Goal: Task Accomplishment & Management: Use online tool/utility

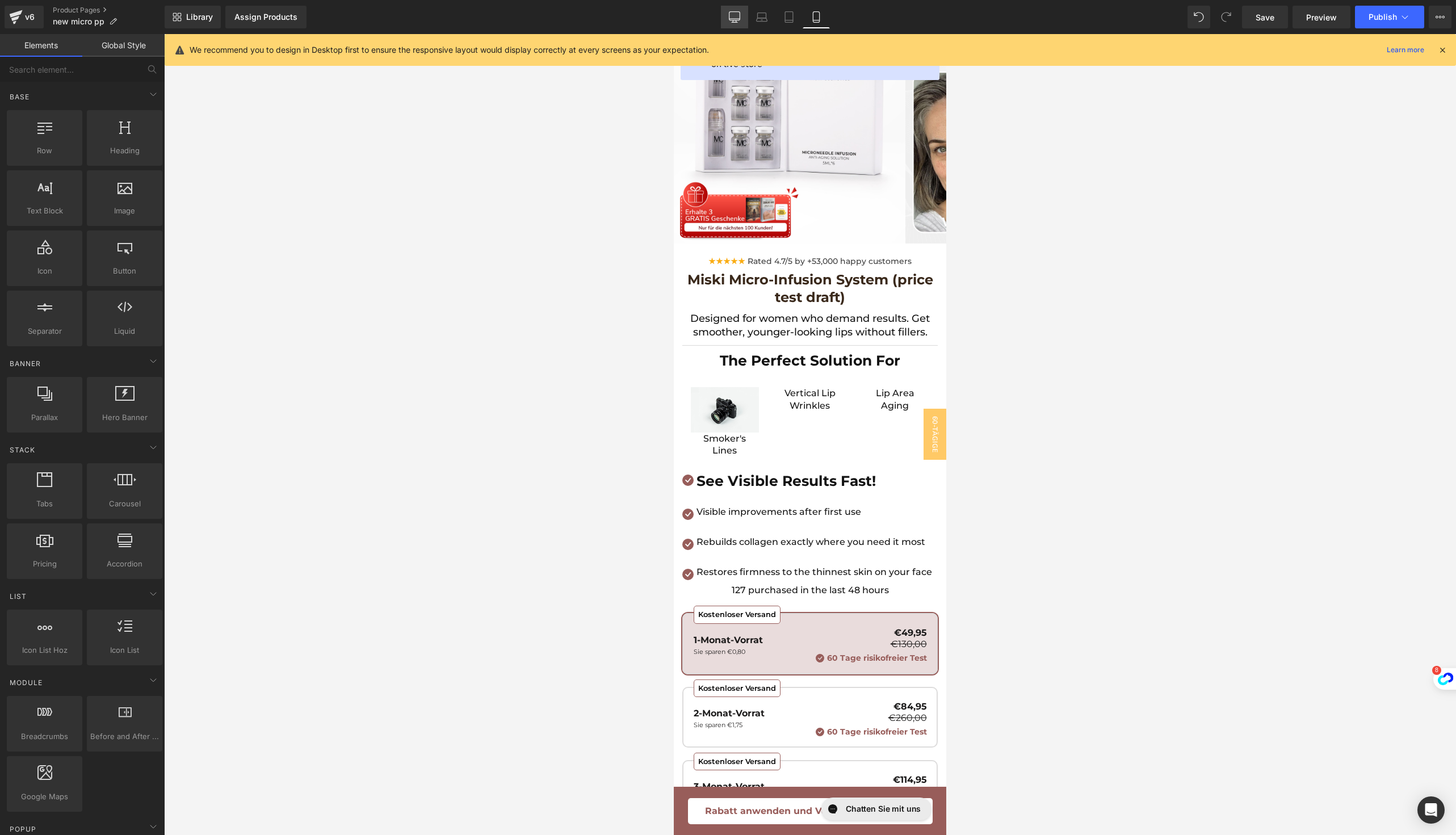
drag, startPoint x: 735, startPoint y: 13, endPoint x: 683, endPoint y: 478, distance: 467.9
click at [735, 13] on icon at bounding box center [734, 17] width 11 height 11
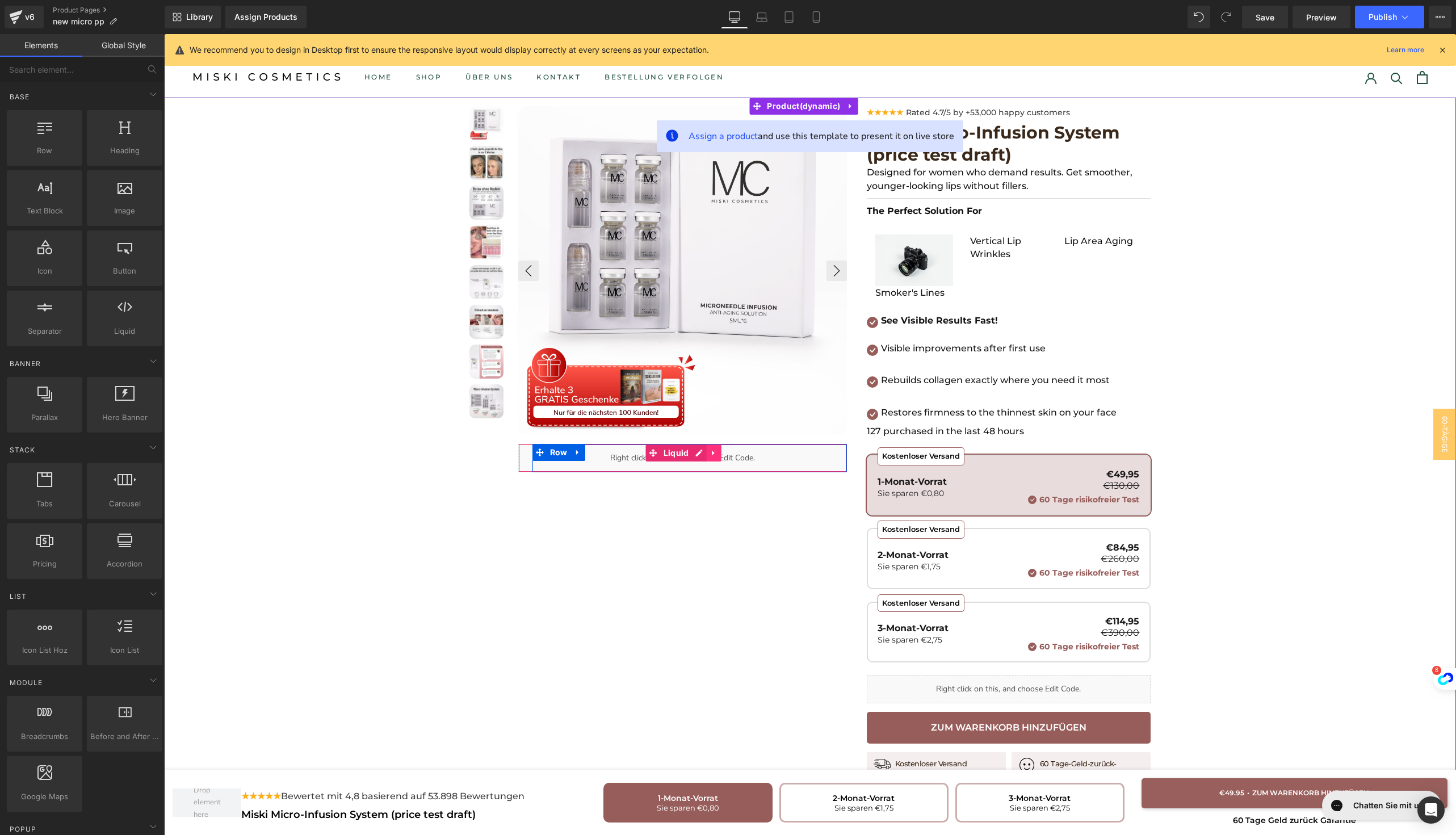
click at [710, 452] on icon at bounding box center [714, 453] width 8 height 9
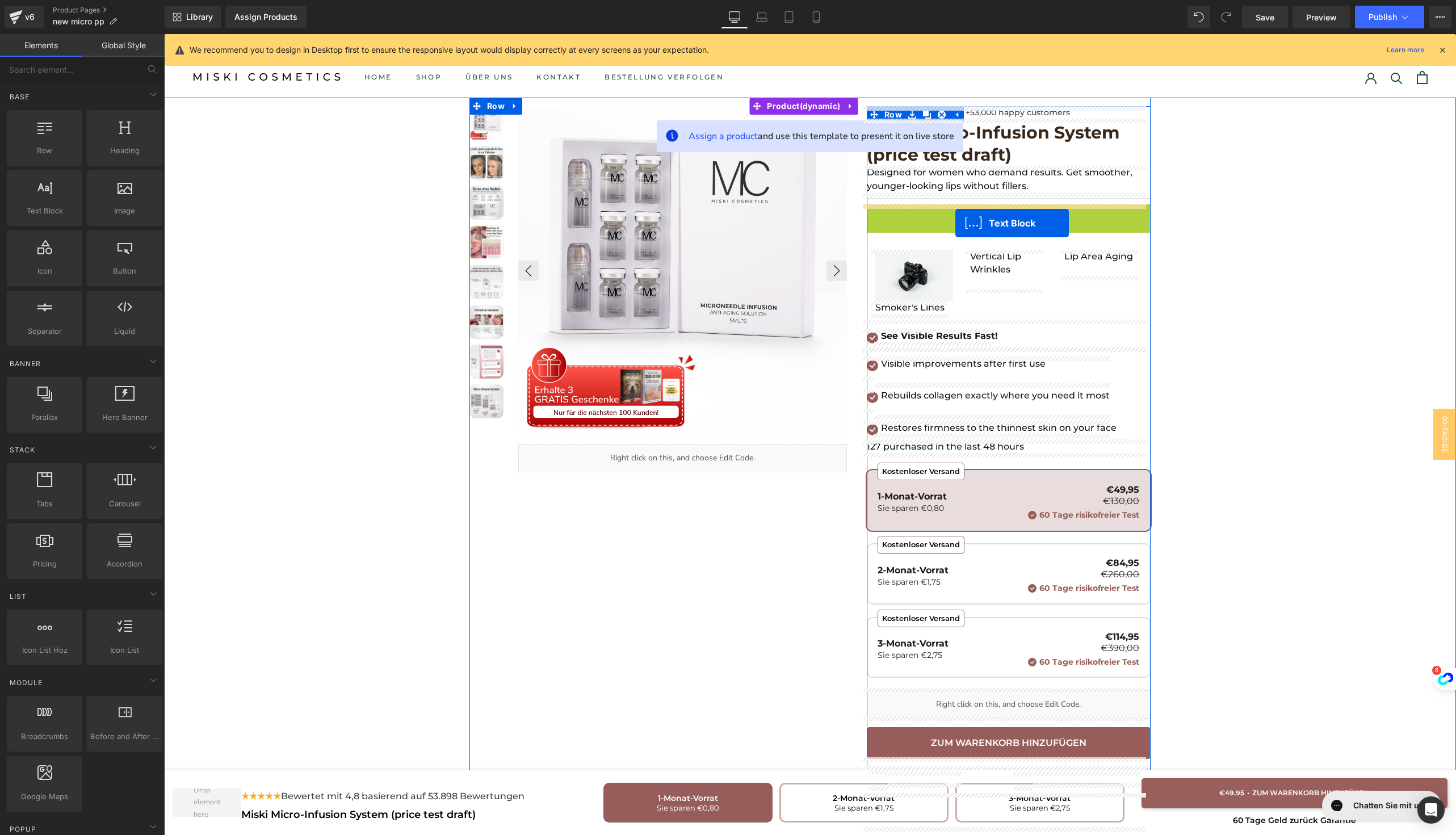
drag, startPoint x: 967, startPoint y: 210, endPoint x: 955, endPoint y: 219, distance: 15.0
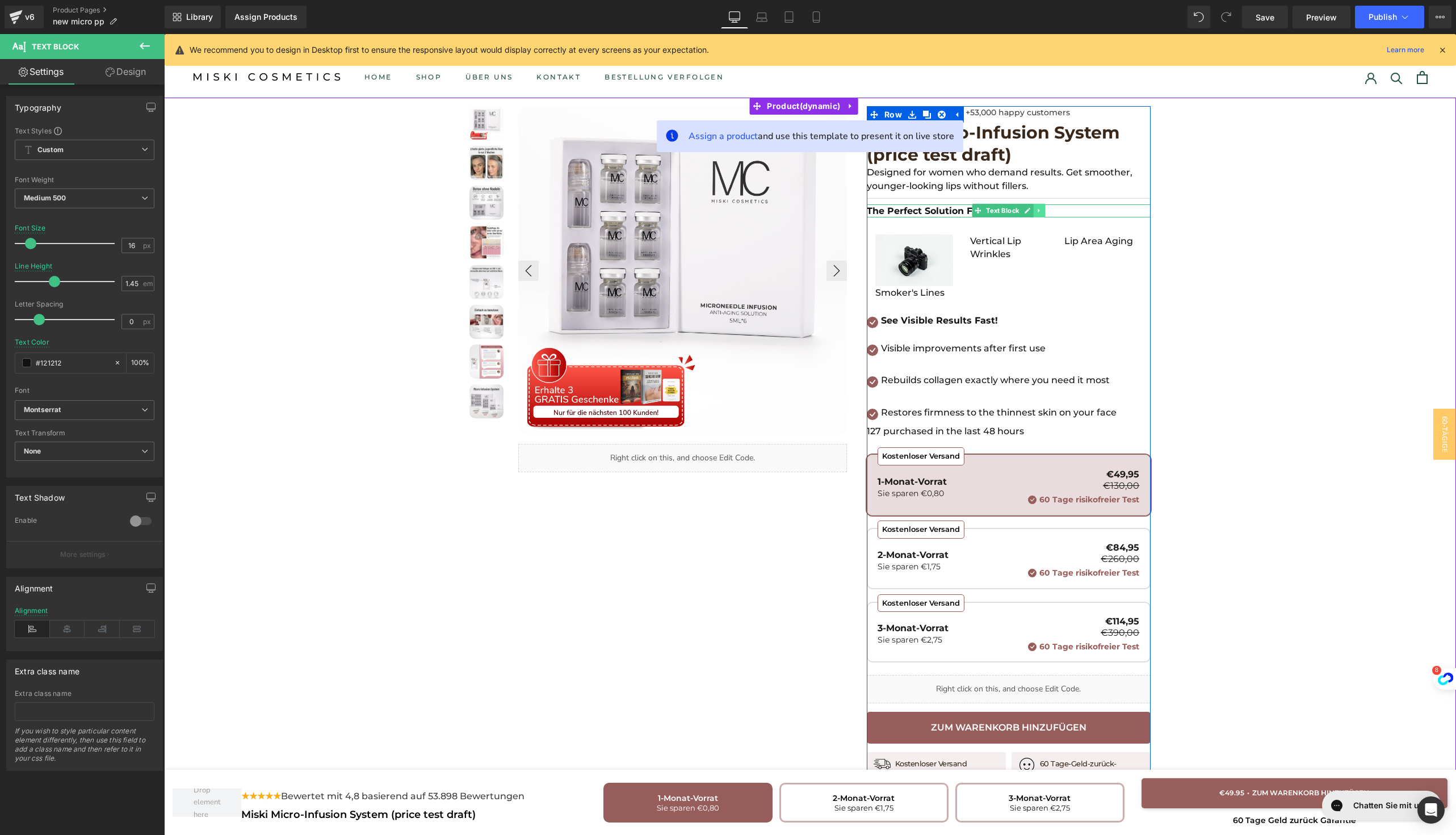
click at [1036, 211] on icon at bounding box center [1039, 210] width 6 height 7
click at [929, 215] on div at bounding box center [1008, 216] width 284 height 3
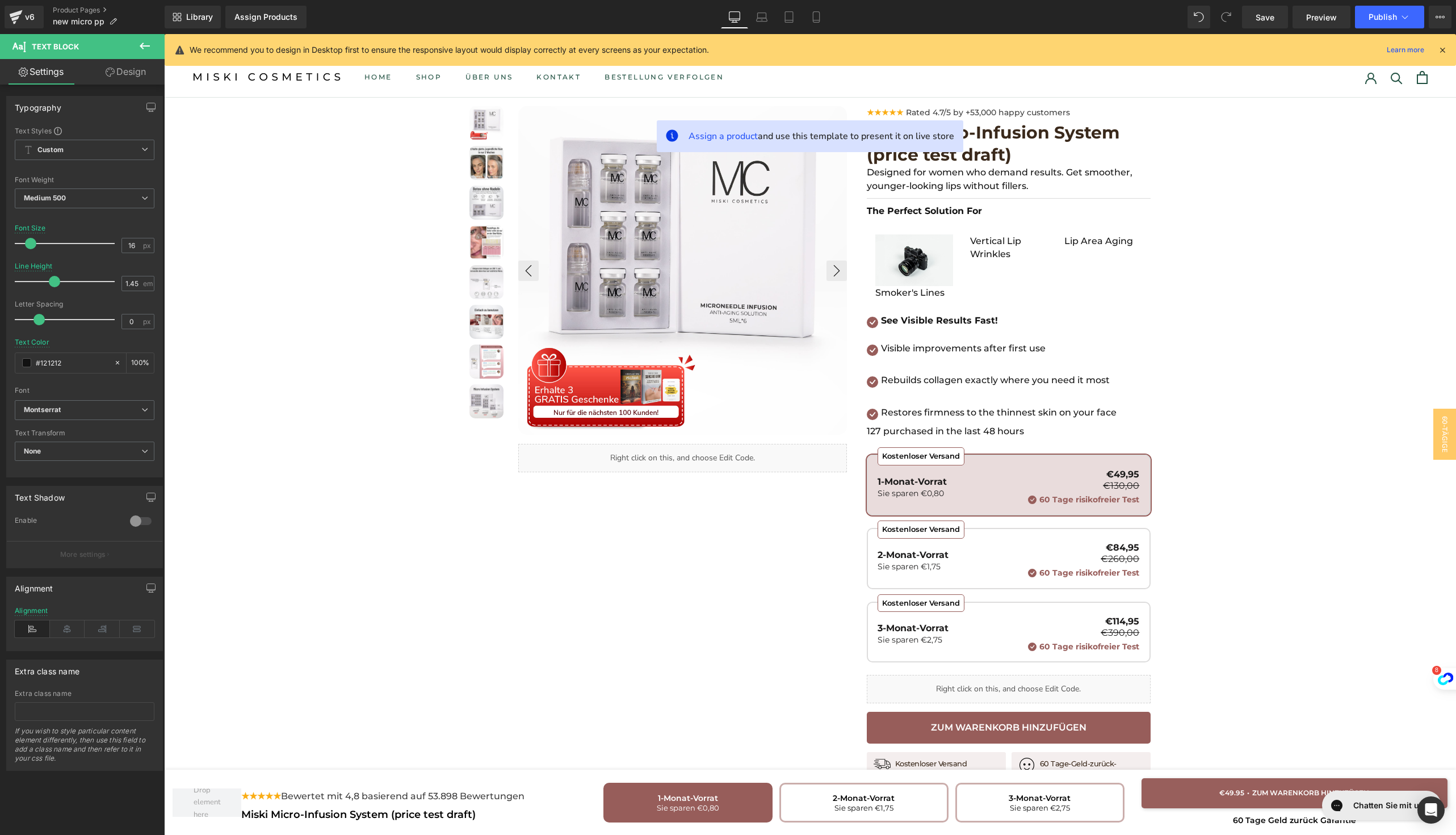
click at [87, 67] on link "Design" at bounding box center [126, 71] width 82 height 26
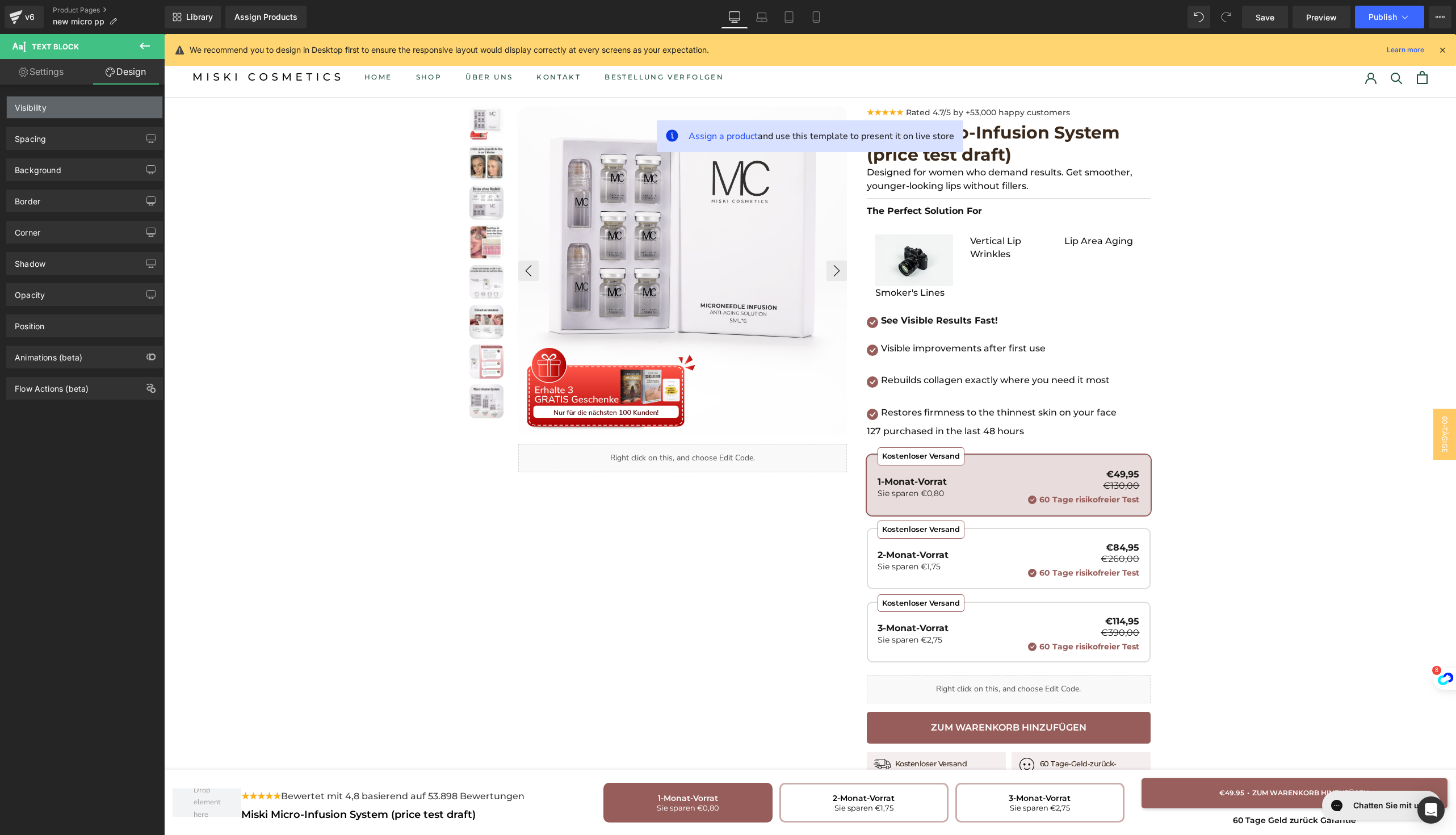
click at [85, 106] on div "Visibility" at bounding box center [84, 107] width 155 height 22
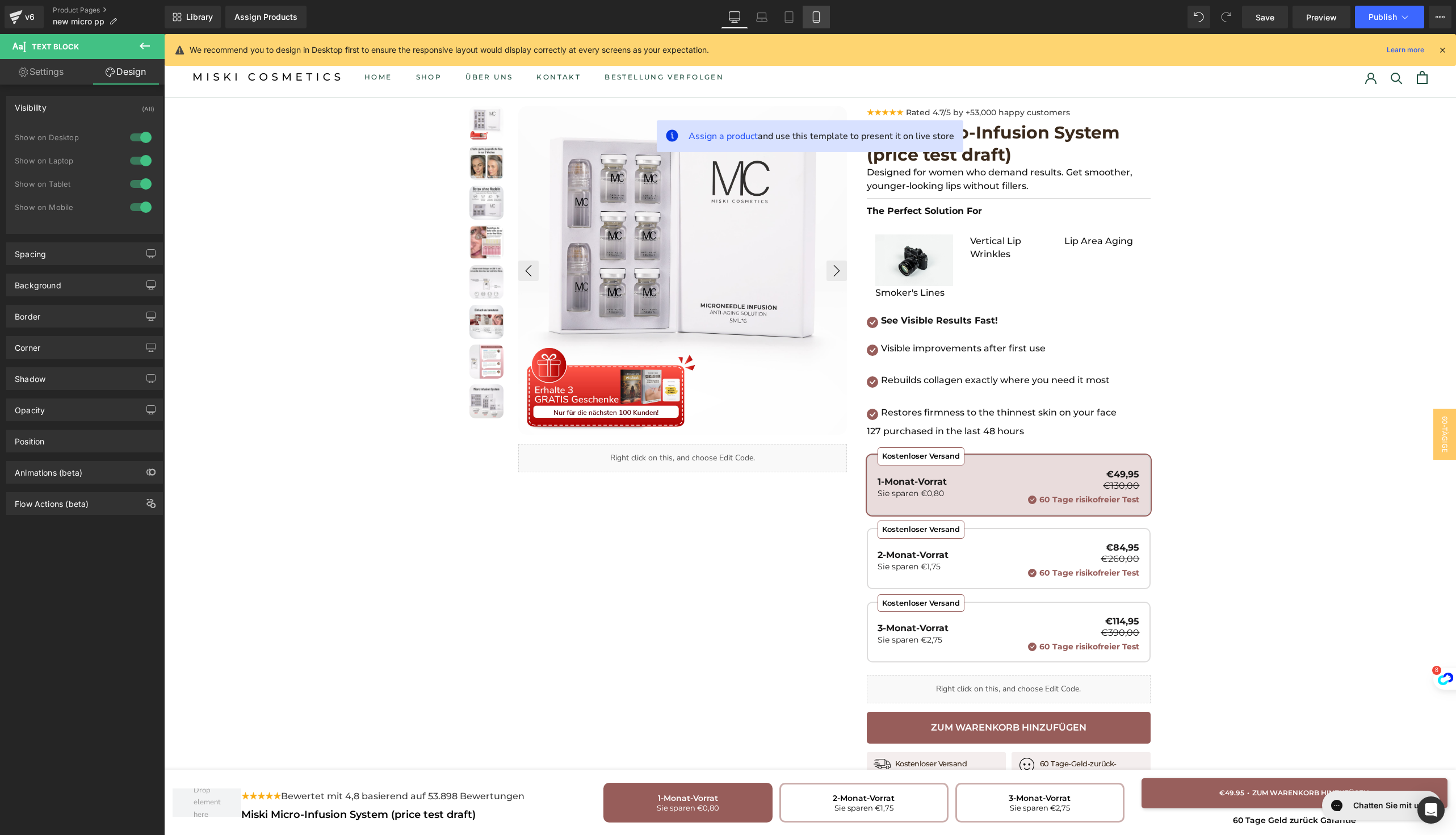
click at [826, 26] on link "Mobile" at bounding box center [816, 17] width 27 height 22
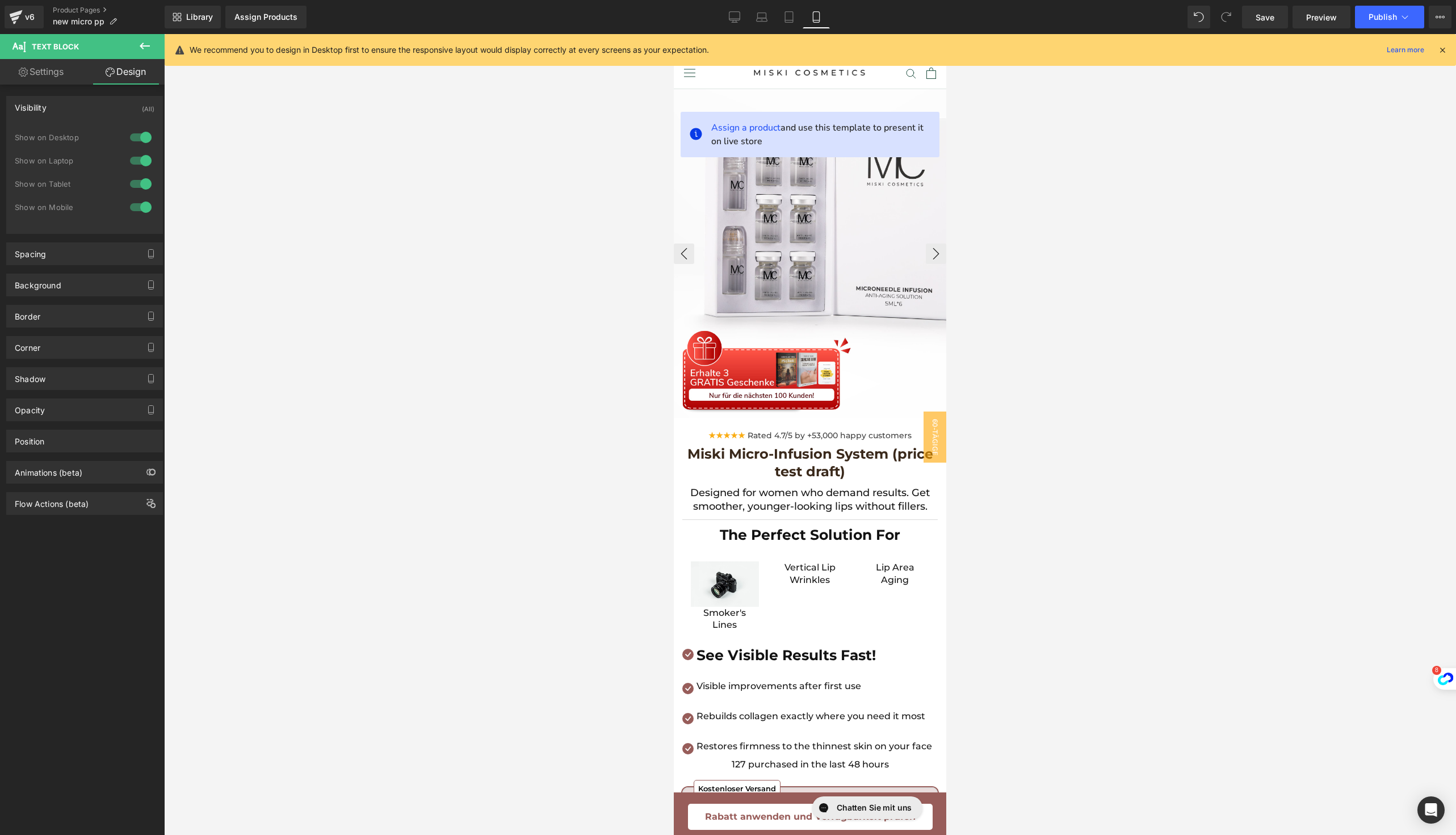
scroll to position [321, 0]
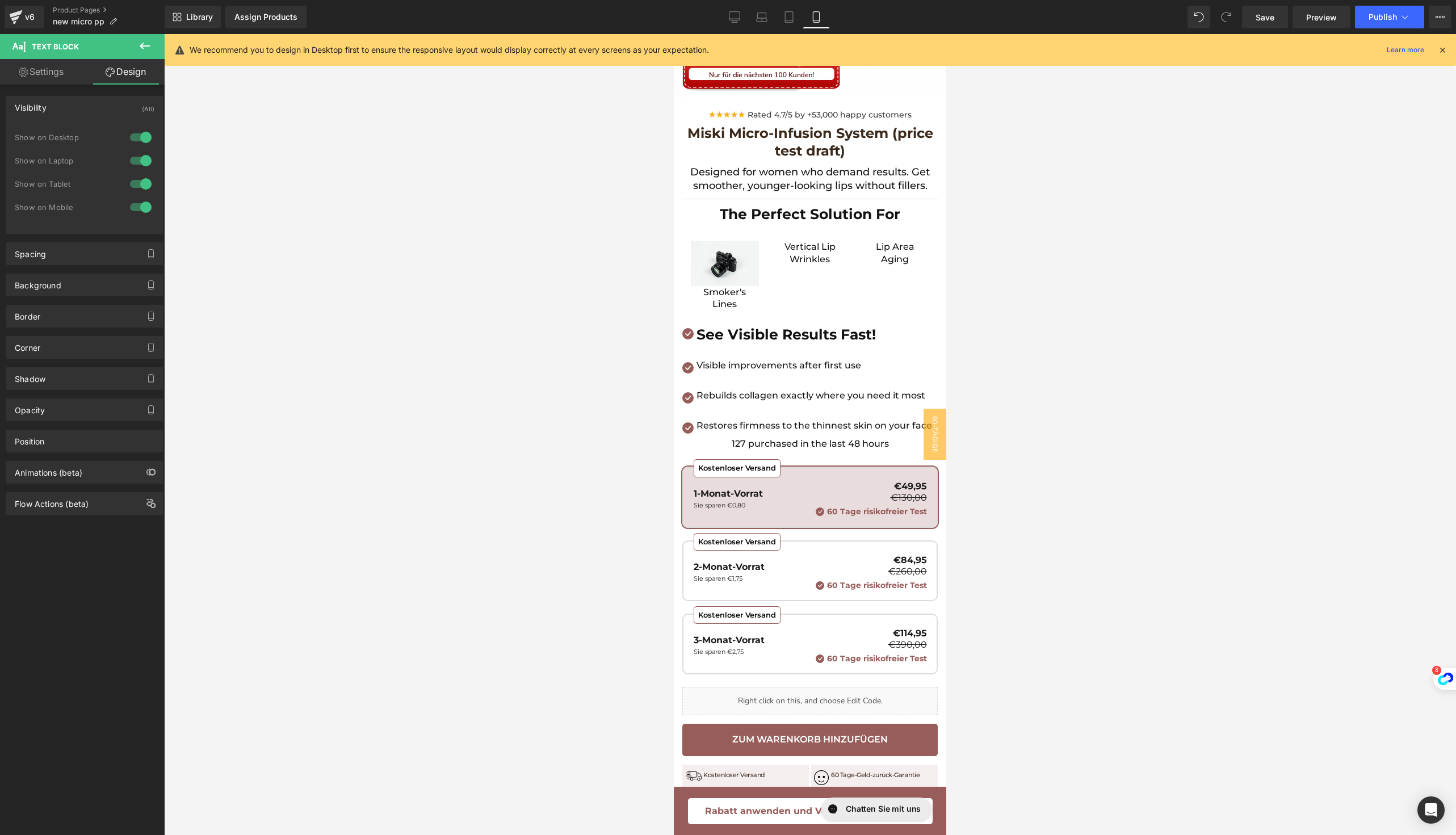
click at [819, 26] on link "Mobile" at bounding box center [816, 17] width 27 height 22
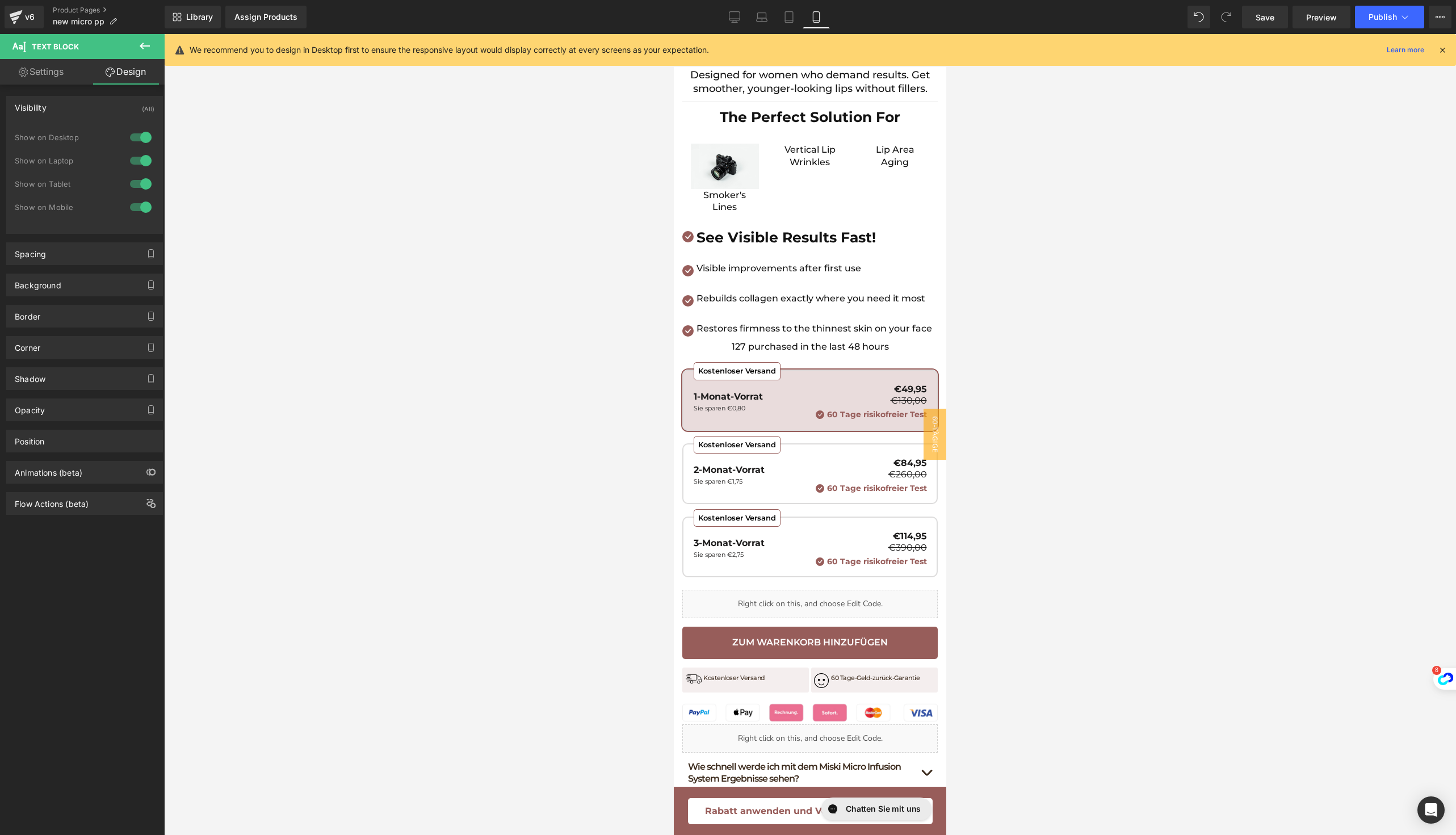
scroll to position [0, 0]
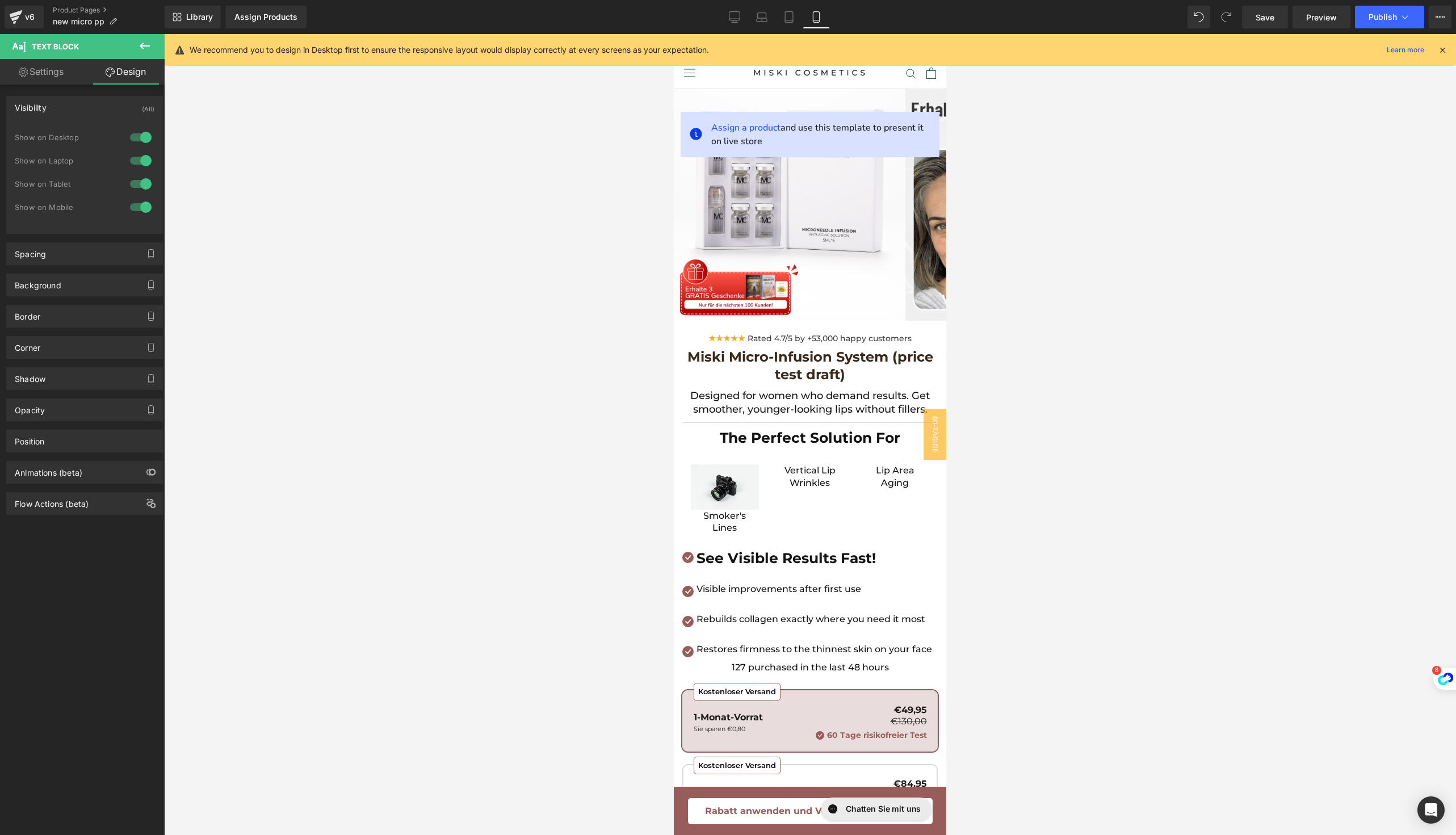
click at [142, 46] on icon at bounding box center [144, 46] width 10 height 7
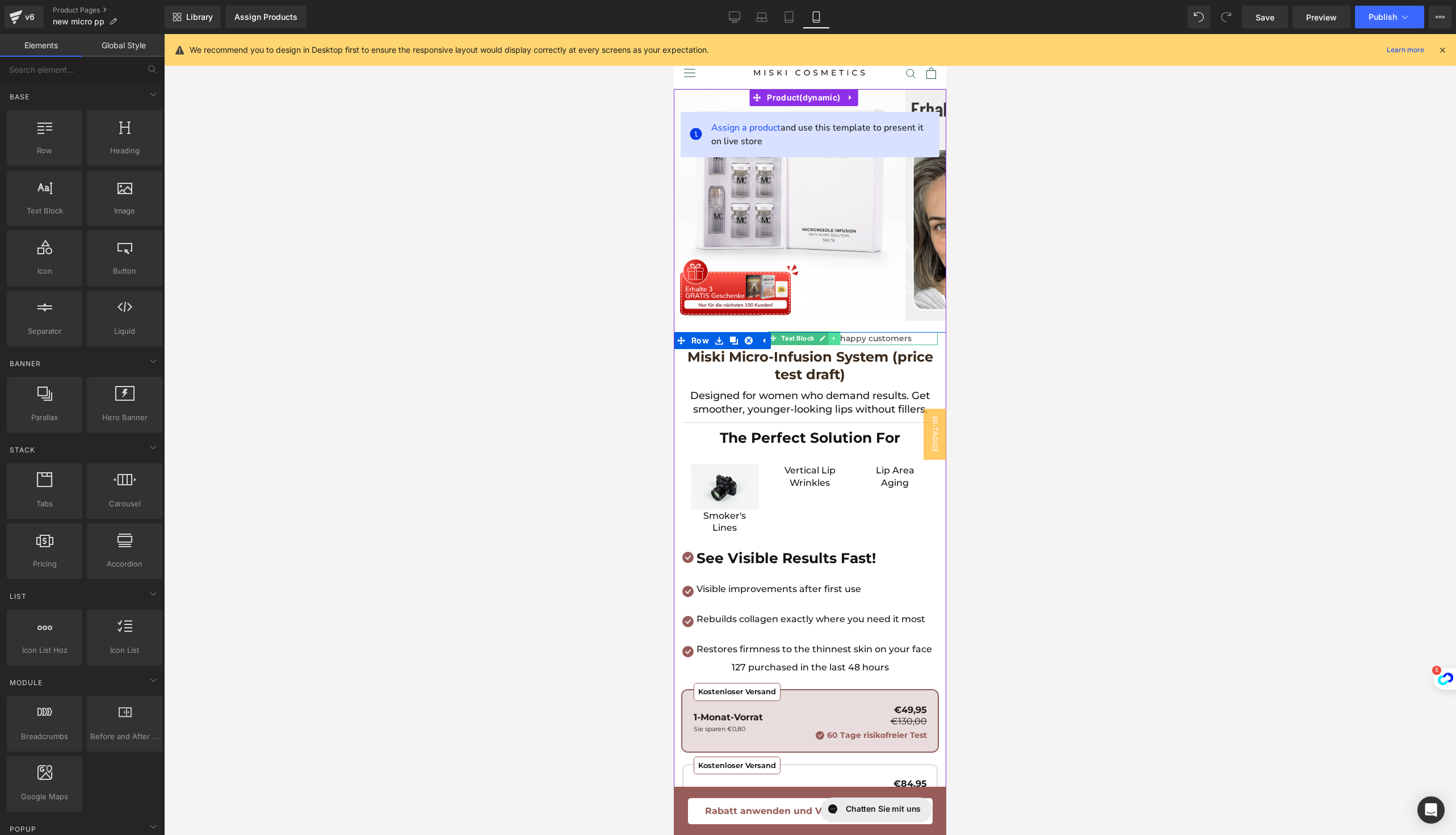
click at [830, 337] on link at bounding box center [834, 338] width 12 height 14
click at [830, 343] on link at bounding box center [829, 338] width 12 height 14
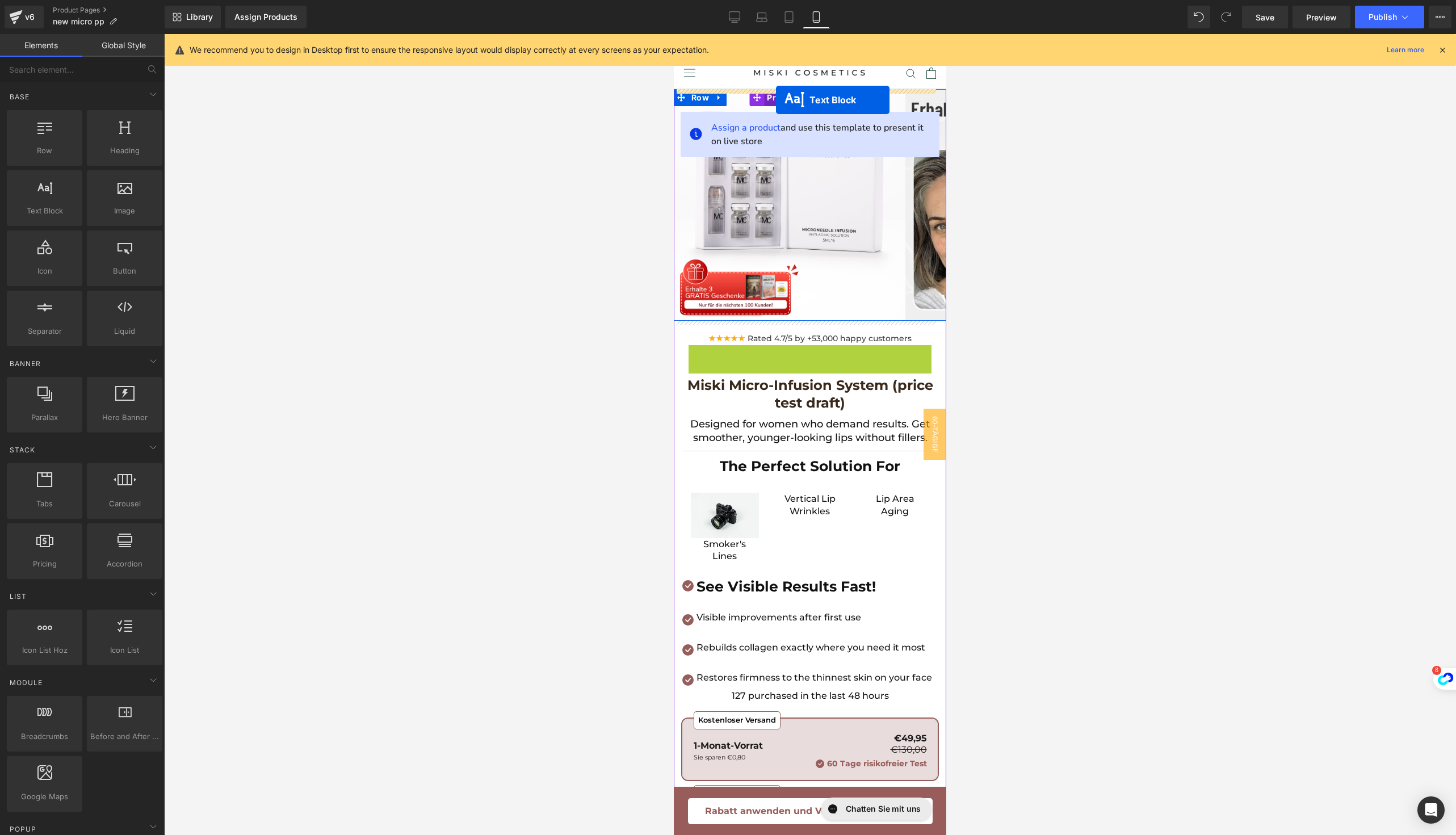
drag, startPoint x: 776, startPoint y: 352, endPoint x: 776, endPoint y: 100, distance: 252.0
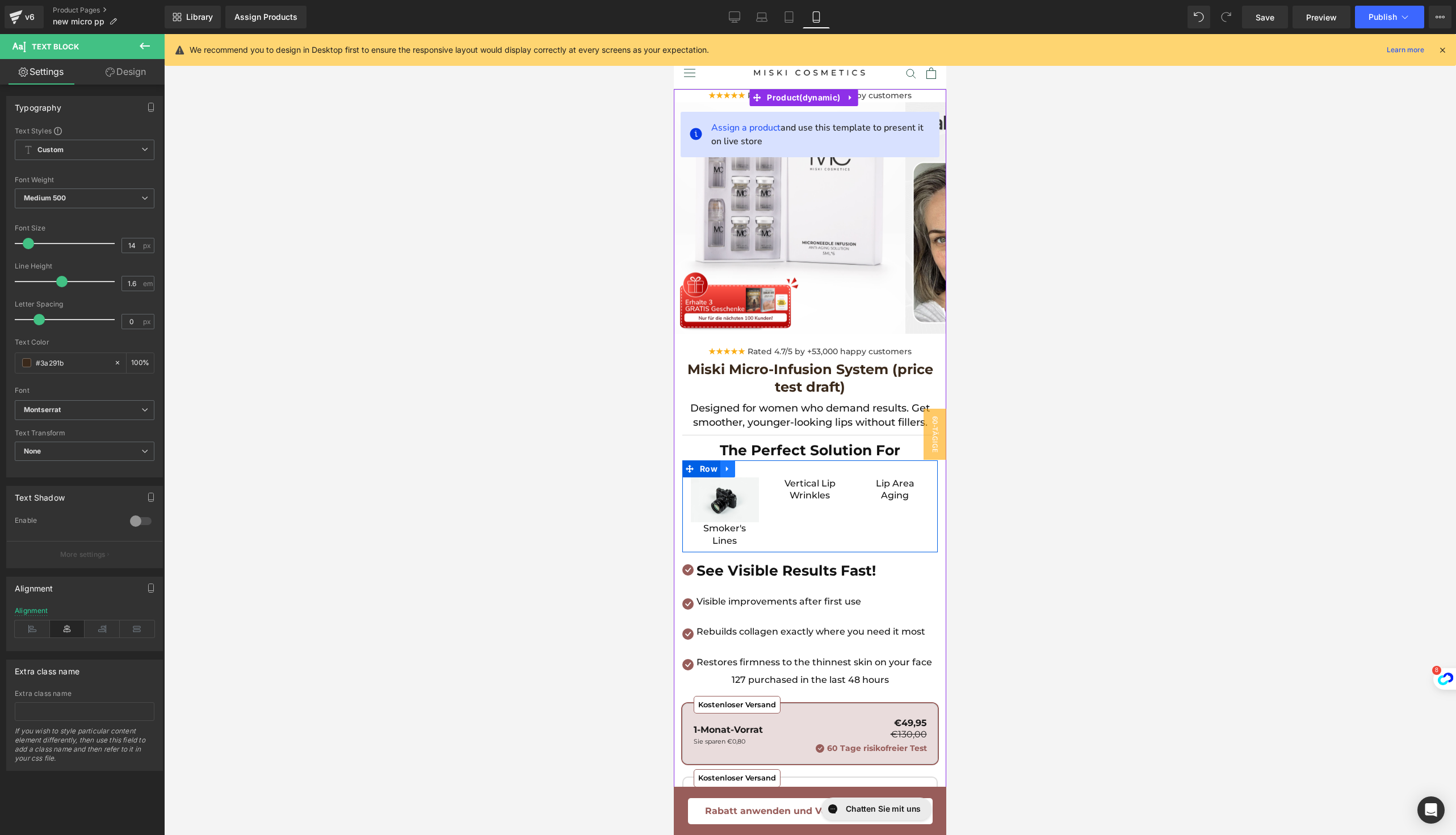
click at [726, 467] on icon at bounding box center [727, 469] width 2 height 5
click at [744, 469] on icon at bounding box center [743, 468] width 8 height 9
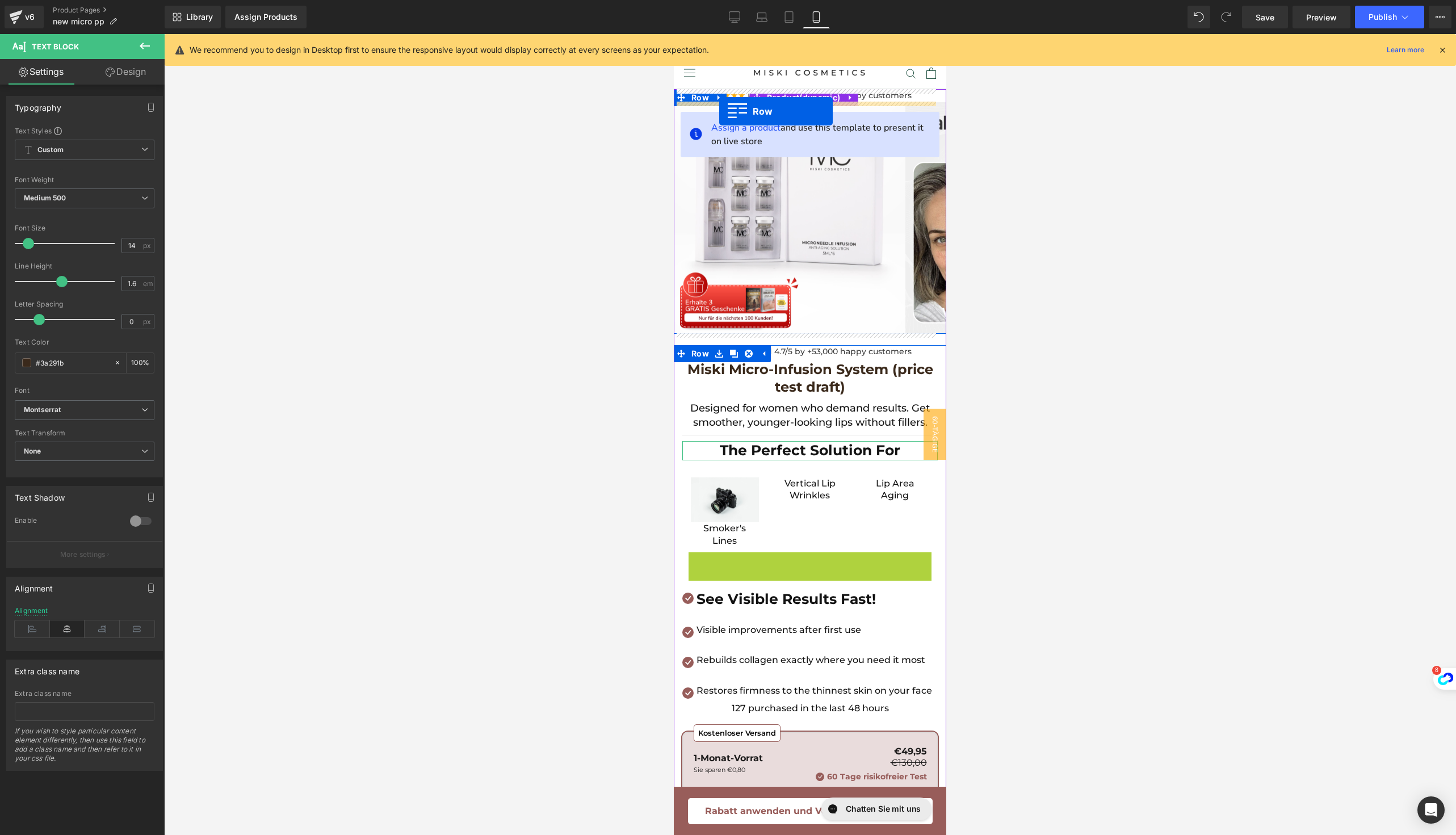
drag, startPoint x: 688, startPoint y: 561, endPoint x: 719, endPoint y: 111, distance: 451.1
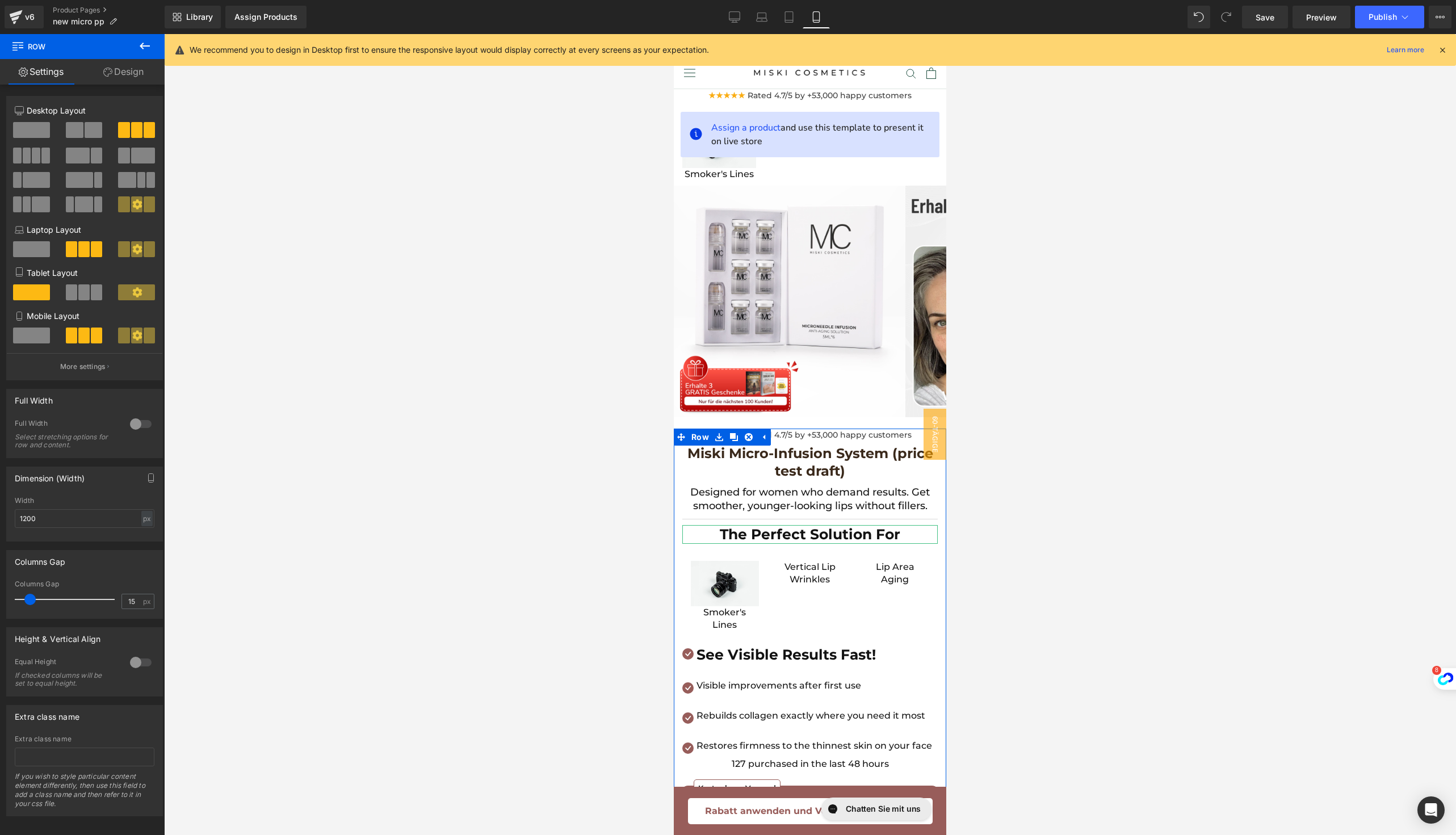
click at [1048, 155] on div at bounding box center [810, 434] width 1292 height 801
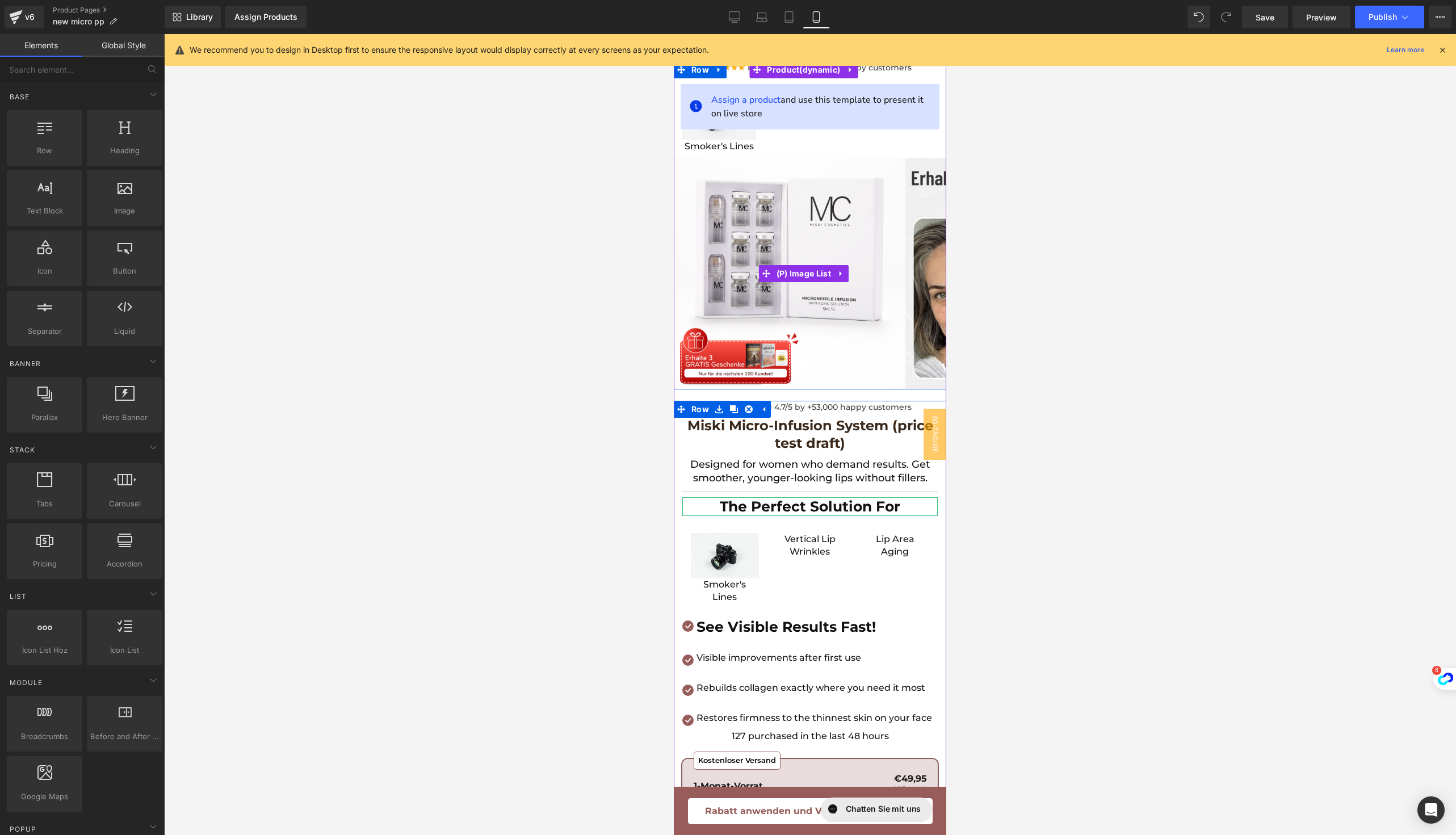
scroll to position [46, 0]
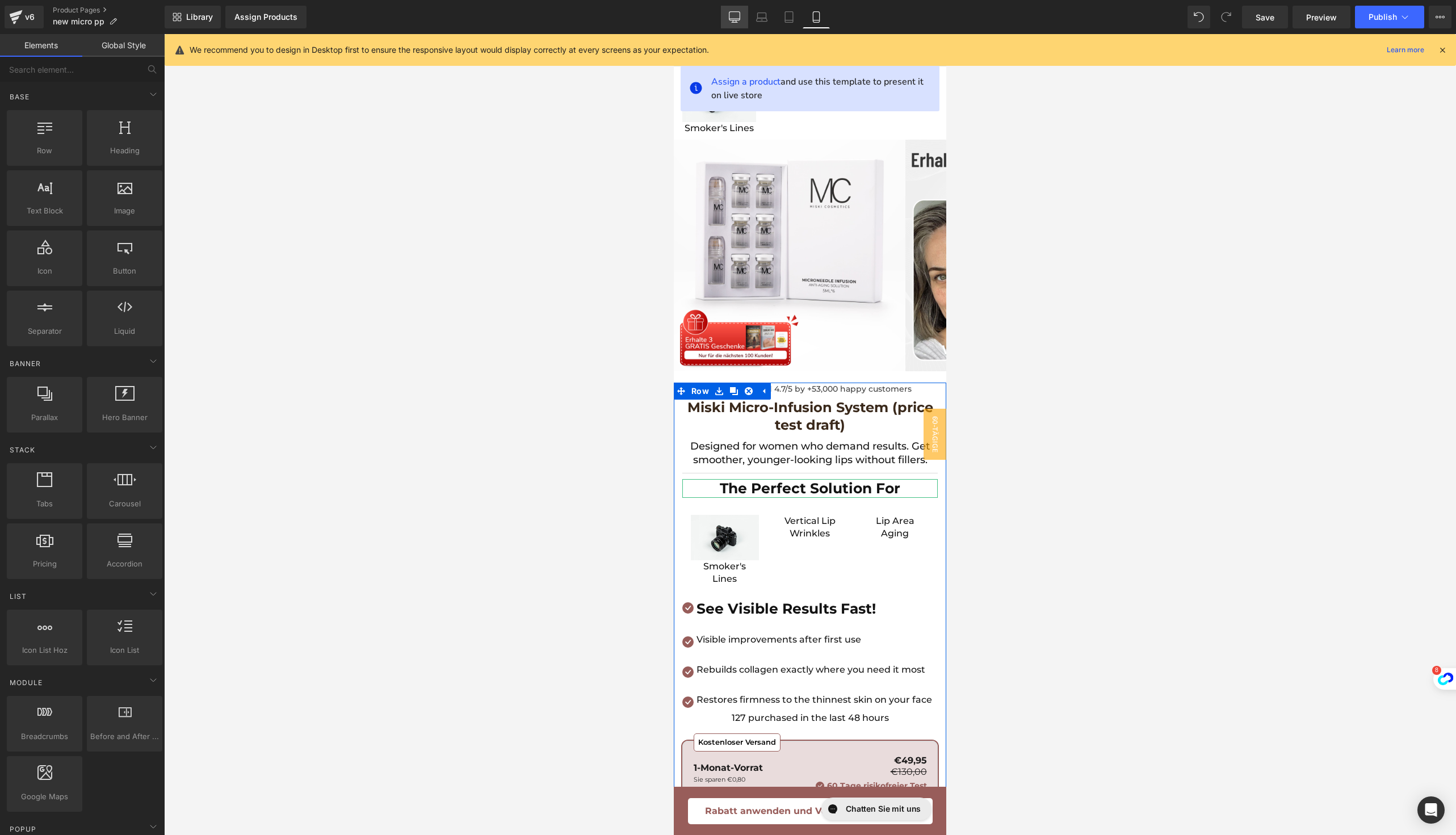
click at [731, 19] on icon at bounding box center [734, 19] width 11 height 0
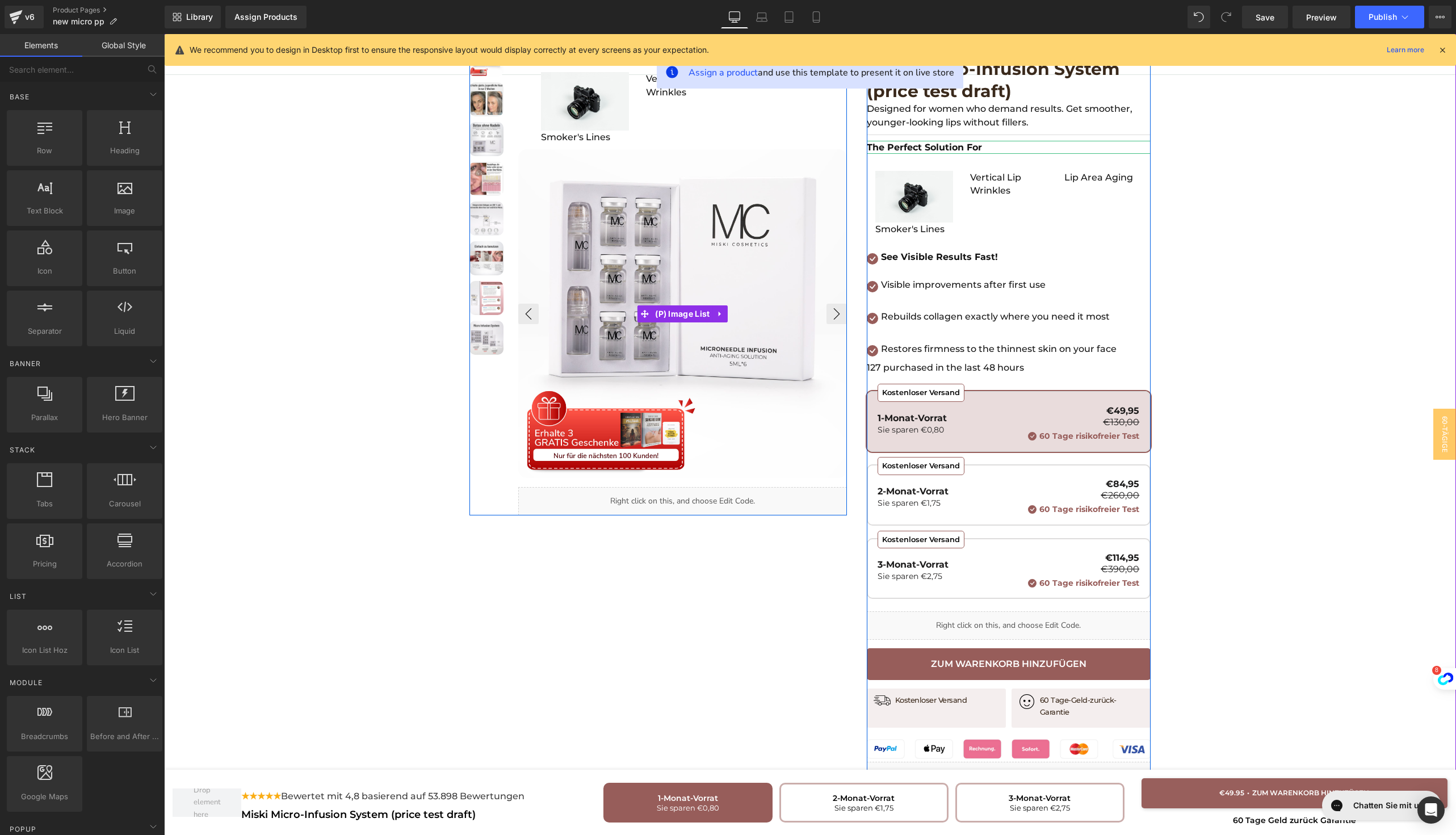
scroll to position [0, 0]
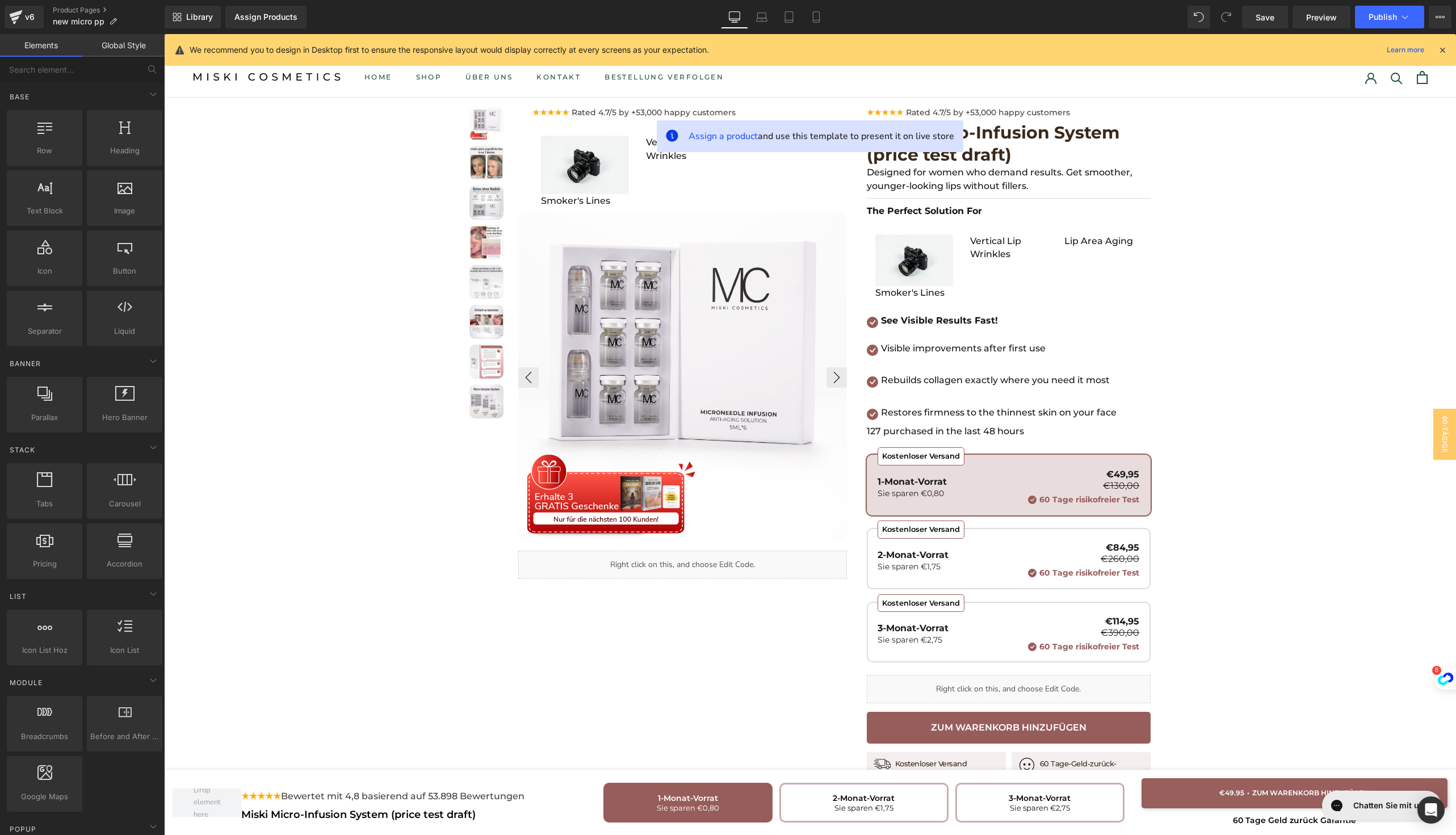
click at [1213, 14] on div at bounding box center [1213, 17] width 50 height 22
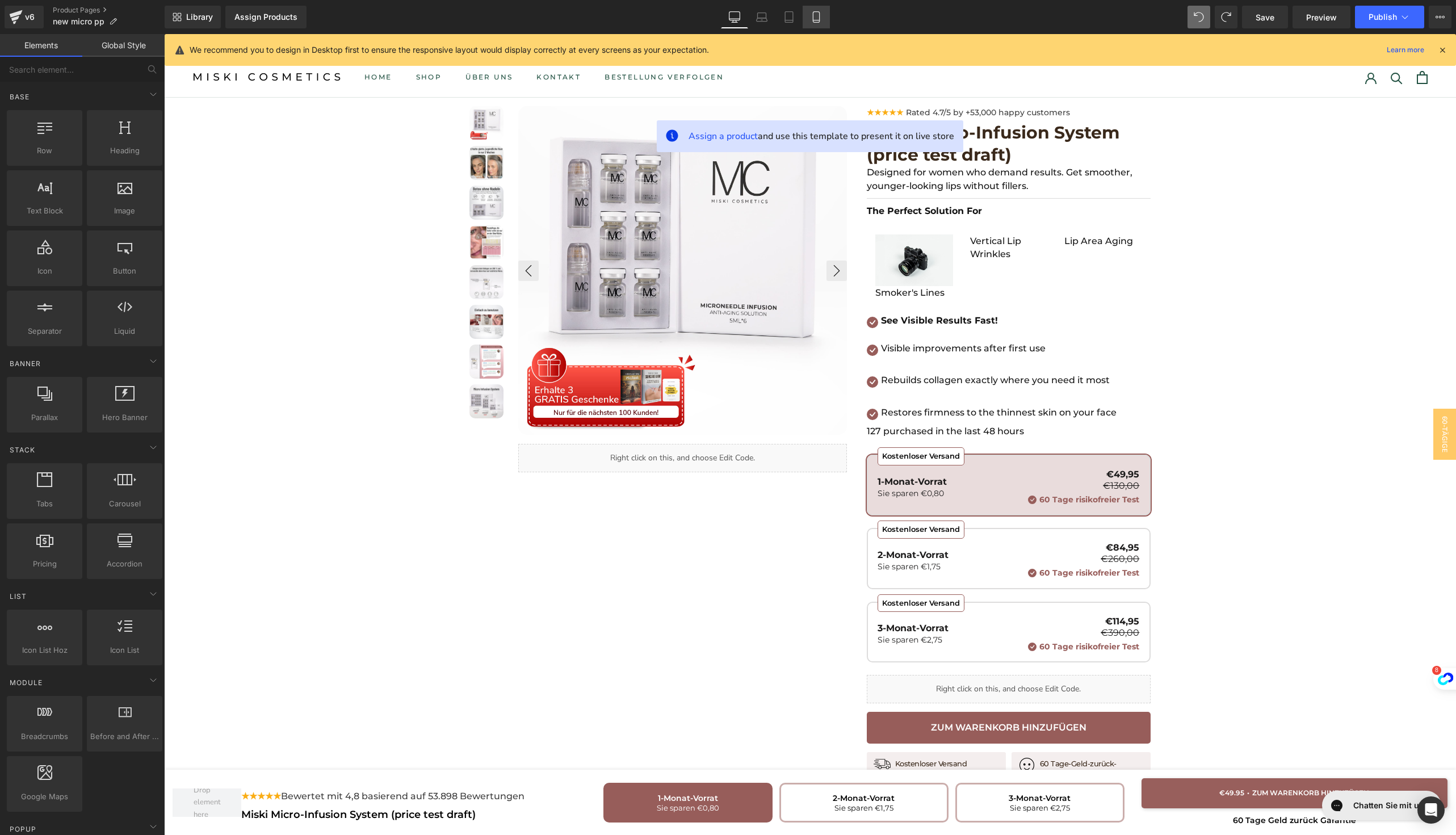
click at [811, 22] on icon at bounding box center [816, 17] width 11 height 11
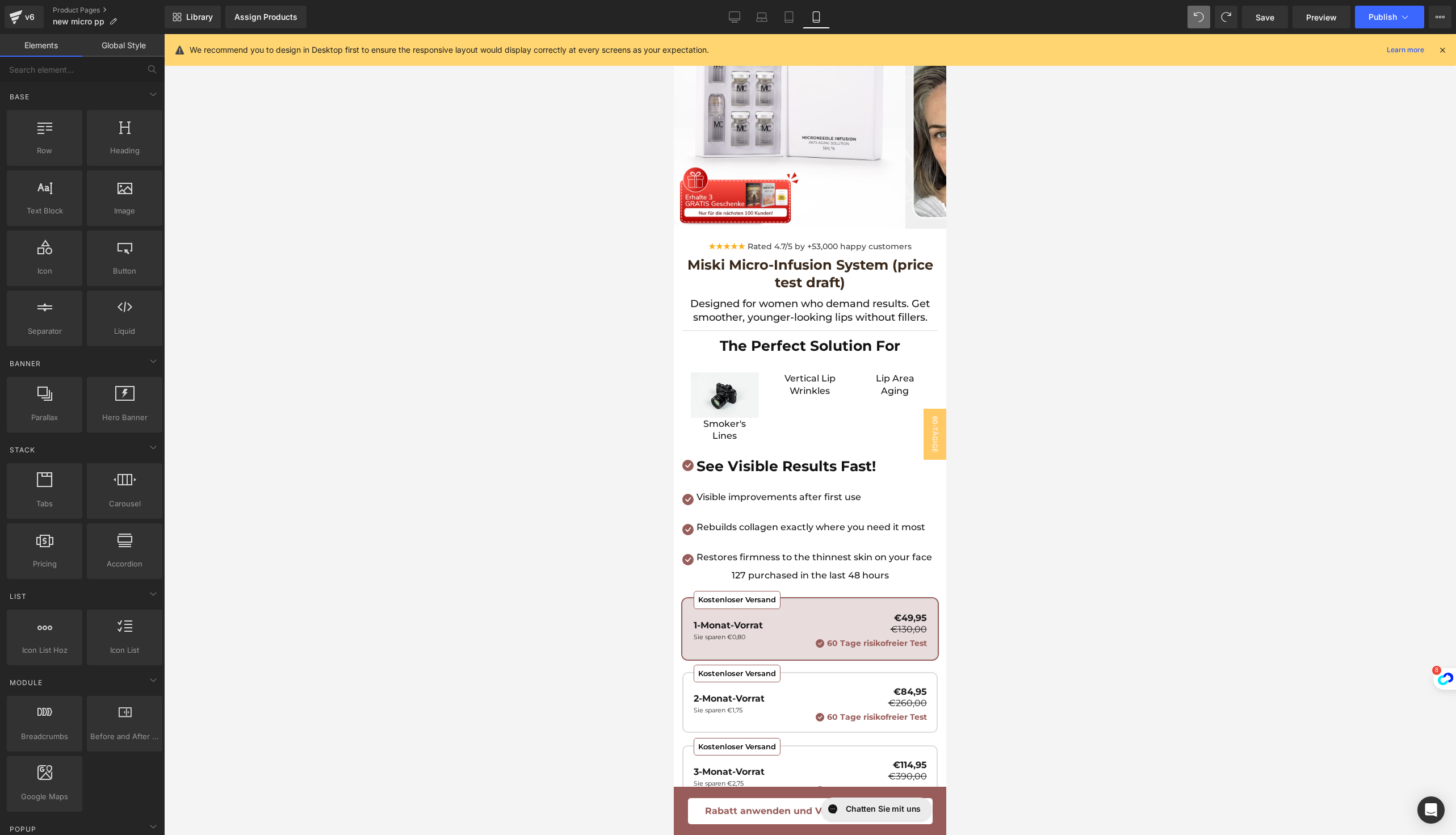
scroll to position [97, 0]
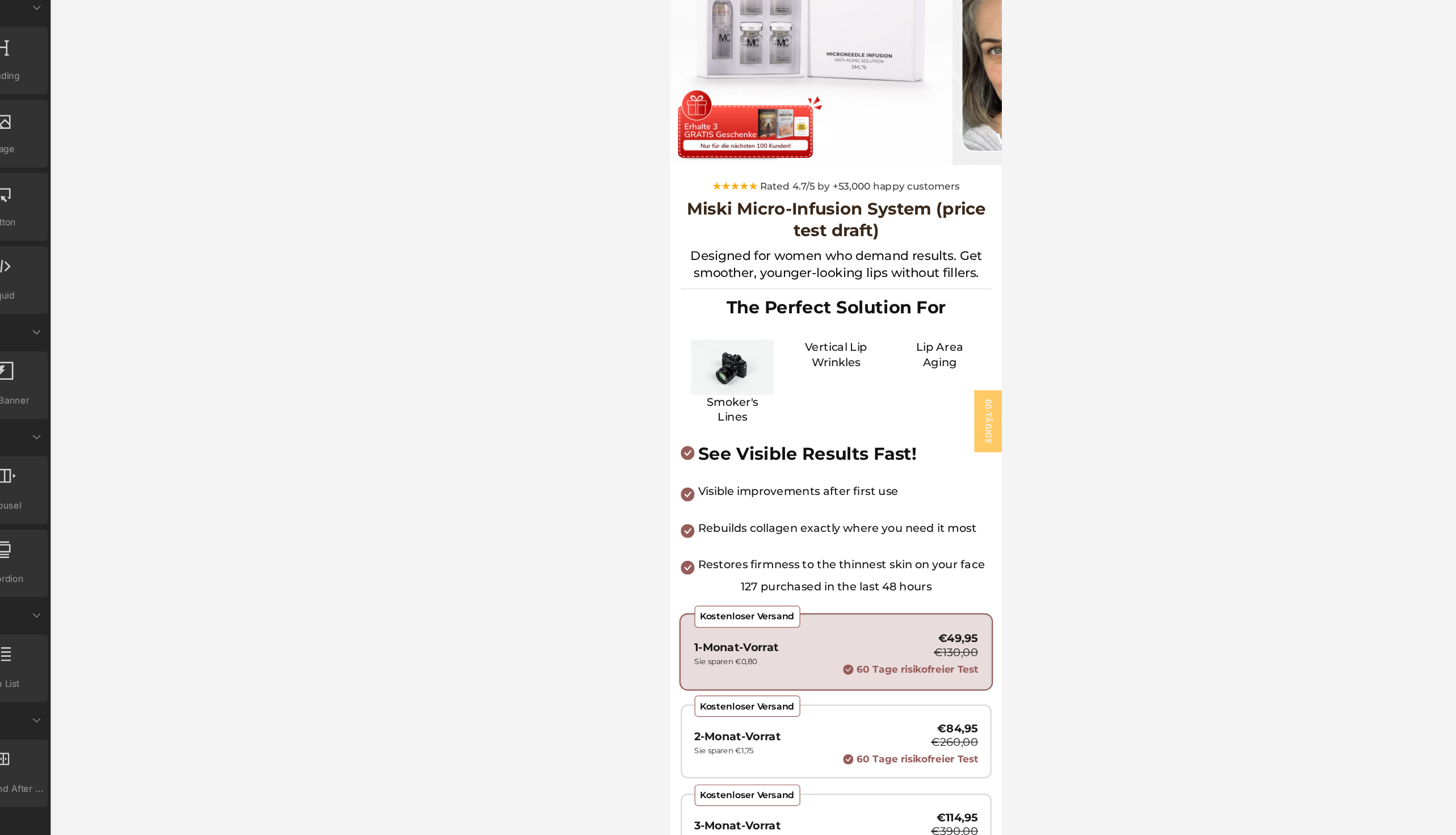
click at [686, 393] on span "Icon" at bounding box center [684, 398] width 19 height 14
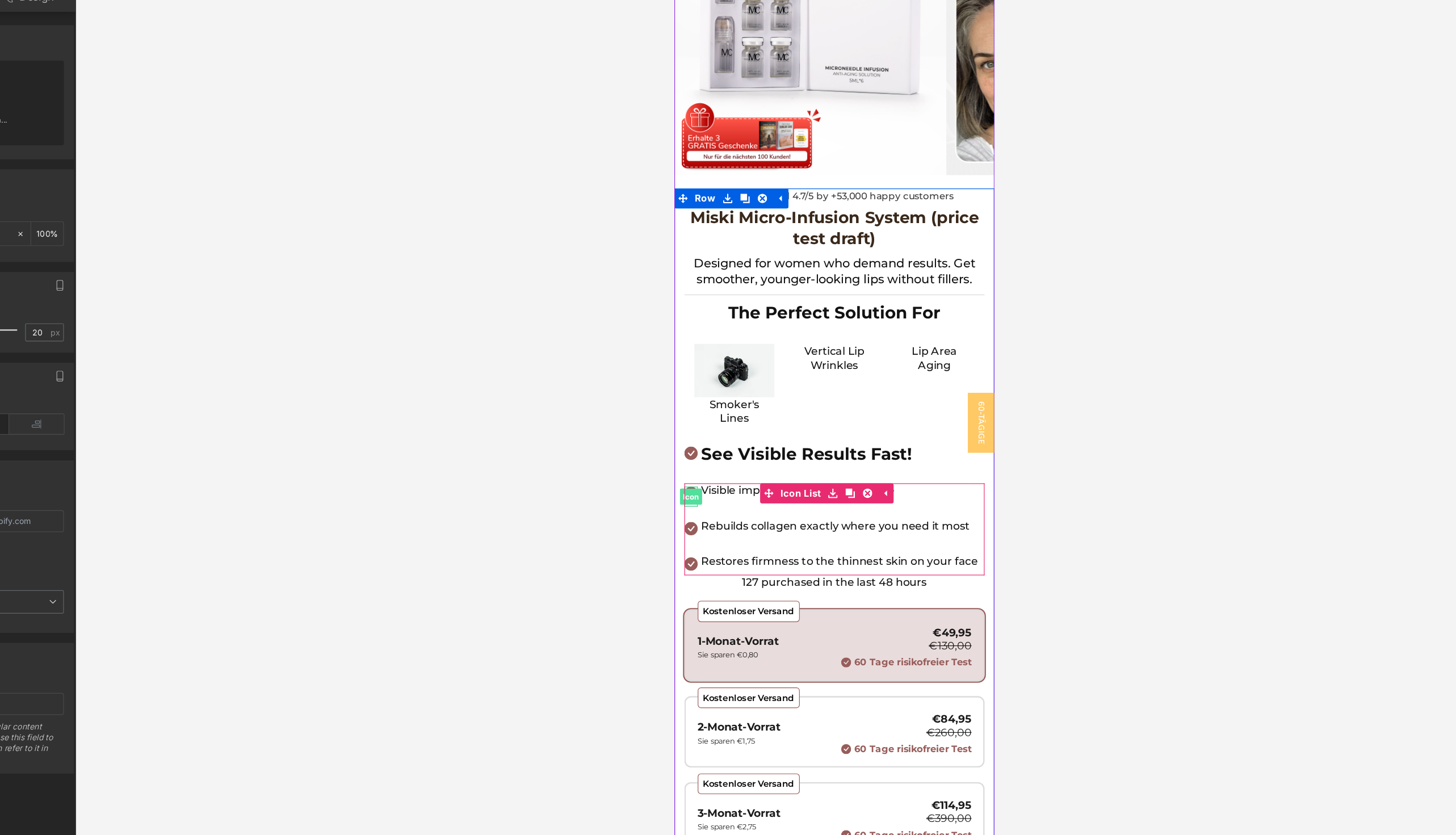
click at [688, 414] on span "Icon" at bounding box center [688, 416] width 19 height 14
click at [778, 410] on link "Icon List" at bounding box center [774, 413] width 55 height 17
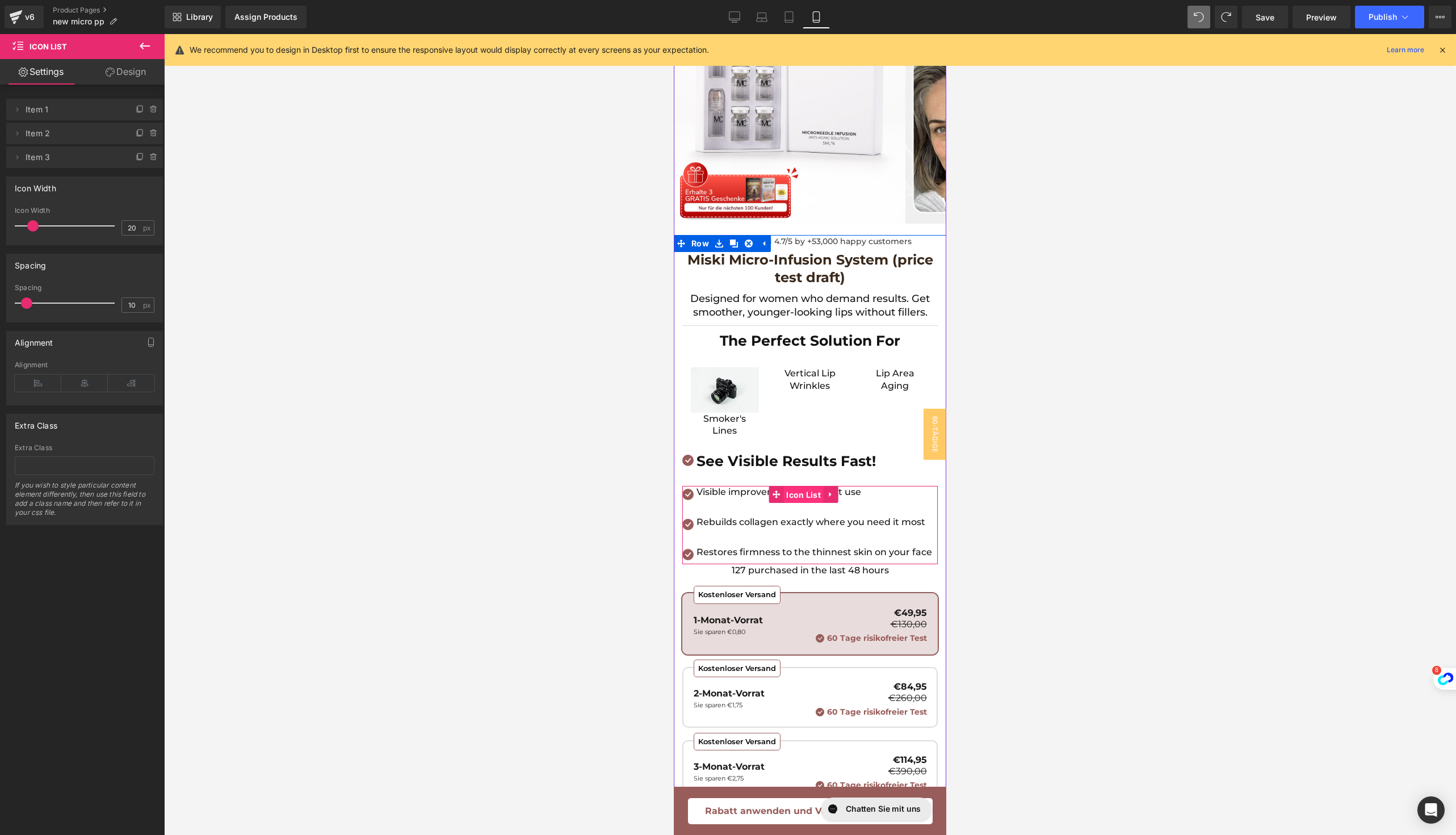
click at [798, 489] on span "Icon List" at bounding box center [803, 495] width 40 height 17
click at [828, 490] on icon at bounding box center [831, 494] width 8 height 9
click at [17, 110] on icon at bounding box center [17, 109] width 2 height 4
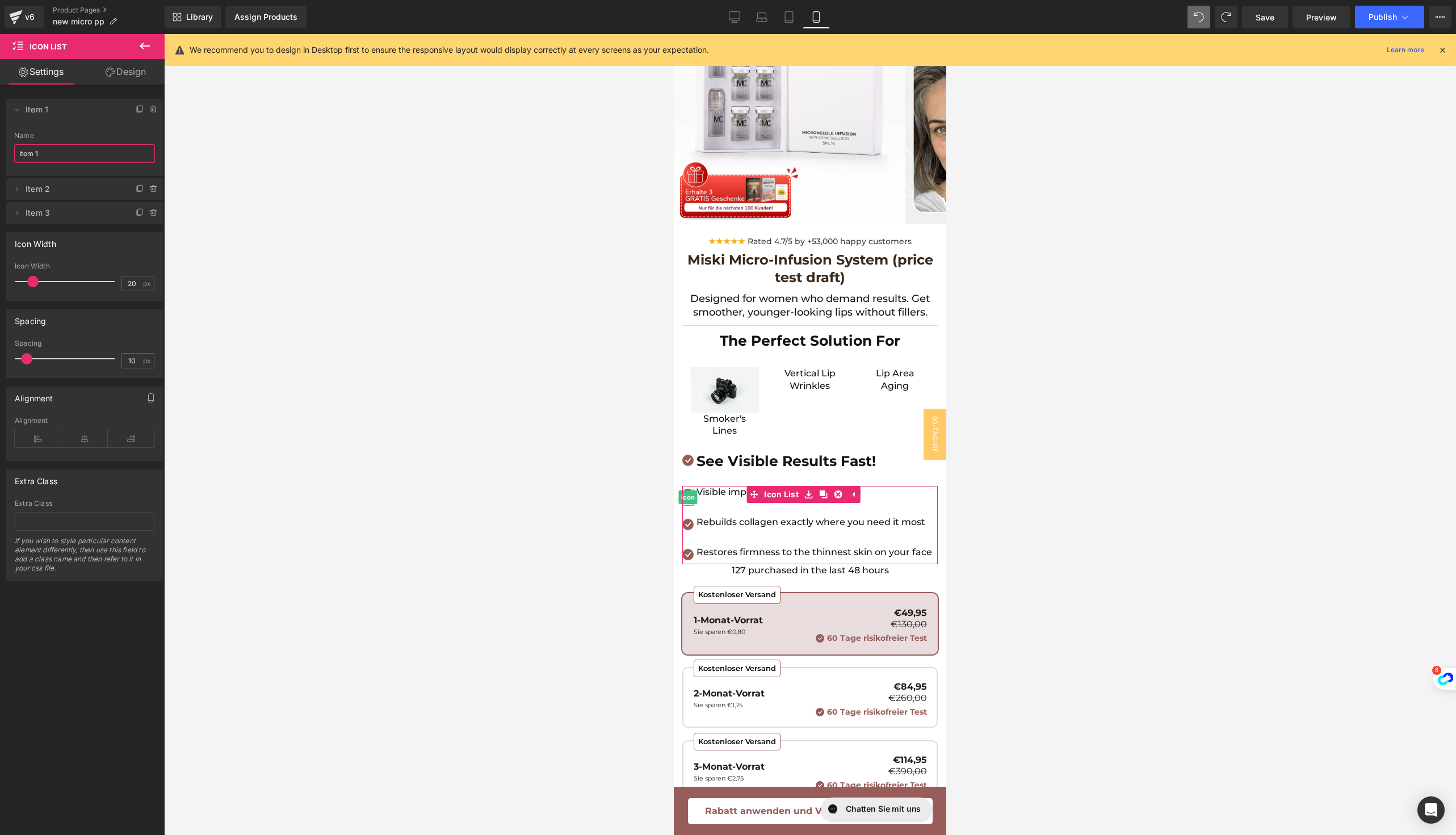
click at [30, 149] on input "Item 1" at bounding box center [84, 153] width 141 height 19
click at [34, 281] on span at bounding box center [32, 281] width 11 height 11
drag, startPoint x: 34, startPoint y: 281, endPoint x: 86, endPoint y: 281, distance: 52.0
click at [38, 281] on span at bounding box center [32, 281] width 11 height 11
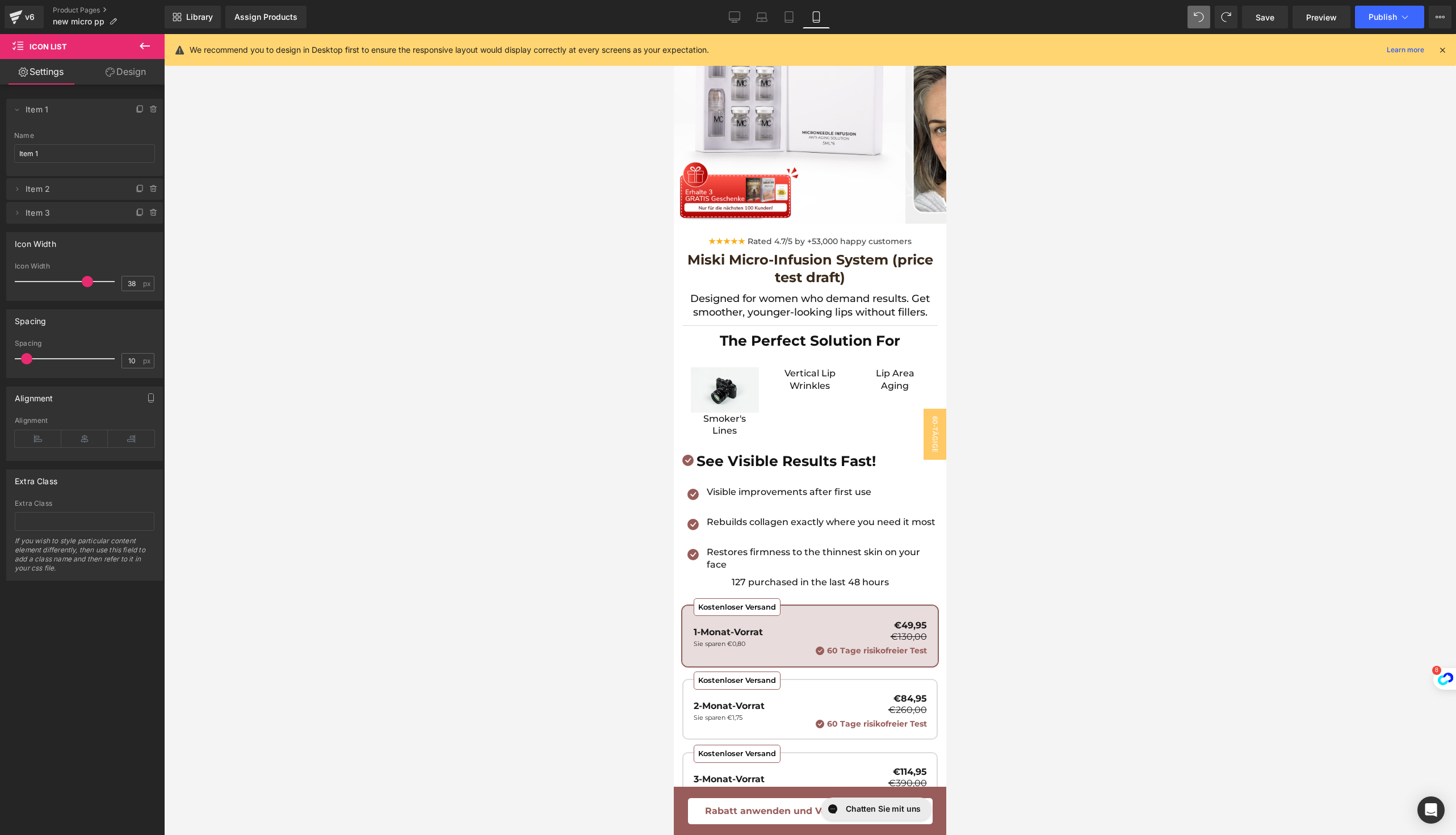
type input "107"
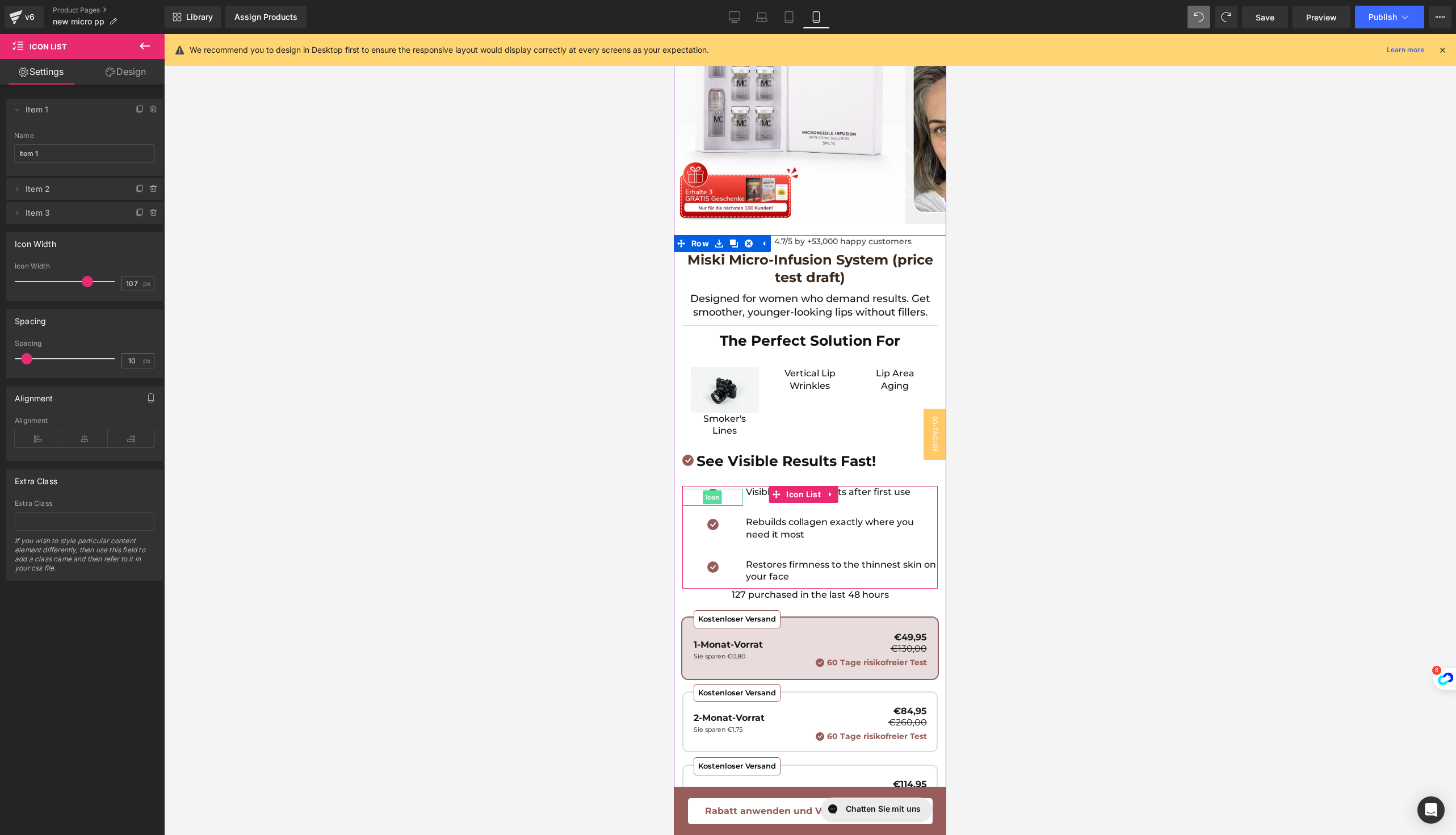
click at [717, 496] on span "Icon" at bounding box center [713, 497] width 19 height 14
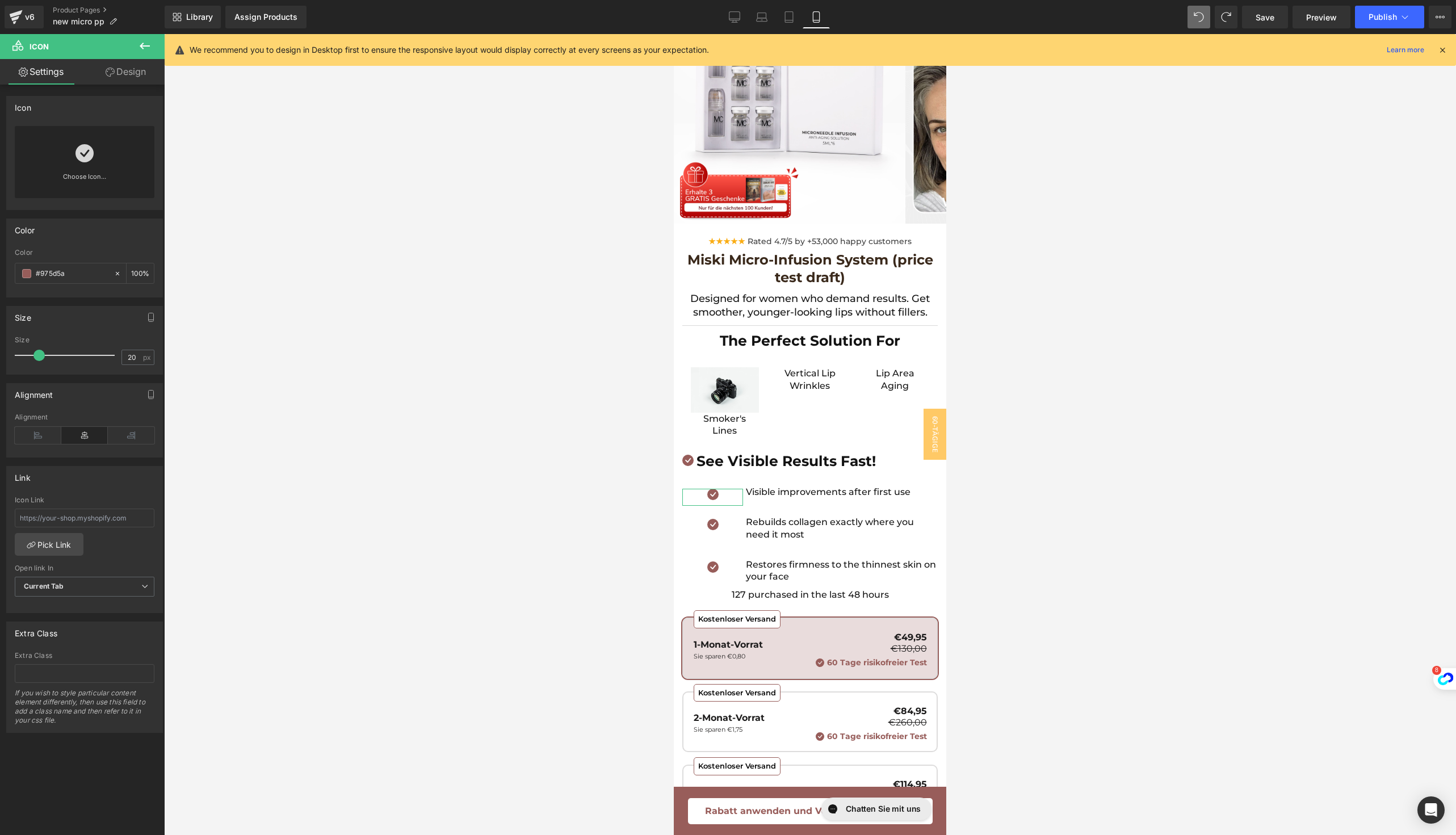
click at [82, 169] on link at bounding box center [84, 149] width 18 height 46
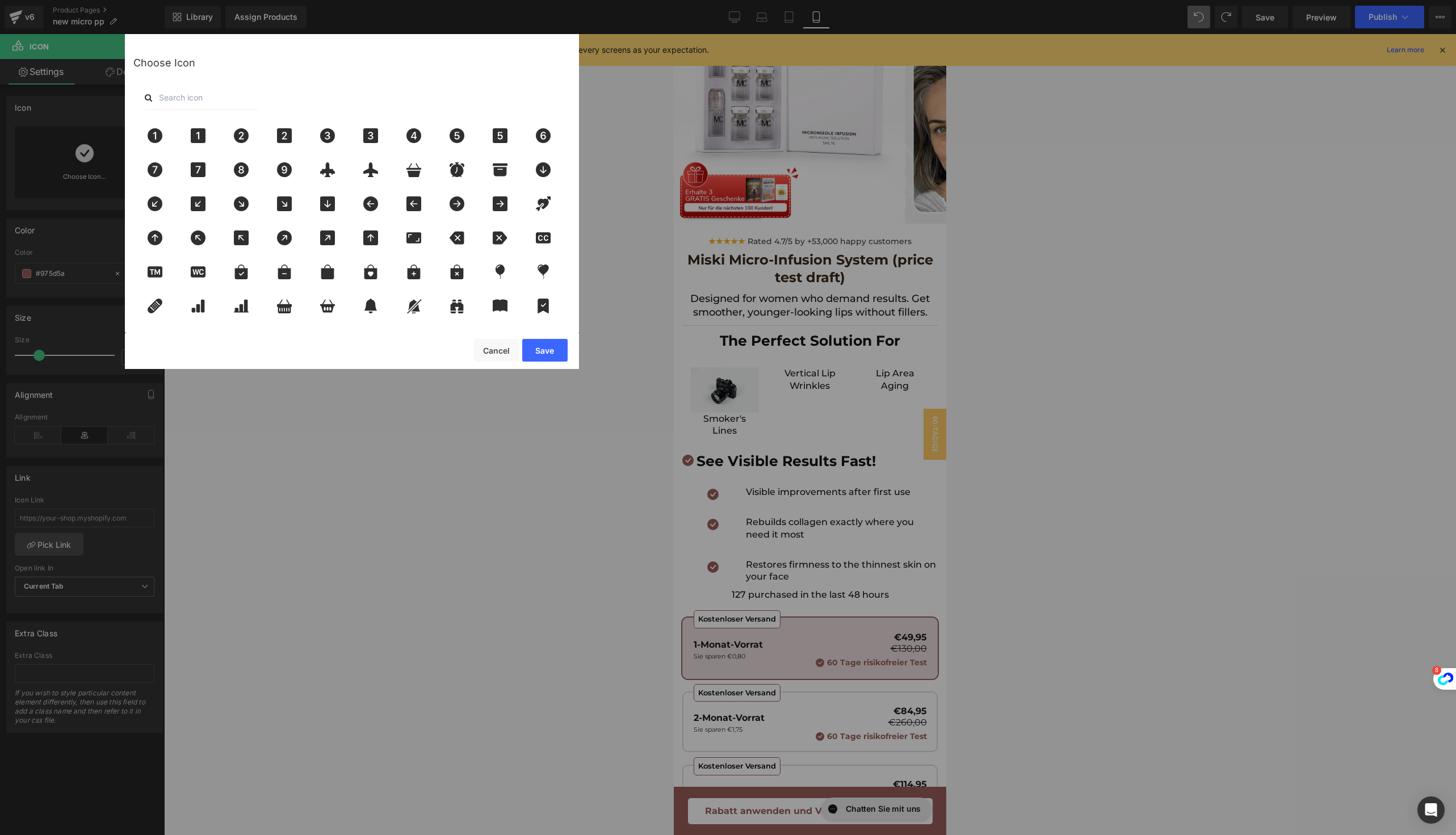
click at [230, 106] on input "text" at bounding box center [202, 98] width 114 height 25
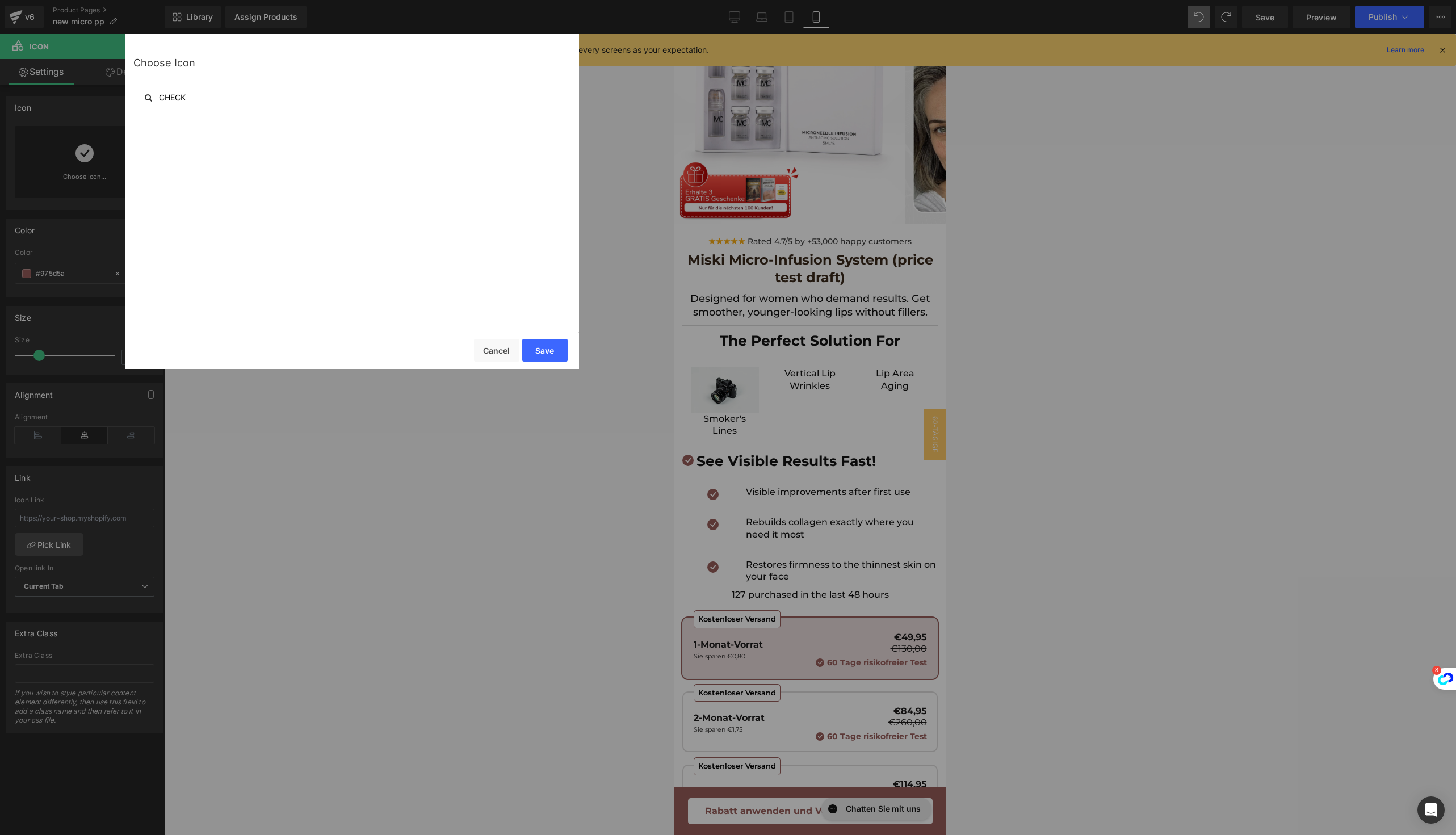
click at [230, 106] on input "CHECK" at bounding box center [202, 98] width 114 height 25
type input "O"
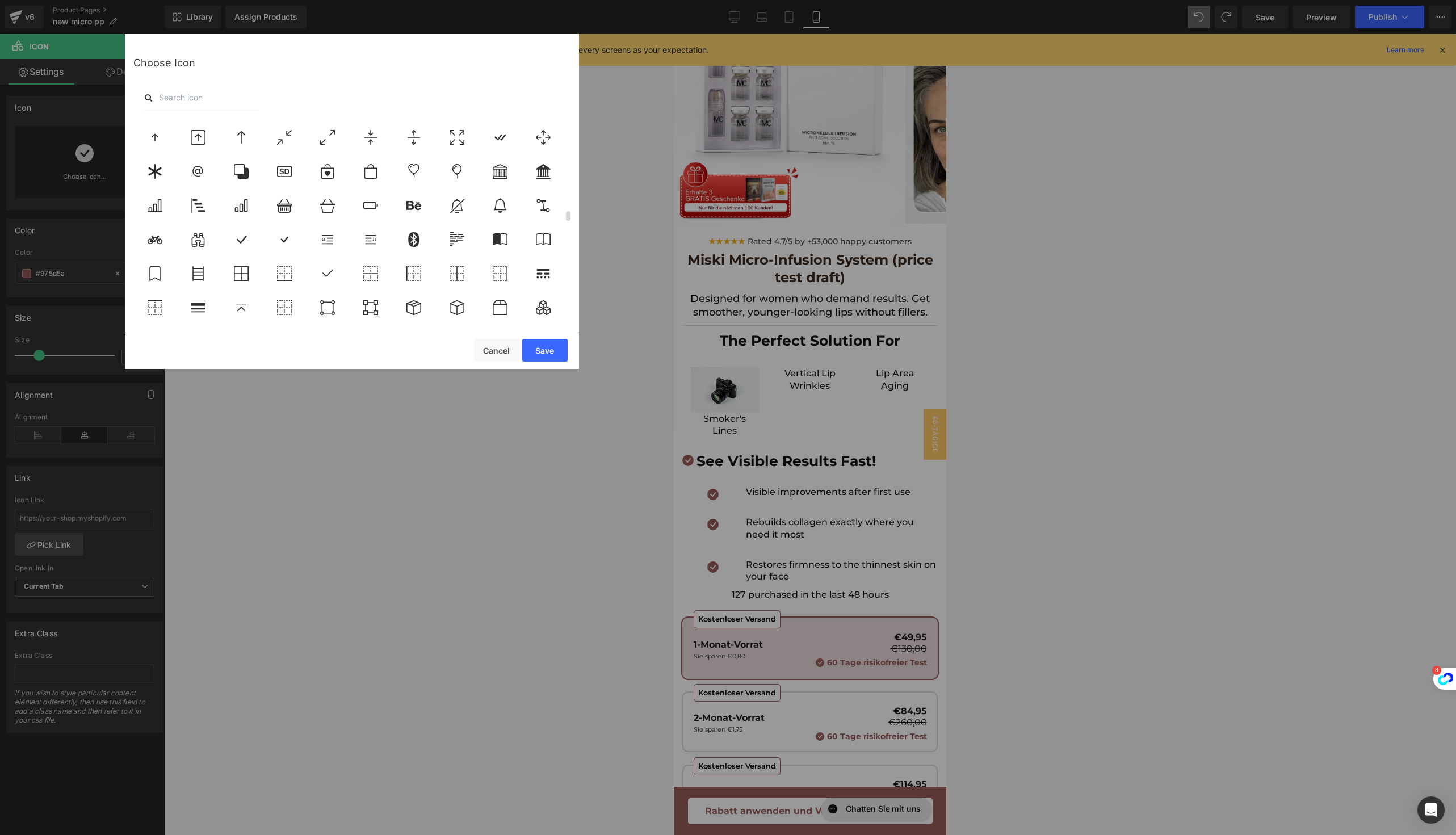
scroll to position [1941, 0]
click at [0, 0] on icon at bounding box center [0, 0] width 0 height 0
click at [551, 351] on button "Save" at bounding box center [545, 350] width 46 height 22
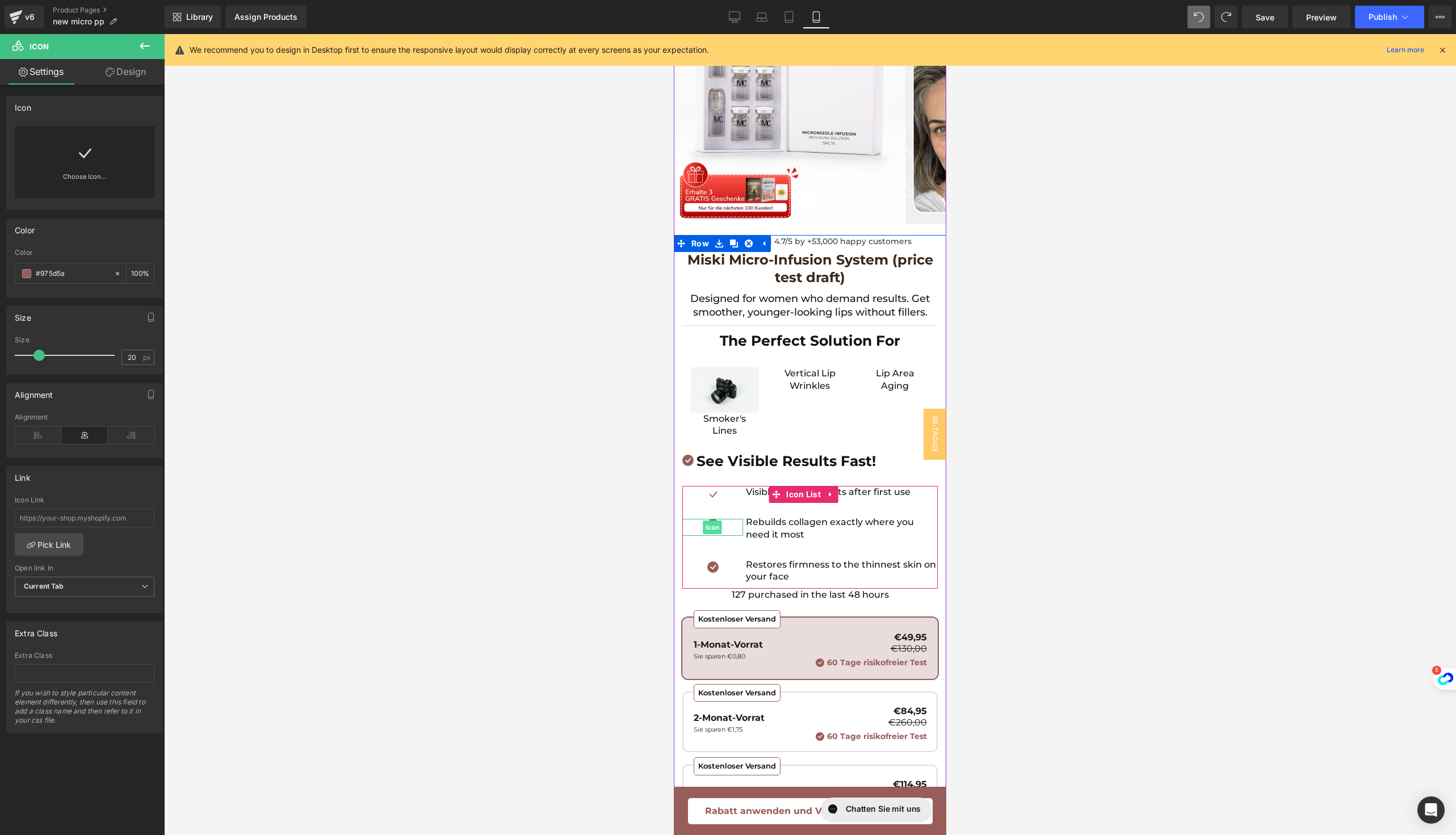
click at [713, 522] on span "Icon" at bounding box center [713, 527] width 19 height 14
click at [89, 171] on link "Choose Icon..." at bounding box center [84, 184] width 140 height 26
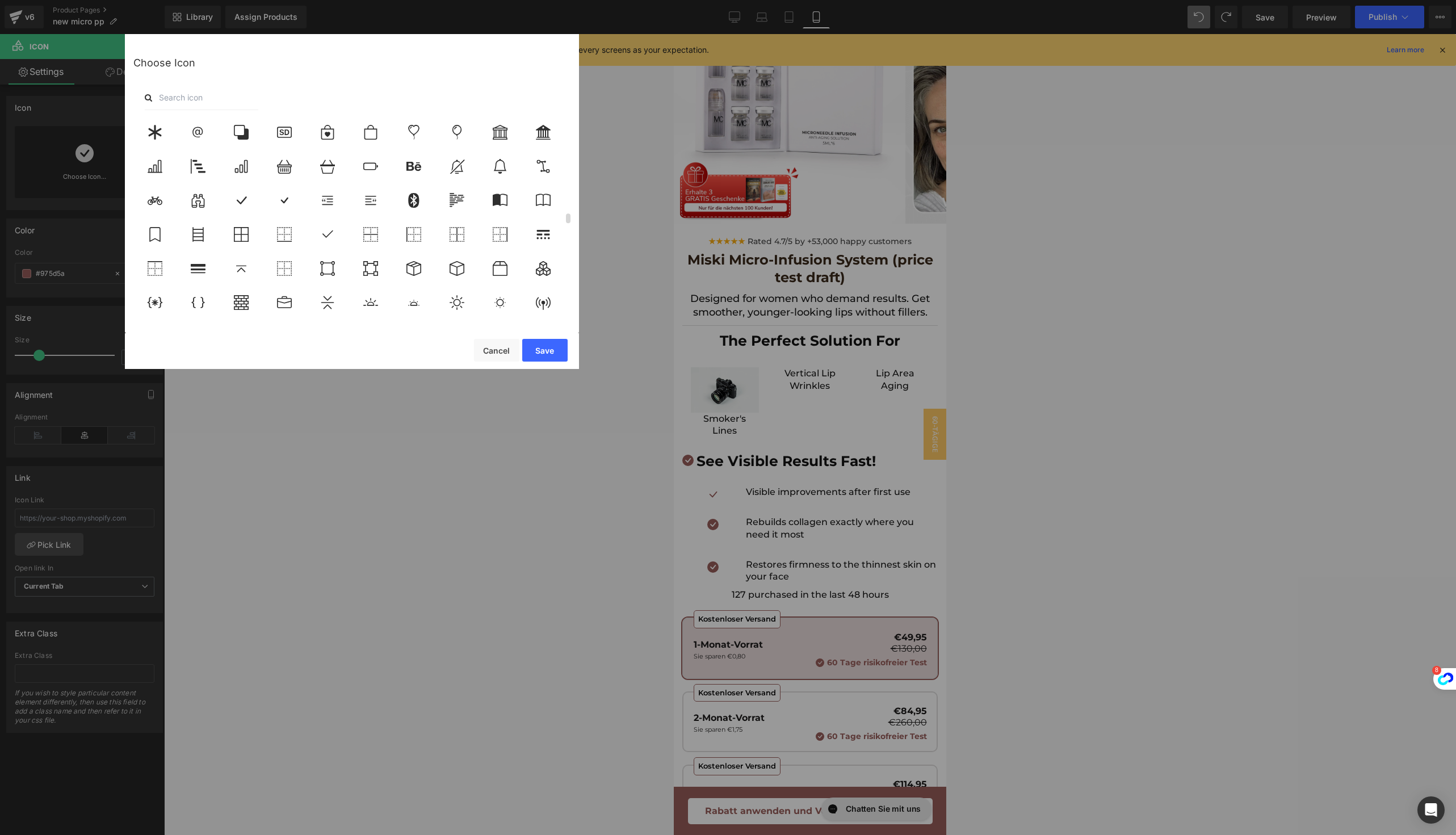
scroll to position [1991, 0]
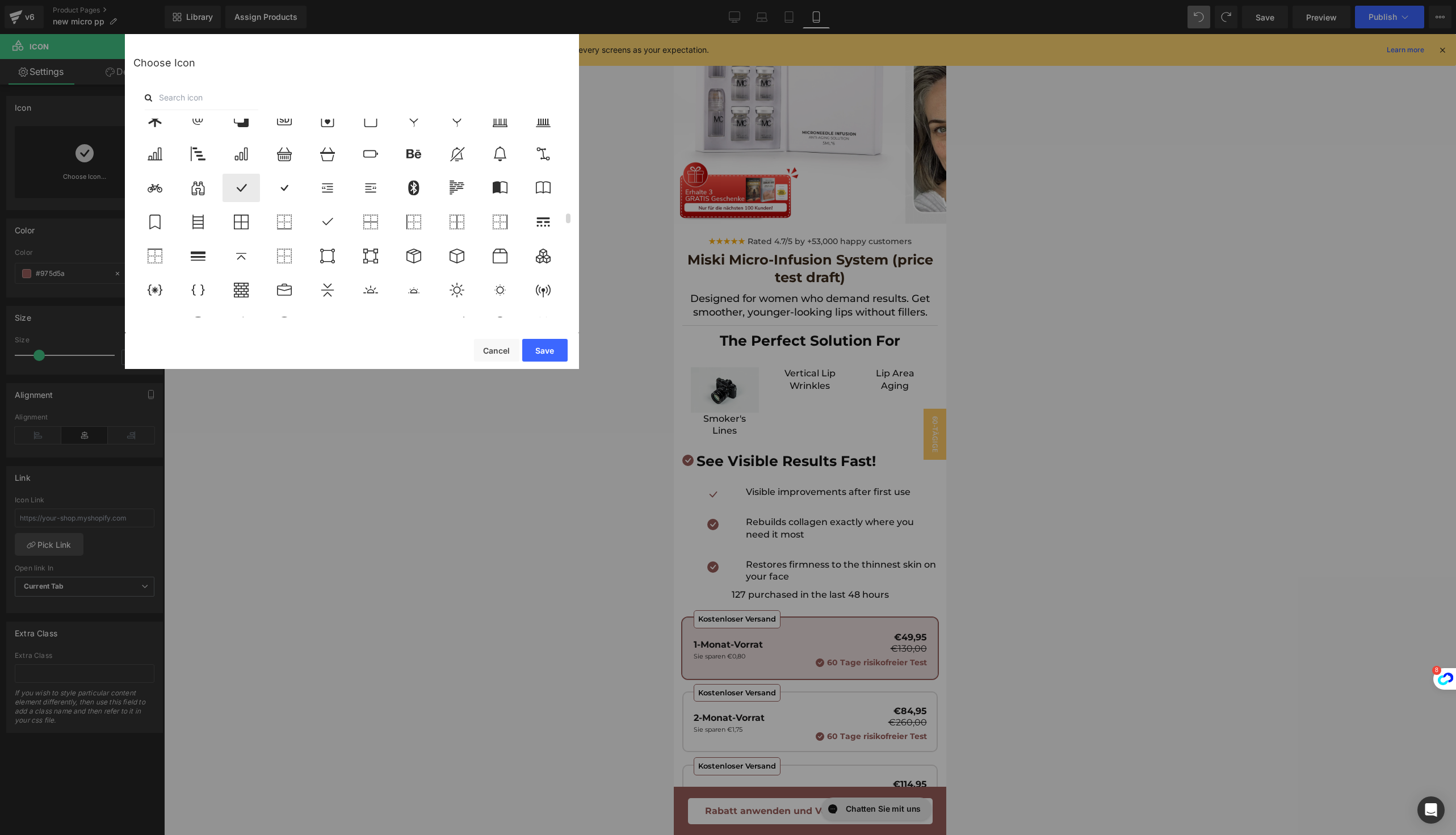
click at [246, 181] on icon at bounding box center [241, 188] width 24 height 15
click at [551, 349] on button "Save" at bounding box center [545, 350] width 46 height 22
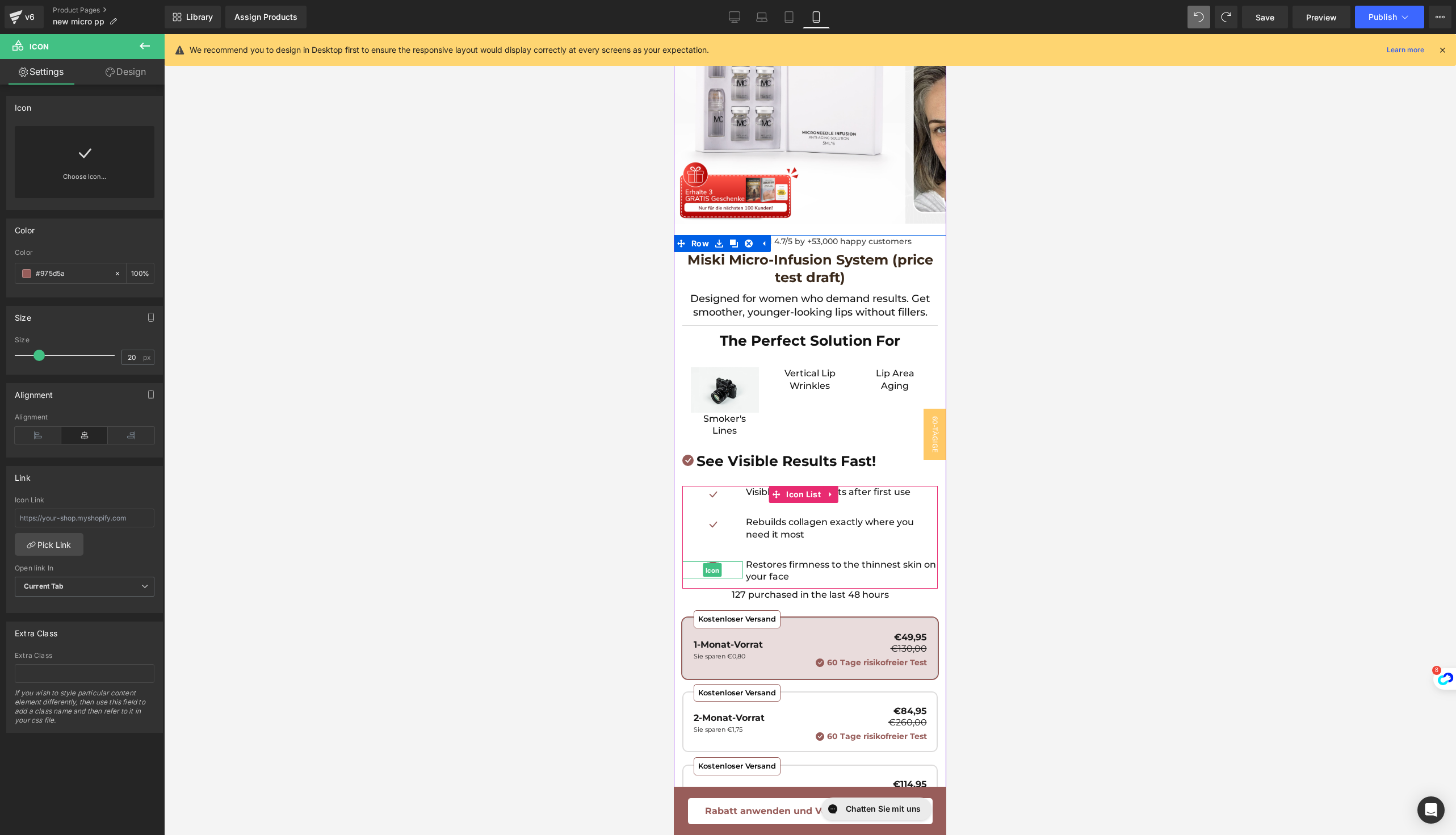
click at [710, 566] on span "Icon" at bounding box center [713, 571] width 19 height 14
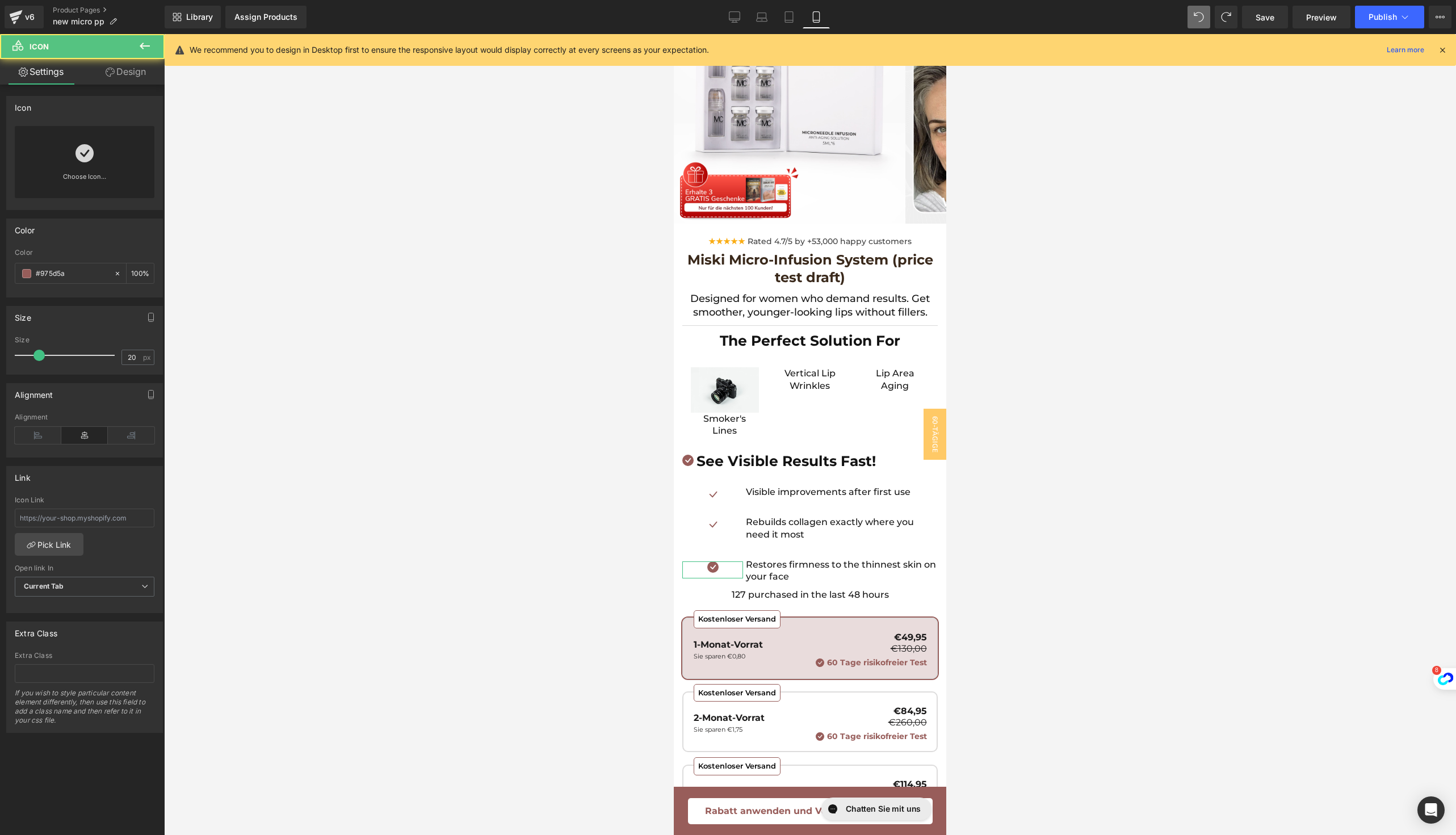
click at [85, 171] on div "Choose Icon..." at bounding box center [84, 162] width 140 height 72
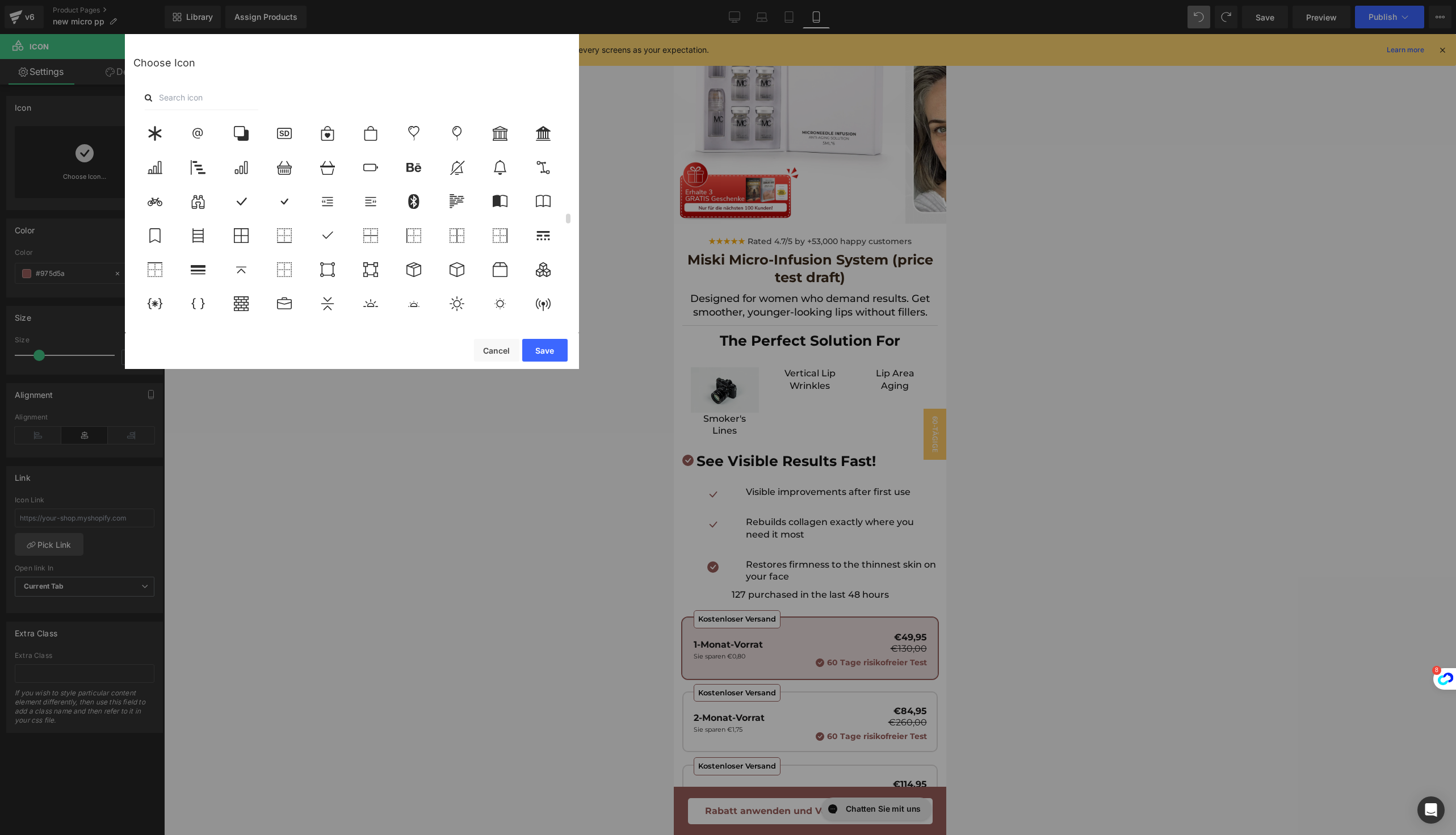
scroll to position [1997, 0]
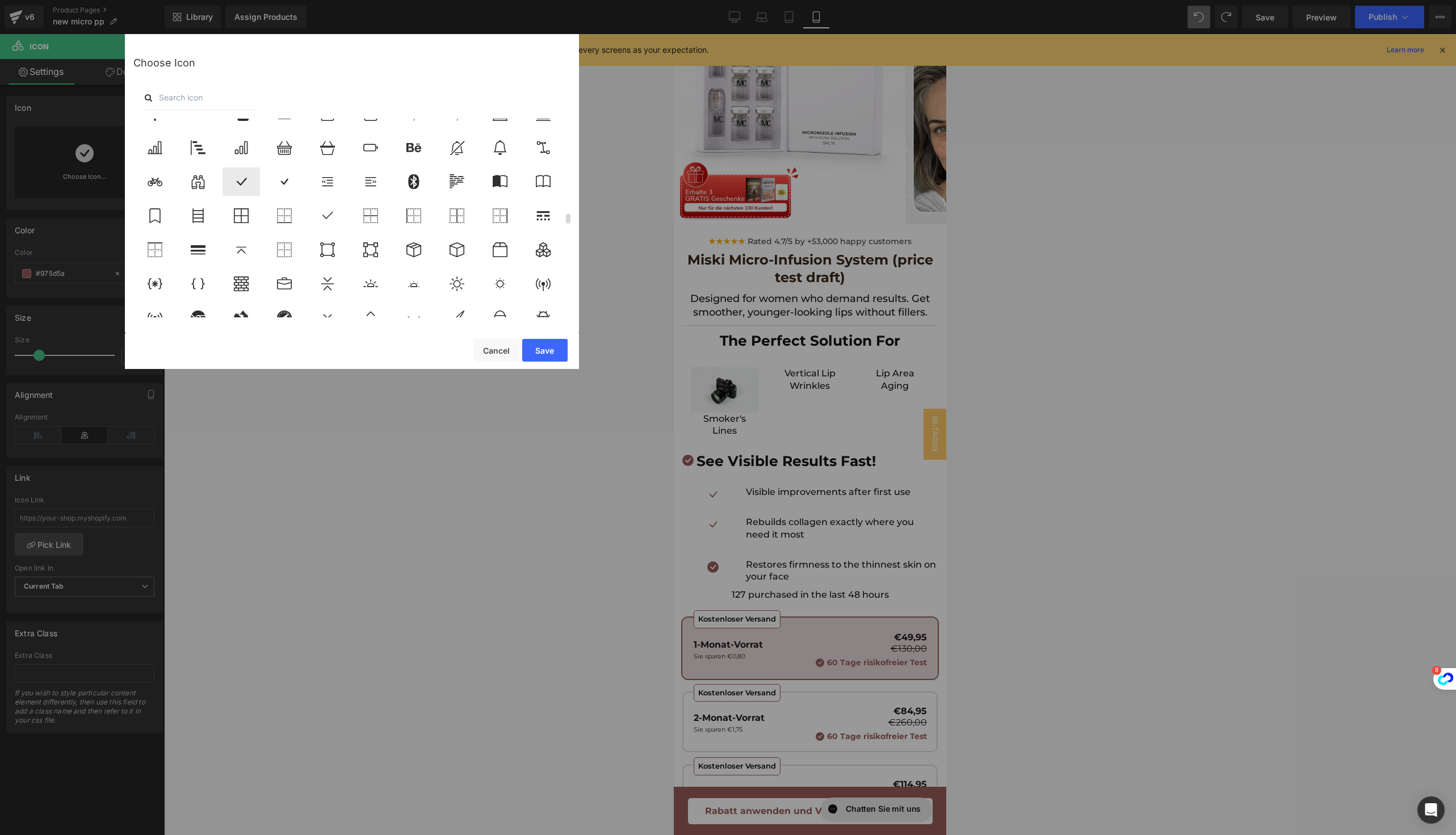
click at [240, 182] on icon at bounding box center [241, 182] width 24 height 15
click at [556, 355] on button "Save" at bounding box center [545, 350] width 46 height 22
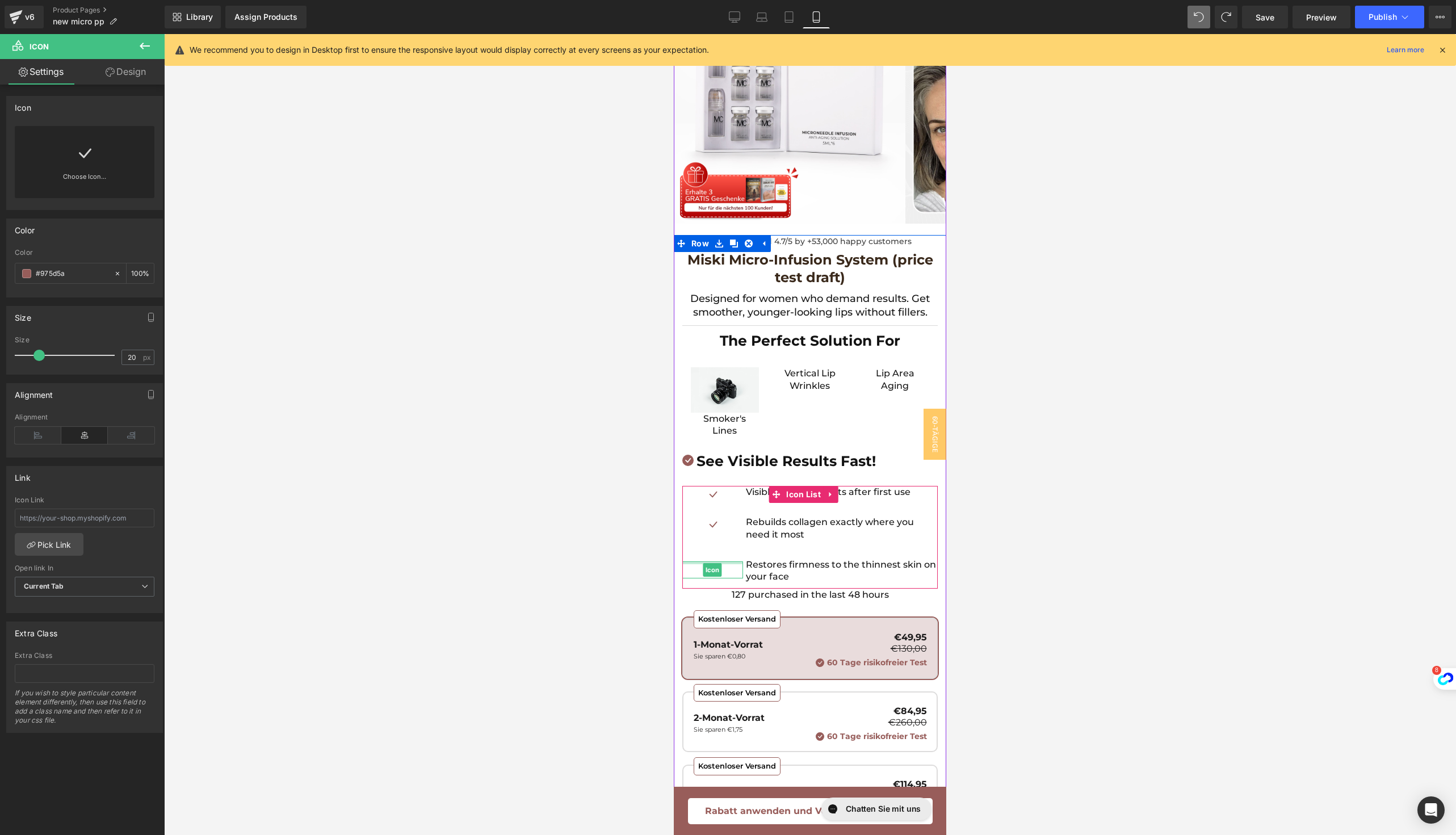
click at [704, 561] on div "Icon" at bounding box center [713, 570] width 61 height 17
click at [114, 81] on link "Design" at bounding box center [126, 71] width 82 height 26
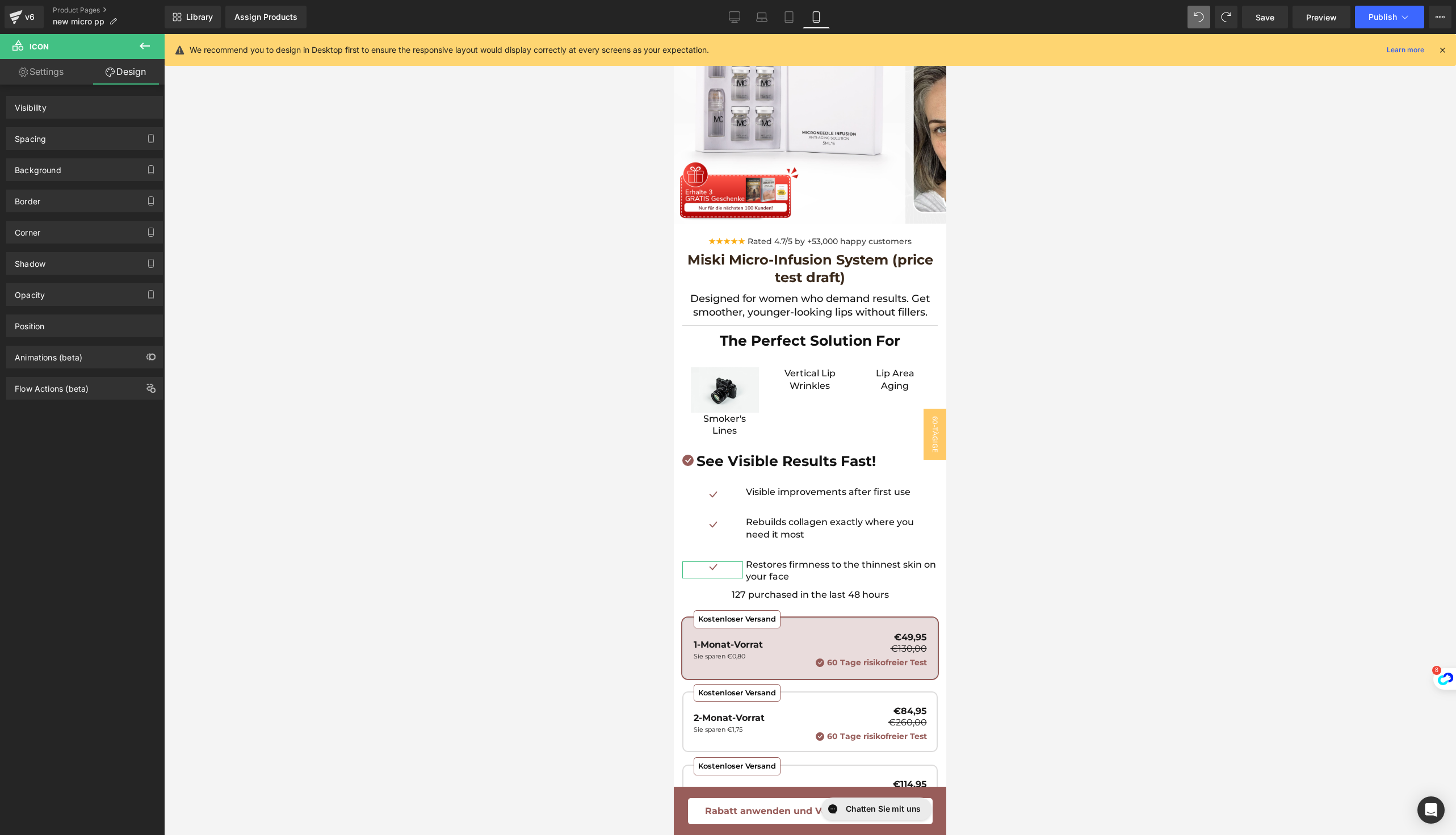
click at [780, 486] on div "Icon Visible improvements after first use Text Block Icon Rebuilds collagen exa…" at bounding box center [810, 537] width 255 height 102
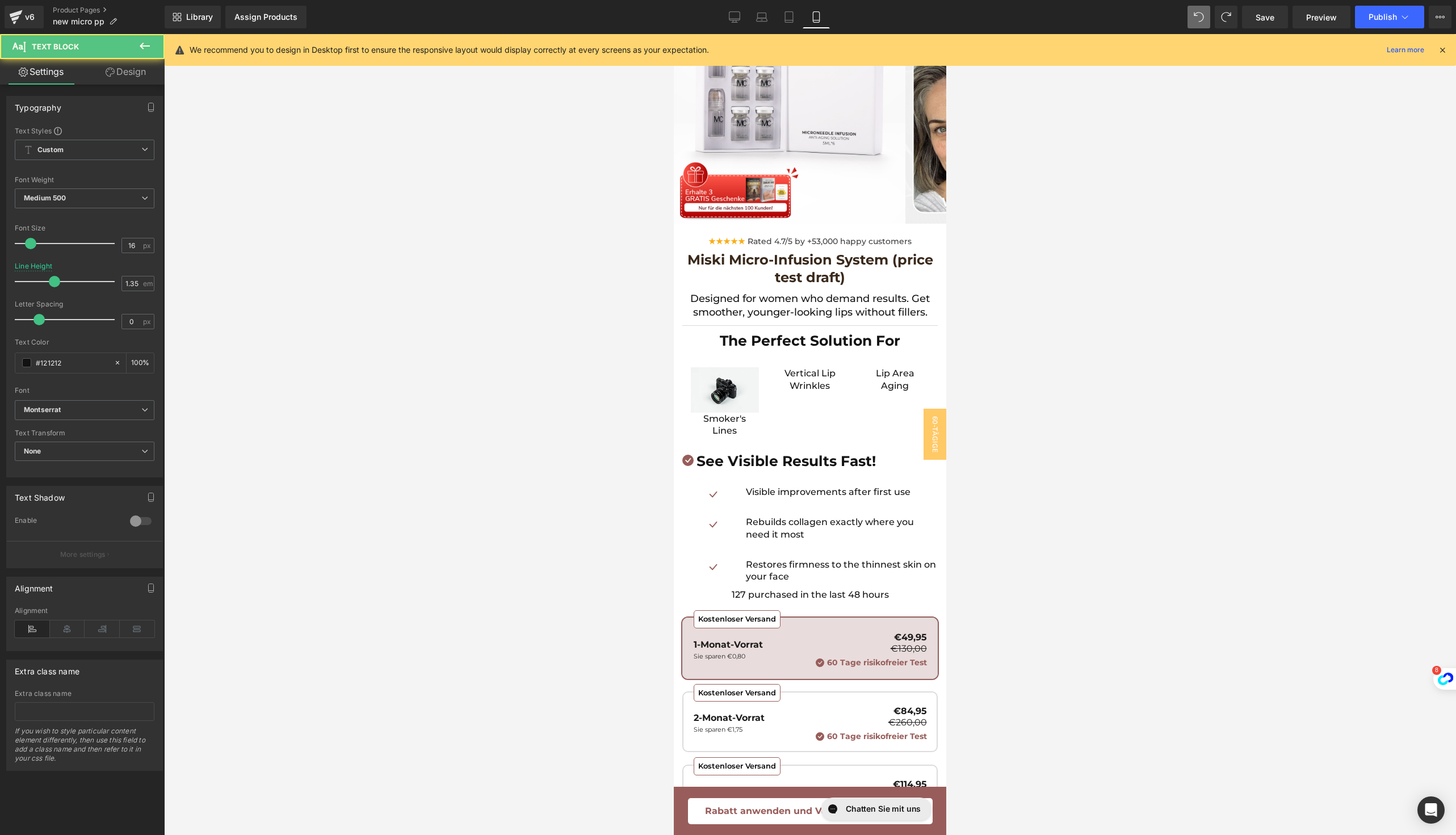
drag, startPoint x: 106, startPoint y: 448, endPoint x: 308, endPoint y: 147, distance: 362.5
click at [1100, 563] on div at bounding box center [810, 434] width 1292 height 801
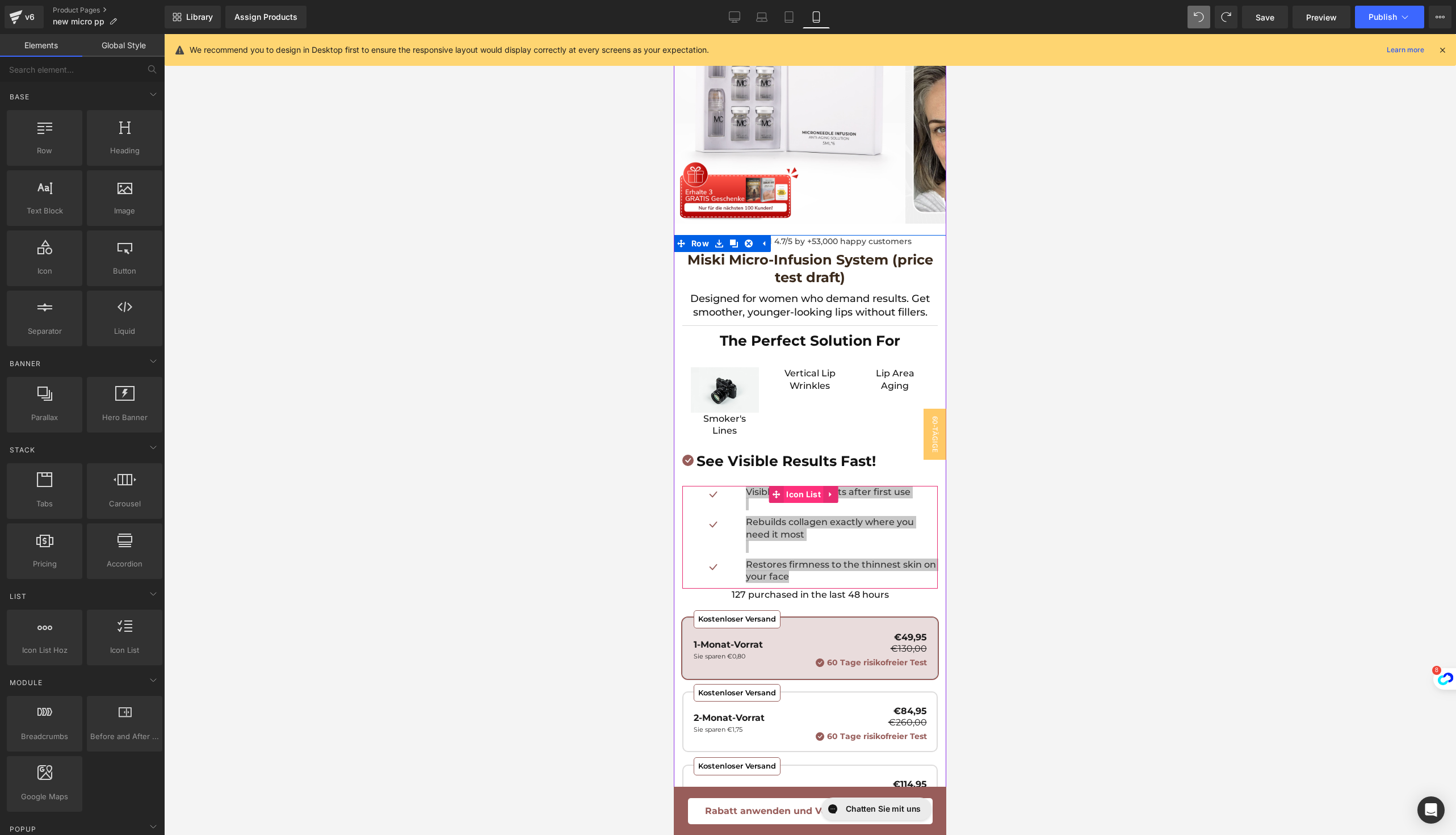
click at [811, 488] on span "Icon List" at bounding box center [803, 495] width 40 height 17
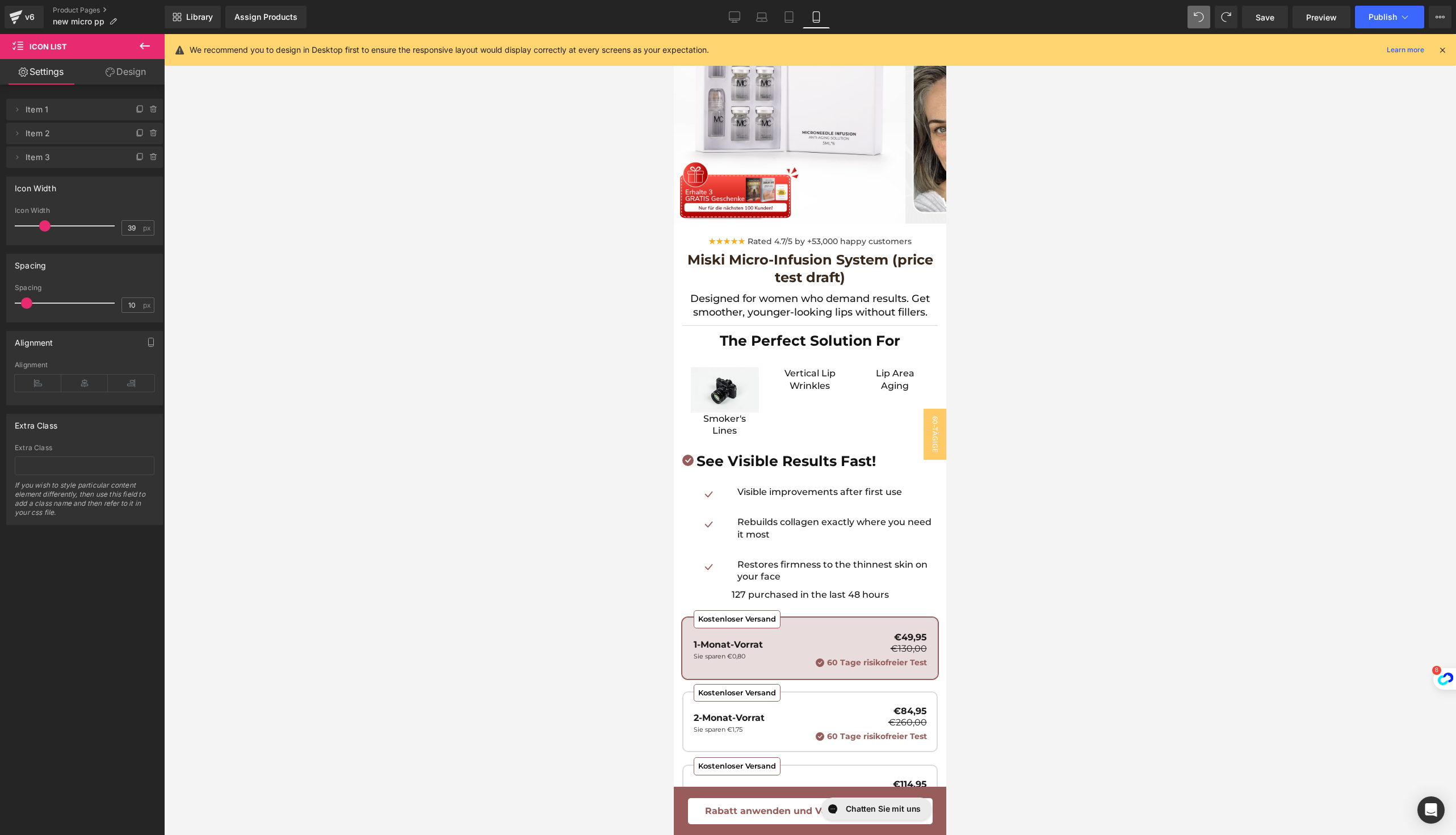
drag, startPoint x: 83, startPoint y: 229, endPoint x: 42, endPoint y: 230, distance: 41.0
click at [42, 230] on span at bounding box center [44, 225] width 11 height 11
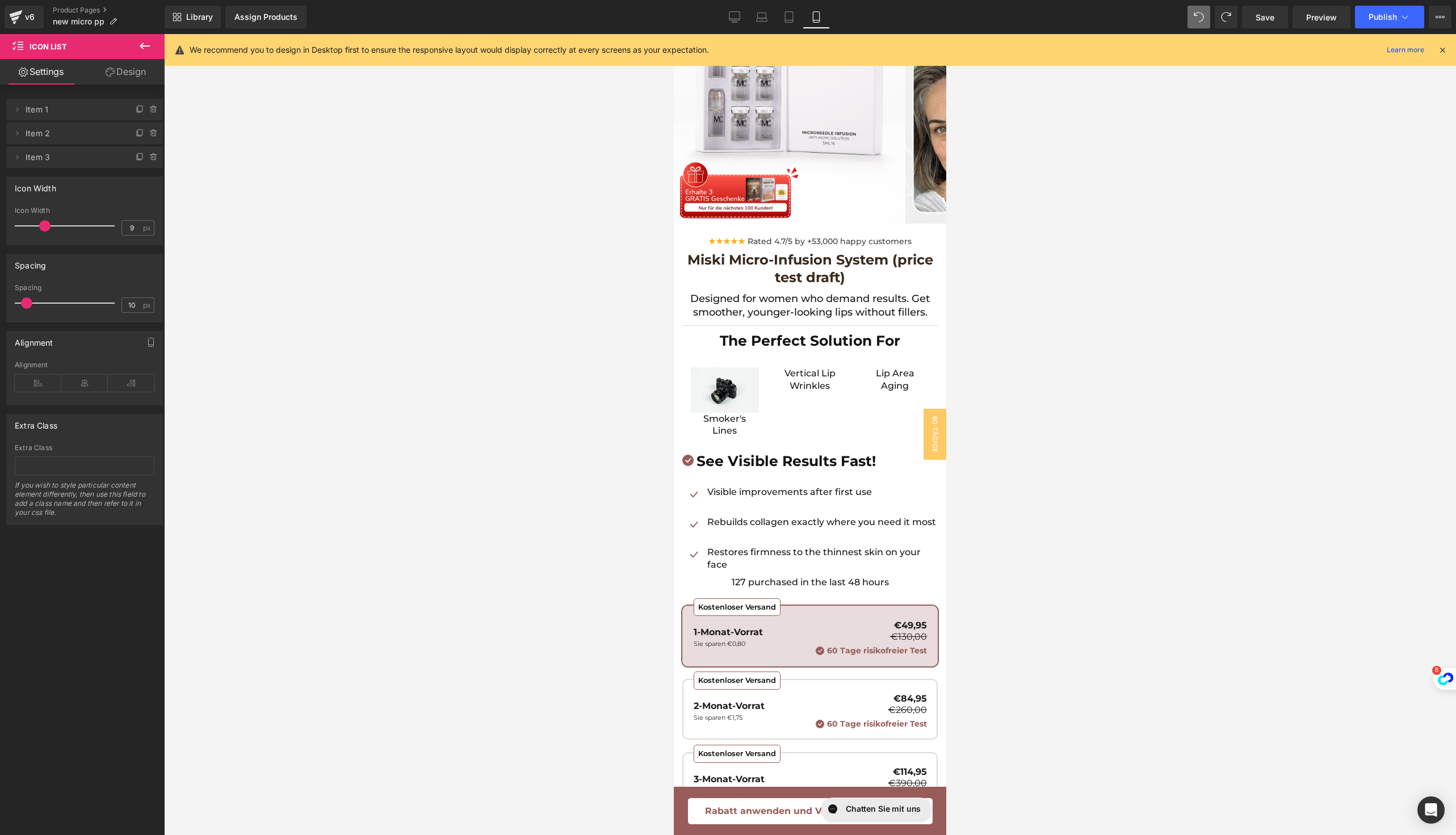
click at [26, 225] on div at bounding box center [67, 226] width 95 height 22
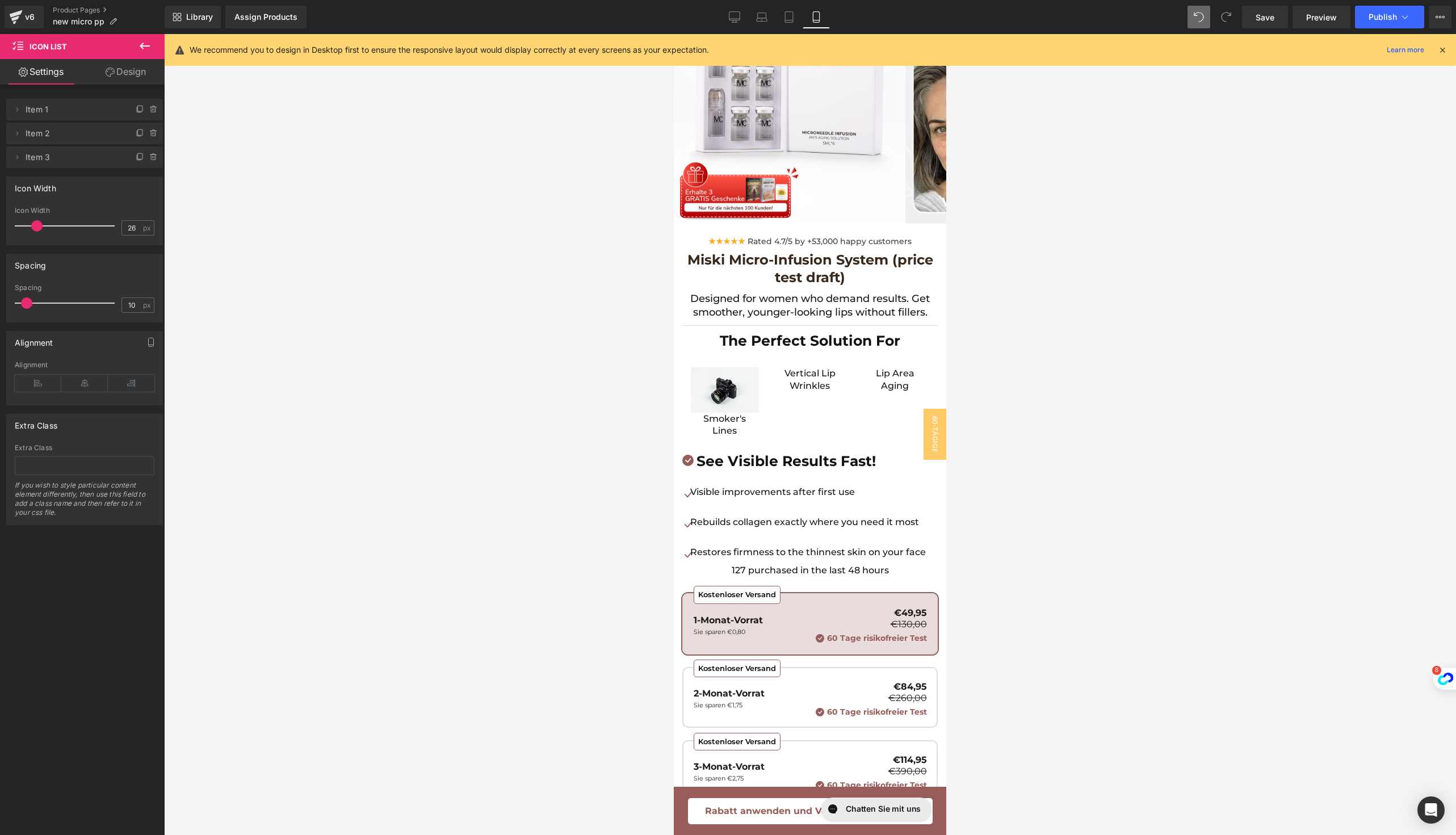
click at [36, 227] on div at bounding box center [67, 226] width 95 height 22
type input "20"
click at [31, 227] on span at bounding box center [32, 225] width 11 height 11
click at [403, 495] on div at bounding box center [810, 434] width 1292 height 801
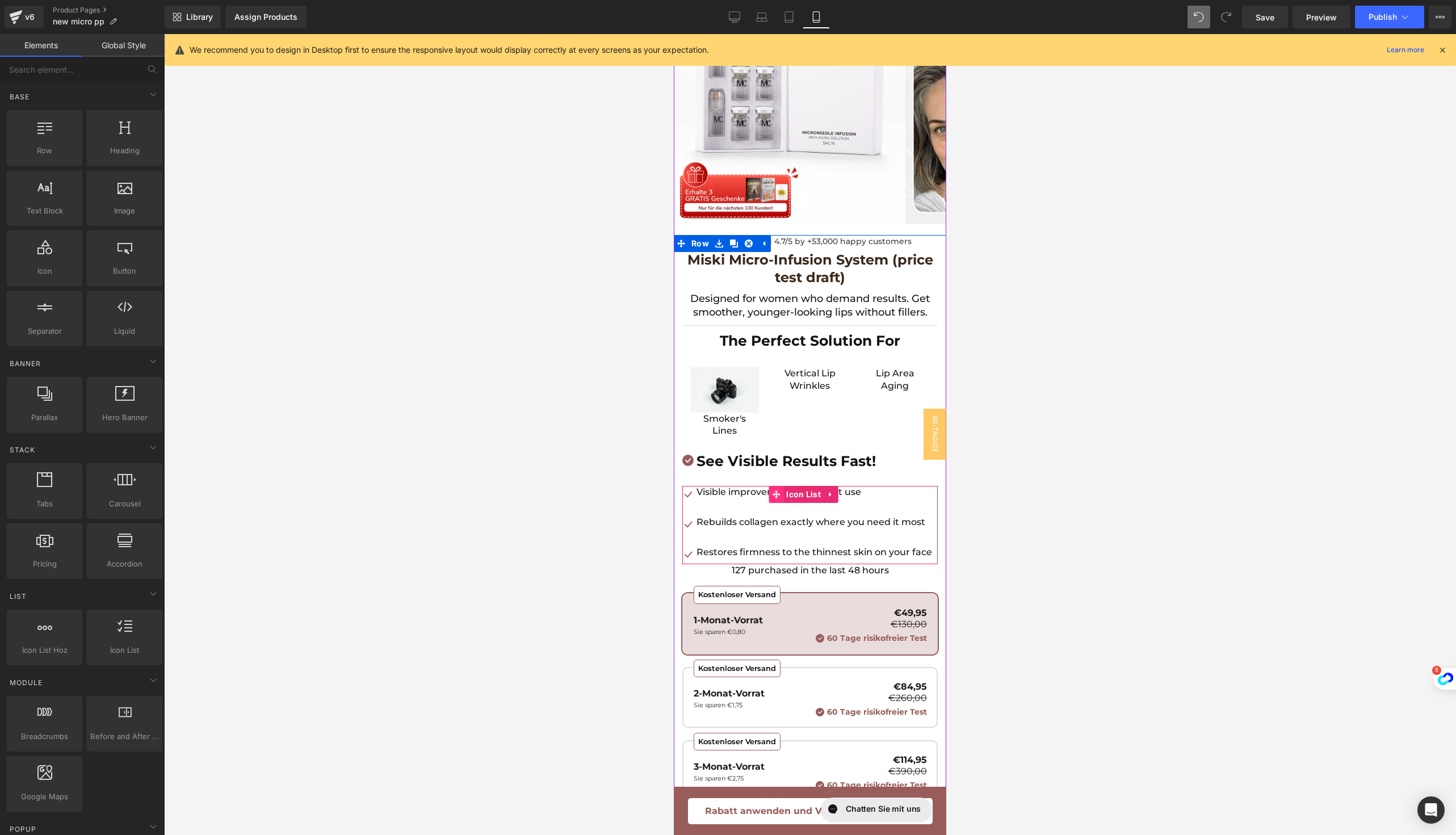
click at [772, 492] on icon at bounding box center [776, 495] width 8 height 8
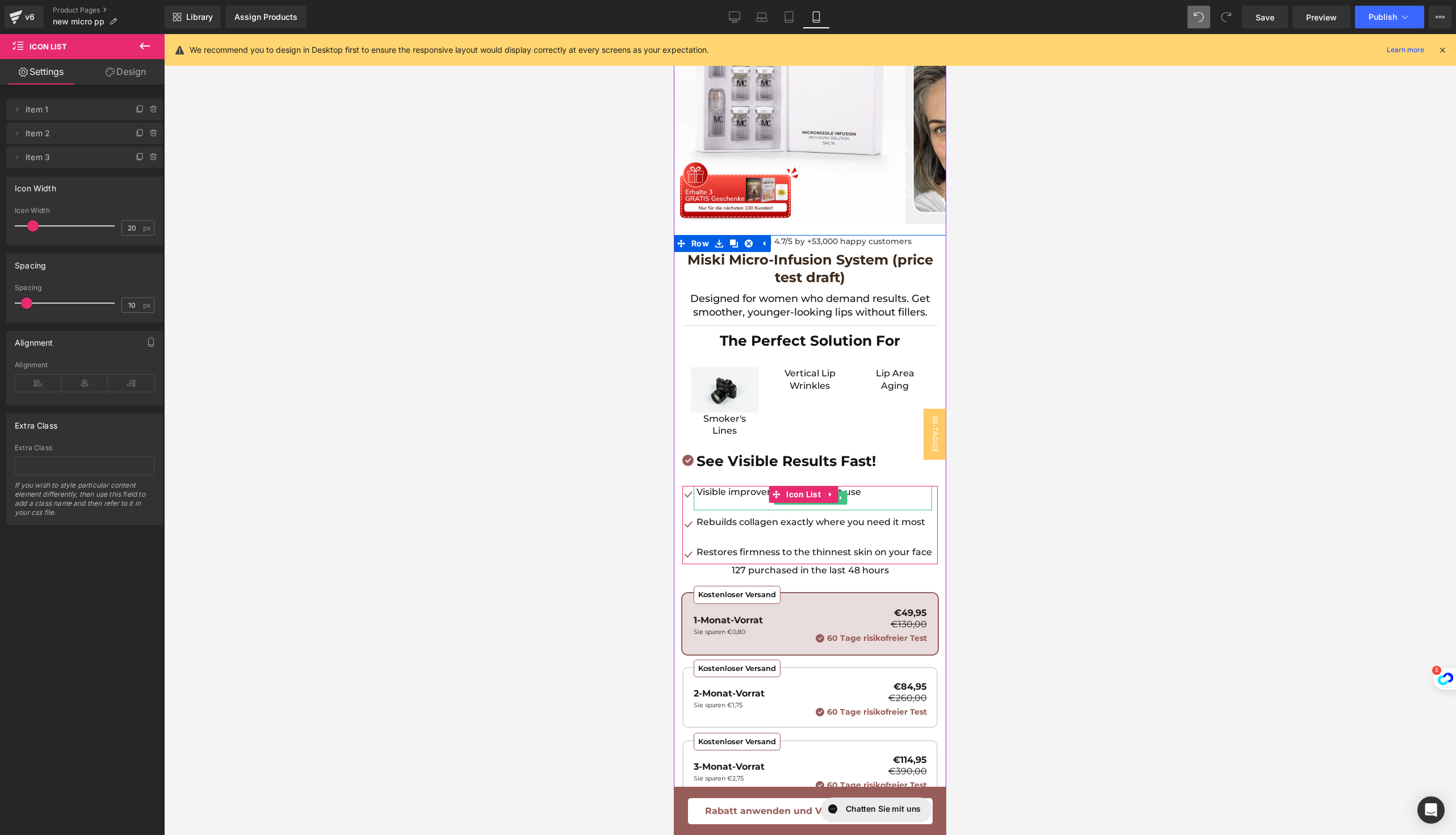
click at [730, 493] on p "Visible improvements after first use" at bounding box center [814, 492] width 235 height 13
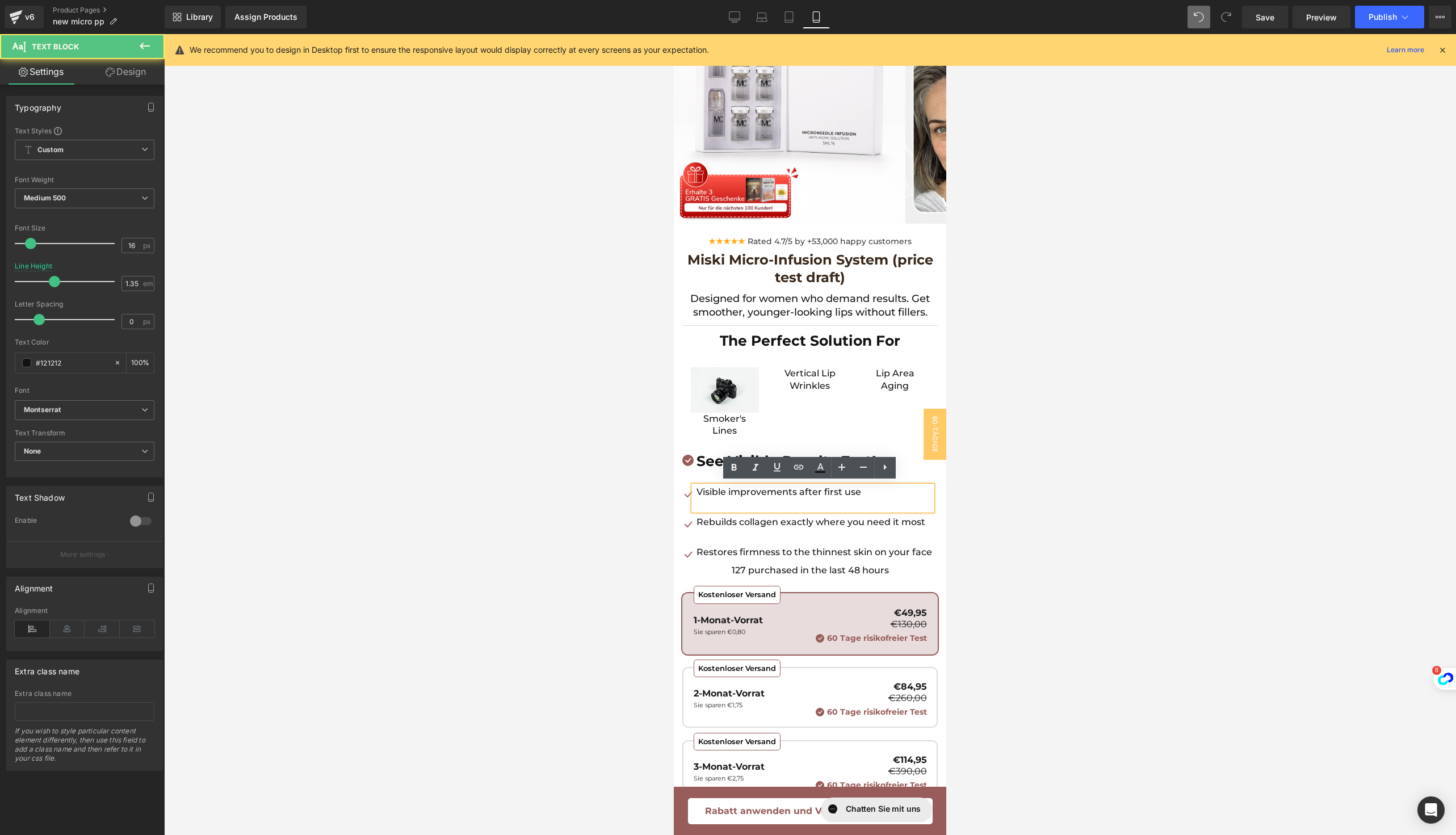
click at [729, 504] on p at bounding box center [814, 504] width 235 height 13
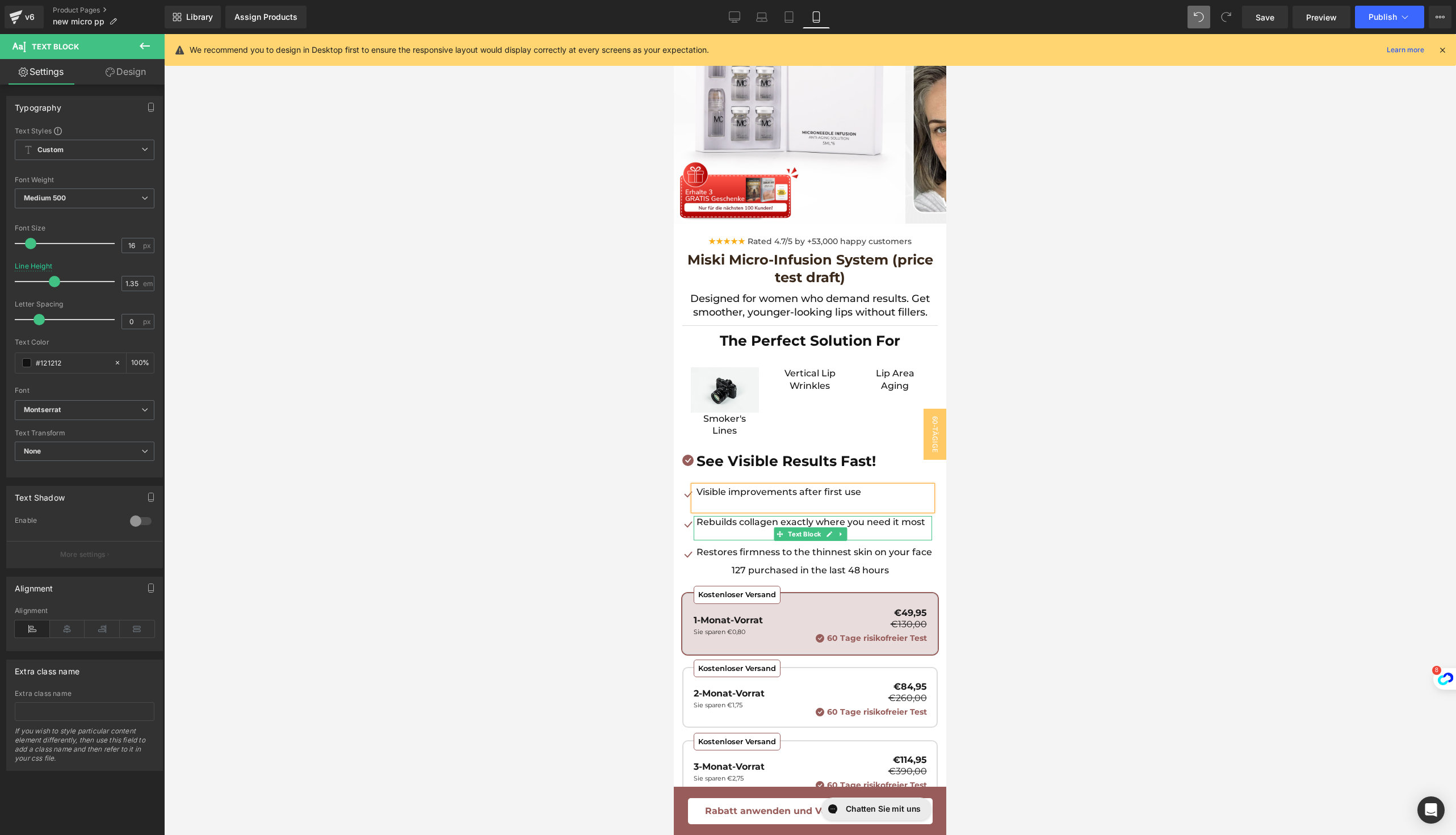
click at [713, 541] on p at bounding box center [814, 534] width 235 height 13
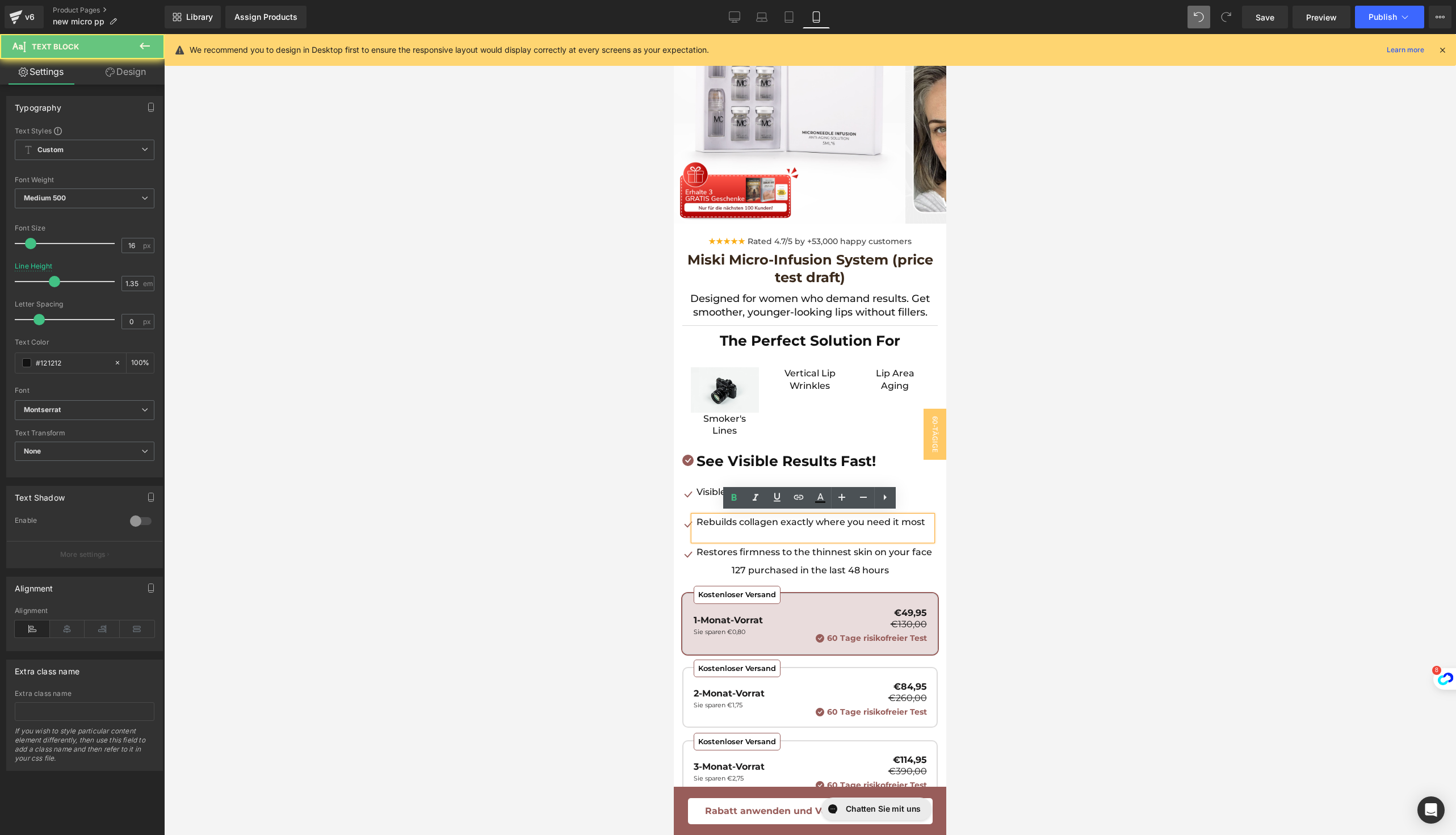
click at [704, 541] on p at bounding box center [814, 534] width 235 height 13
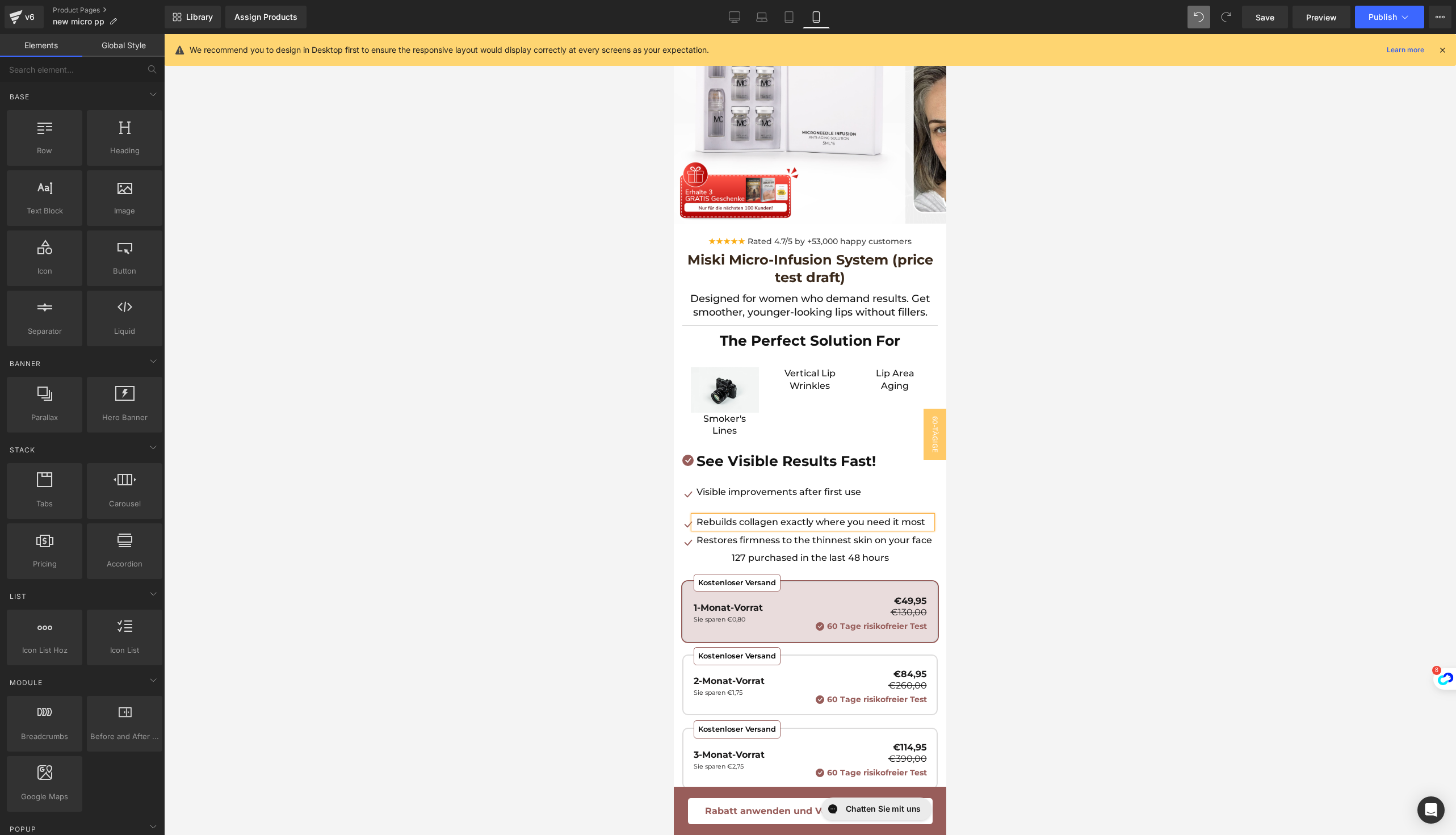
click at [581, 562] on div at bounding box center [810, 434] width 1292 height 801
click at [745, 500] on p at bounding box center [814, 504] width 235 height 13
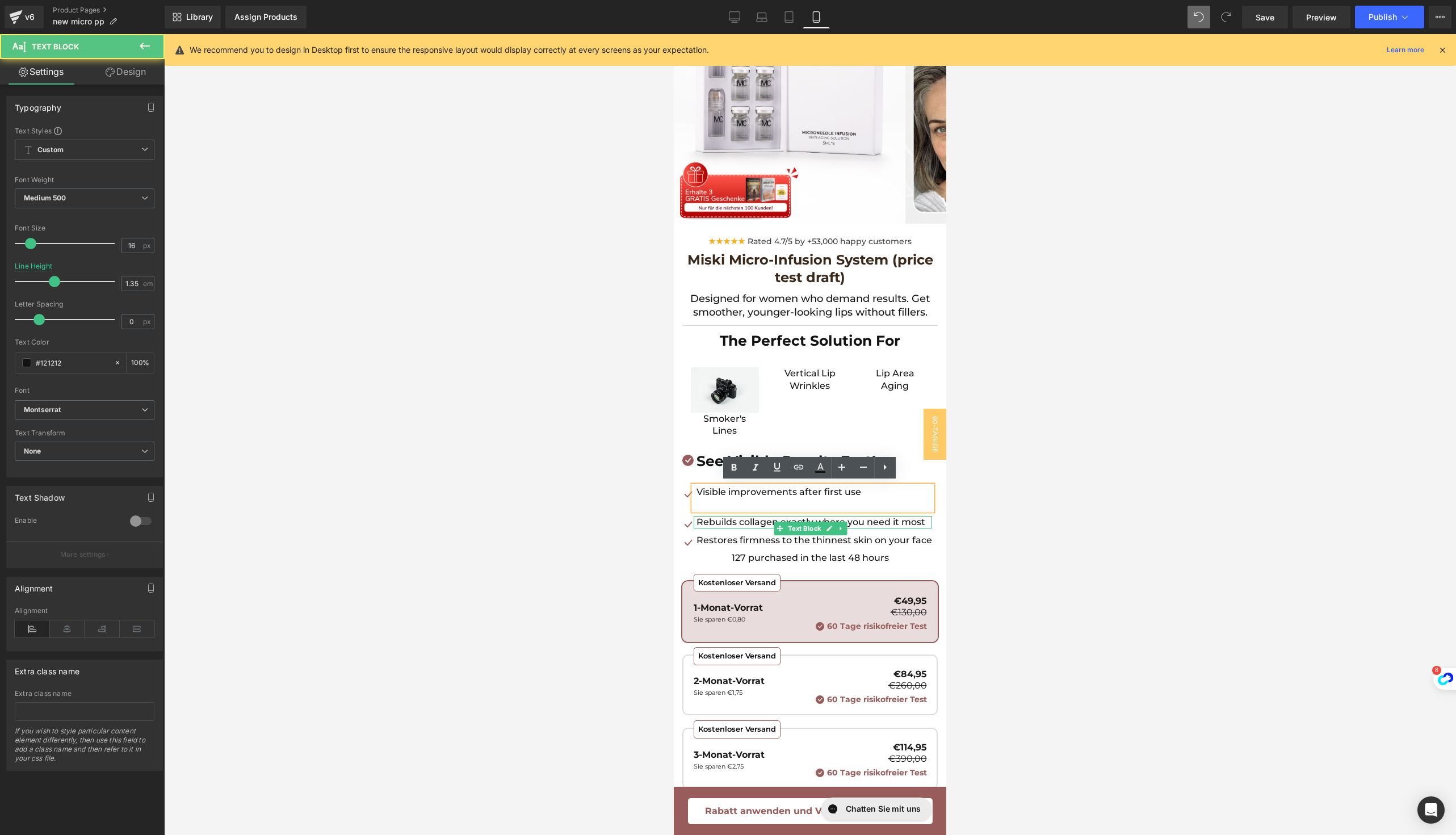
click at [719, 516] on p "Rebuilds collagen exactly where you need it most" at bounding box center [814, 522] width 235 height 13
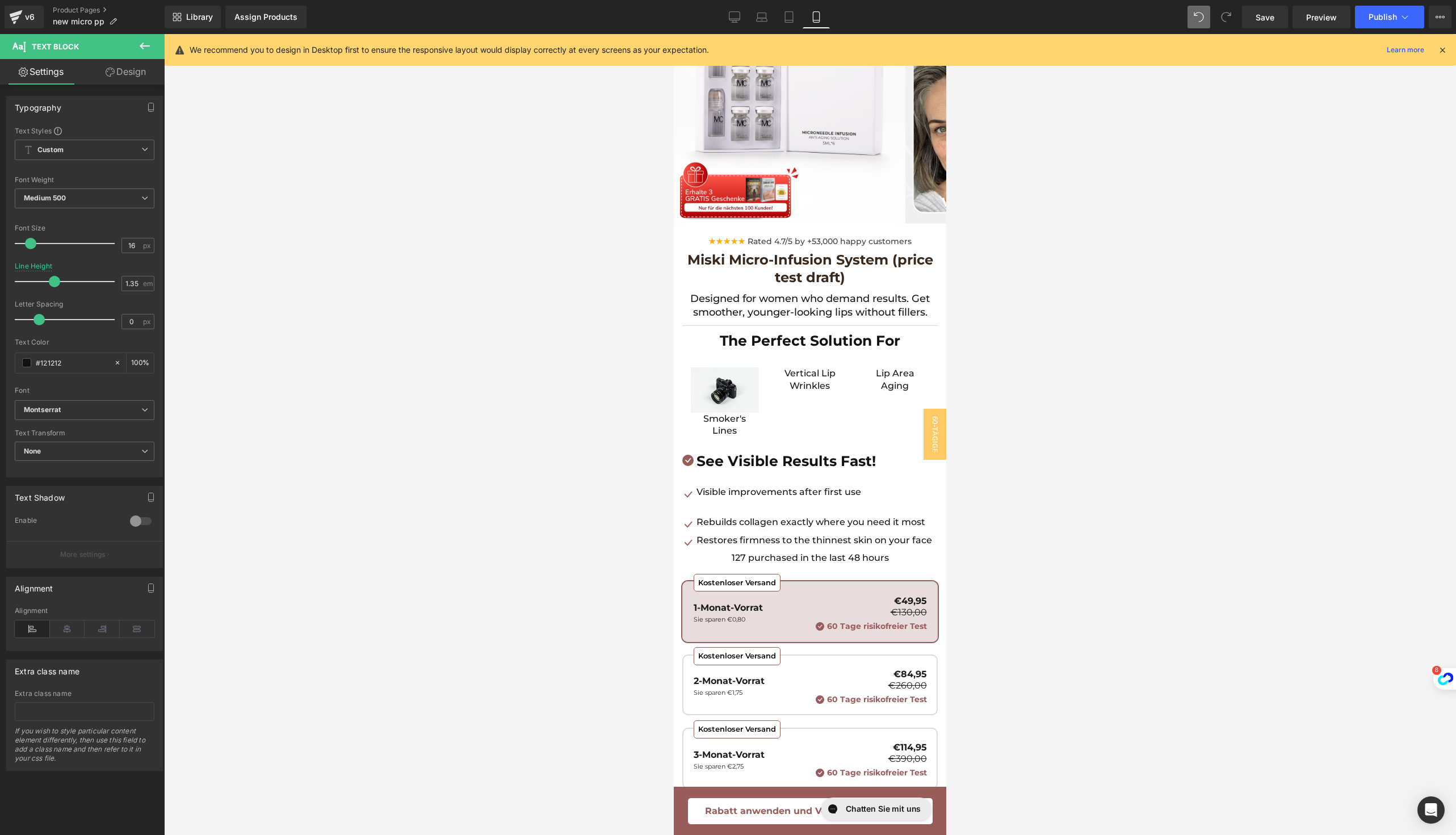
click at [130, 235] on div "Font Size 16 px" at bounding box center [84, 243] width 140 height 38
click at [130, 242] on input "16" at bounding box center [132, 245] width 20 height 14
type input "1"
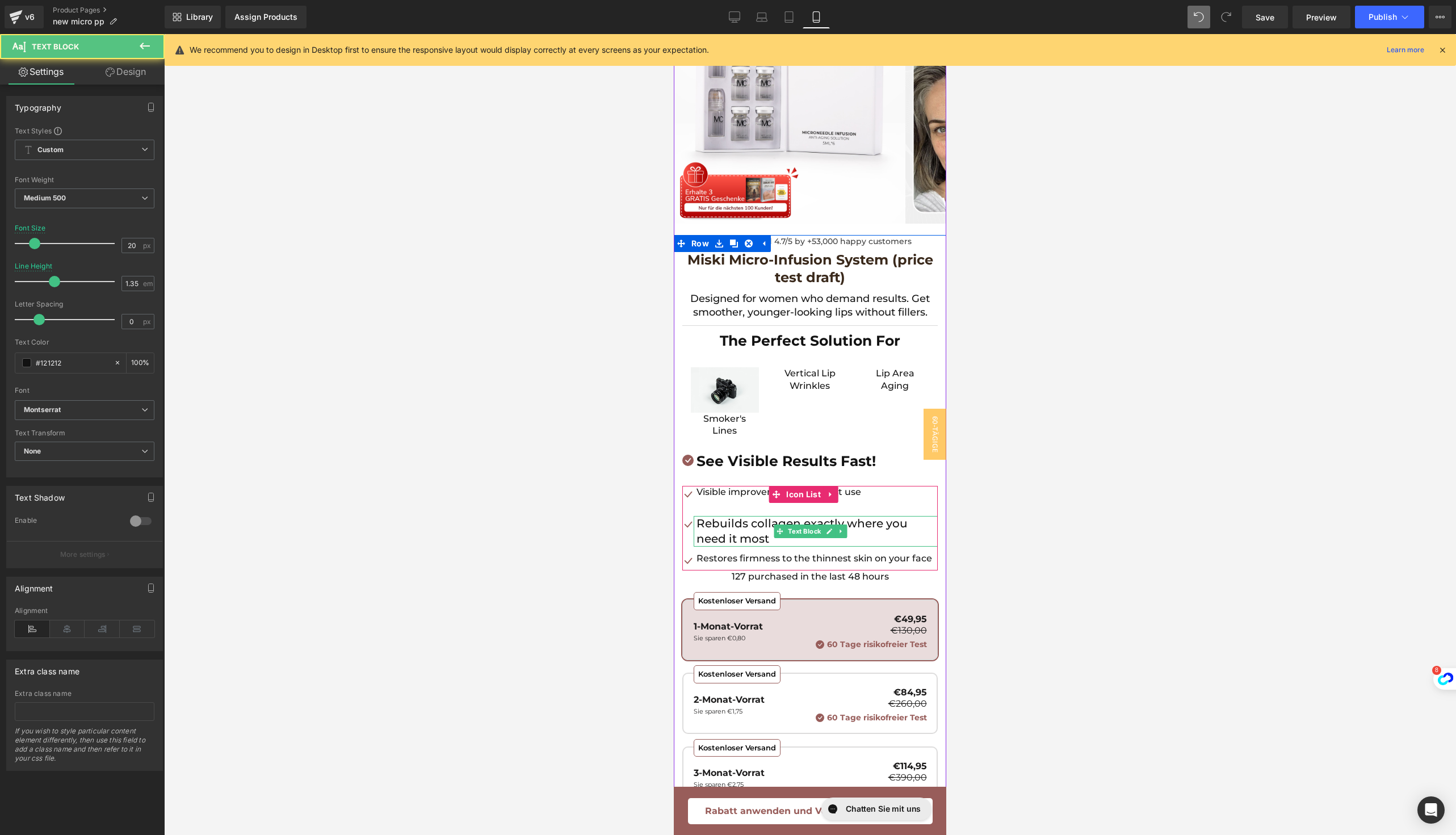
click at [727, 529] on p "Rebuilds collagen exactly where you need it most" at bounding box center [817, 531] width 241 height 30
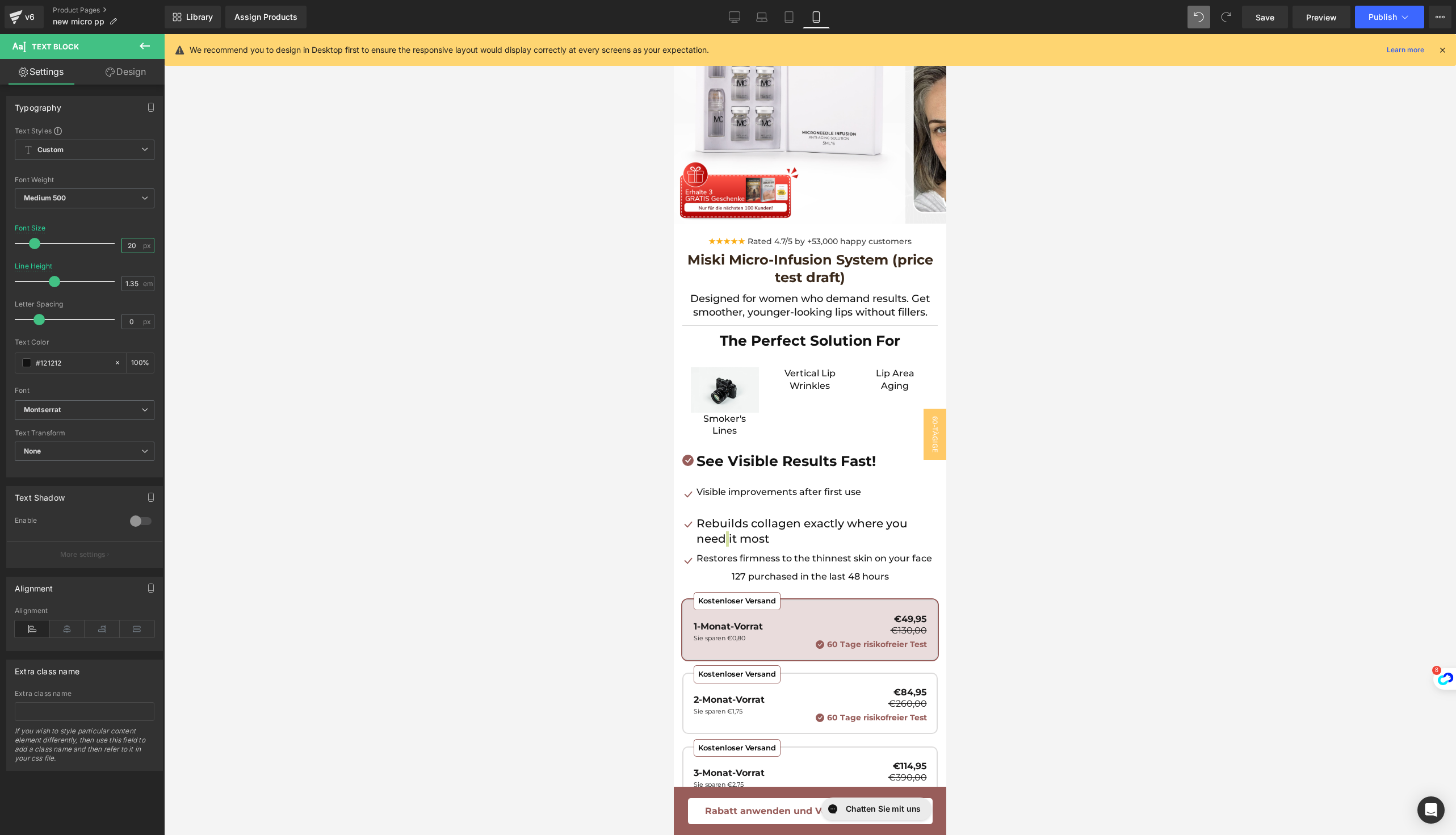
click at [130, 250] on input "20" at bounding box center [132, 245] width 20 height 14
type input "2"
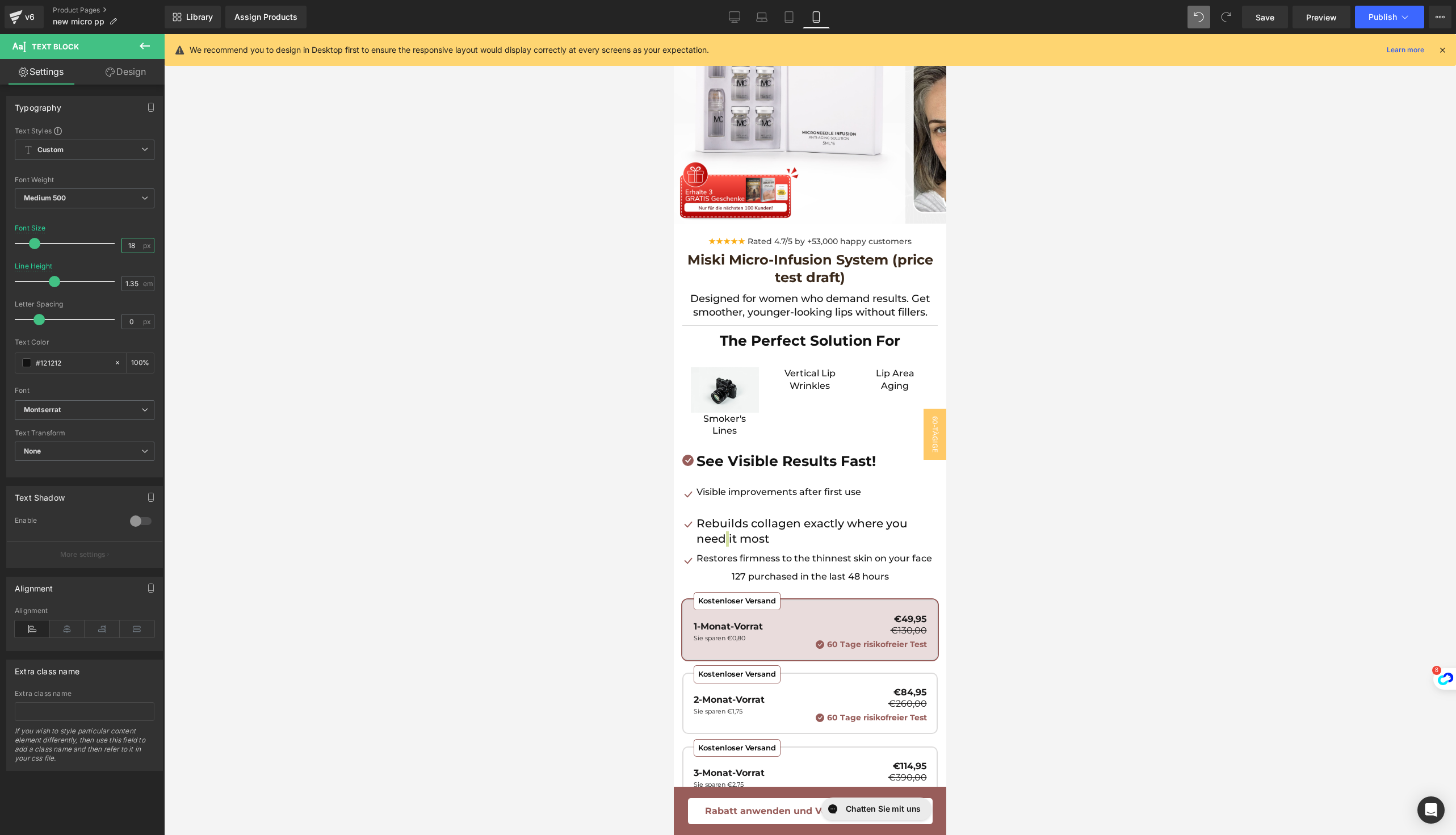
type input "18"
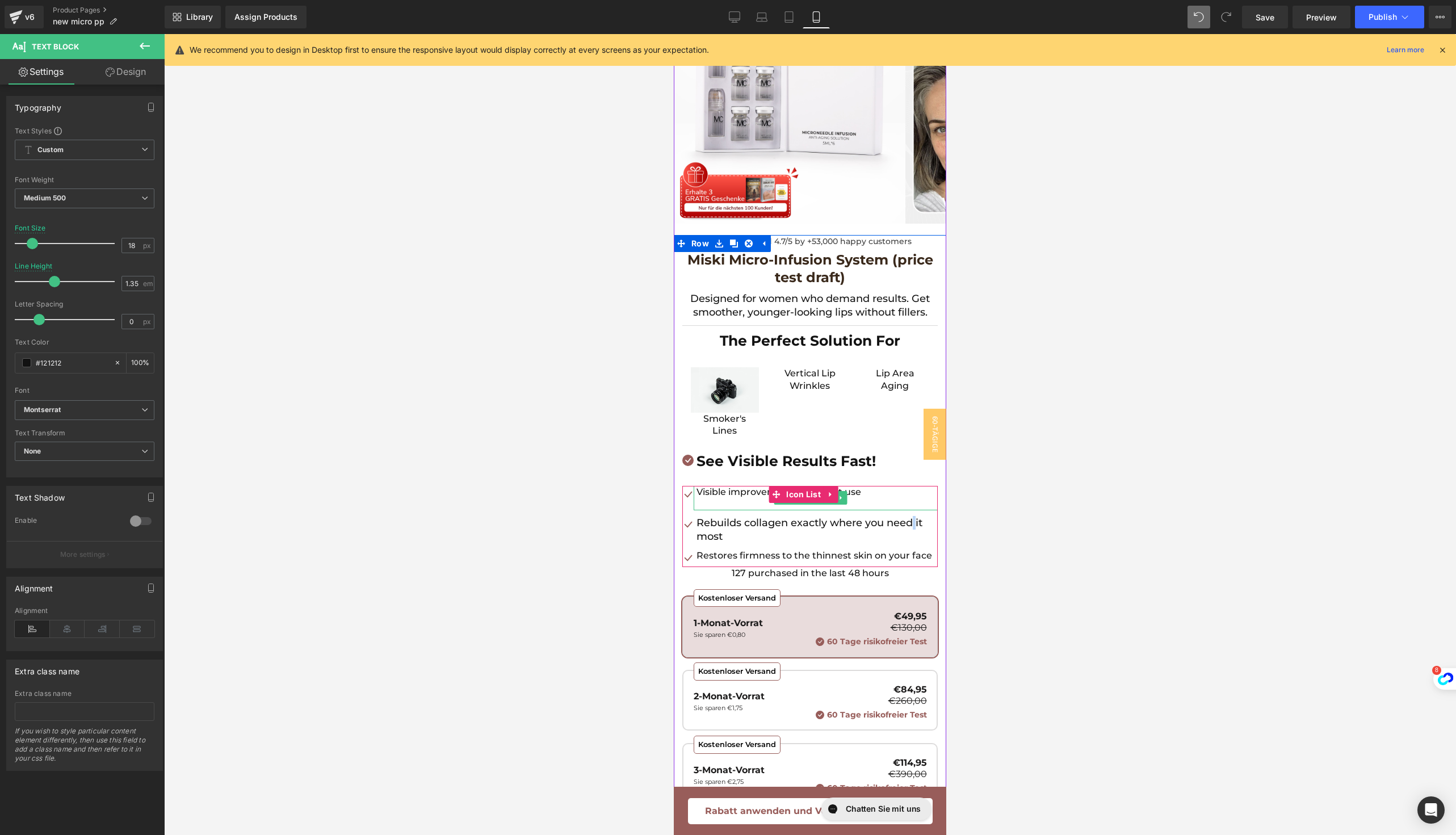
click at [741, 499] on p at bounding box center [817, 504] width 241 height 13
click at [133, 247] on input "16" at bounding box center [132, 245] width 20 height 14
type input "18"
click at [729, 565] on p "Restores firmness to the thinnest skin on your face" at bounding box center [817, 558] width 241 height 13
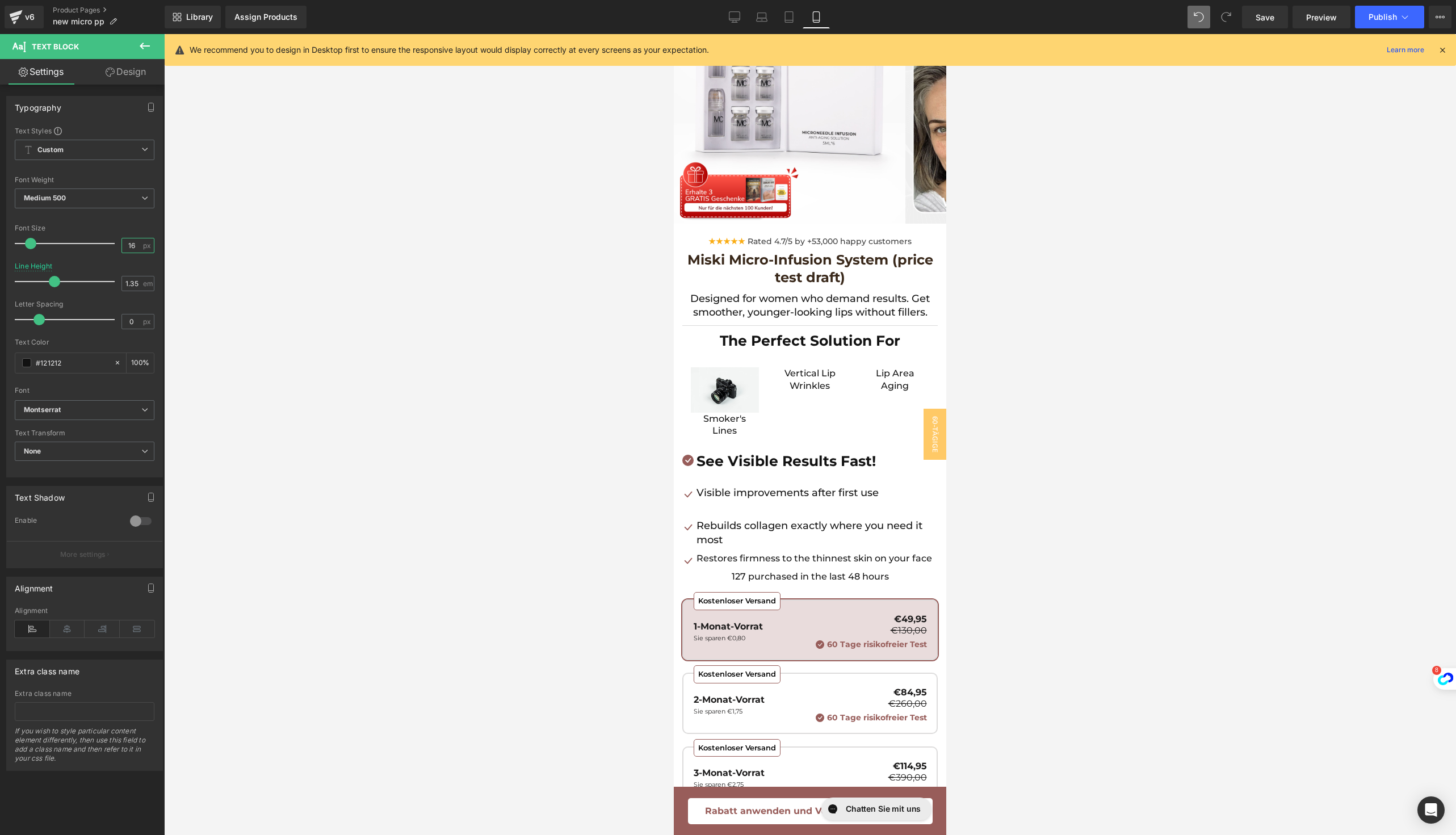
click at [128, 245] on input "16" at bounding box center [132, 245] width 20 height 14
type input "18"
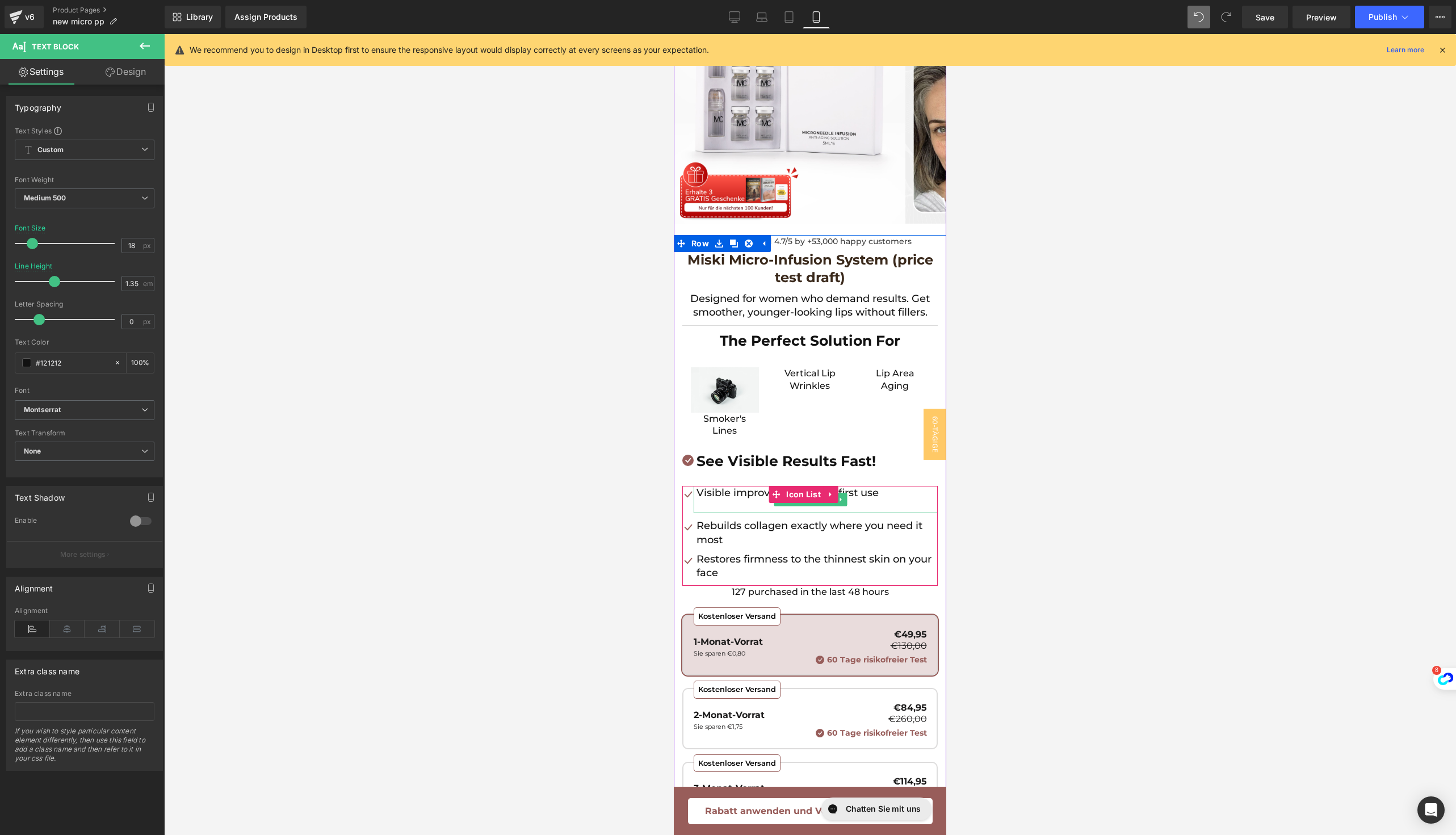
click at [741, 495] on p "Visible improvements after first use" at bounding box center [817, 493] width 241 height 14
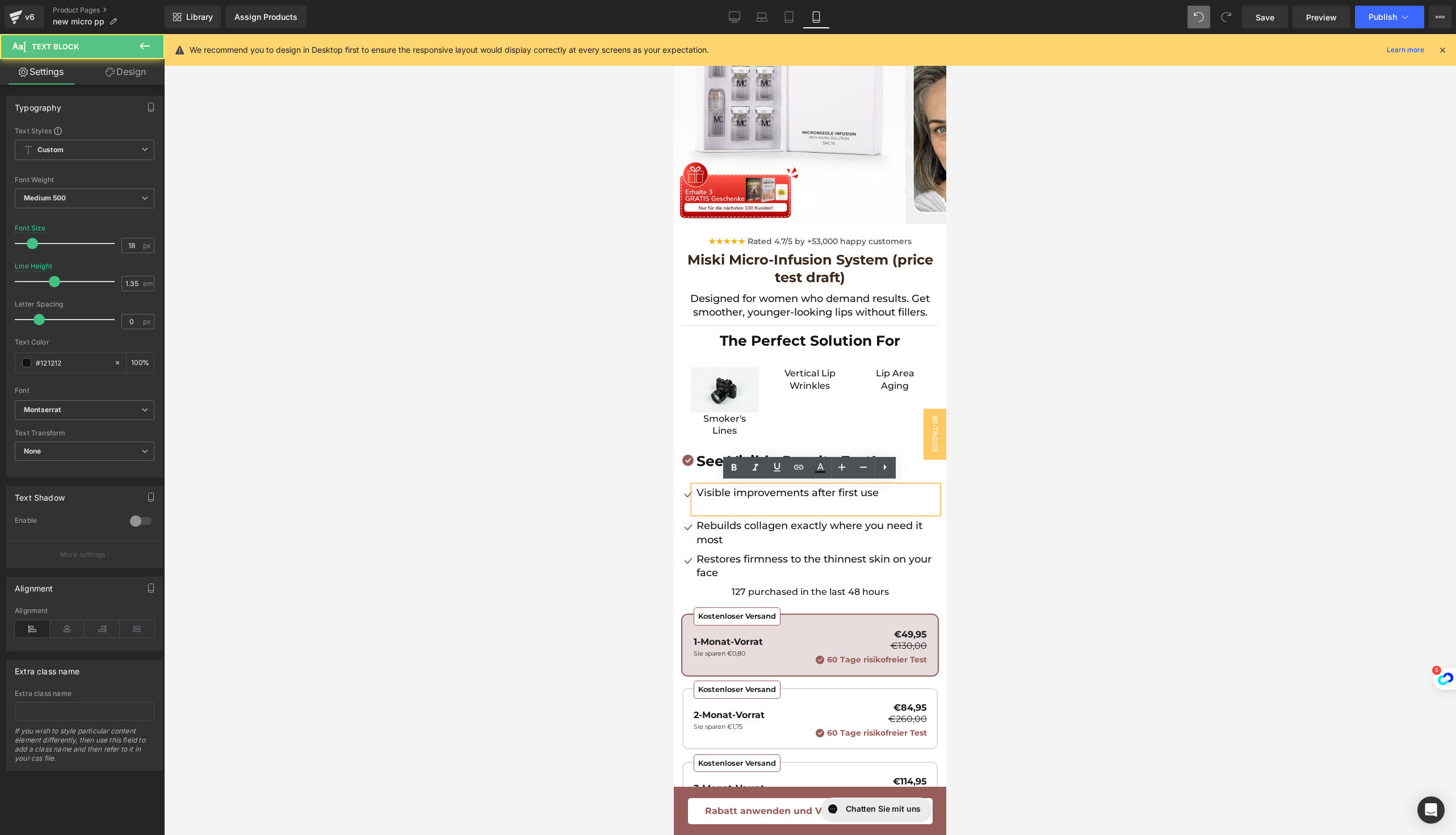
click at [718, 504] on p at bounding box center [817, 506] width 241 height 14
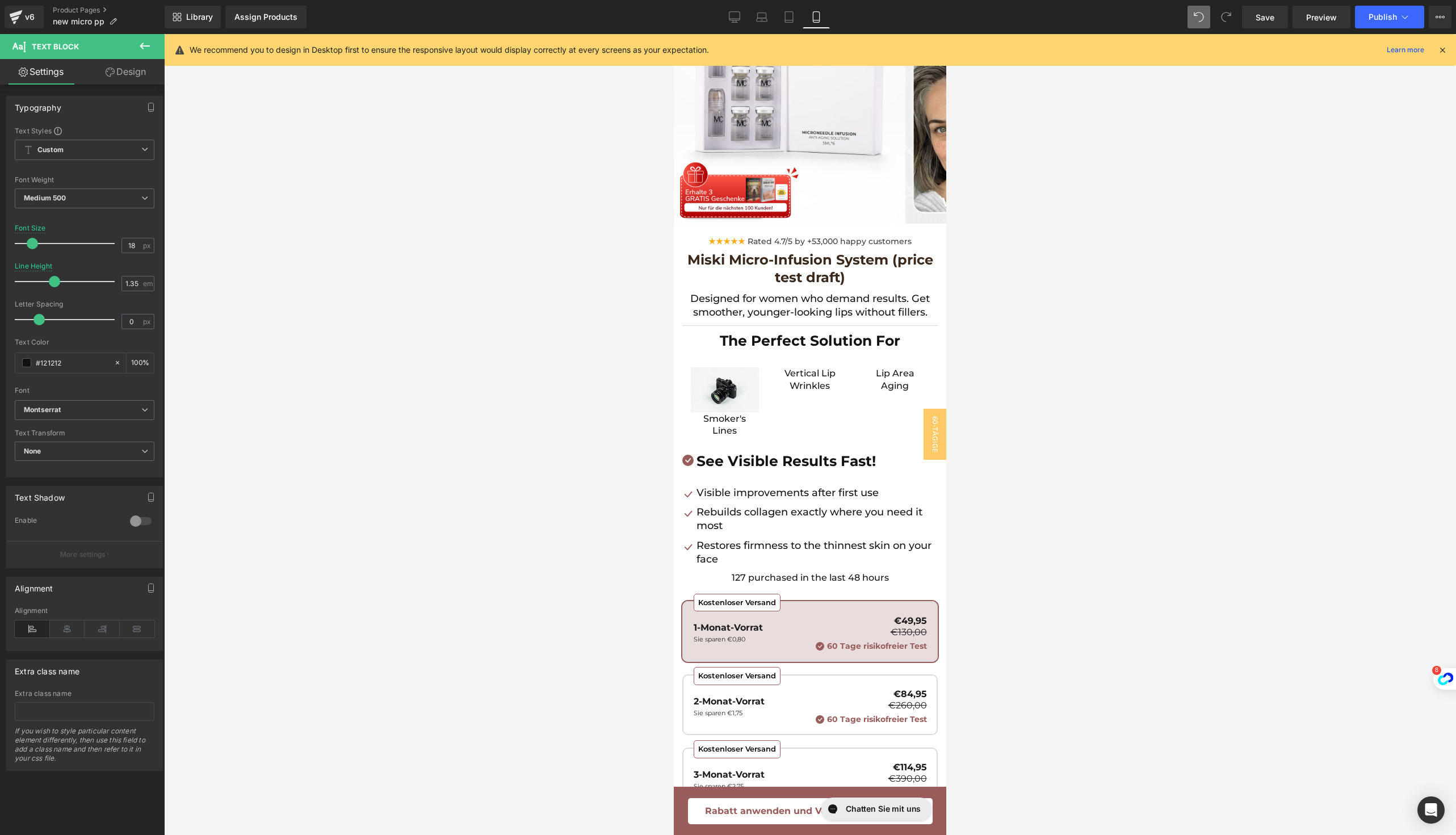
click at [1077, 449] on div at bounding box center [810, 434] width 1292 height 801
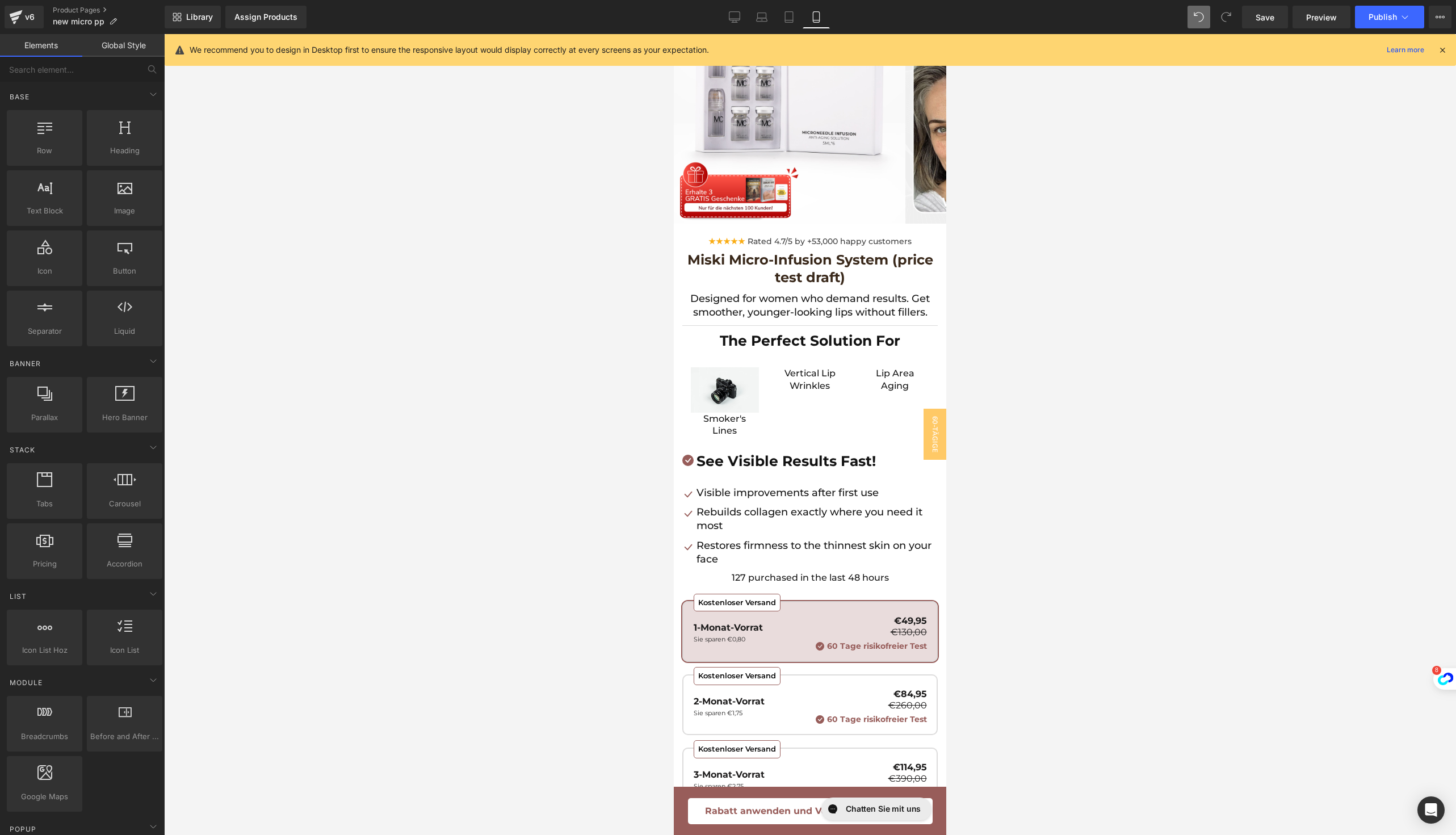
click at [1077, 449] on div at bounding box center [810, 434] width 1292 height 801
click at [885, 493] on p "Visible improvements after first use" at bounding box center [817, 493] width 241 height 14
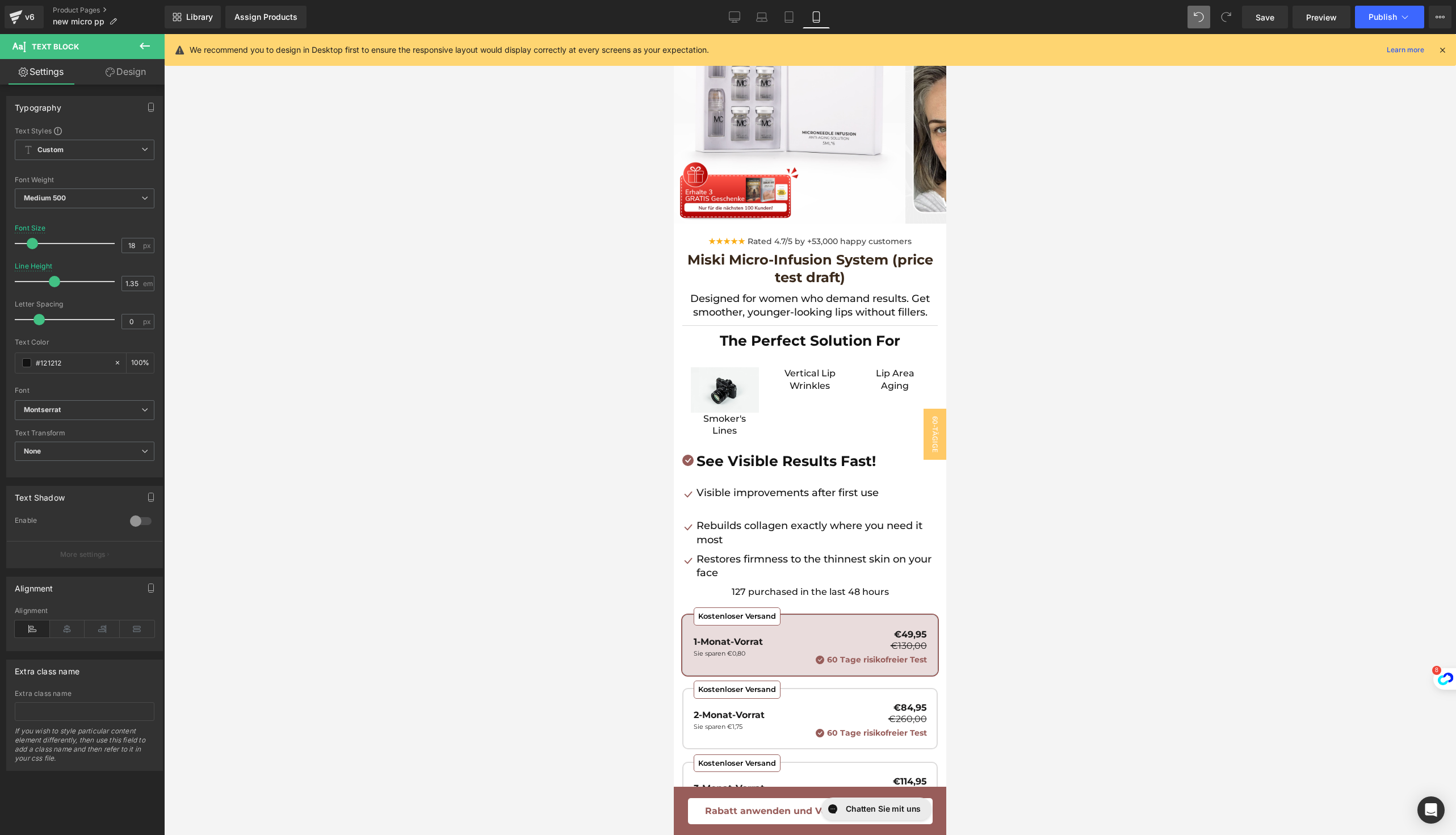
click at [1087, 414] on div at bounding box center [810, 434] width 1292 height 801
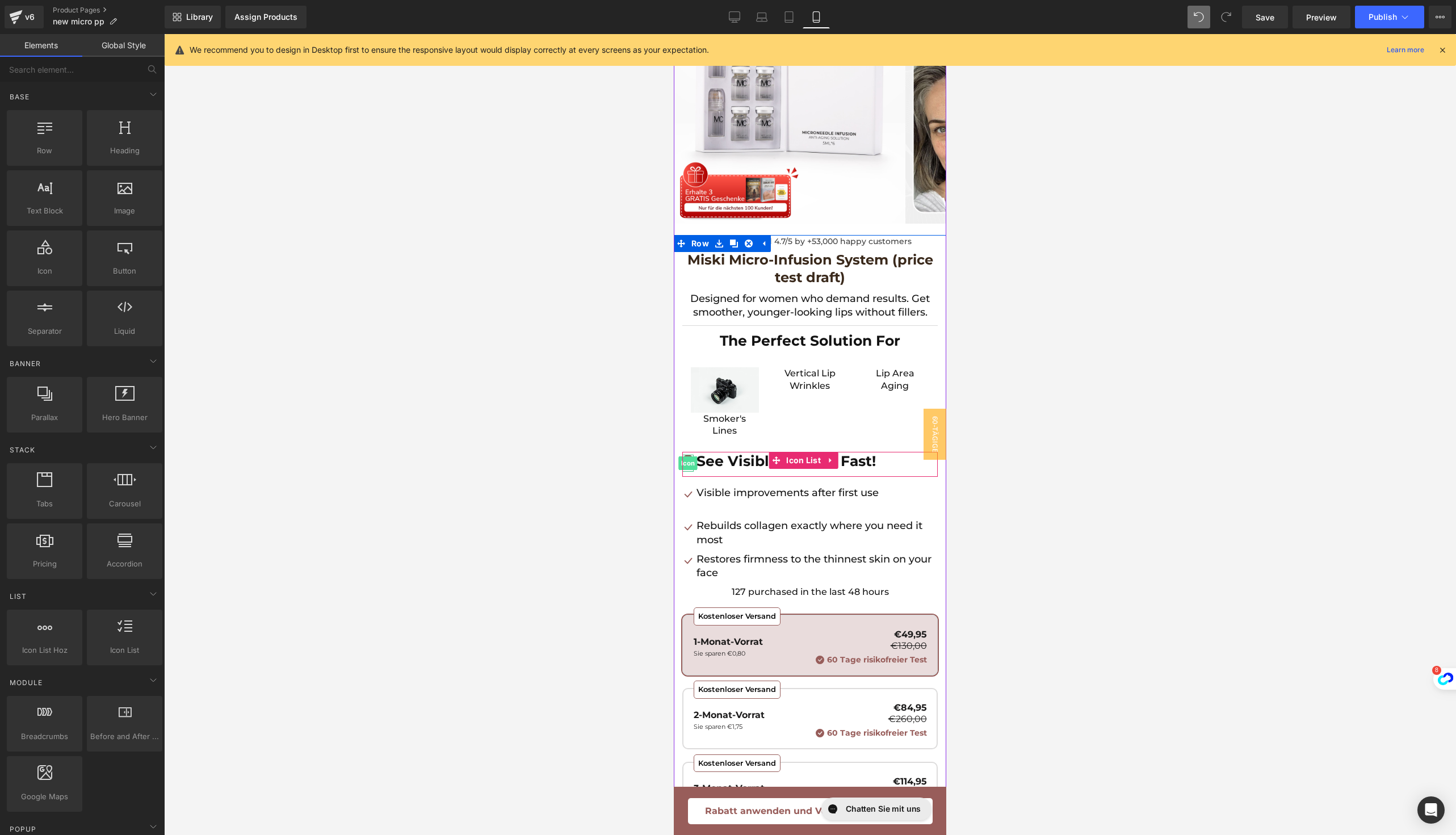
click at [688, 459] on span "Icon" at bounding box center [688, 463] width 19 height 14
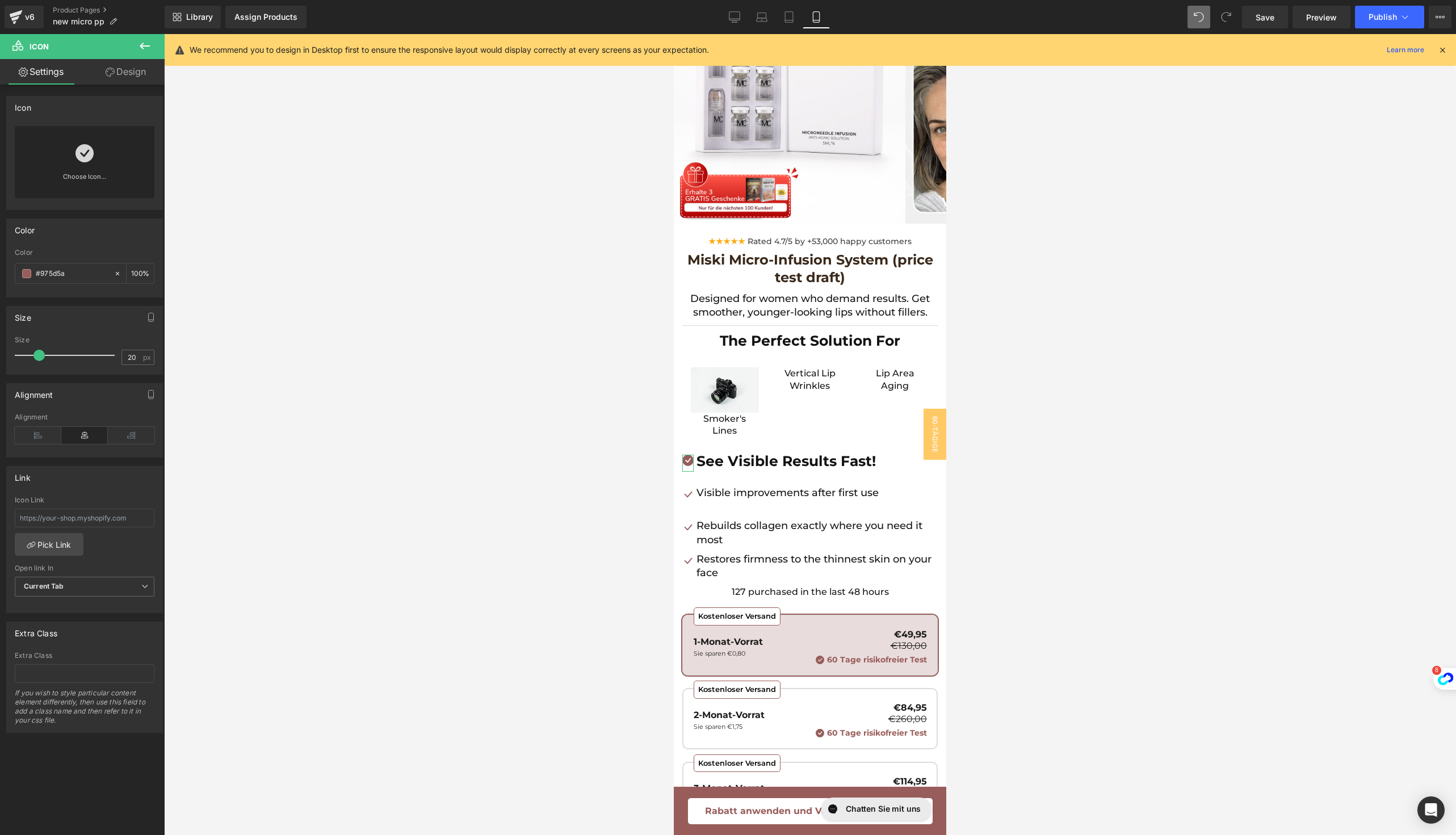
click at [65, 166] on div "Choose Icon..." at bounding box center [84, 162] width 140 height 72
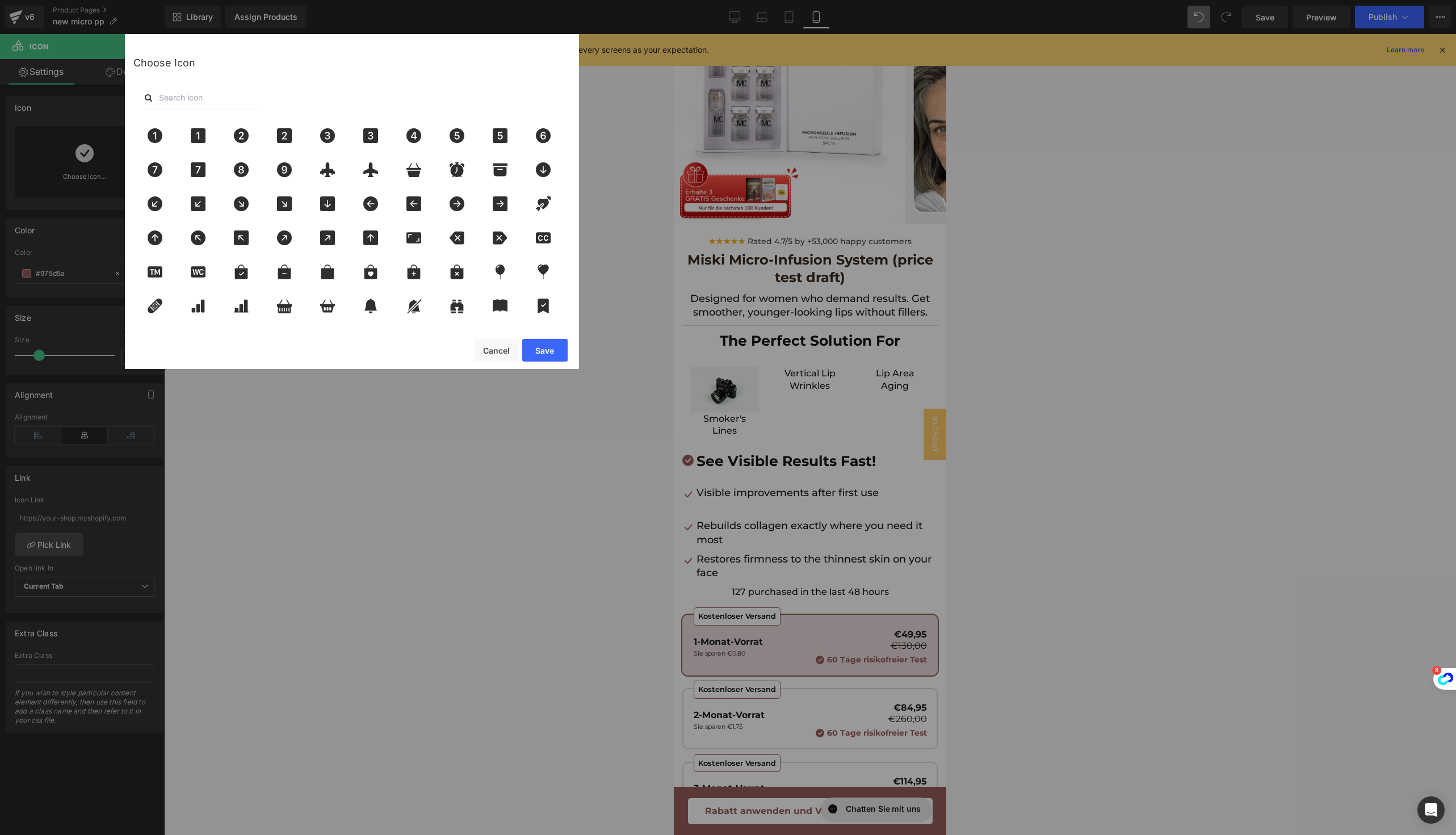
click at [251, 91] on input "text" at bounding box center [202, 98] width 114 height 25
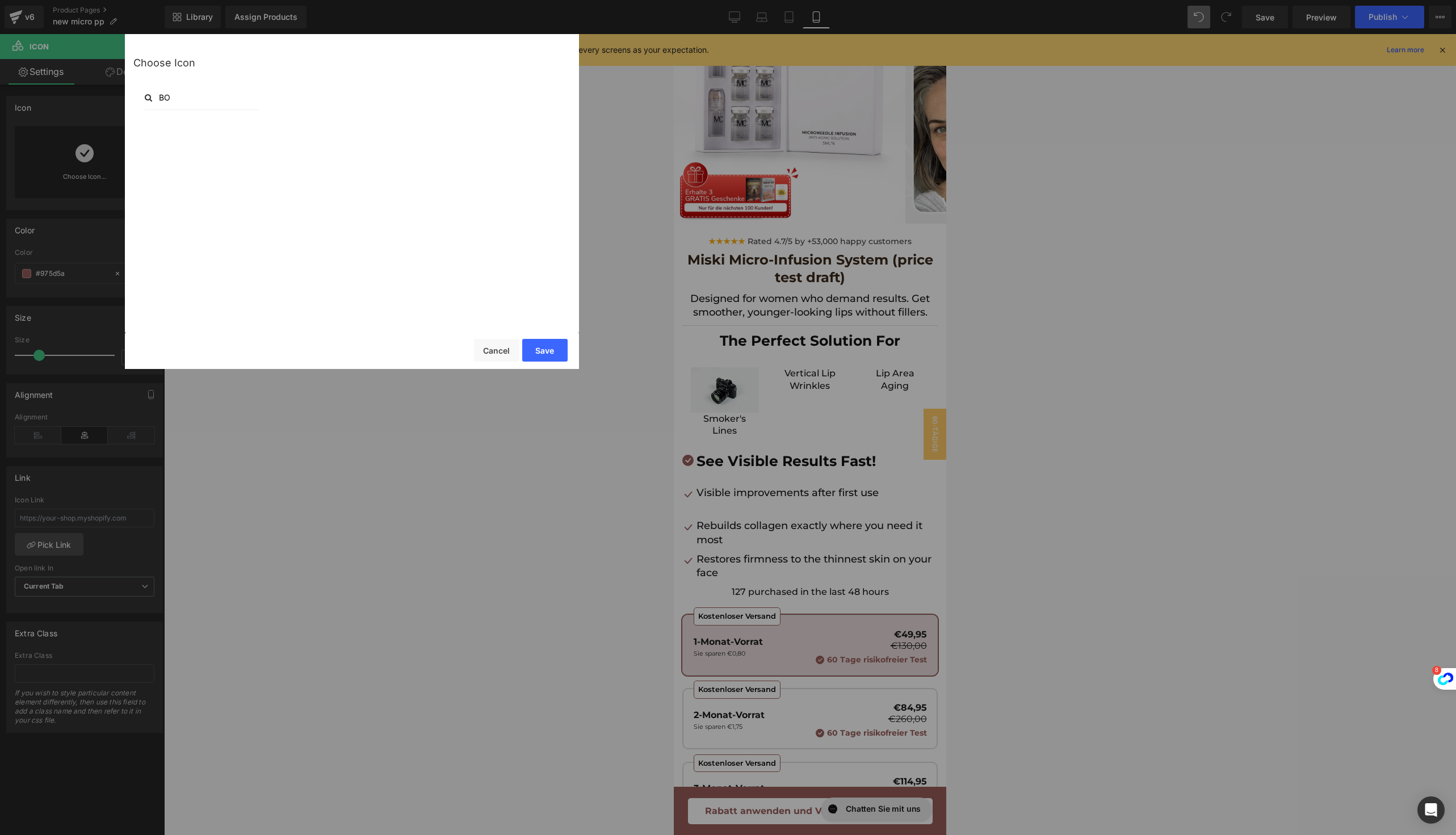
type input "B"
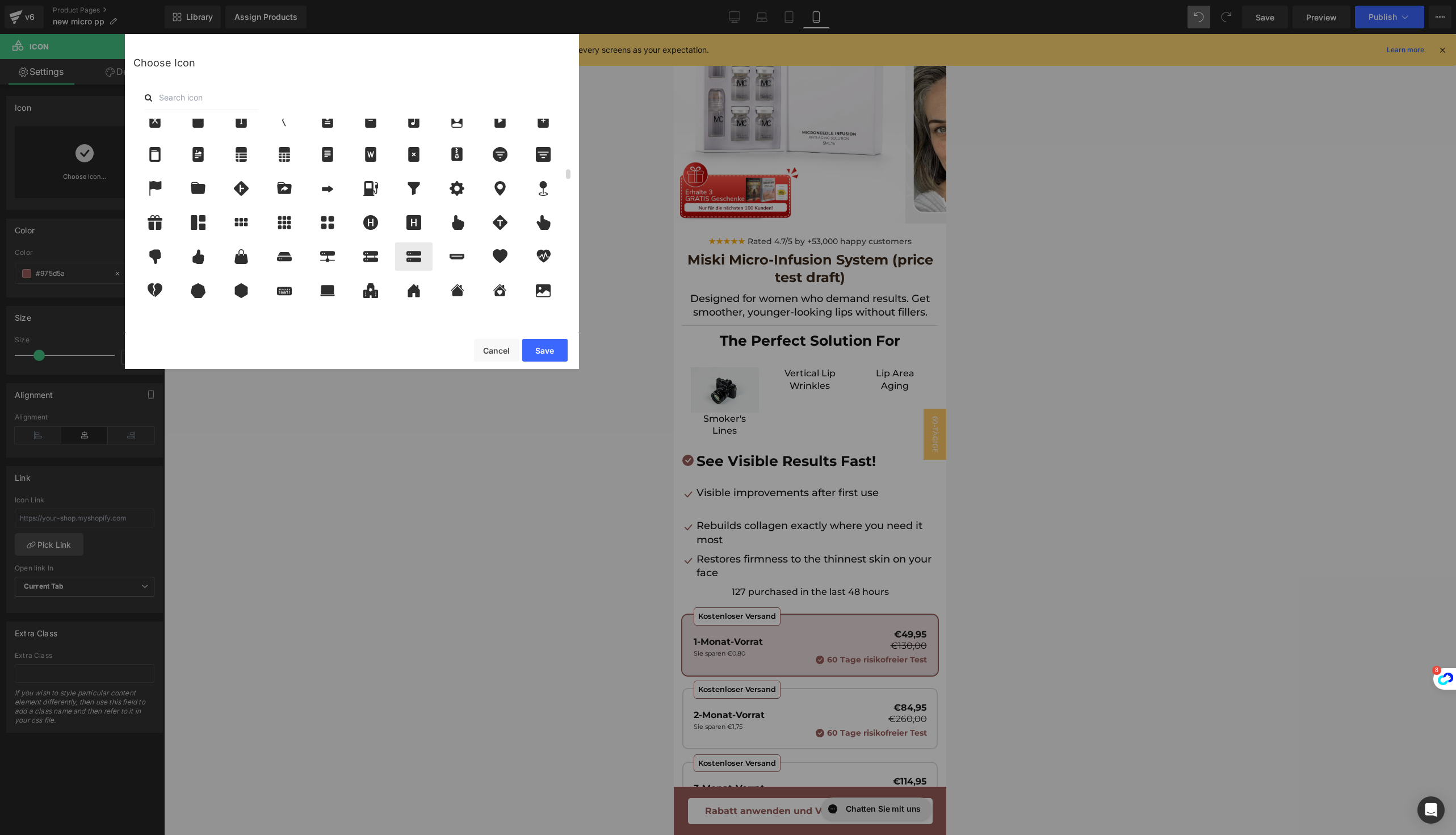
scroll to position [1041, 0]
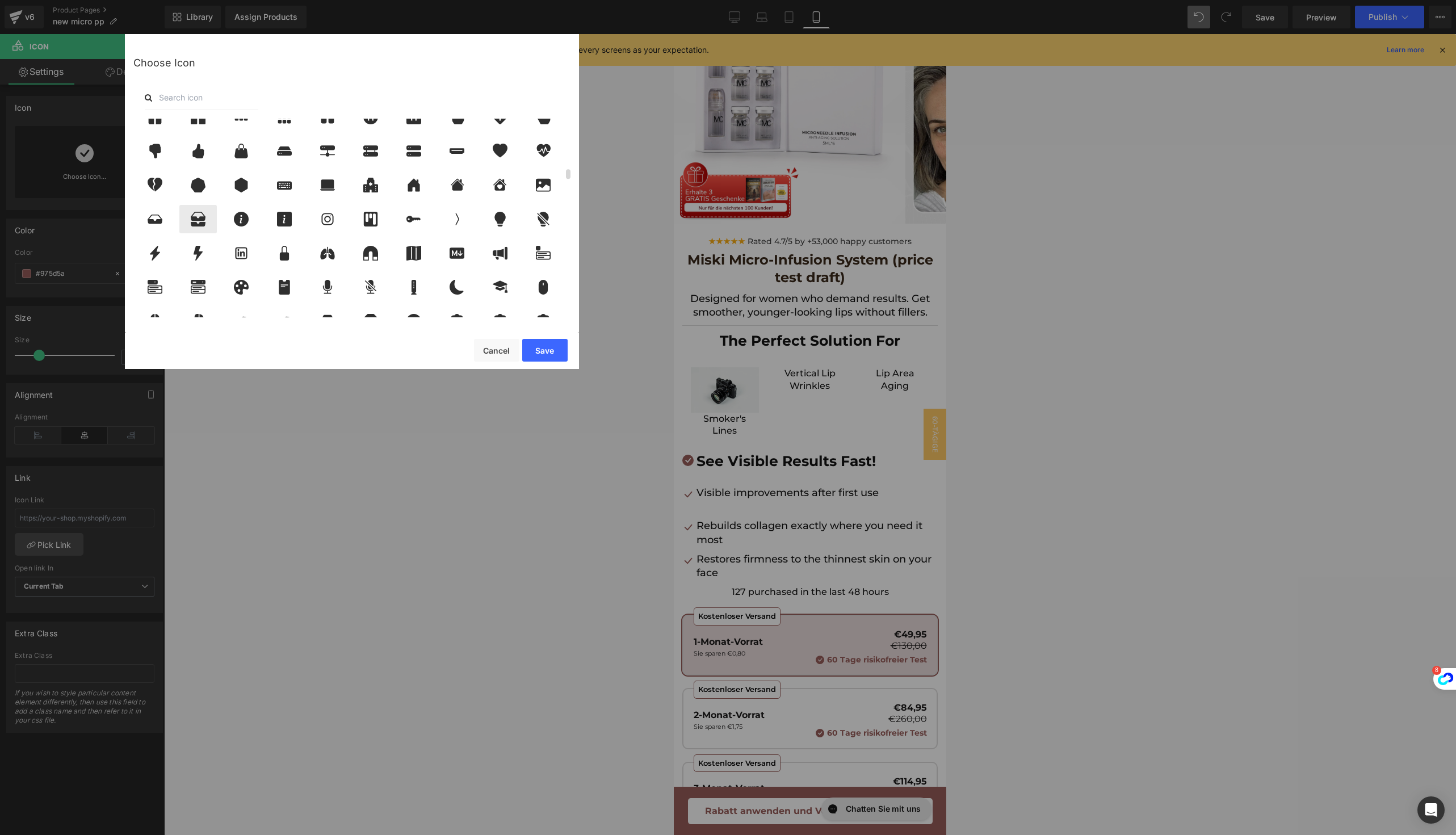
click at [207, 215] on icon at bounding box center [198, 219] width 24 height 15
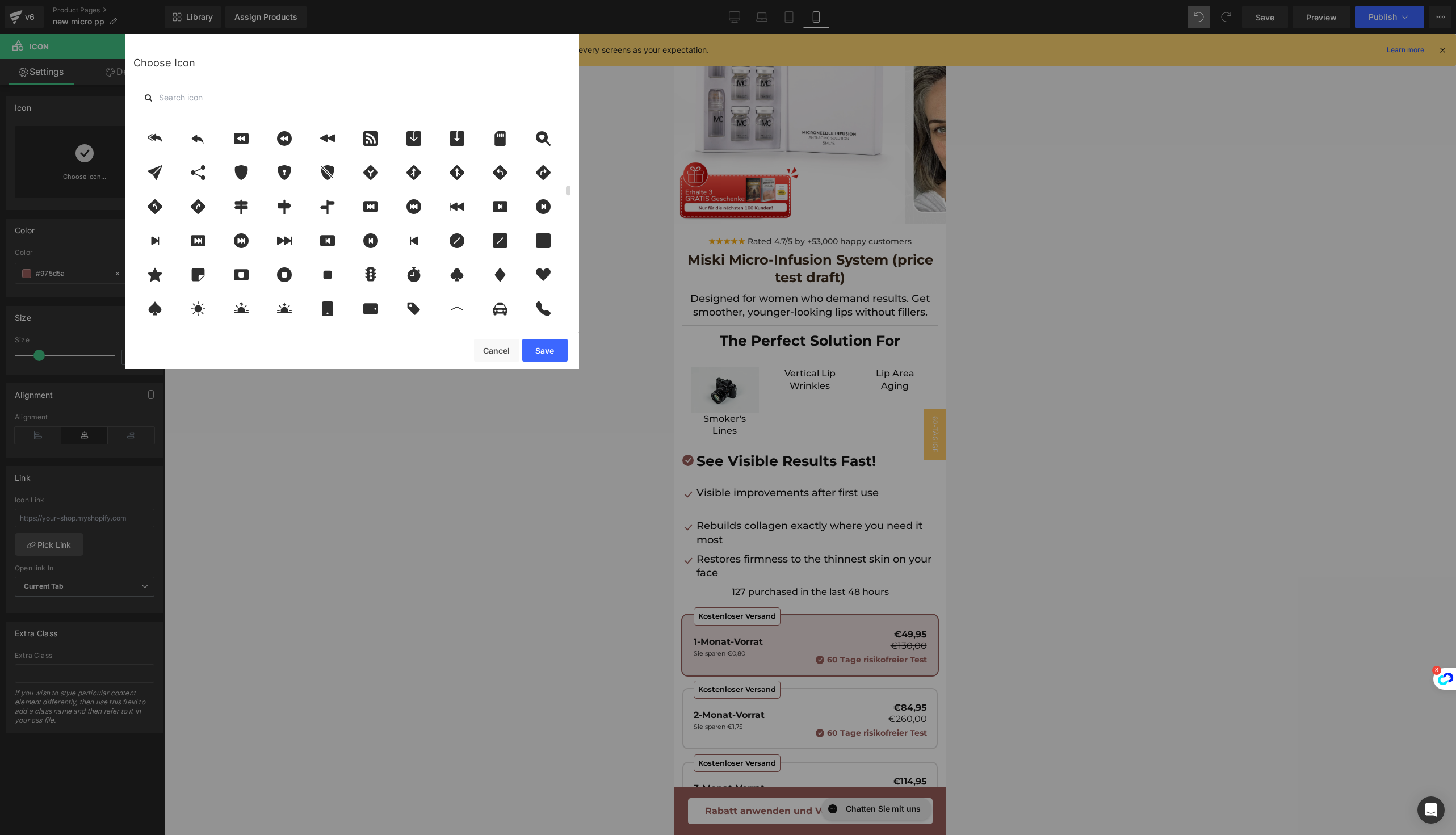
scroll to position [1392, 0]
click at [244, 177] on icon at bounding box center [241, 174] width 13 height 15
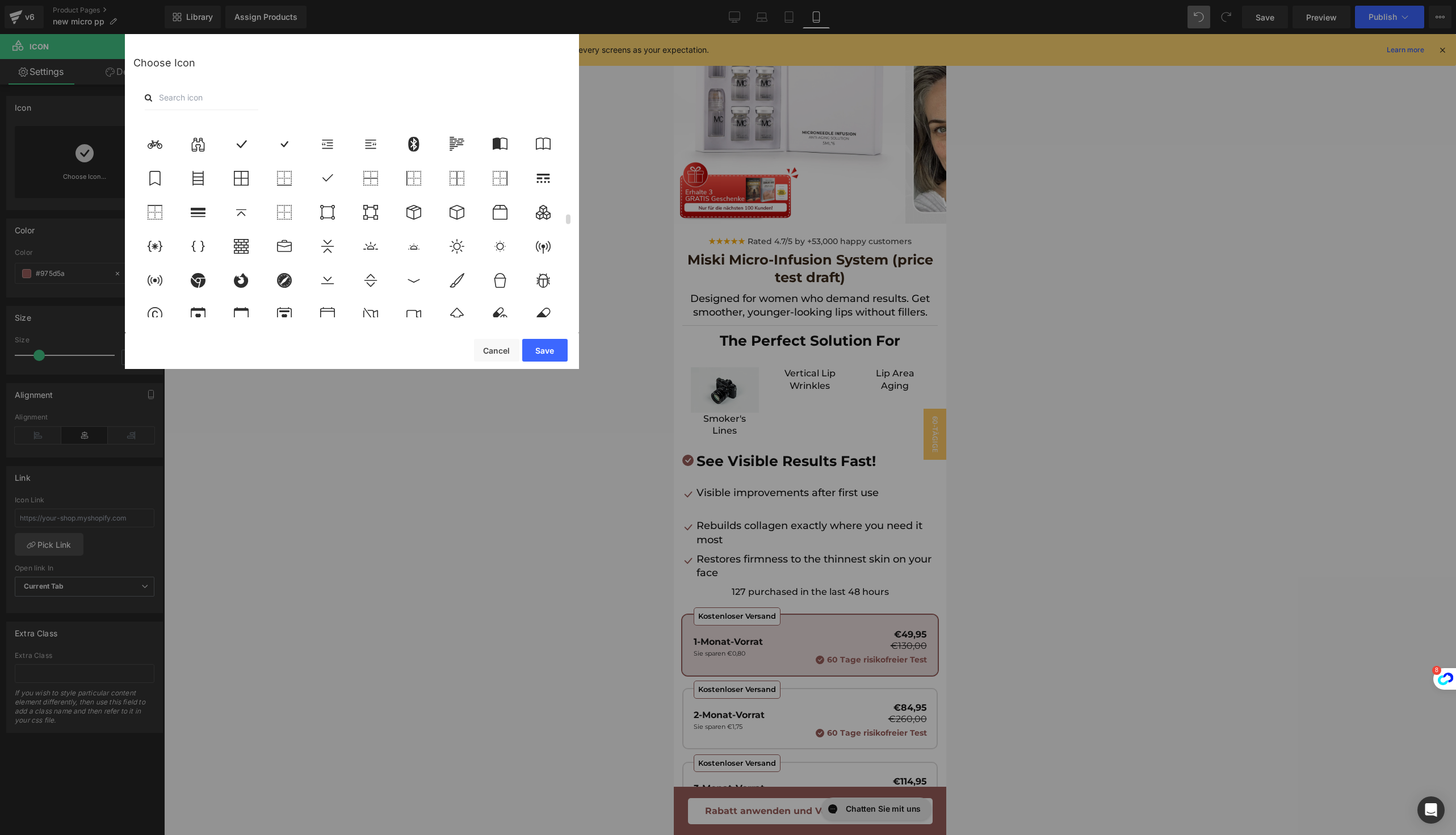
scroll to position [2005, 0]
click at [544, 167] on icon at bounding box center [544, 174] width 24 height 15
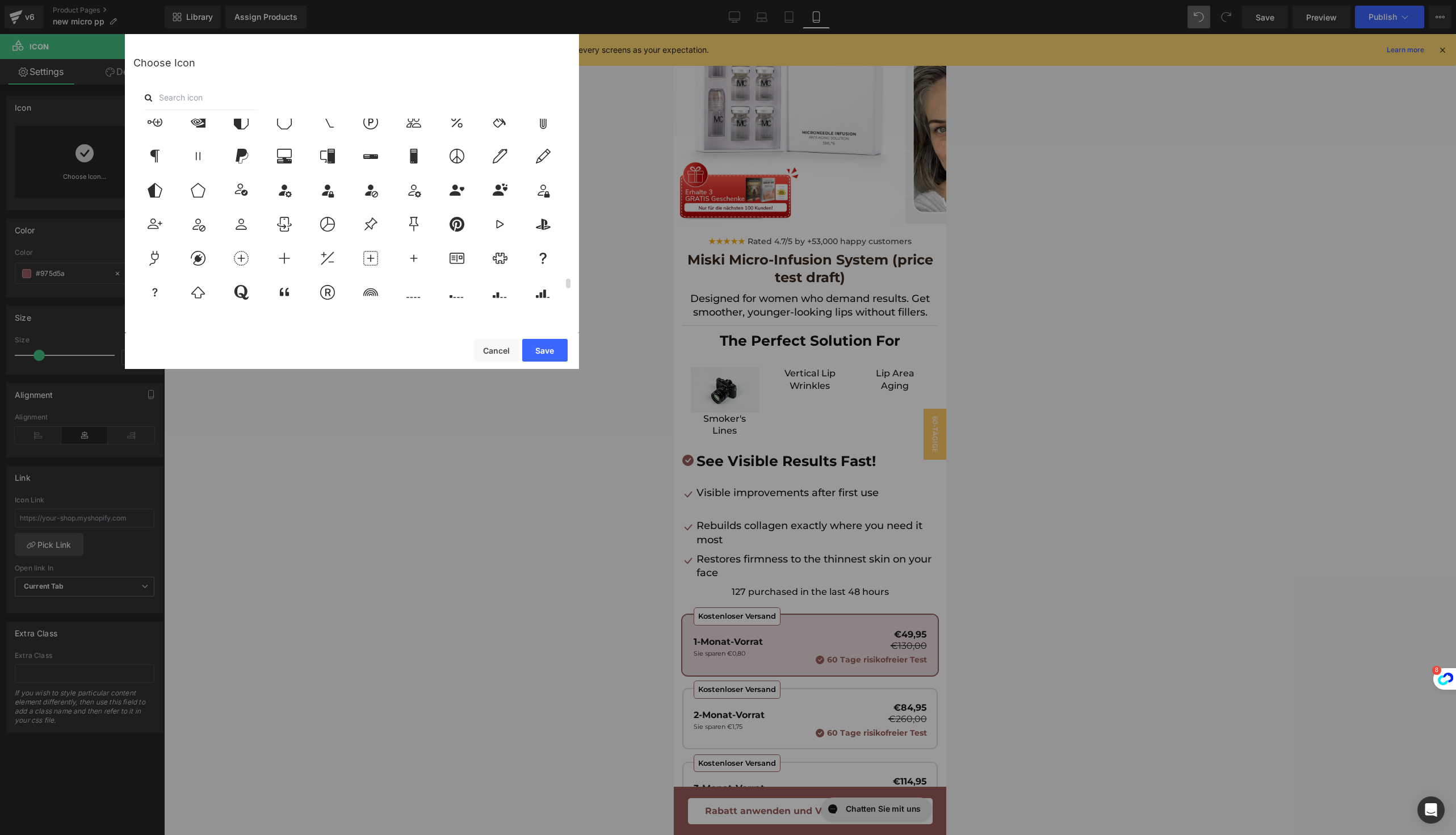
scroll to position [3387, 0]
click at [544, 353] on button "Save" at bounding box center [545, 350] width 46 height 22
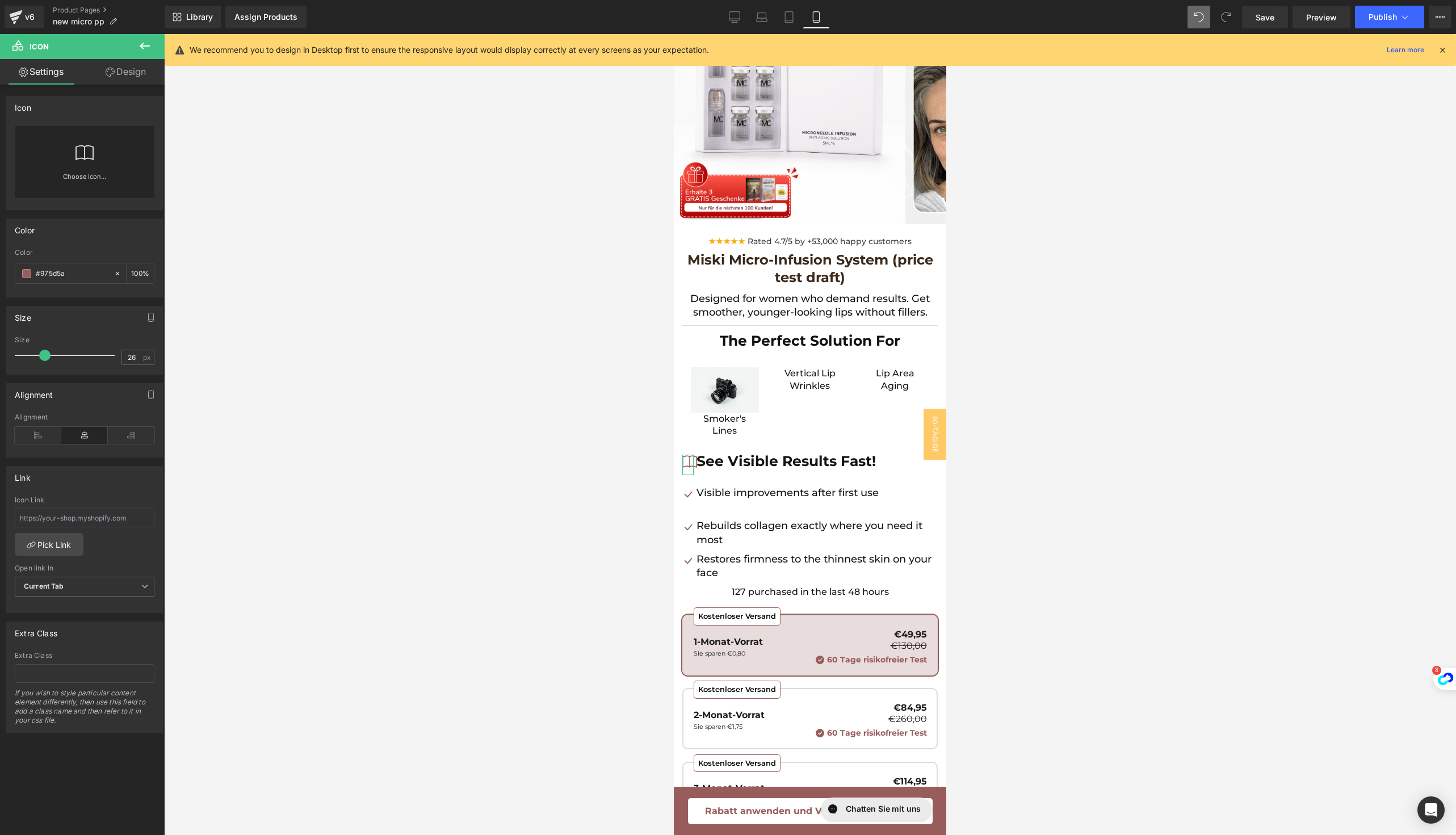
click at [46, 354] on span at bounding box center [44, 355] width 11 height 11
click at [40, 354] on span at bounding box center [39, 355] width 11 height 11
type input "26"
click at [46, 354] on span at bounding box center [44, 355] width 11 height 11
click at [726, 461] on b "See Visible Results Fast!" at bounding box center [786, 461] width 179 height 17
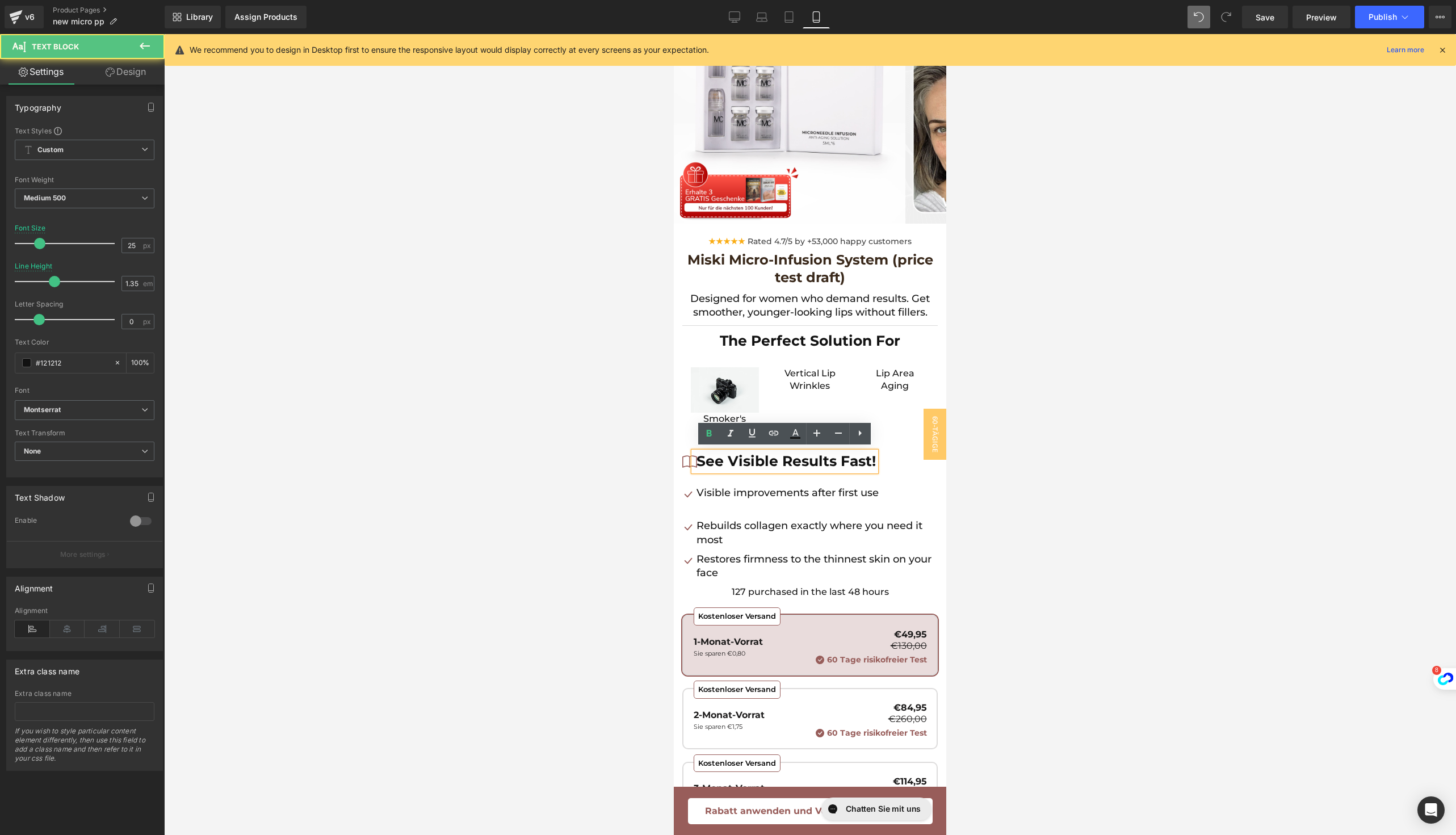
click at [697, 467] on b "See Visible Results Fast!" at bounding box center [786, 461] width 179 height 17
click at [684, 467] on span "Icon" at bounding box center [688, 465] width 19 height 14
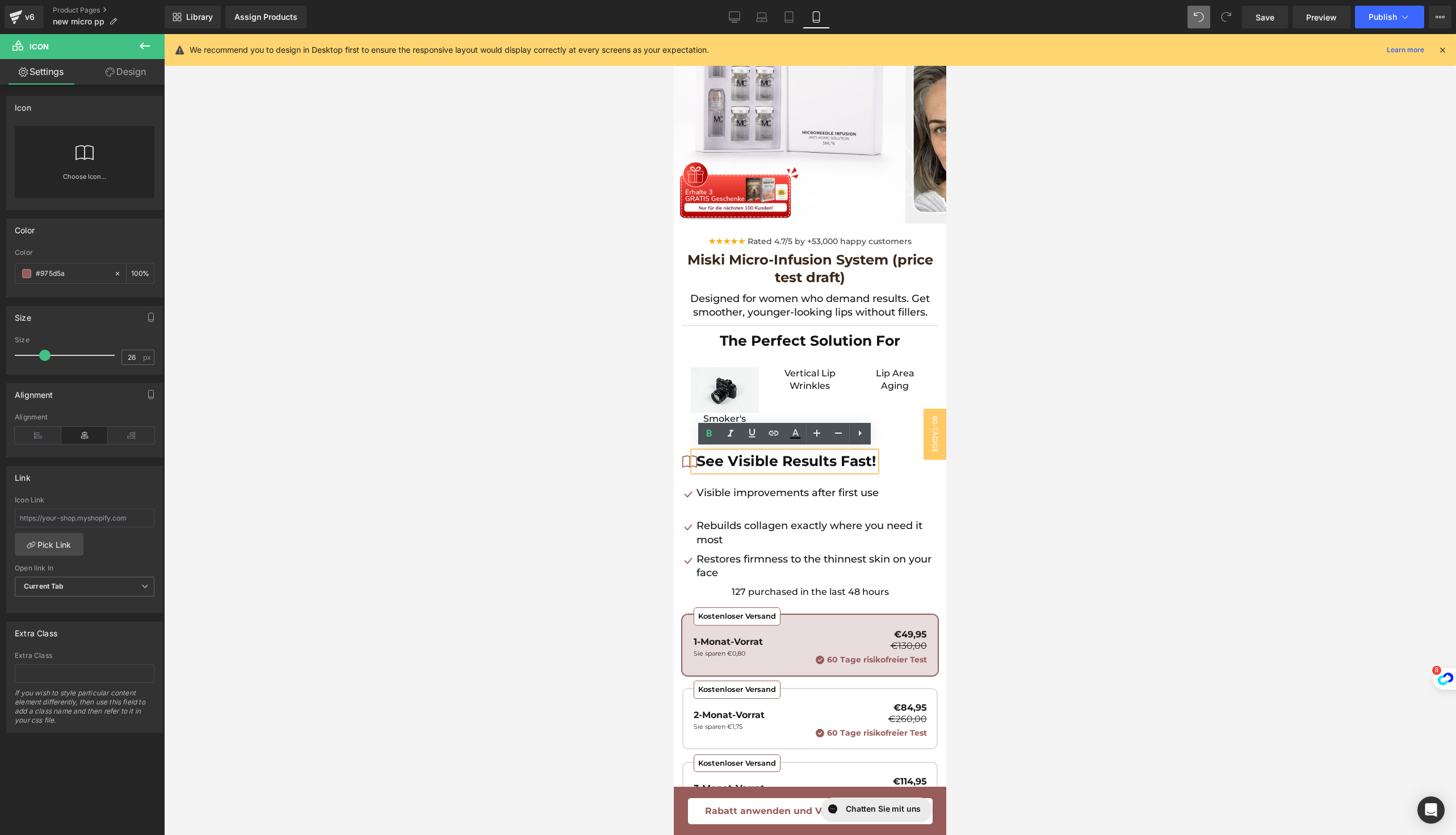
click at [892, 469] on div "Icon See Visible Results Fast! Text Block" at bounding box center [810, 464] width 255 height 25
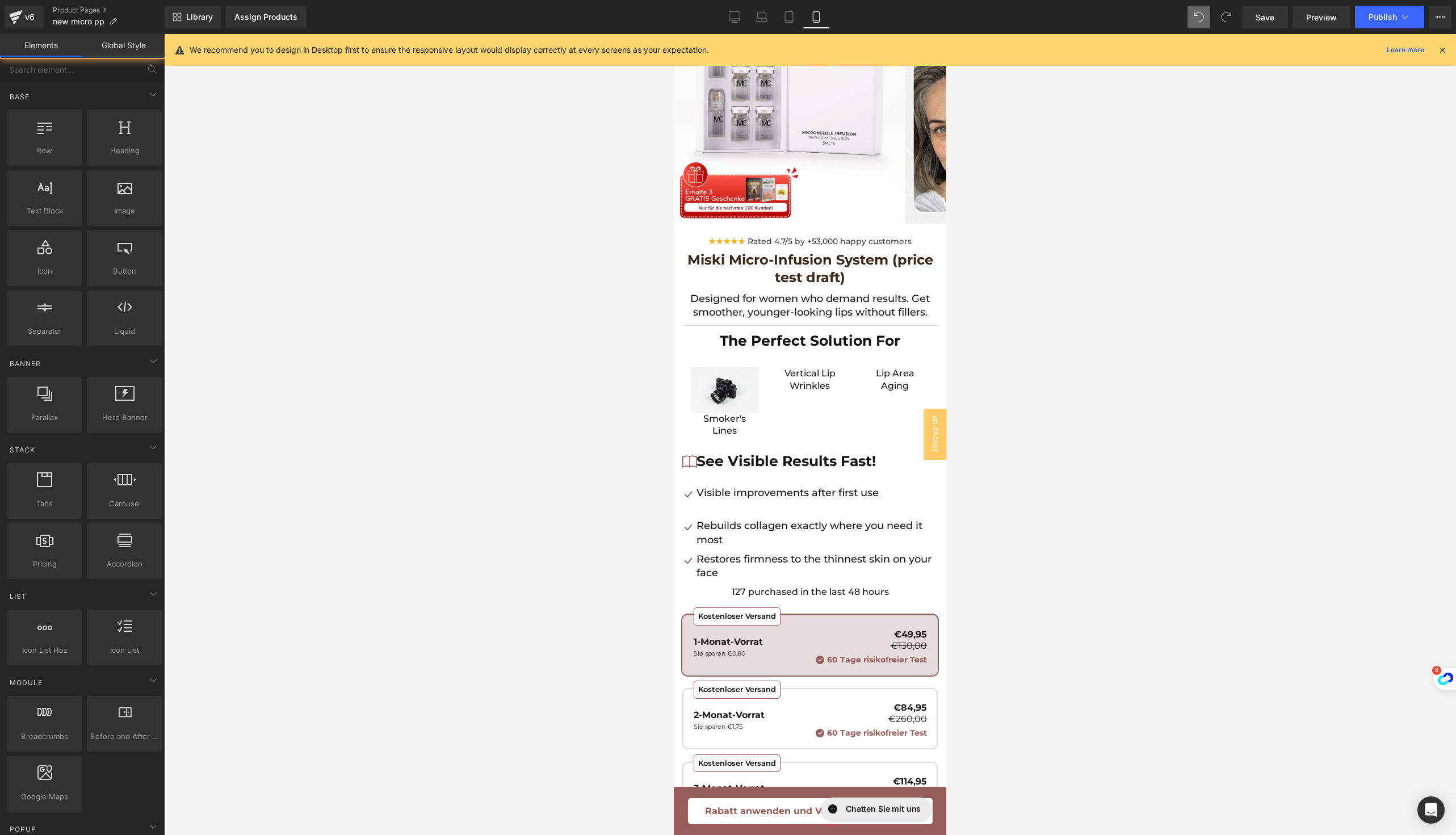
drag, startPoint x: 1041, startPoint y: 507, endPoint x: 245, endPoint y: 455, distance: 797.7
click at [1041, 507] on div at bounding box center [810, 434] width 1292 height 801
click at [889, 463] on div "Icon See Visible Results Fast! Text Block" at bounding box center [810, 464] width 255 height 25
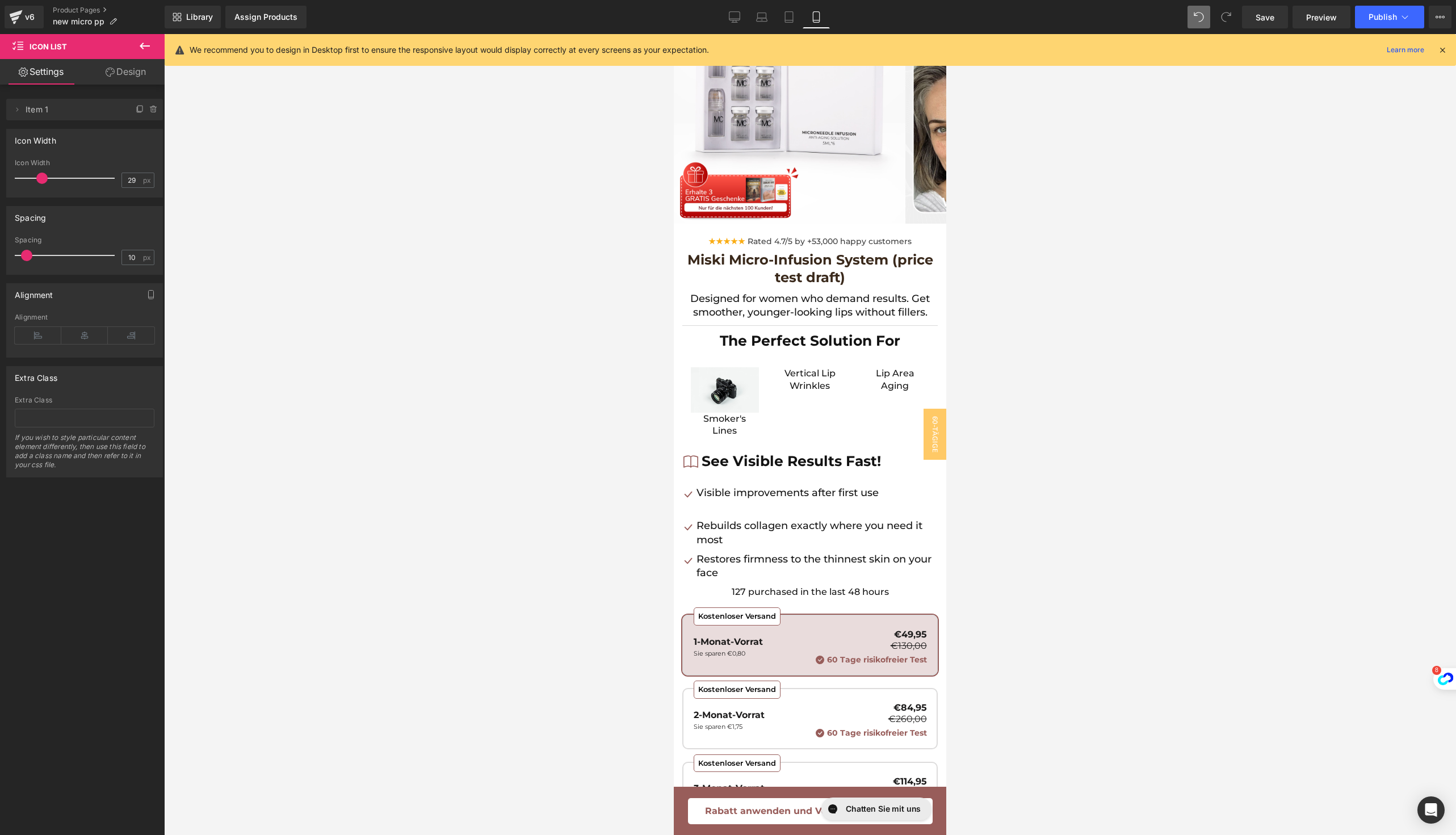
type input "34"
click at [42, 179] on span at bounding box center [42, 178] width 11 height 11
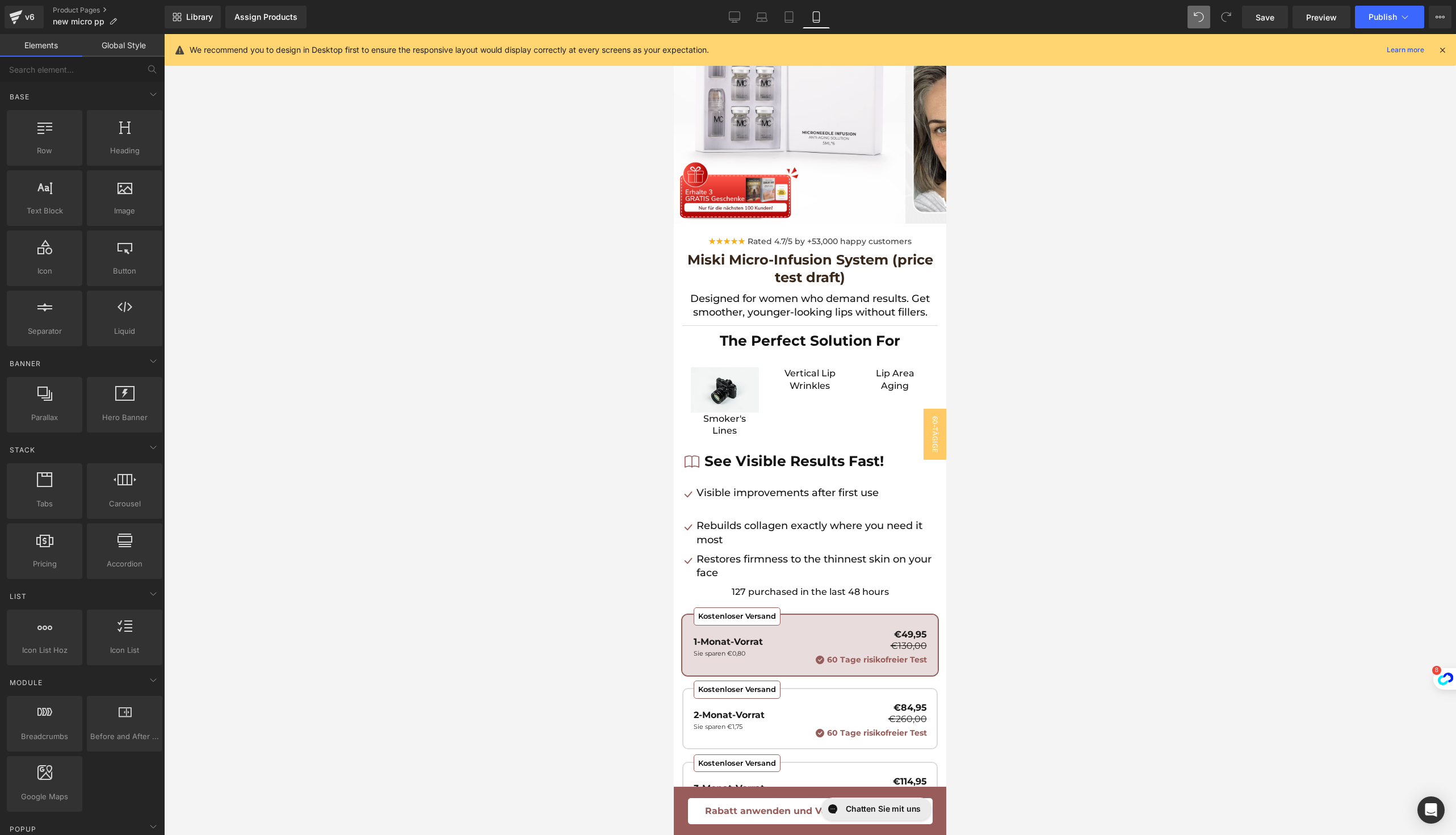
click at [301, 437] on div at bounding box center [810, 434] width 1292 height 801
click at [725, 393] on span "Image" at bounding box center [723, 390] width 24 height 14
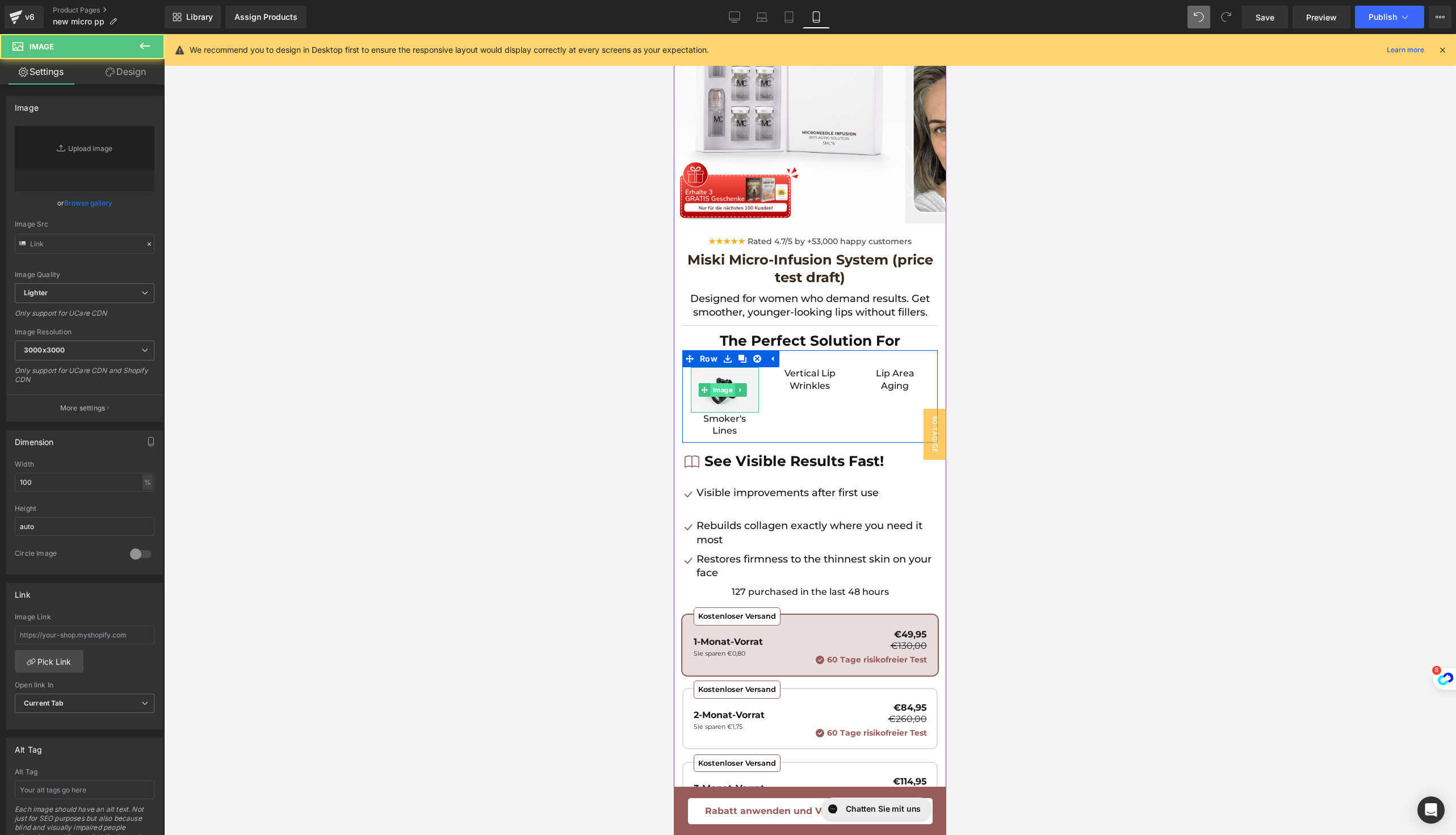
type input "//[DOMAIN_NAME][URL]"
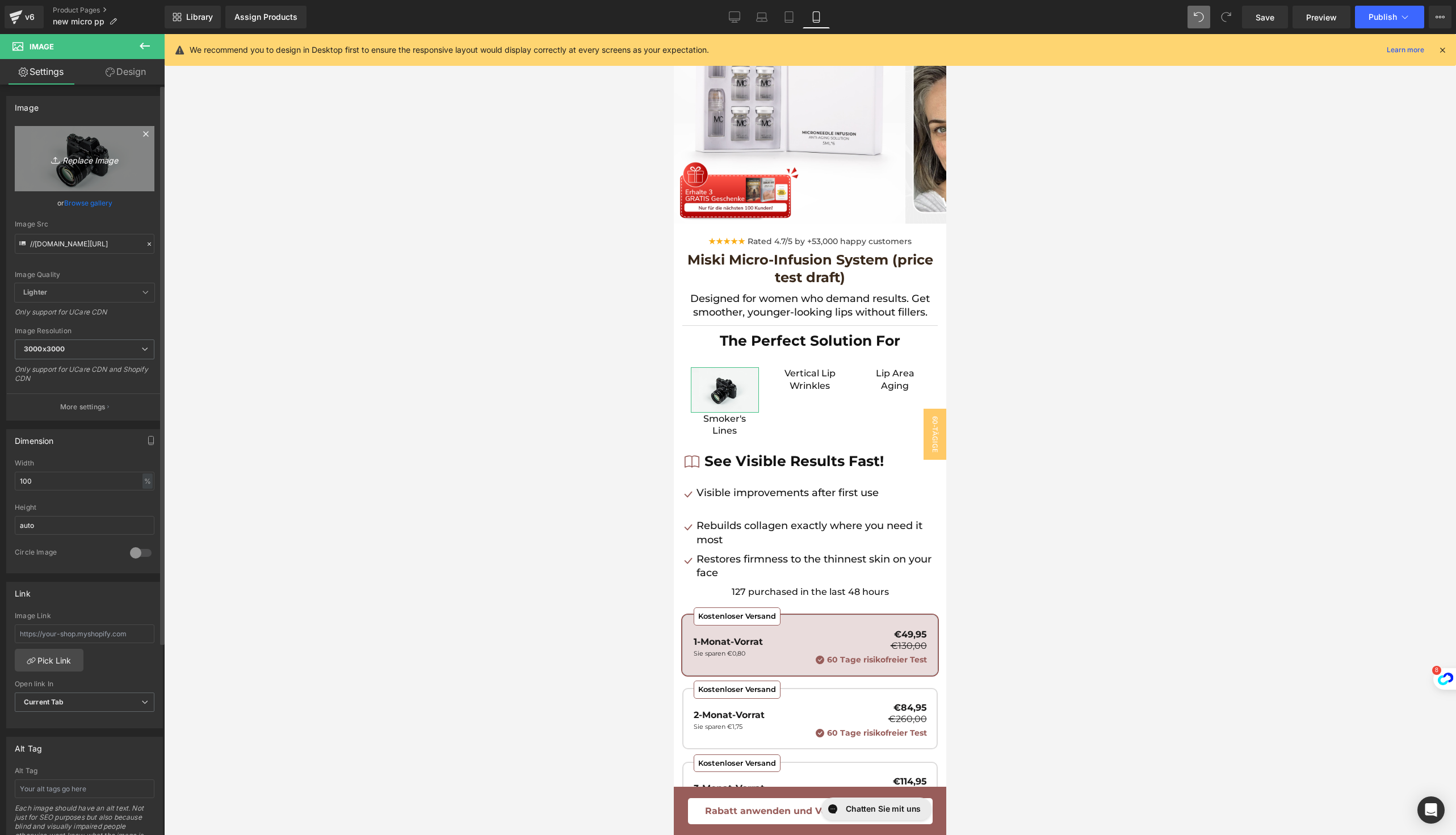
click at [78, 159] on icon "Replace Image" at bounding box center [84, 158] width 91 height 14
click at [81, 175] on link "Replace Image" at bounding box center [84, 159] width 140 height 65
type input "C:\fakepath\2.png"
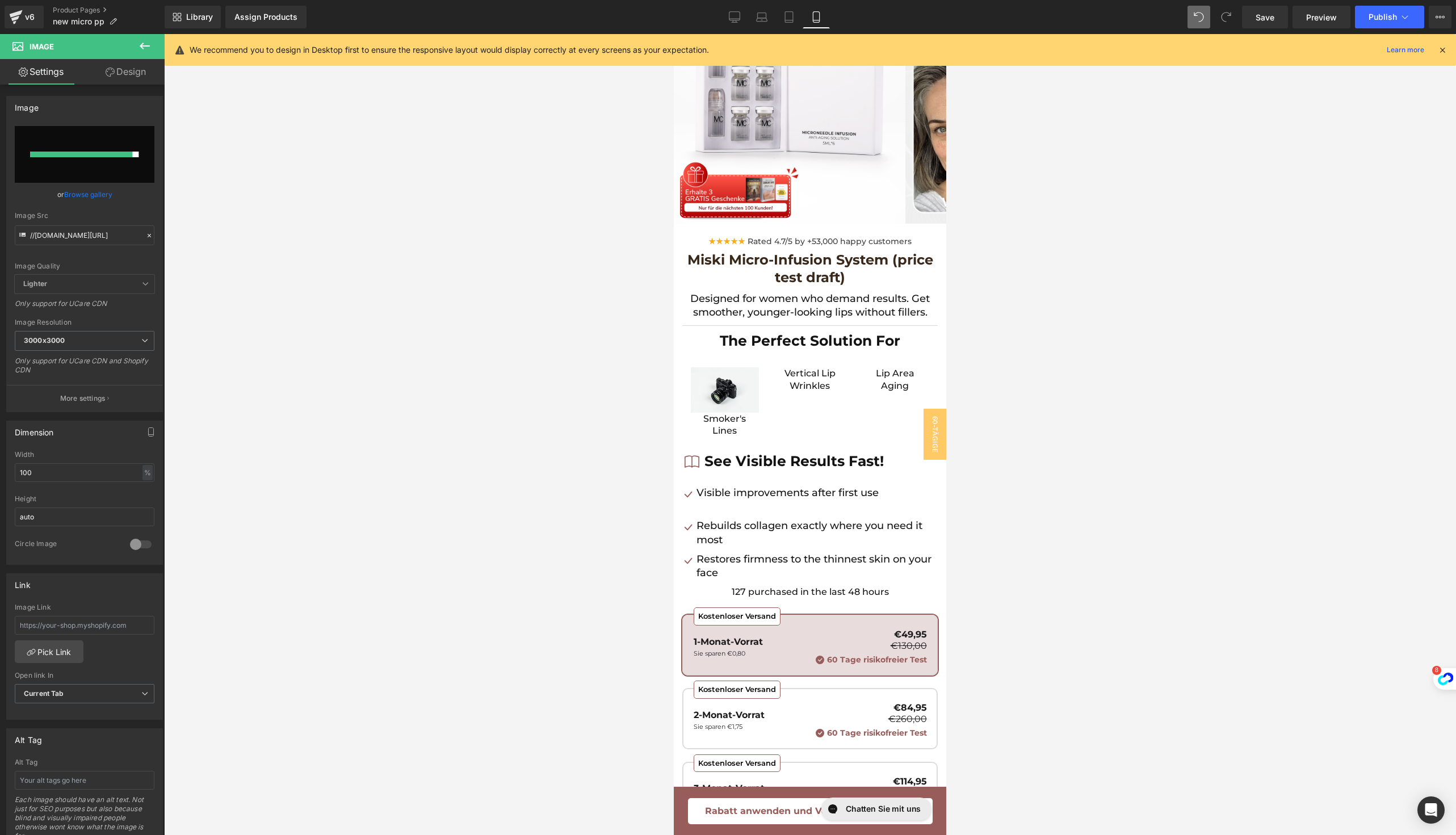
type input "[URL][DOMAIN_NAME]"
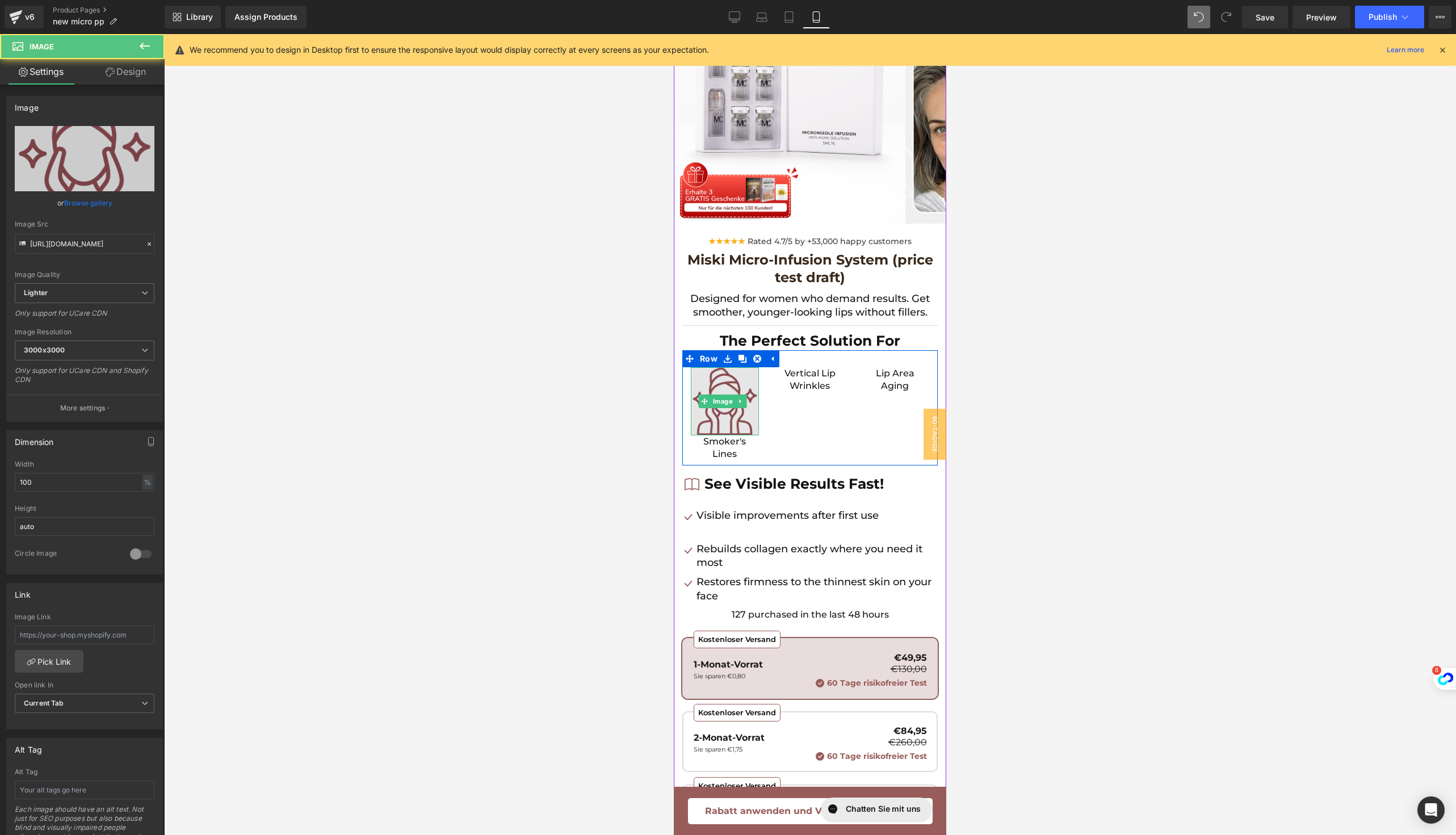
click at [716, 418] on img at bounding box center [725, 401] width 68 height 68
click at [772, 405] on div "Image Smoker's Lines Text Block Vertical Lip Wrinkles Text Block Lip Area Aging…" at bounding box center [810, 408] width 255 height 115
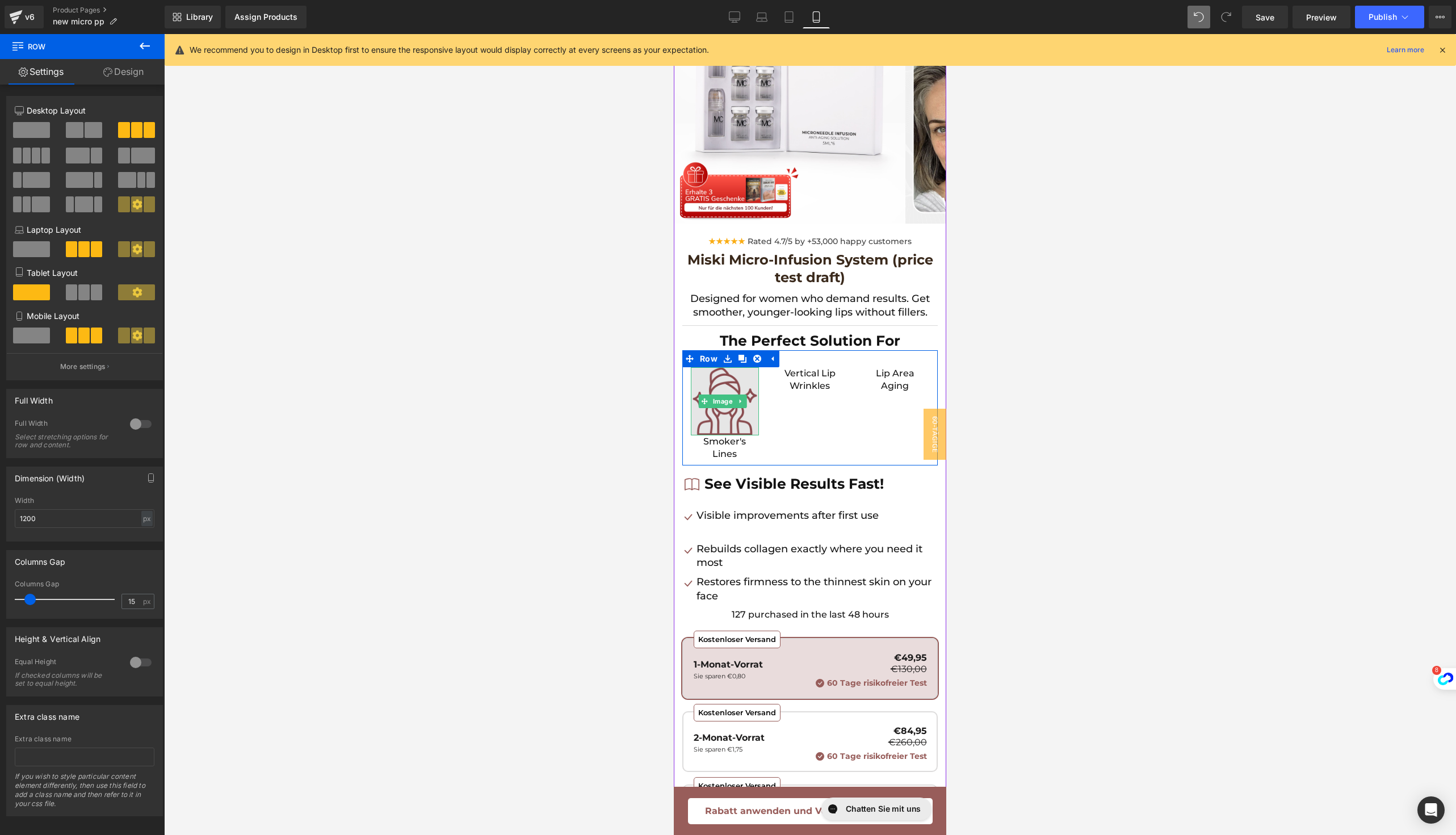
click at [733, 411] on img at bounding box center [725, 401] width 68 height 68
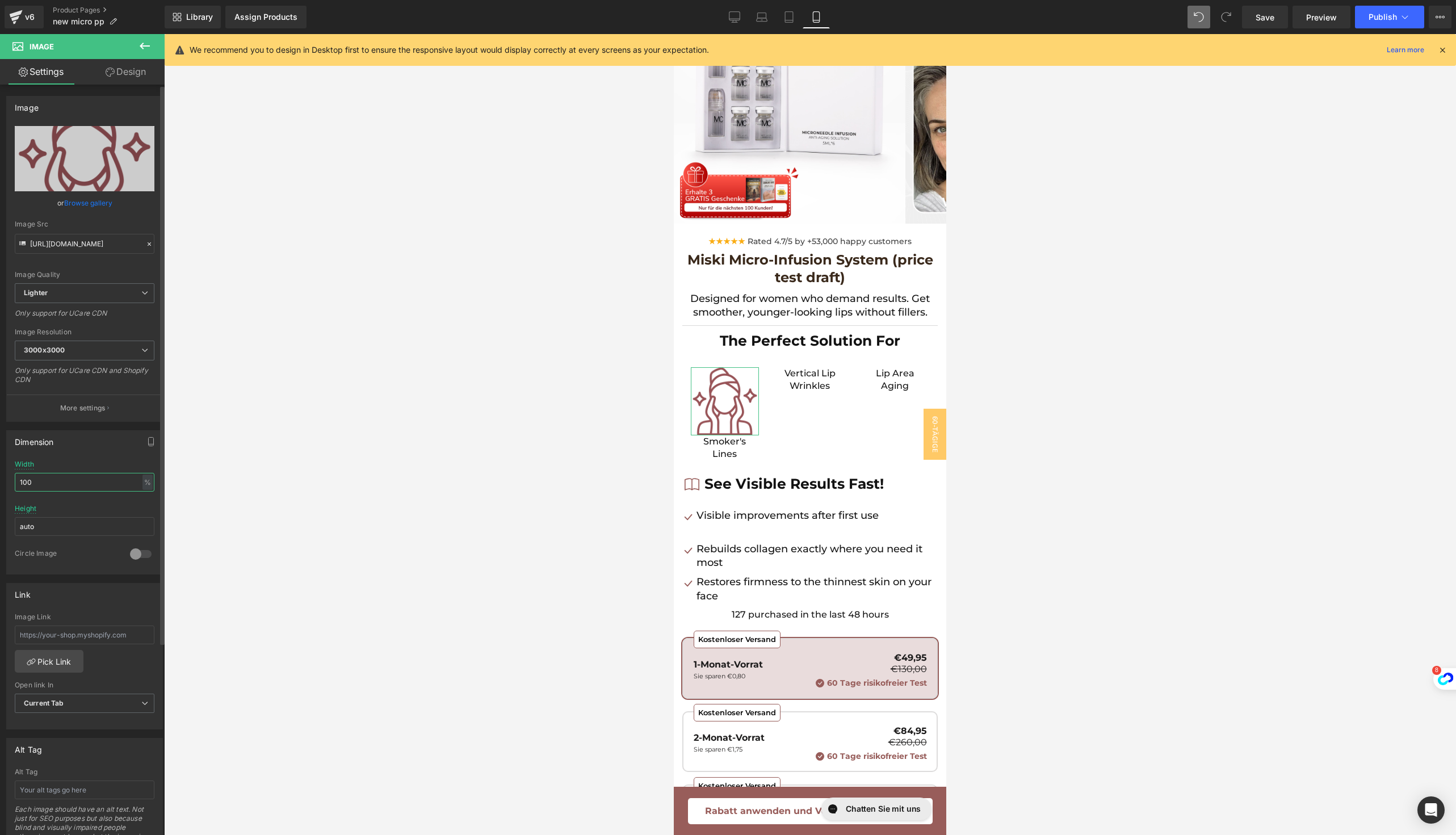
click at [60, 475] on input "100" at bounding box center [84, 482] width 140 height 19
click at [60, 475] on input "100" at bounding box center [84, 482] width 140 height 19
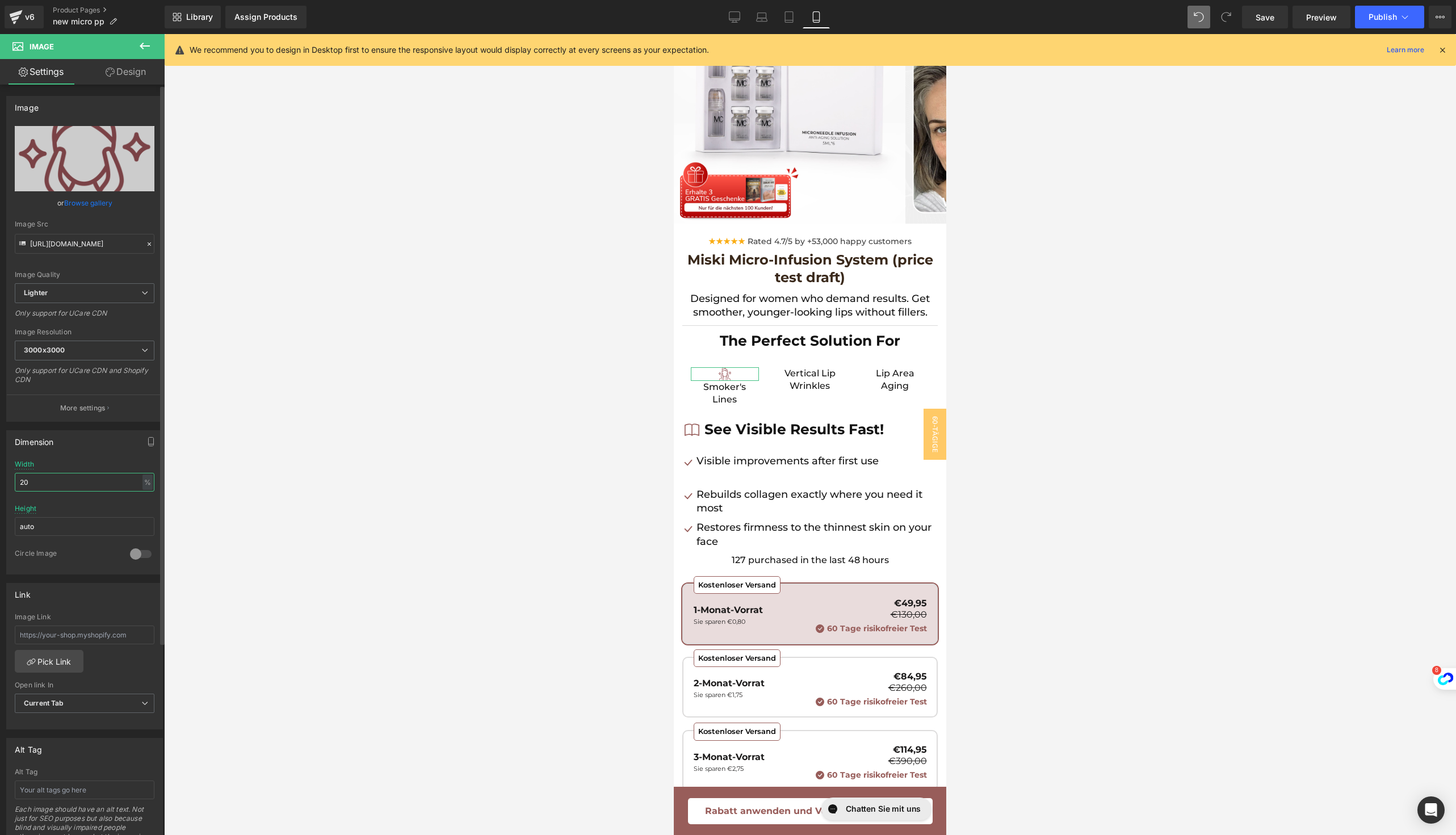
type input "2"
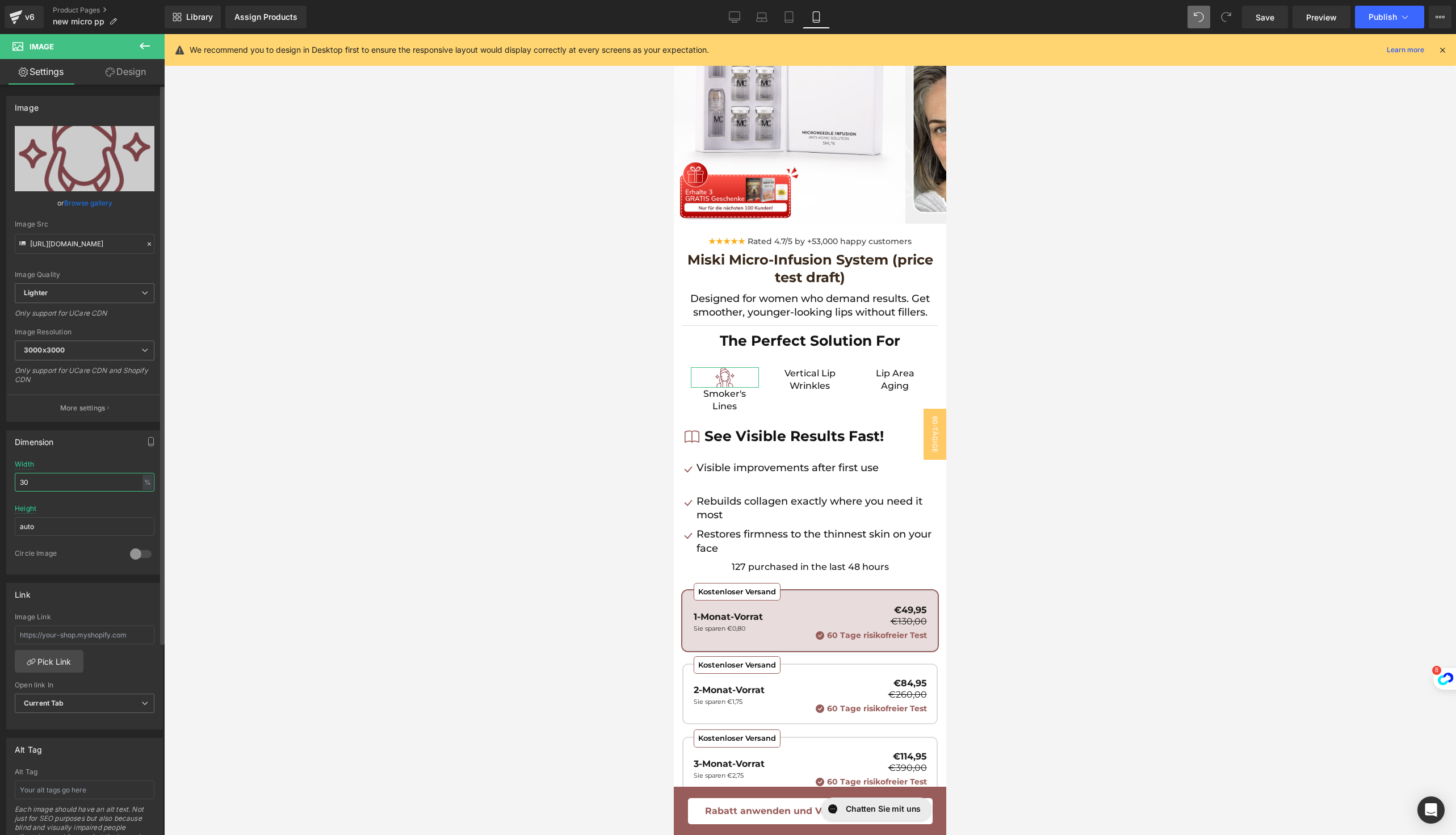
type input "3"
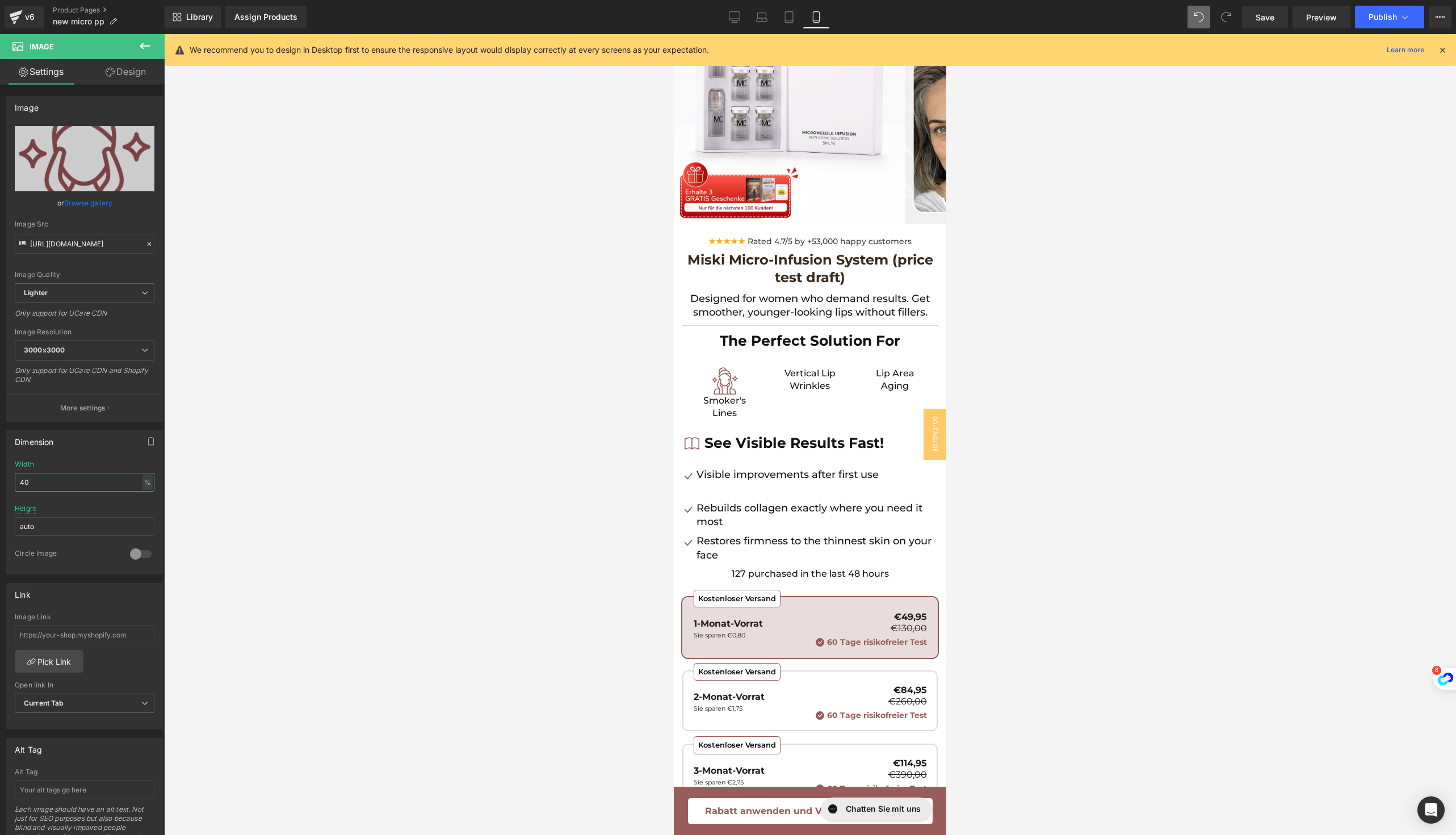
type input "40"
click at [740, 381] on icon at bounding box center [740, 381] width 2 height 4
click at [737, 381] on icon at bounding box center [735, 381] width 6 height 6
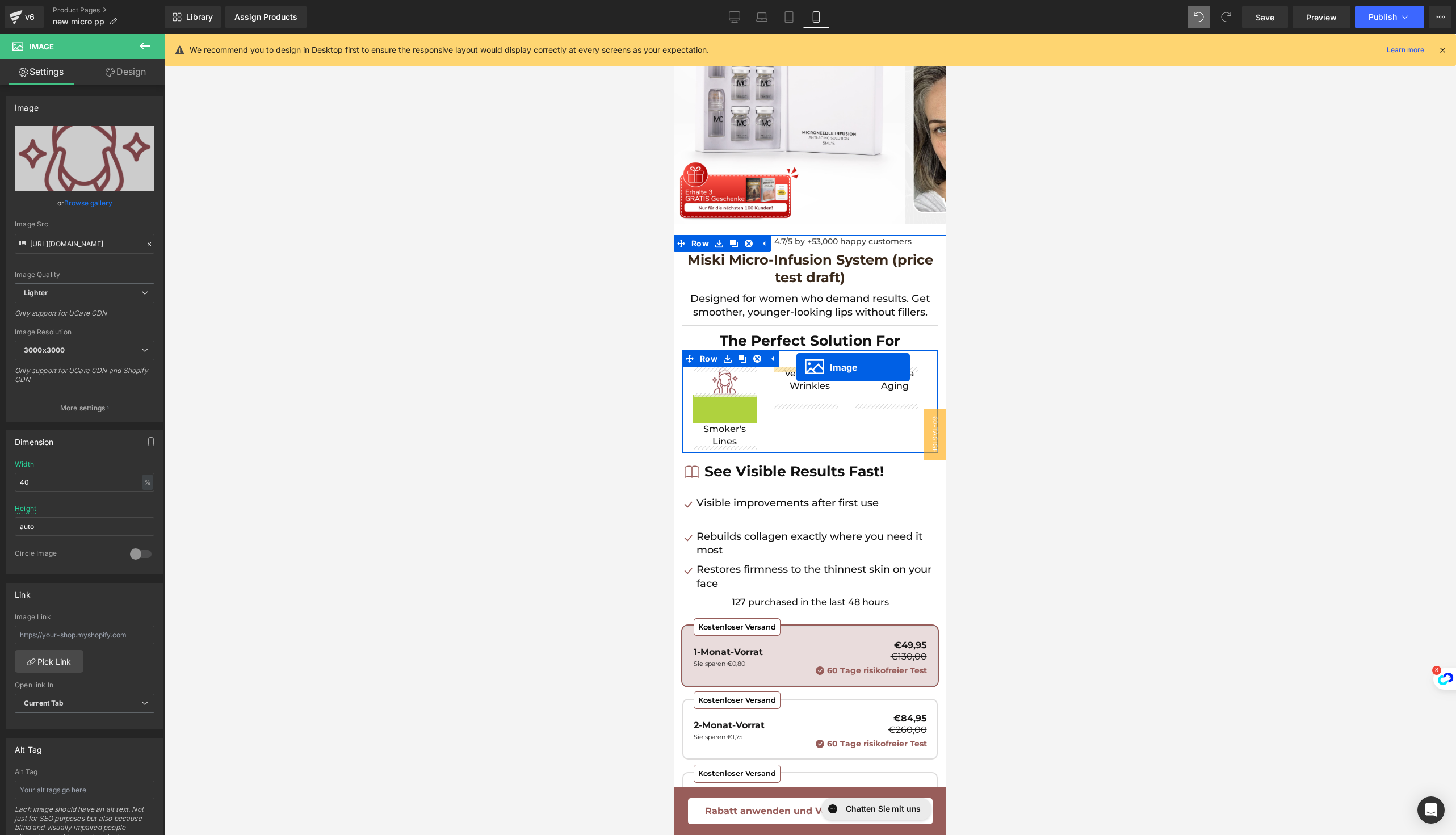
drag, startPoint x: 705, startPoint y: 407, endPoint x: 834, endPoint y: 395, distance: 129.6
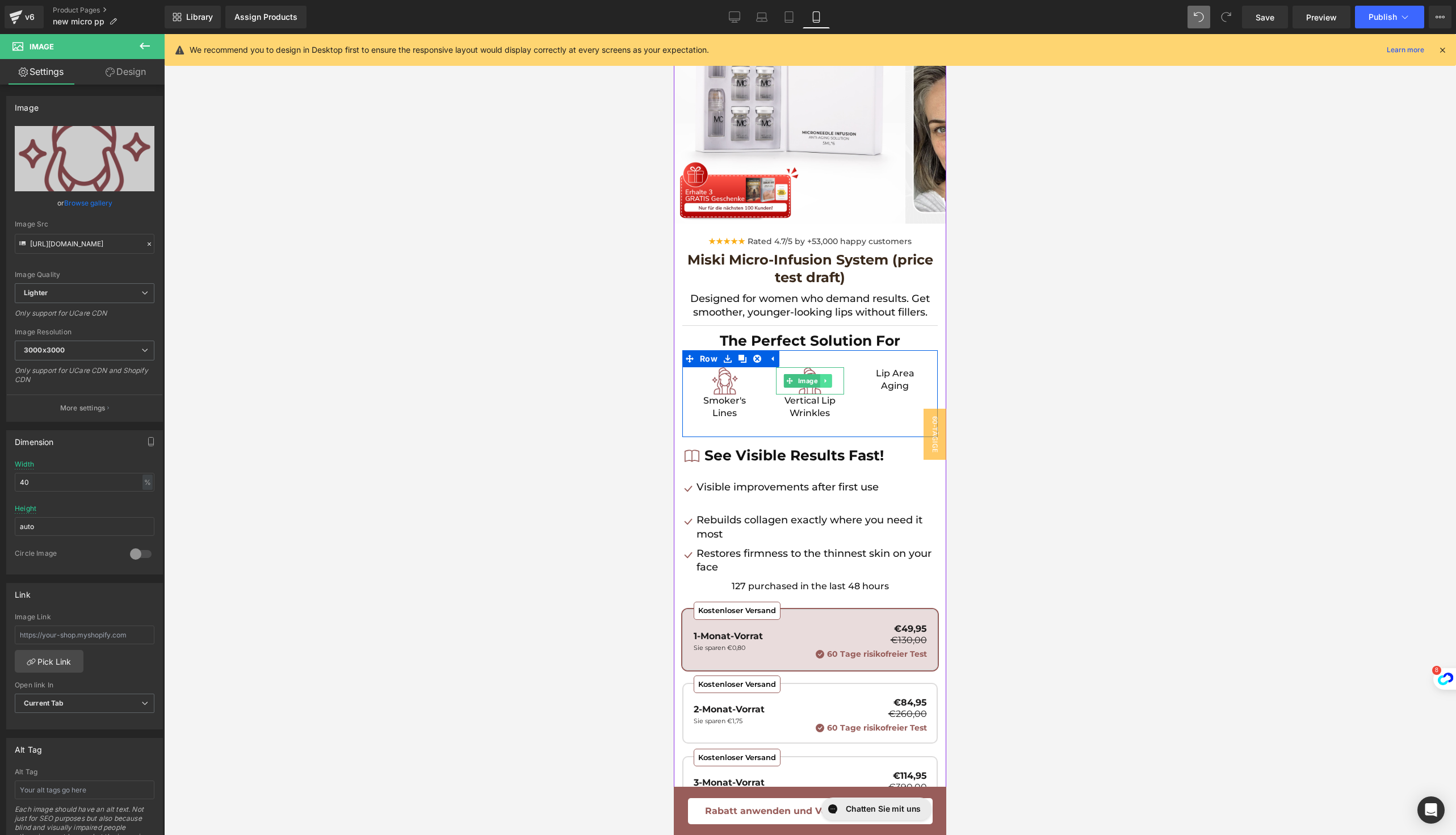
click at [823, 381] on icon at bounding box center [825, 381] width 6 height 7
click at [817, 378] on icon at bounding box center [819, 381] width 6 height 6
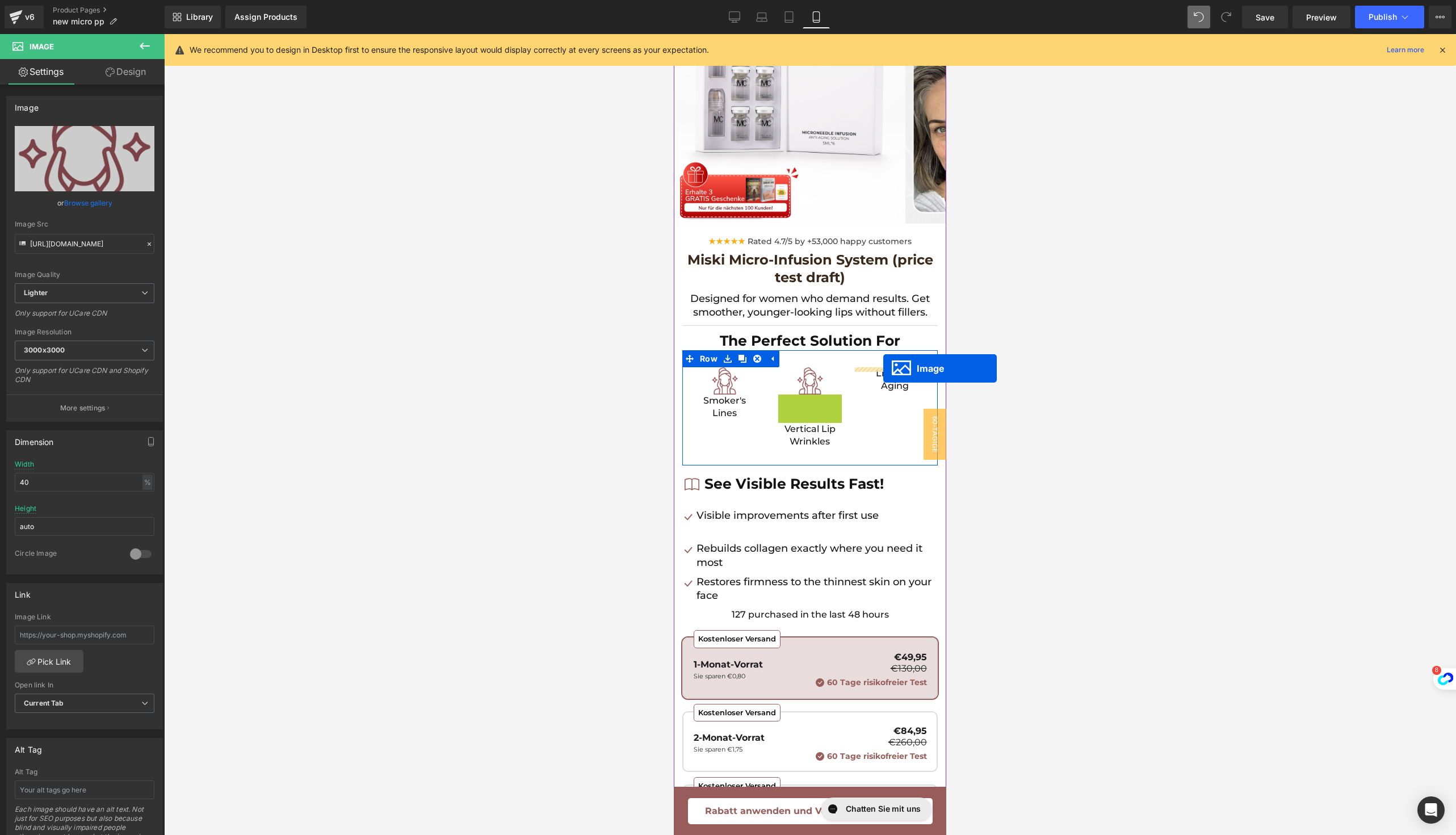
drag, startPoint x: 787, startPoint y: 405, endPoint x: 884, endPoint y: 368, distance: 103.8
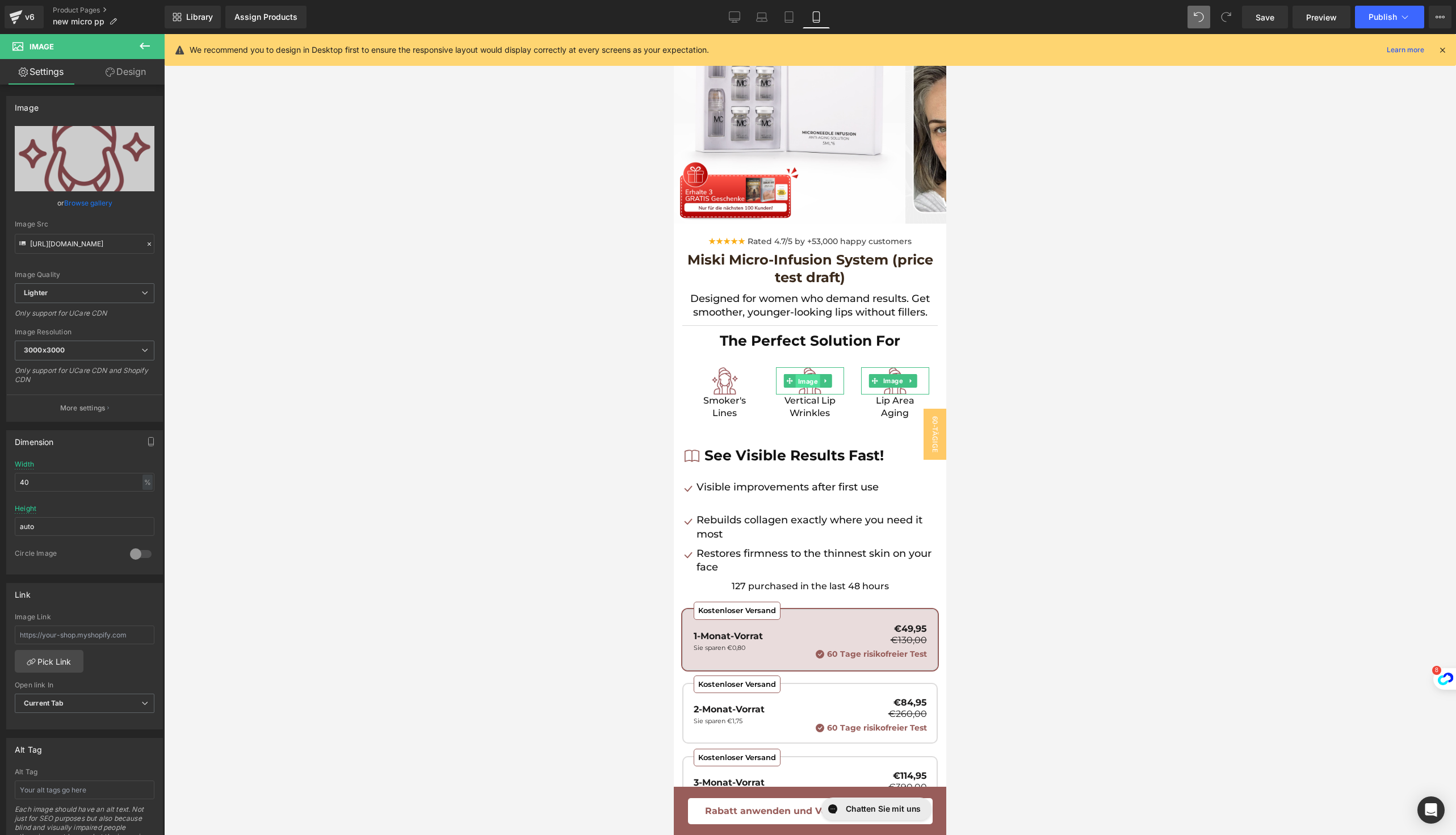
click at [786, 381] on link "Image" at bounding box center [802, 381] width 36 height 14
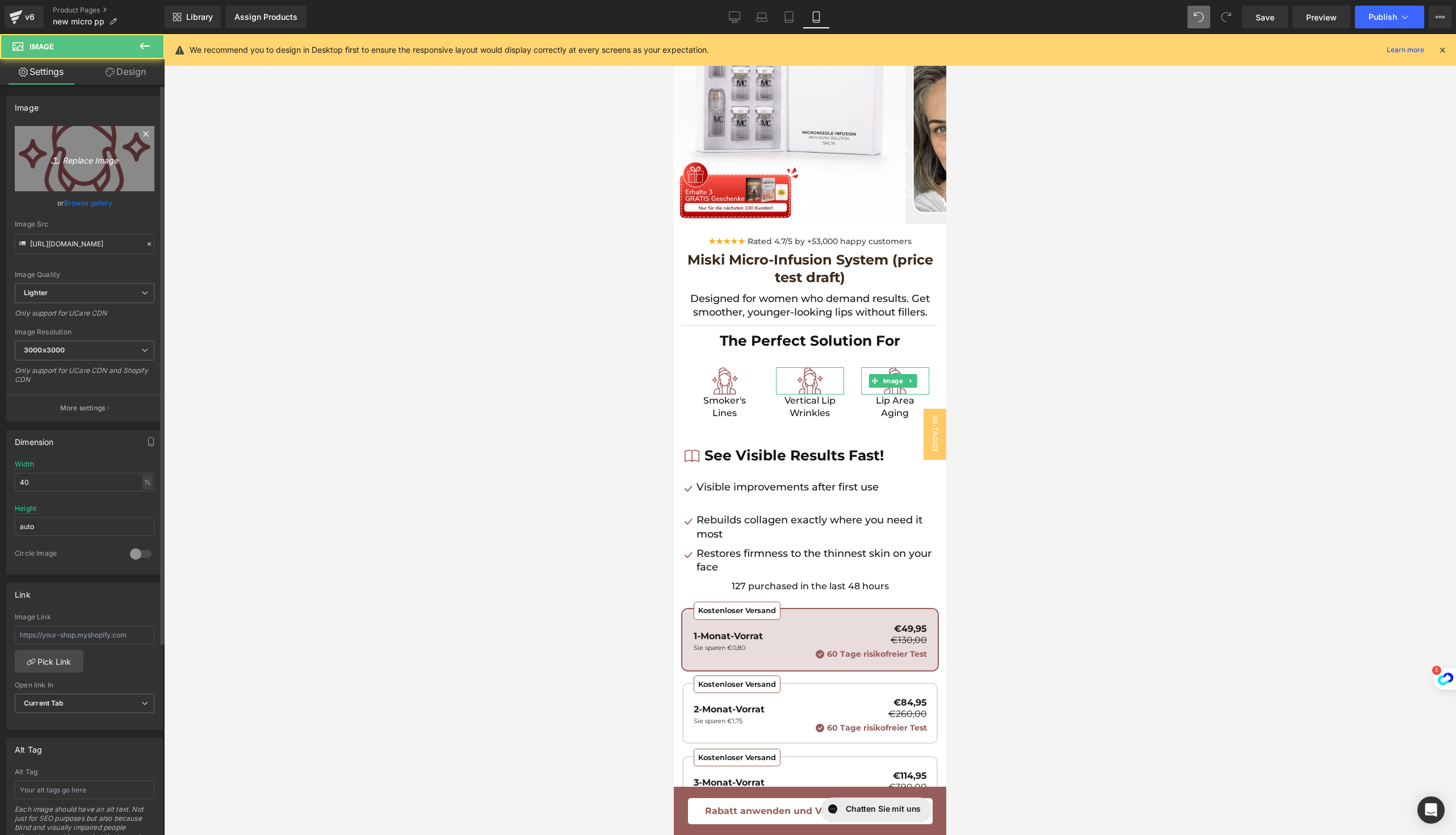
click at [66, 165] on icon "Replace Image" at bounding box center [84, 158] width 91 height 14
type input "C:\fakepath\3.png"
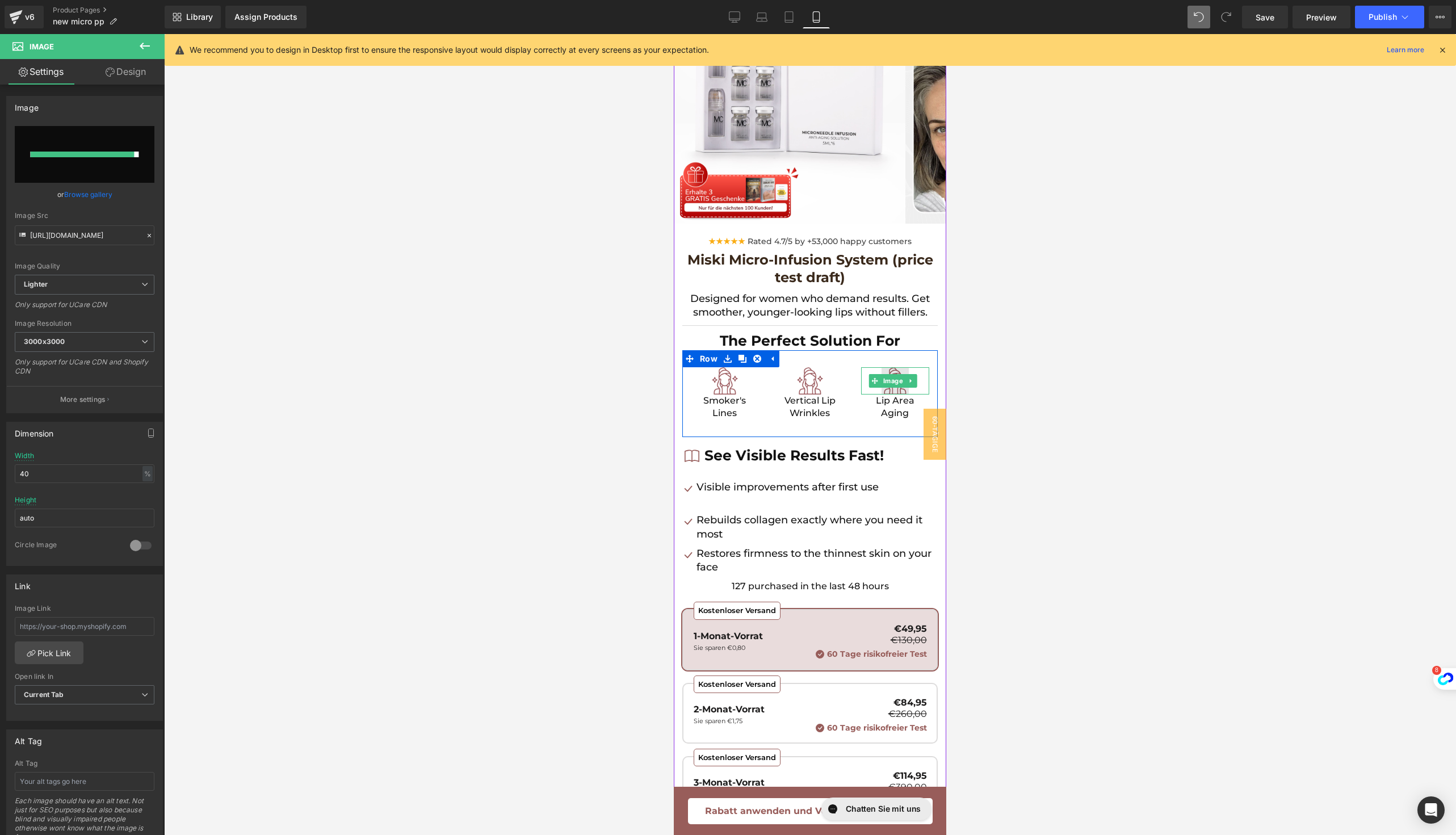
type input "[URL][DOMAIN_NAME]"
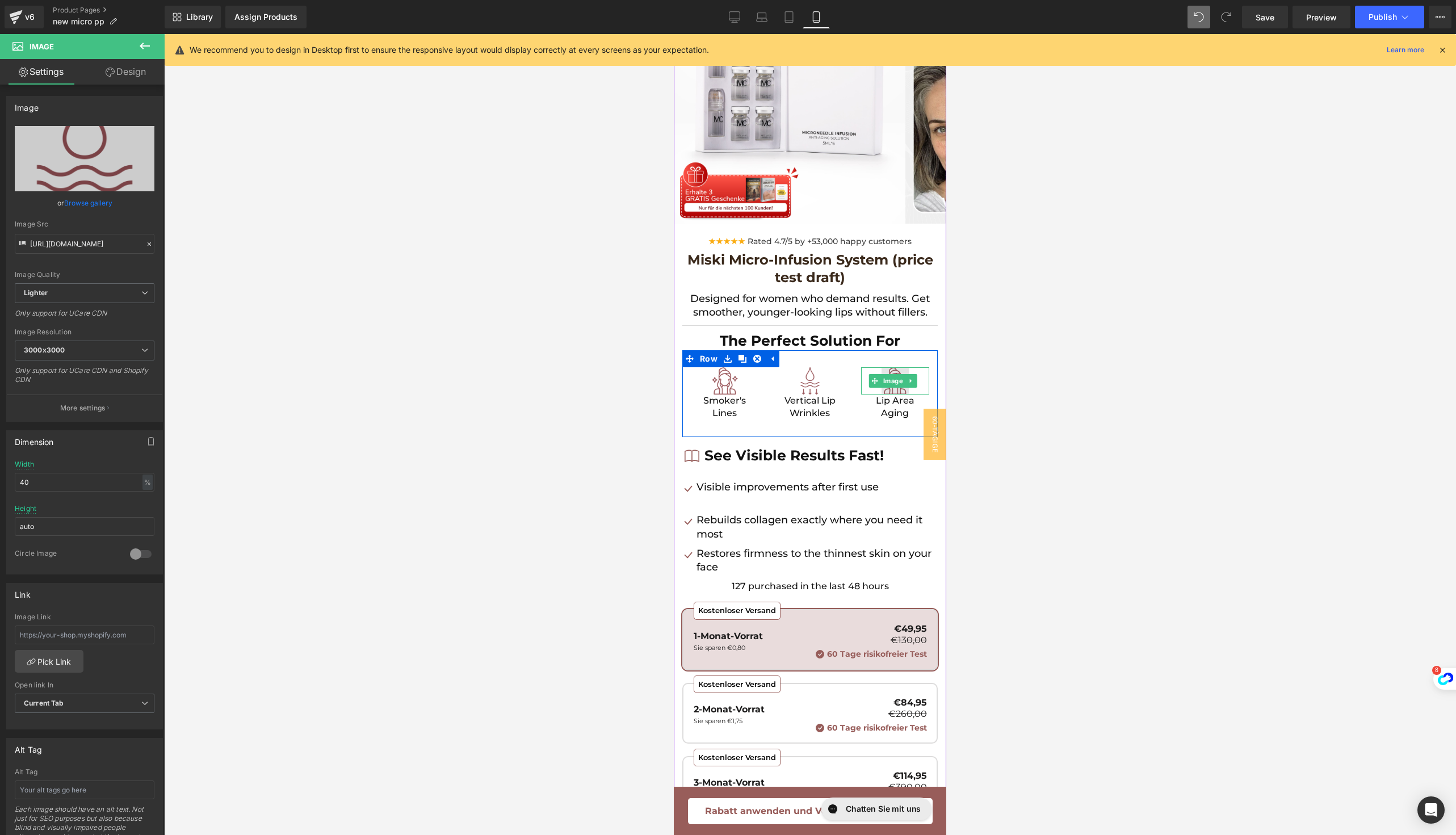
click at [885, 372] on img at bounding box center [895, 380] width 27 height 27
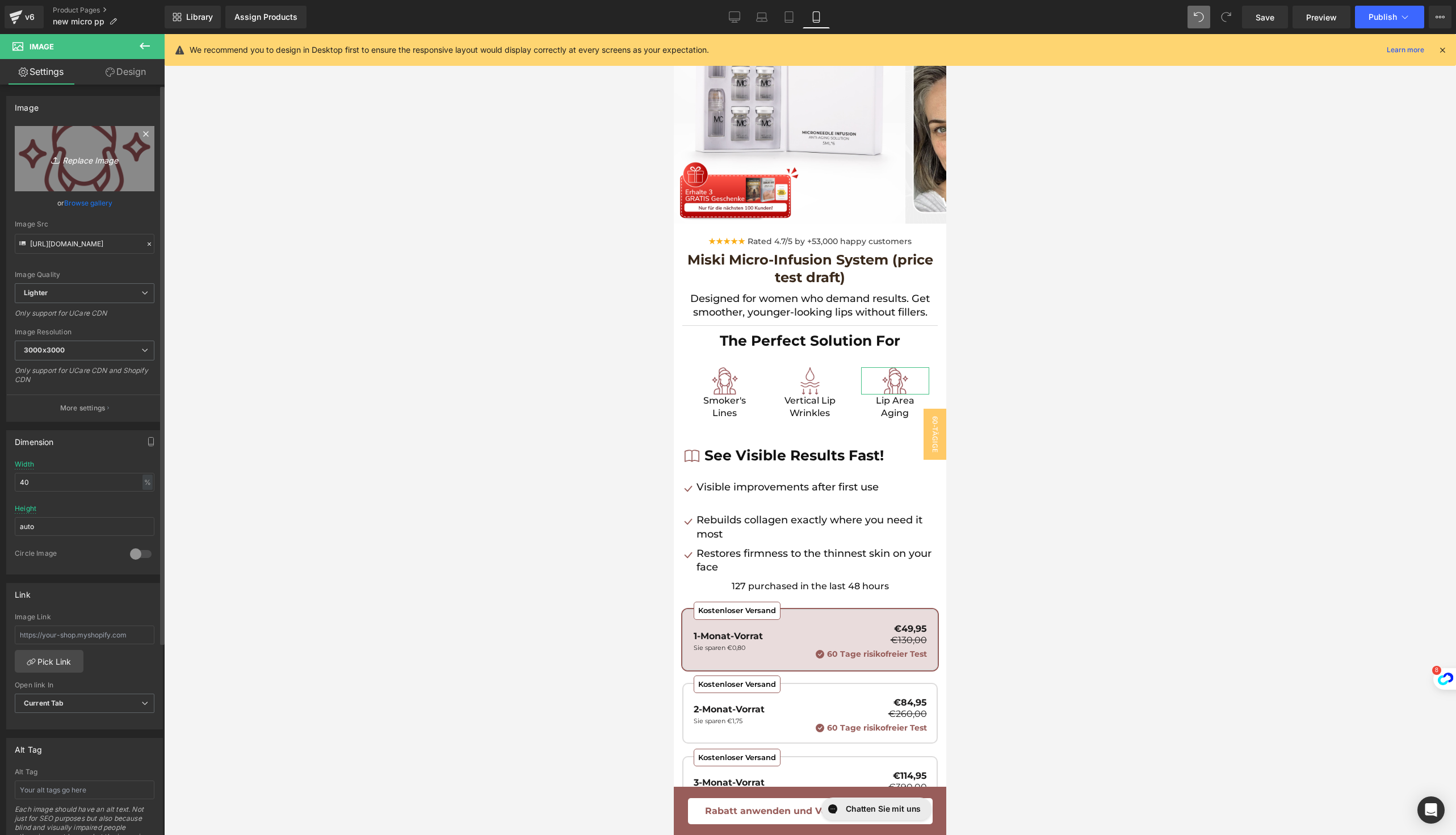
click at [85, 157] on icon "Replace Image" at bounding box center [84, 158] width 91 height 14
type input "C:\fakepath\4.png"
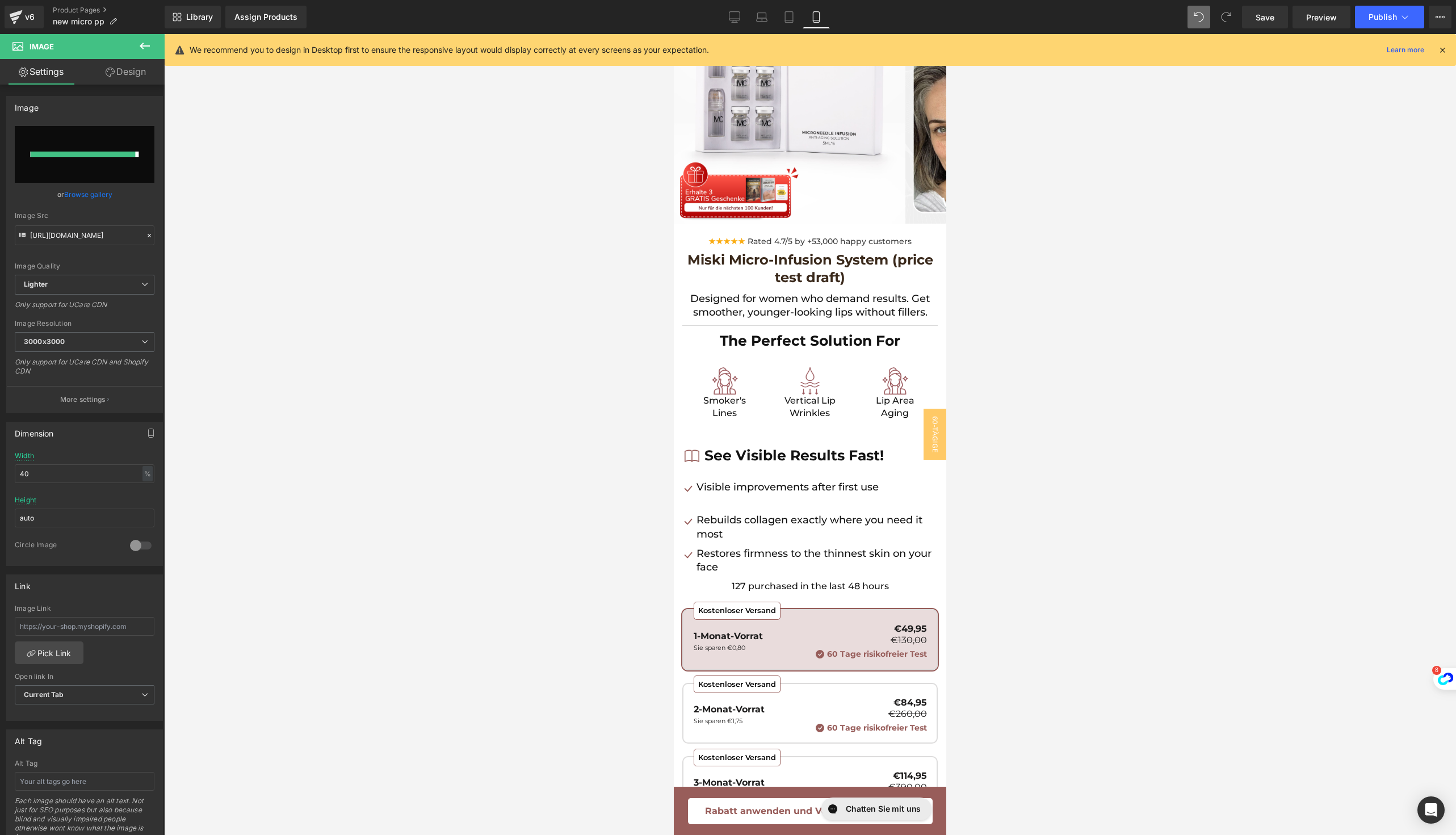
type input "[URL][DOMAIN_NAME]"
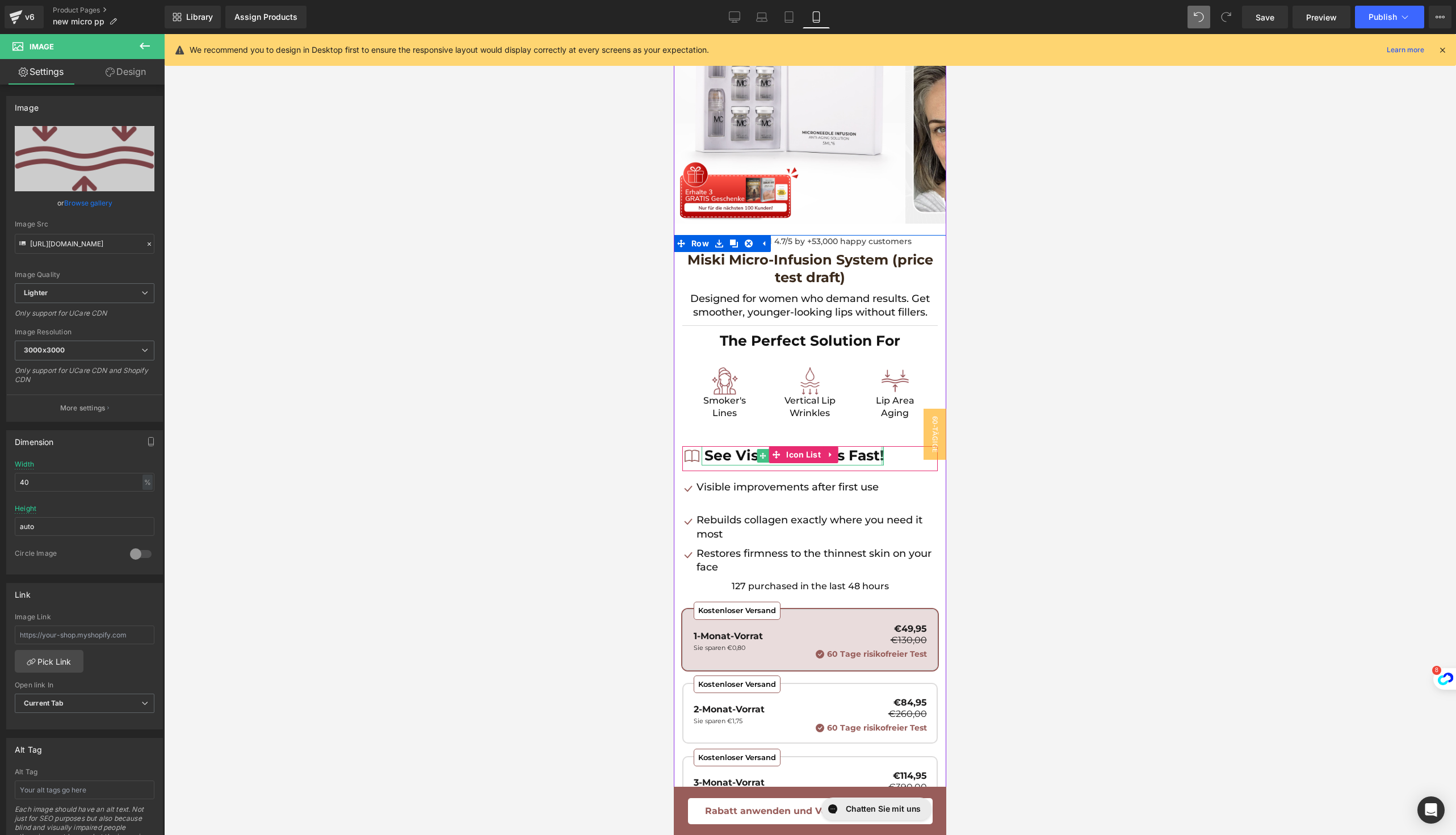
scroll to position [0, 0]
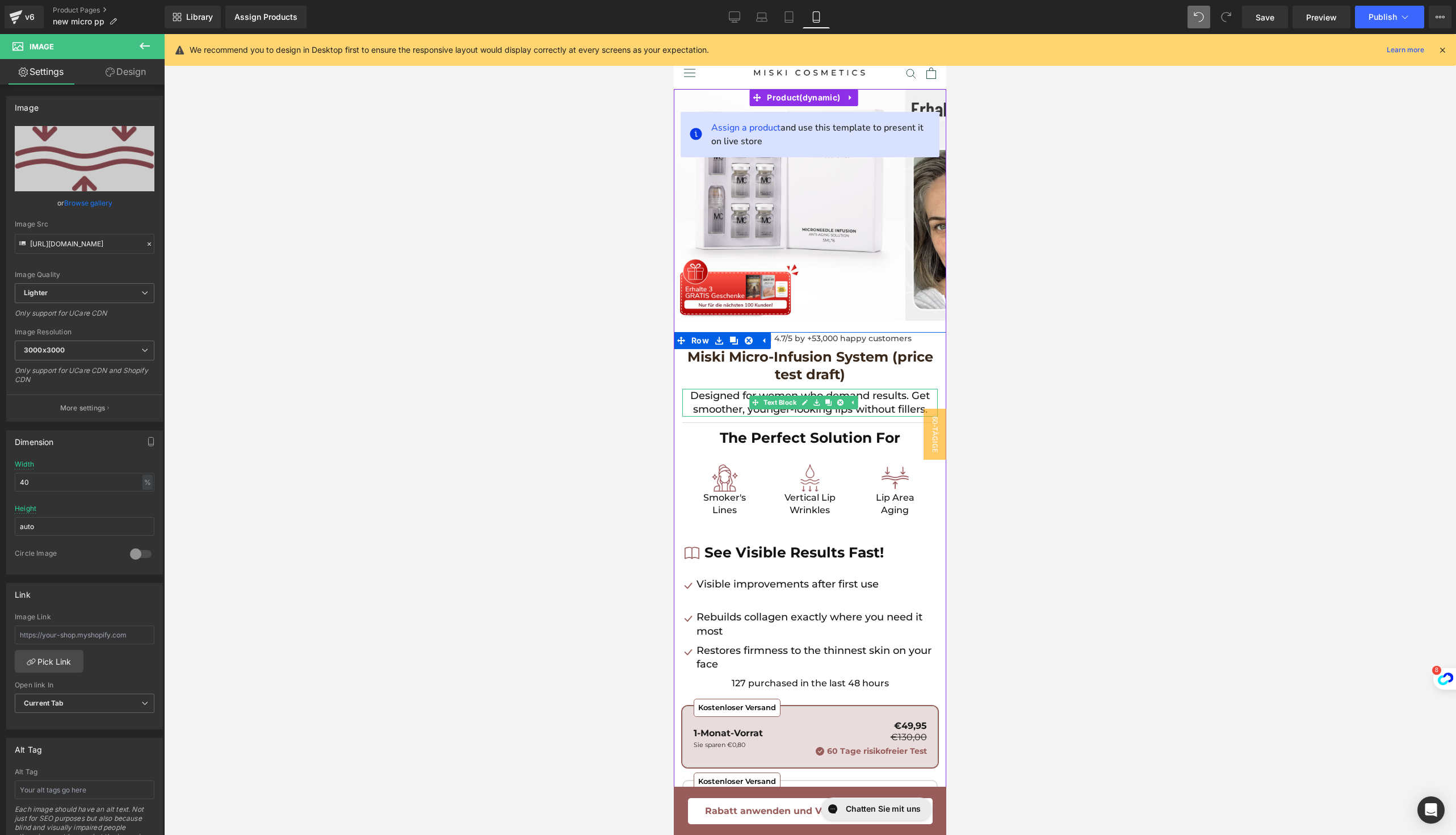
click at [715, 407] on p "Designed for women who demand results. Get smoother, younger-looking lips witho…" at bounding box center [810, 403] width 255 height 28
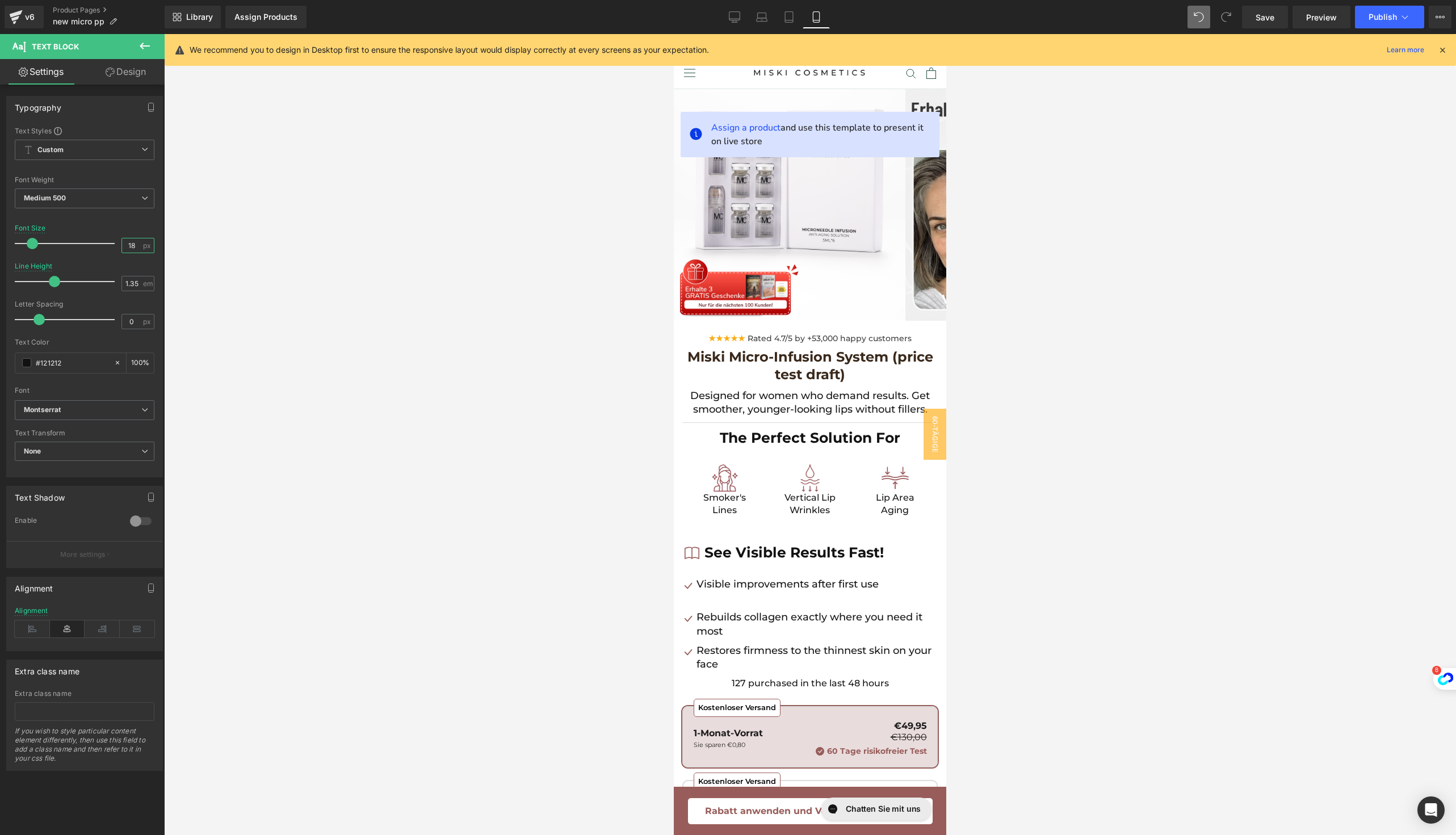
click at [134, 241] on input "18" at bounding box center [132, 245] width 20 height 14
type input "19"
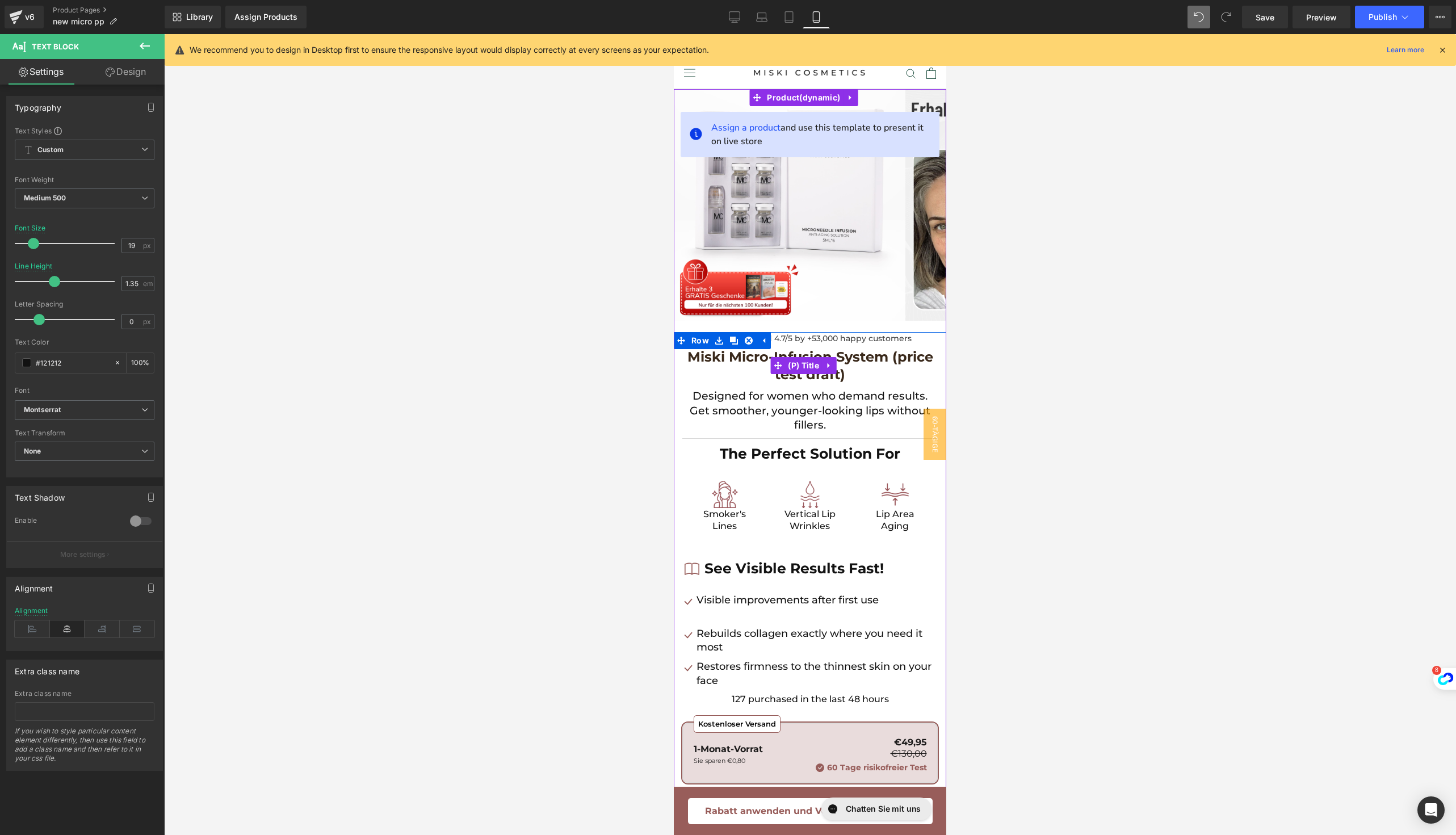
click at [731, 366] on span "Miski Micro-Infusion System (price test draft)" at bounding box center [810, 365] width 255 height 35
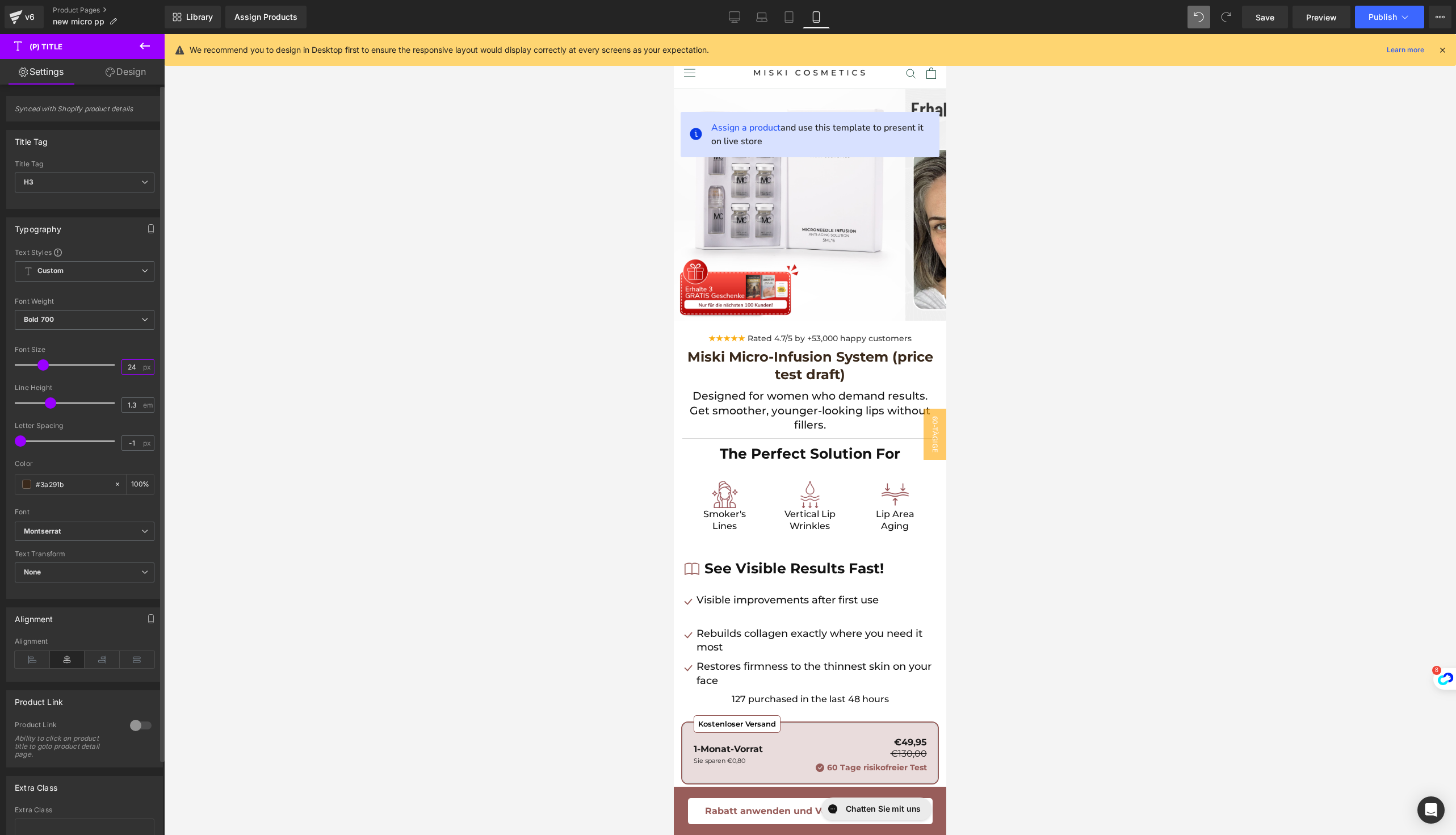
click at [133, 368] on input "24" at bounding box center [132, 366] width 20 height 14
type input "25"
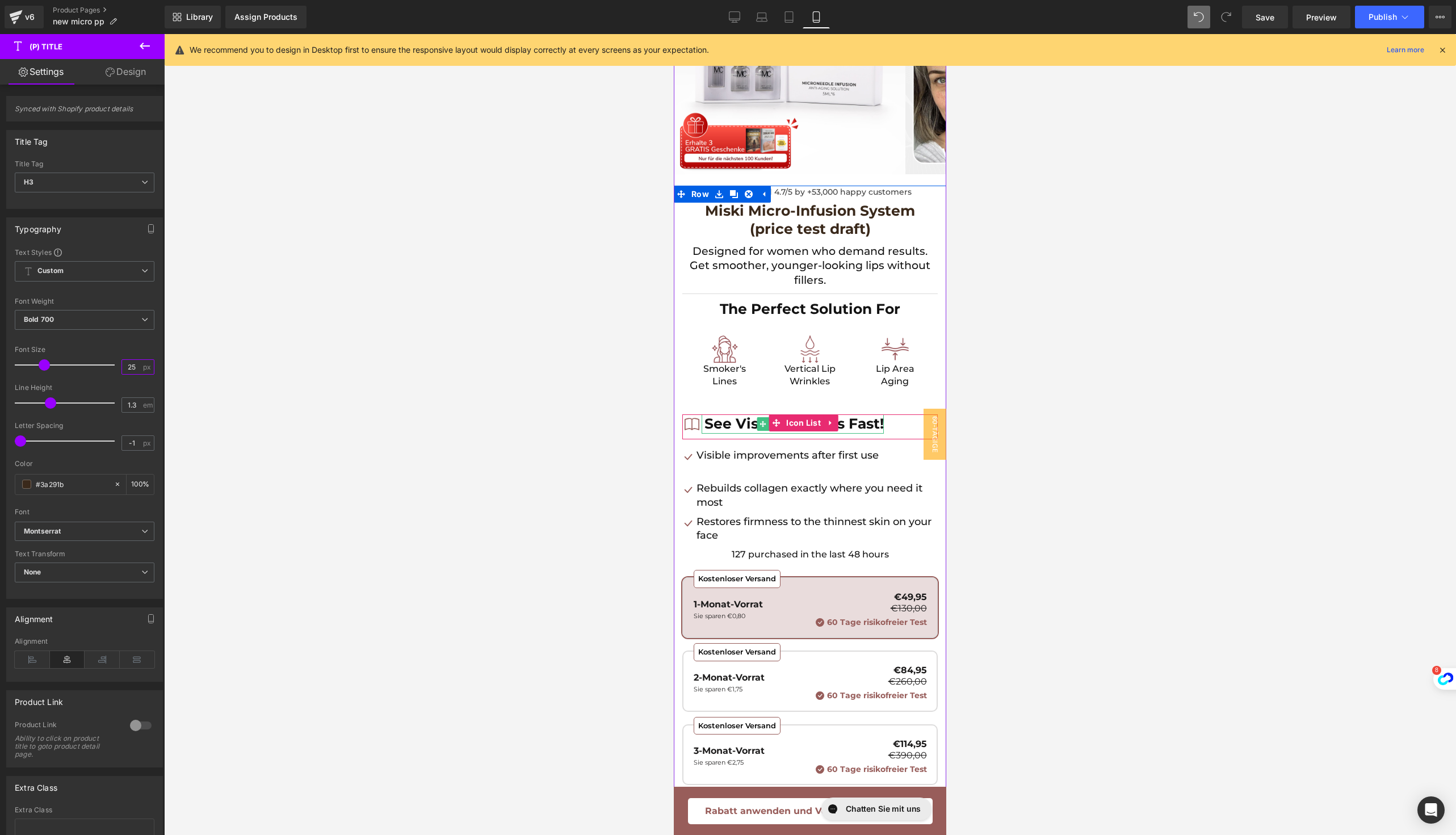
scroll to position [154, 0]
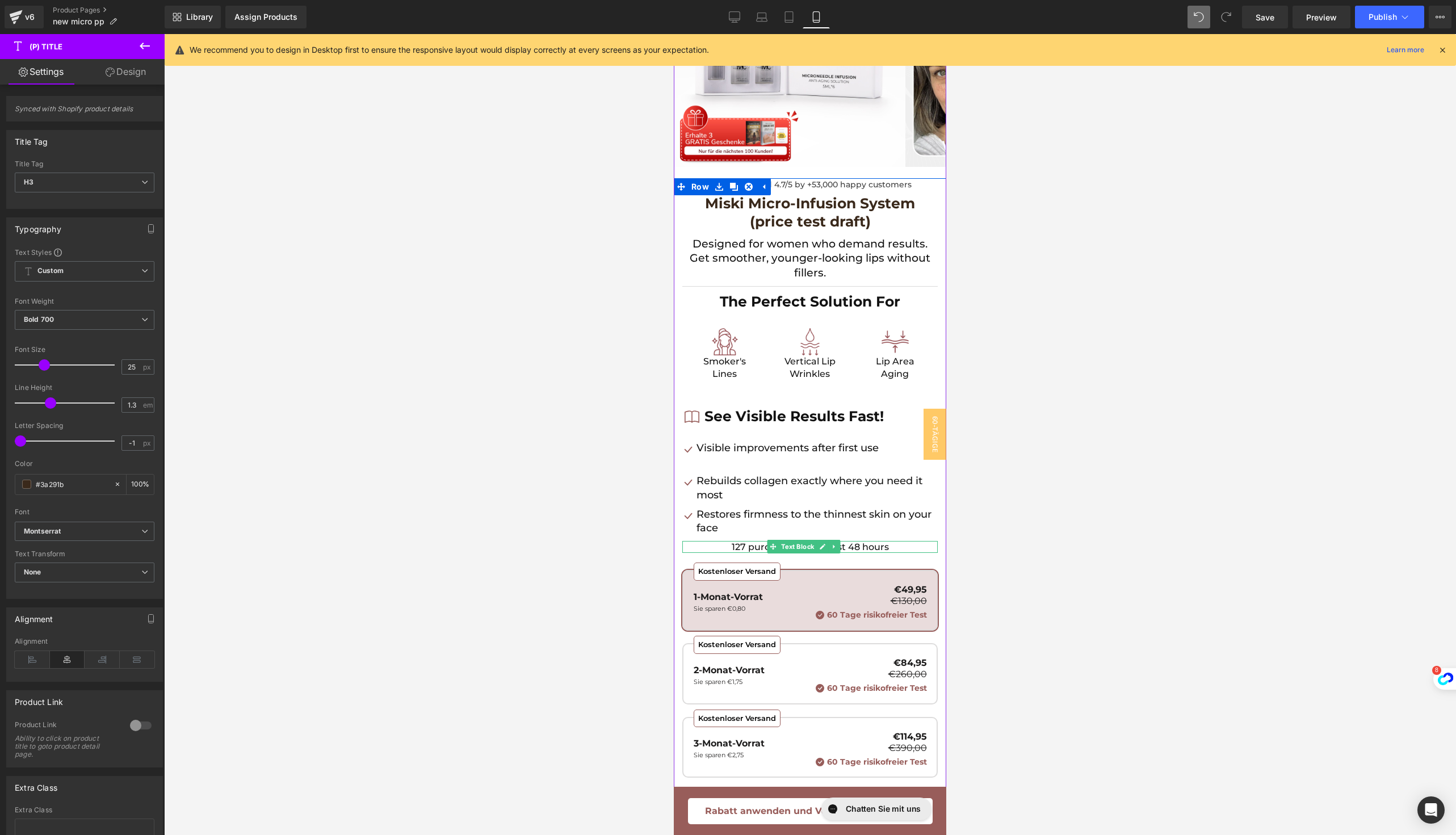
click at [733, 545] on p "127 purchased in the last 48 hours" at bounding box center [810, 547] width 255 height 13
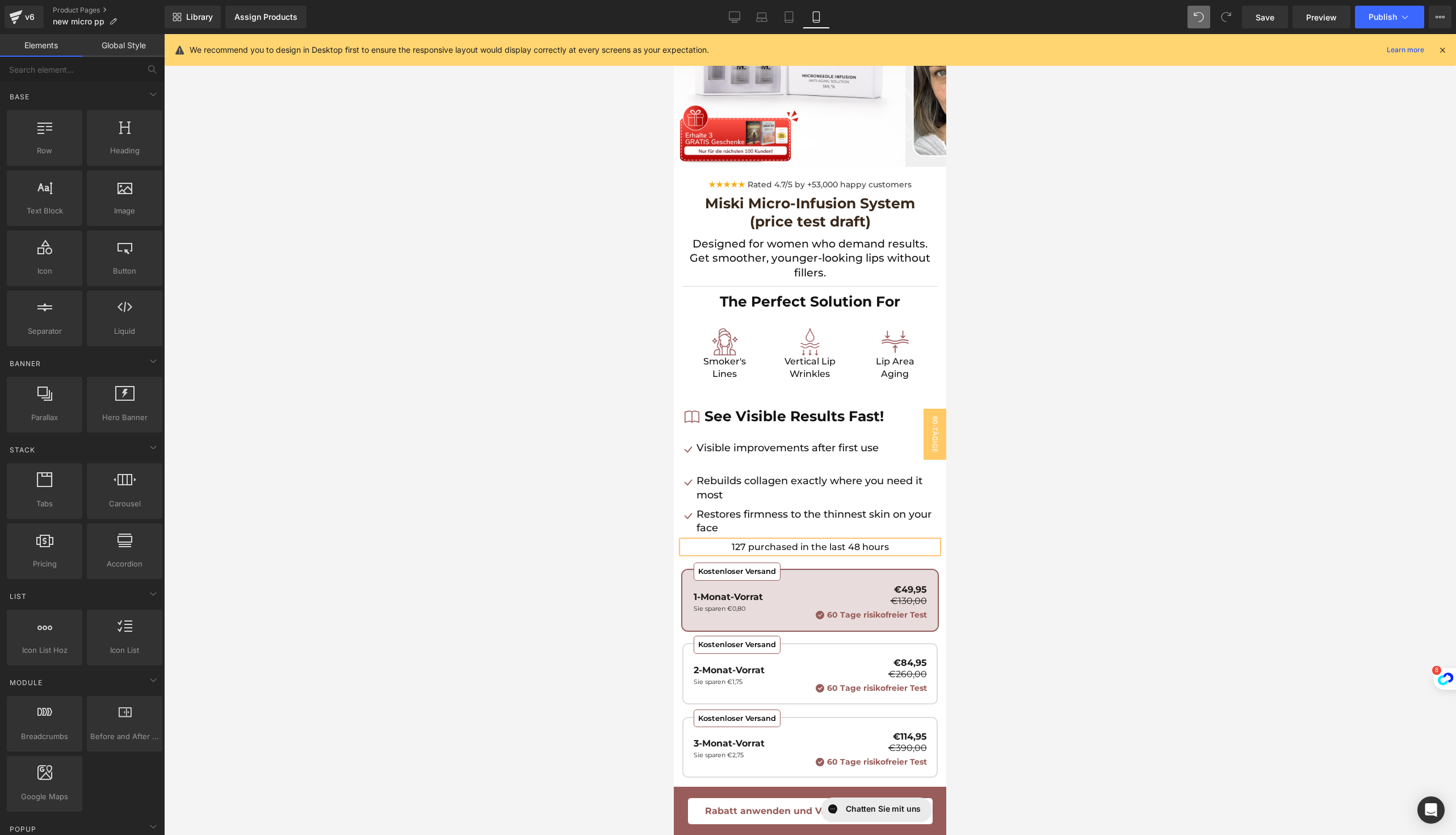
click at [1017, 599] on div at bounding box center [810, 434] width 1292 height 801
click at [848, 301] on link at bounding box center [852, 301] width 12 height 14
click at [836, 302] on icon at bounding box center [834, 301] width 6 height 7
click at [829, 302] on icon at bounding box center [828, 301] width 6 height 6
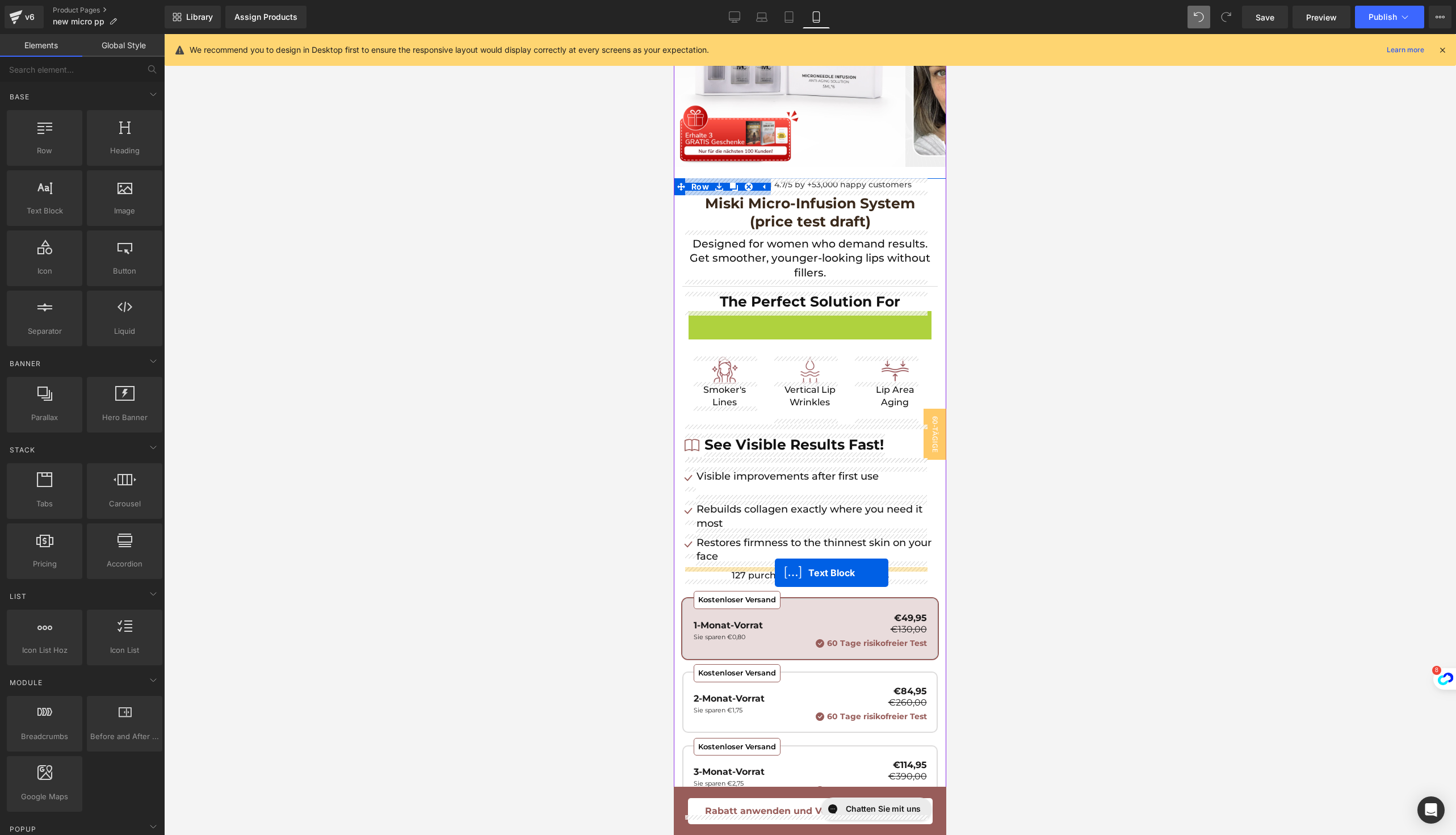
drag, startPoint x: 770, startPoint y: 319, endPoint x: 1771, endPoint y: 620, distance: 1045.3
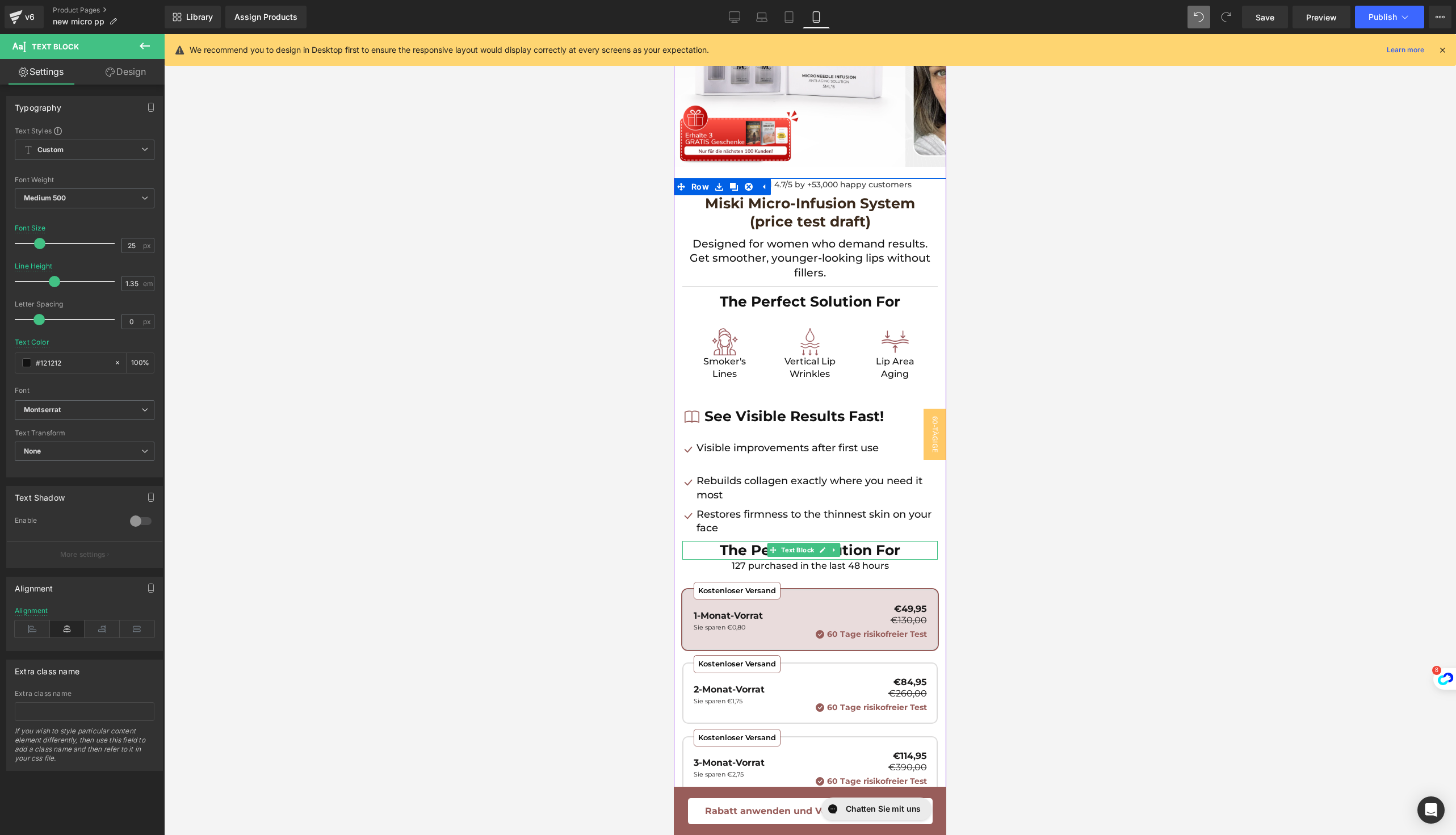
click at [730, 547] on strong "The Perfect Solution For" at bounding box center [810, 550] width 181 height 17
click at [117, 60] on link "Design" at bounding box center [126, 71] width 82 height 26
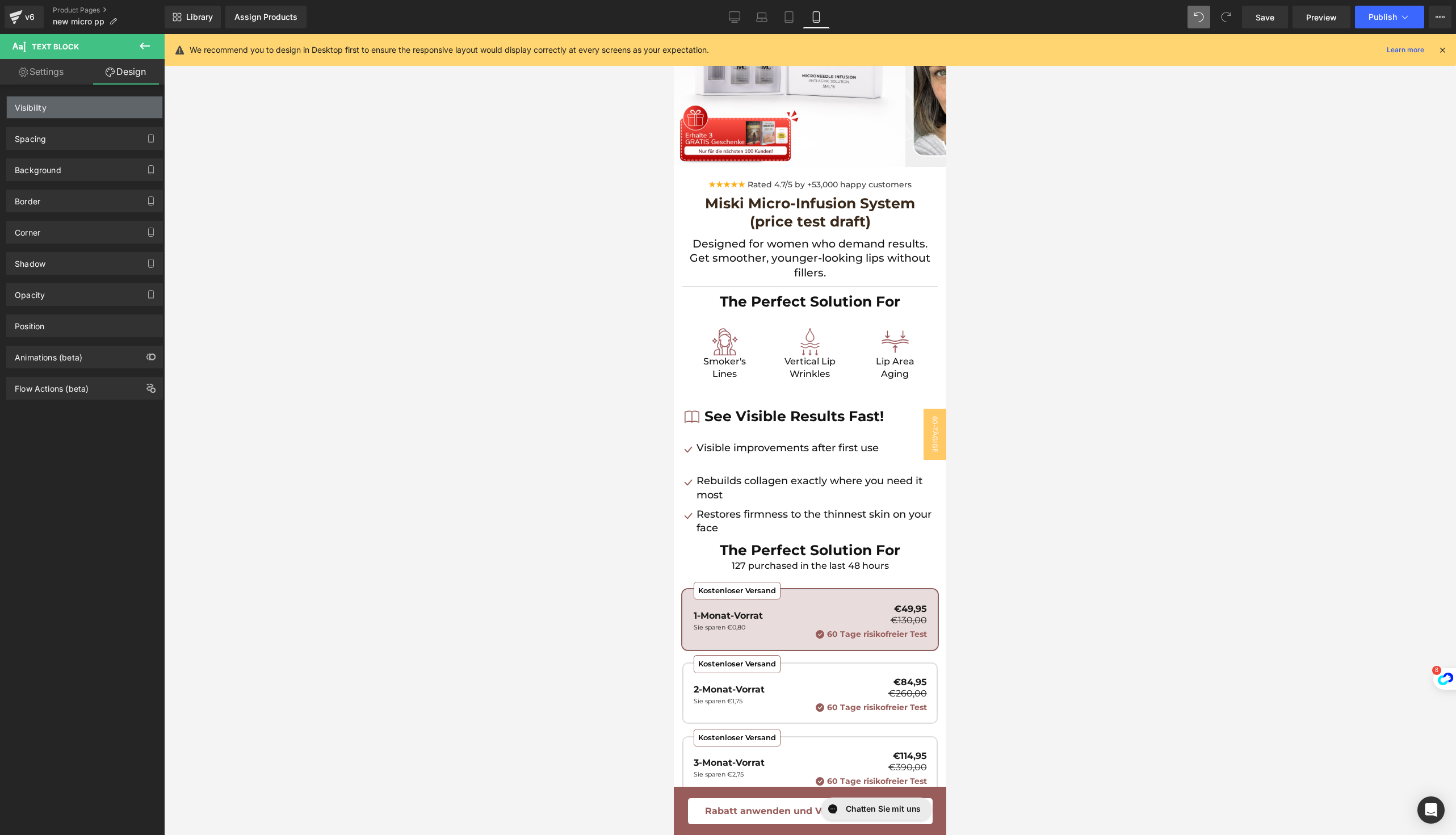
click at [70, 129] on div "Spacing" at bounding box center [84, 138] width 155 height 22
click at [69, 117] on div "Visibility" at bounding box center [84, 107] width 155 height 22
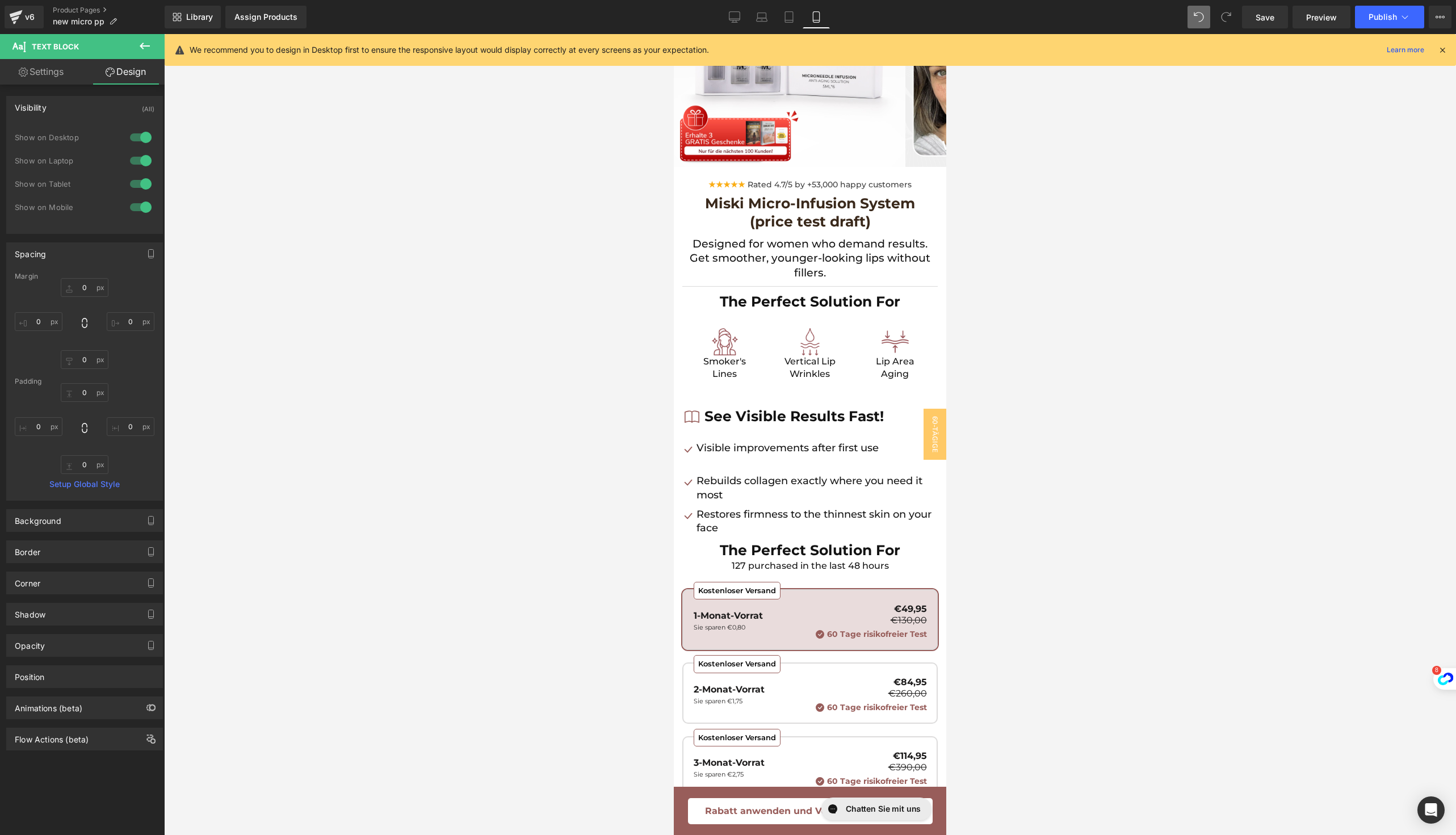
type input "0"
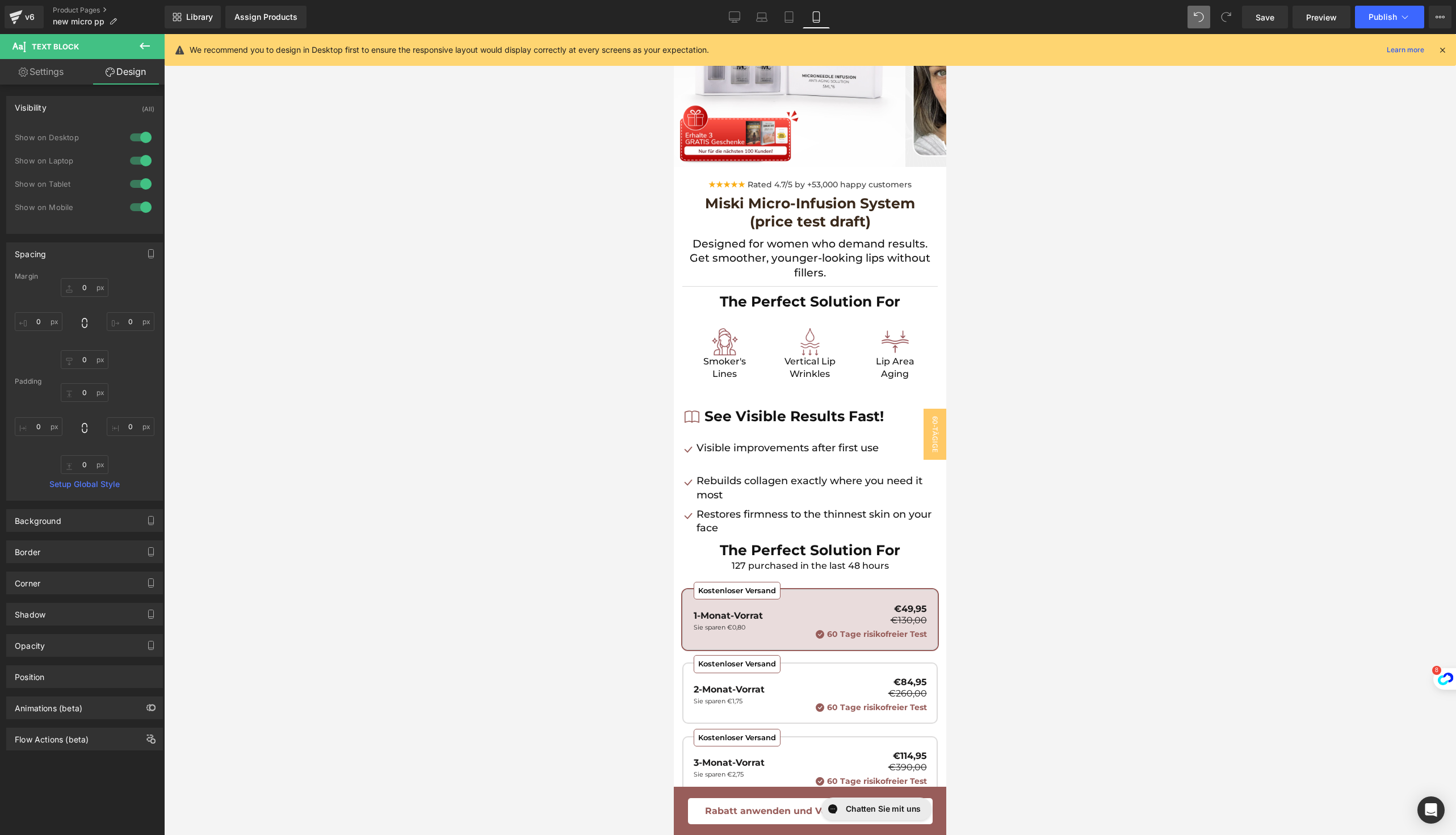
type input "0"
click at [84, 288] on input "0" at bounding box center [85, 288] width 48 height 19
type input "10"
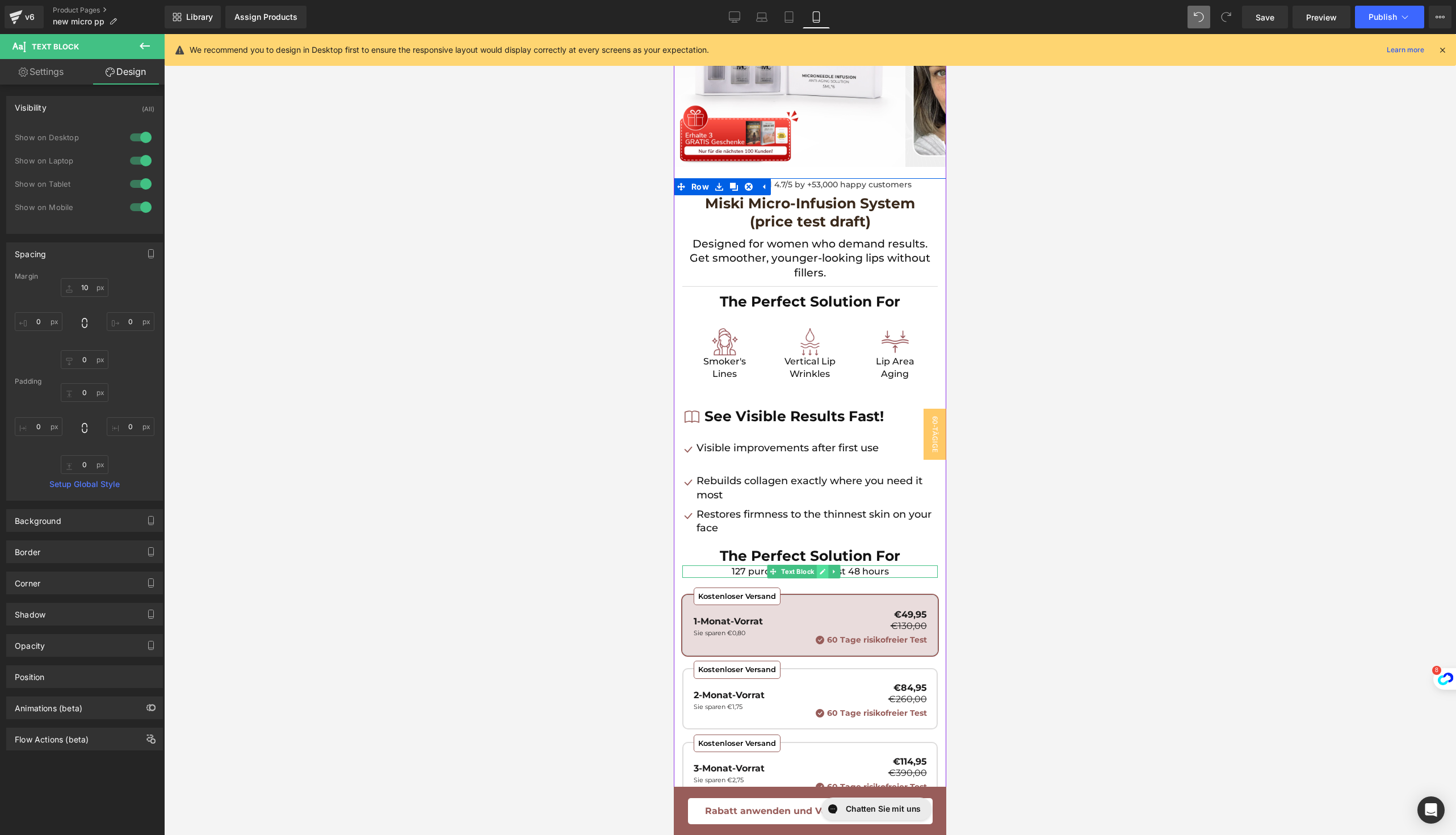
click at [828, 571] on link at bounding box center [823, 571] width 12 height 14
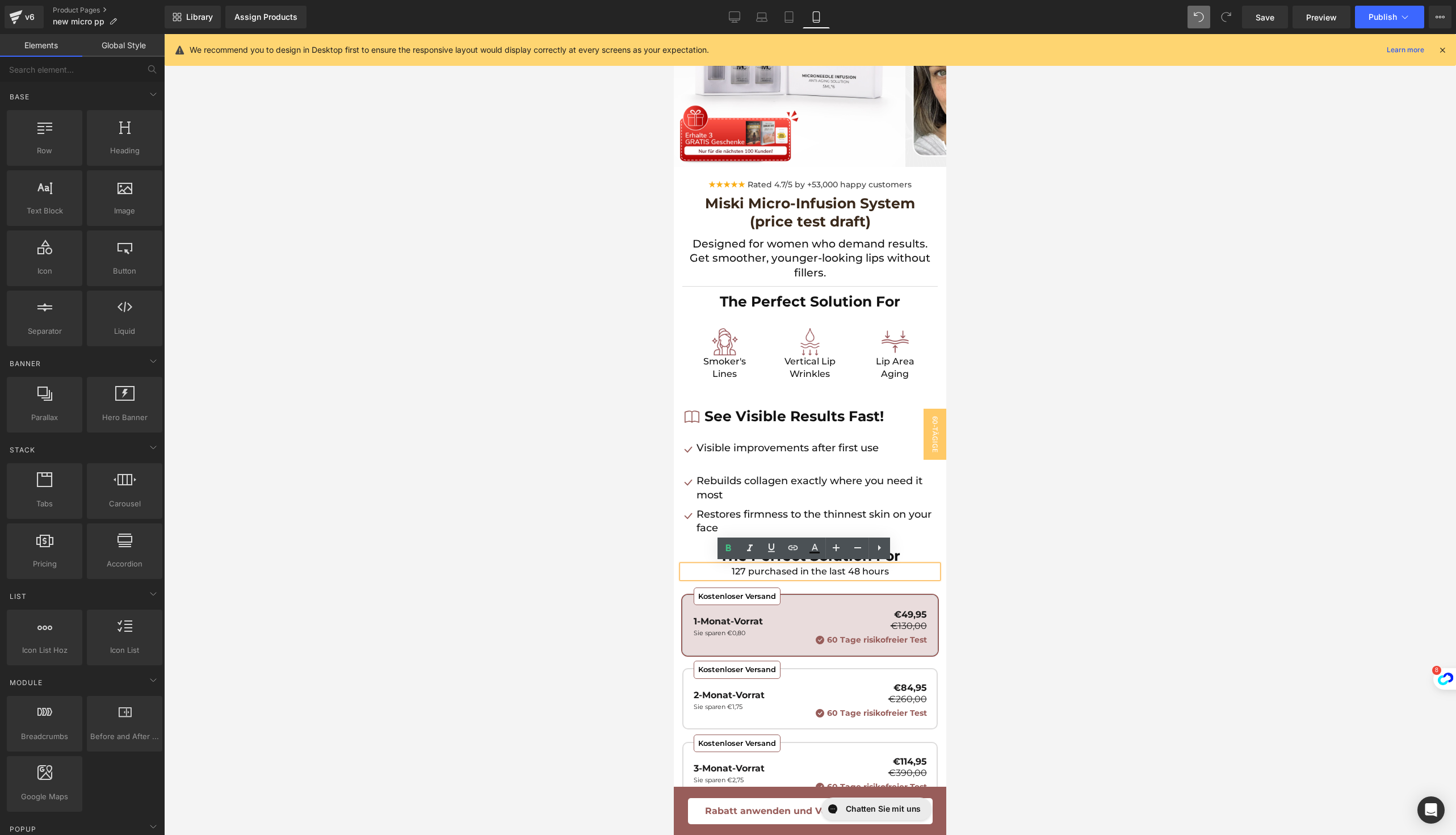
click at [988, 566] on div at bounding box center [810, 434] width 1292 height 801
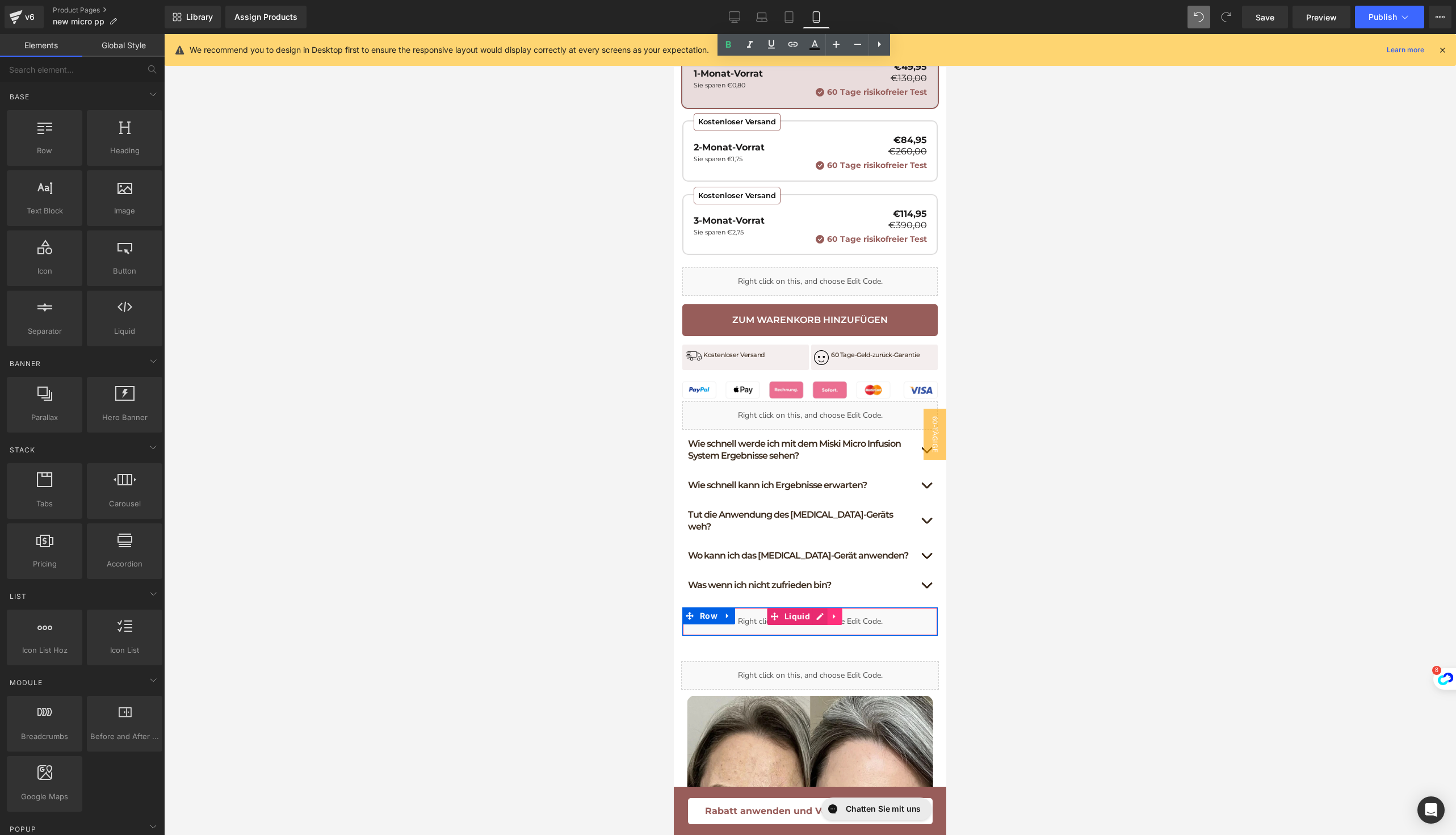
click at [831, 612] on icon at bounding box center [835, 616] width 8 height 9
click at [826, 612] on icon at bounding box center [828, 616] width 8 height 8
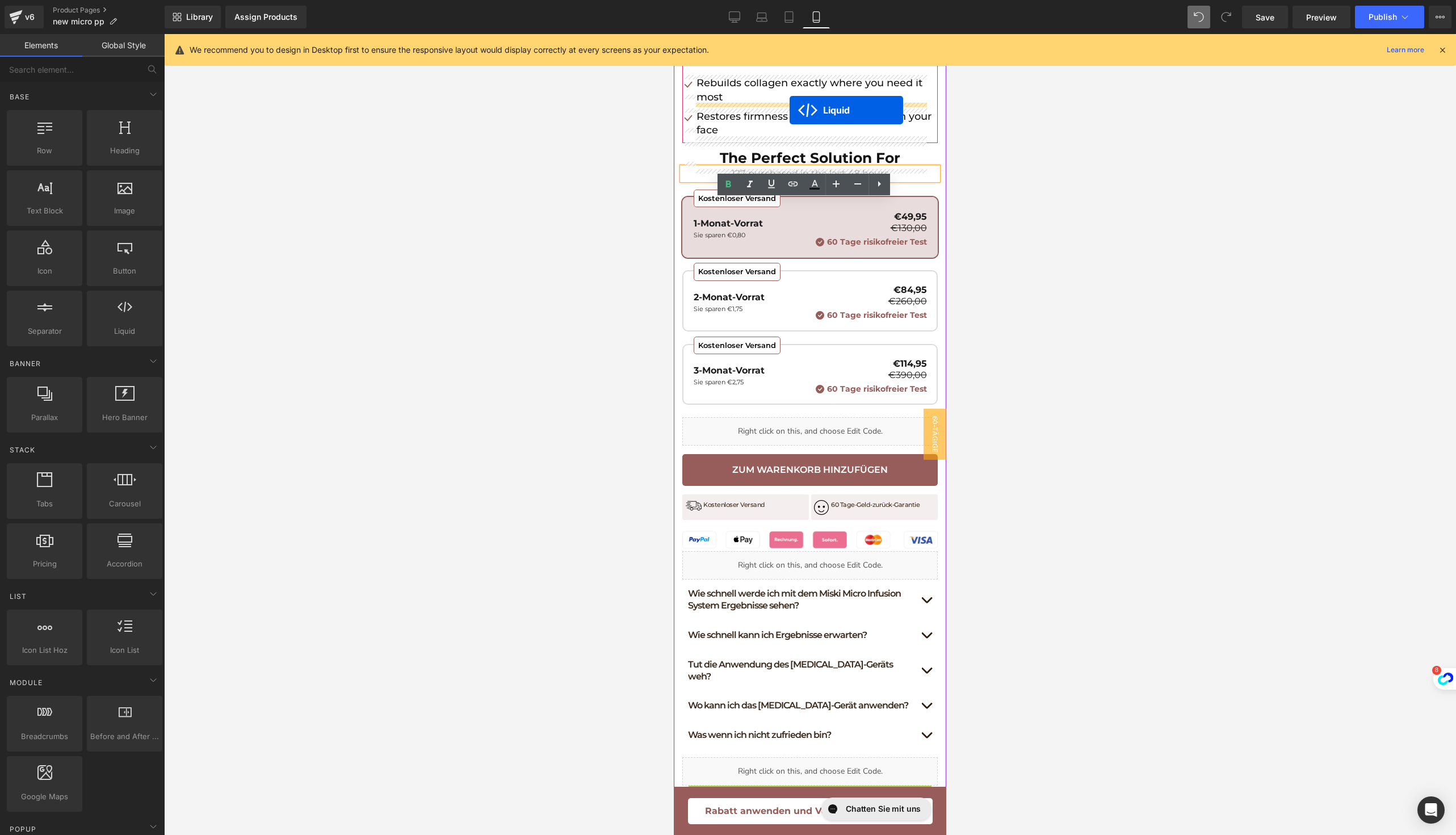
scroll to position [518, 0]
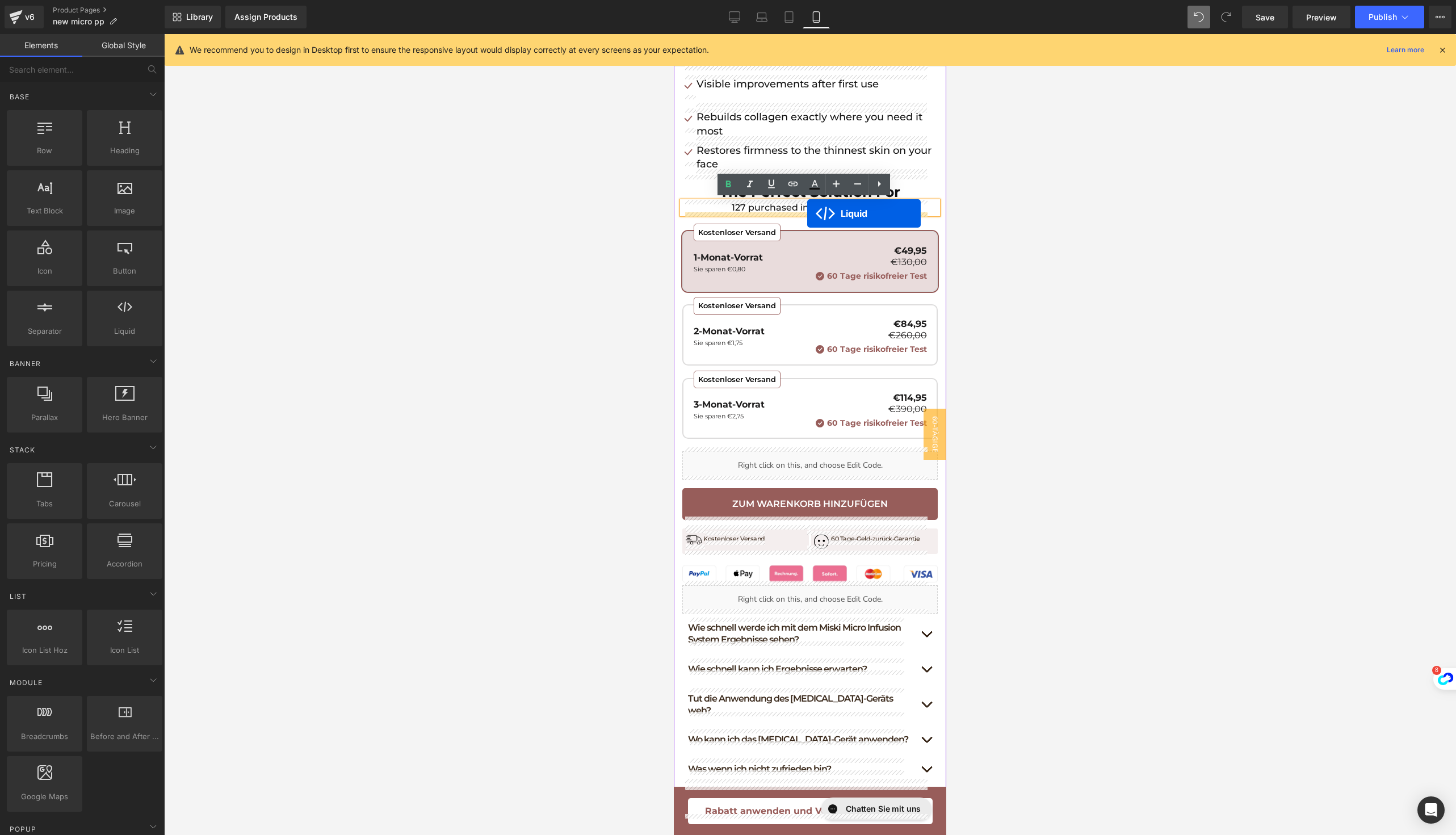
drag, startPoint x: 780, startPoint y: 636, endPoint x: 807, endPoint y: 214, distance: 422.9
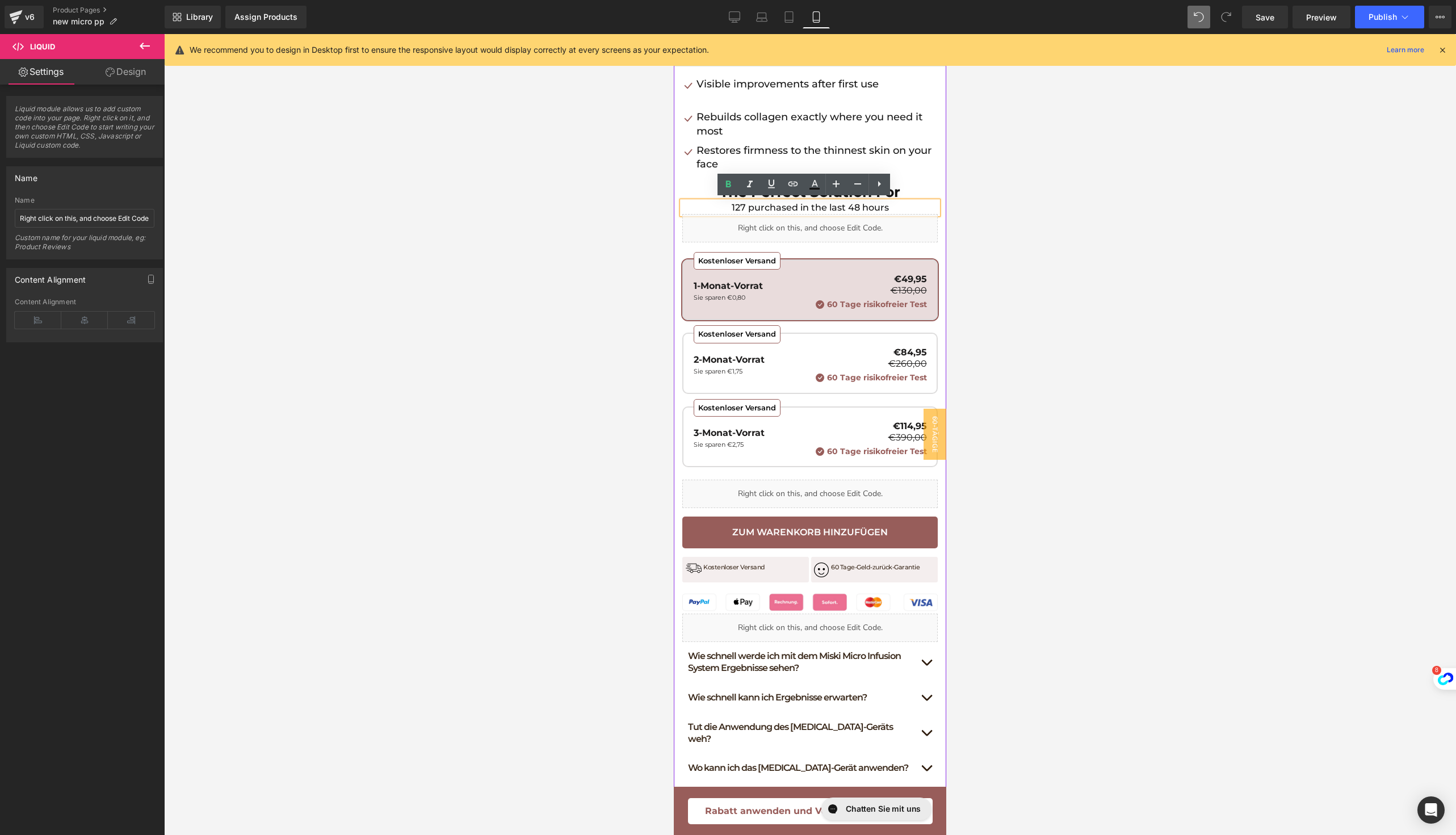
click at [820, 218] on div "Liquid" at bounding box center [810, 228] width 255 height 28
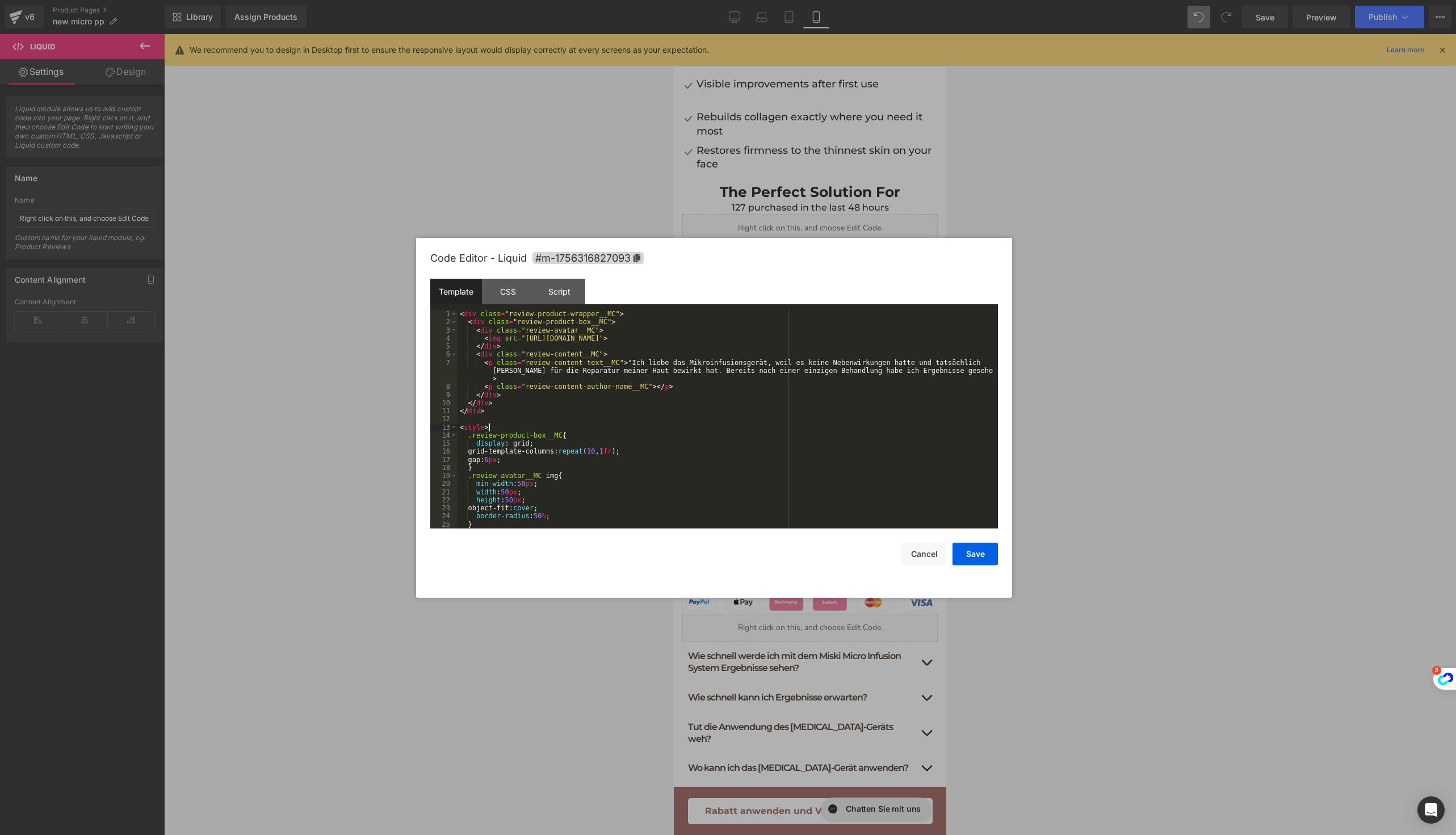
click at [626, 427] on div "< div class = "review-product-wrapper__MC" > < div class = "review-product-box_…" at bounding box center [725, 427] width 536 height 235
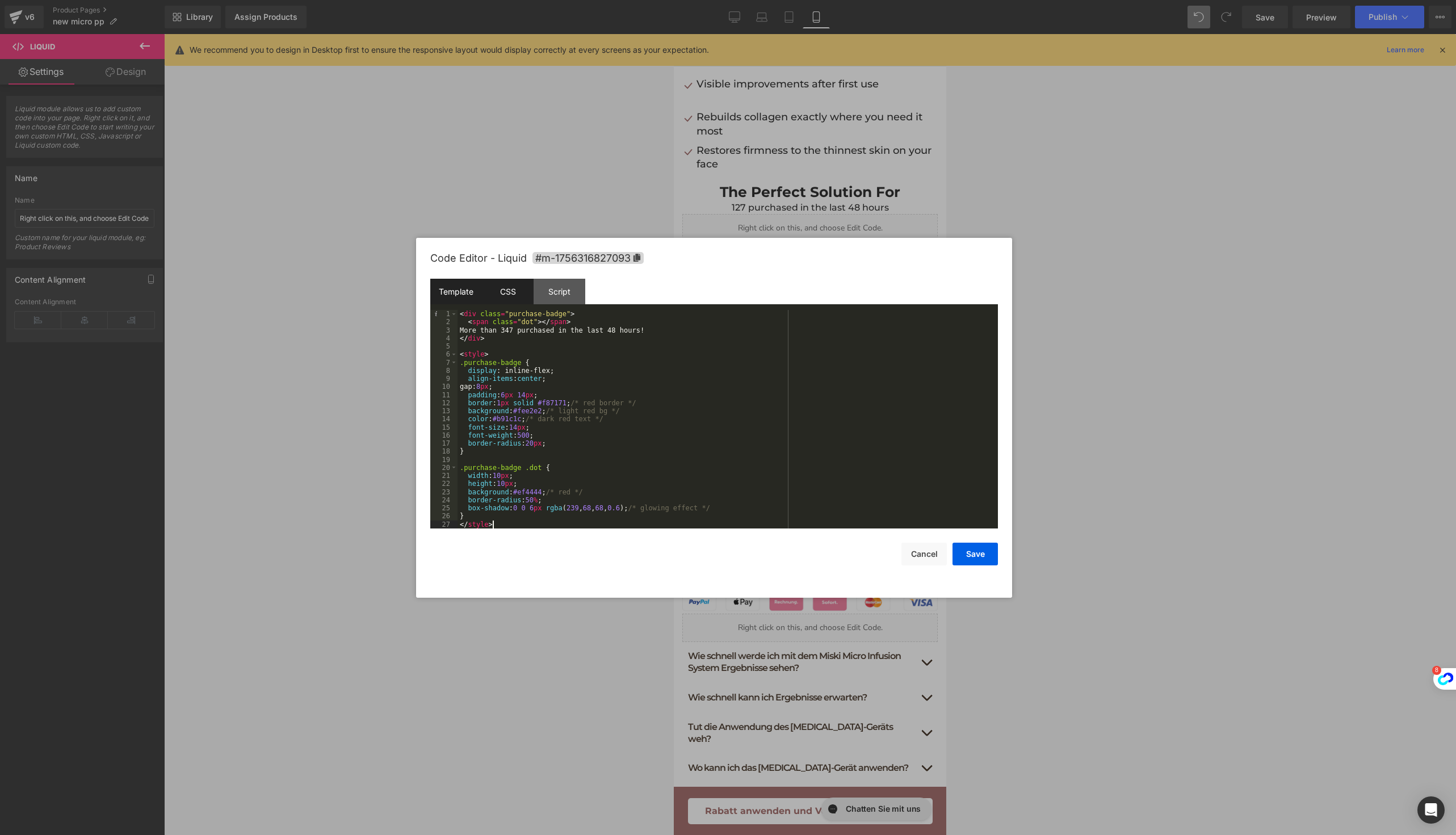
click at [510, 300] on div "CSS" at bounding box center [508, 292] width 52 height 26
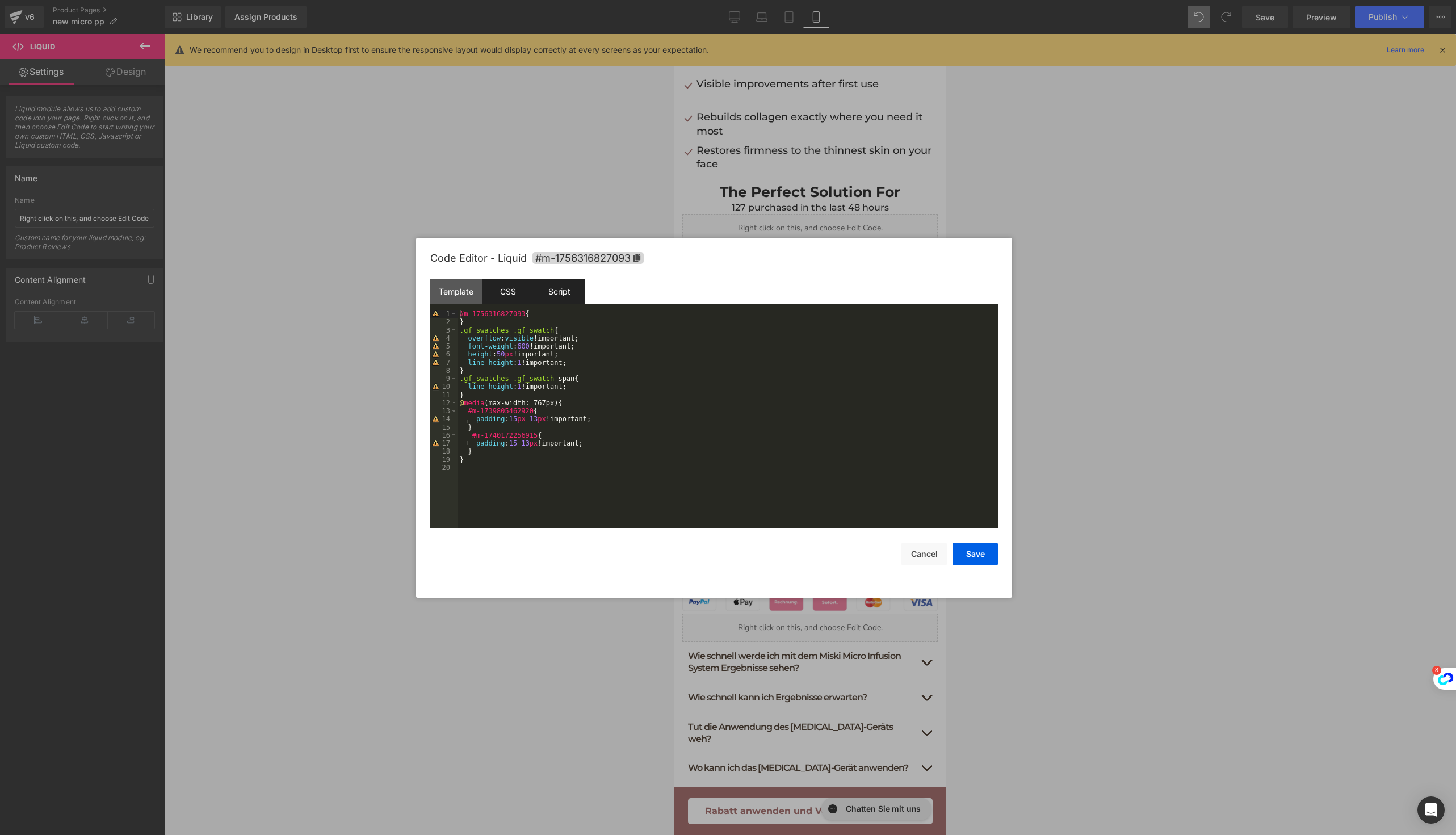
click at [572, 296] on div "Script" at bounding box center [559, 292] width 52 height 26
click at [509, 290] on div "CSS" at bounding box center [508, 292] width 52 height 26
click at [562, 379] on div "#m-1756316827093 { } .gf_swatches .gf_swatch { overflow : visible !important; f…" at bounding box center [727, 427] width 540 height 235
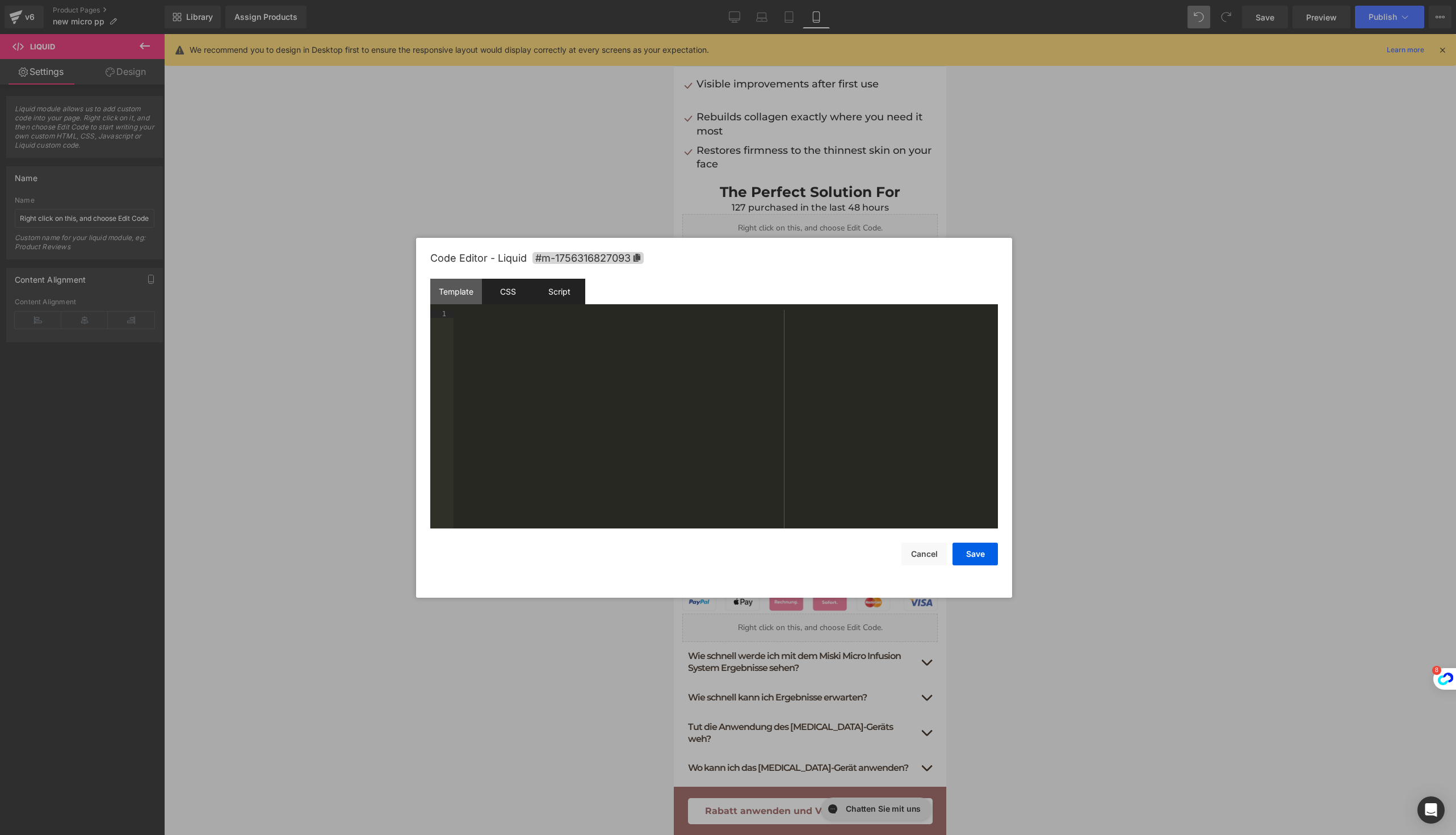
click at [549, 292] on div "Script" at bounding box center [559, 292] width 52 height 26
click at [549, 452] on div "( function ( jQuery ) { // var $module = jQuery('#m-1756316827093').children('.…" at bounding box center [725, 427] width 544 height 235
click at [977, 559] on button "Save" at bounding box center [975, 554] width 46 height 22
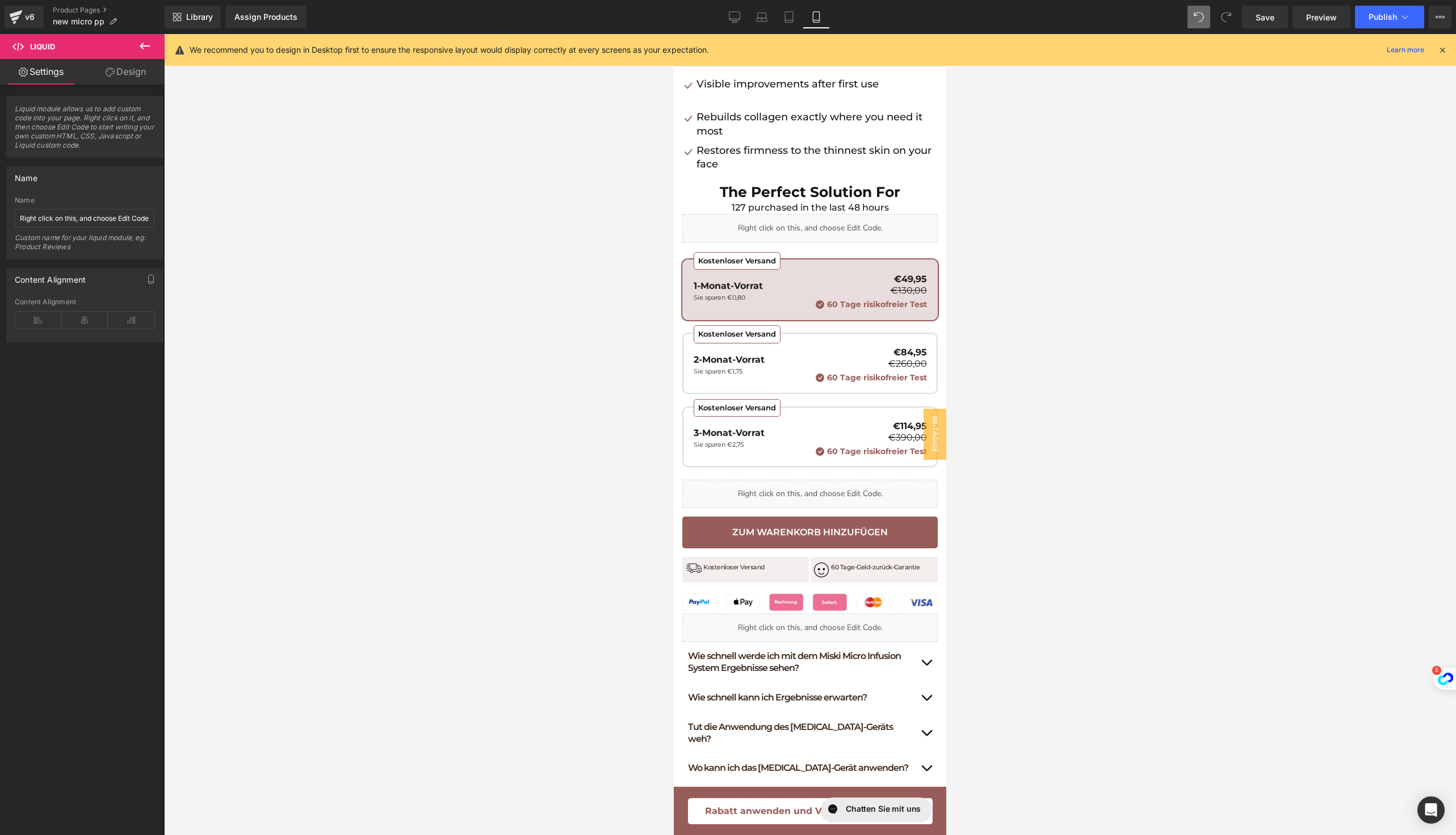
click at [1022, 350] on div at bounding box center [810, 434] width 1292 height 801
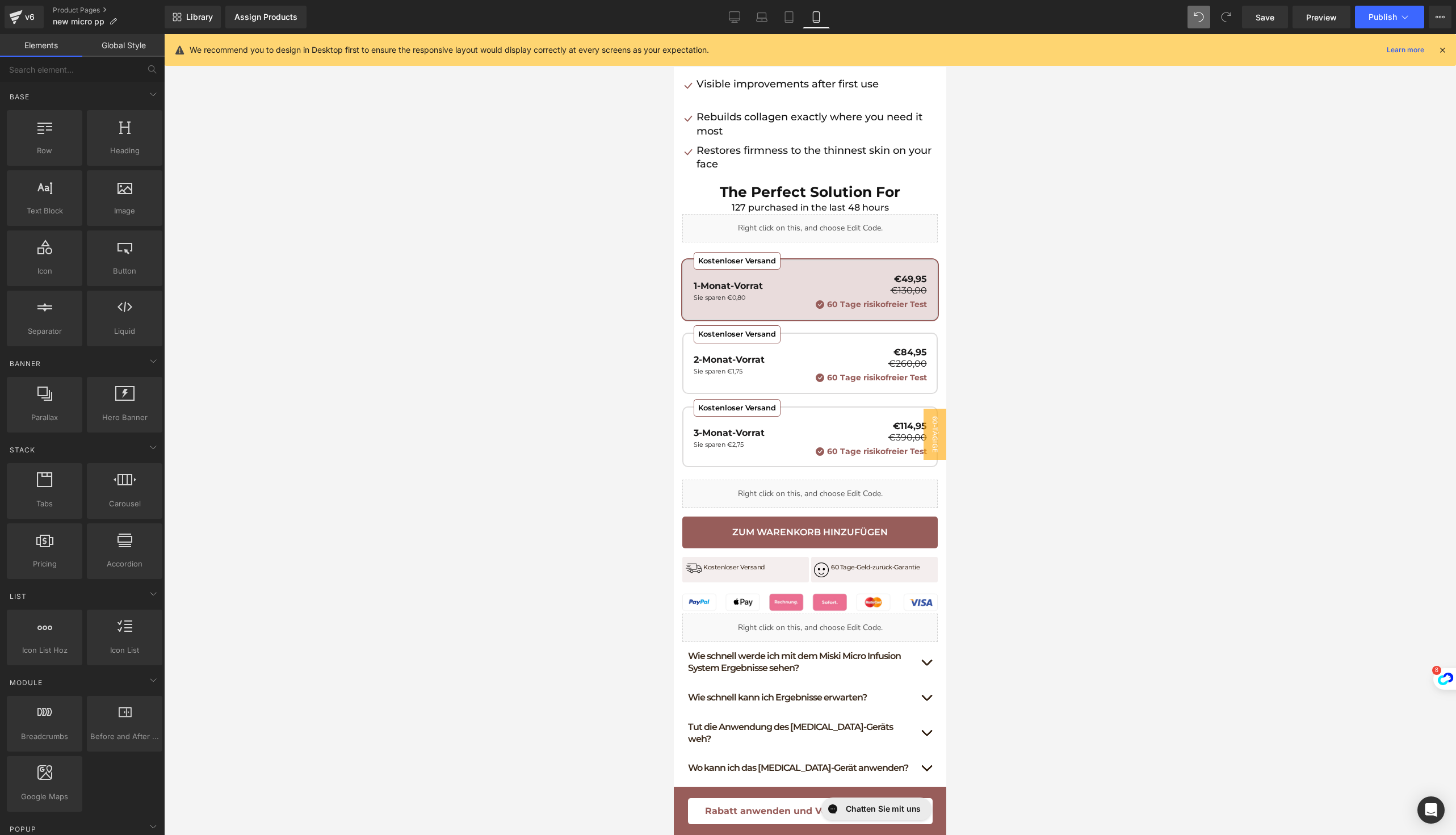
click at [1235, 10] on span at bounding box center [1226, 17] width 22 height 22
click at [1258, 11] on span "Save" at bounding box center [1265, 17] width 19 height 12
click at [819, 221] on div "Liquid" at bounding box center [810, 228] width 255 height 28
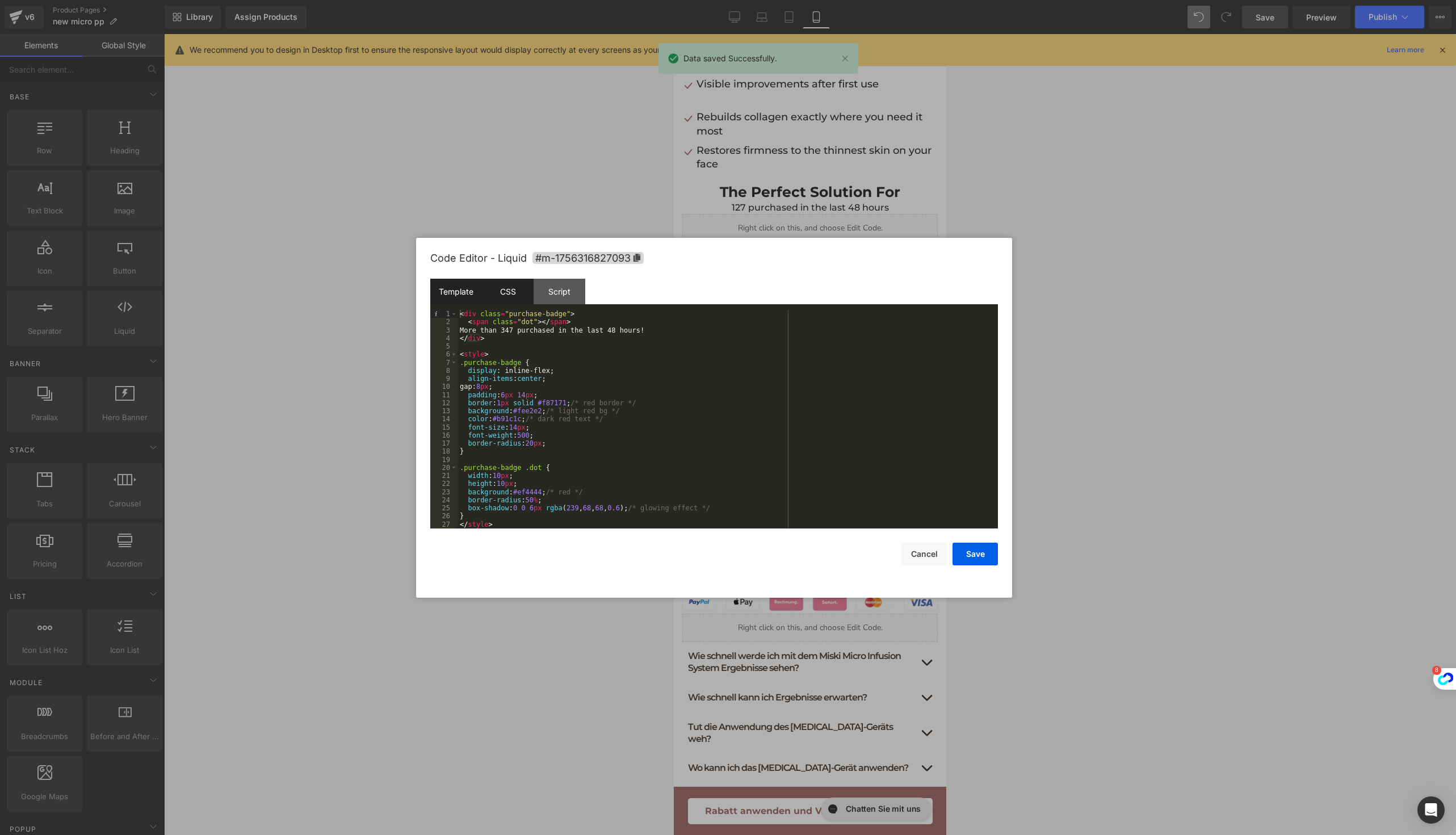
click at [516, 296] on div "CSS" at bounding box center [508, 292] width 52 height 26
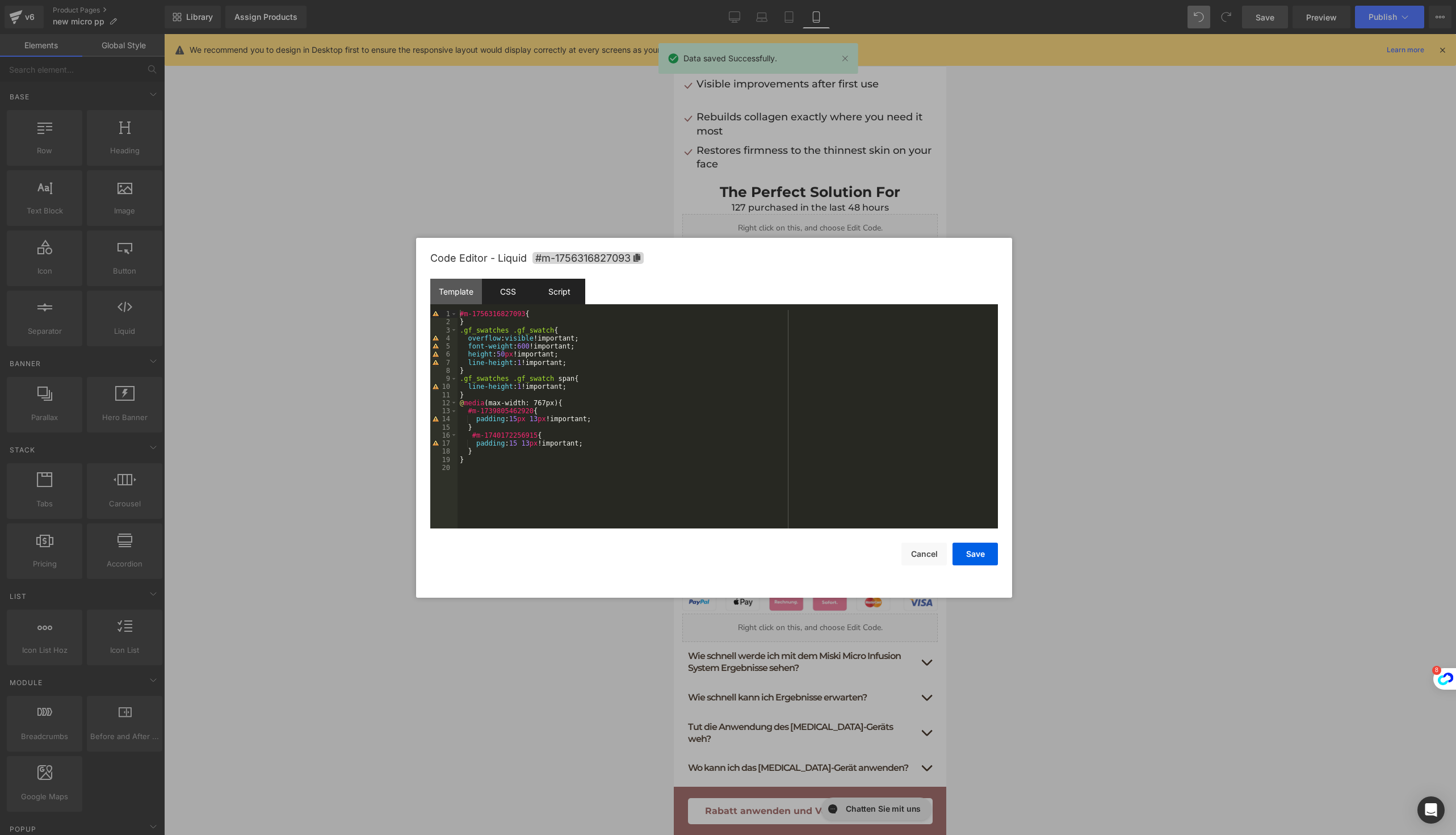
click at [558, 299] on div "Script" at bounding box center [559, 292] width 52 height 26
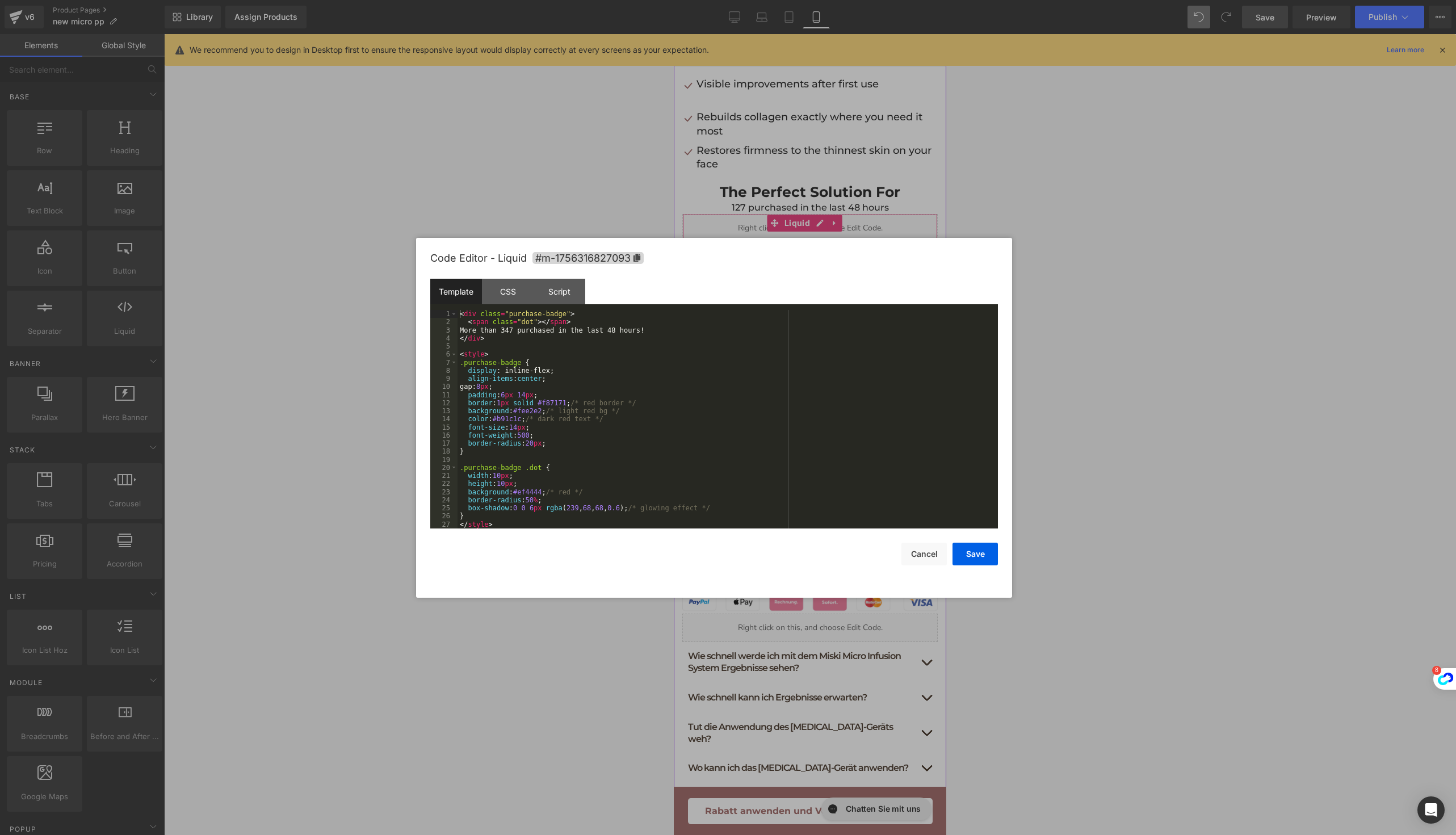
click at [816, 219] on div "Liquid" at bounding box center [810, 228] width 255 height 28
click at [672, 366] on div "< div class = "purchase-badge" > < span class = "dot" > </ span > More than 347…" at bounding box center [727, 427] width 540 height 235
click at [930, 555] on button "Cancel" at bounding box center [924, 554] width 46 height 22
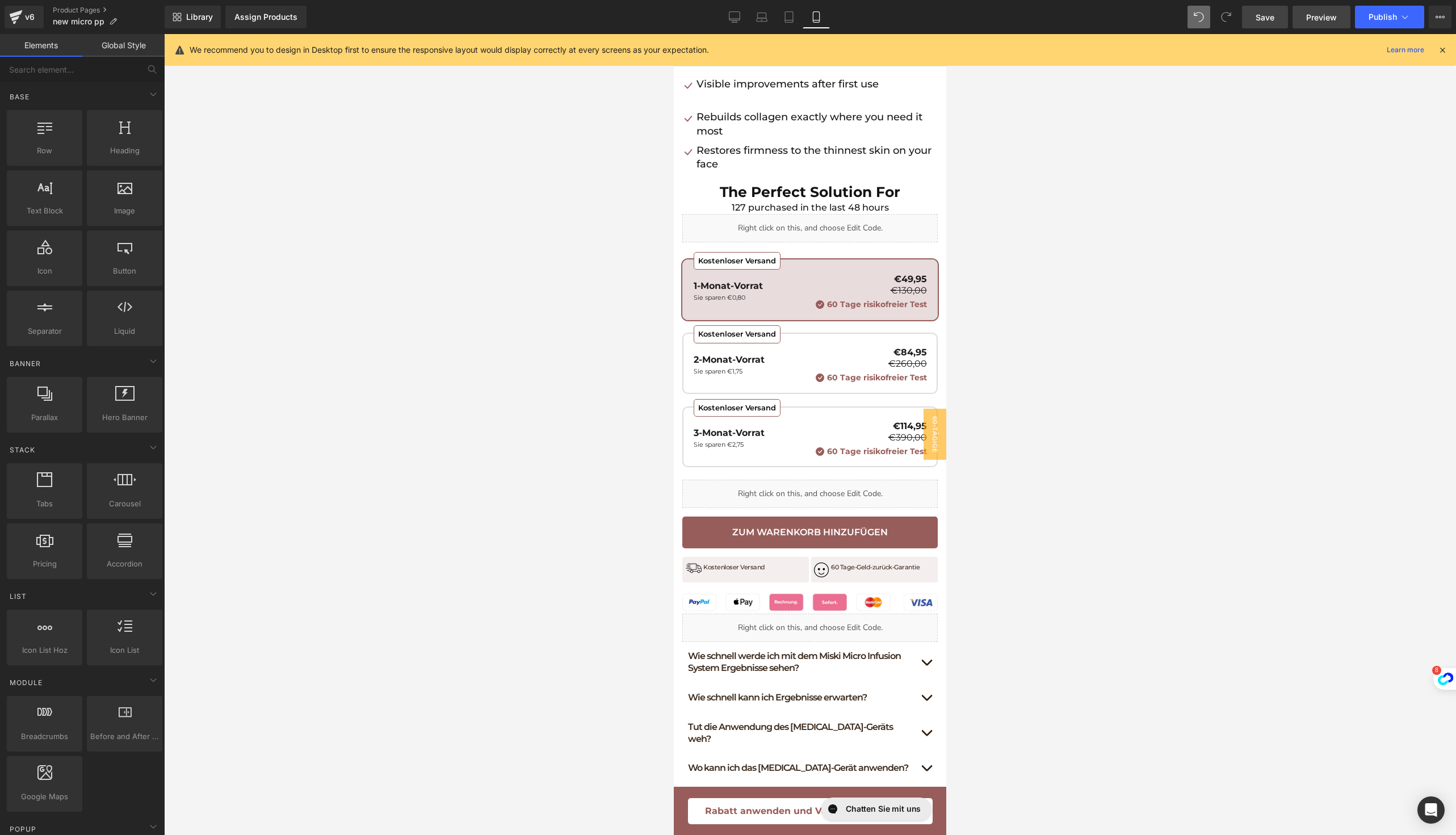
click at [1310, 17] on span "Preview" at bounding box center [1321, 17] width 30 height 12
click at [244, 5] on div "Library Assign Products Product Preview No product match your search. Please tr…" at bounding box center [810, 17] width 1291 height 34
click at [252, 21] on div "Assign Products" at bounding box center [266, 17] width 63 height 9
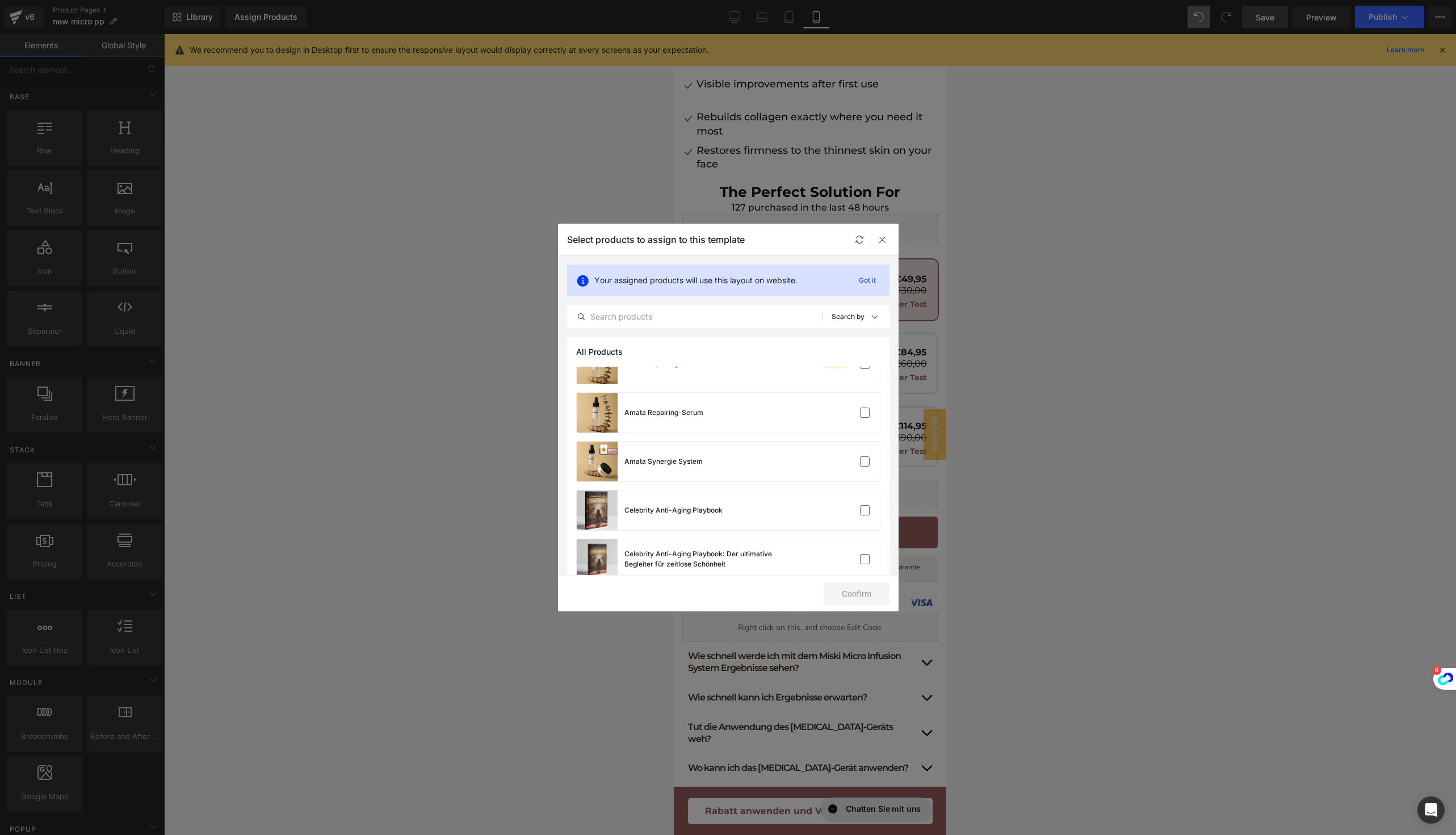
scroll to position [1029, 0]
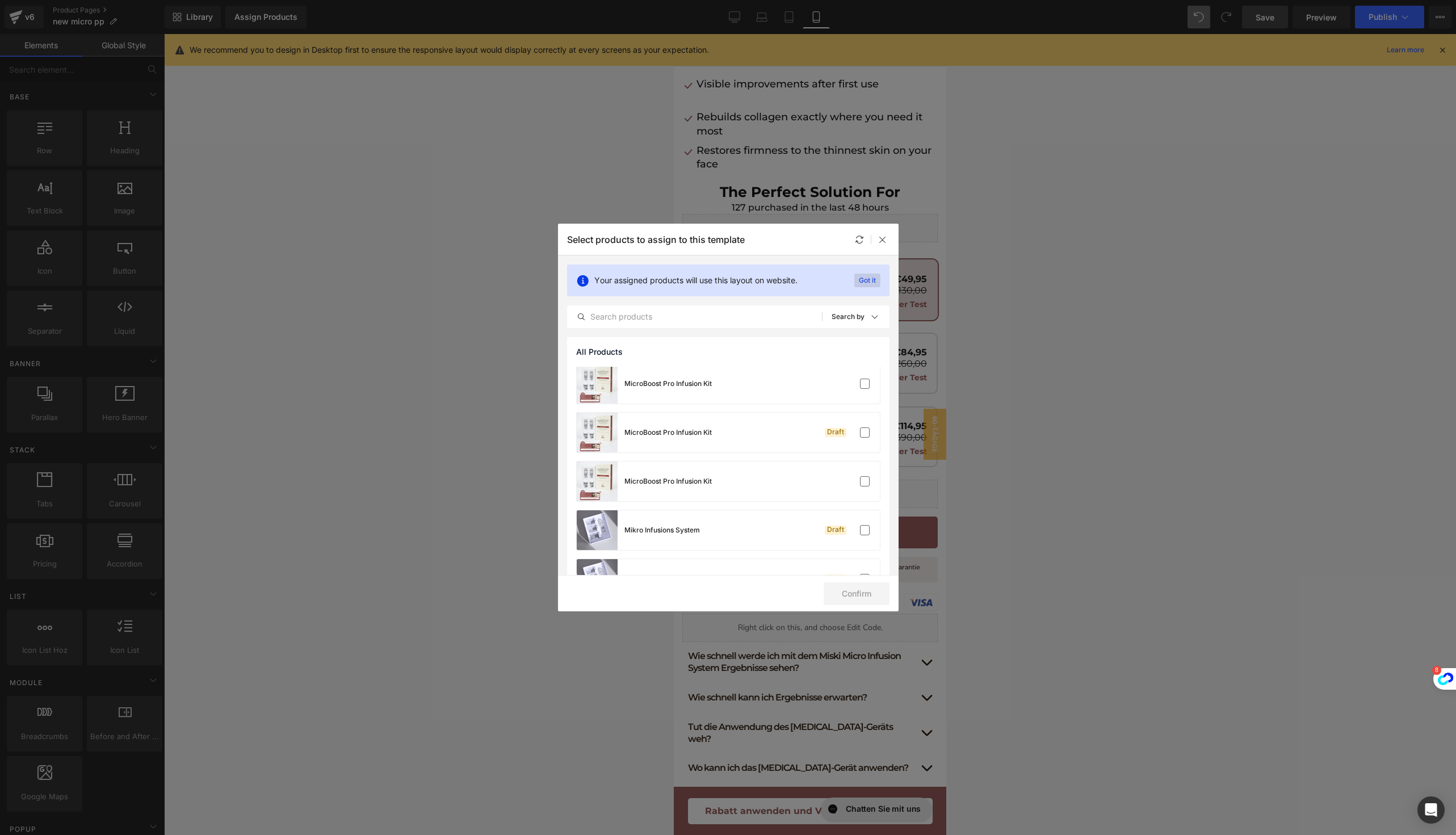
click at [871, 284] on p "Got it" at bounding box center [867, 280] width 26 height 14
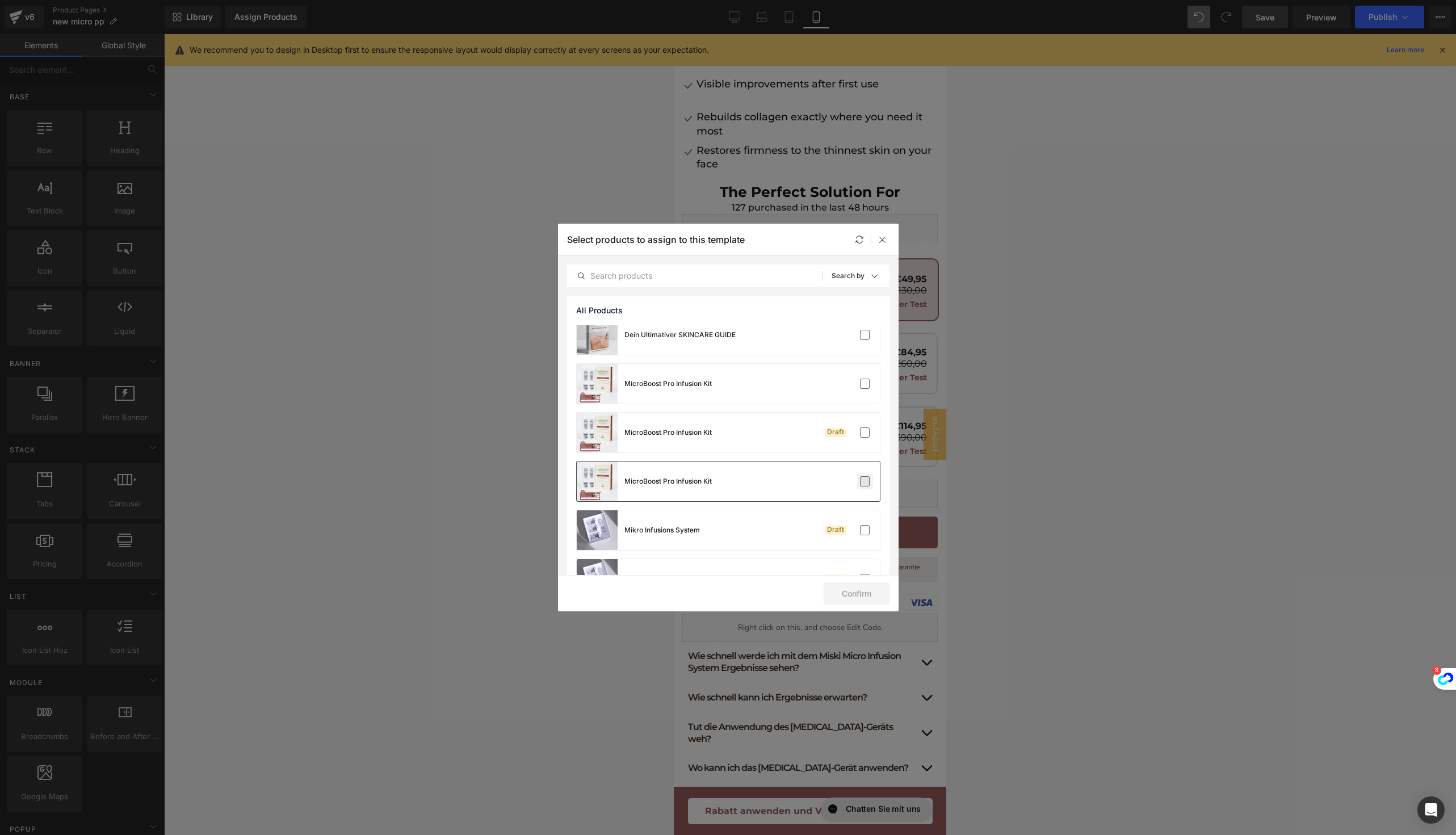
click at [864, 480] on label at bounding box center [865, 481] width 10 height 10
click at [865, 481] on input "checkbox" at bounding box center [865, 481] width 0 height 0
click at [853, 604] on button "Confirm" at bounding box center [857, 594] width 66 height 22
click at [885, 237] on icon at bounding box center [883, 239] width 9 height 9
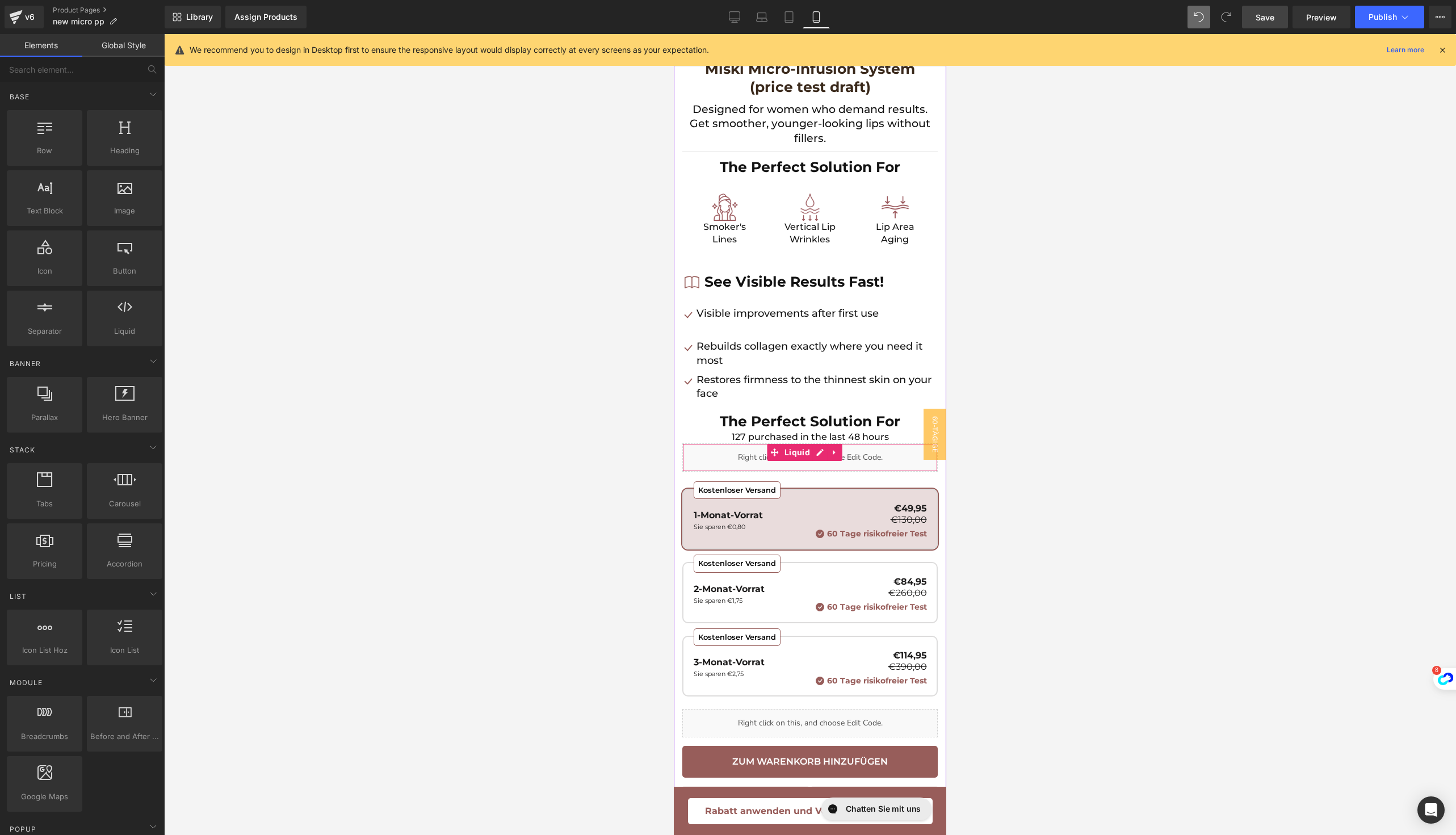
scroll to position [0, 0]
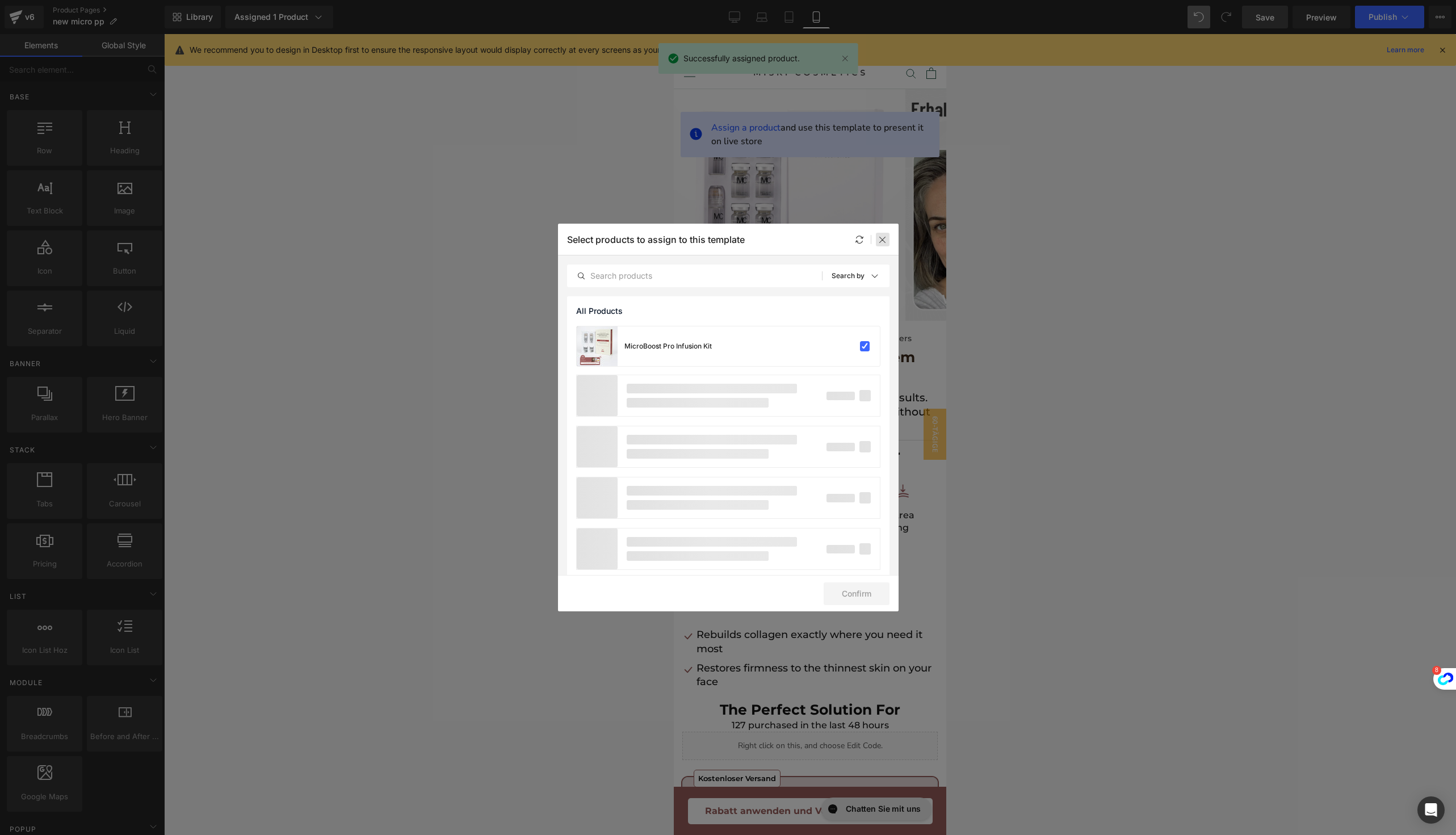
click at [881, 239] on icon at bounding box center [883, 239] width 9 height 9
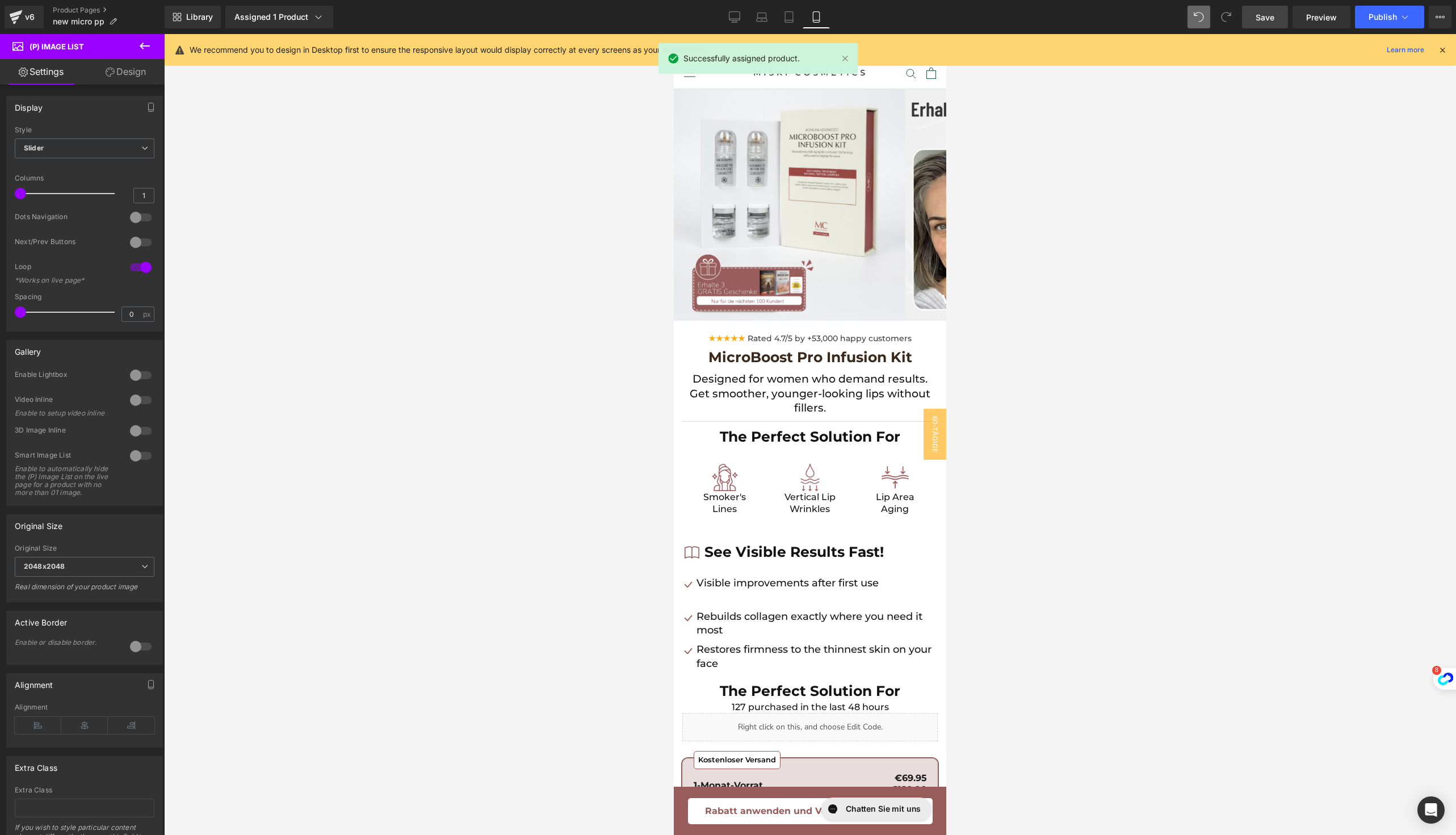
scroll to position [701, 0]
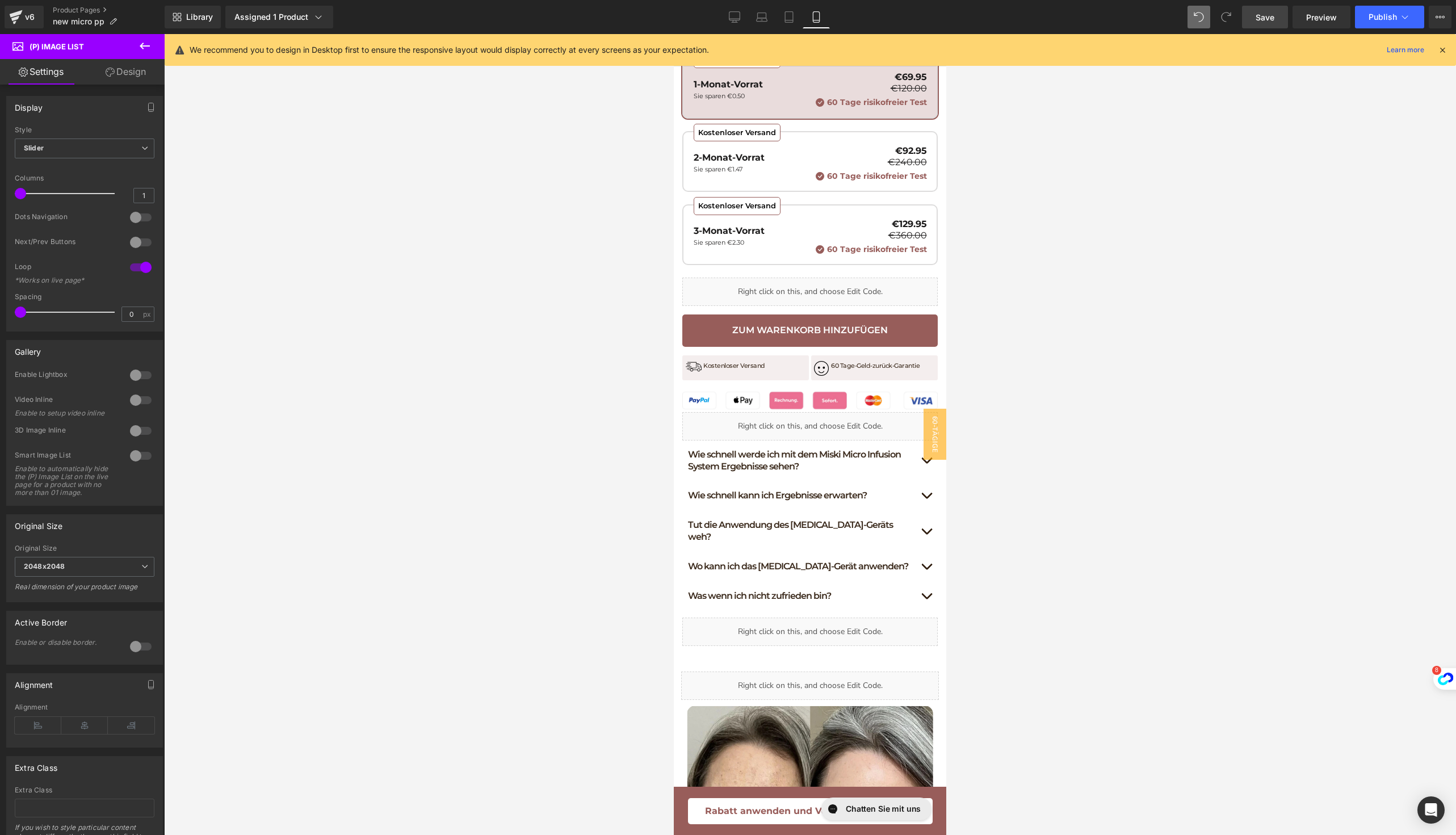
drag, startPoint x: 1270, startPoint y: 18, endPoint x: 118, endPoint y: 272, distance: 1179.7
click at [1270, 18] on span "Save" at bounding box center [1265, 17] width 19 height 12
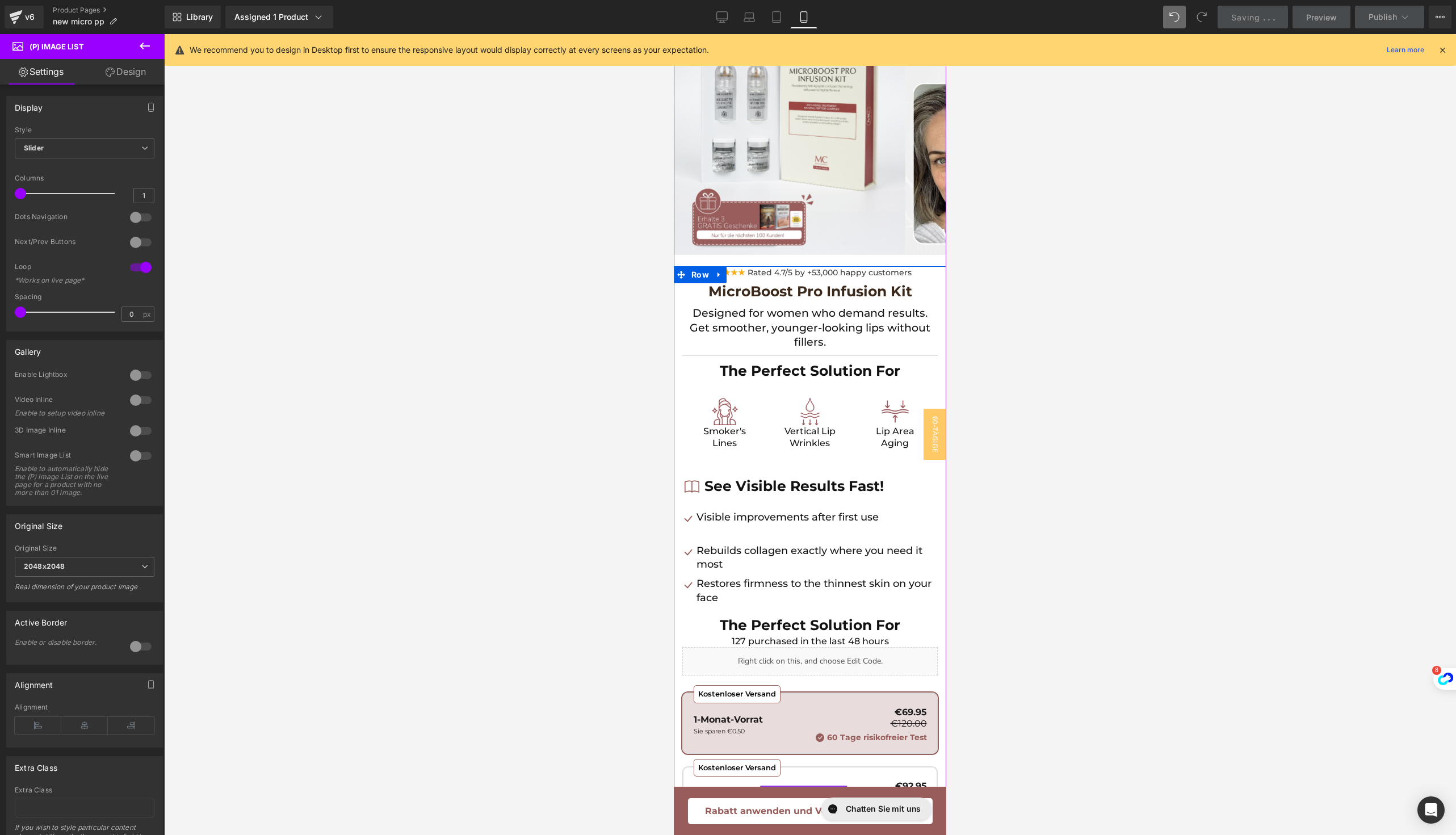
scroll to position [0, 0]
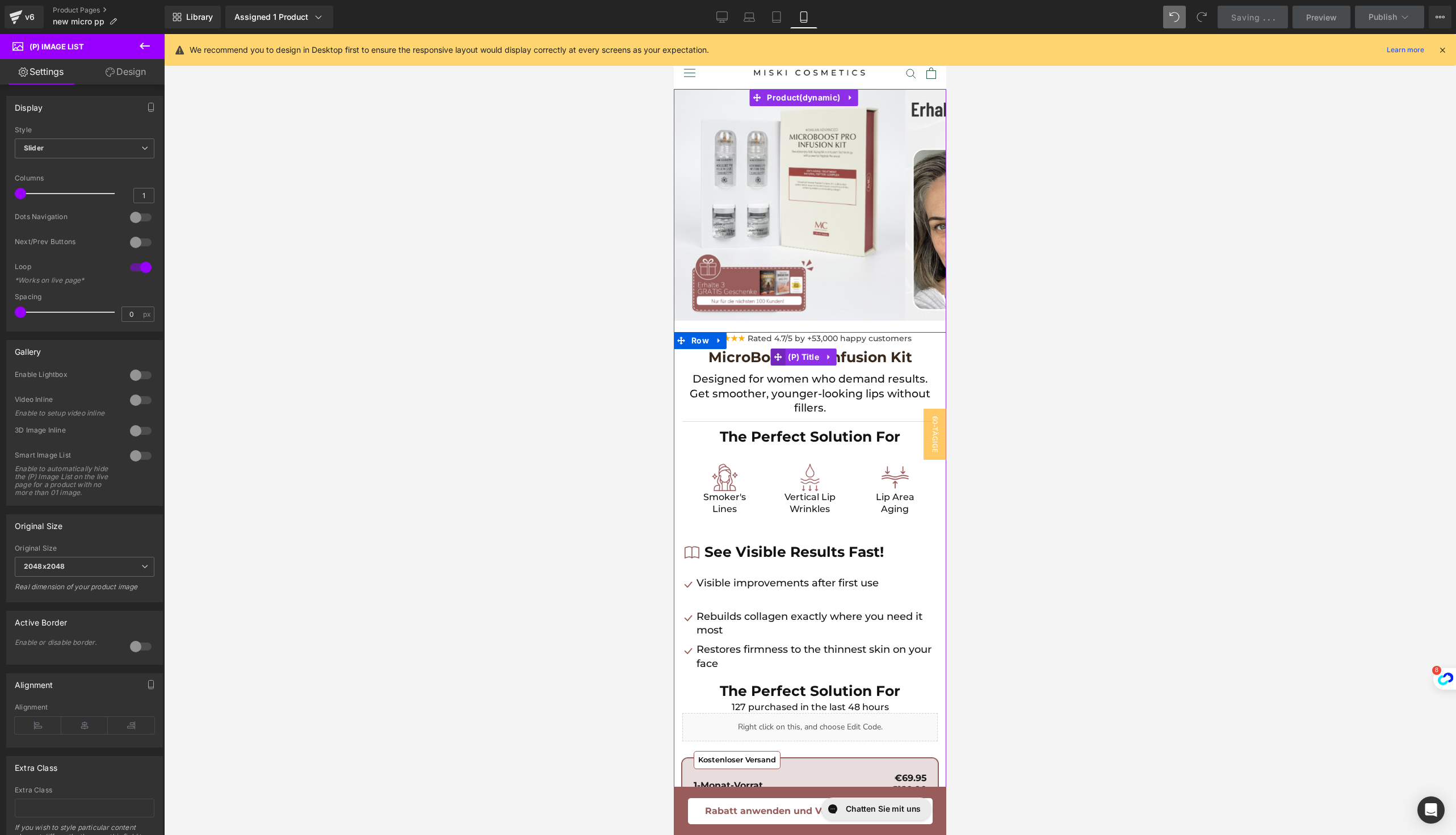
click at [778, 360] on icon at bounding box center [778, 357] width 8 height 8
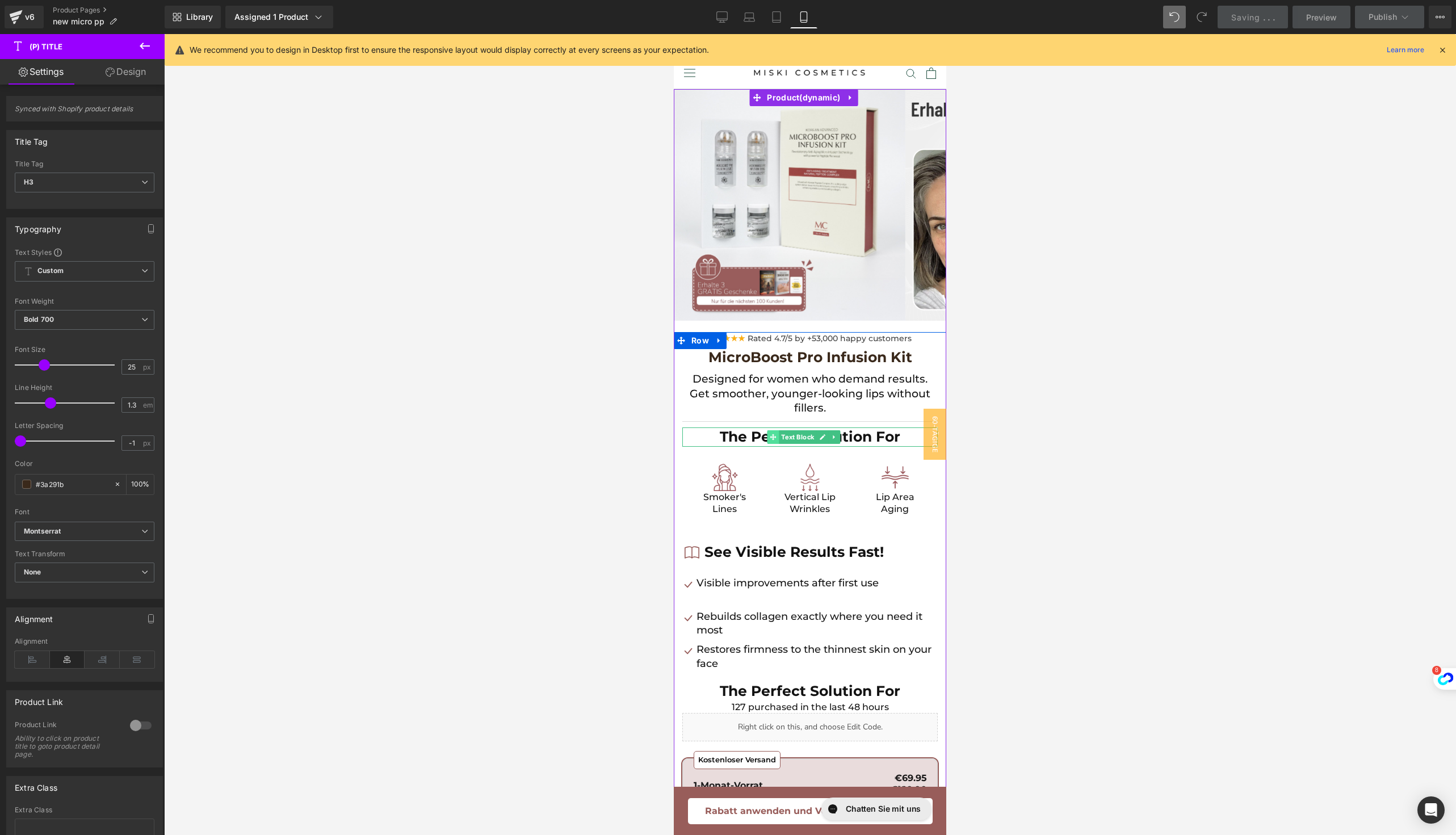
click at [773, 434] on icon at bounding box center [772, 436] width 6 height 6
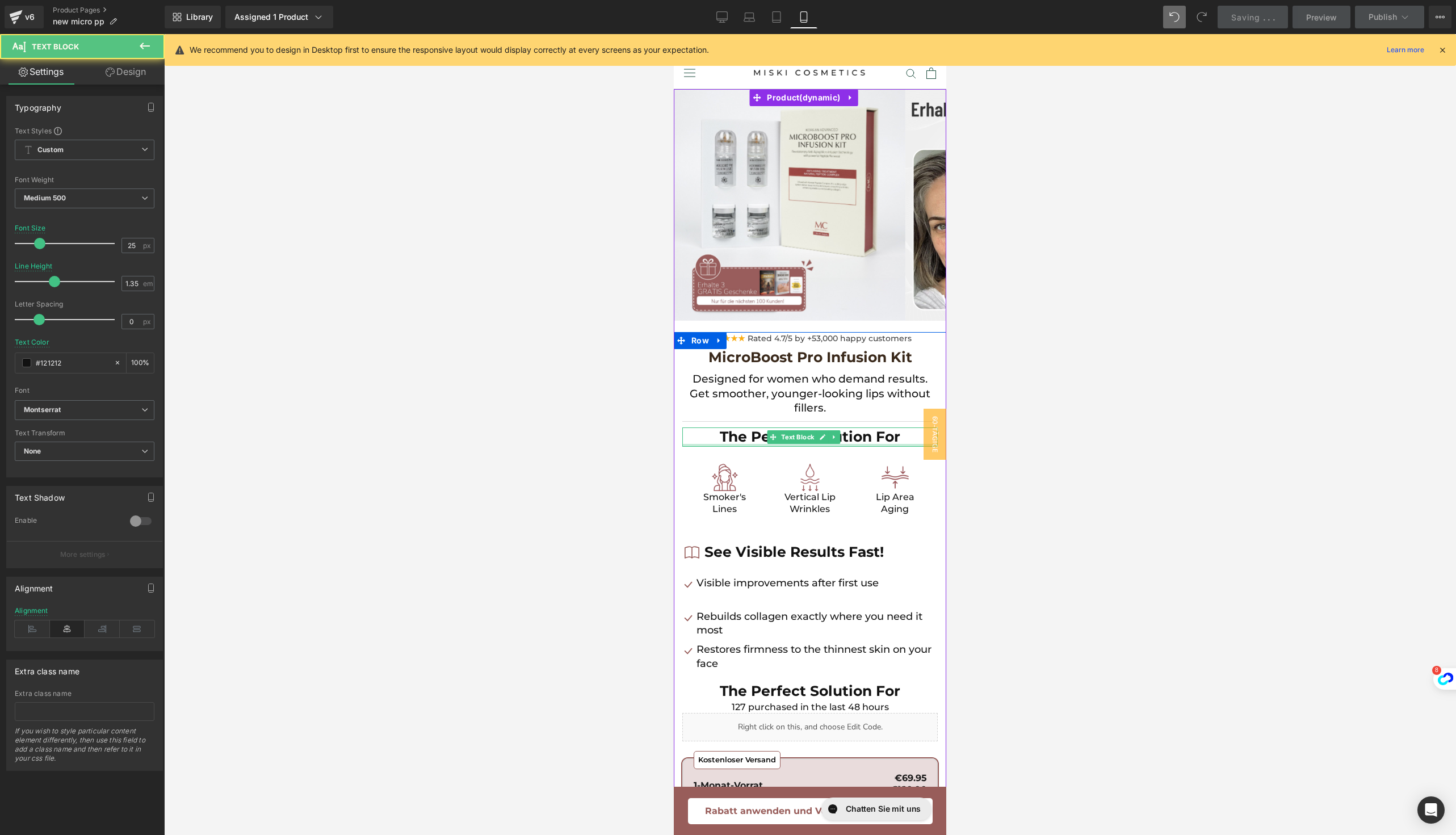
click at [746, 444] on div at bounding box center [810, 445] width 255 height 3
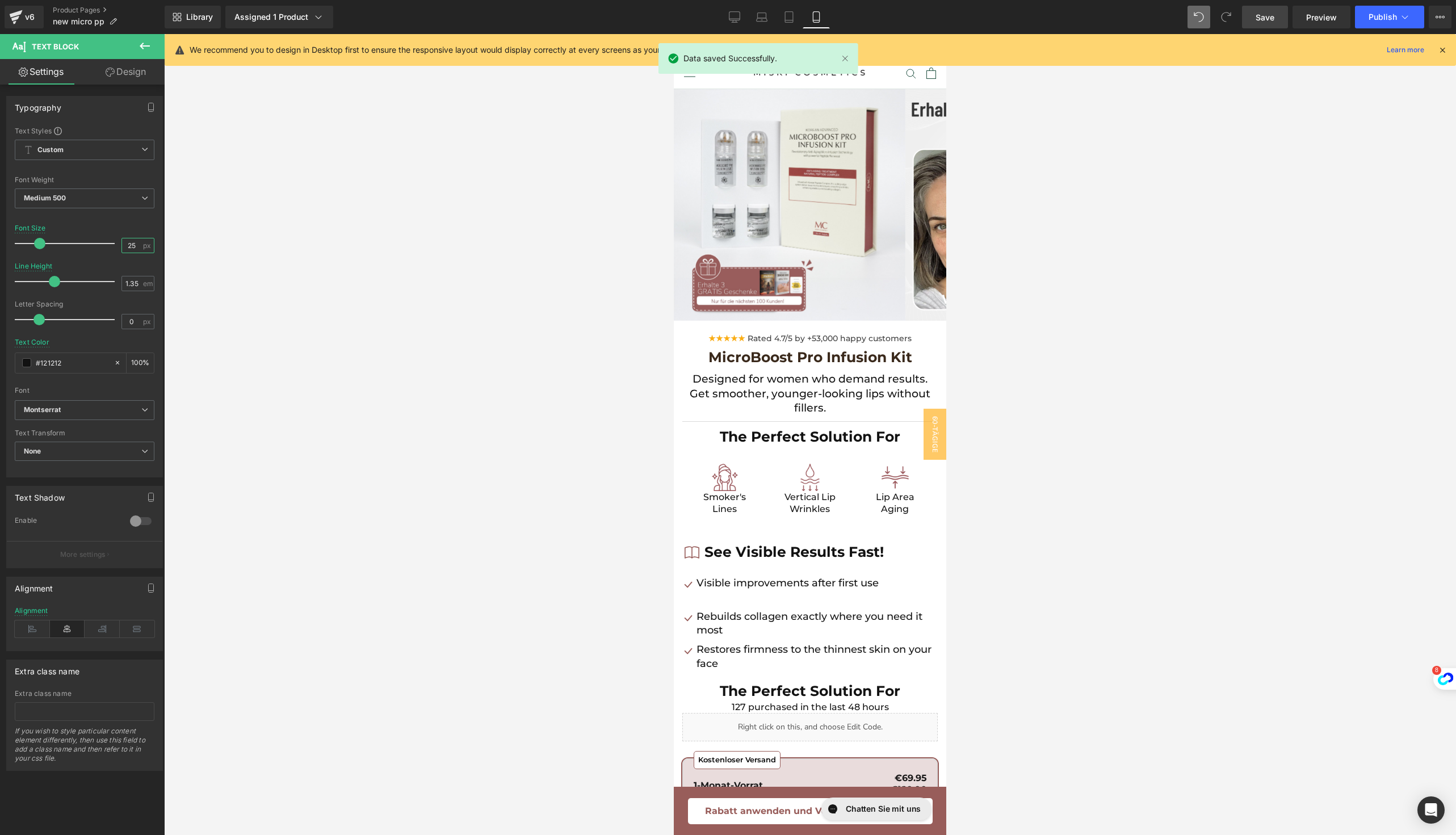
click at [134, 243] on input "25" at bounding box center [132, 245] width 20 height 14
click at [1307, 16] on span "Preview" at bounding box center [1321, 17] width 30 height 12
click at [1265, 27] on link "Save" at bounding box center [1265, 17] width 46 height 22
click at [1439, 50] on icon at bounding box center [1442, 50] width 10 height 10
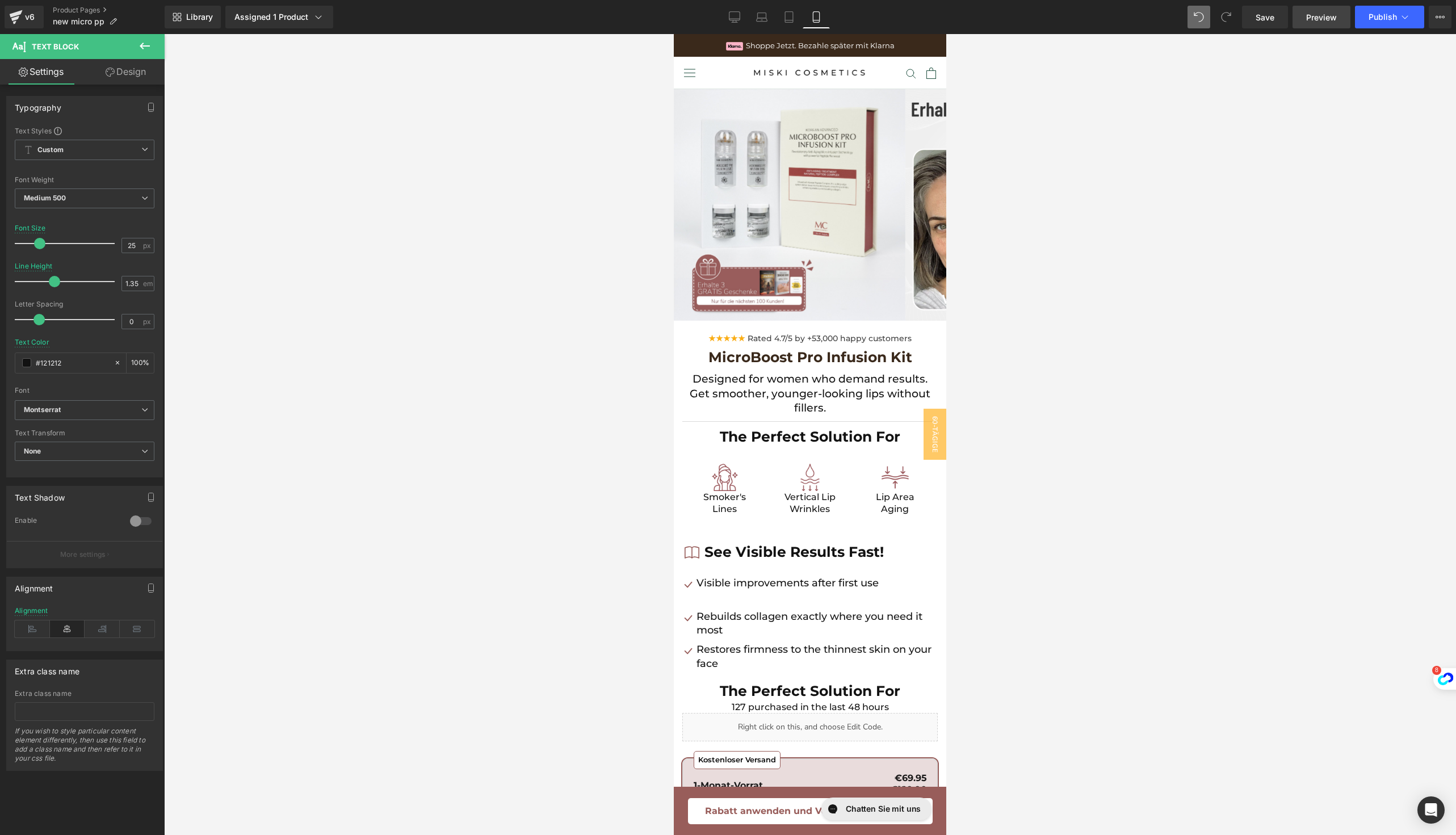
click at [1309, 14] on span "Preview" at bounding box center [1321, 17] width 30 height 12
click at [1252, 13] on link "Save" at bounding box center [1265, 17] width 46 height 22
click at [771, 358] on span at bounding box center [778, 357] width 15 height 17
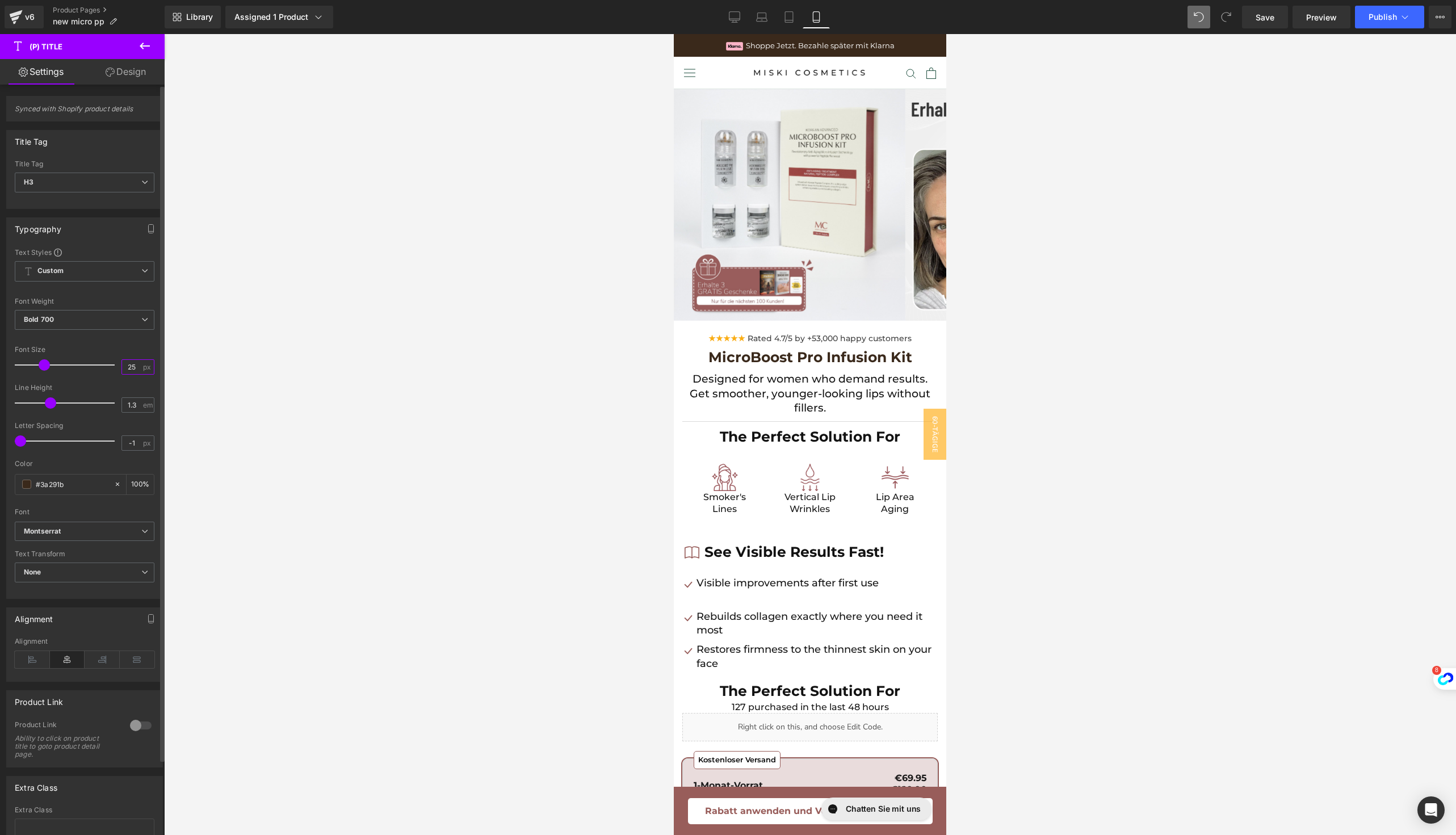
click at [137, 368] on input "25" at bounding box center [132, 366] width 20 height 14
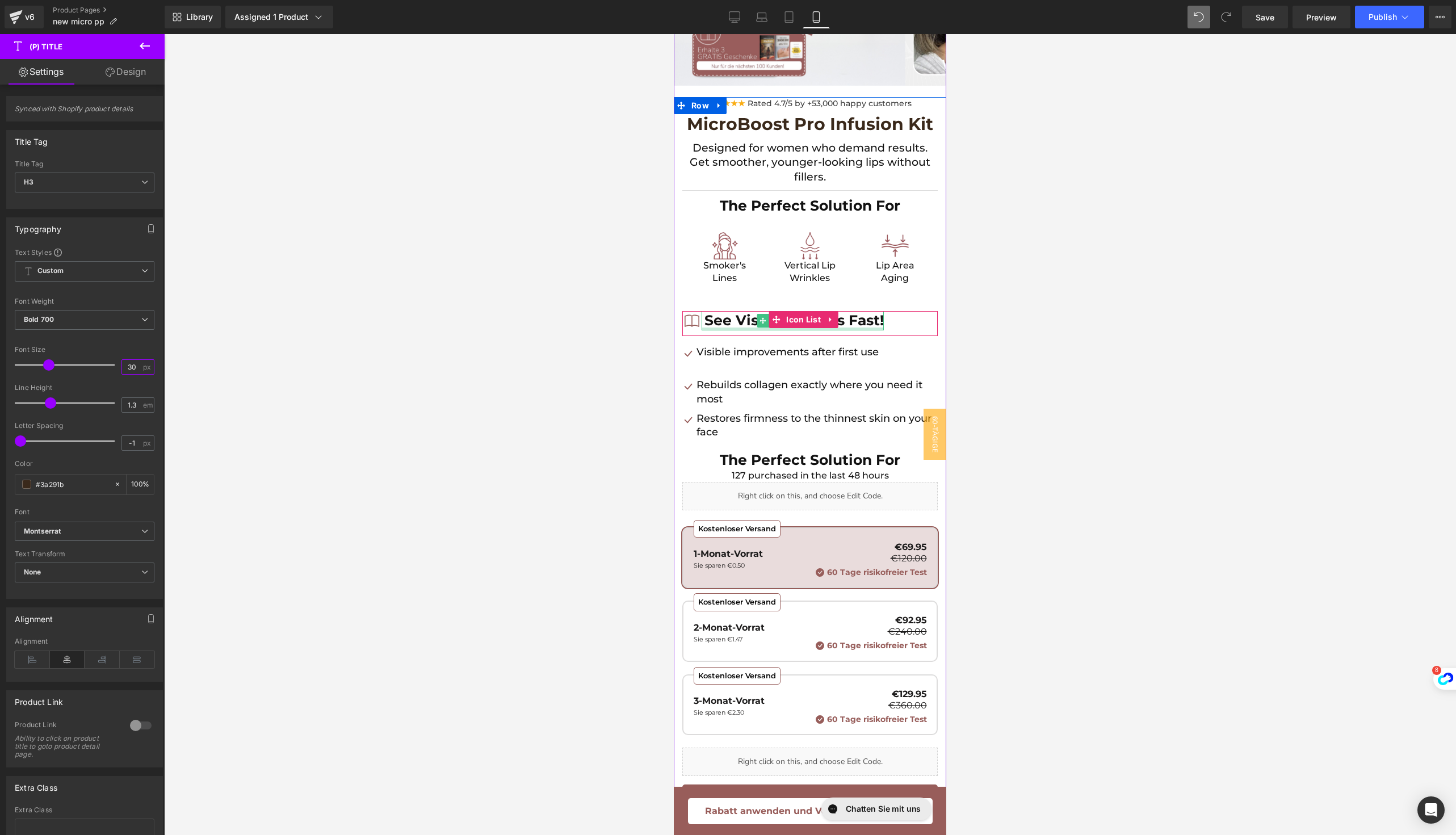
scroll to position [243, 0]
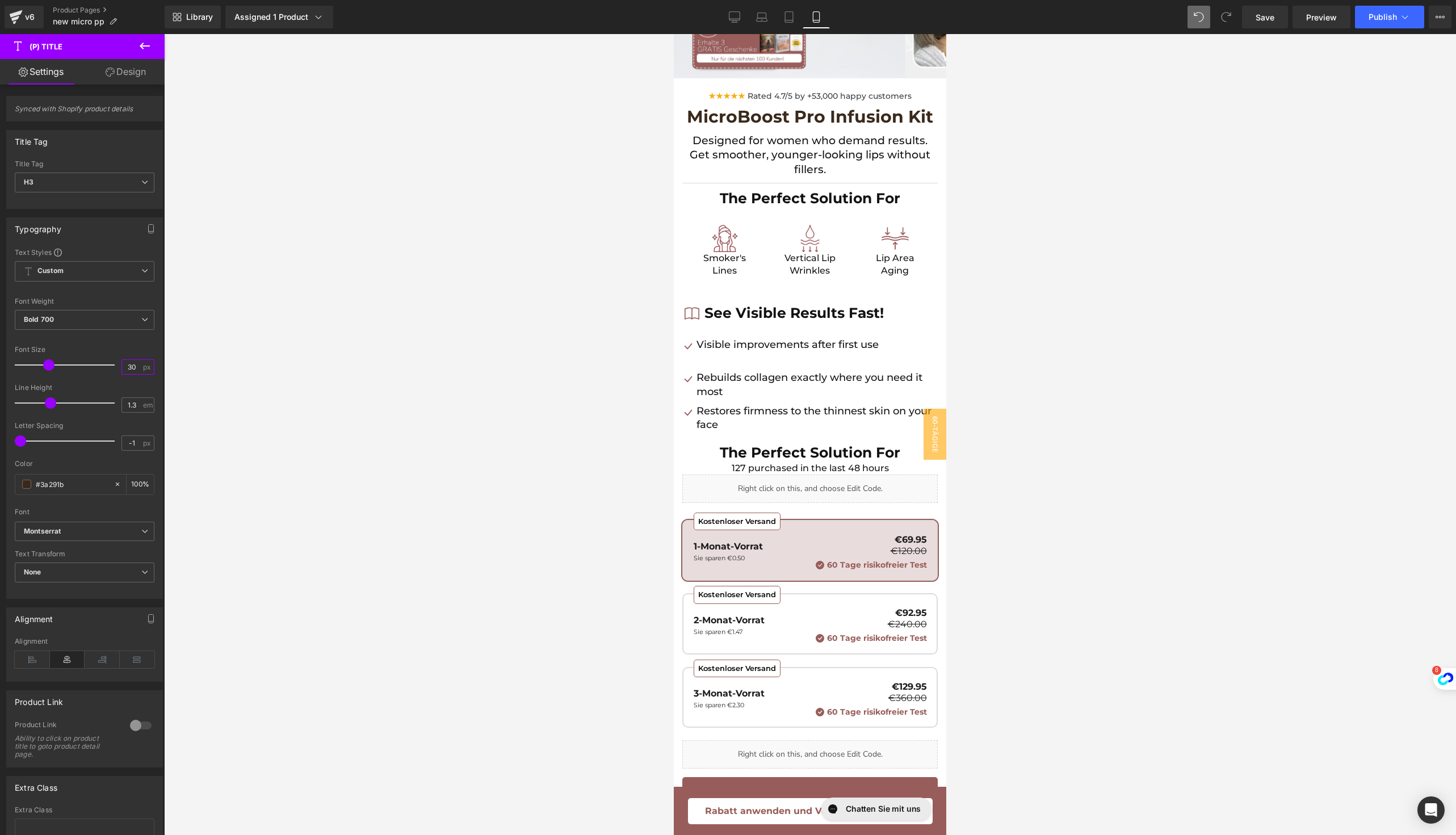
type input "30"
click at [1369, 21] on span "Publish" at bounding box center [1383, 17] width 28 height 9
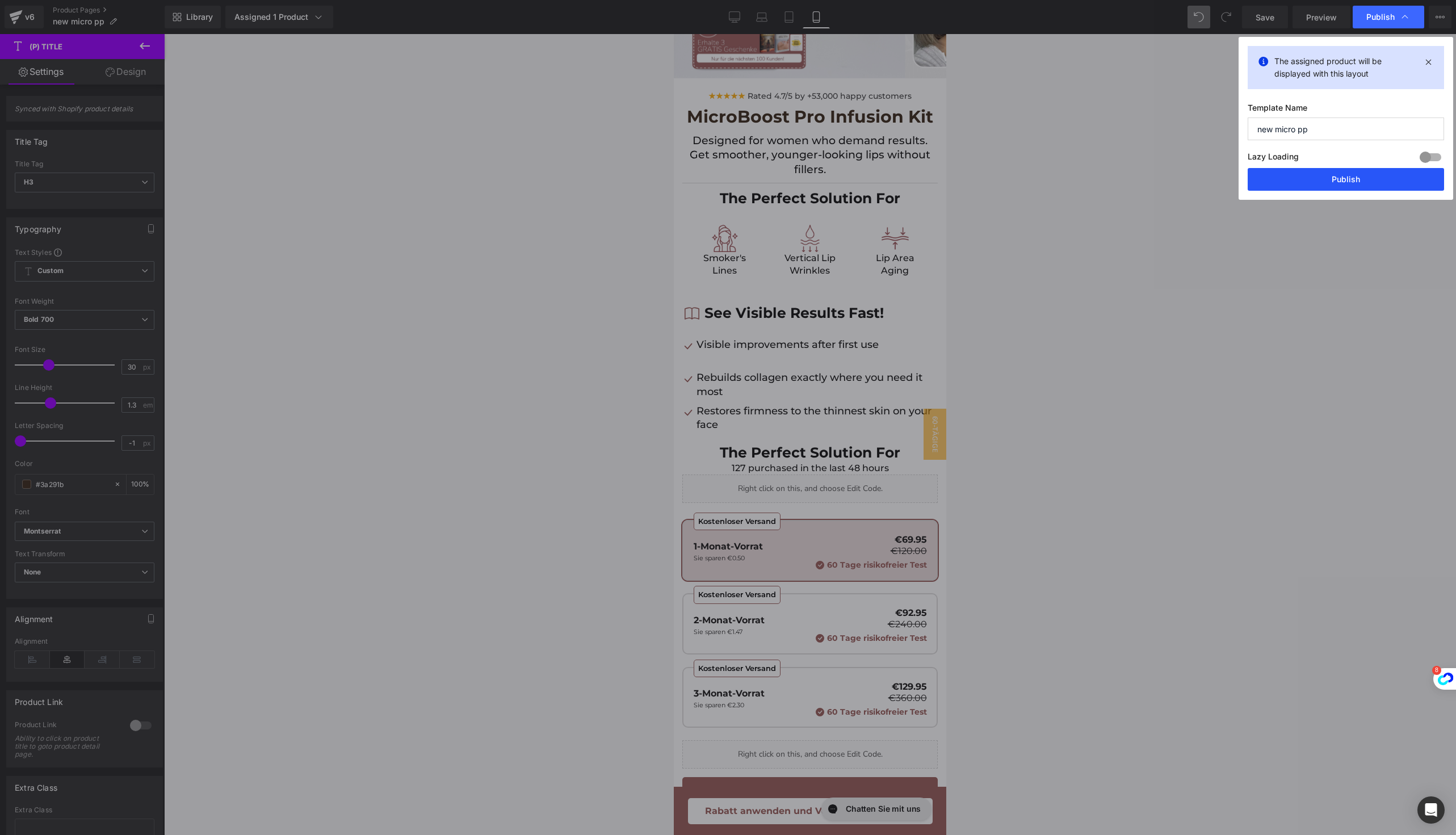
drag, startPoint x: 1330, startPoint y: 171, endPoint x: 154, endPoint y: 333, distance: 1187.1
click at [1330, 171] on button "Publish" at bounding box center [1346, 179] width 196 height 22
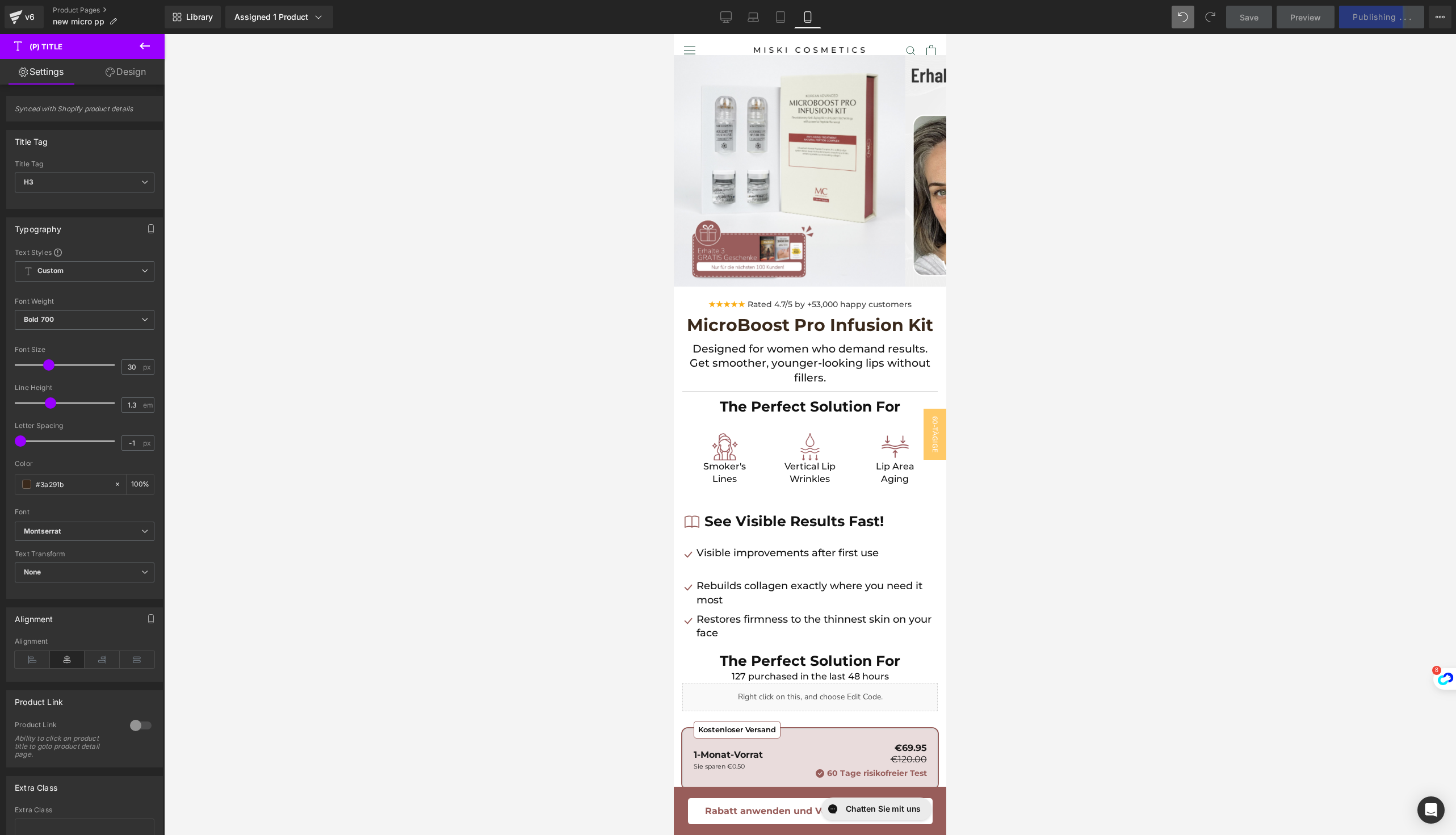
scroll to position [0, 0]
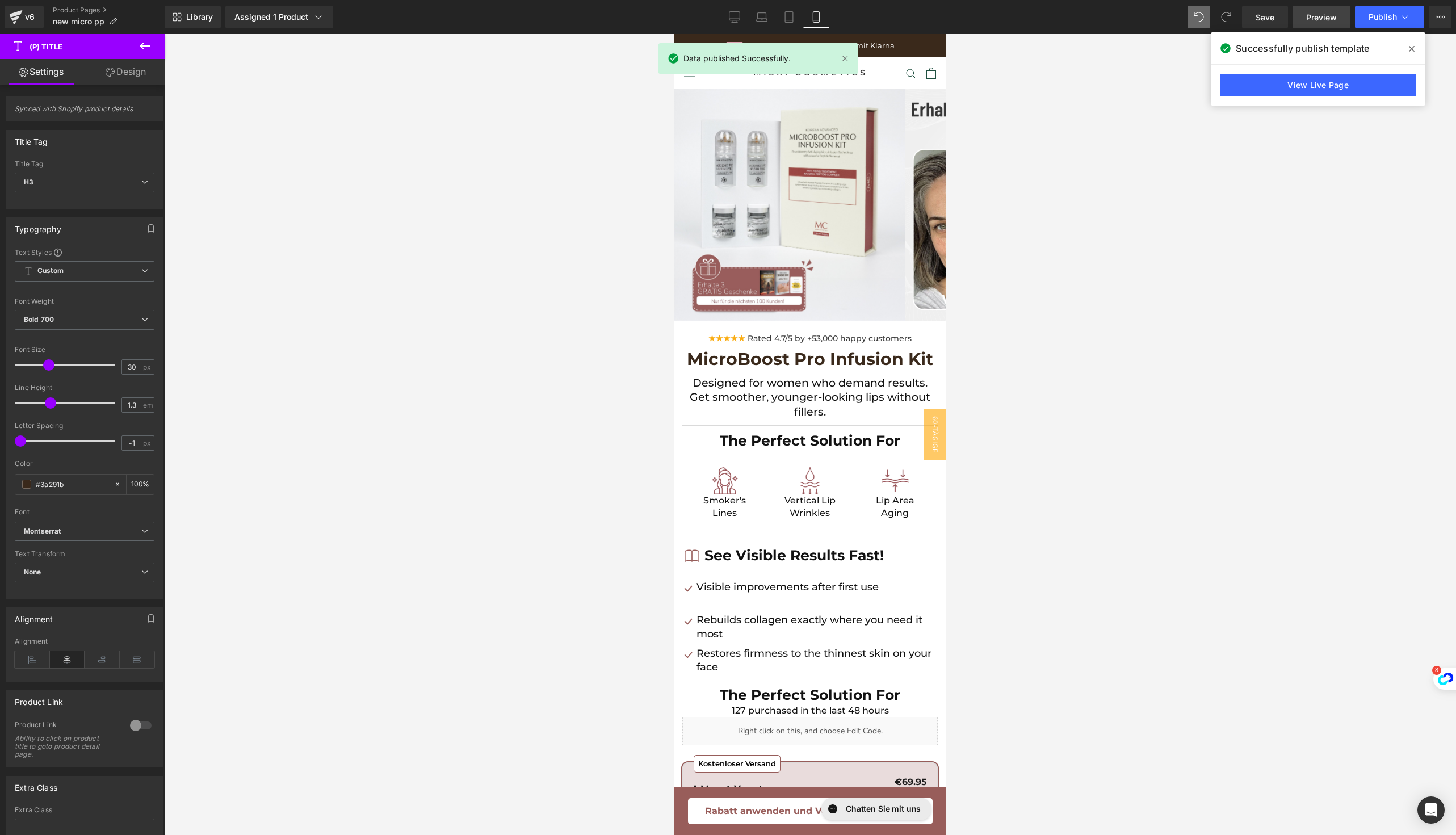
click at [1320, 17] on span "Preview" at bounding box center [1321, 17] width 30 height 12
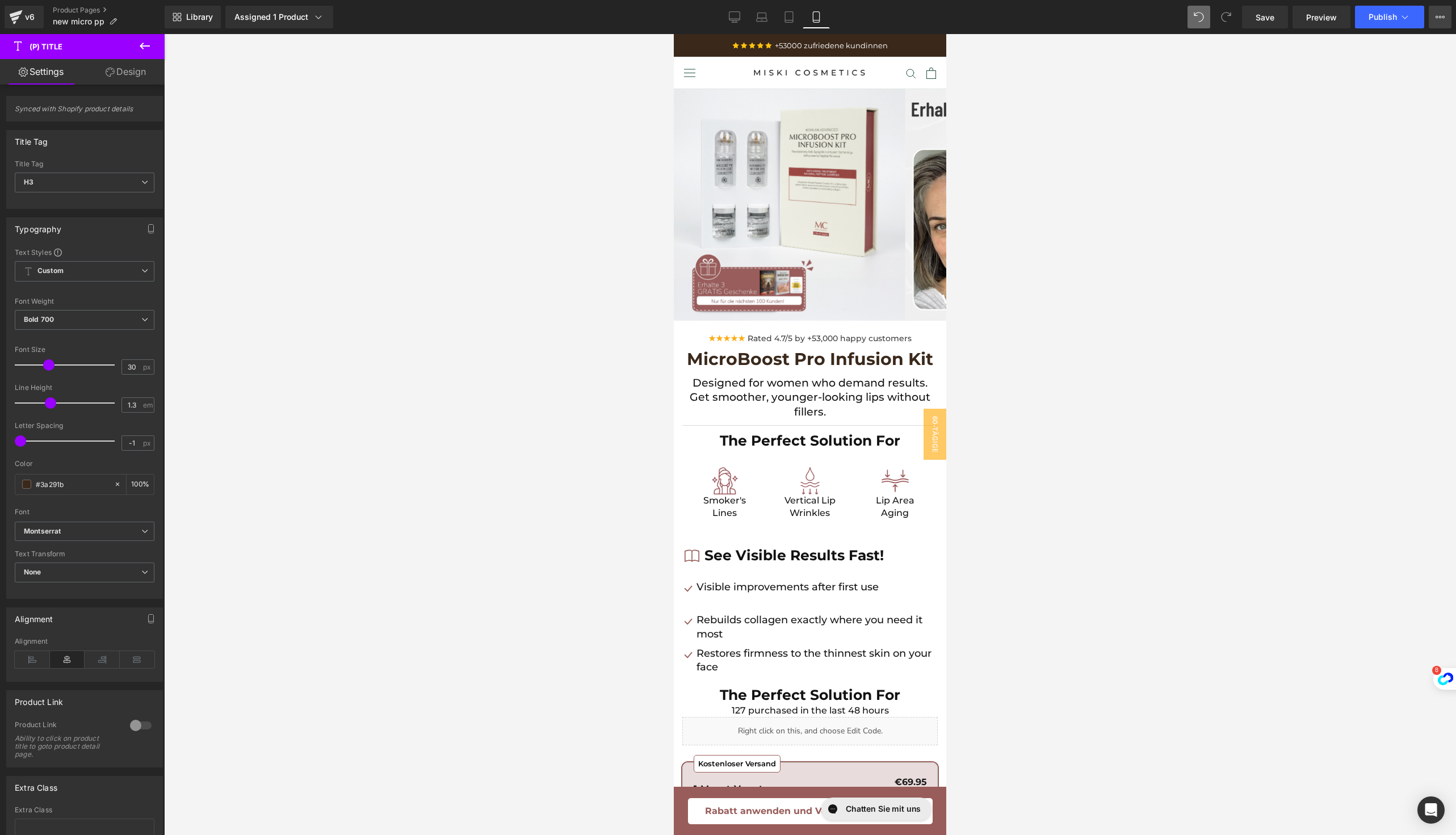
click at [1431, 14] on button "View Live Page View with current Template Save Template to Library Schedule Pub…" at bounding box center [1440, 17] width 22 height 22
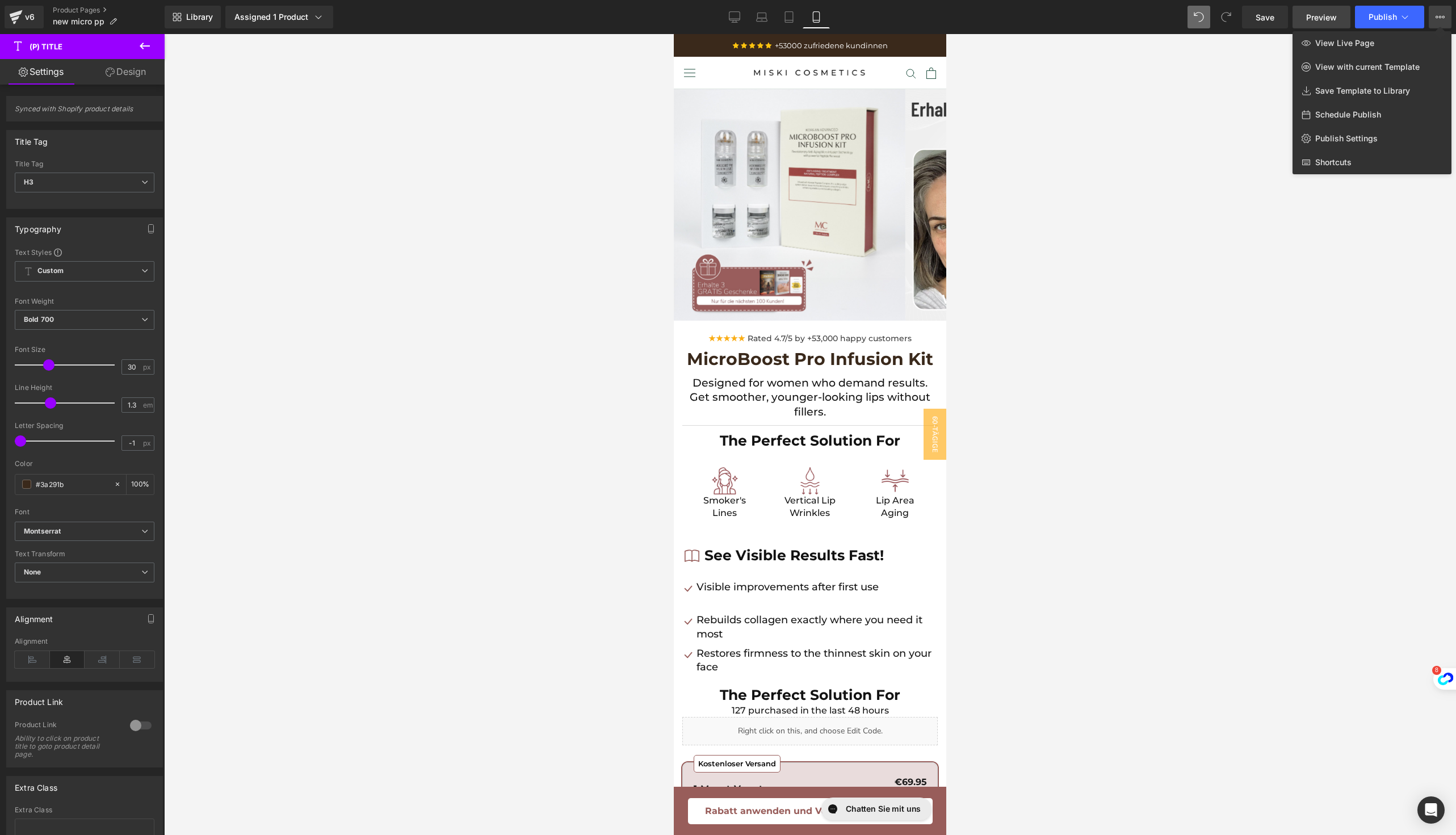
click at [1326, 16] on span "Preview" at bounding box center [1321, 17] width 30 height 12
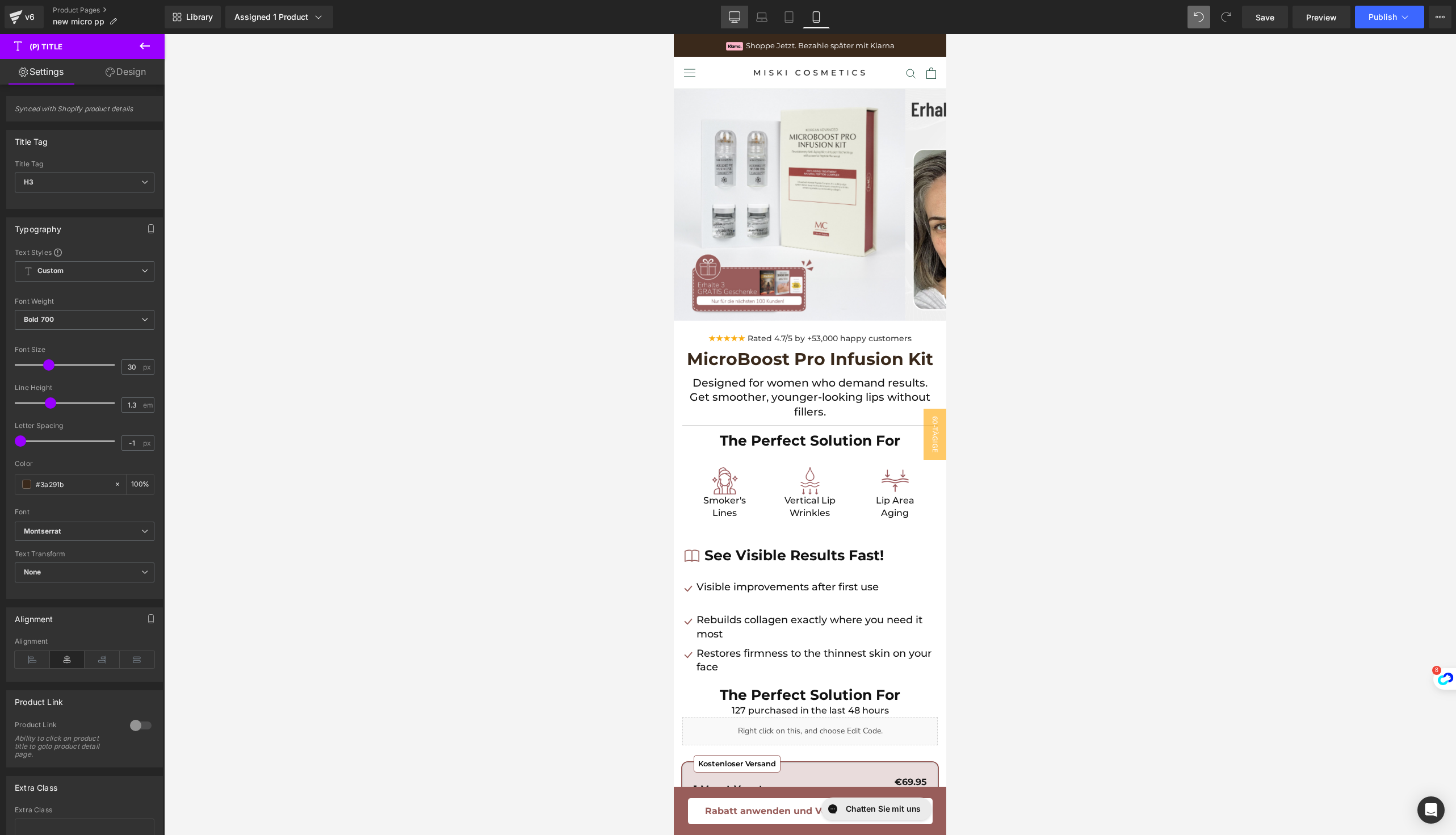
click at [741, 21] on icon at bounding box center [734, 17] width 11 height 11
type input "100"
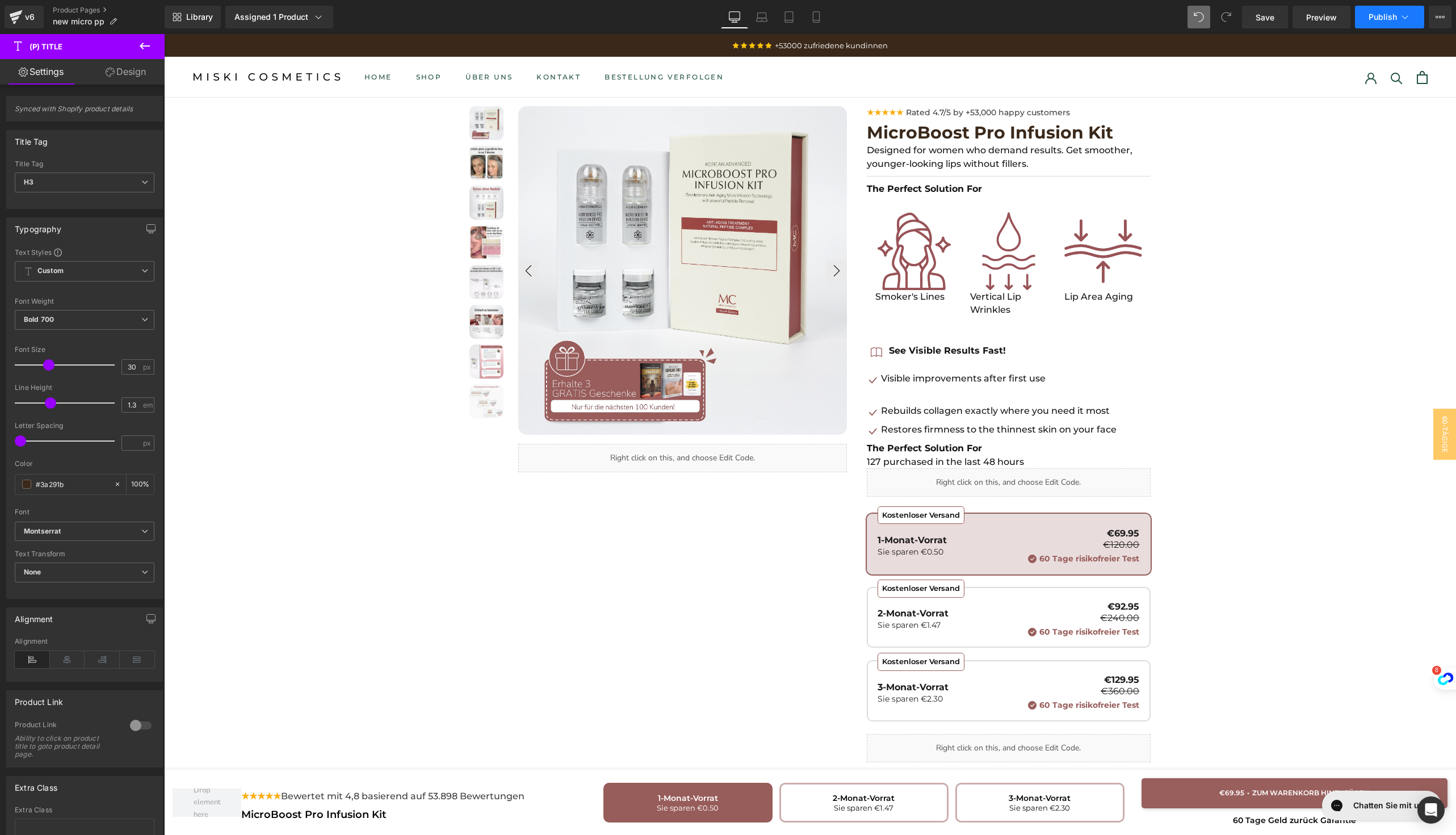
click at [1388, 16] on span "Publish" at bounding box center [1383, 17] width 28 height 9
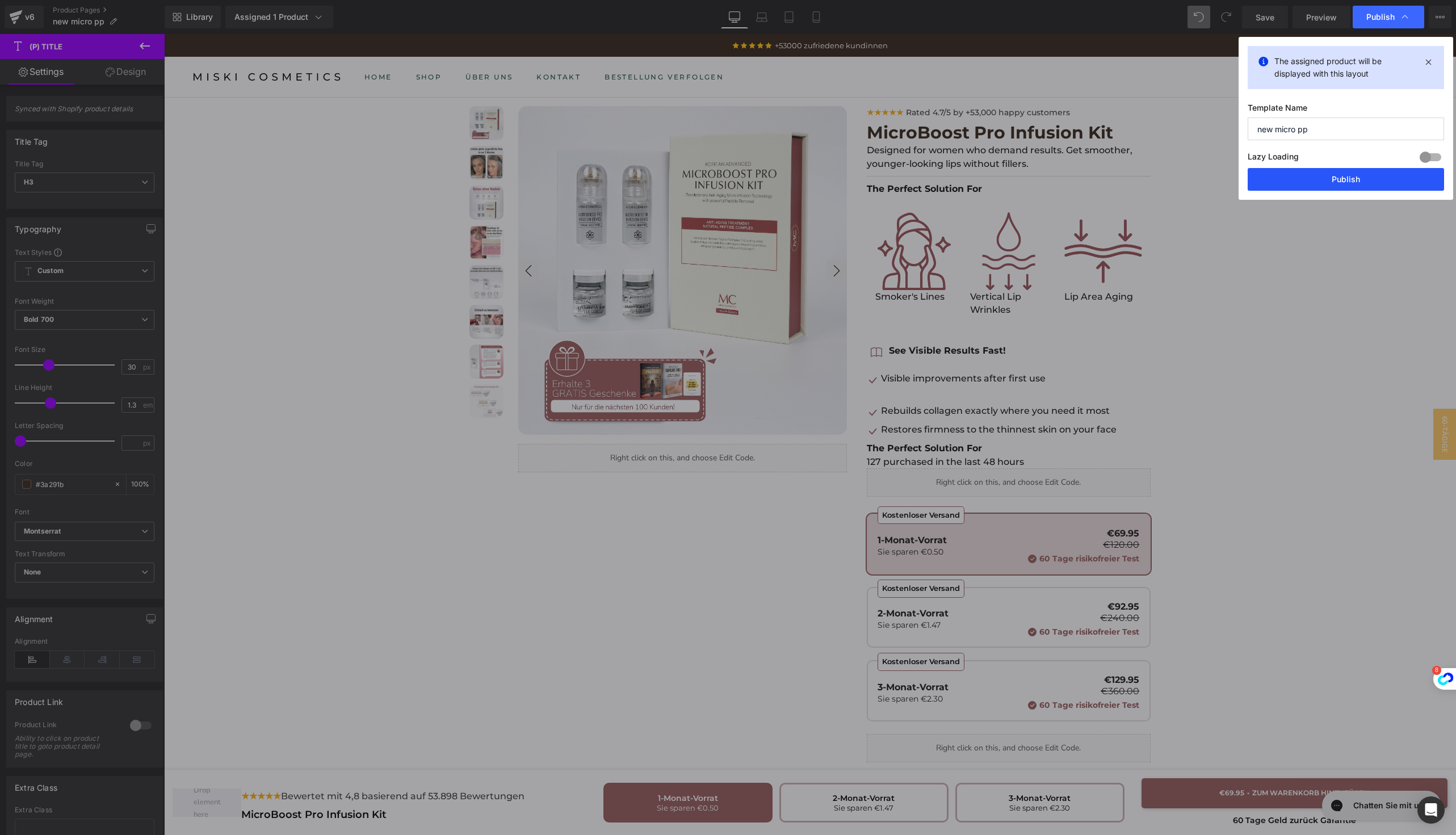
click at [1304, 178] on button "Publish" at bounding box center [1346, 179] width 196 height 22
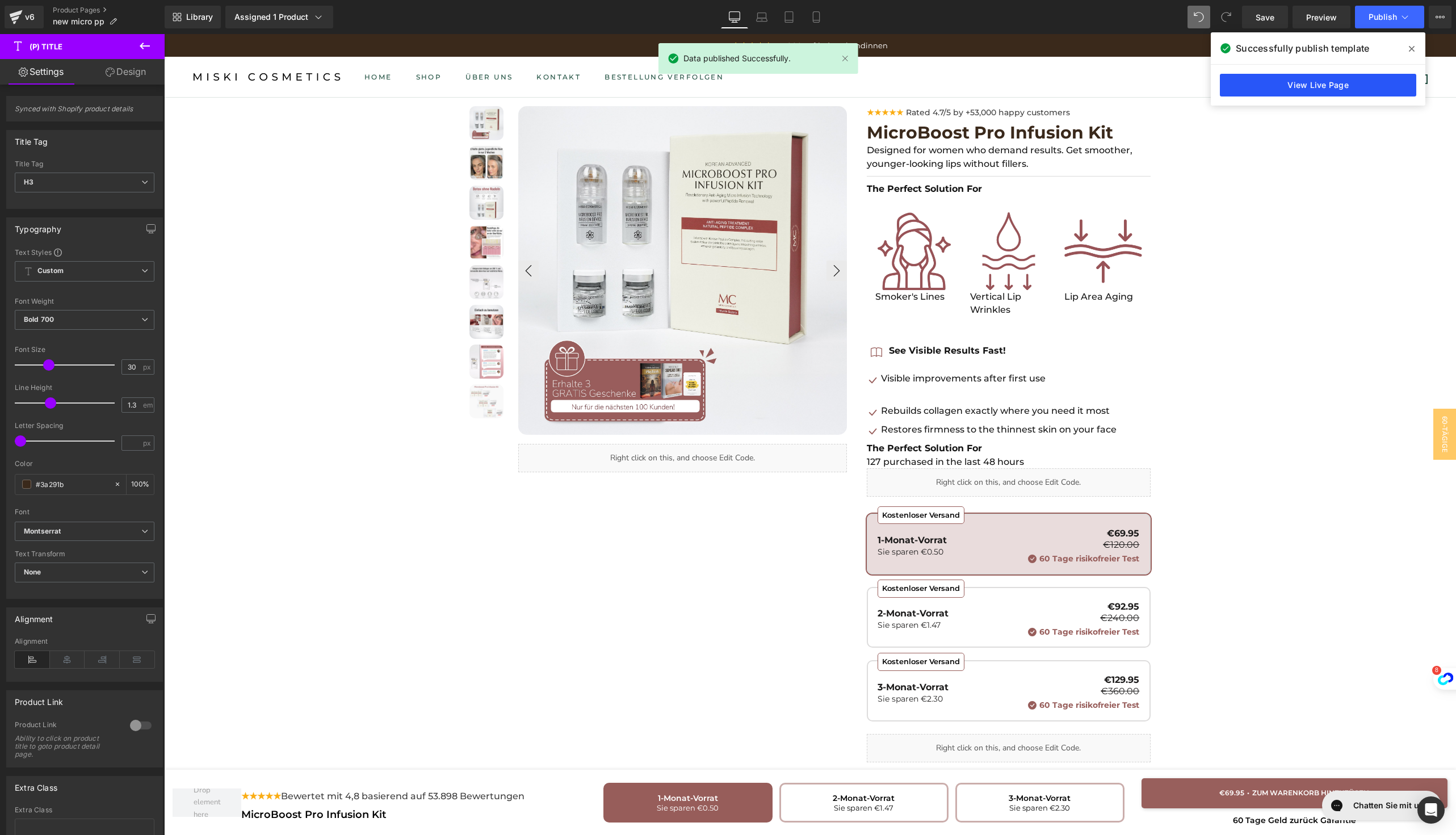
click at [1260, 76] on link "View Live Page" at bounding box center [1318, 85] width 196 height 22
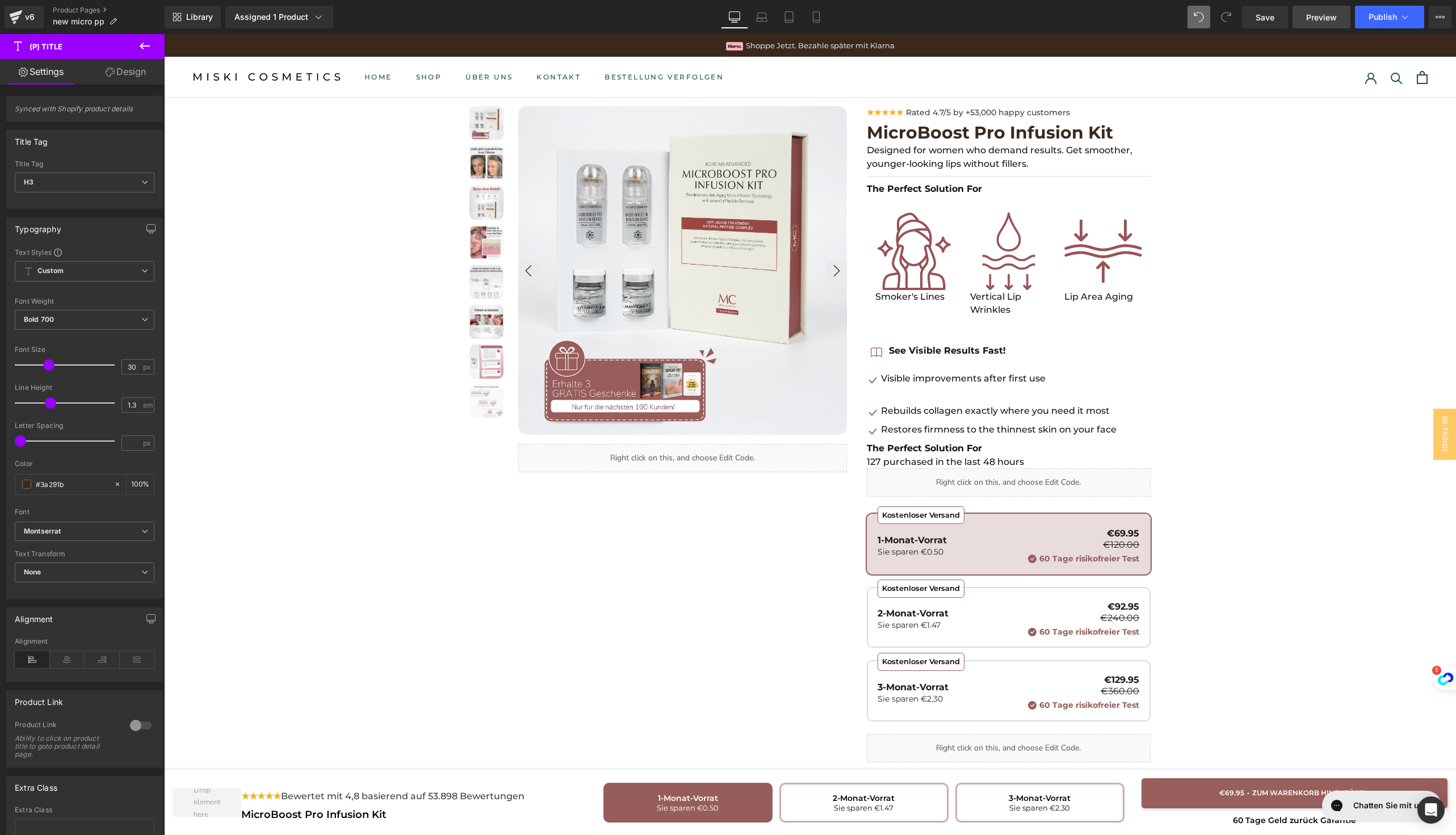
click at [1317, 17] on span "Preview" at bounding box center [1321, 17] width 30 height 12
click at [1437, 17] on icon at bounding box center [1440, 17] width 9 height 9
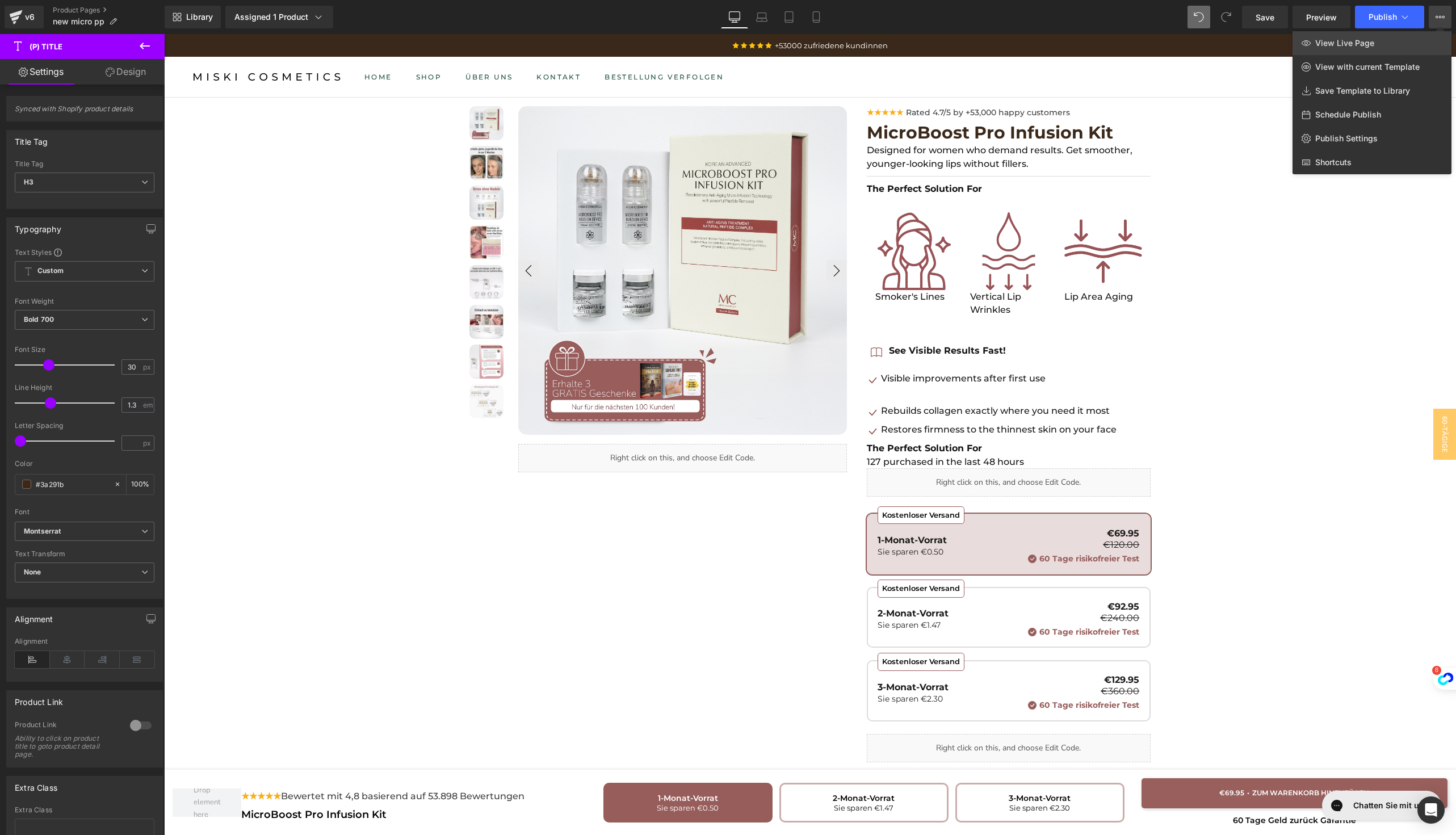
click at [1396, 48] on link "View Live Page" at bounding box center [1372, 43] width 159 height 24
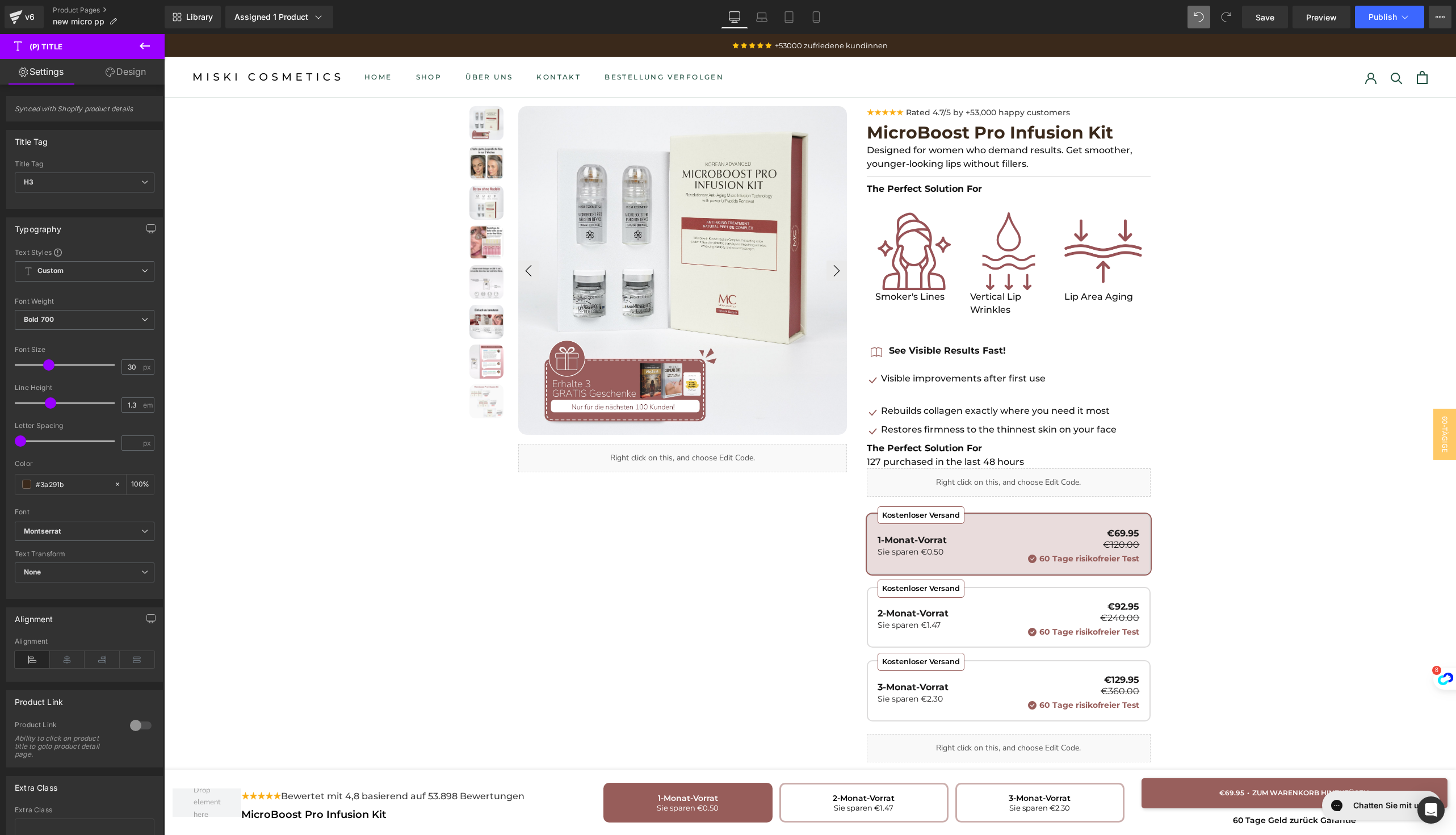
click at [1439, 17] on icon at bounding box center [1440, 17] width 9 height 9
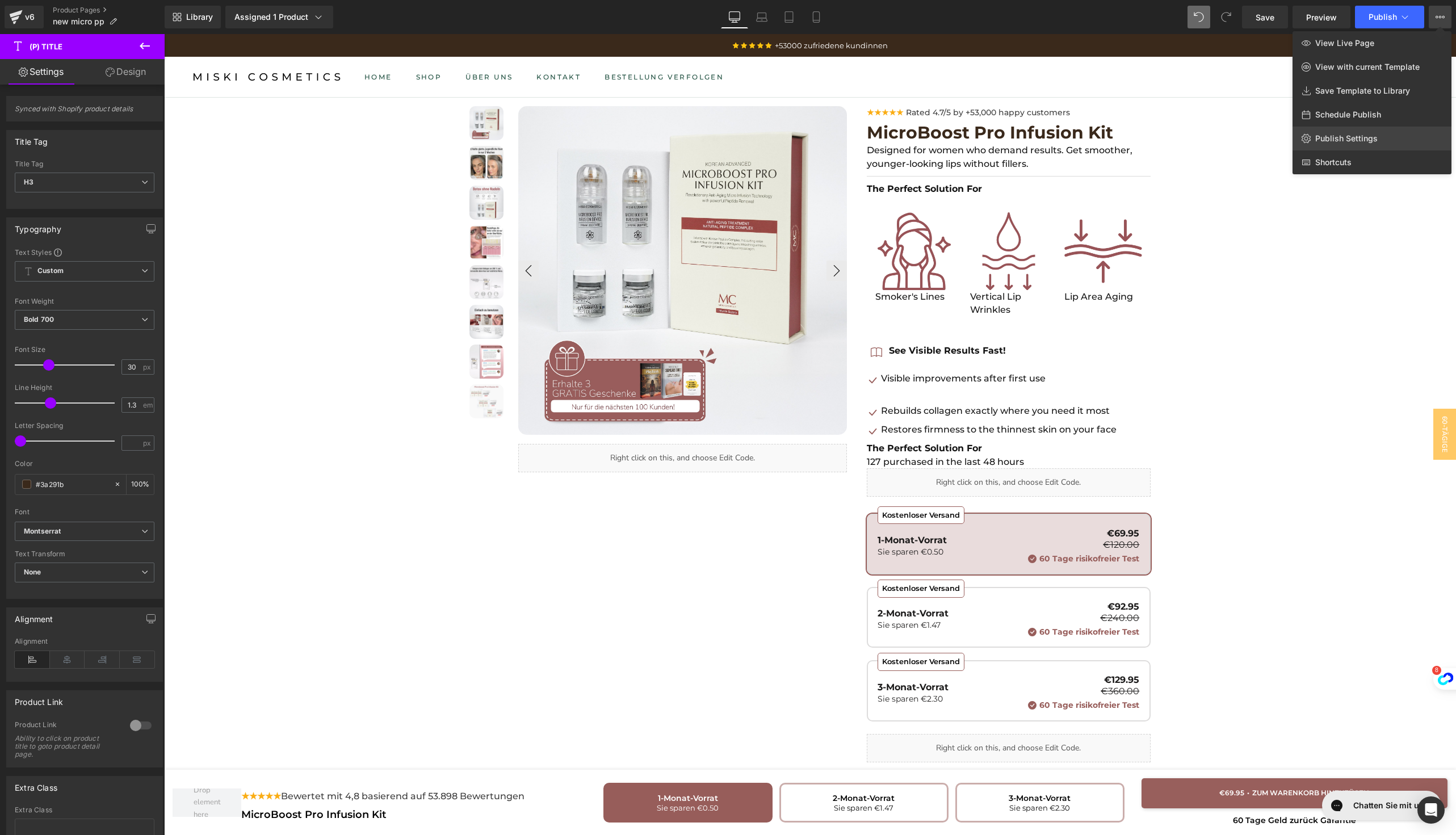
click at [1363, 132] on link "Publish Settings" at bounding box center [1372, 138] width 159 height 24
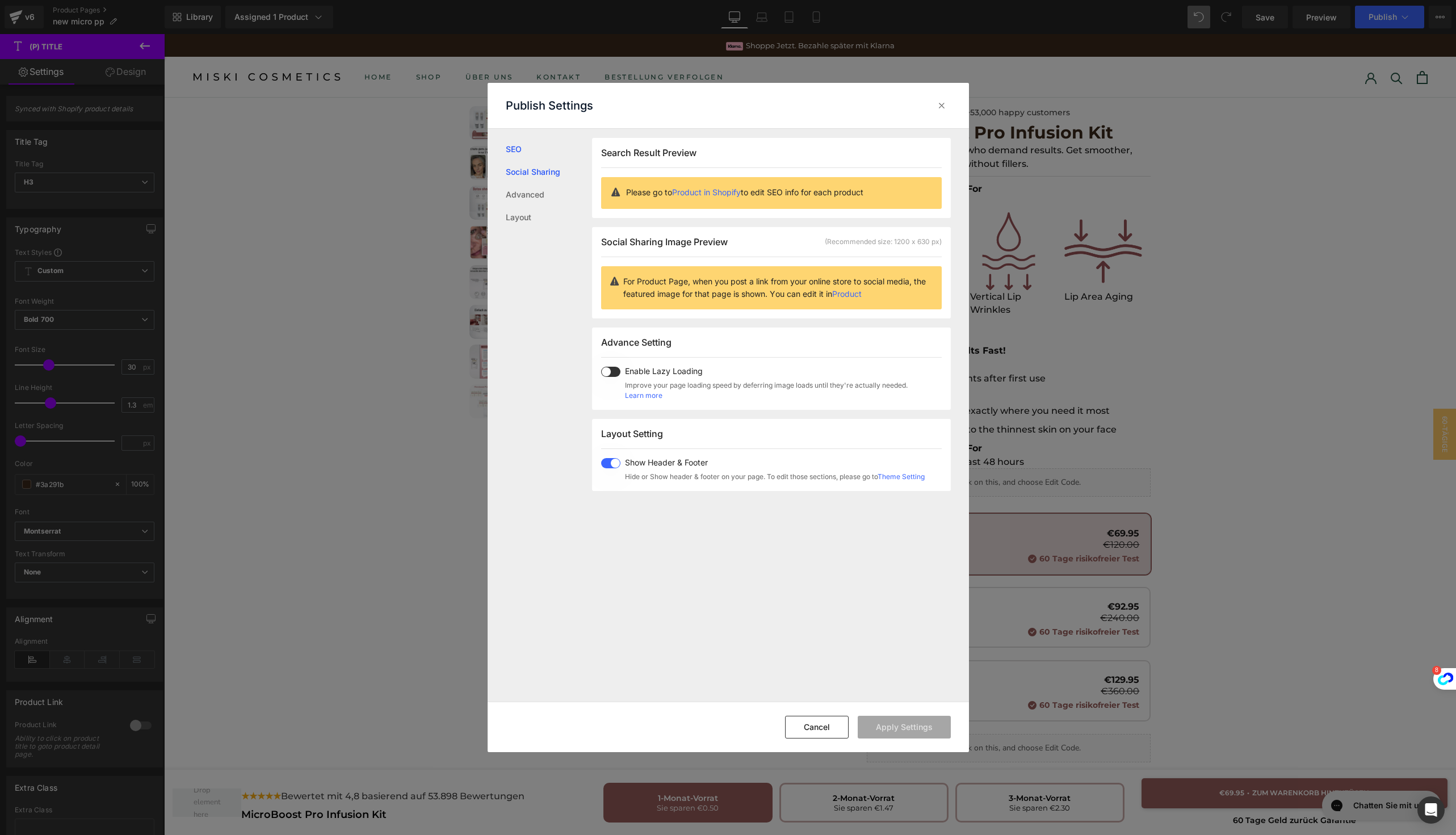
click at [528, 169] on link "Social Sharing" at bounding box center [549, 172] width 86 height 22
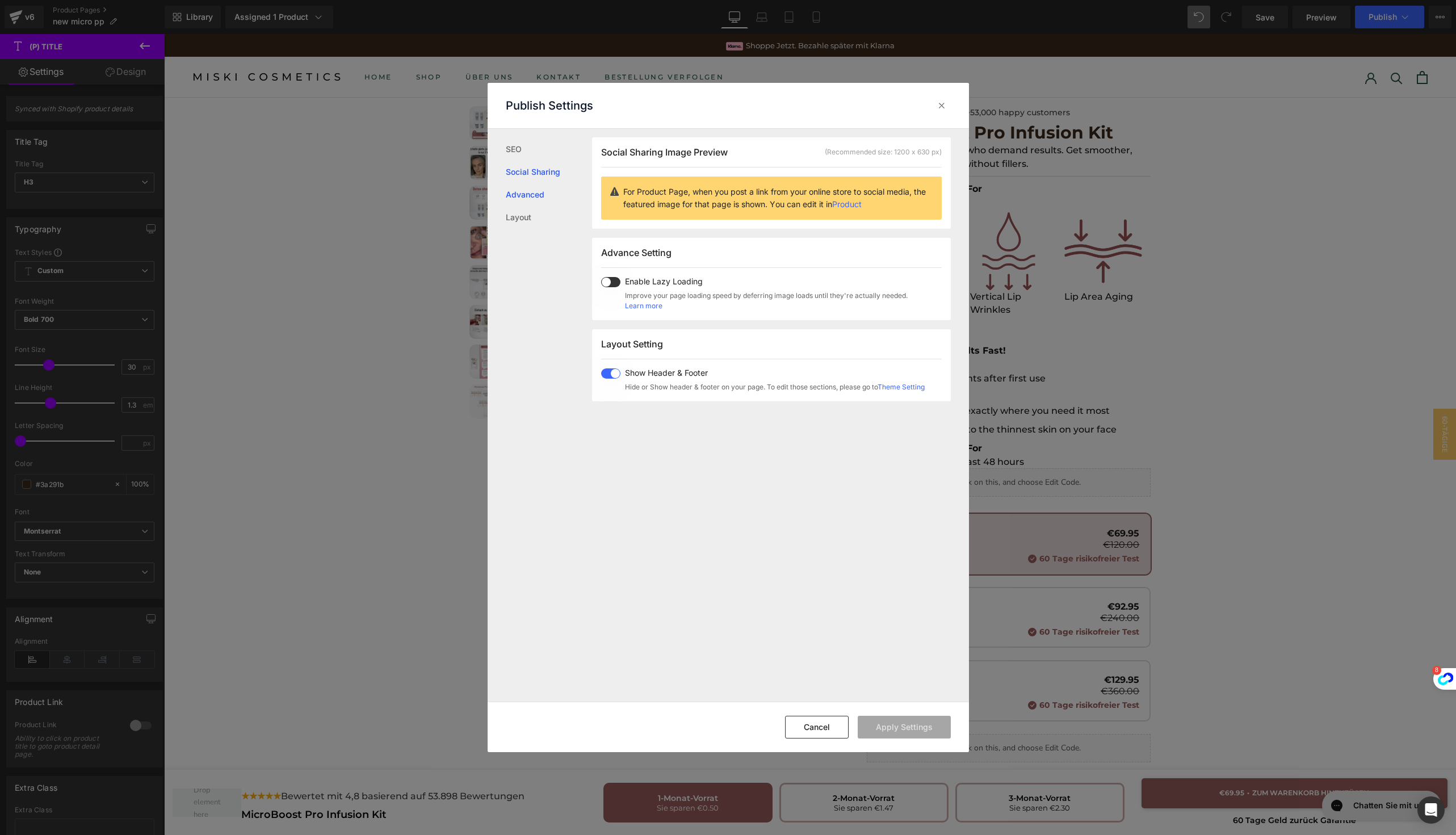
click at [528, 195] on link "Advanced" at bounding box center [549, 194] width 86 height 22
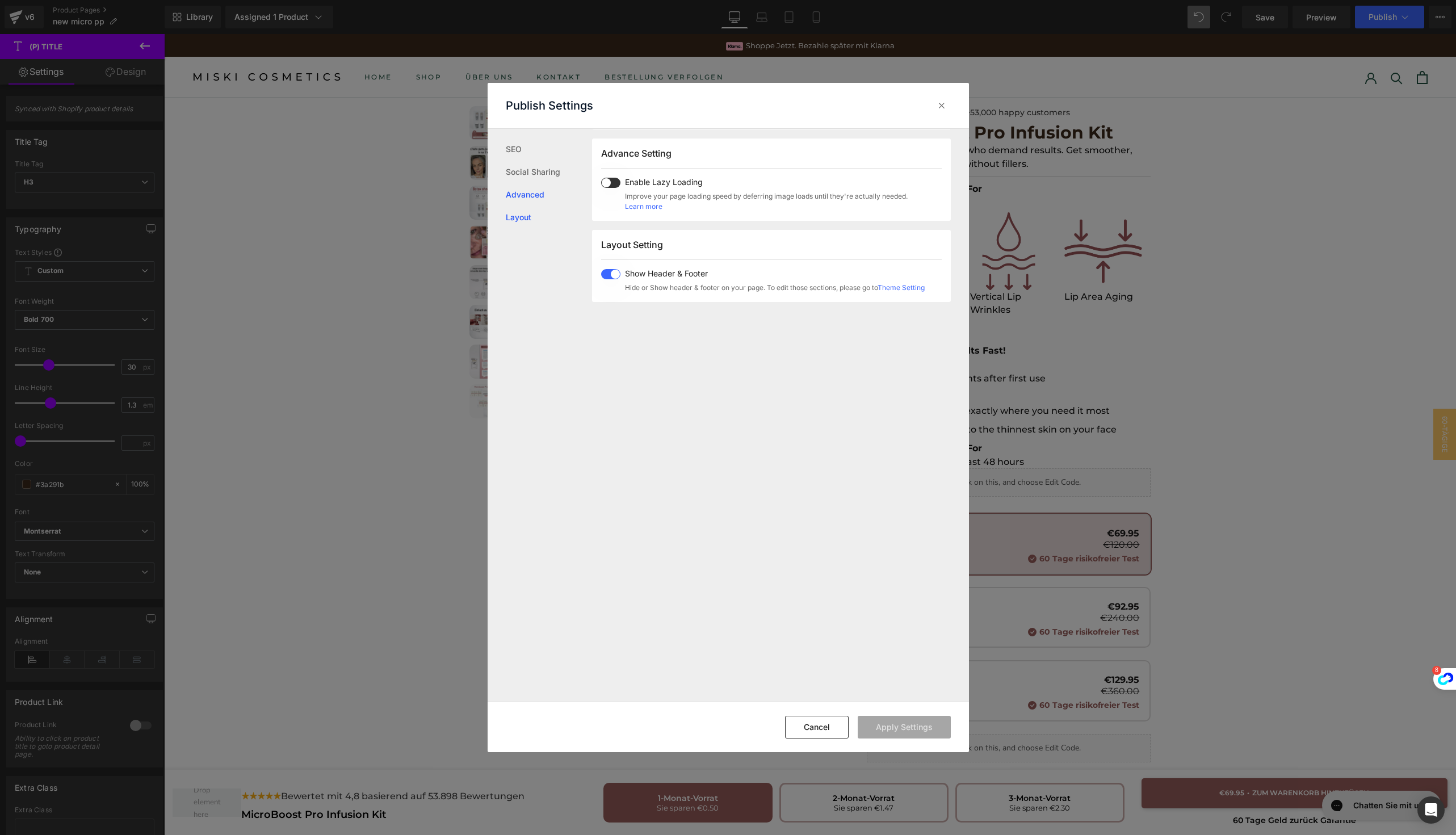
click at [528, 218] on link "Layout" at bounding box center [549, 218] width 86 height 22
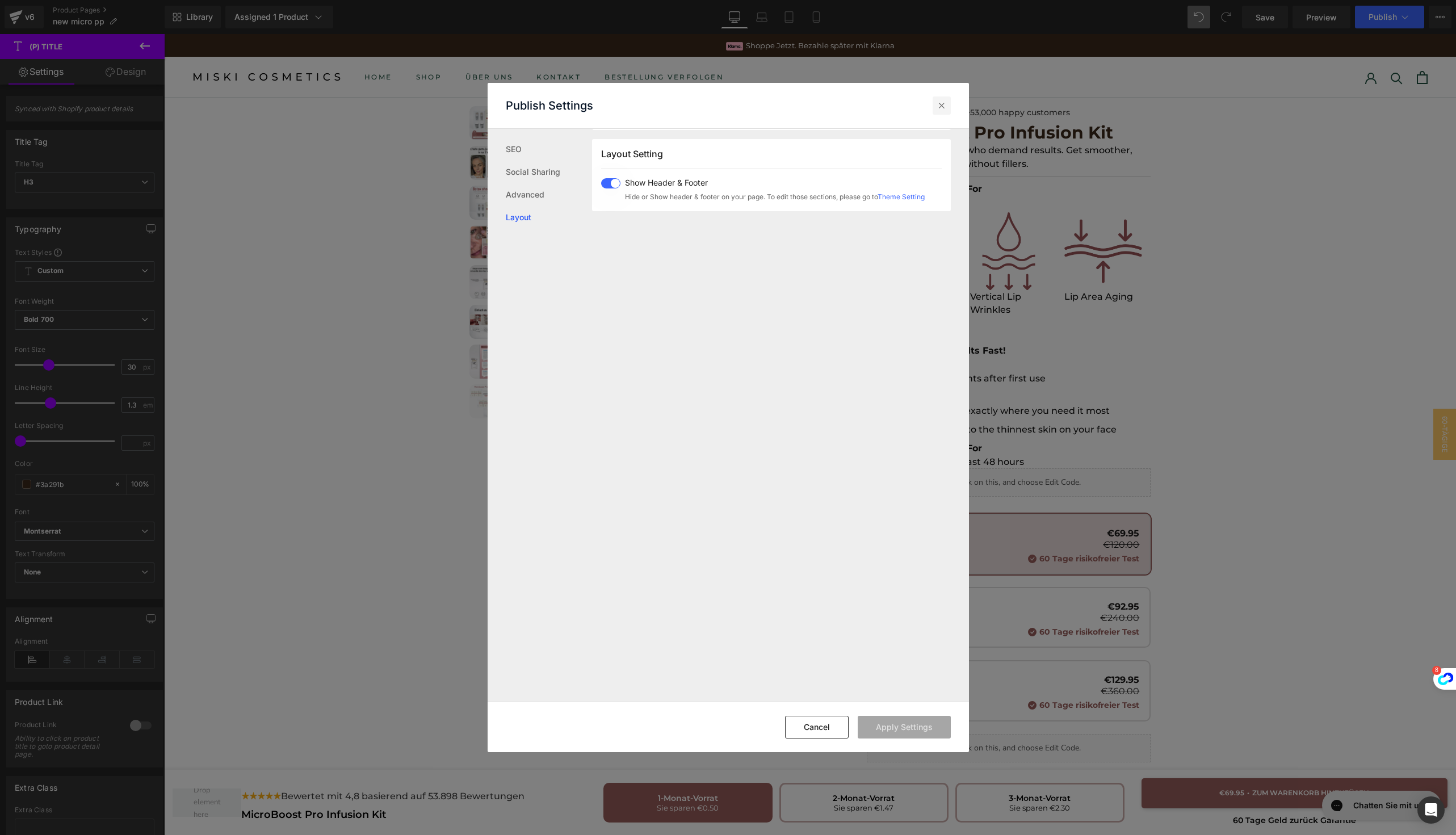
click at [933, 104] on div at bounding box center [942, 105] width 18 height 18
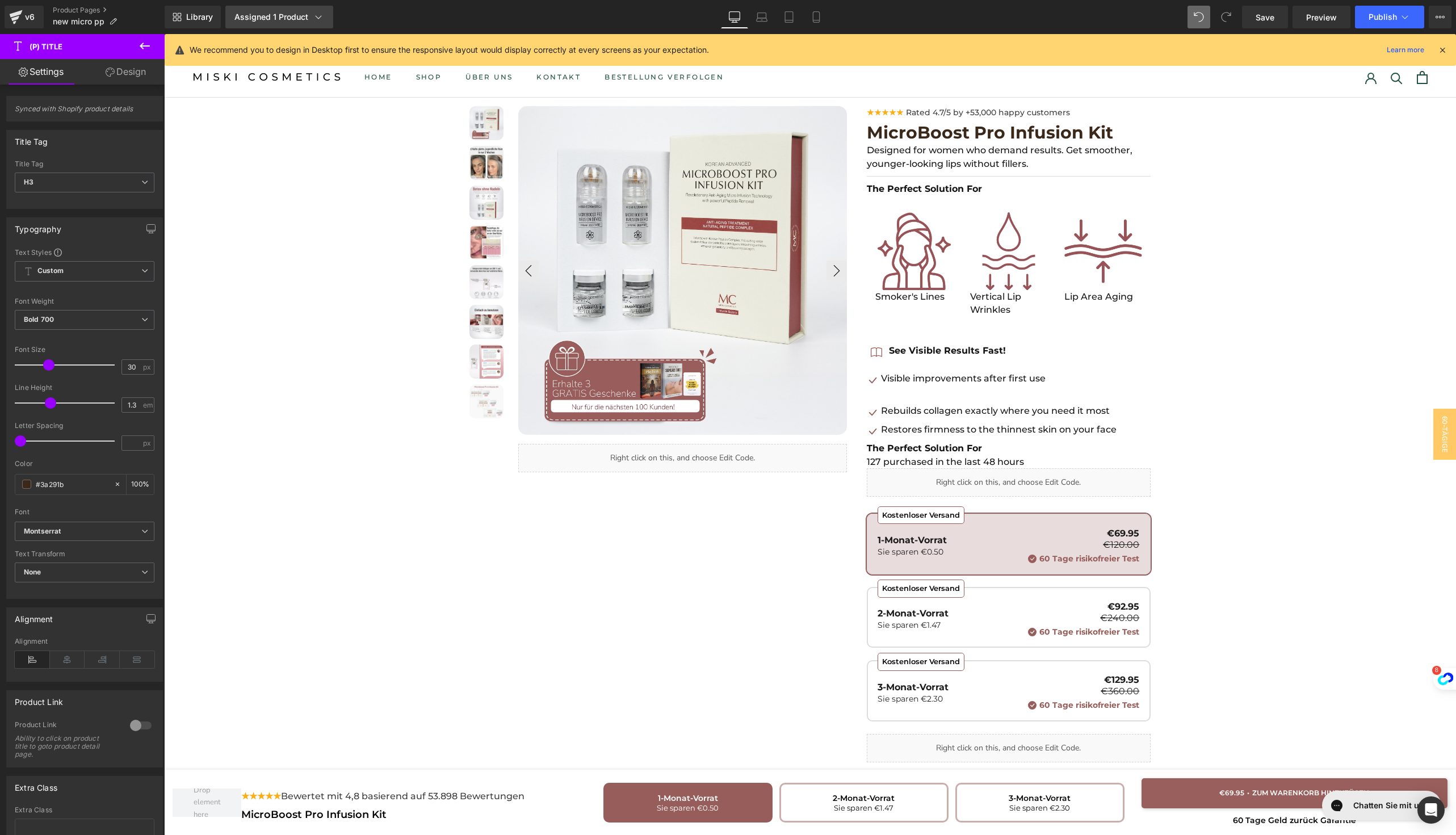
click at [258, 20] on div "Assigned 1 Product" at bounding box center [280, 17] width 90 height 11
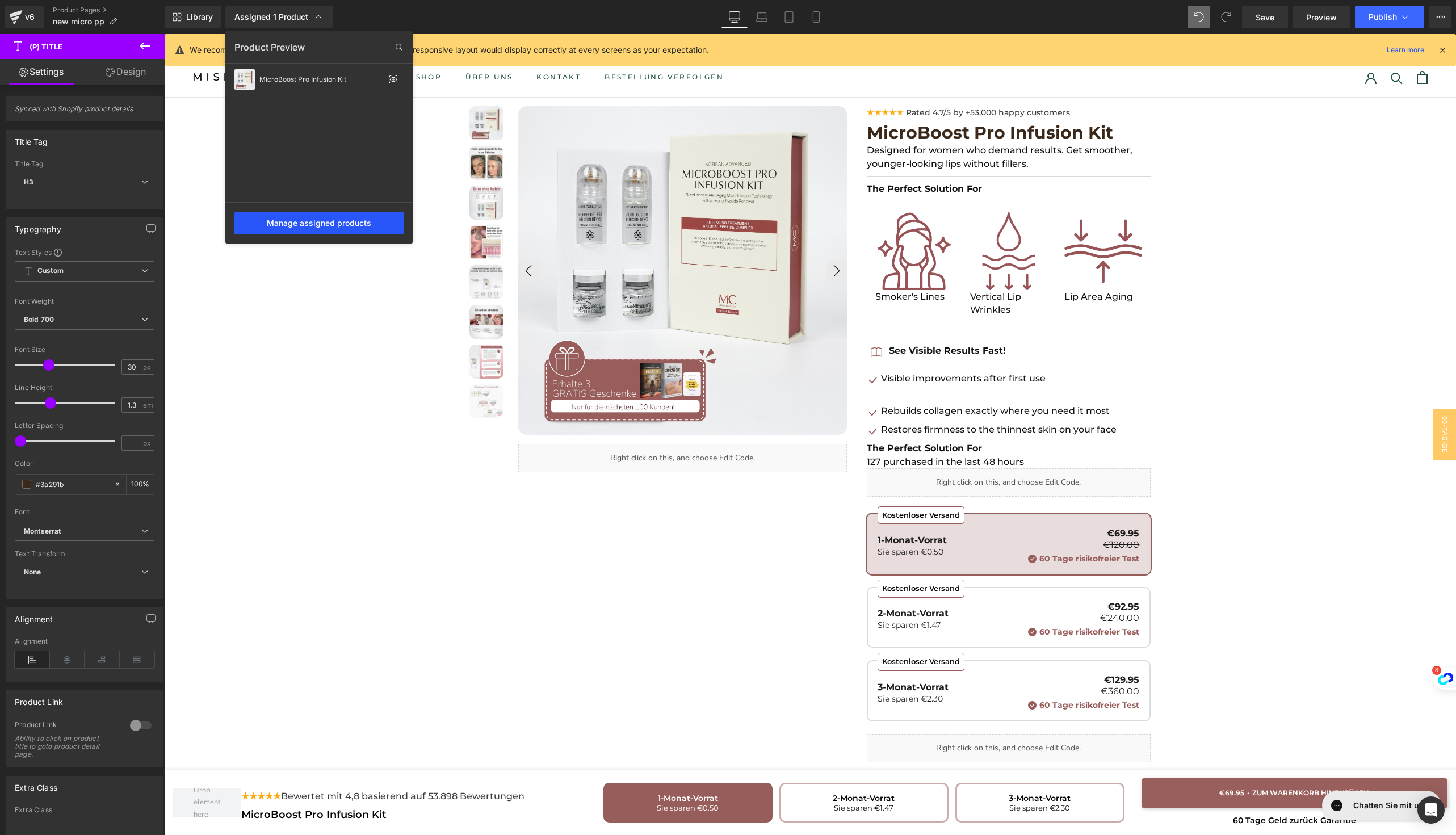
click at [349, 222] on div "Manage assigned products" at bounding box center [319, 223] width 169 height 22
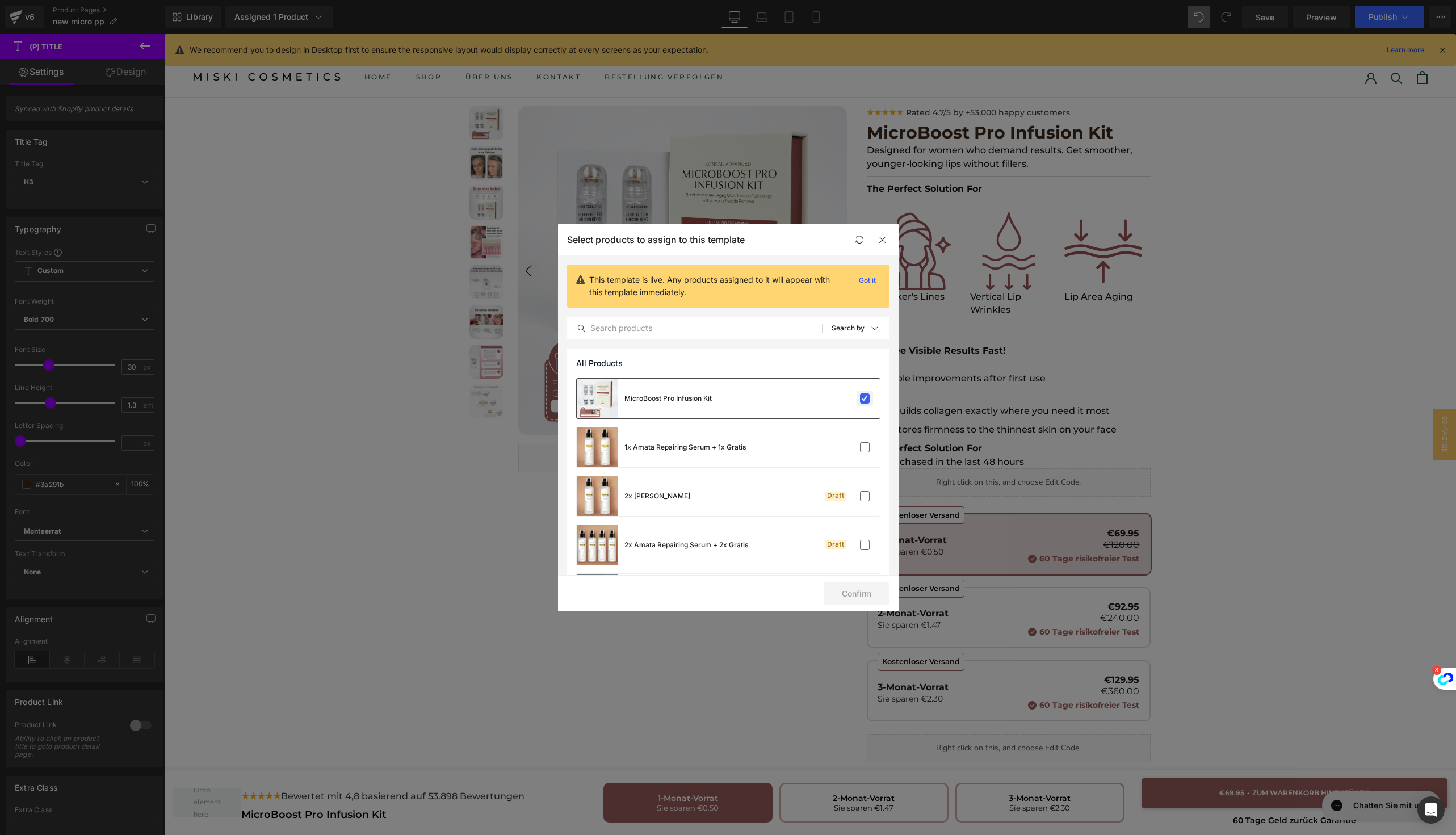
click at [860, 399] on label at bounding box center [865, 398] width 10 height 10
click at [865, 399] on input "checkbox" at bounding box center [865, 399] width 0 height 0
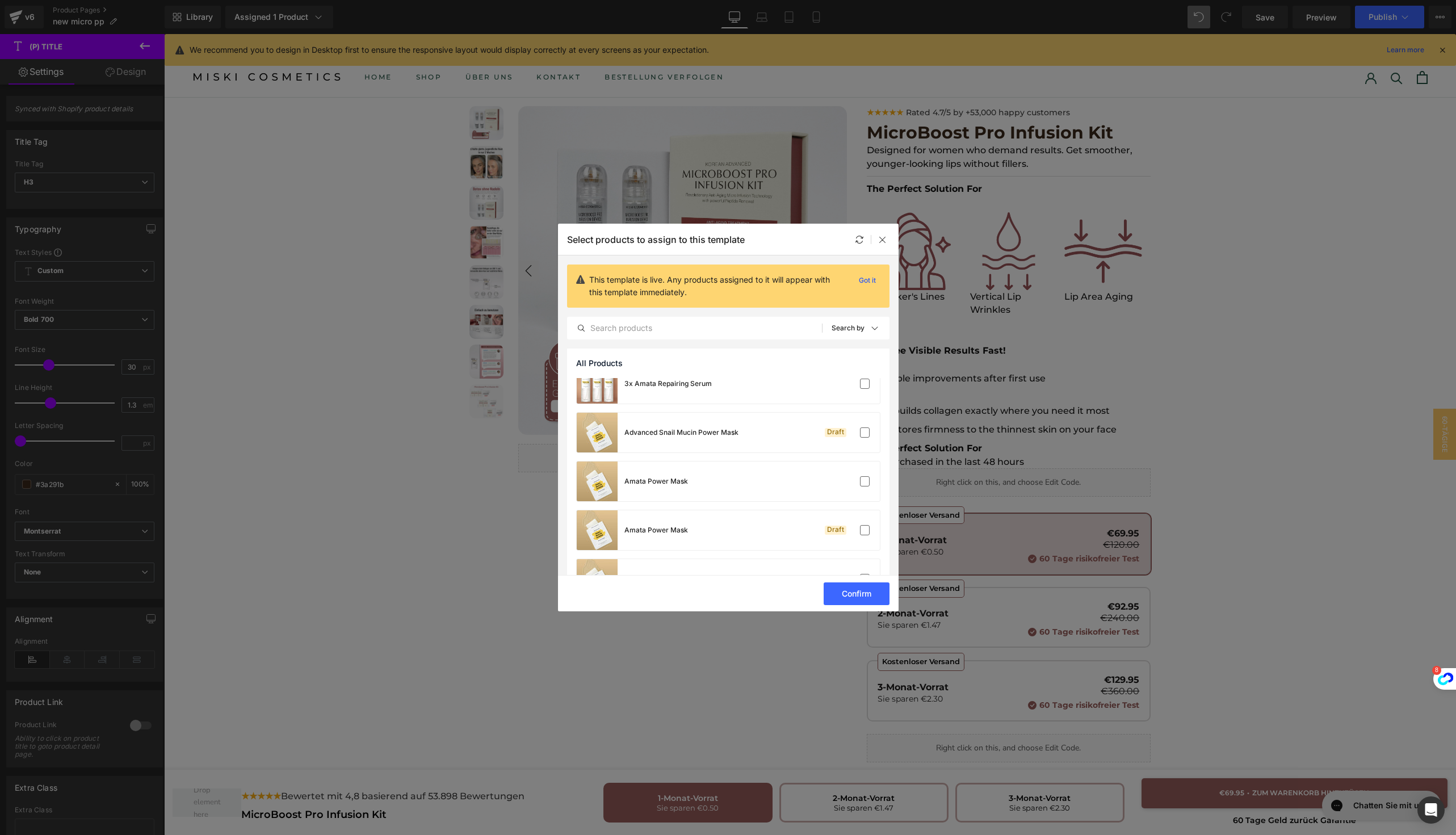
scroll to position [193, 0]
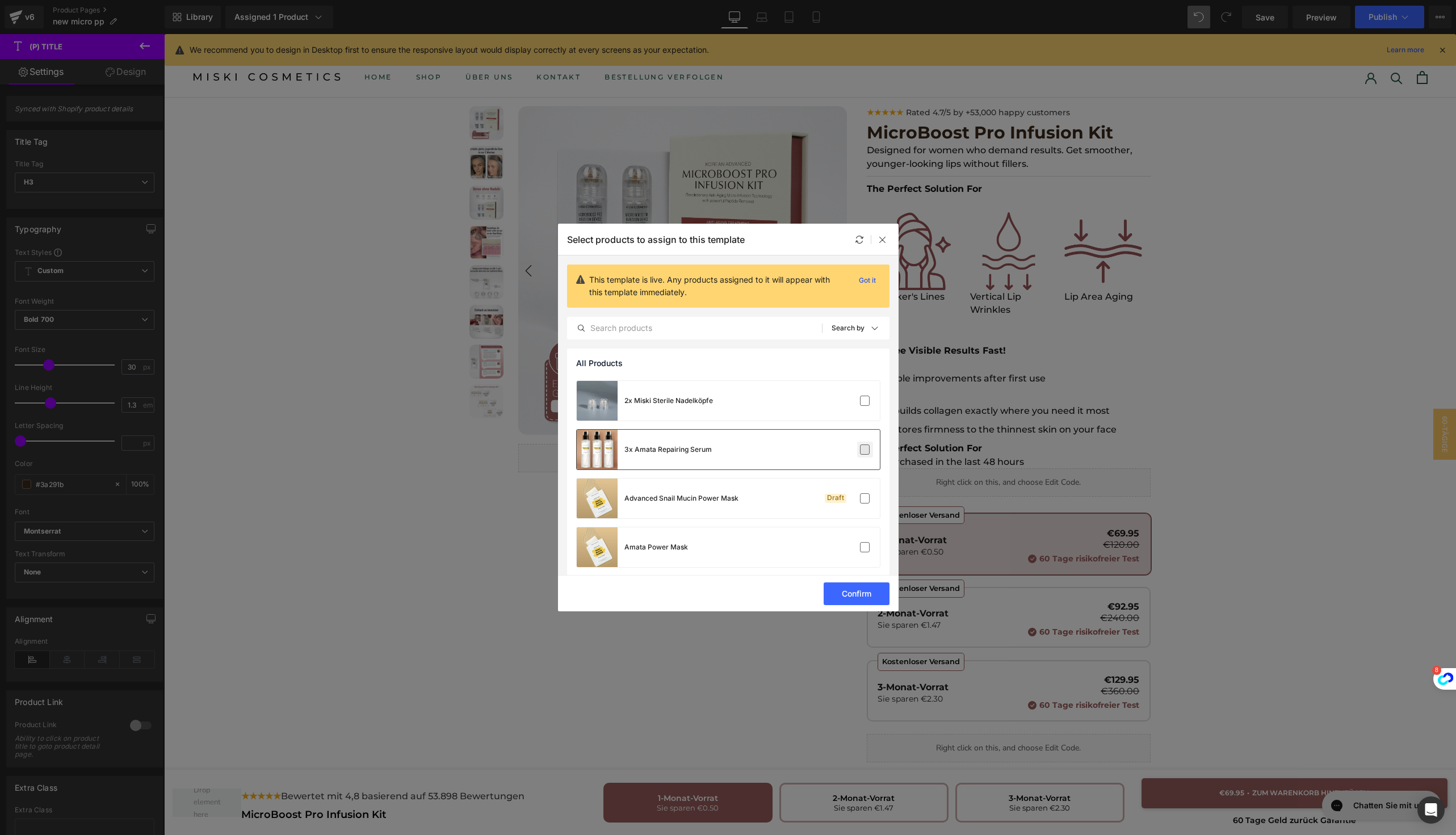
click at [860, 444] on label at bounding box center [865, 449] width 10 height 10
click at [865, 450] on input "checkbox" at bounding box center [865, 450] width 0 height 0
click at [852, 590] on button "Confirm" at bounding box center [857, 594] width 66 height 22
click at [882, 244] on div at bounding box center [883, 239] width 14 height 14
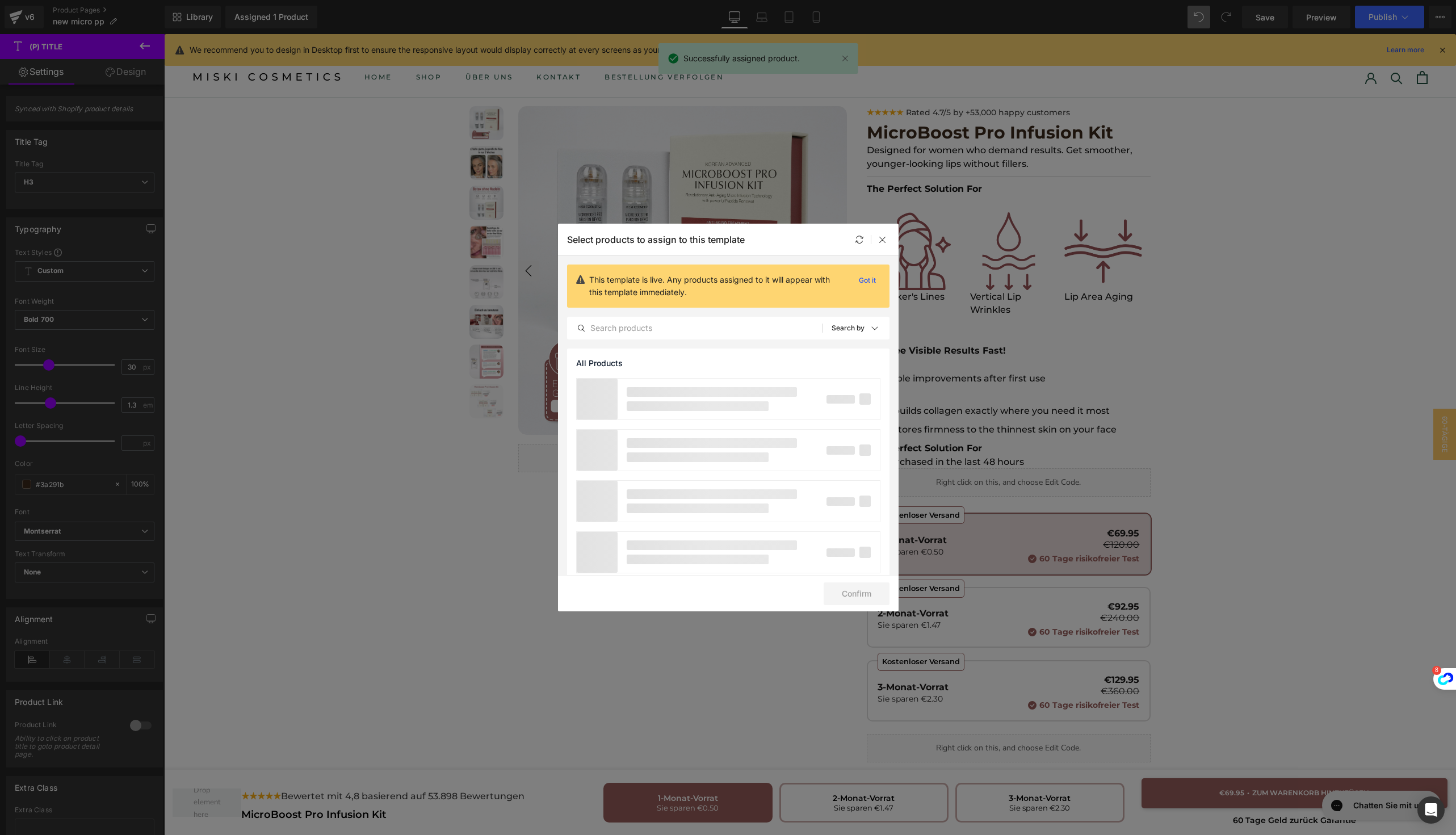
click at [883, 237] on icon at bounding box center [883, 239] width 9 height 9
click at [850, 60] on link at bounding box center [844, 58] width 13 height 13
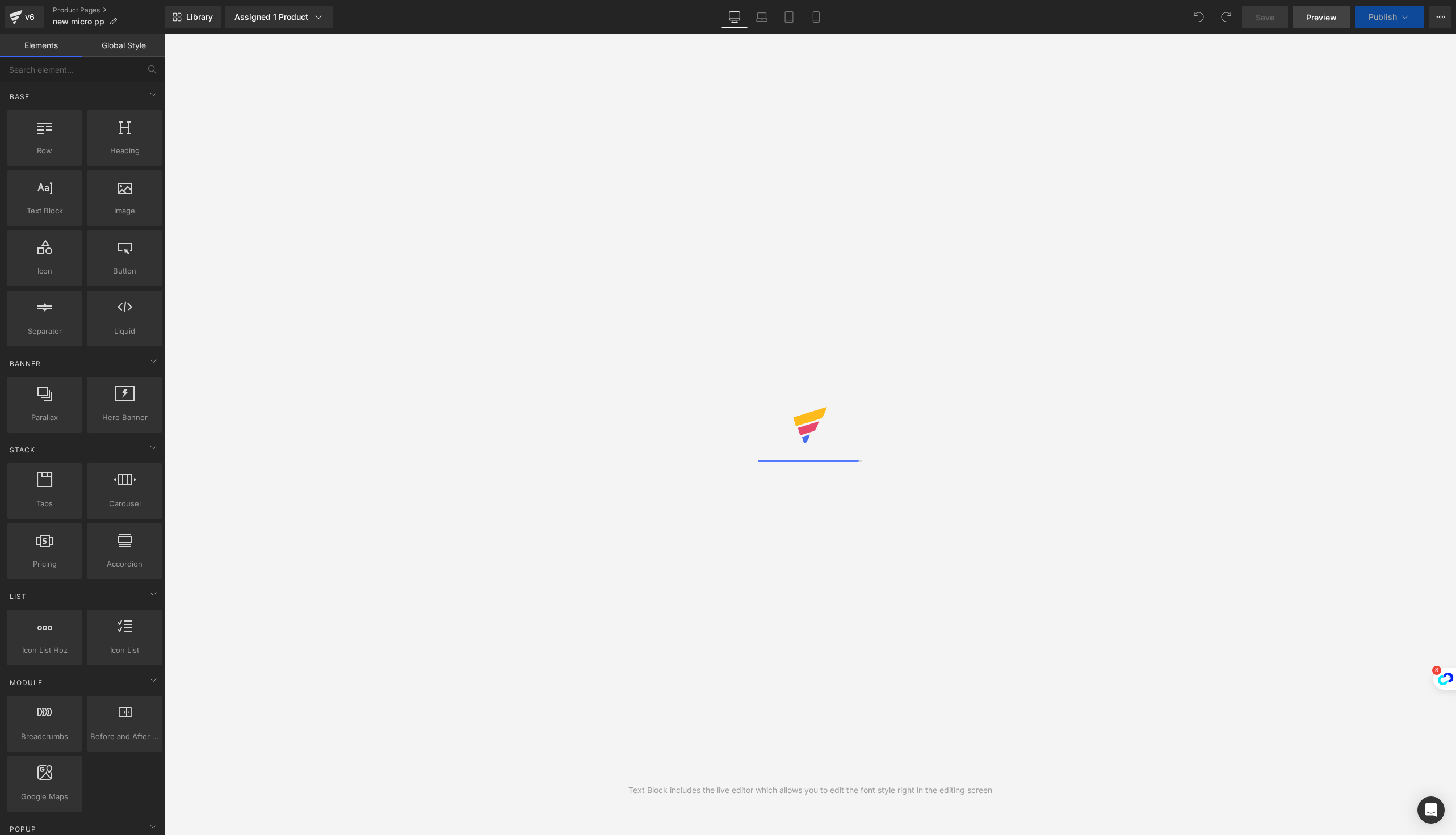
click at [1310, 19] on span "Preview" at bounding box center [1321, 17] width 30 height 12
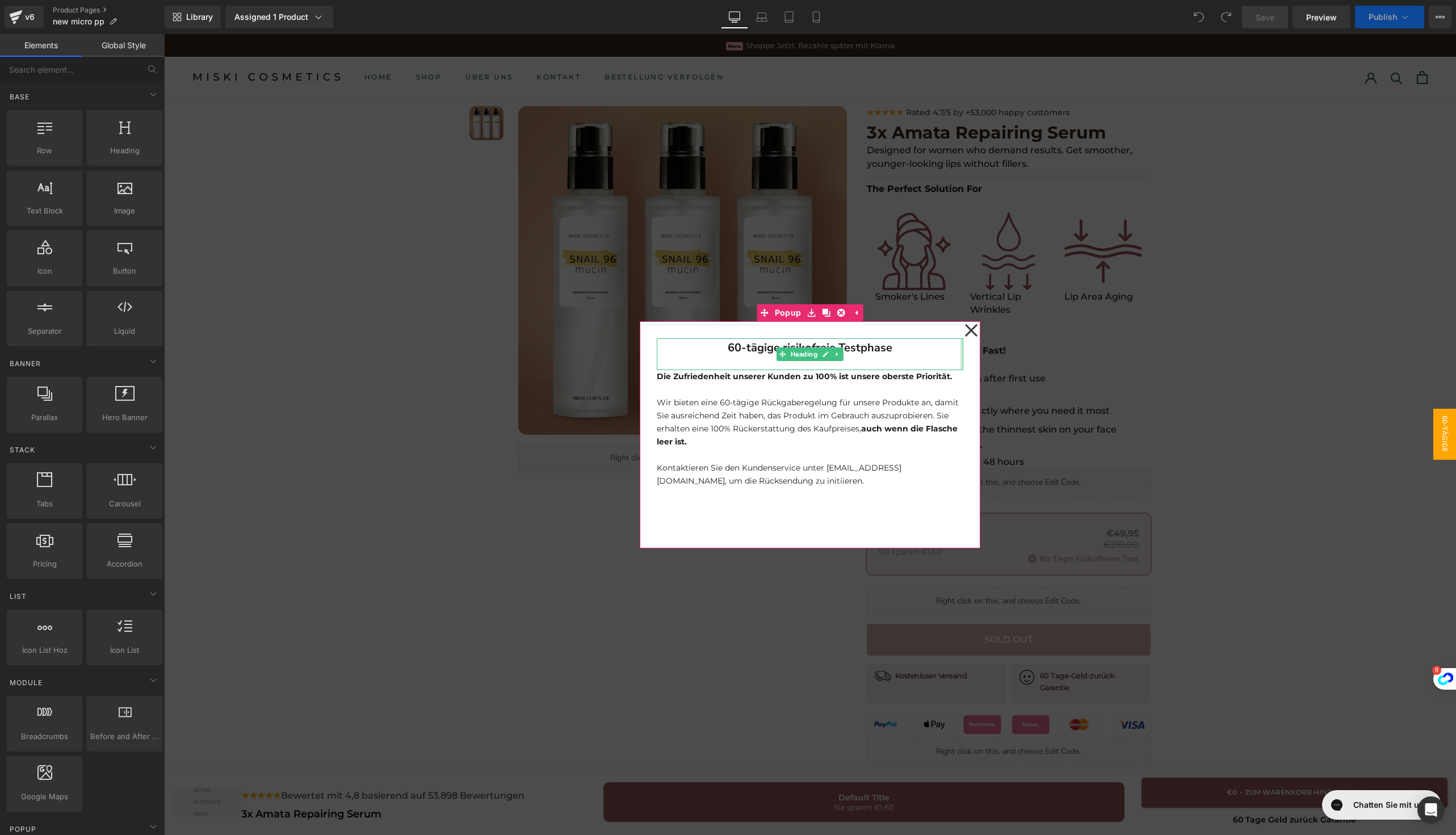
click at [965, 337] on icon at bounding box center [971, 331] width 14 height 57
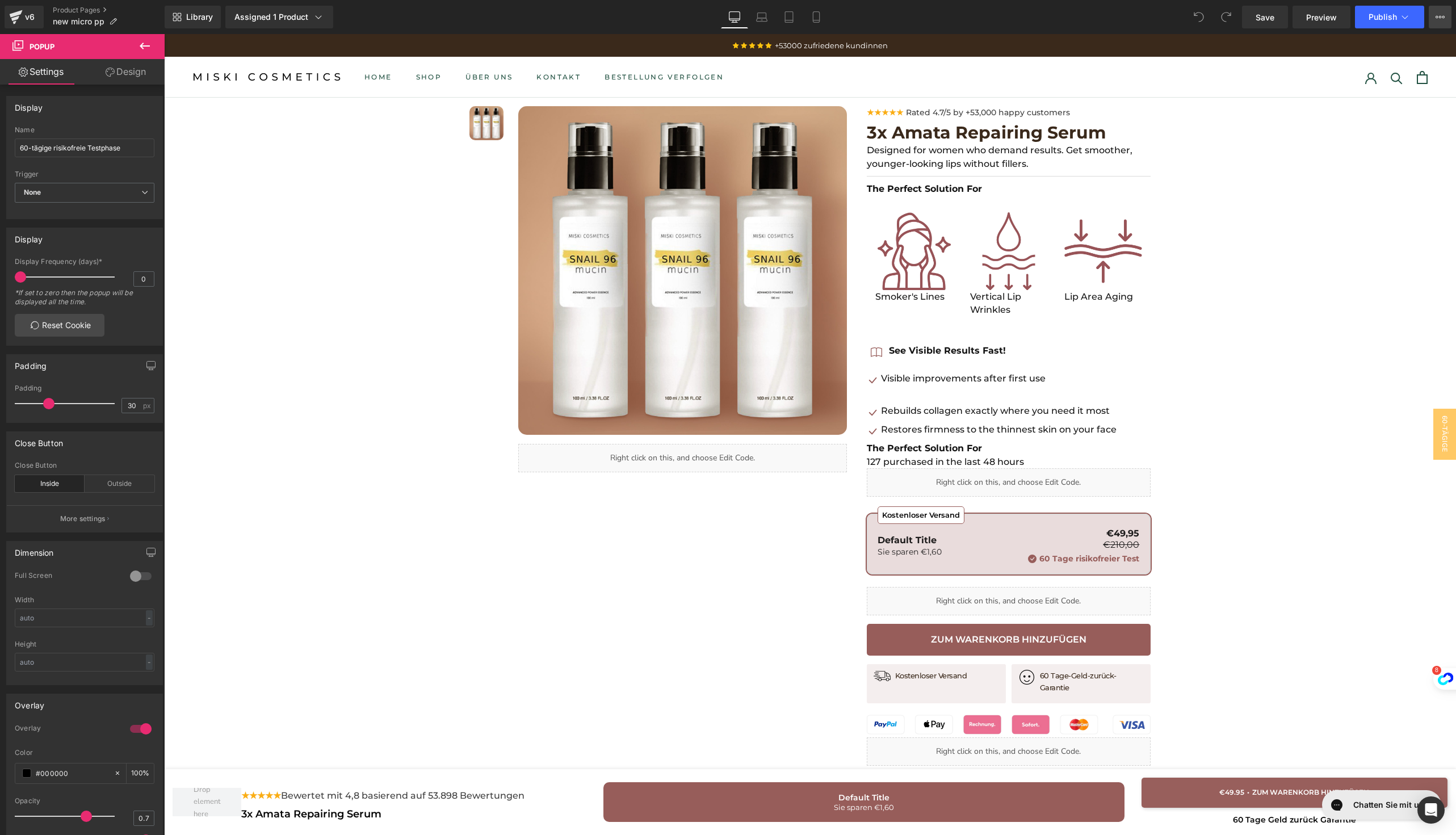
click at [1437, 26] on button "View Live Page View with current Template Save Template to Library Schedule Pub…" at bounding box center [1440, 17] width 22 height 22
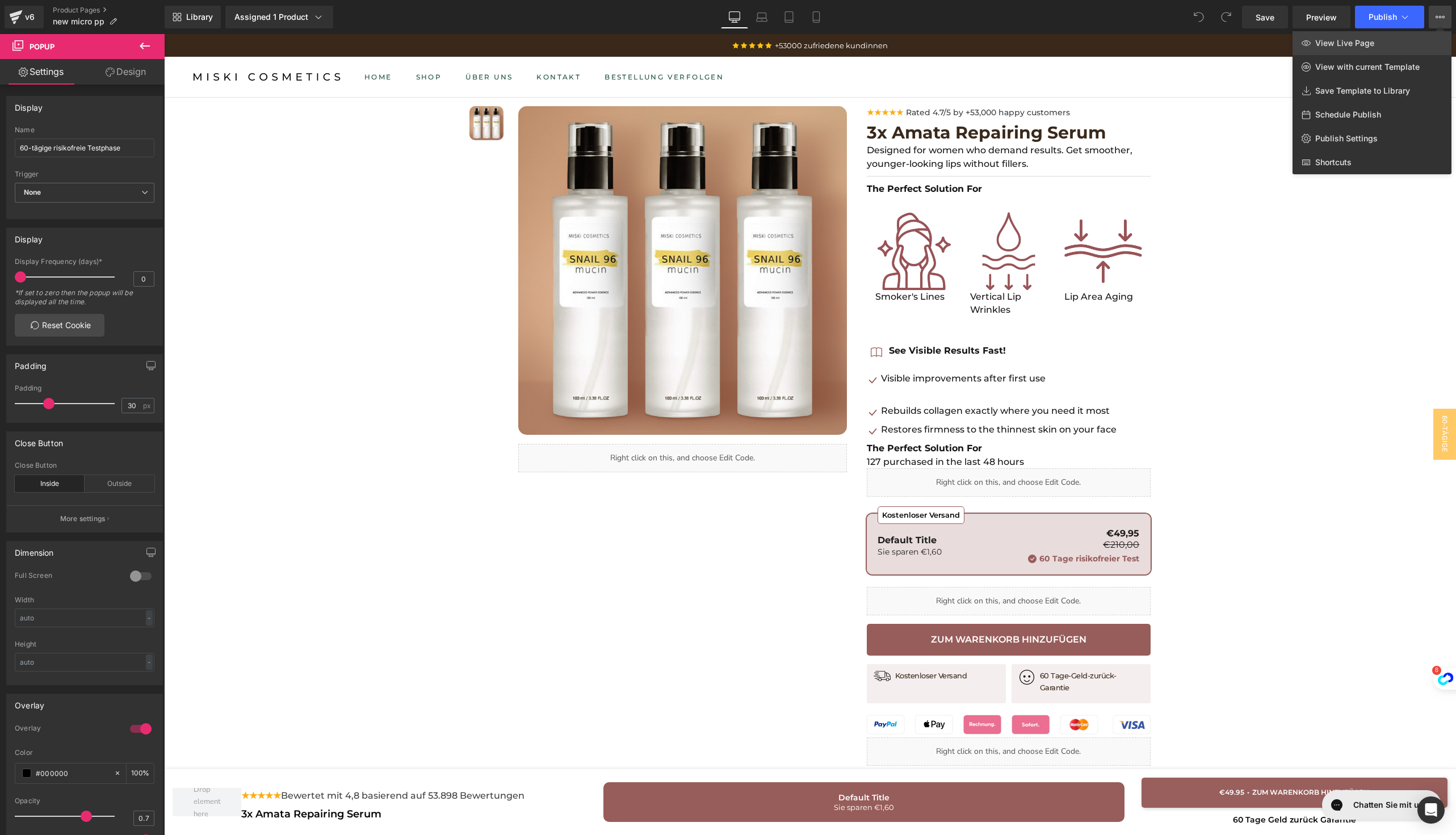
click at [1385, 53] on link "View Live Page" at bounding box center [1372, 43] width 159 height 24
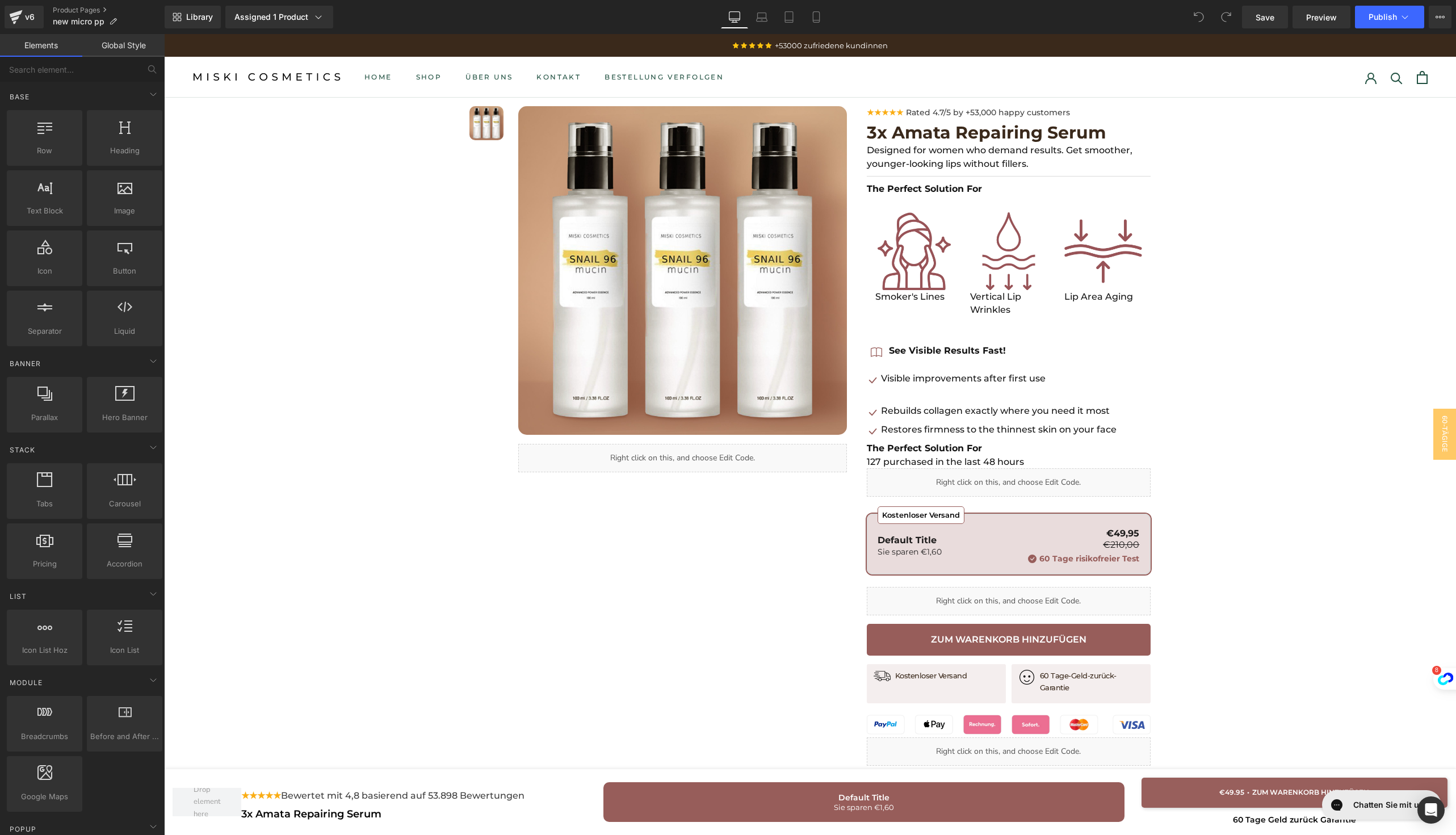
click at [302, 37] on p "+53000 zufriedene kundinnen" at bounding box center [810, 46] width 1281 height 17
click at [310, 17] on div "Assigned 1 Product" at bounding box center [280, 17] width 90 height 11
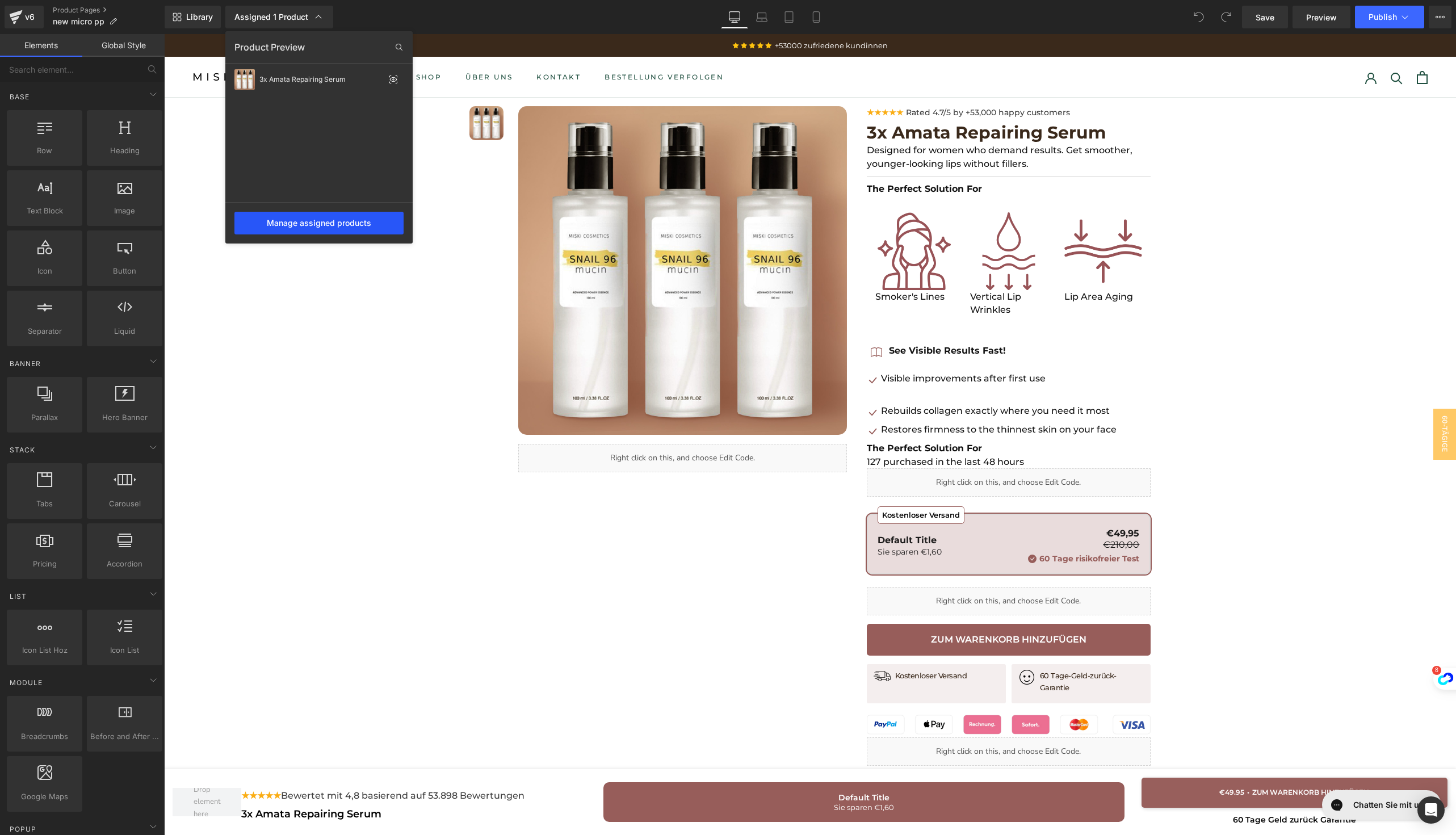
click at [318, 219] on div "Manage assigned products" at bounding box center [319, 223] width 169 height 22
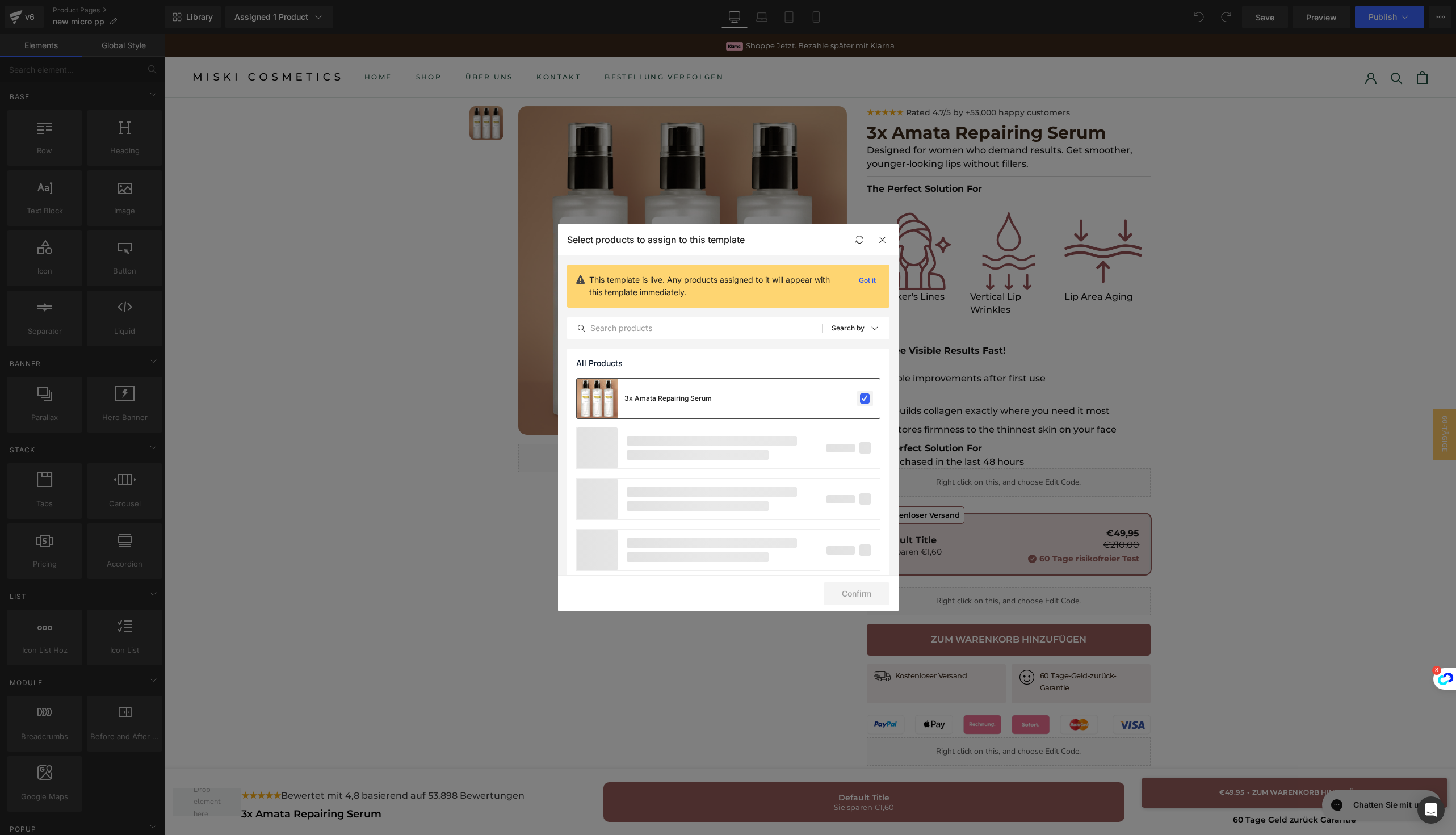
click at [862, 395] on label at bounding box center [865, 398] width 10 height 10
click at [865, 399] on input "checkbox" at bounding box center [865, 399] width 0 height 0
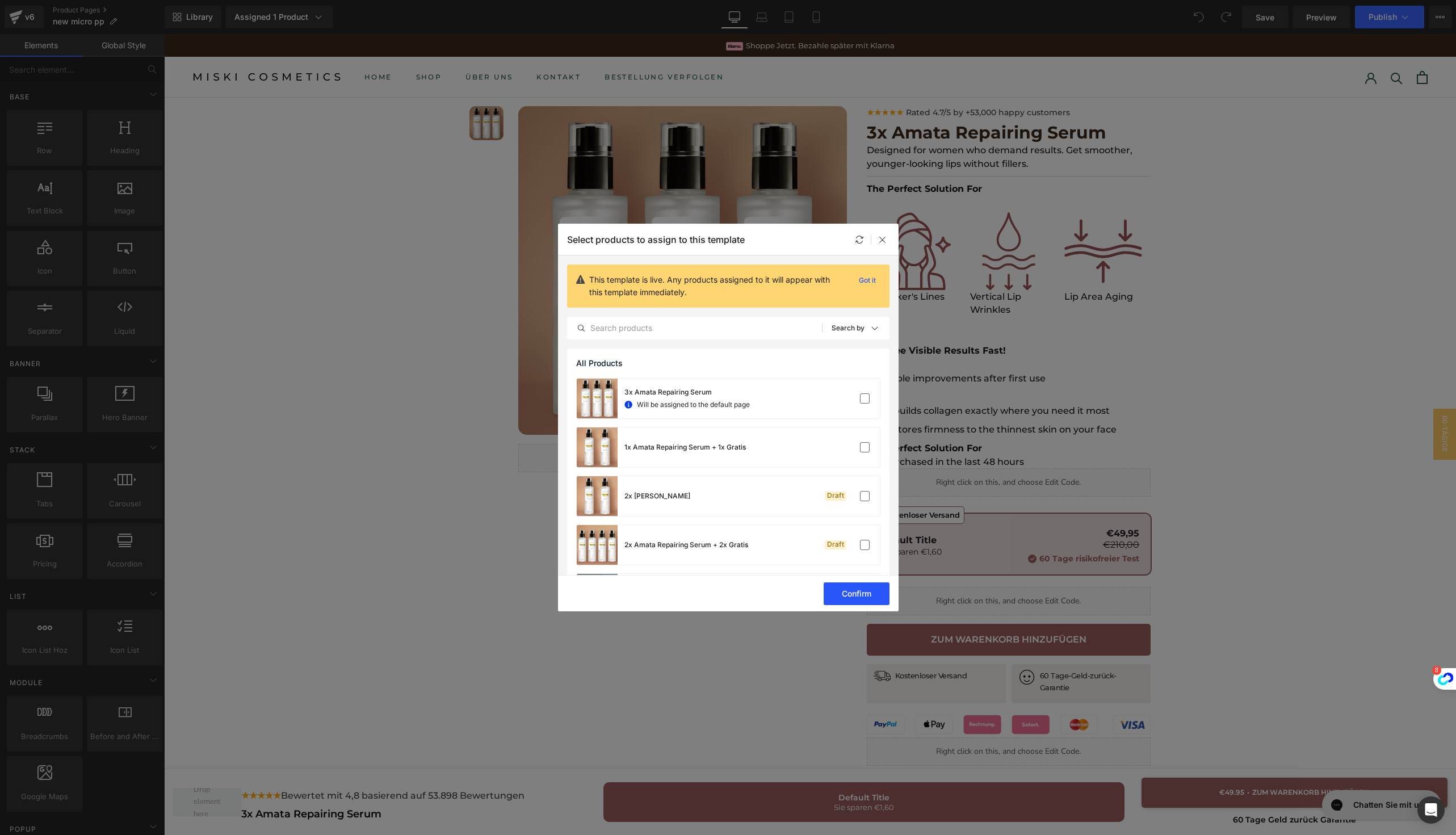
click at [844, 592] on button "Confirm" at bounding box center [857, 594] width 66 height 22
click at [883, 240] on icon at bounding box center [883, 239] width 9 height 9
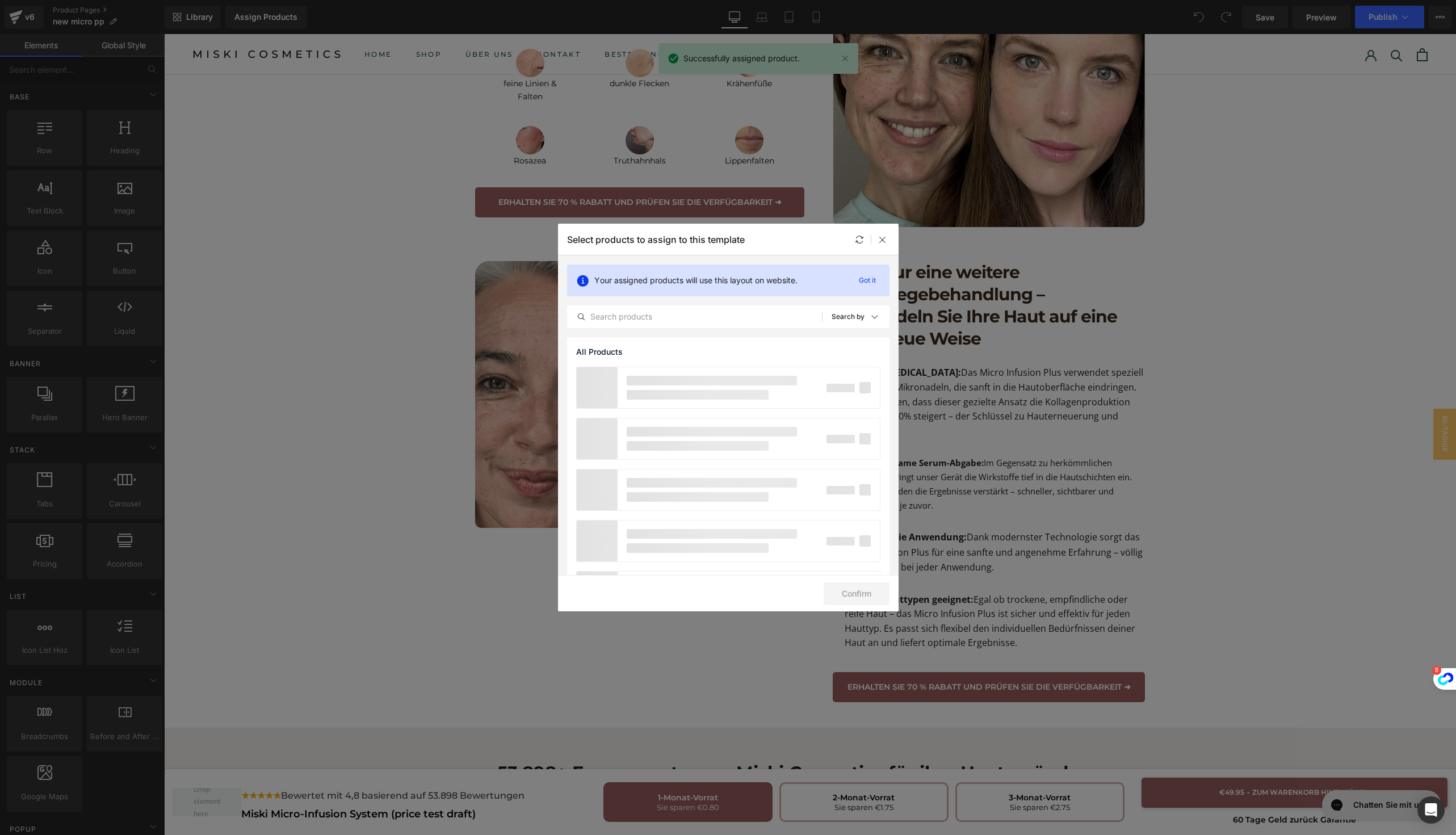
scroll to position [1449, 0]
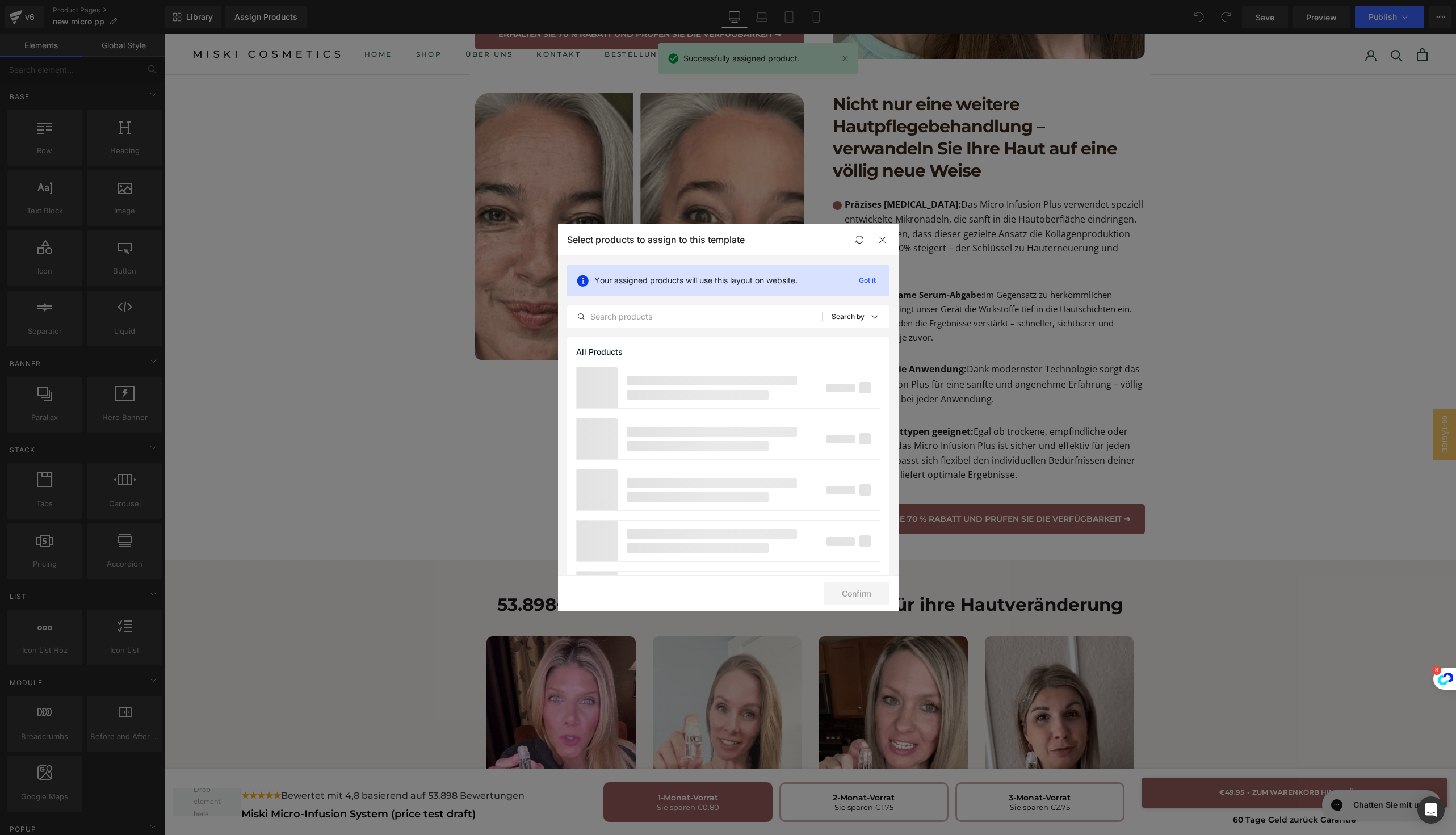
click at [885, 247] on div "Select products to assign to this template" at bounding box center [728, 239] width 341 height 31
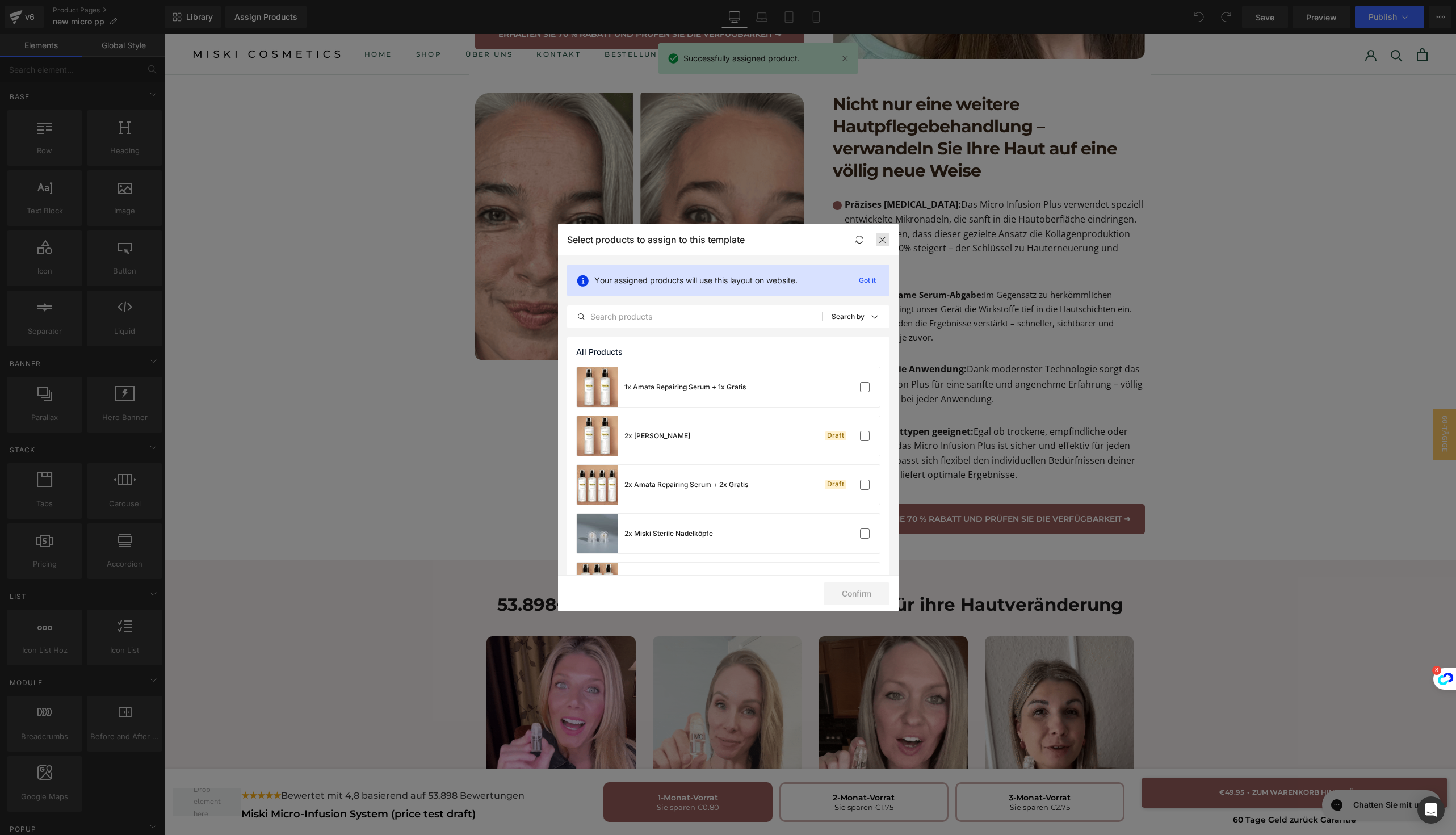
click at [885, 241] on icon at bounding box center [883, 239] width 9 height 9
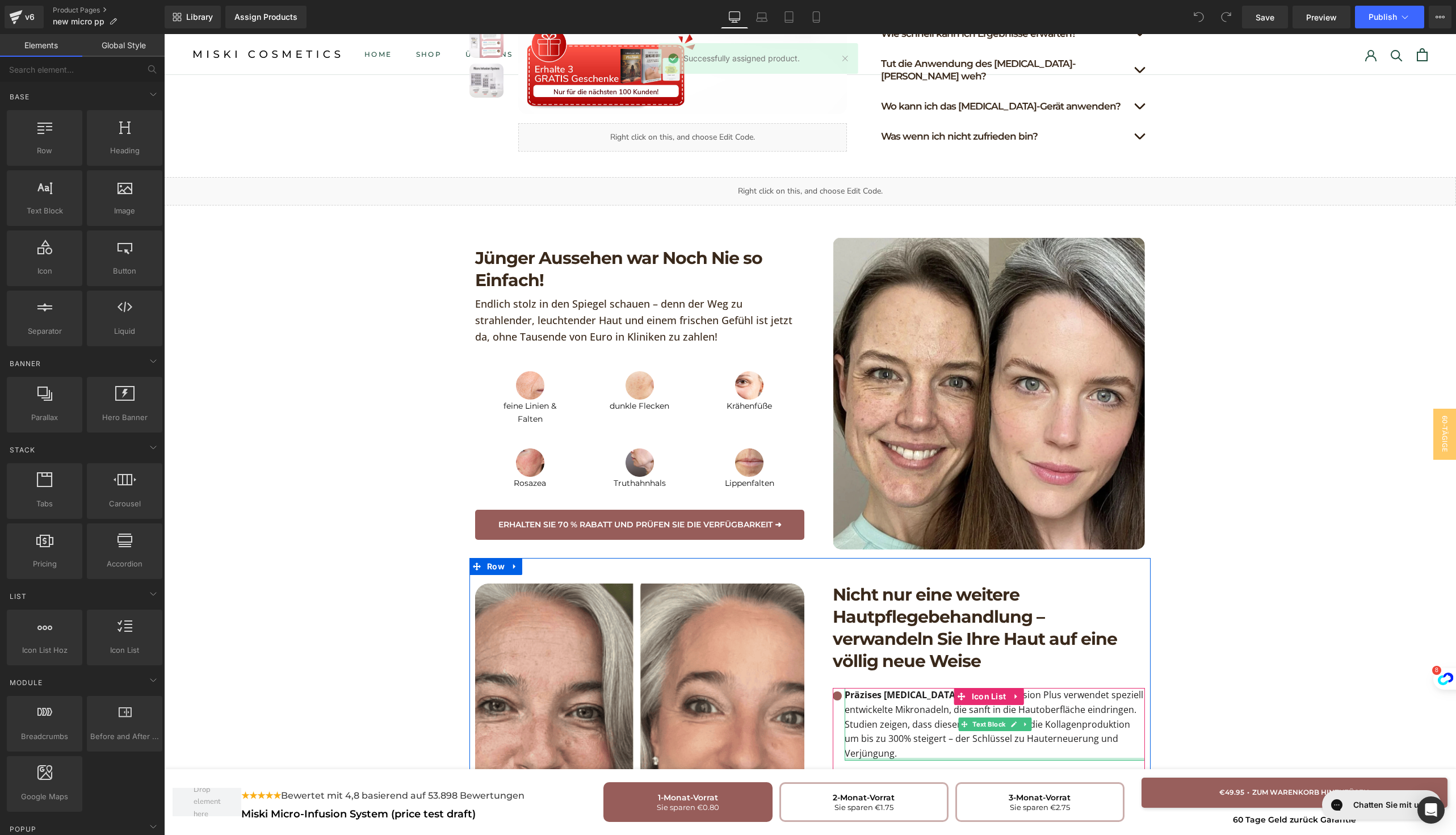
scroll to position [0, 0]
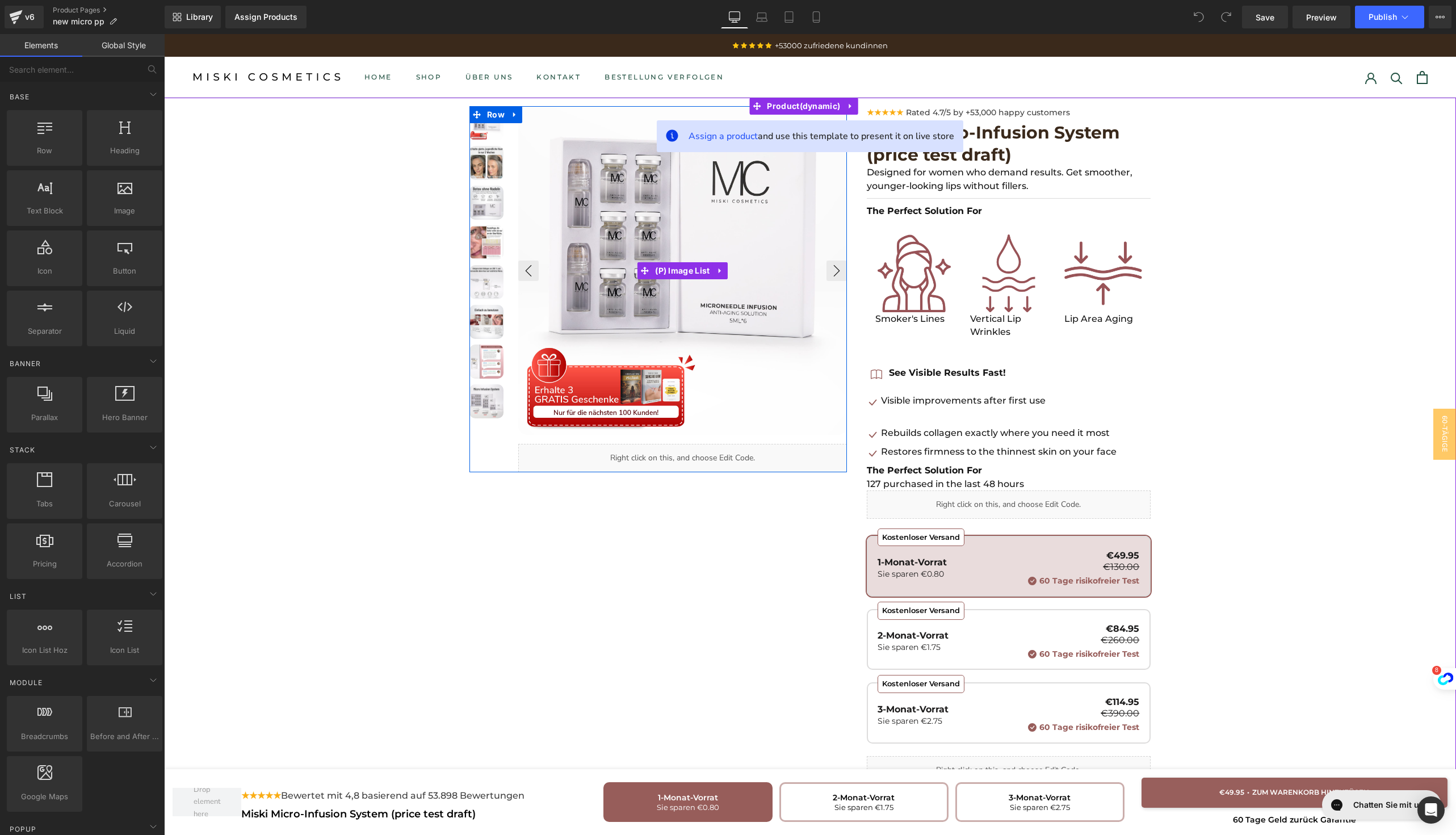
click at [601, 258] on img at bounding box center [682, 270] width 329 height 329
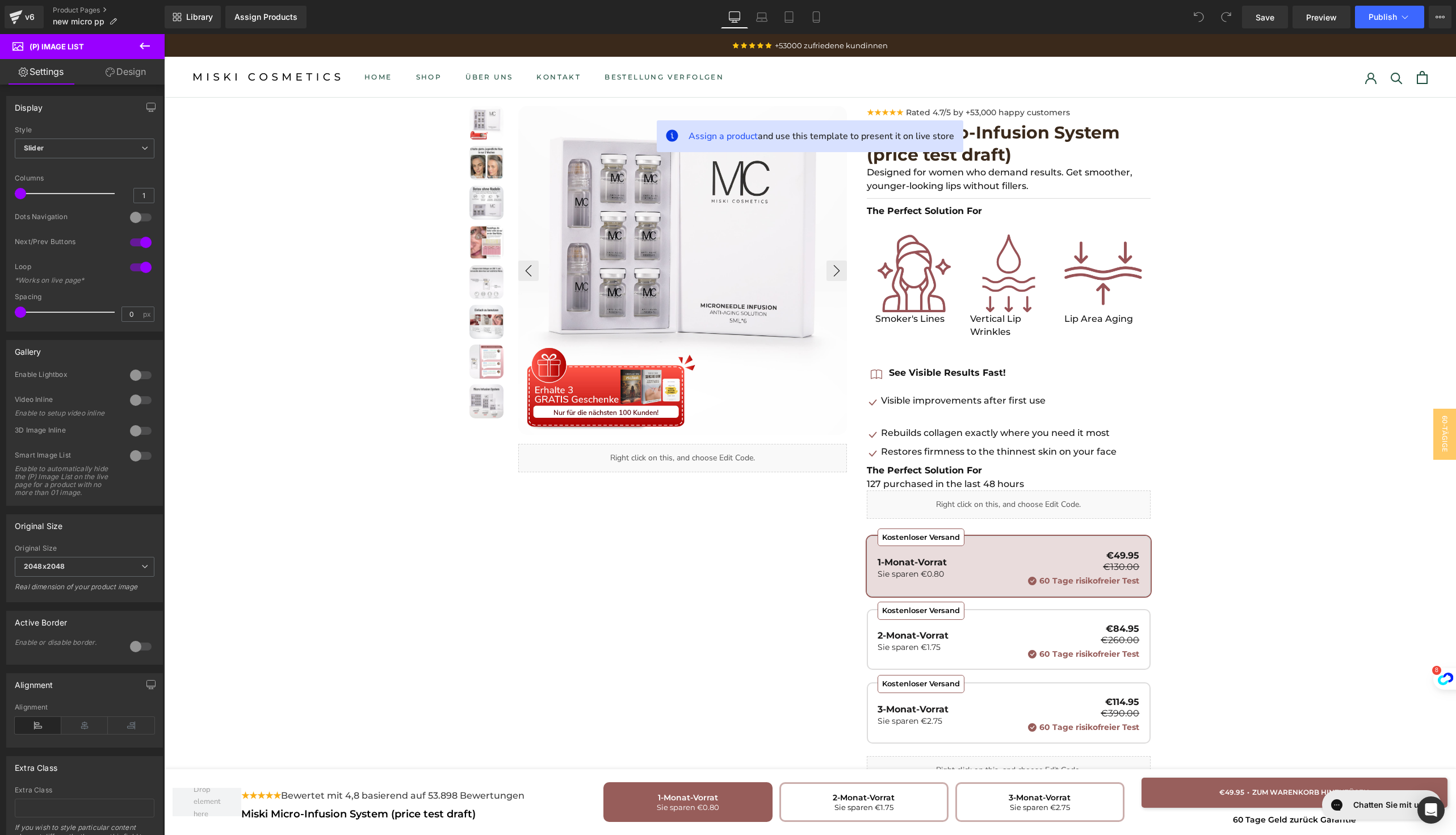
click at [108, 75] on icon at bounding box center [110, 72] width 9 height 9
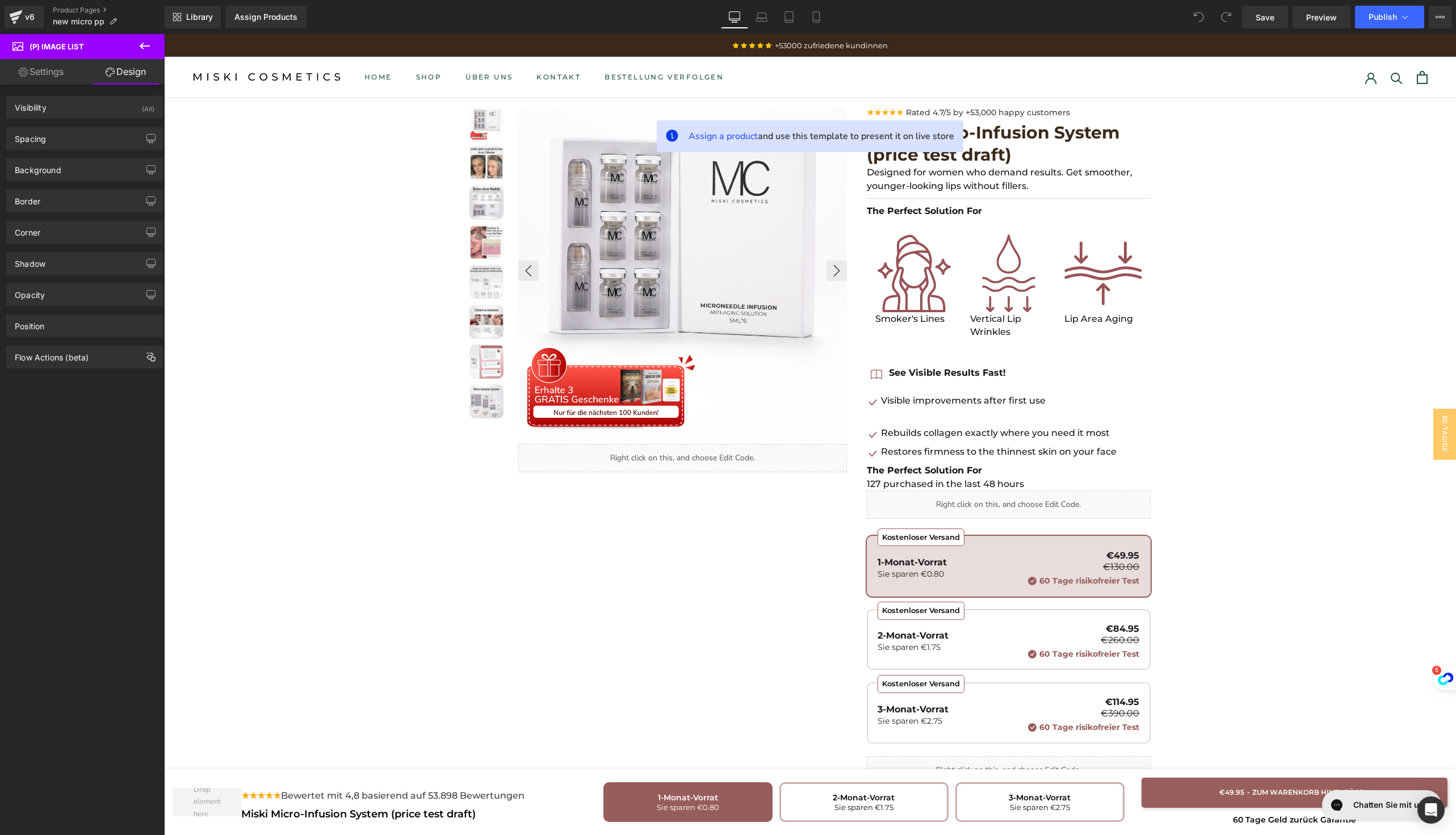
click at [31, 75] on link "Settings" at bounding box center [41, 71] width 82 height 26
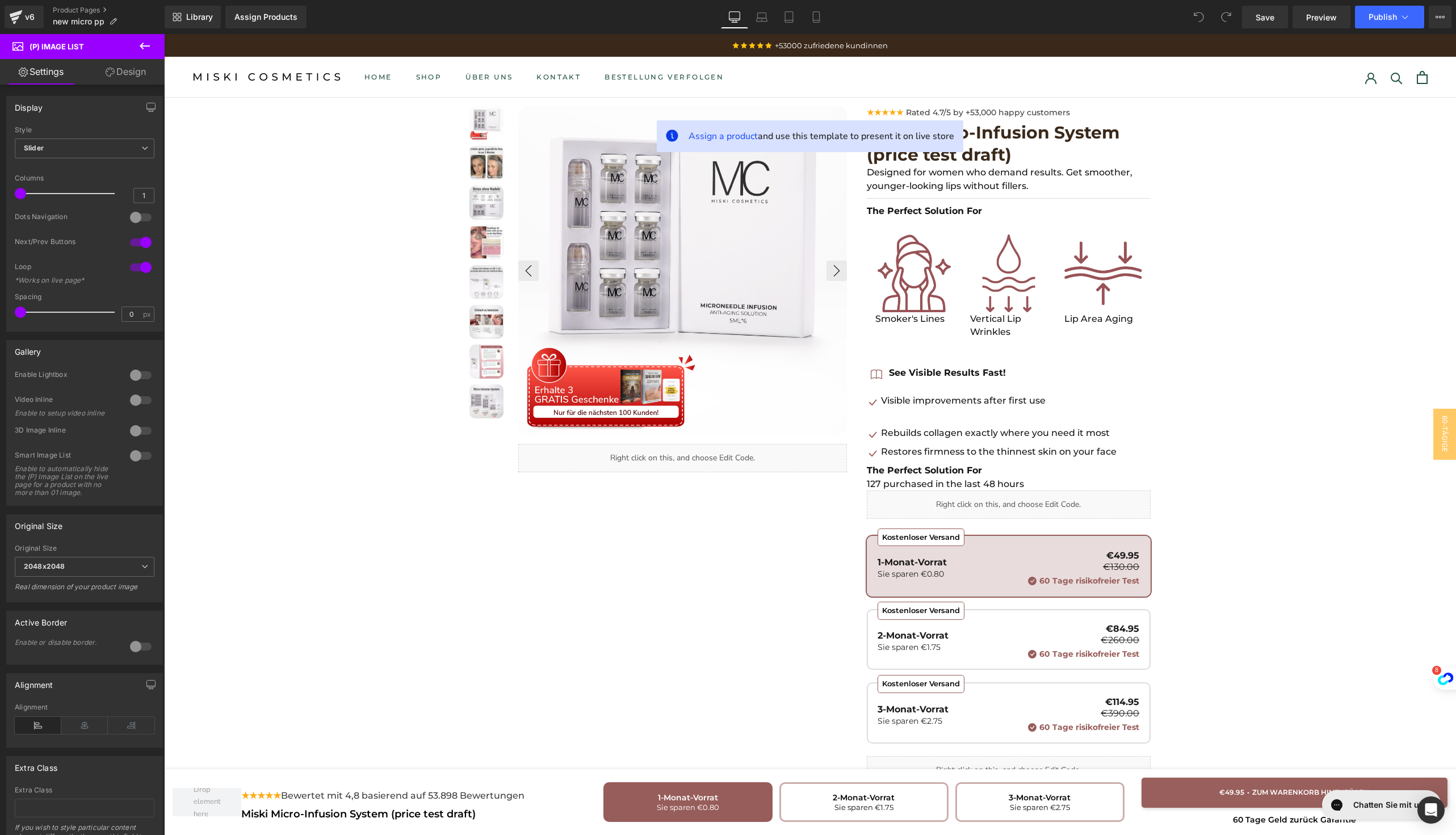
click at [254, 31] on div "Library Assign Products Product Preview No product match your search. Please tr…" at bounding box center [810, 17] width 1291 height 34
click at [261, 17] on div "Assign Products" at bounding box center [266, 17] width 63 height 9
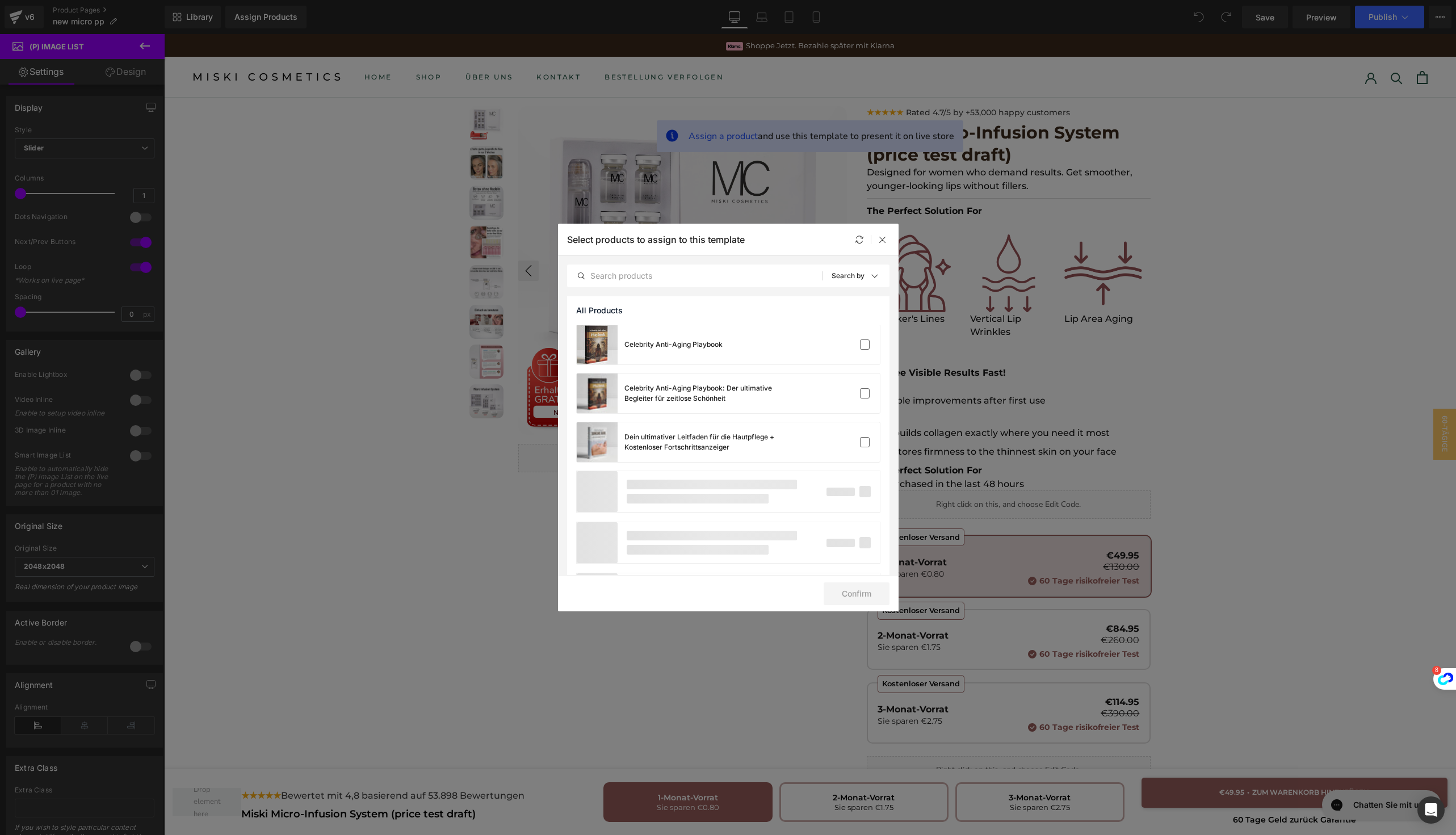
scroll to position [988, 0]
click at [852, 276] on p "Search by" at bounding box center [848, 276] width 33 height 8
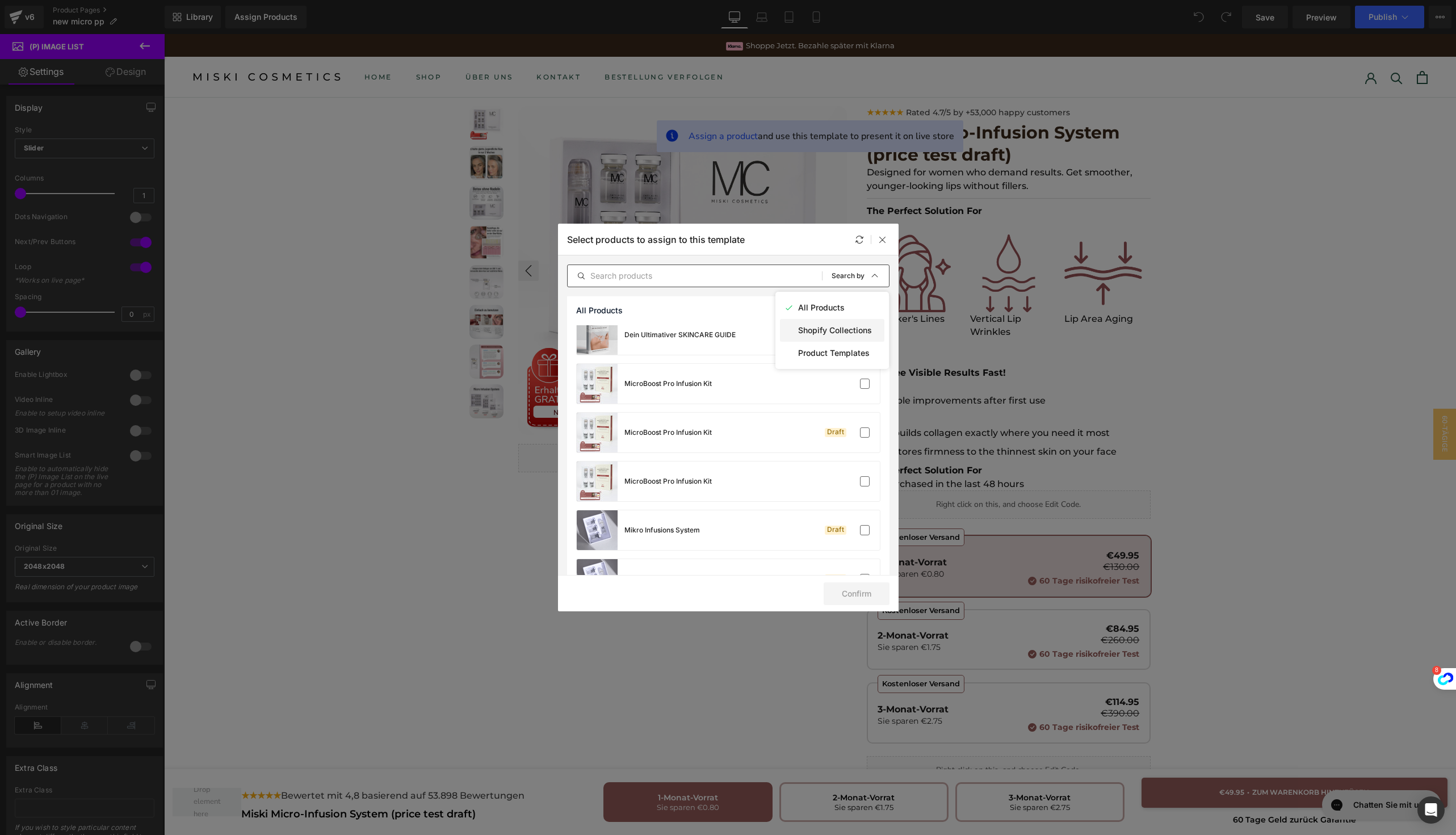
click at [840, 331] on p "Shopify Collections" at bounding box center [835, 331] width 74 height 9
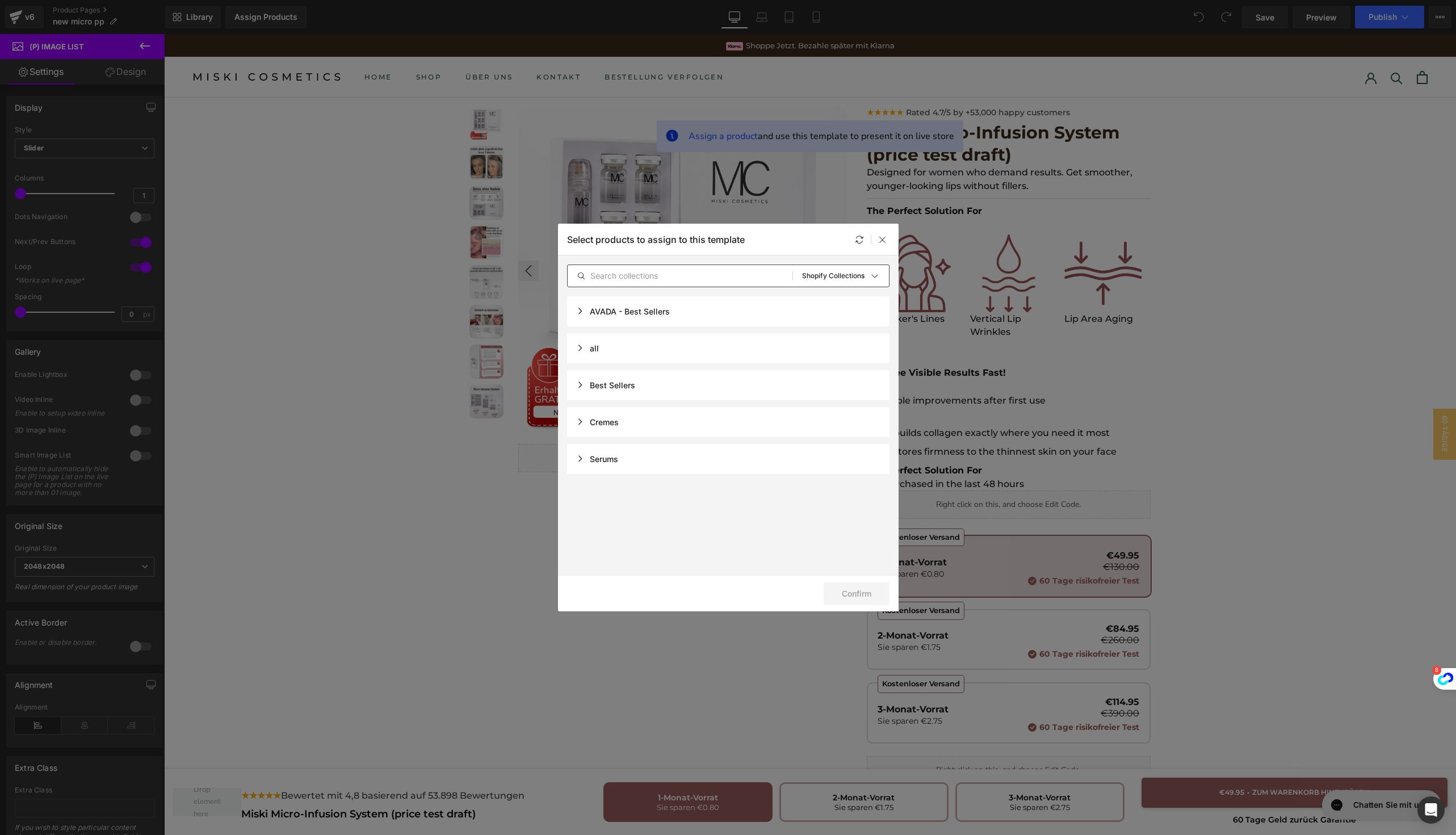
click at [576, 345] on div "all" at bounding box center [587, 348] width 22 height 10
click at [579, 382] on div "Best Sellers" at bounding box center [605, 385] width 59 height 10
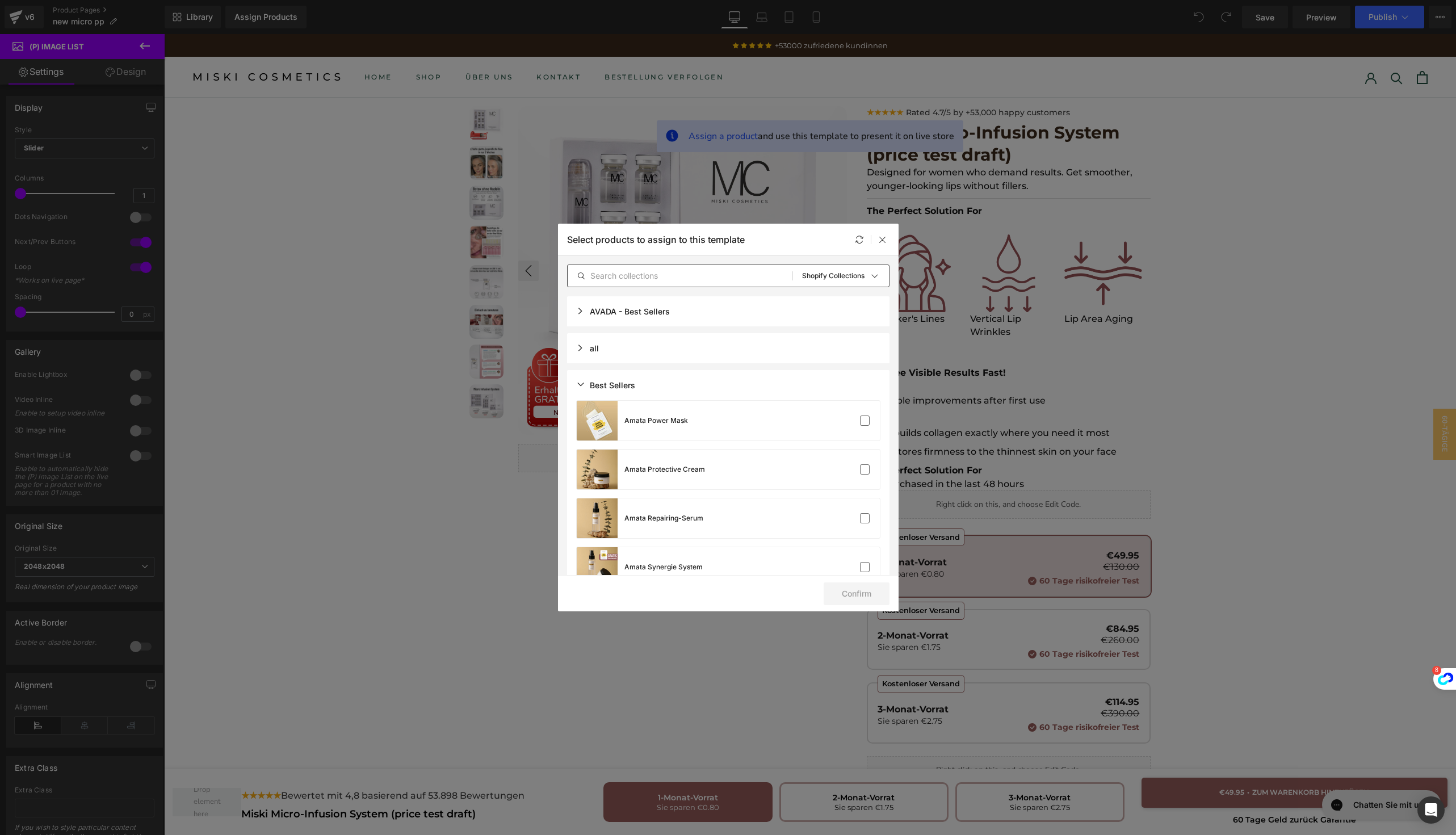
click at [580, 380] on div "Best Sellers" at bounding box center [605, 385] width 59 height 10
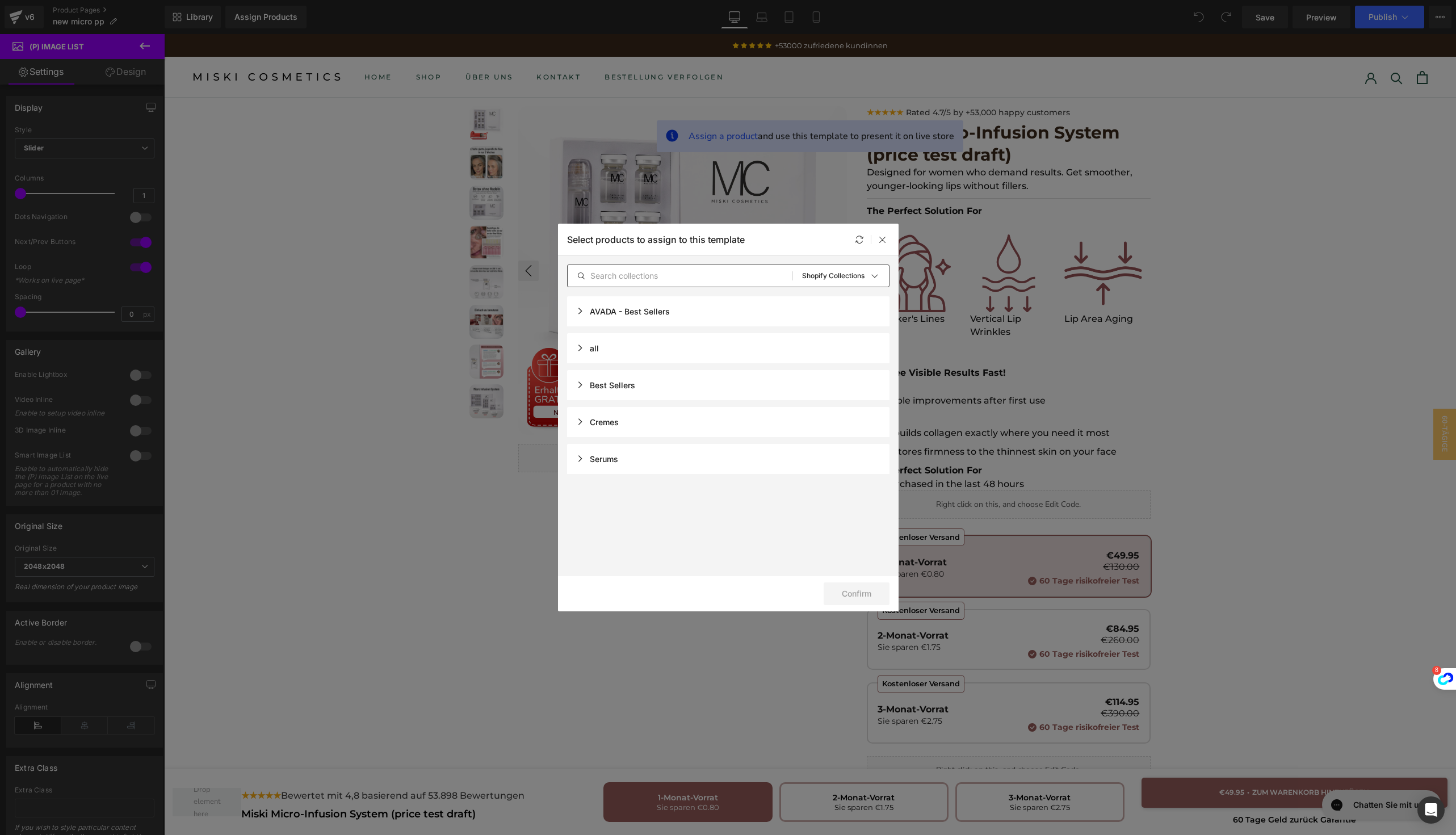
click at [580, 354] on div "all" at bounding box center [729, 348] width 323 height 30
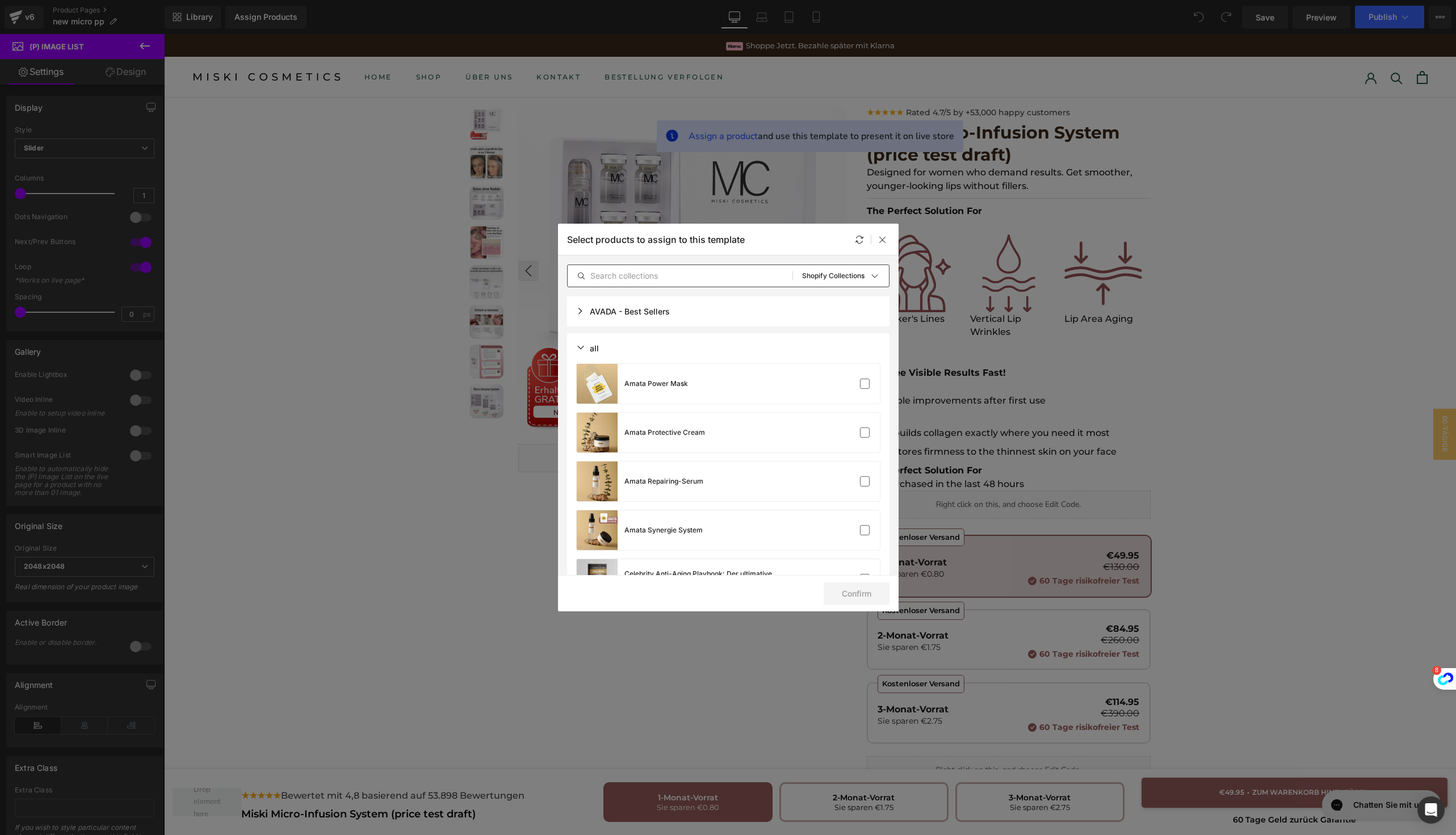
click at [588, 347] on div "all" at bounding box center [587, 348] width 22 height 10
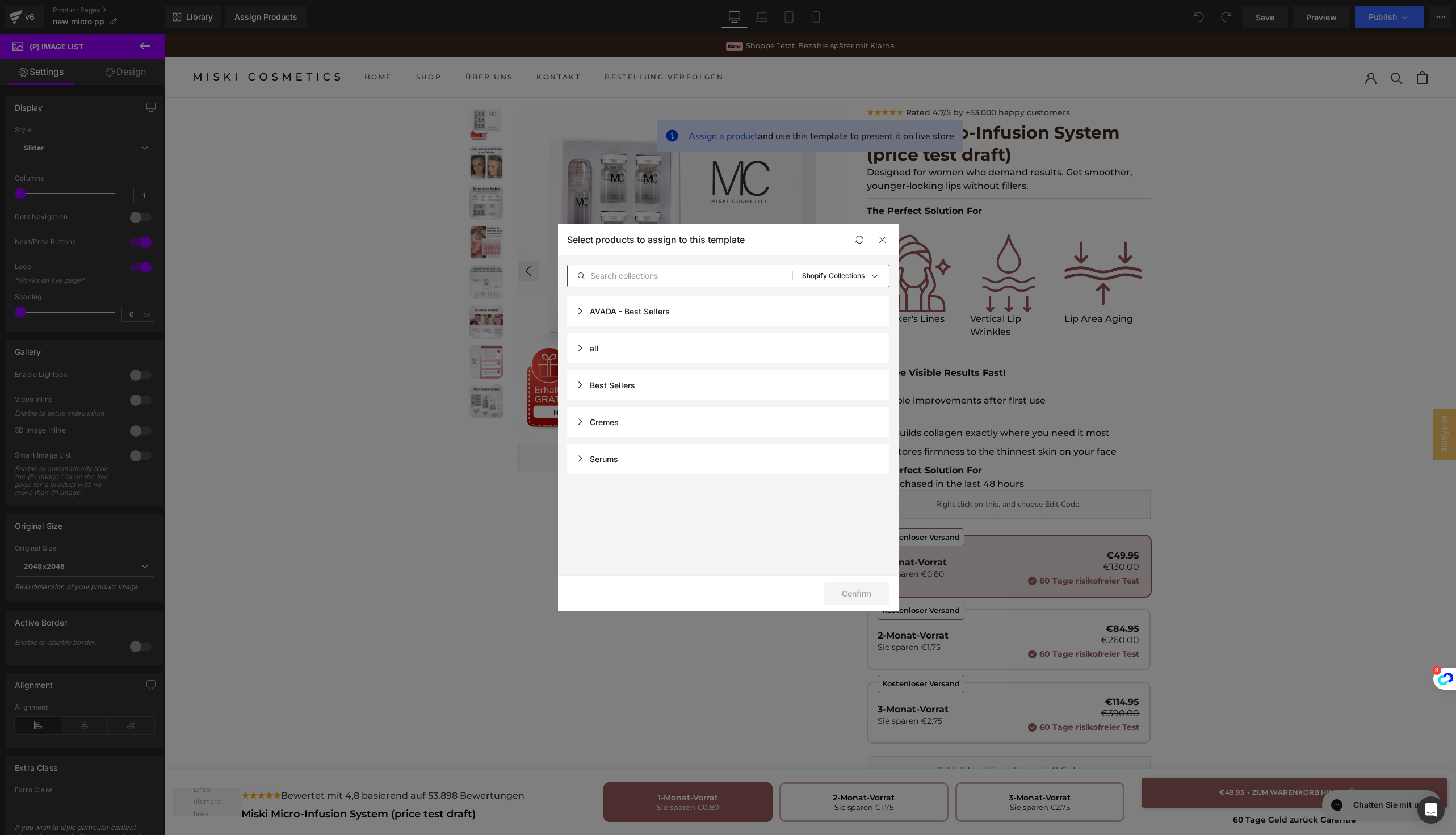
click at [592, 454] on div "Serums" at bounding box center [597, 459] width 42 height 10
click at [586, 454] on div "Serums" at bounding box center [597, 459] width 42 height 10
click at [590, 309] on div "AVADA - Best Sellers" at bounding box center [623, 311] width 94 height 10
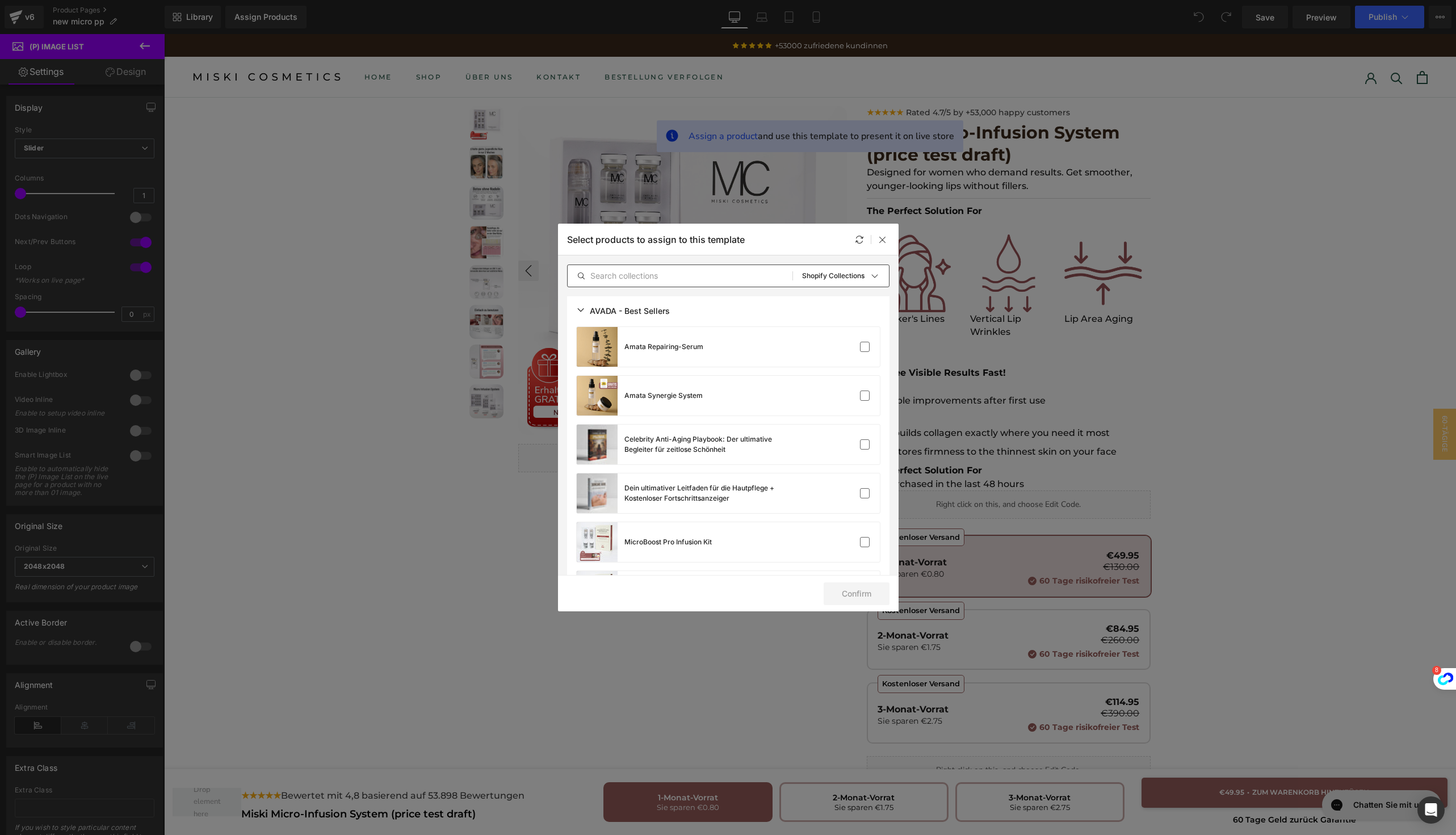
scroll to position [632, 0]
click at [684, 283] on div "All Products Shopify Collections Product Templates Shopify Collections Sort: Sh…" at bounding box center [729, 276] width 323 height 22
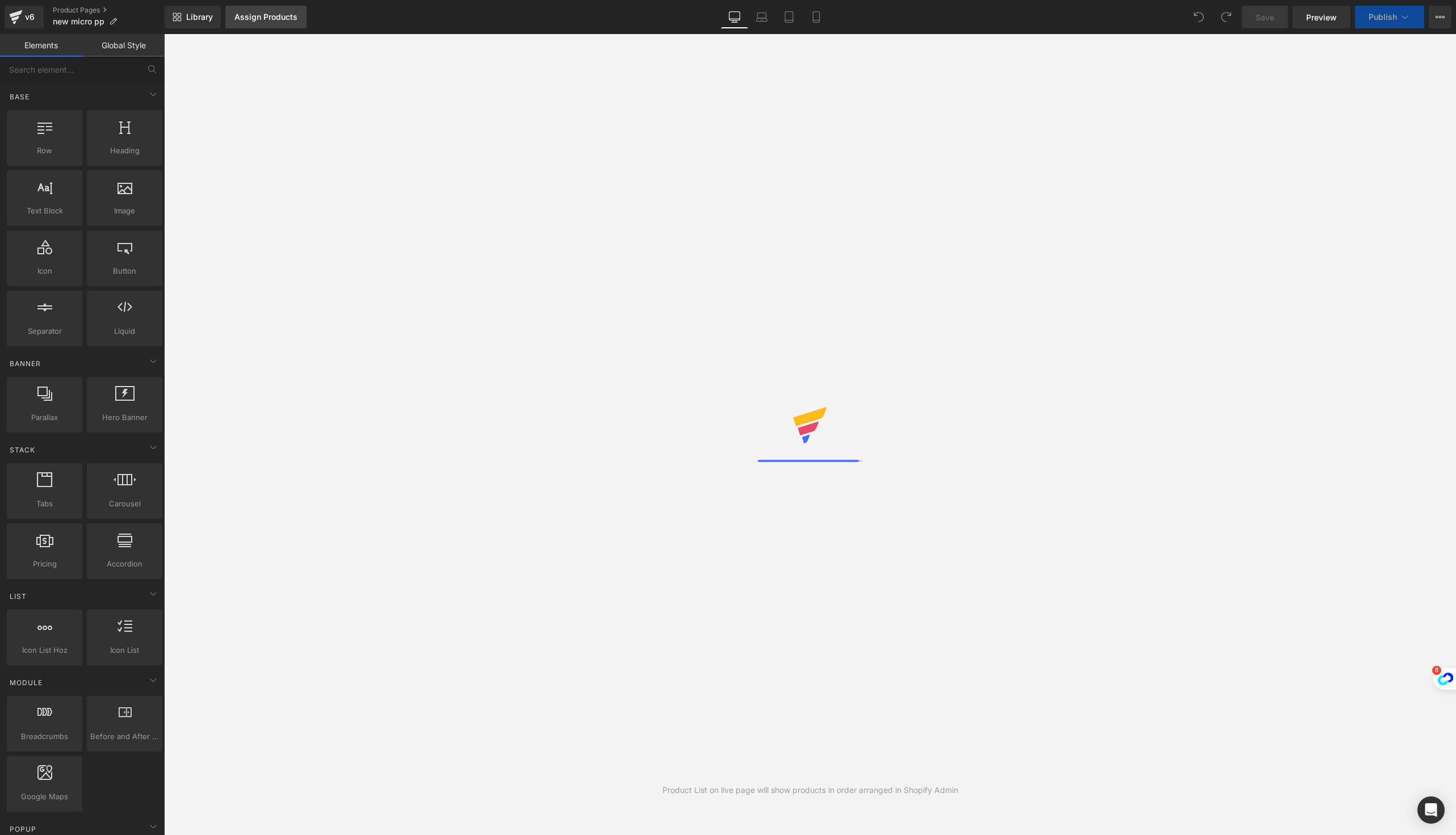
click at [275, 13] on div "Assign Products" at bounding box center [266, 17] width 63 height 9
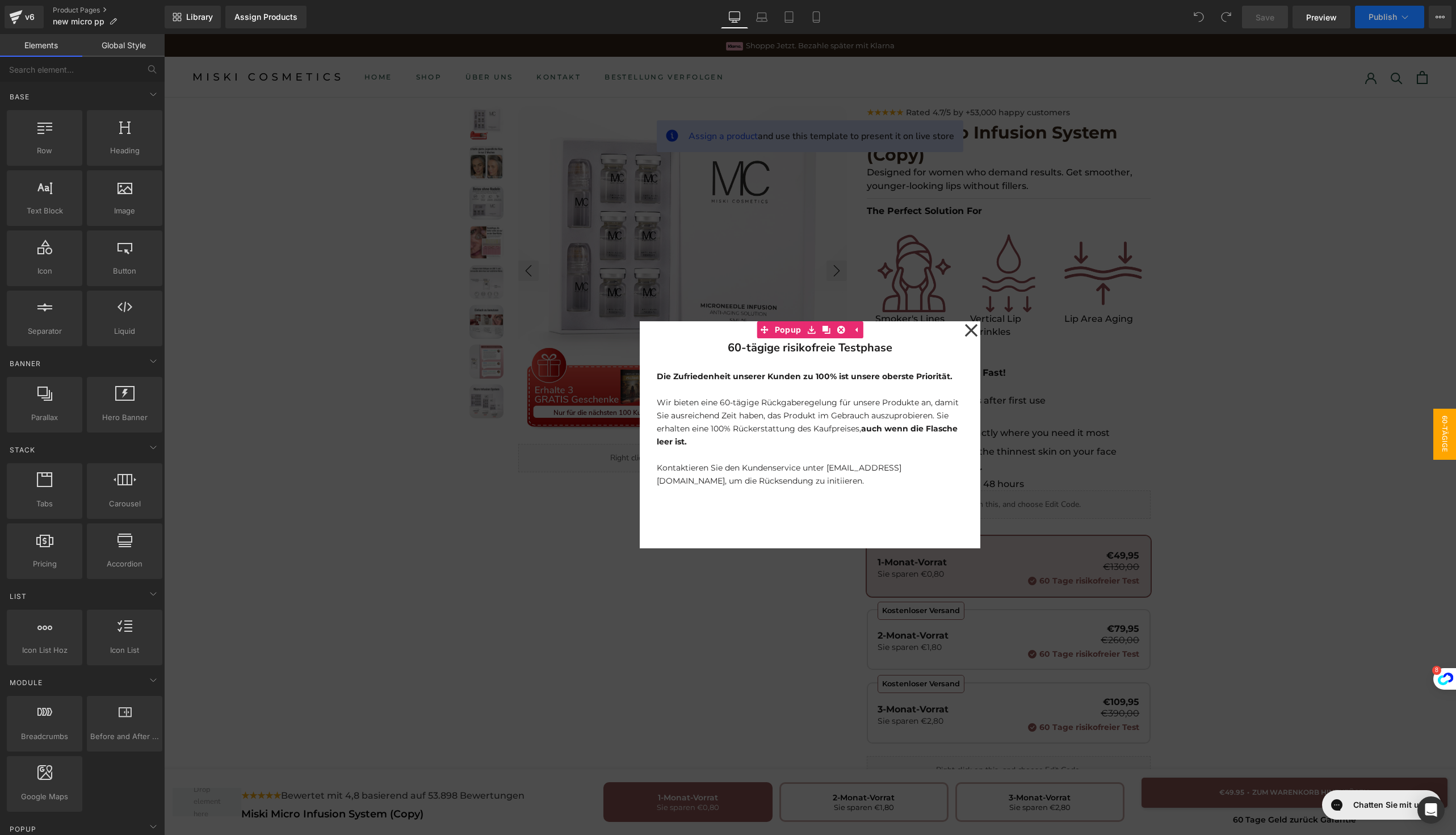
click at [246, 19] on div "Assign Products" at bounding box center [266, 17] width 63 height 9
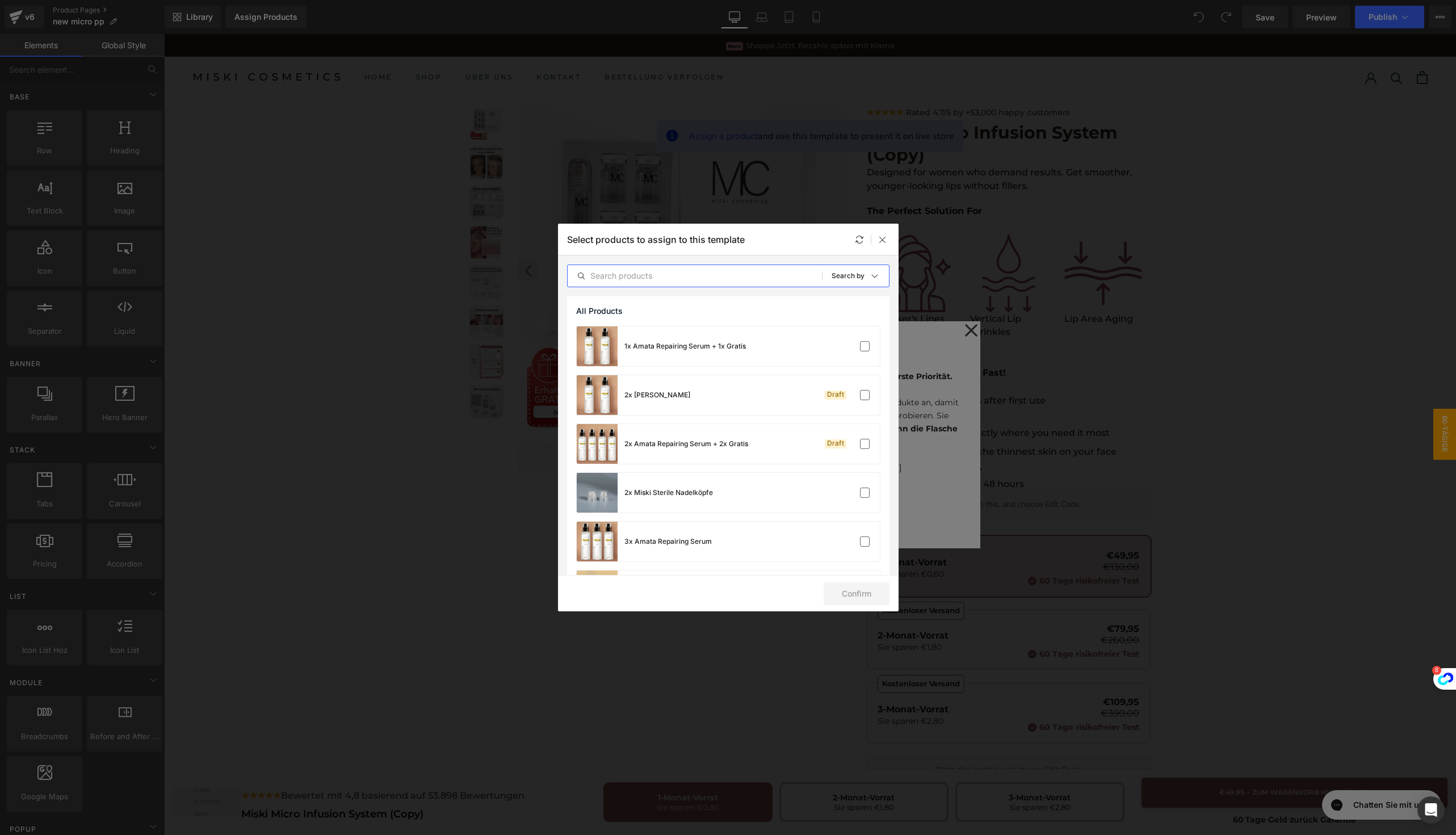
click at [672, 274] on input "text" at bounding box center [695, 276] width 255 height 14
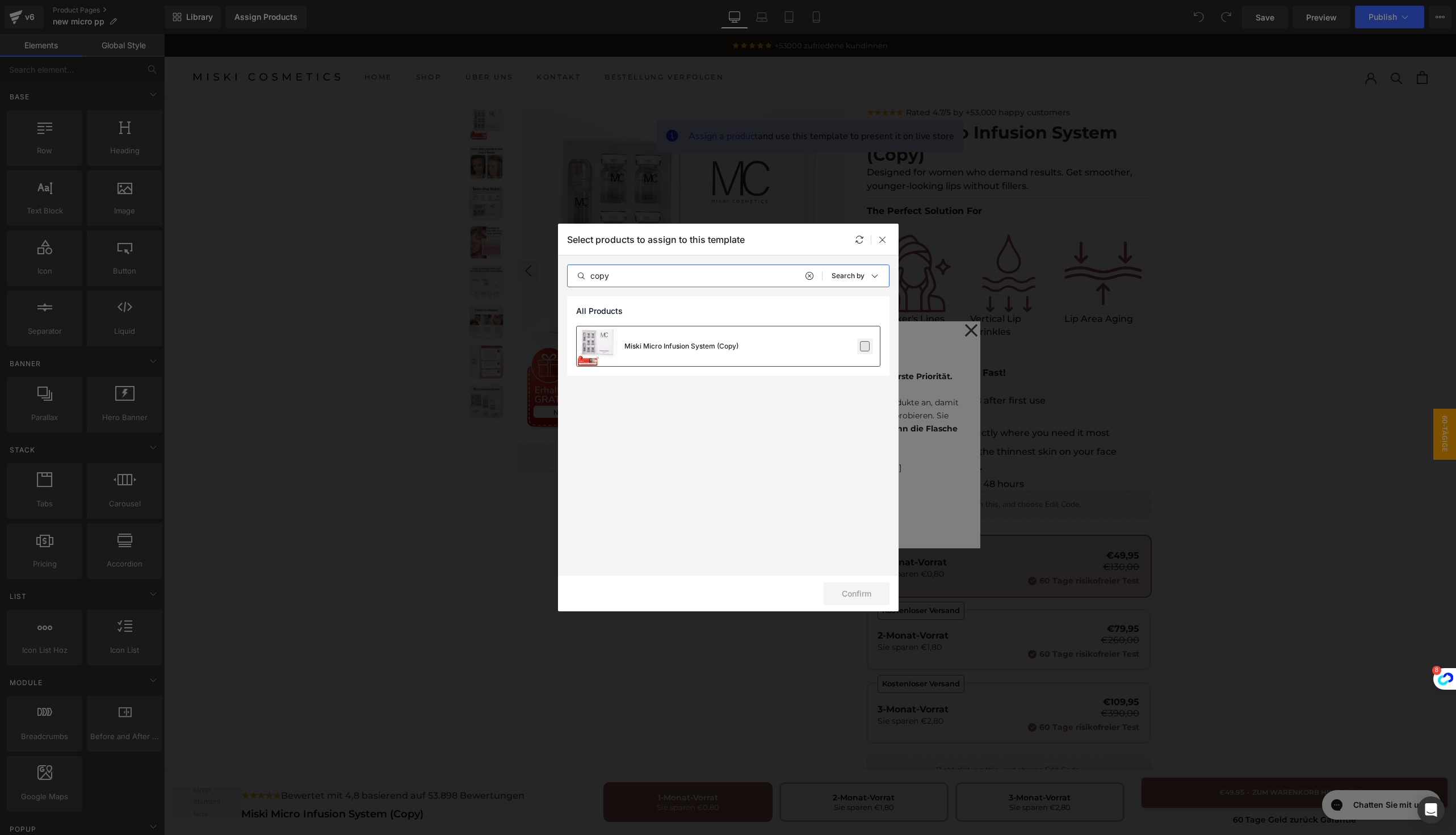
type input "copy"
click at [860, 342] on label at bounding box center [865, 346] width 10 height 10
click at [865, 346] on input "checkbox" at bounding box center [865, 346] width 0 height 0
click at [881, 242] on icon at bounding box center [883, 239] width 9 height 9
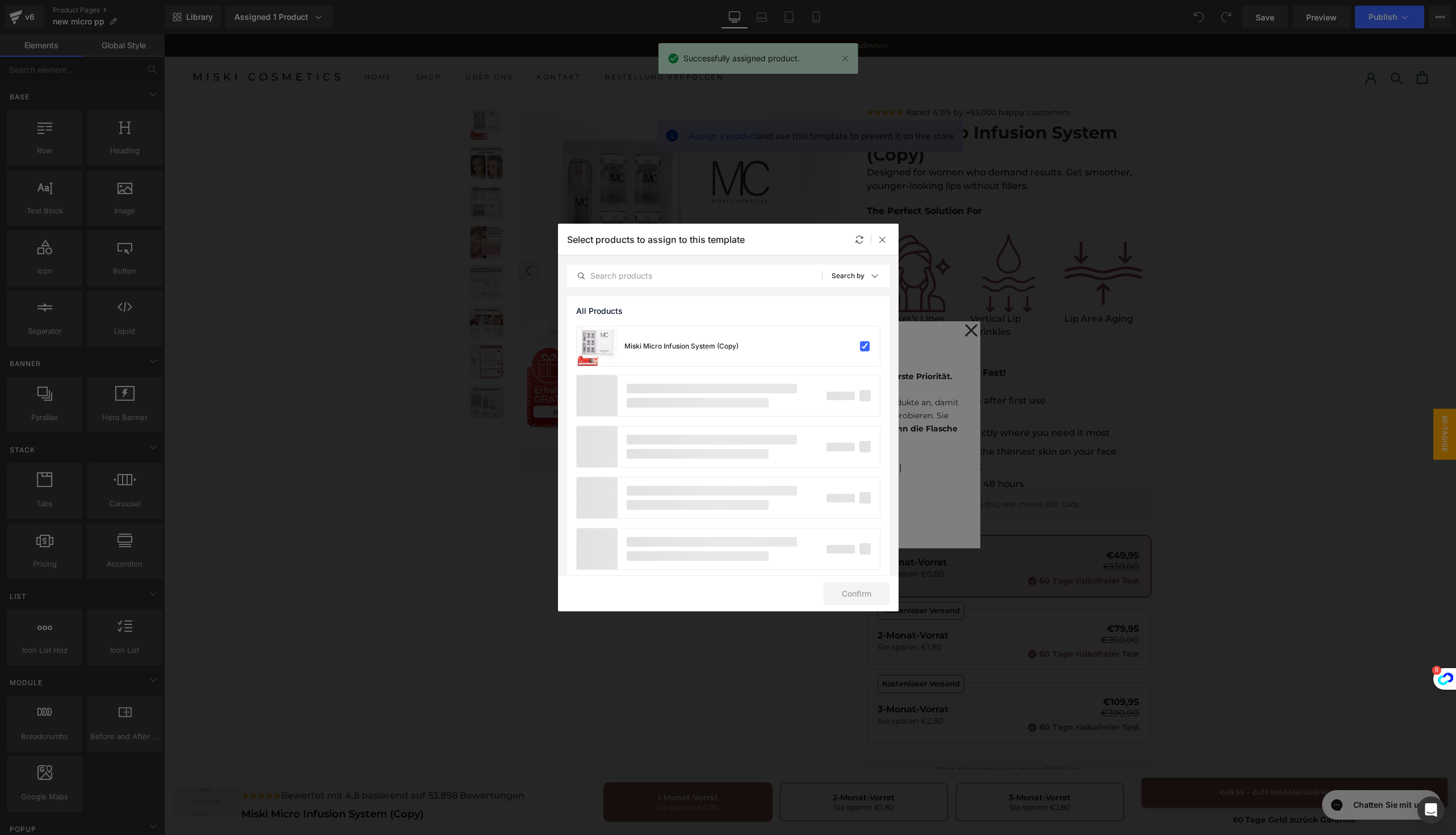
click at [889, 244] on div "Select products to assign to this template" at bounding box center [728, 239] width 341 height 31
click at [885, 240] on icon at bounding box center [883, 239] width 9 height 9
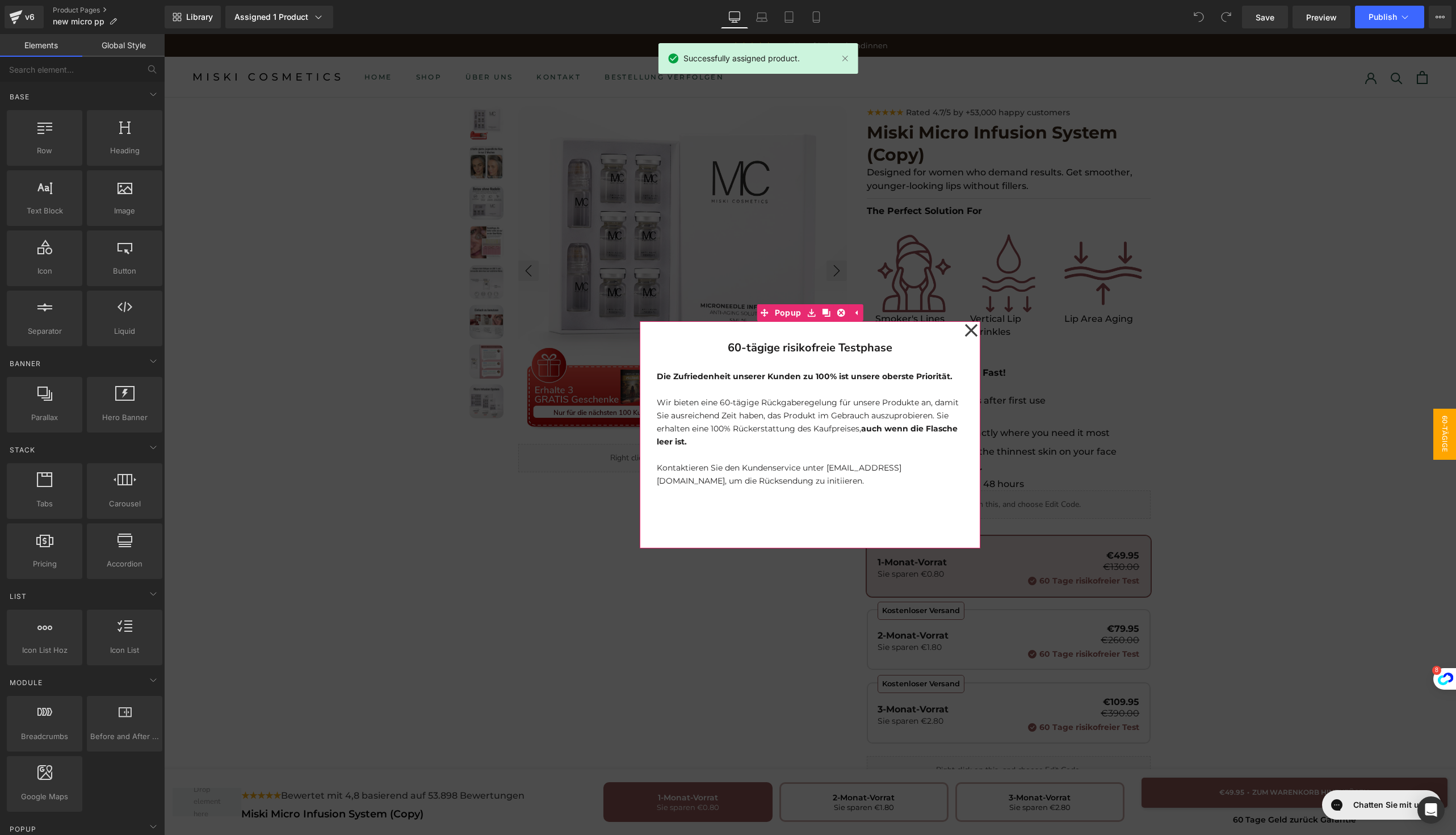
click at [965, 326] on icon at bounding box center [971, 331] width 14 height 57
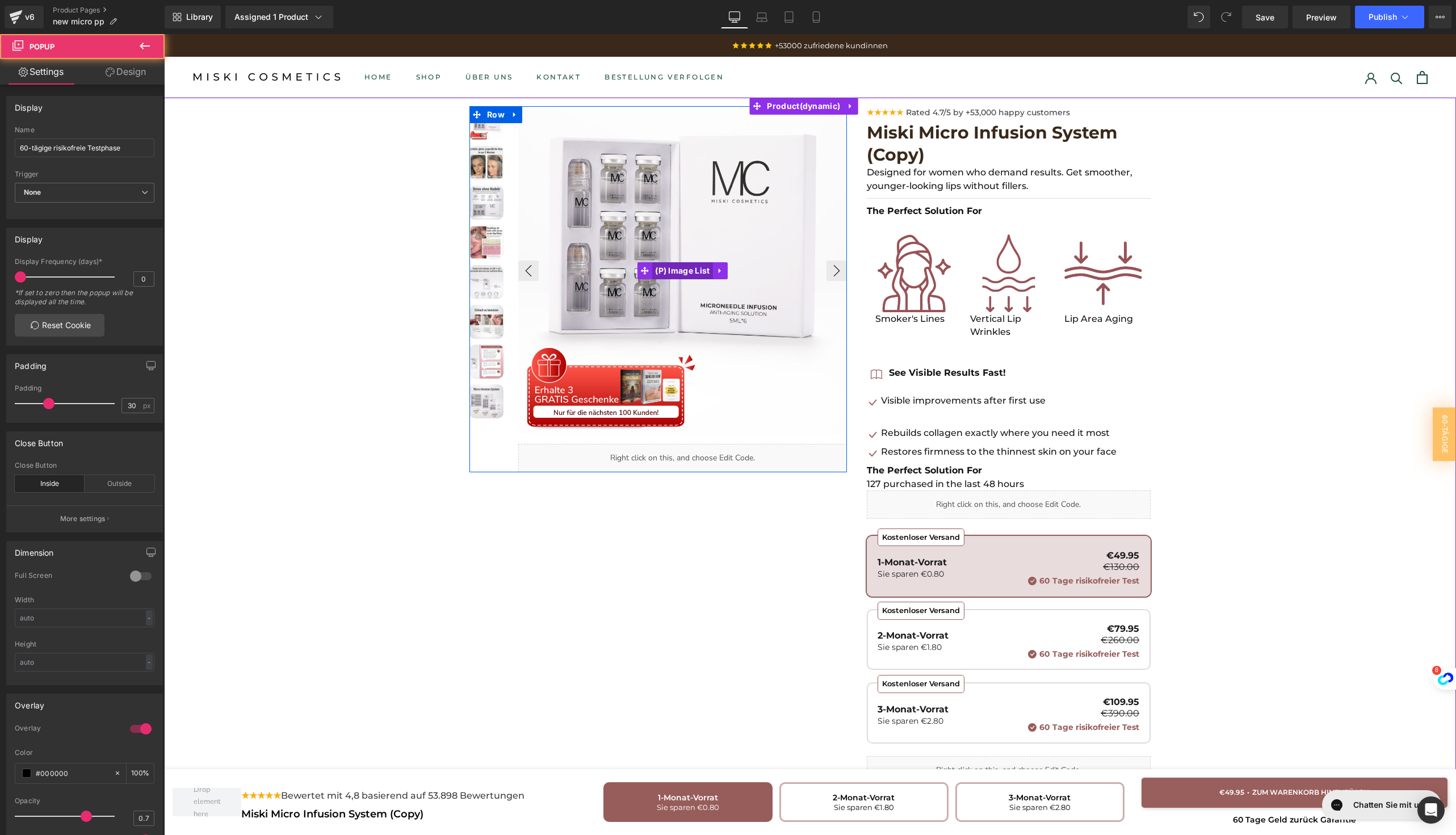
click at [688, 275] on span "(P) Image List" at bounding box center [682, 271] width 60 height 17
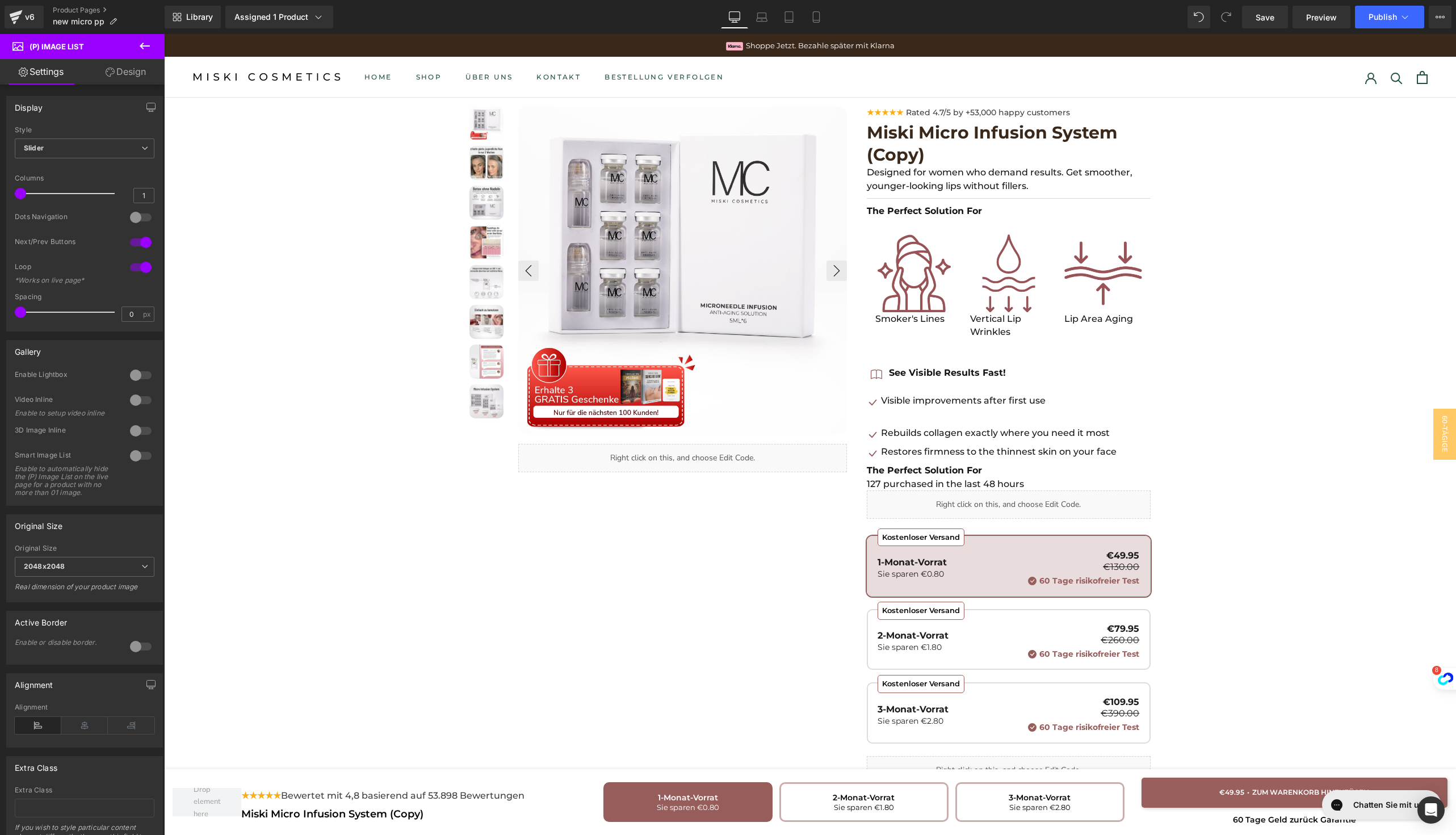
click at [122, 73] on link "Design" at bounding box center [126, 71] width 82 height 26
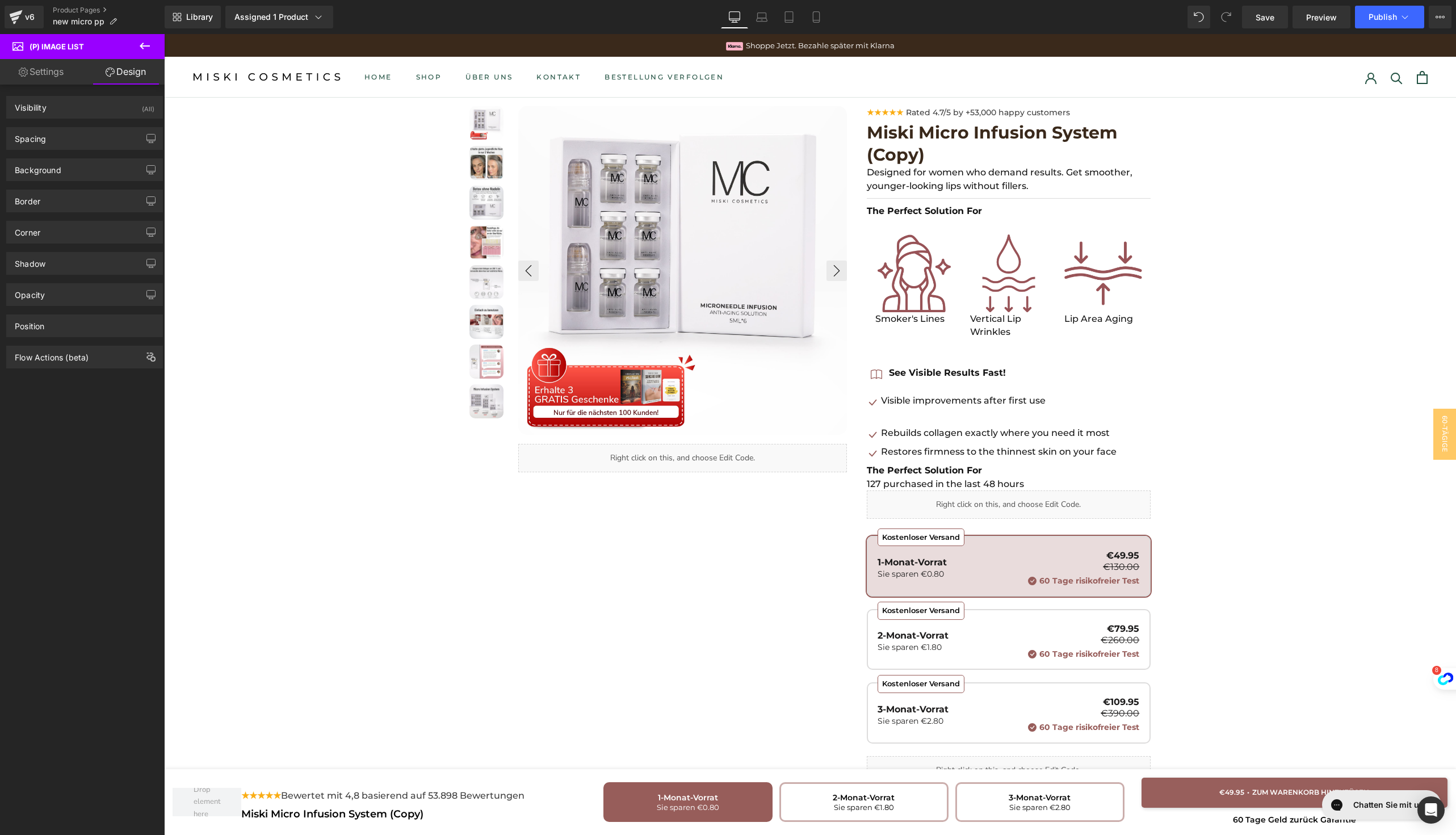
click at [51, 73] on link "Settings" at bounding box center [41, 71] width 82 height 26
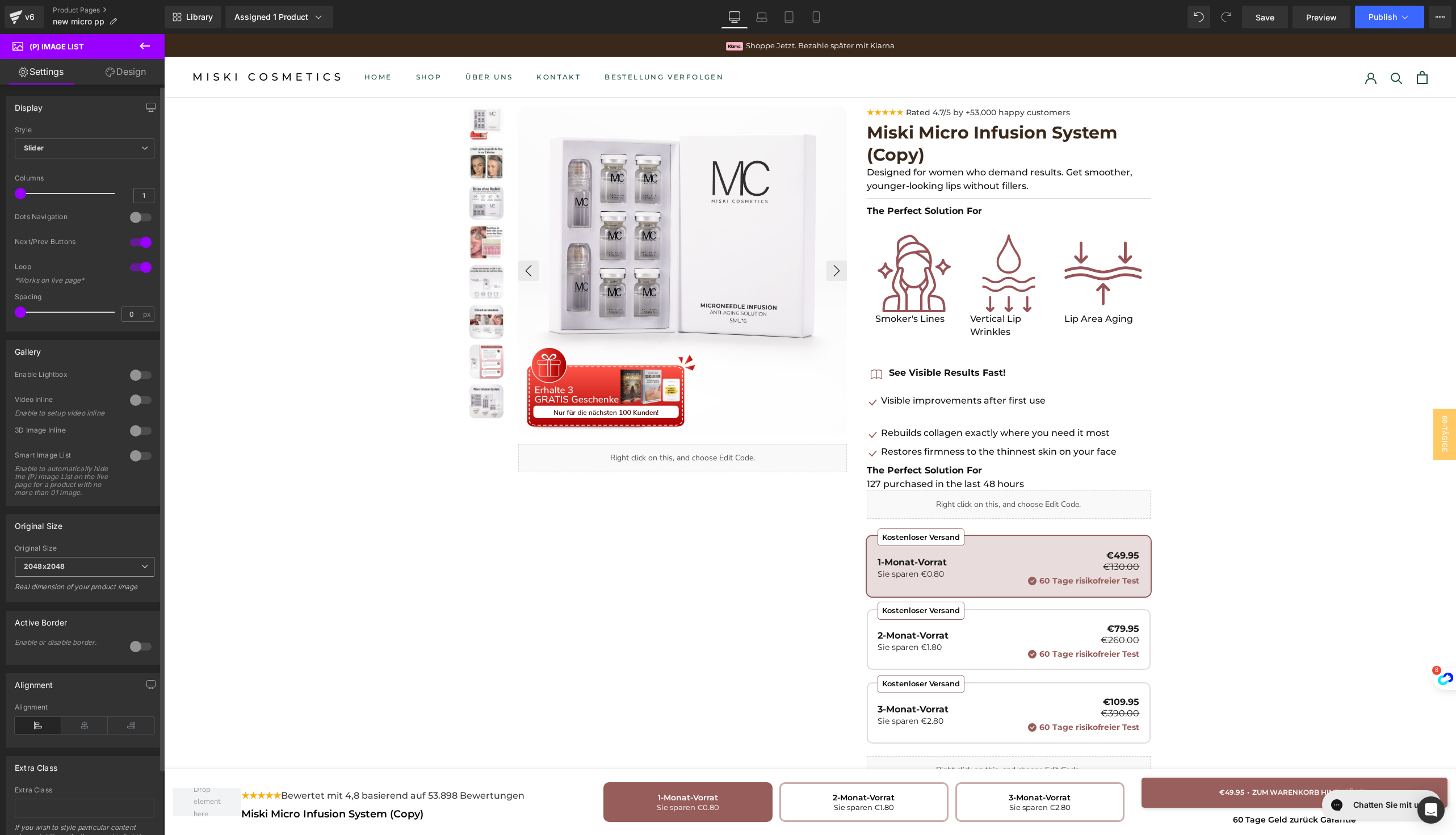
scroll to position [73, 0]
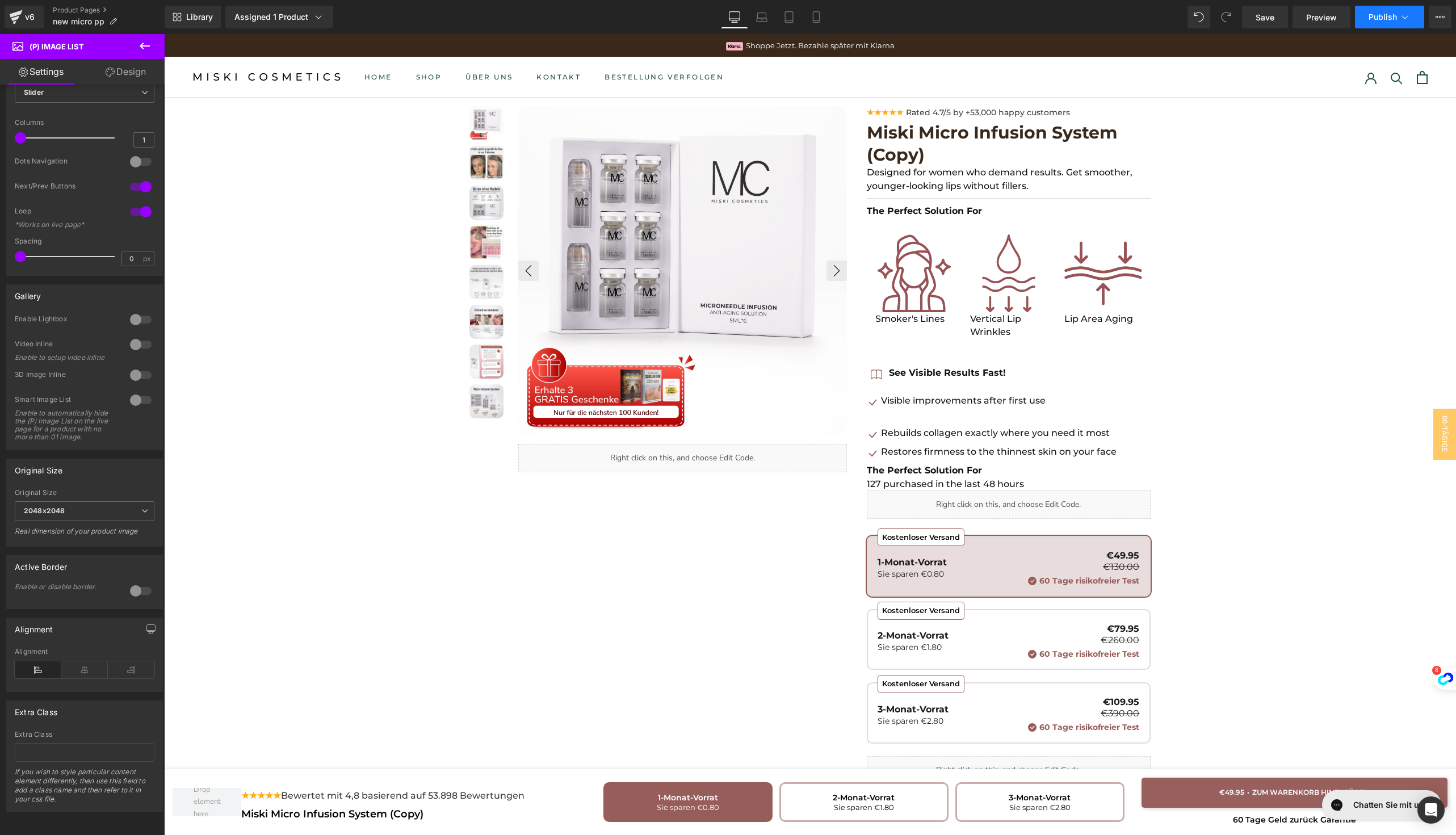
click at [1385, 19] on span "Publish" at bounding box center [1383, 17] width 28 height 9
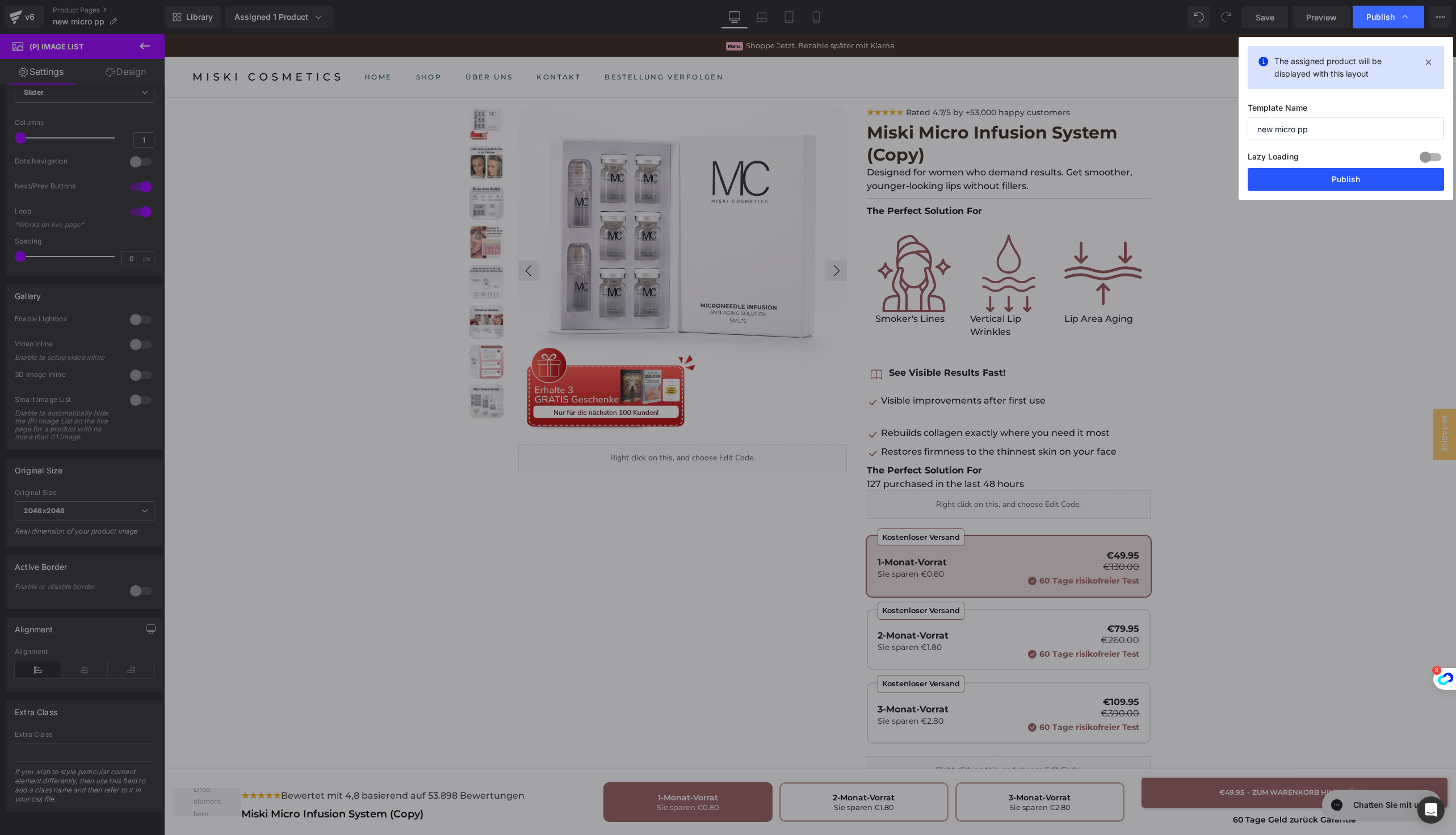
click at [1337, 171] on button "Publish" at bounding box center [1346, 179] width 196 height 22
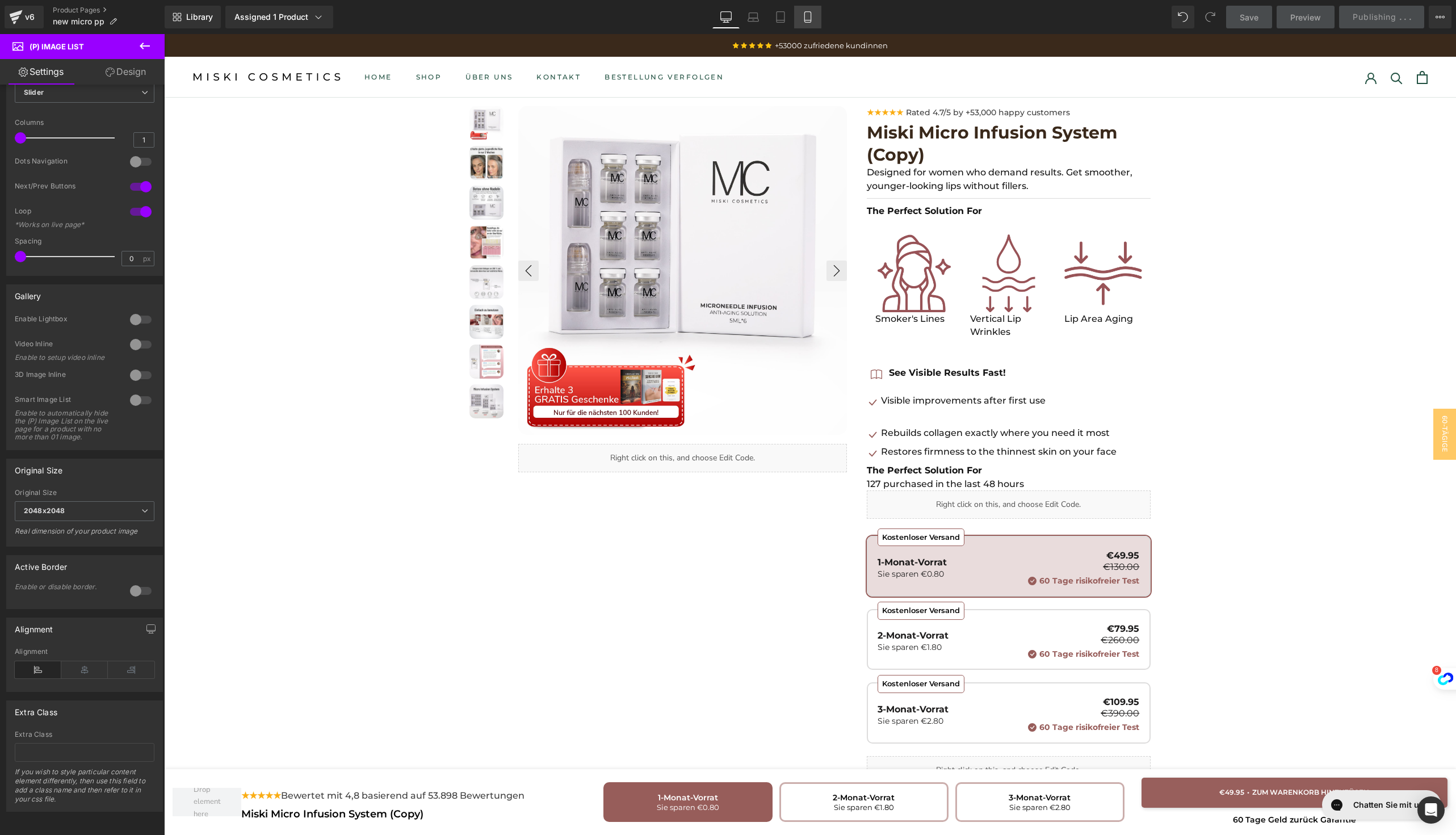
click at [807, 13] on icon at bounding box center [807, 17] width 11 height 11
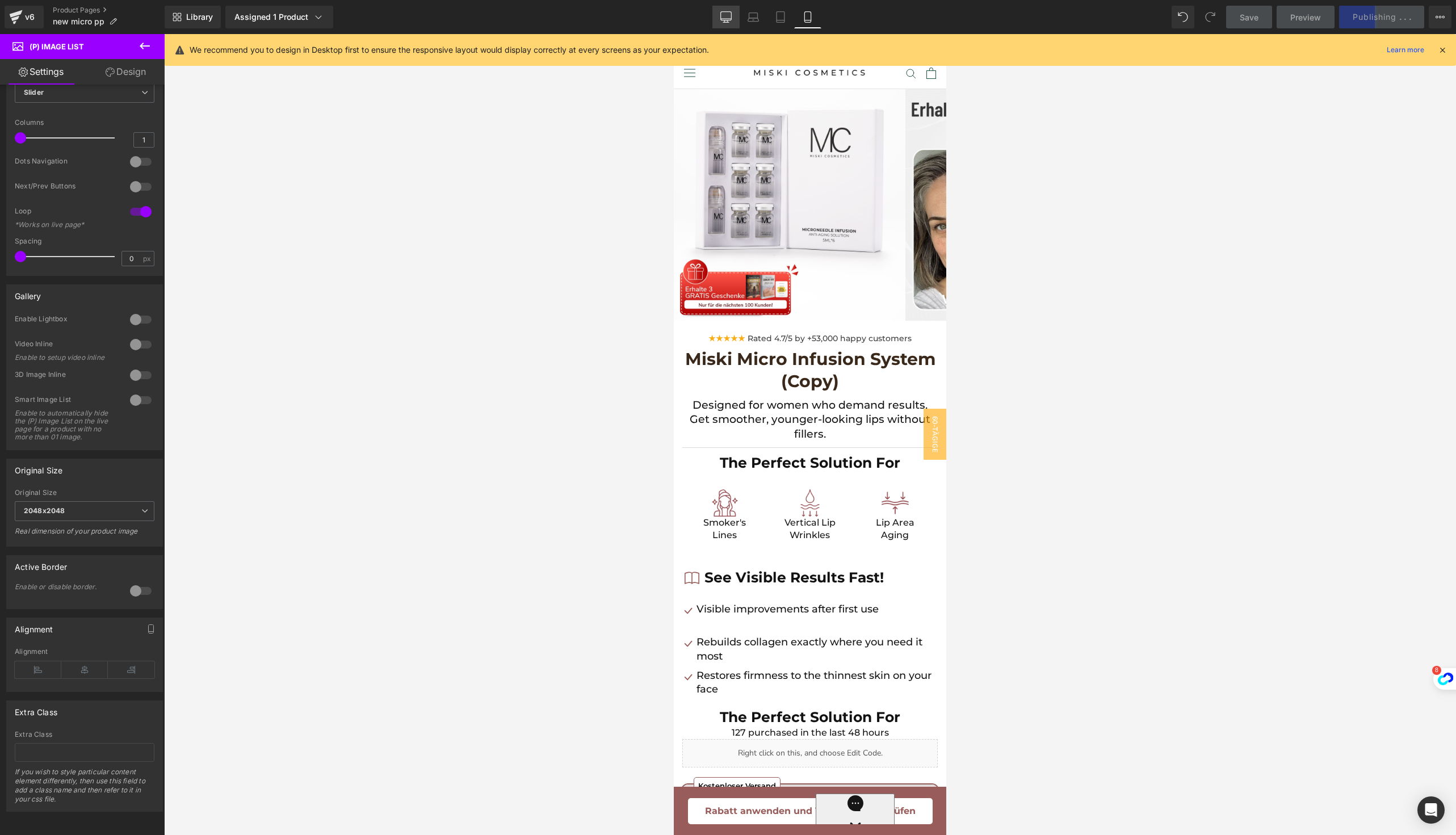
click at [729, 18] on icon at bounding box center [725, 17] width 11 height 11
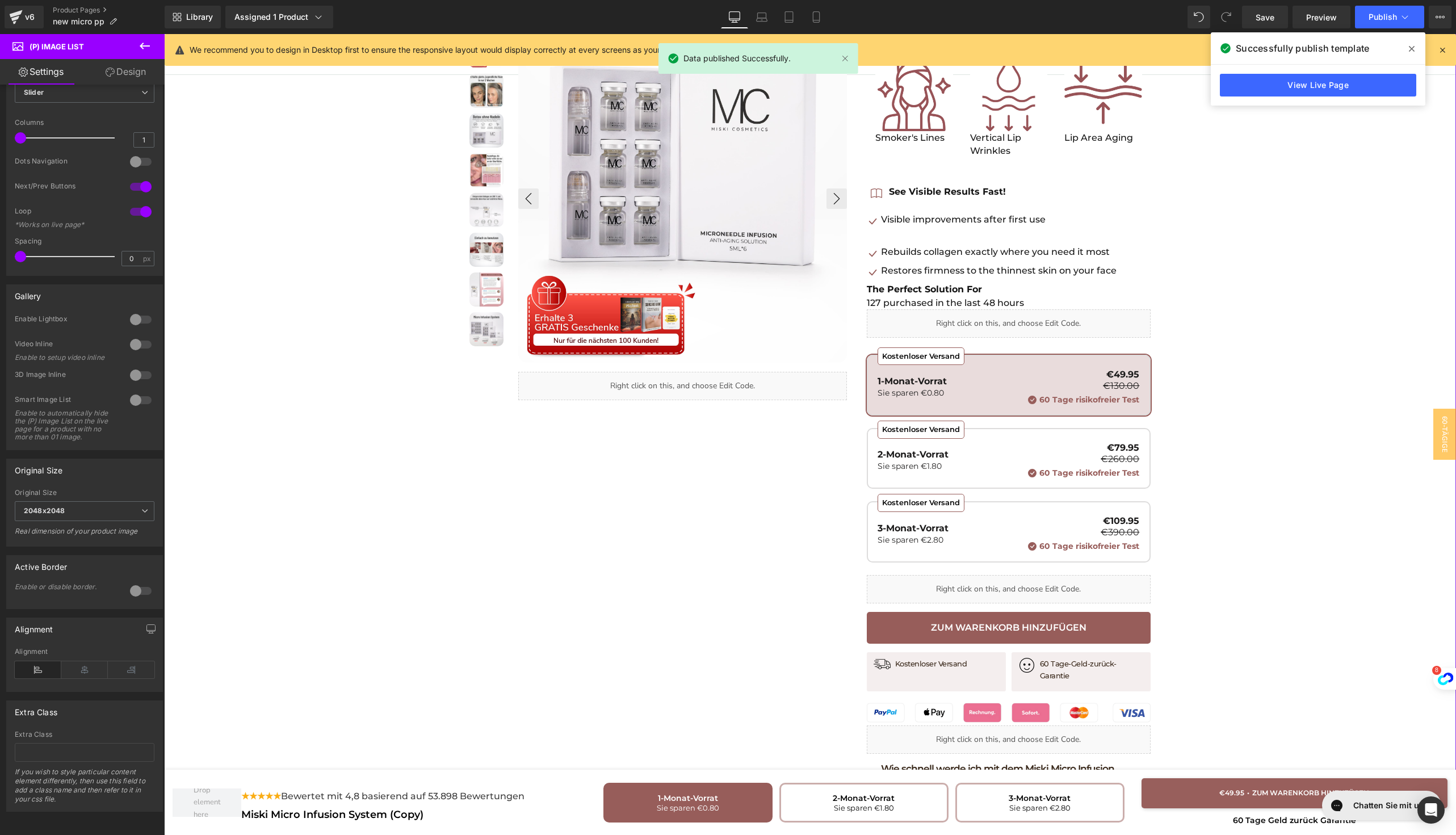
scroll to position [177, 0]
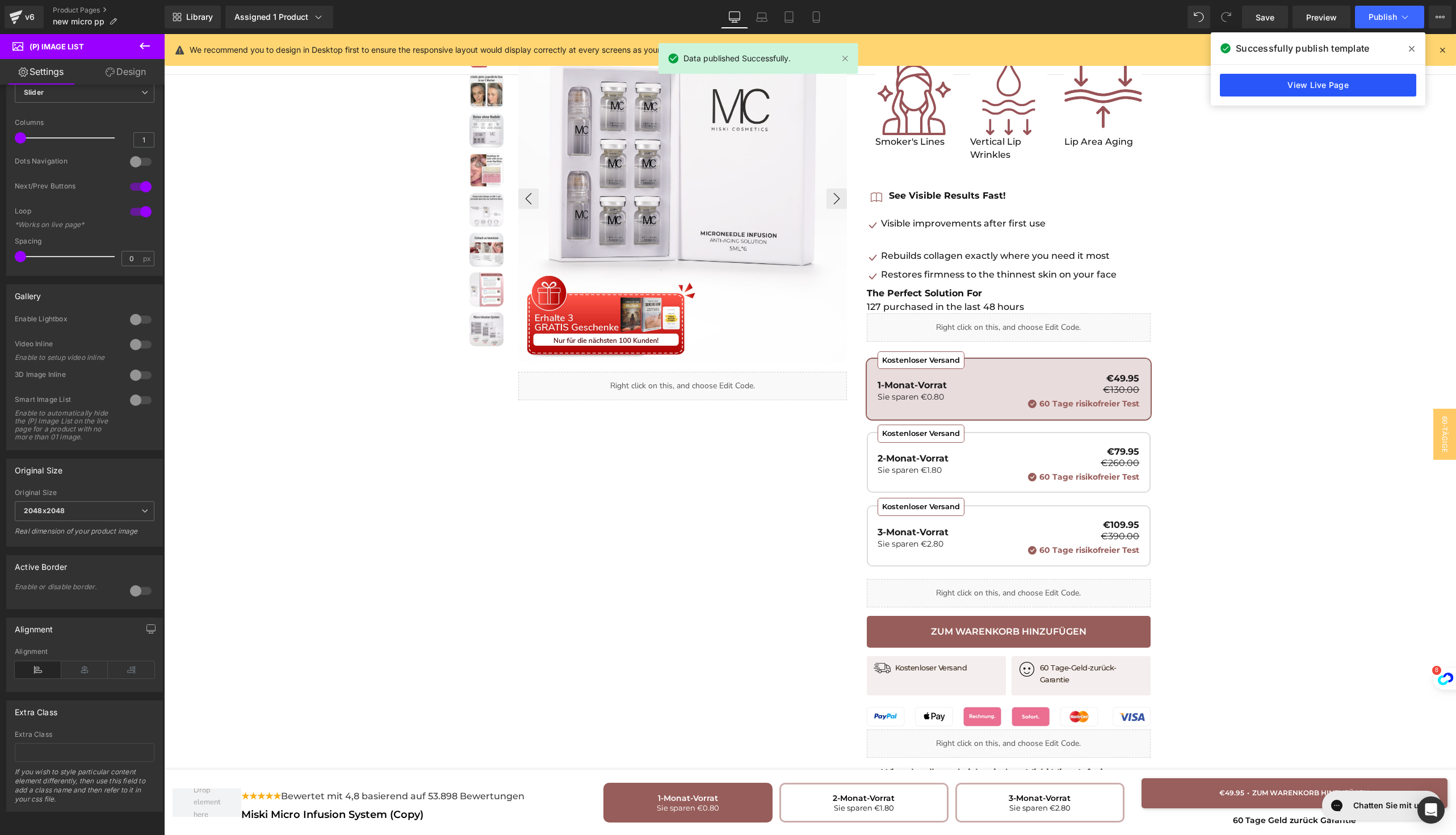
click at [1299, 79] on link "View Live Page" at bounding box center [1318, 85] width 196 height 22
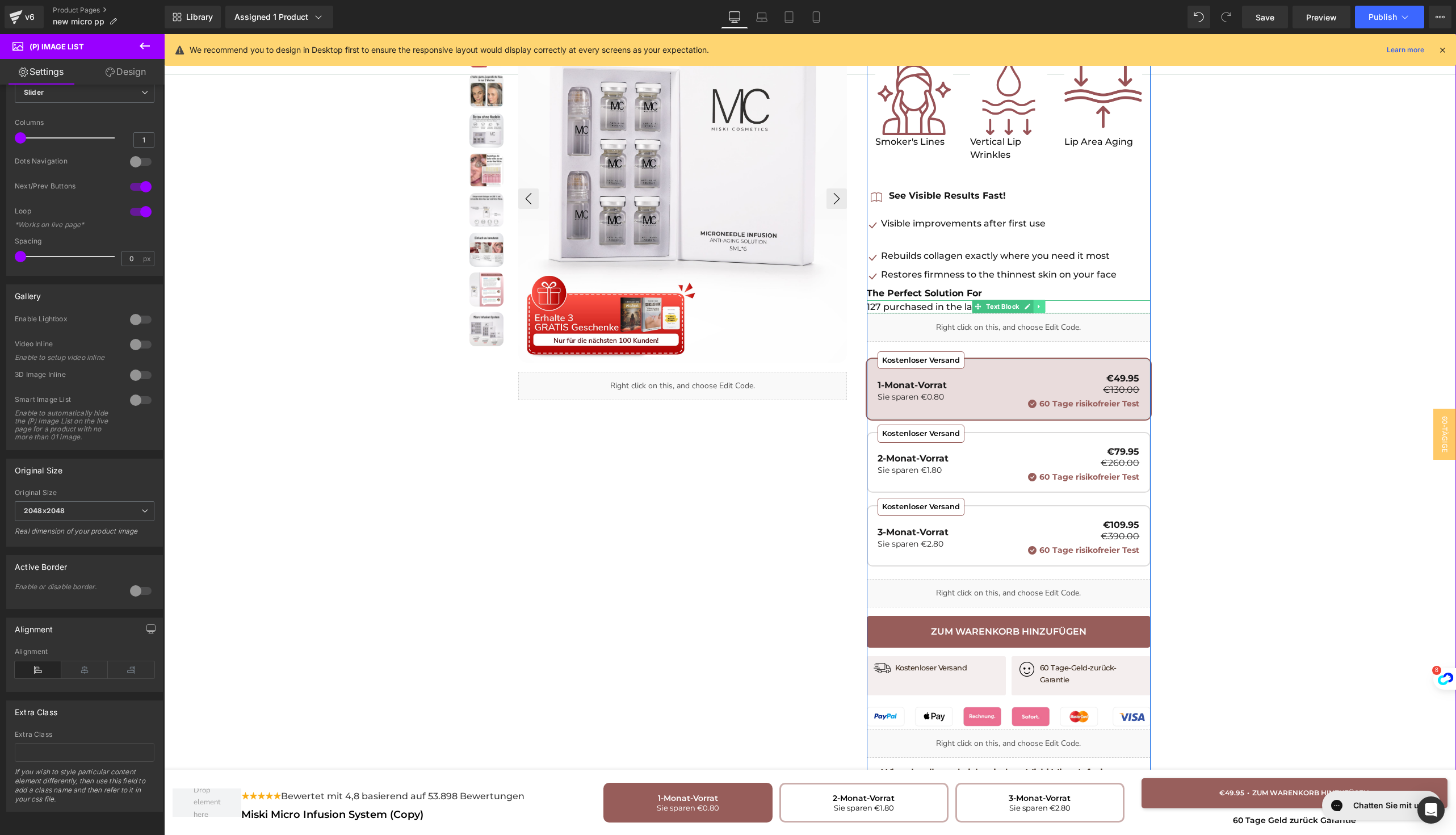
click at [1036, 305] on icon at bounding box center [1039, 306] width 6 height 7
click at [1039, 305] on link at bounding box center [1045, 306] width 12 height 14
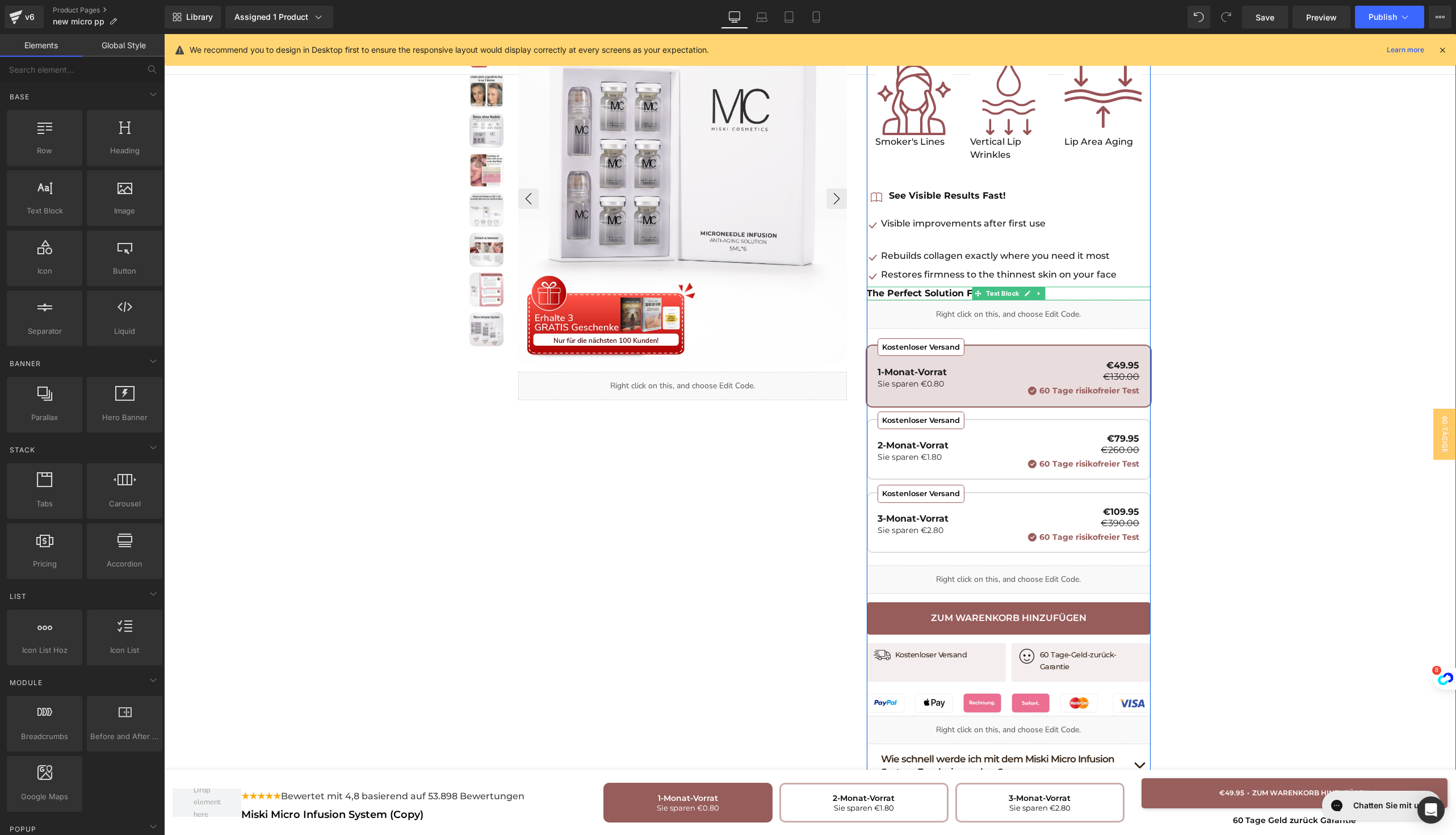
click at [935, 292] on strong "The Perfect Solution For" at bounding box center [924, 293] width 115 height 11
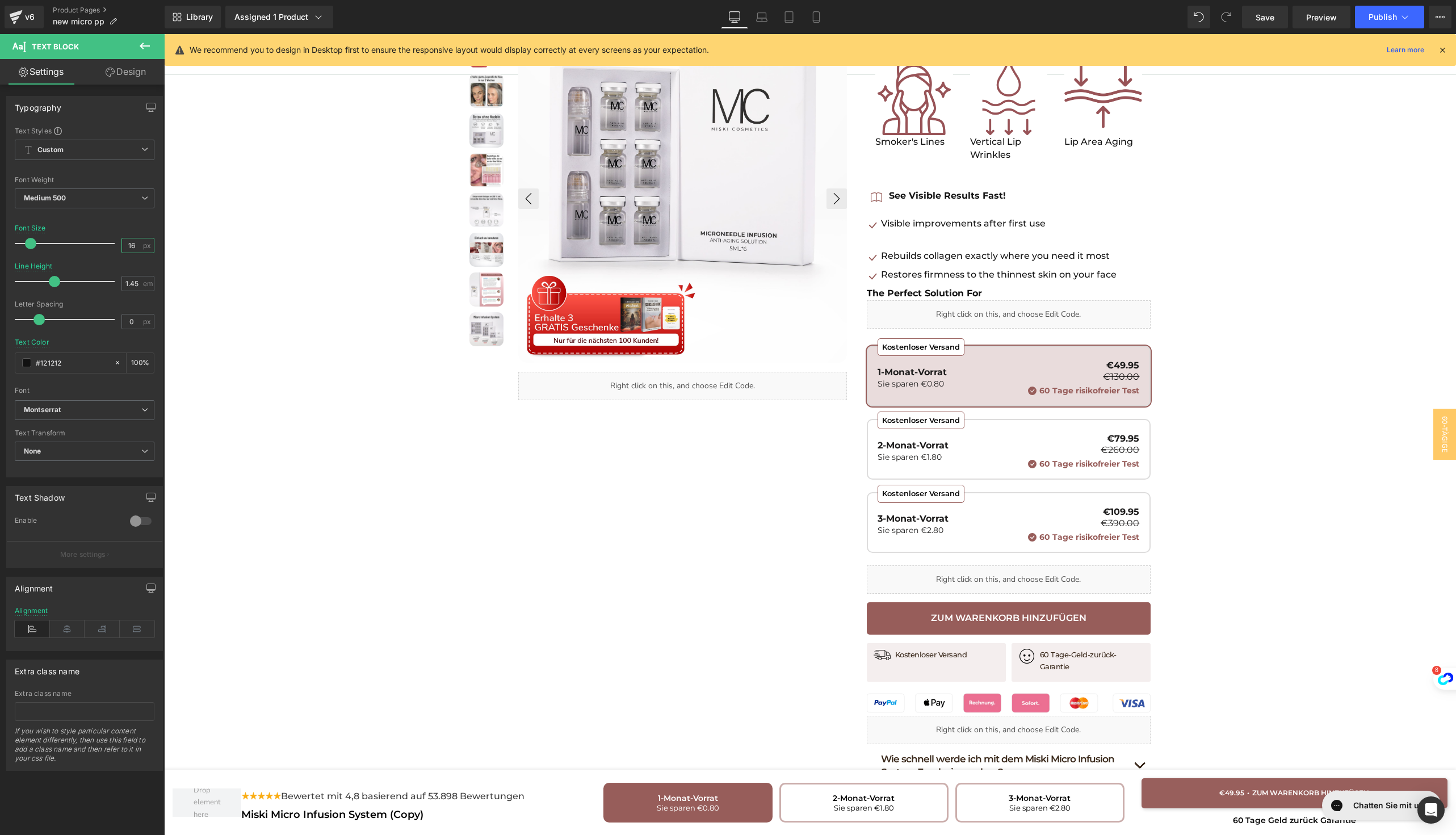
click at [130, 247] on input "16" at bounding box center [132, 245] width 20 height 14
type input "1"
type input "0"
type input "20"
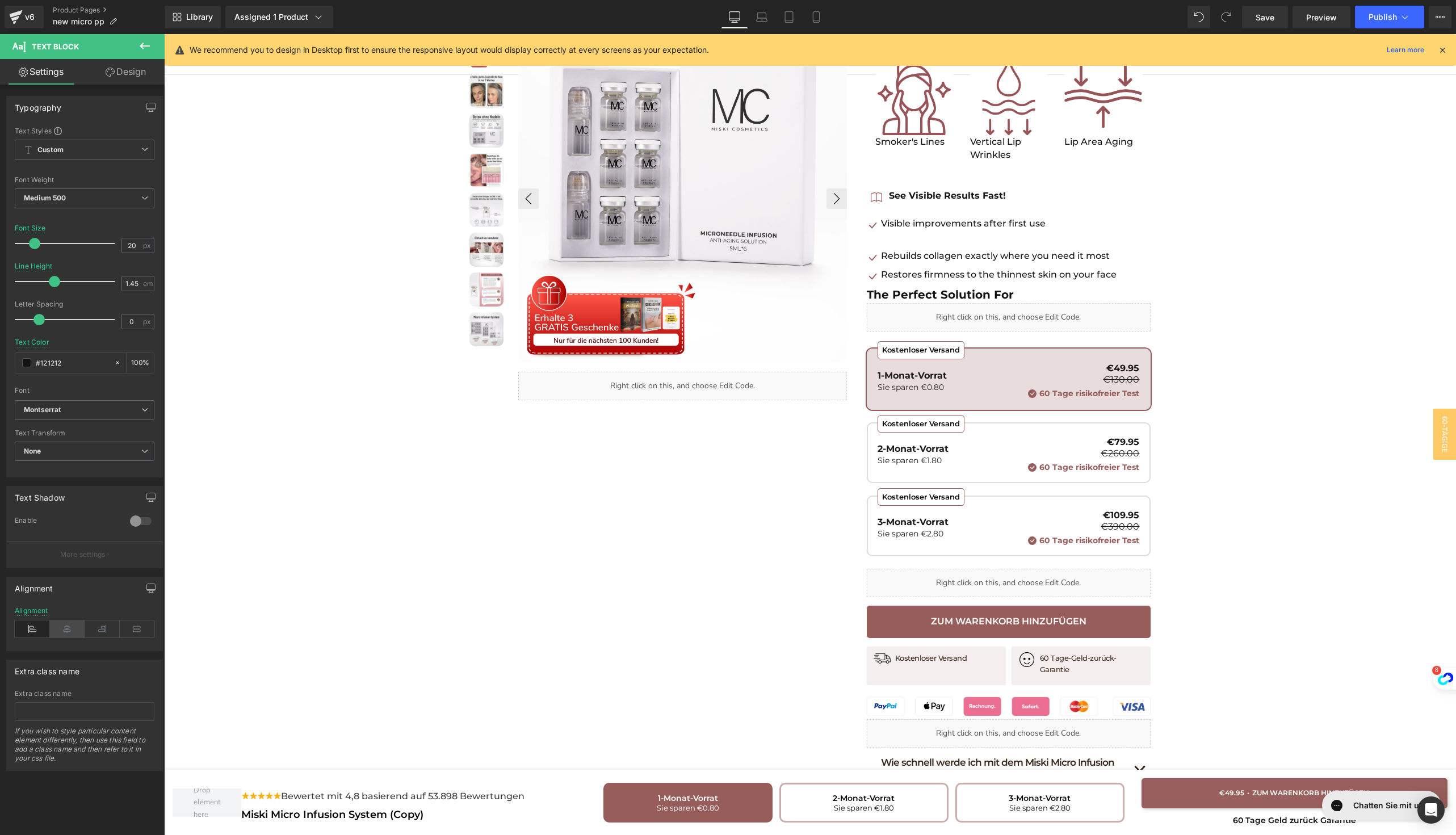
click at [65, 633] on icon at bounding box center [67, 629] width 35 height 17
click at [897, 239] on p at bounding box center [998, 237] width 235 height 13
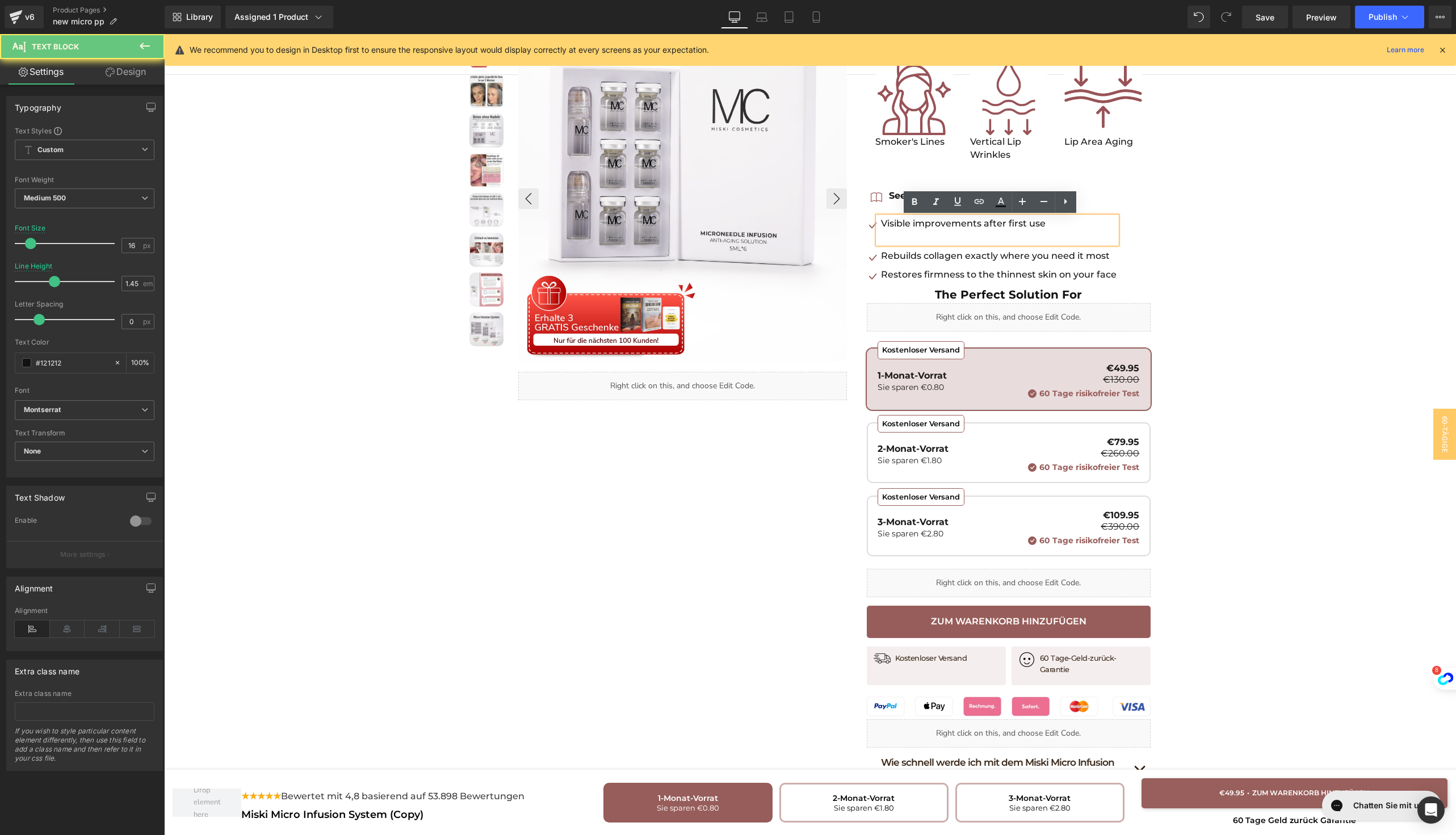
click at [891, 238] on p at bounding box center [998, 237] width 235 height 13
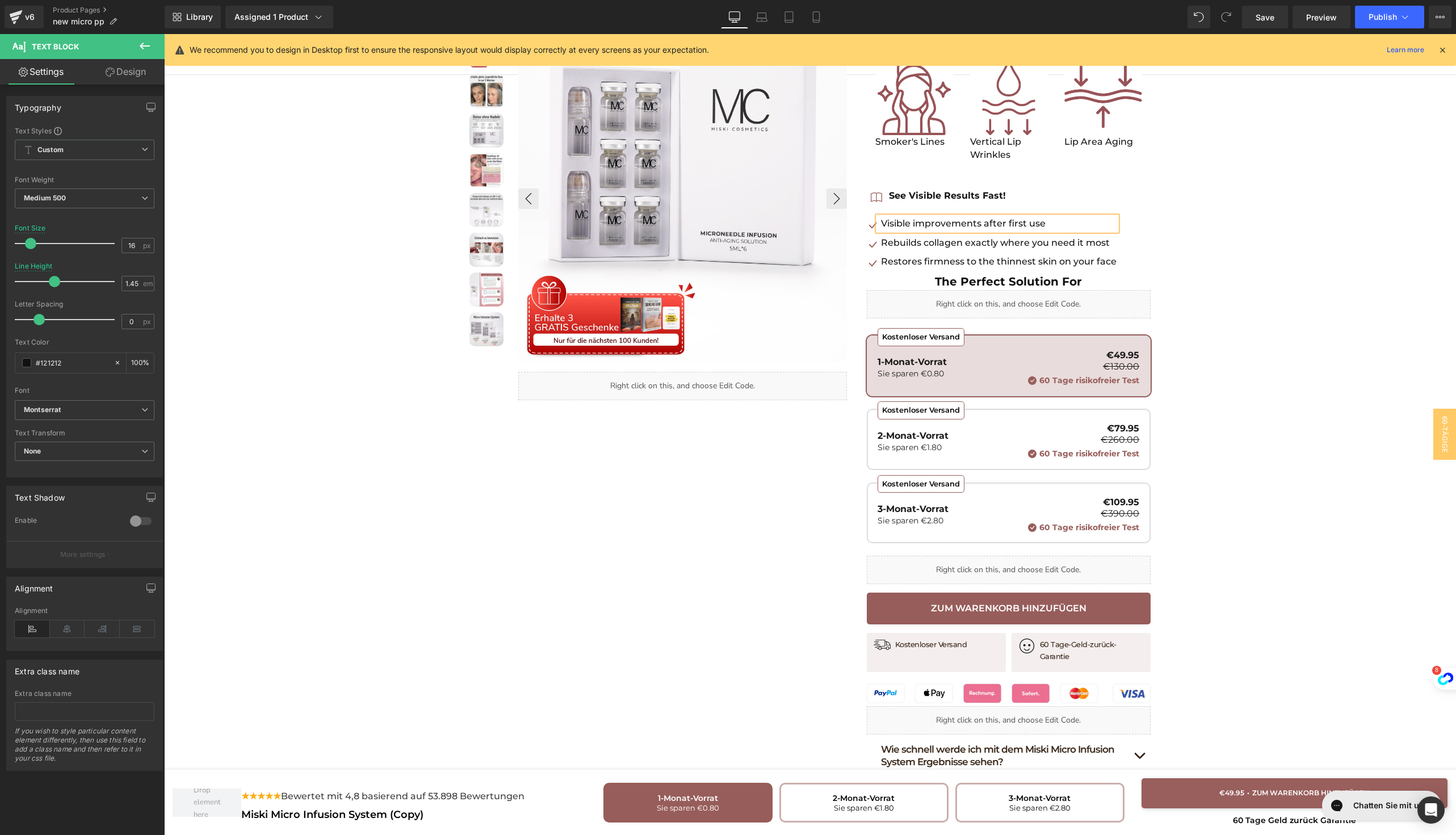
click at [1330, 264] on div at bounding box center [810, 420] width 1292 height 998
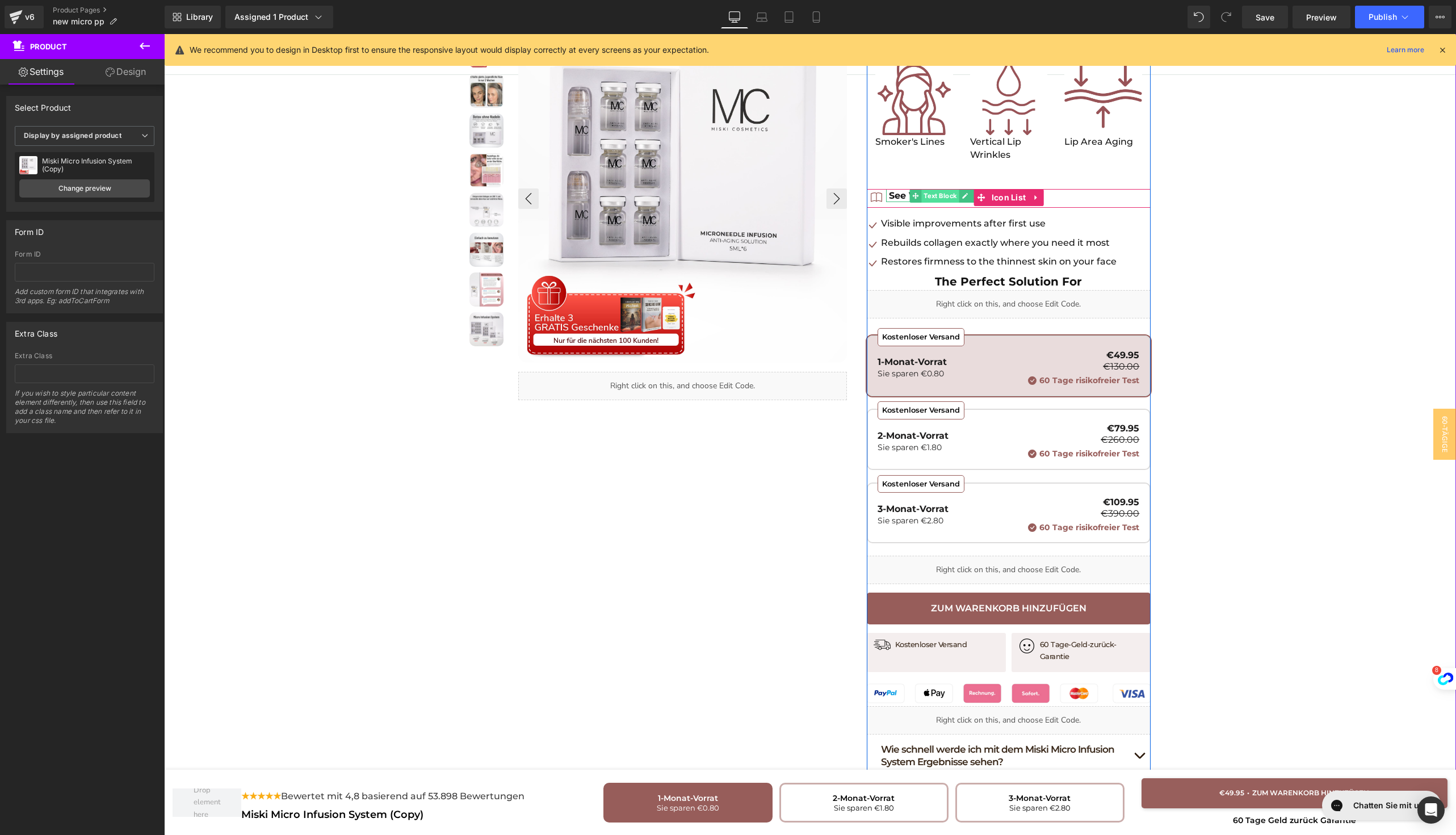
click at [928, 198] on span "Text Block" at bounding box center [940, 196] width 38 height 14
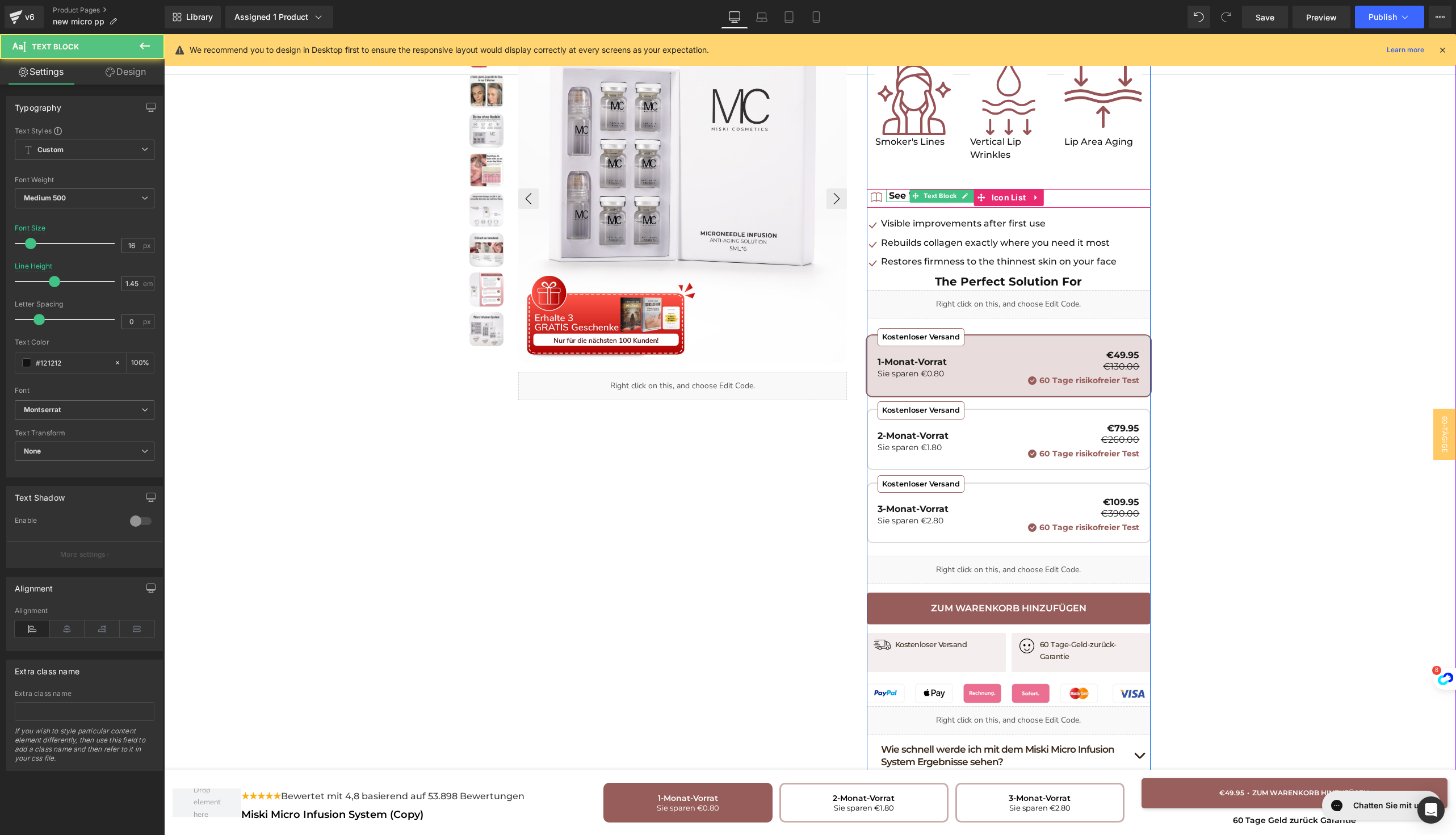
click at [893, 197] on b "See Visible Results Fast!" at bounding box center [947, 196] width 117 height 11
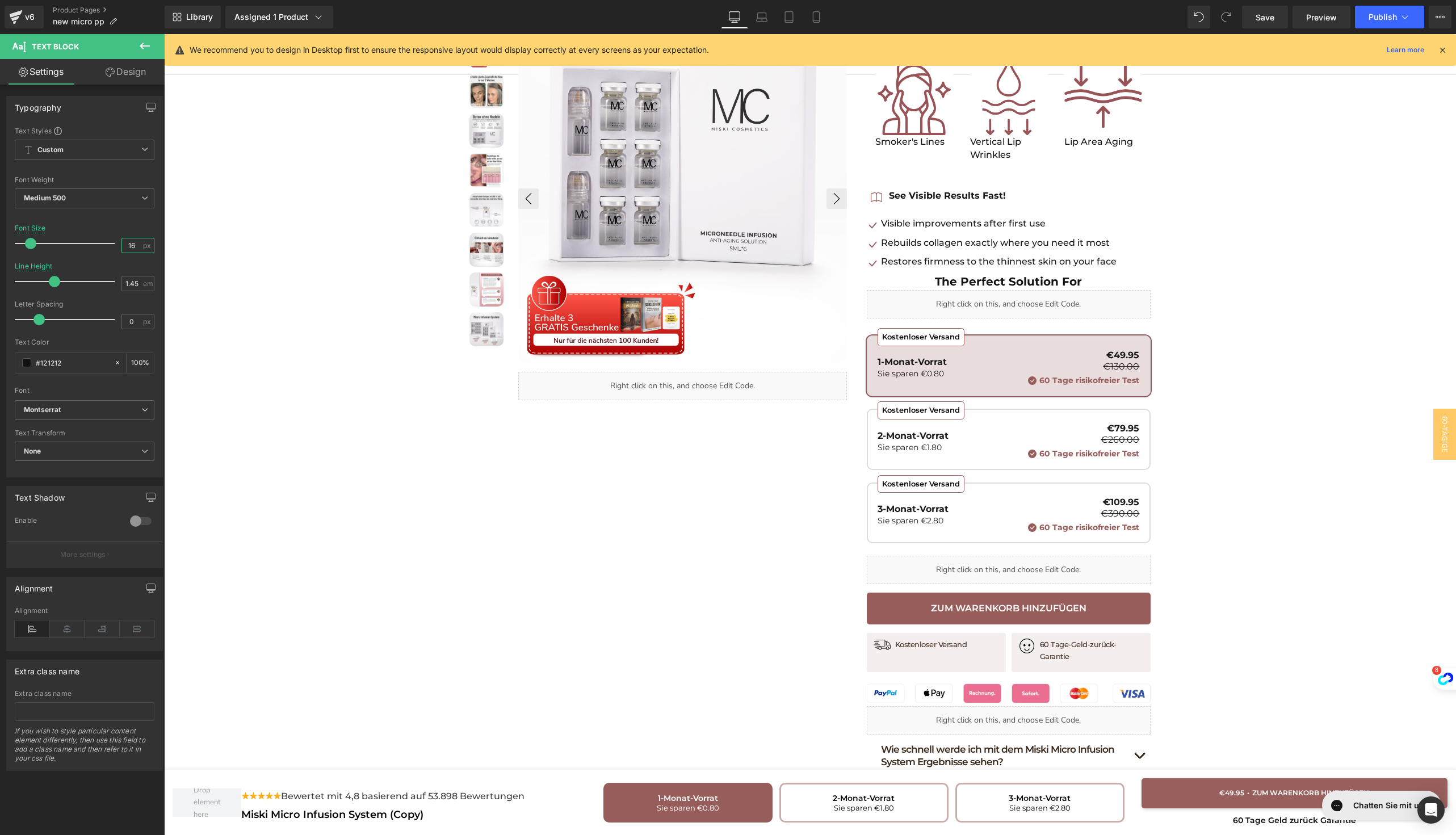
click at [129, 251] on input "16" at bounding box center [132, 245] width 20 height 14
type input "22"
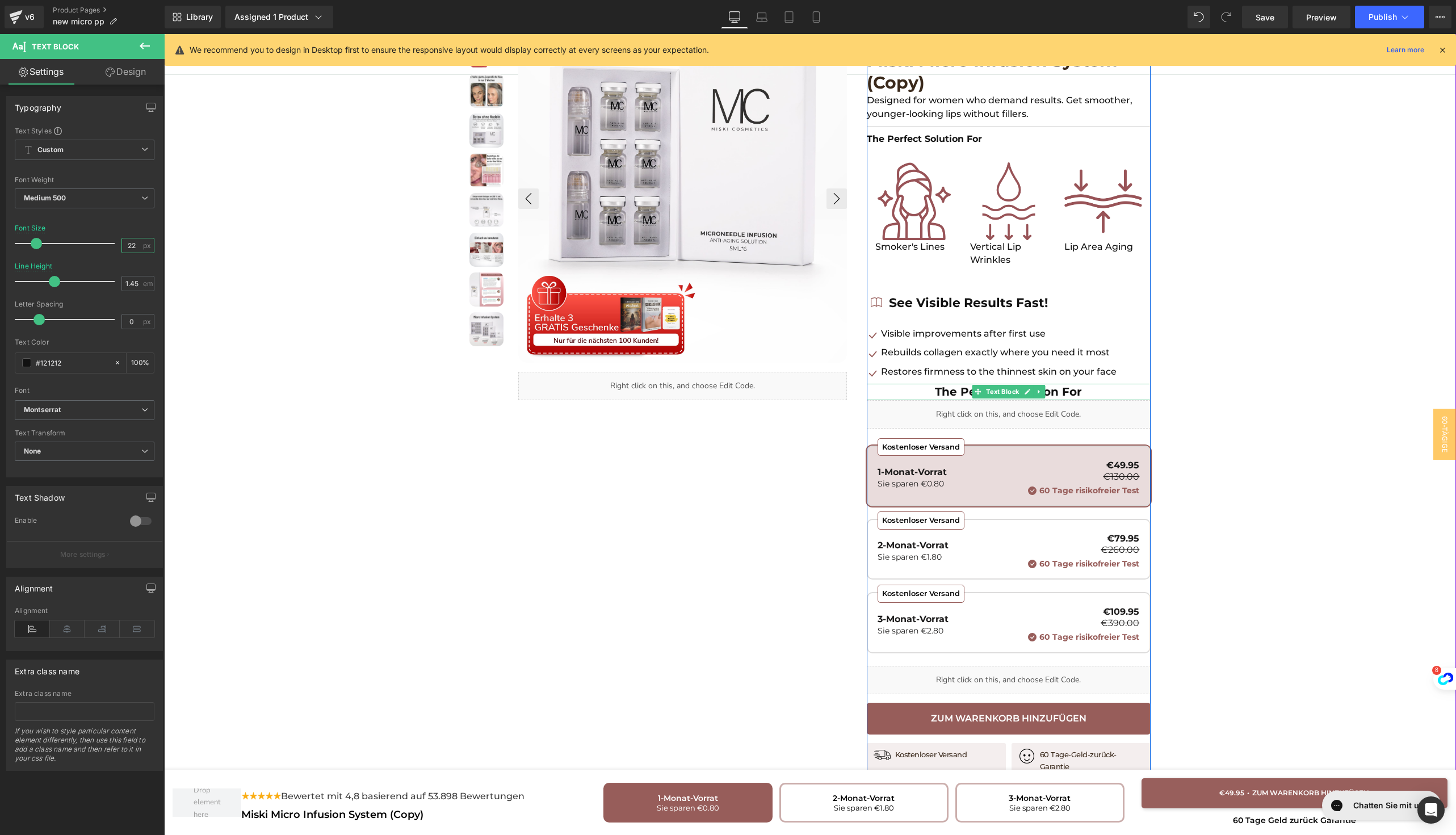
scroll to position [53, 0]
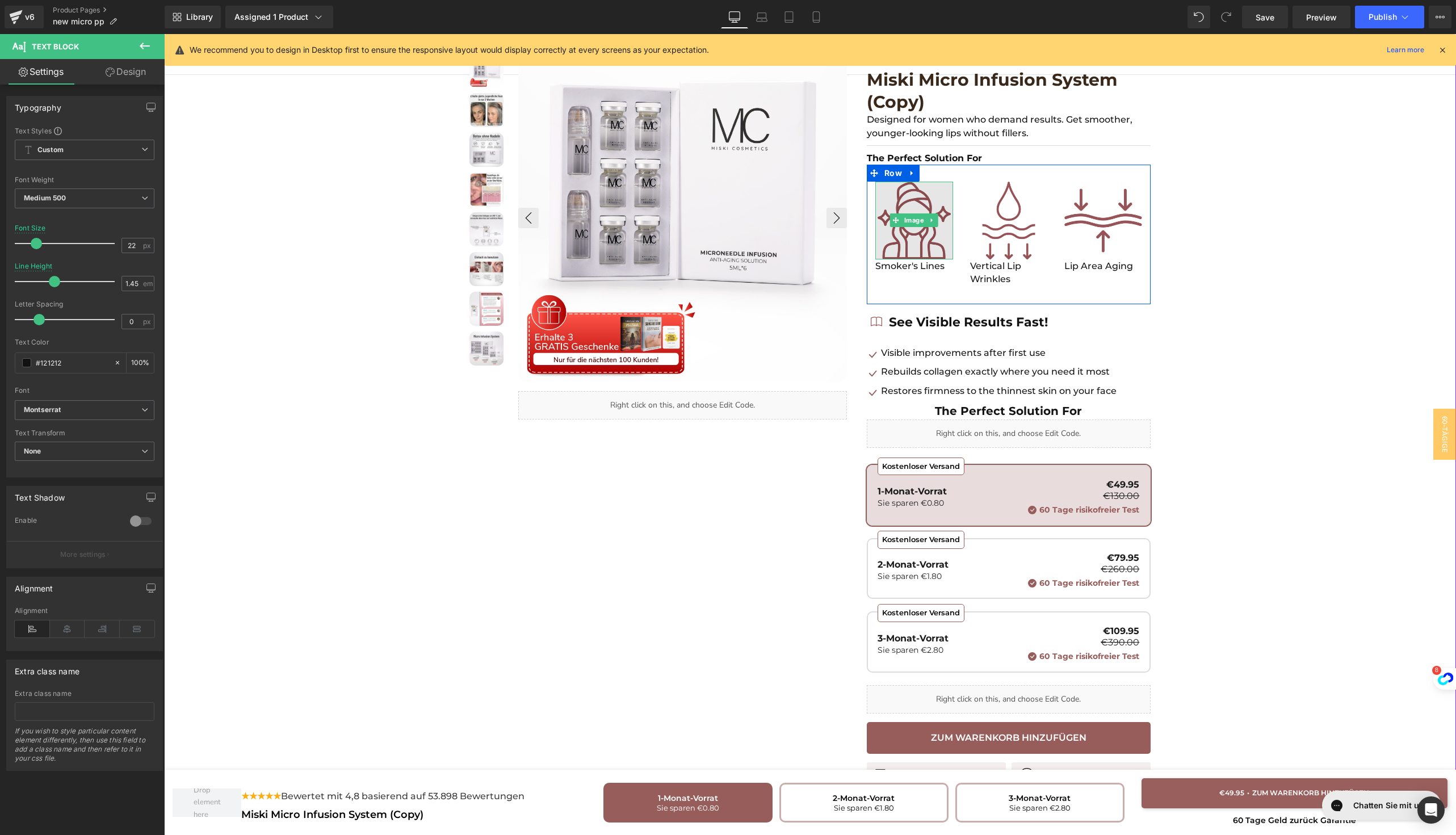
click at [908, 239] on img at bounding box center [914, 221] width 78 height 78
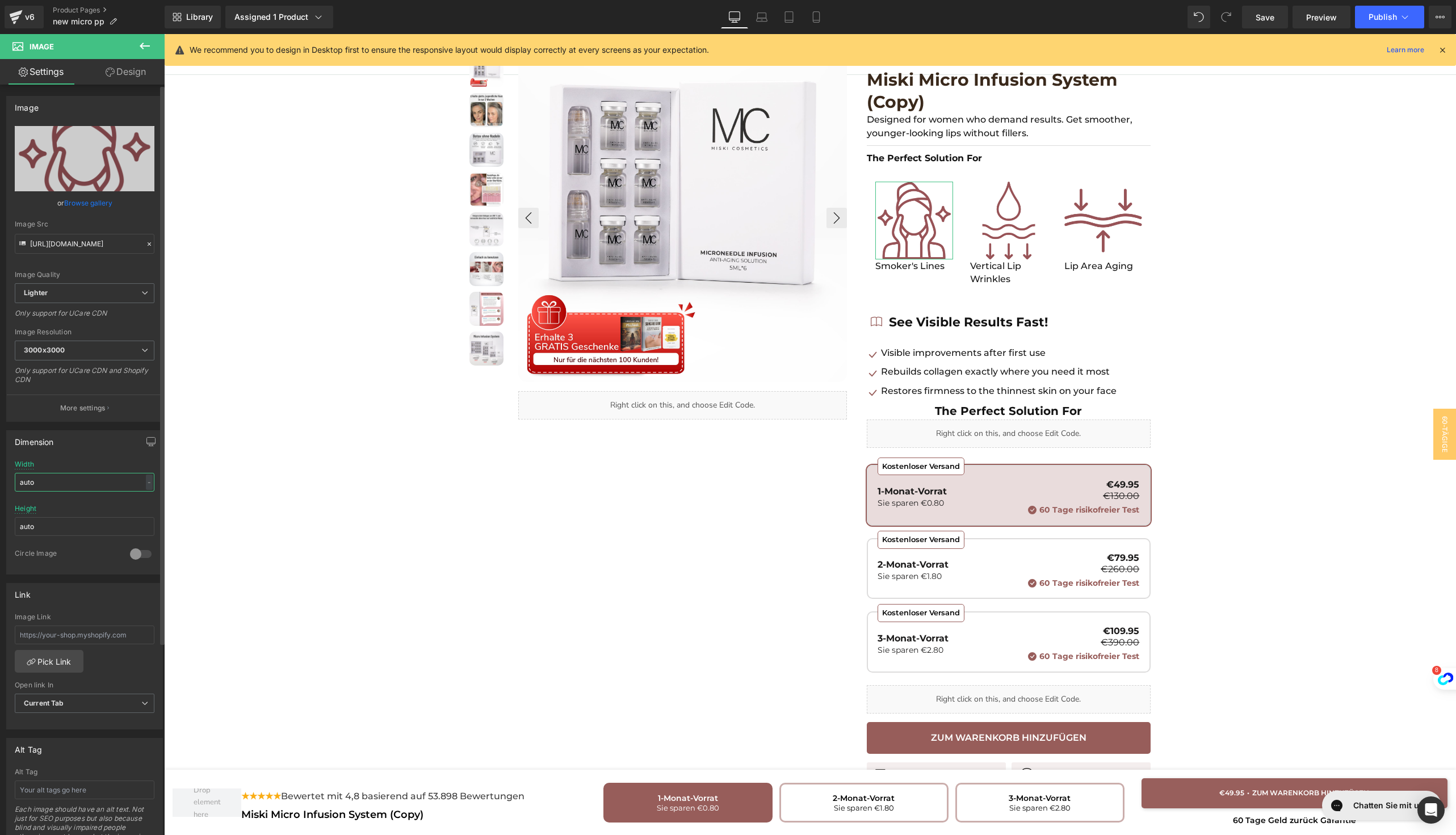
click at [54, 474] on input "auto" at bounding box center [84, 482] width 140 height 19
type input "4"
type input "60"
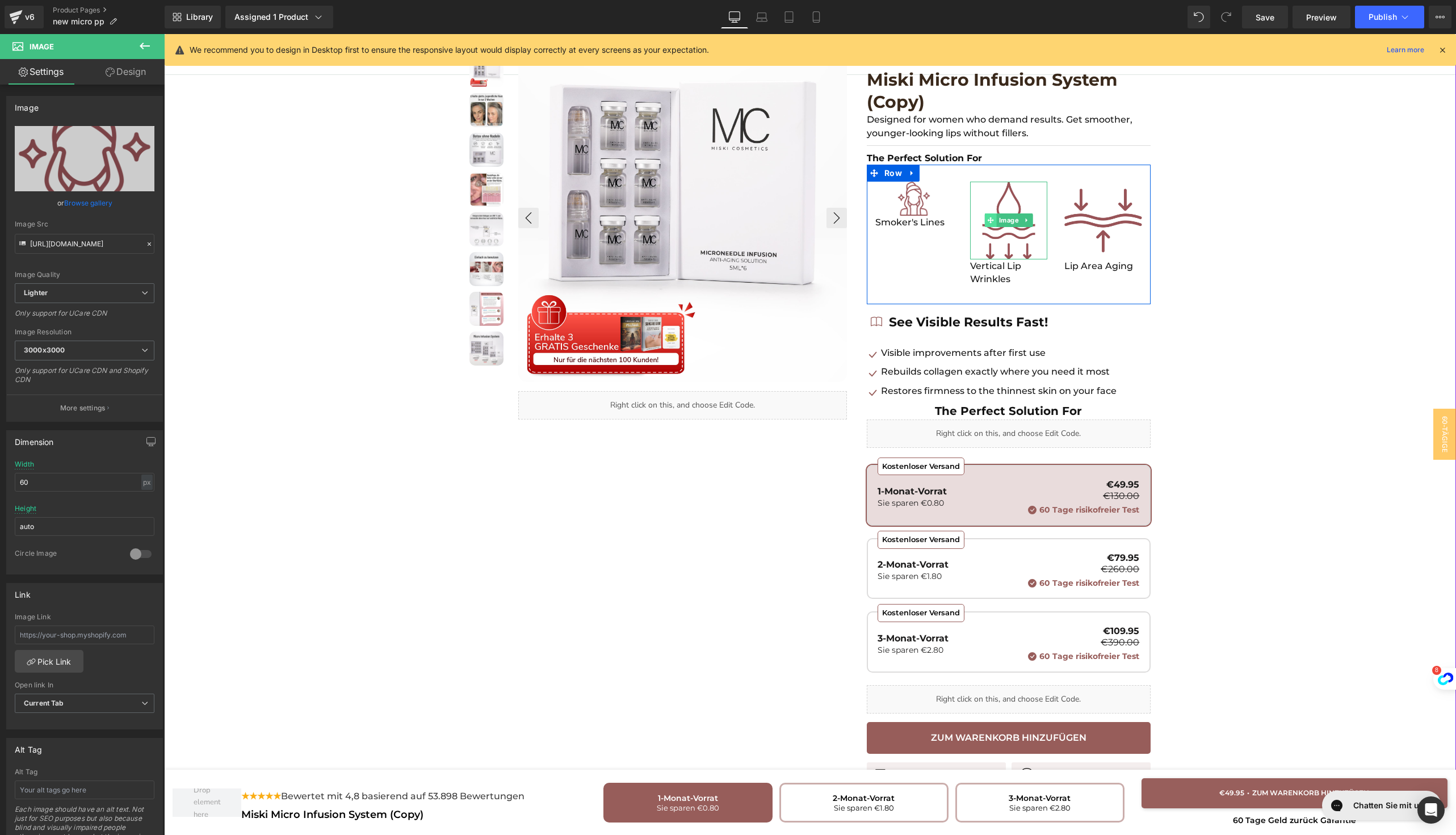
click at [985, 218] on span at bounding box center [991, 220] width 12 height 14
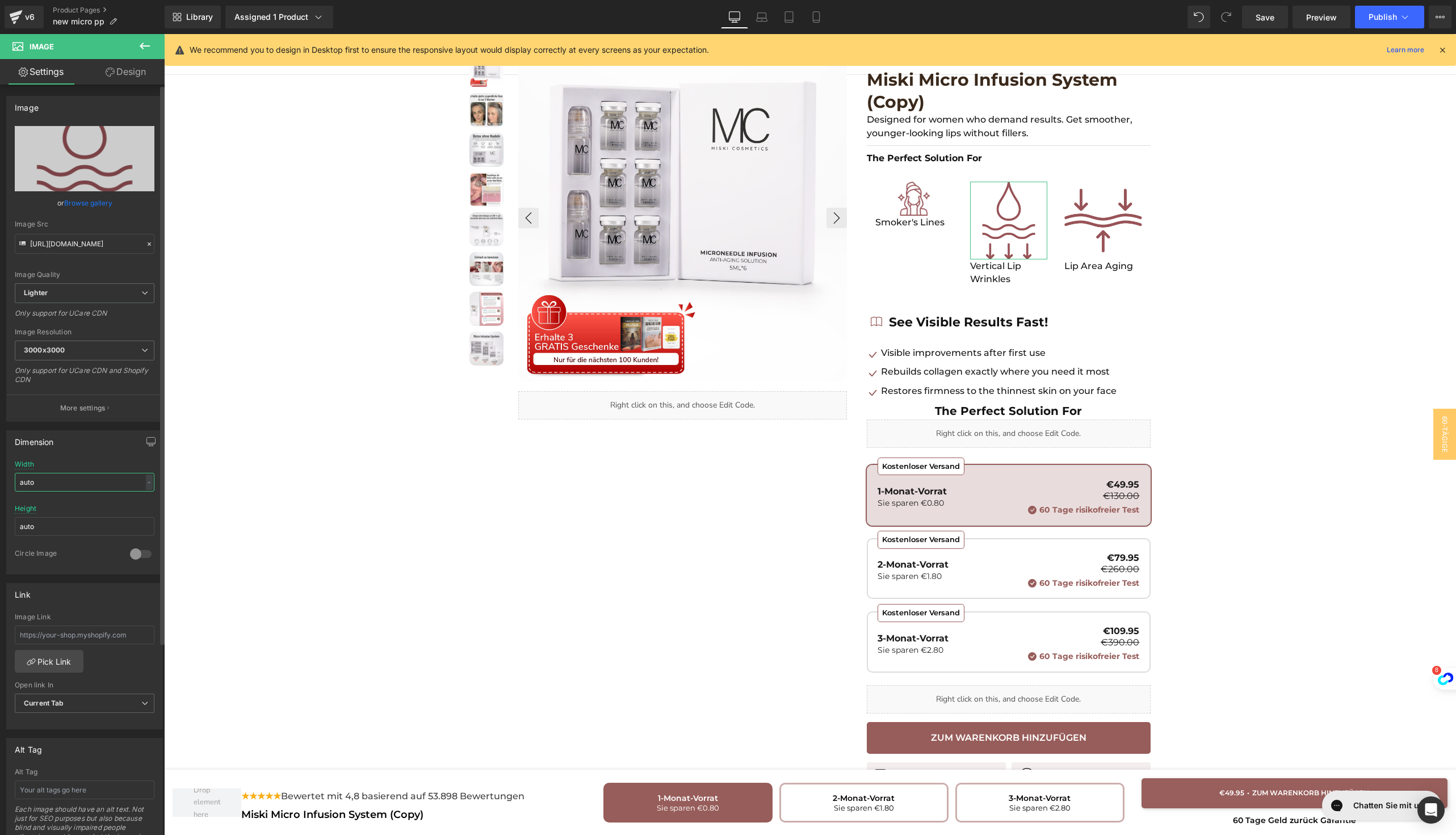
click at [70, 475] on input "auto" at bounding box center [84, 482] width 140 height 19
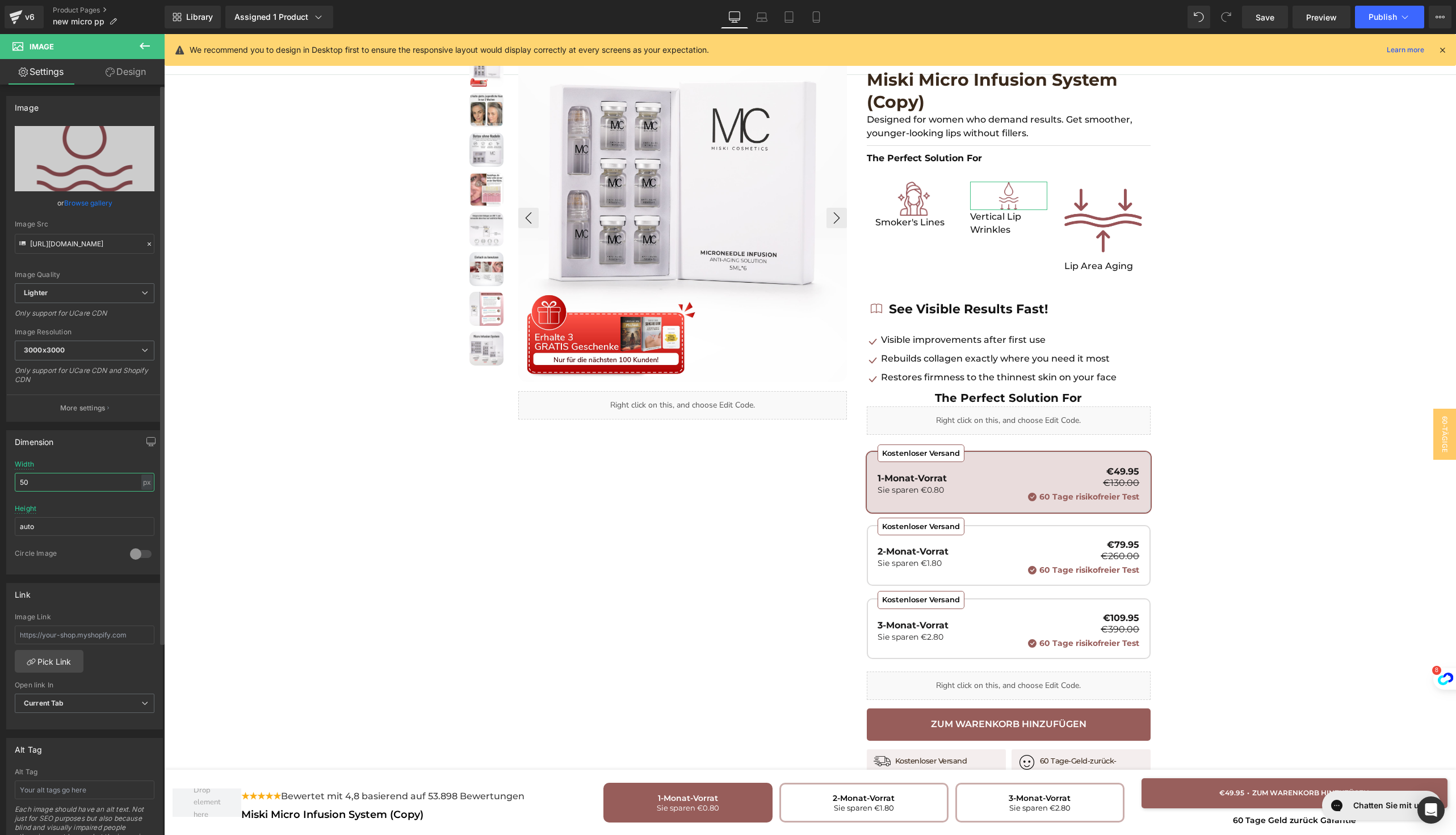
type input "5"
type input "60"
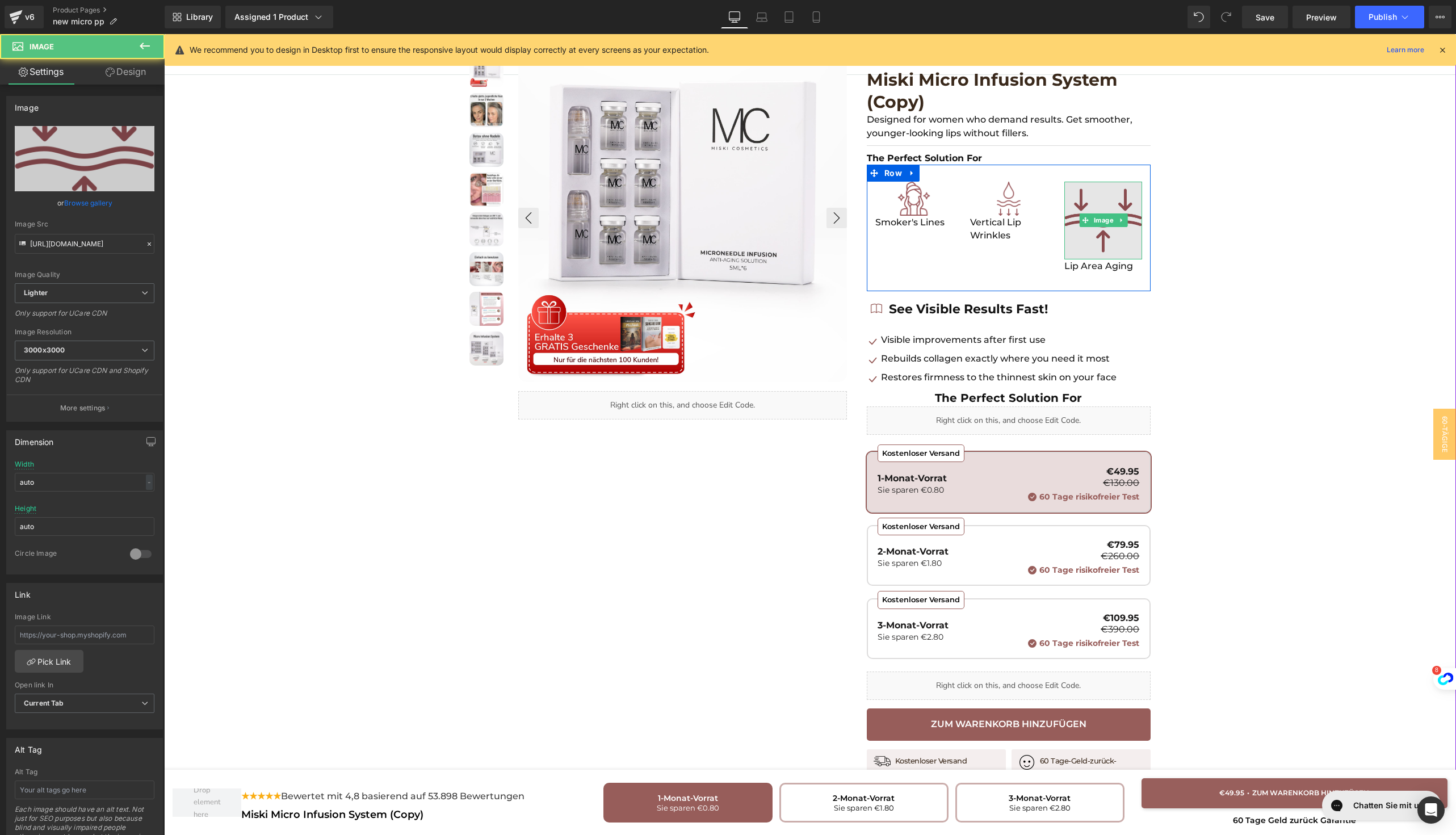
click at [1074, 233] on img at bounding box center [1104, 221] width 78 height 78
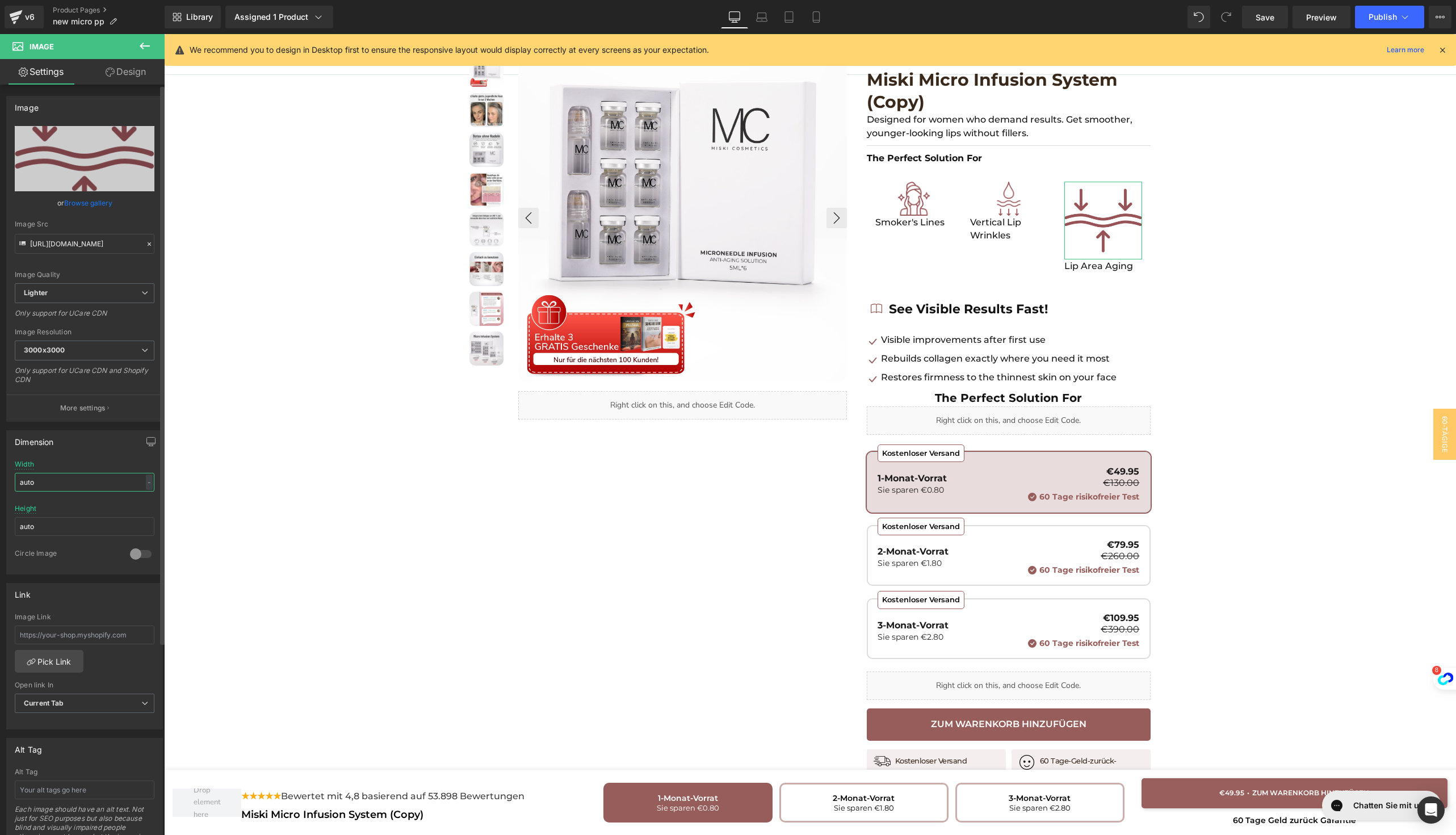
click at [70, 481] on input "auto" at bounding box center [84, 482] width 140 height 19
type input "60"
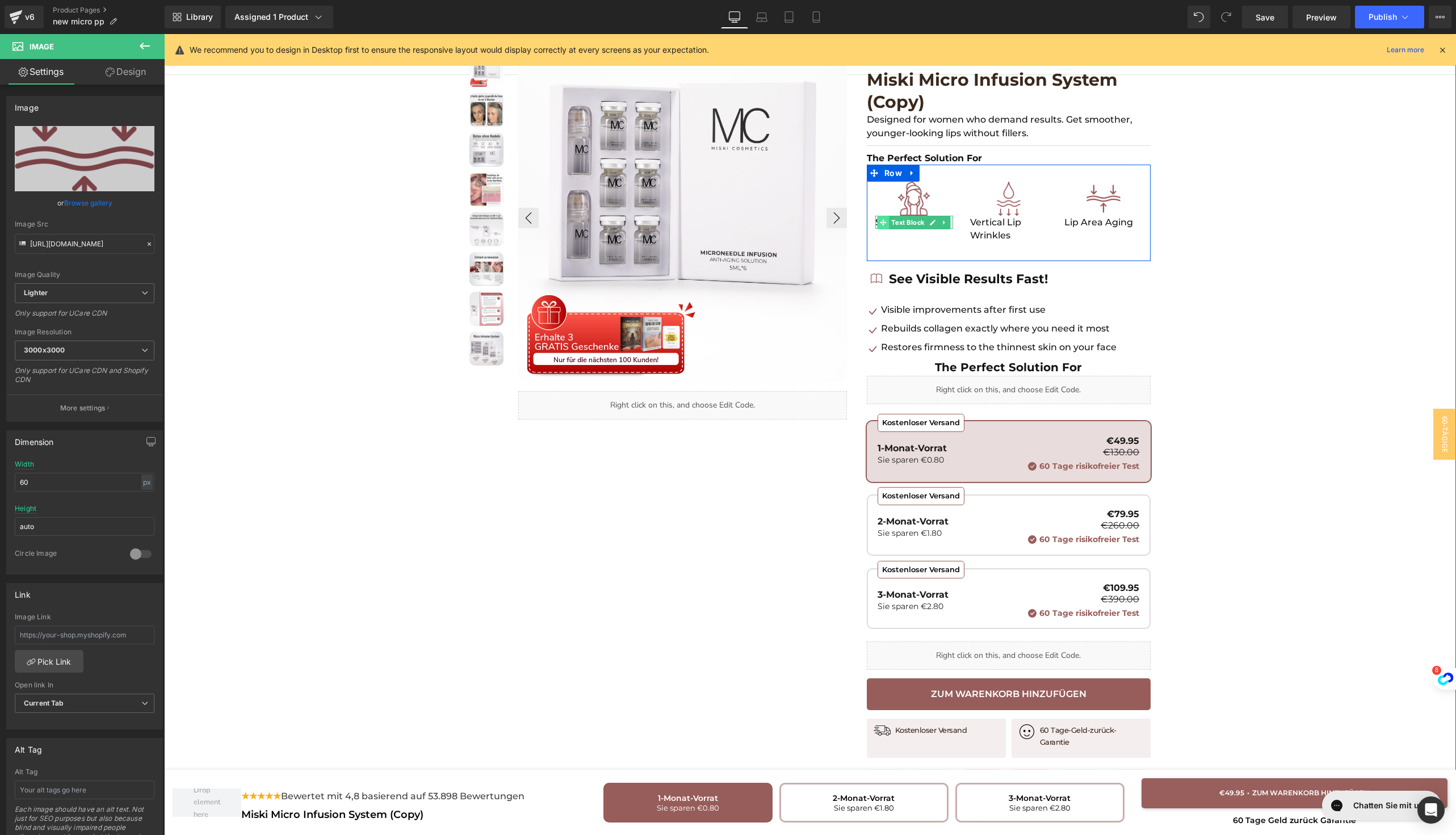
click at [877, 226] on span at bounding box center [883, 222] width 12 height 14
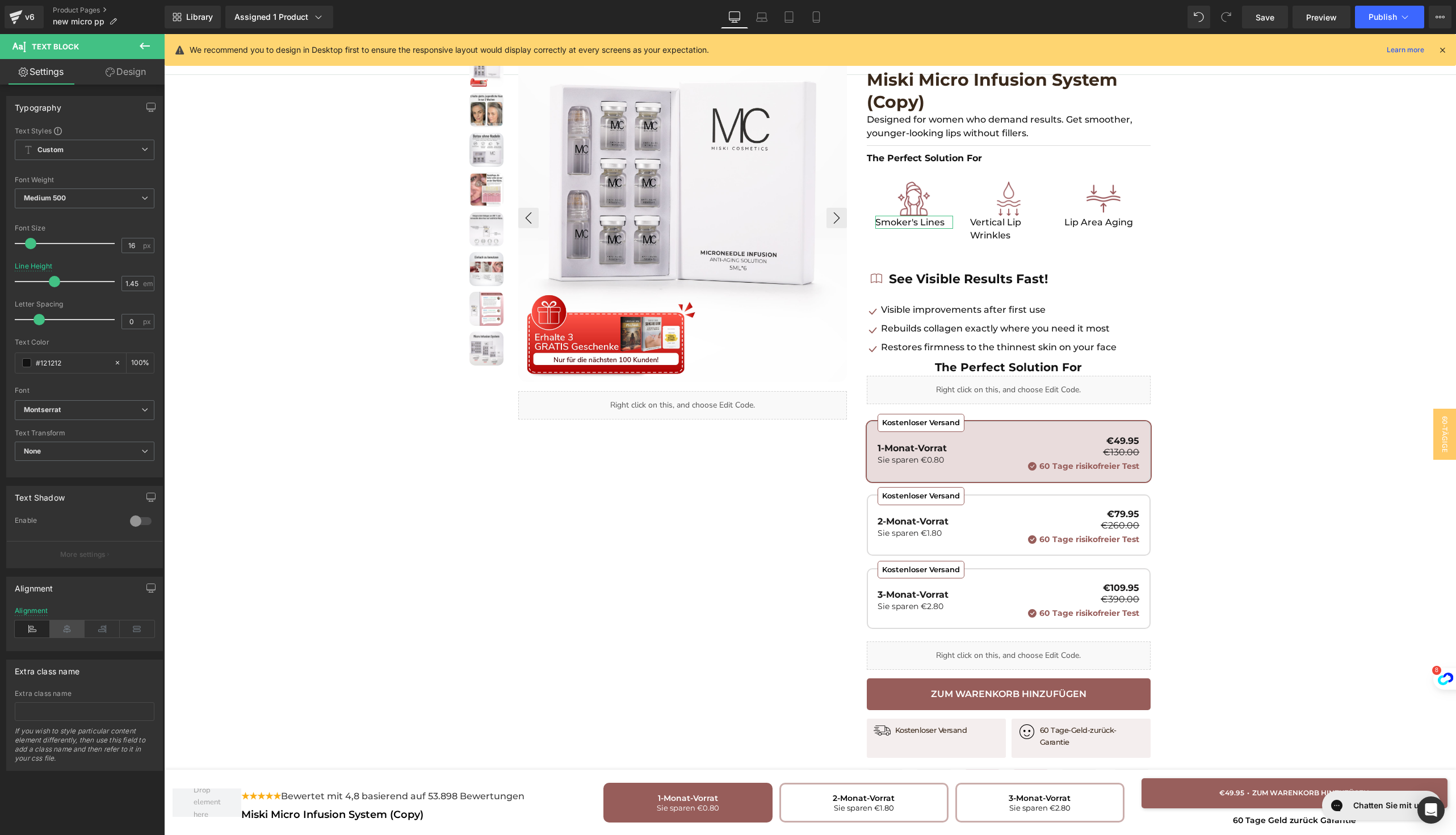
click at [56, 629] on icon at bounding box center [67, 629] width 35 height 17
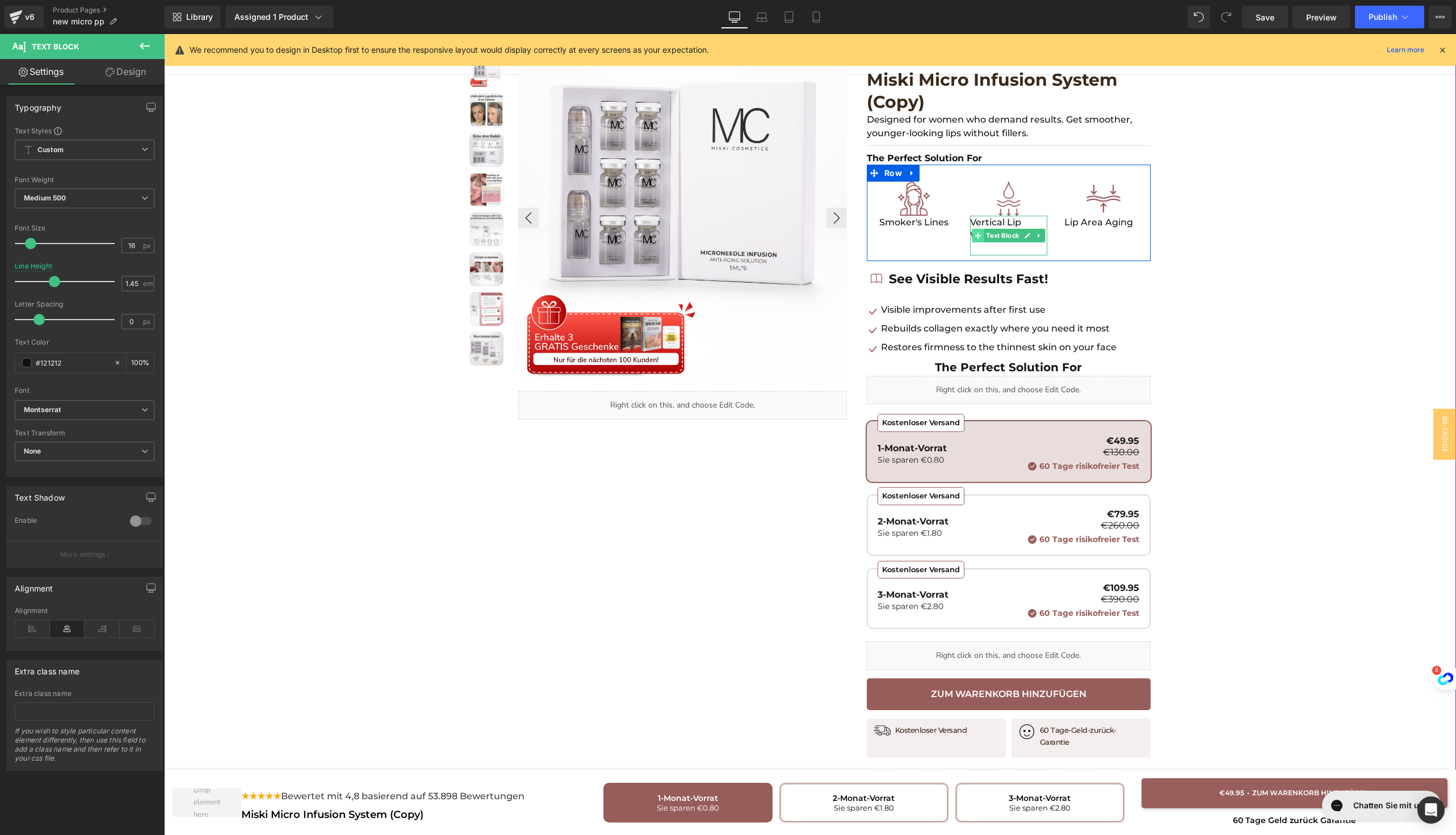
click at [973, 231] on span at bounding box center [979, 235] width 12 height 14
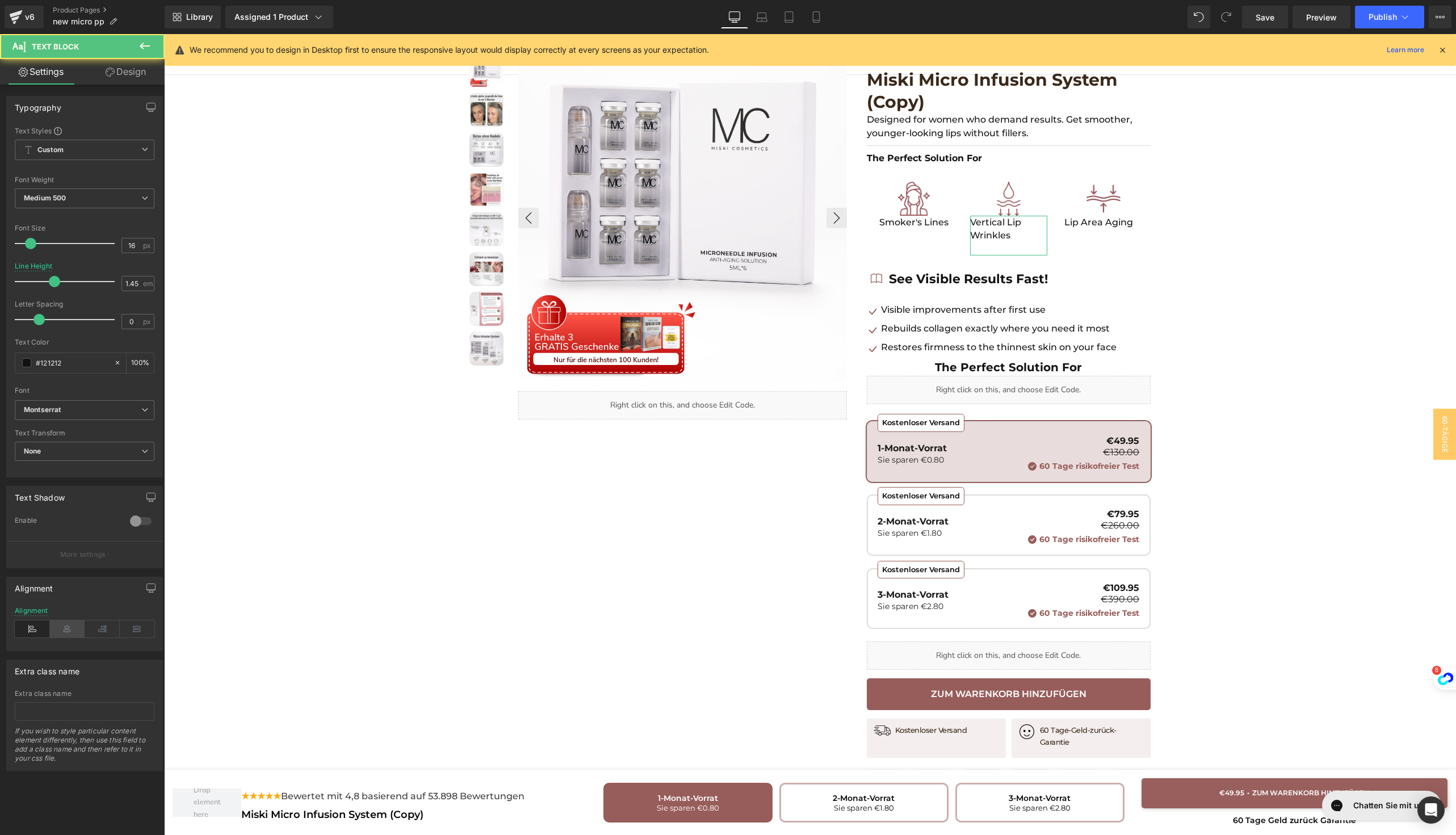
click at [61, 628] on icon at bounding box center [67, 629] width 35 height 17
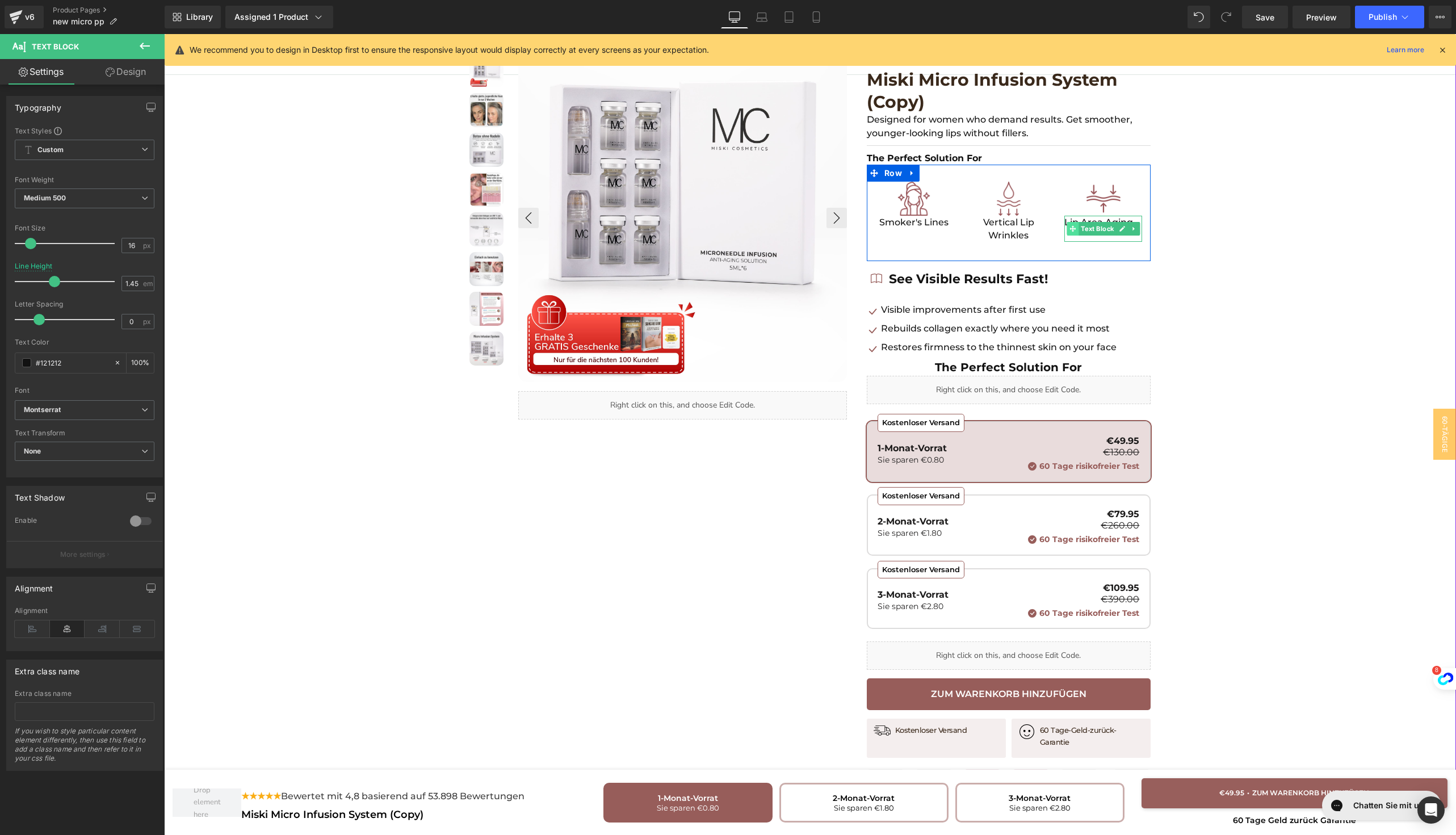
click at [1067, 223] on span at bounding box center [1072, 229] width 12 height 14
click at [1065, 221] on p "Lip Area Aging" at bounding box center [1104, 222] width 78 height 13
click at [66, 634] on icon at bounding box center [67, 629] width 35 height 17
click at [896, 152] on div at bounding box center [1008, 153] width 284 height 3
click at [123, 243] on input "16" at bounding box center [132, 245] width 20 height 14
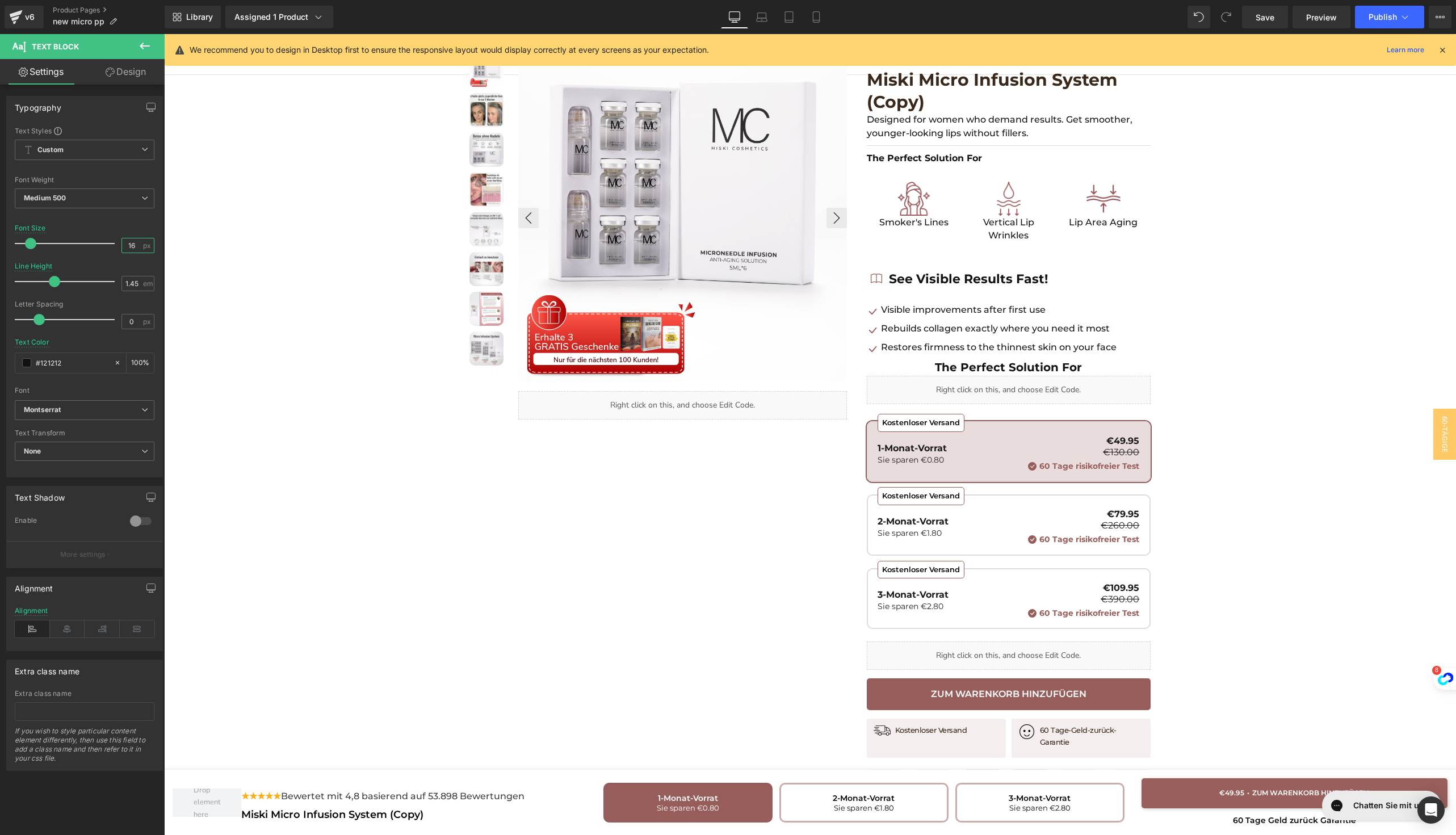
click at [123, 243] on input "16" at bounding box center [132, 245] width 20 height 14
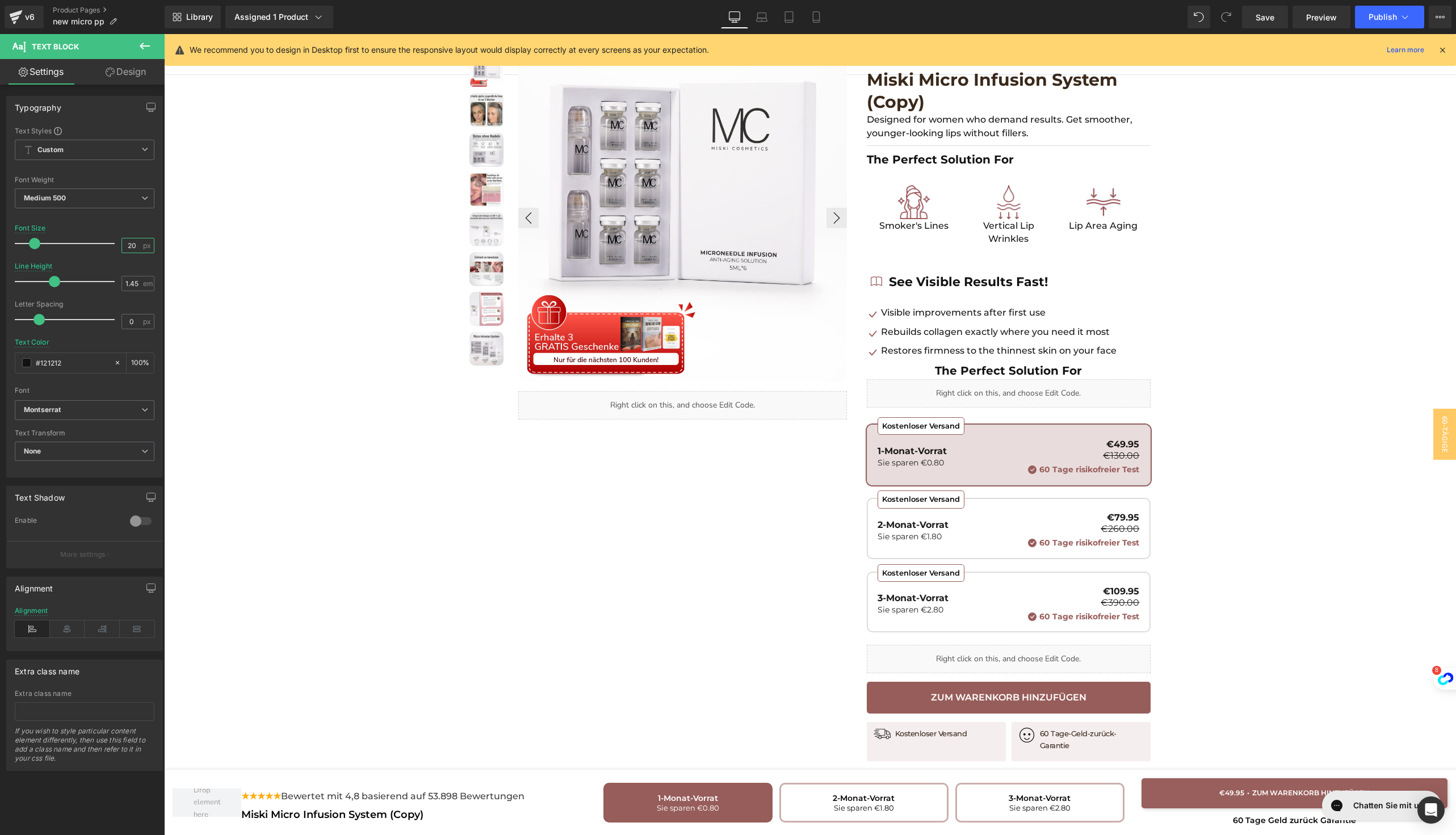
click at [123, 243] on input "20" at bounding box center [132, 245] width 20 height 14
type input "22"
click at [62, 631] on icon at bounding box center [67, 629] width 35 height 17
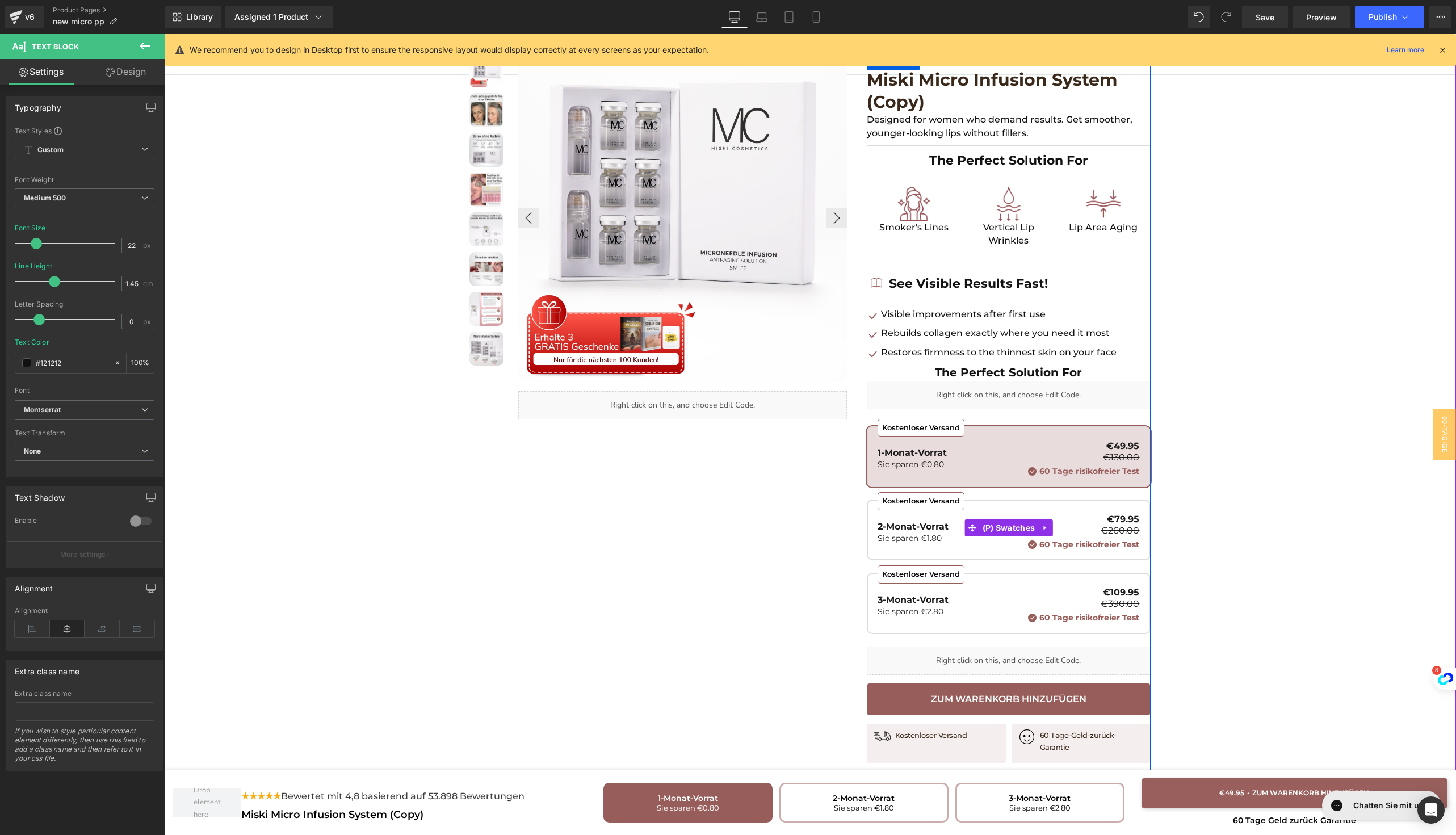
scroll to position [0, 0]
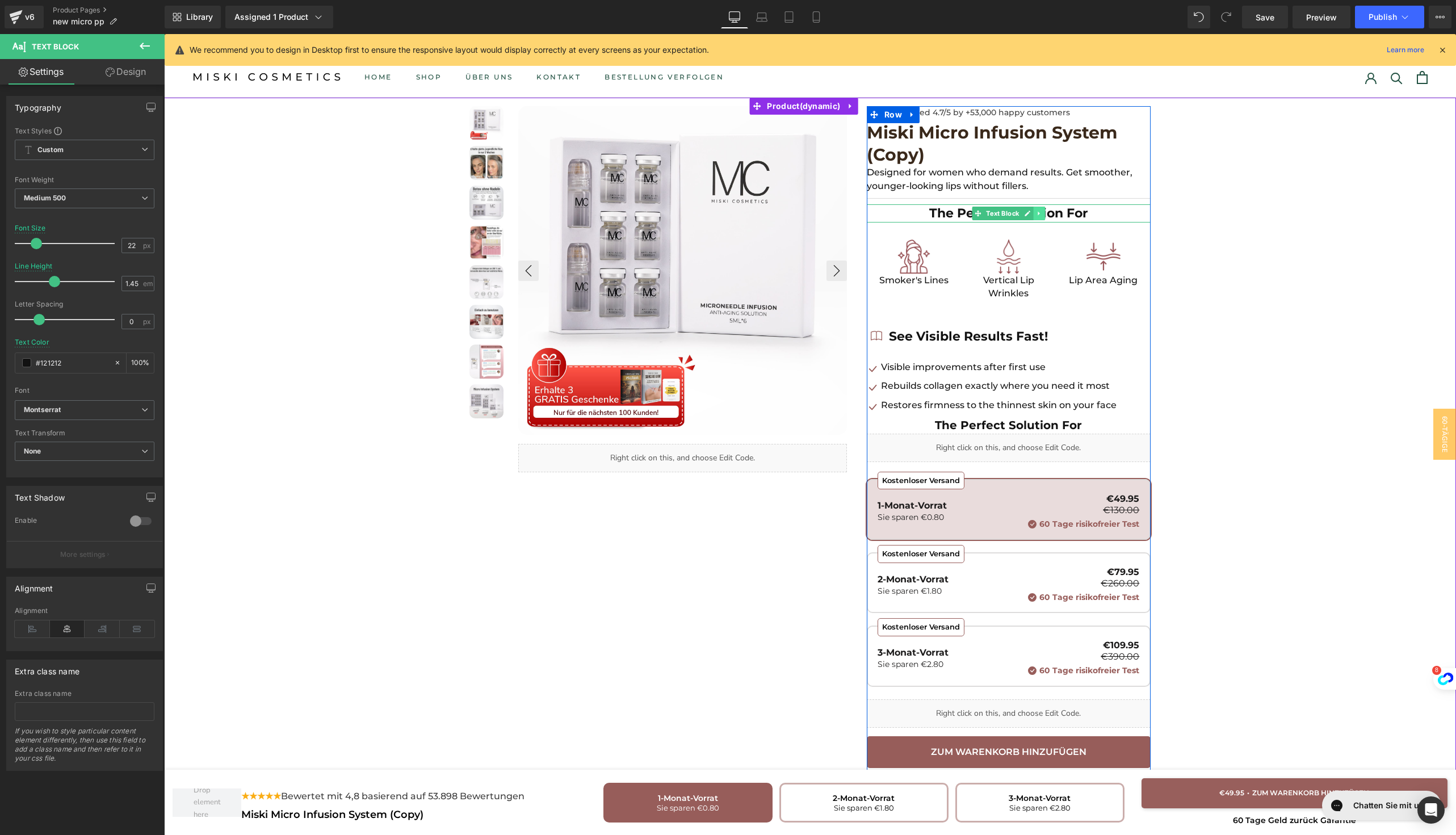
click at [1037, 218] on link at bounding box center [1039, 214] width 12 height 14
click at [1031, 216] on link at bounding box center [1033, 214] width 12 height 14
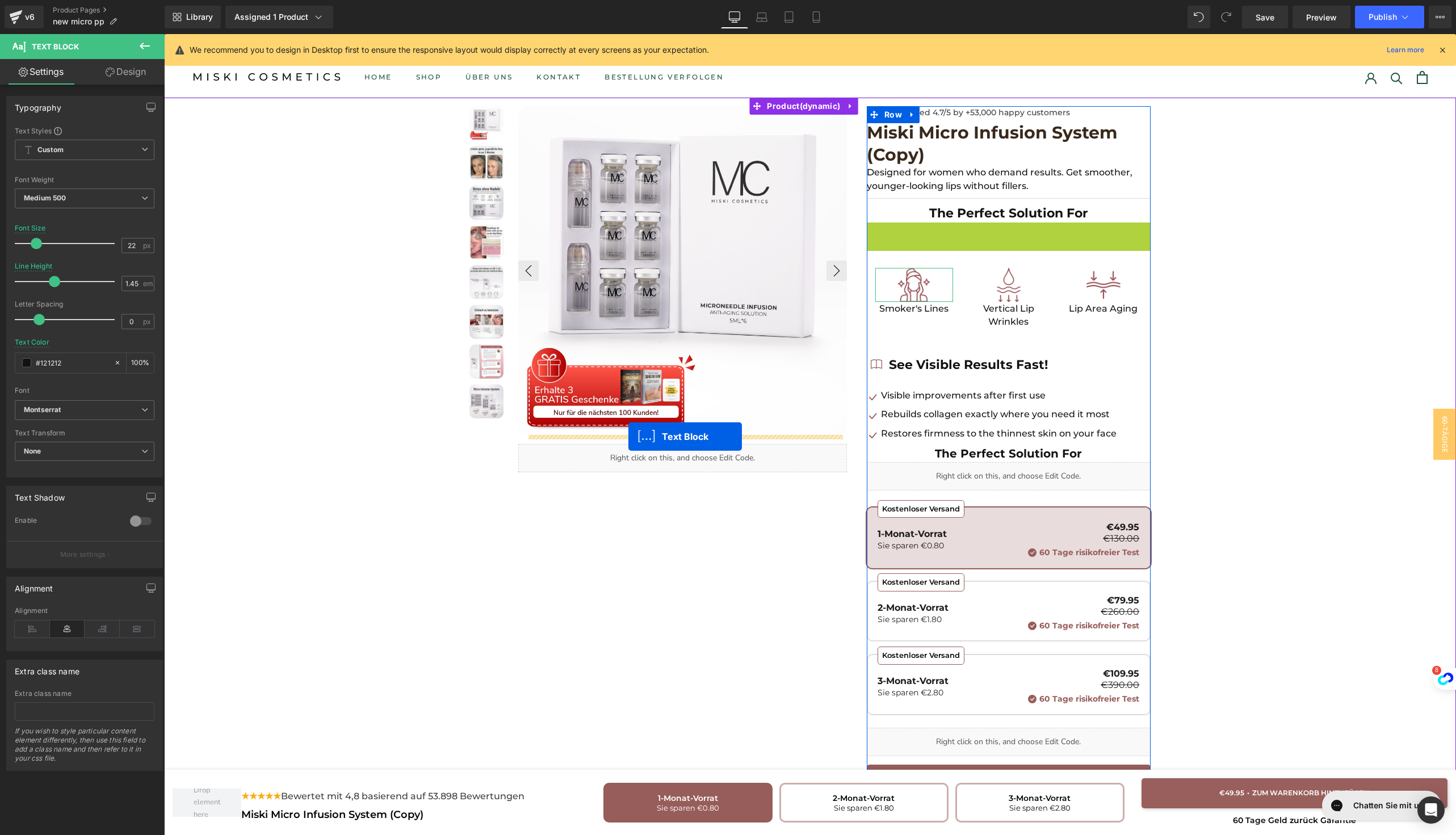
drag, startPoint x: 970, startPoint y: 231, endPoint x: 628, endPoint y: 436, distance: 398.7
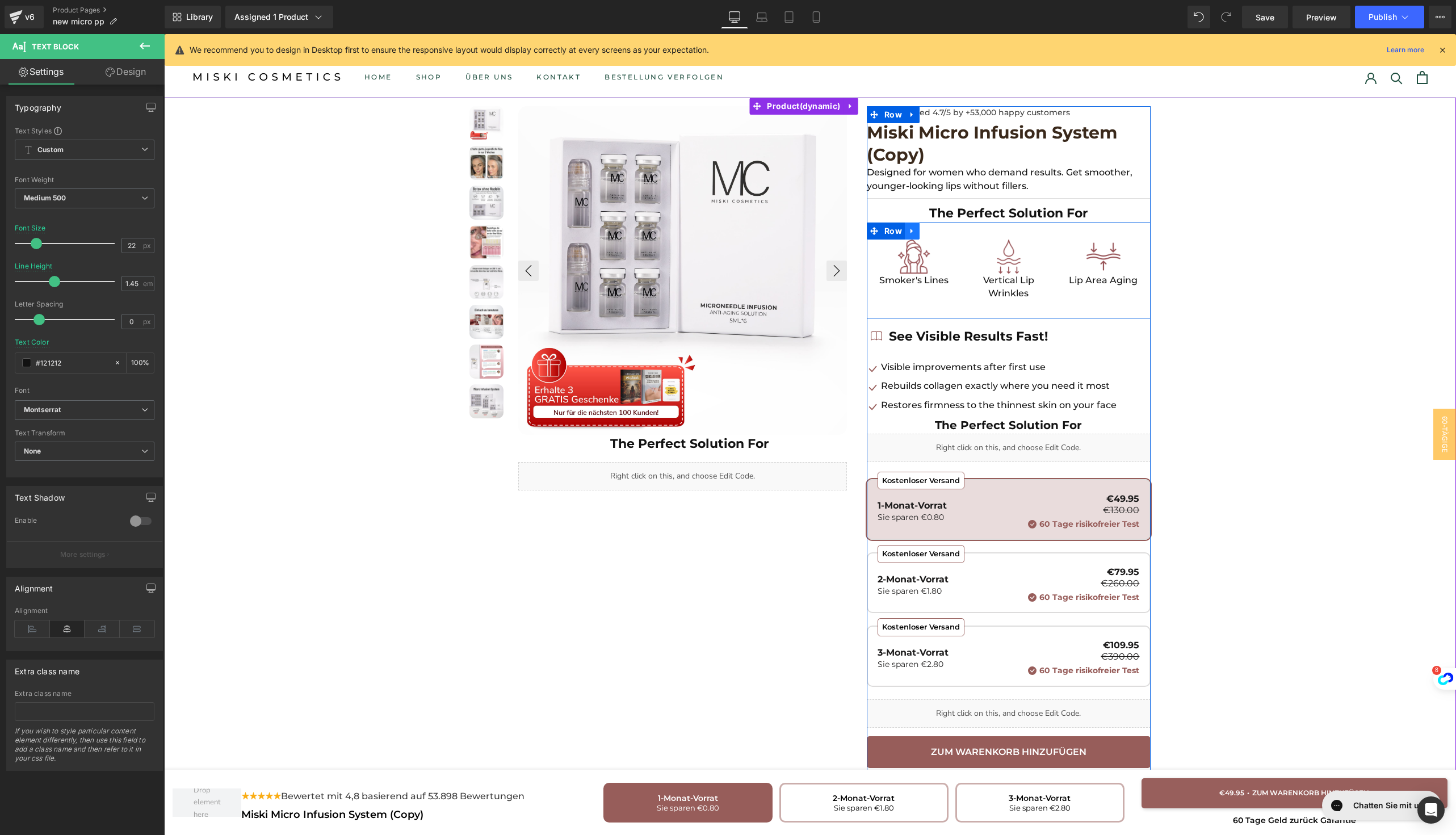
click at [905, 231] on link at bounding box center [912, 231] width 15 height 17
click at [920, 231] on link at bounding box center [927, 231] width 15 height 17
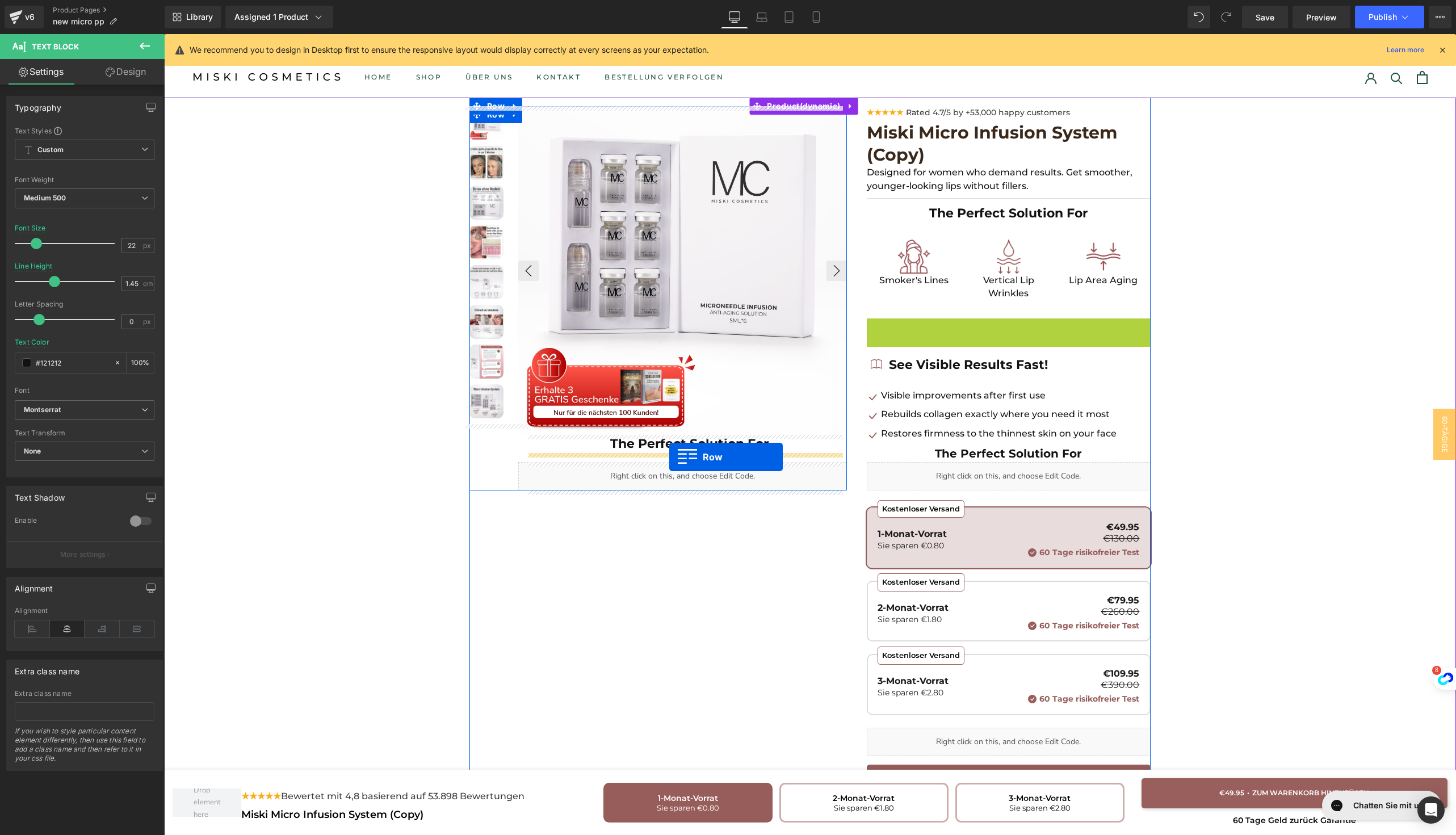
drag, startPoint x: 866, startPoint y: 325, endPoint x: 668, endPoint y: 457, distance: 238.0
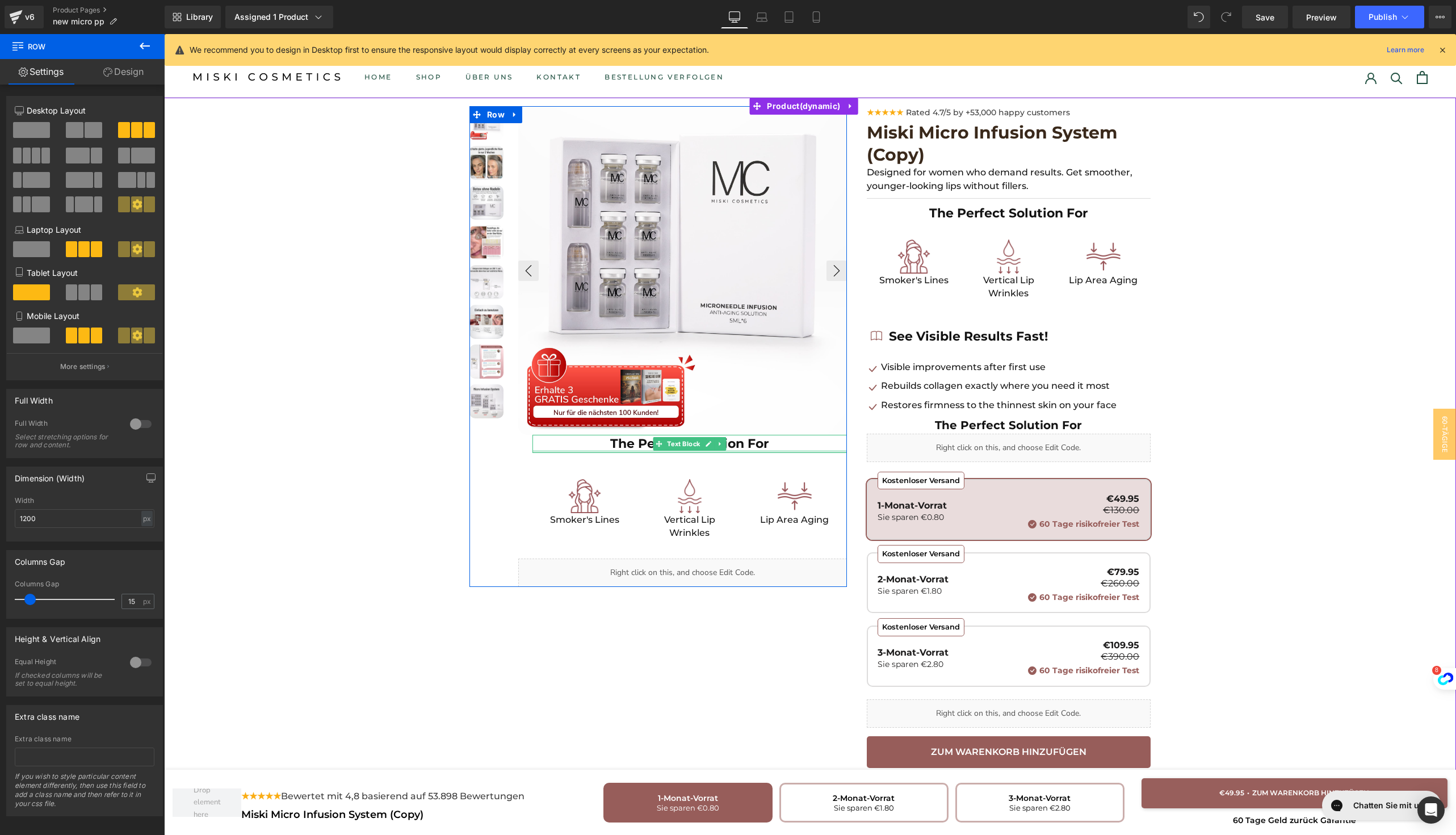
click at [605, 451] on div at bounding box center [690, 452] width 315 height 3
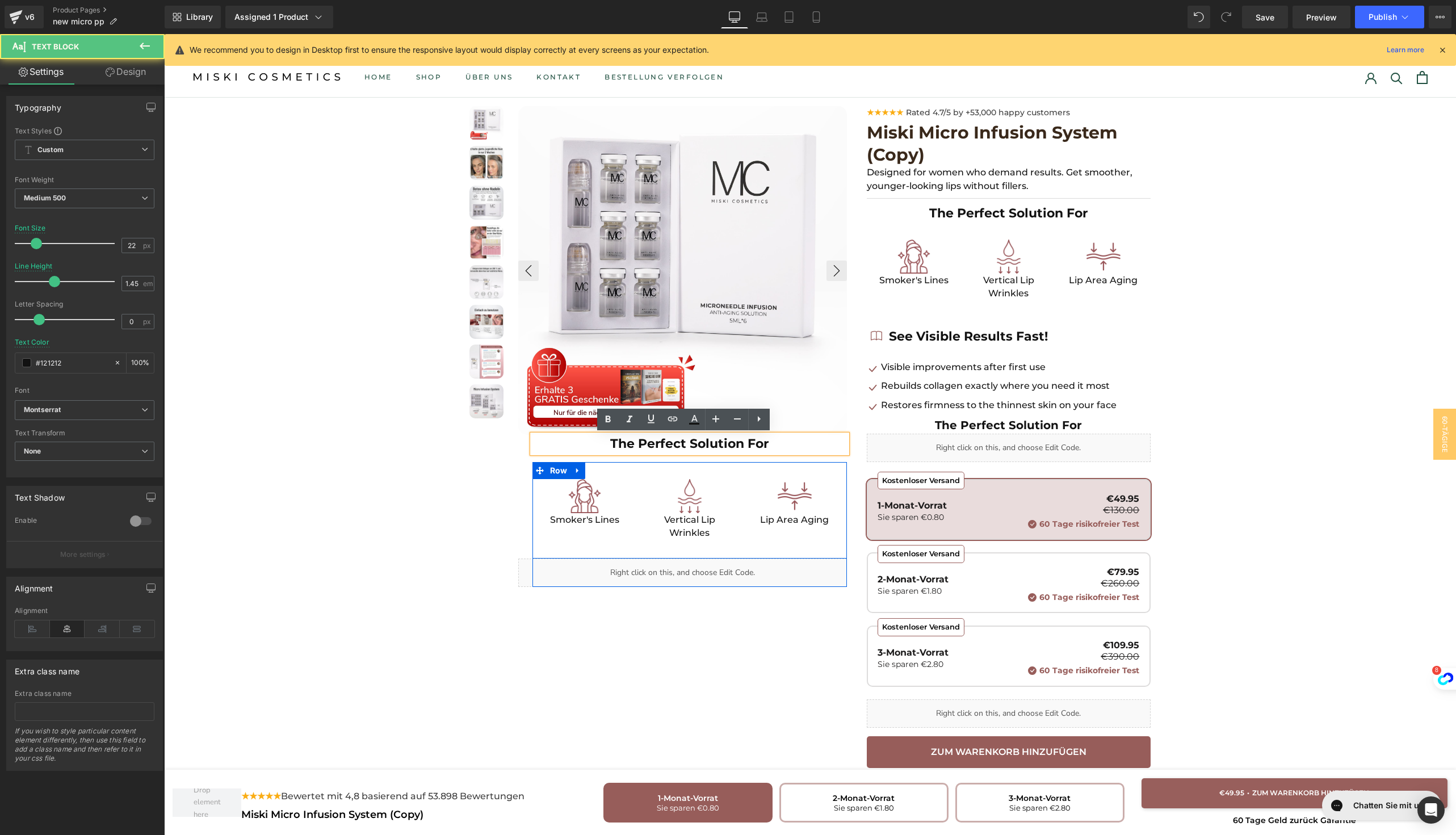
click at [593, 475] on div "Image Smoker's Lines Text Block Image Vertical Lip Wrinkles Text Block Image Li…" at bounding box center [690, 510] width 315 height 97
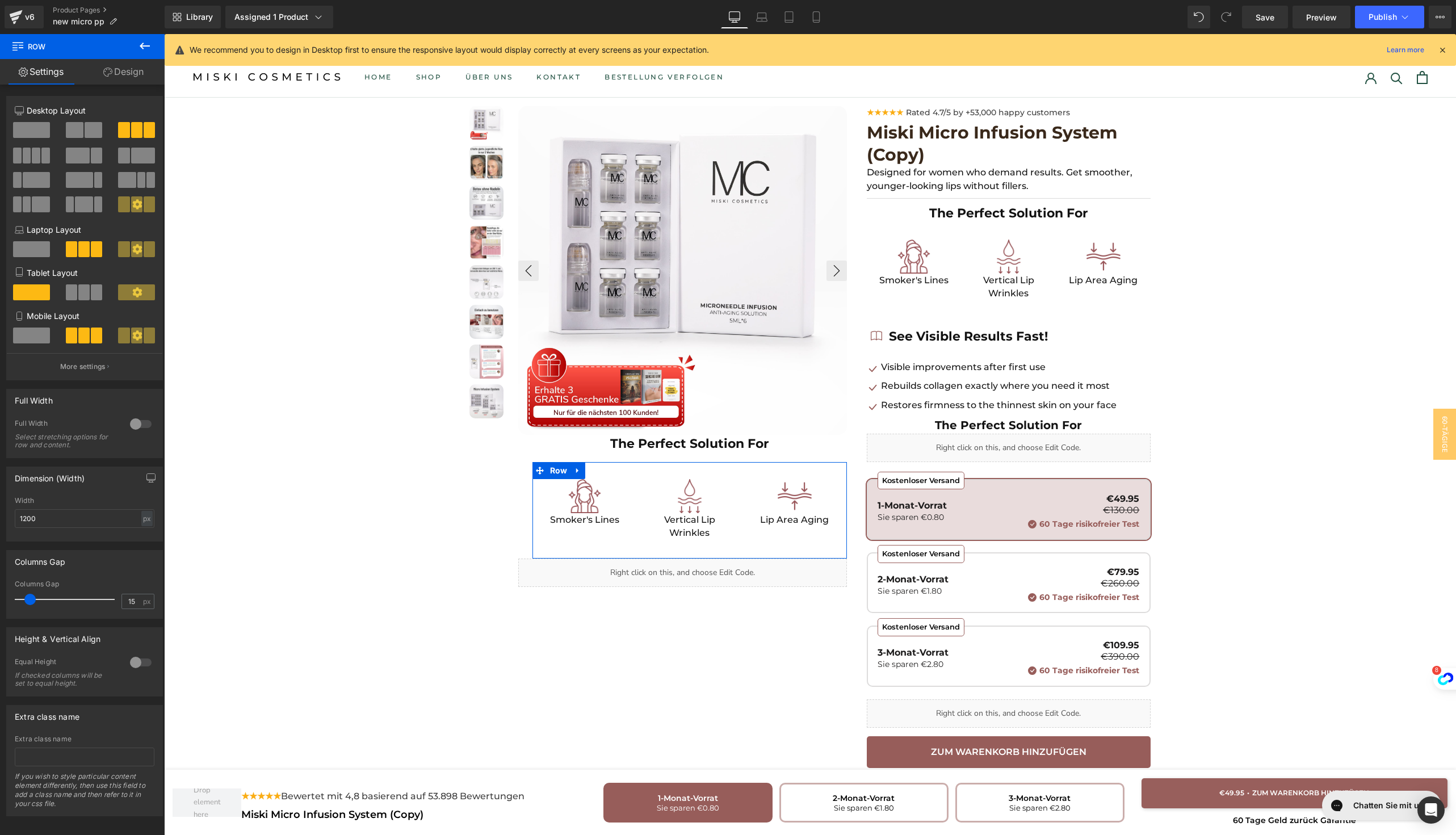
click at [134, 71] on link "Design" at bounding box center [123, 71] width 82 height 26
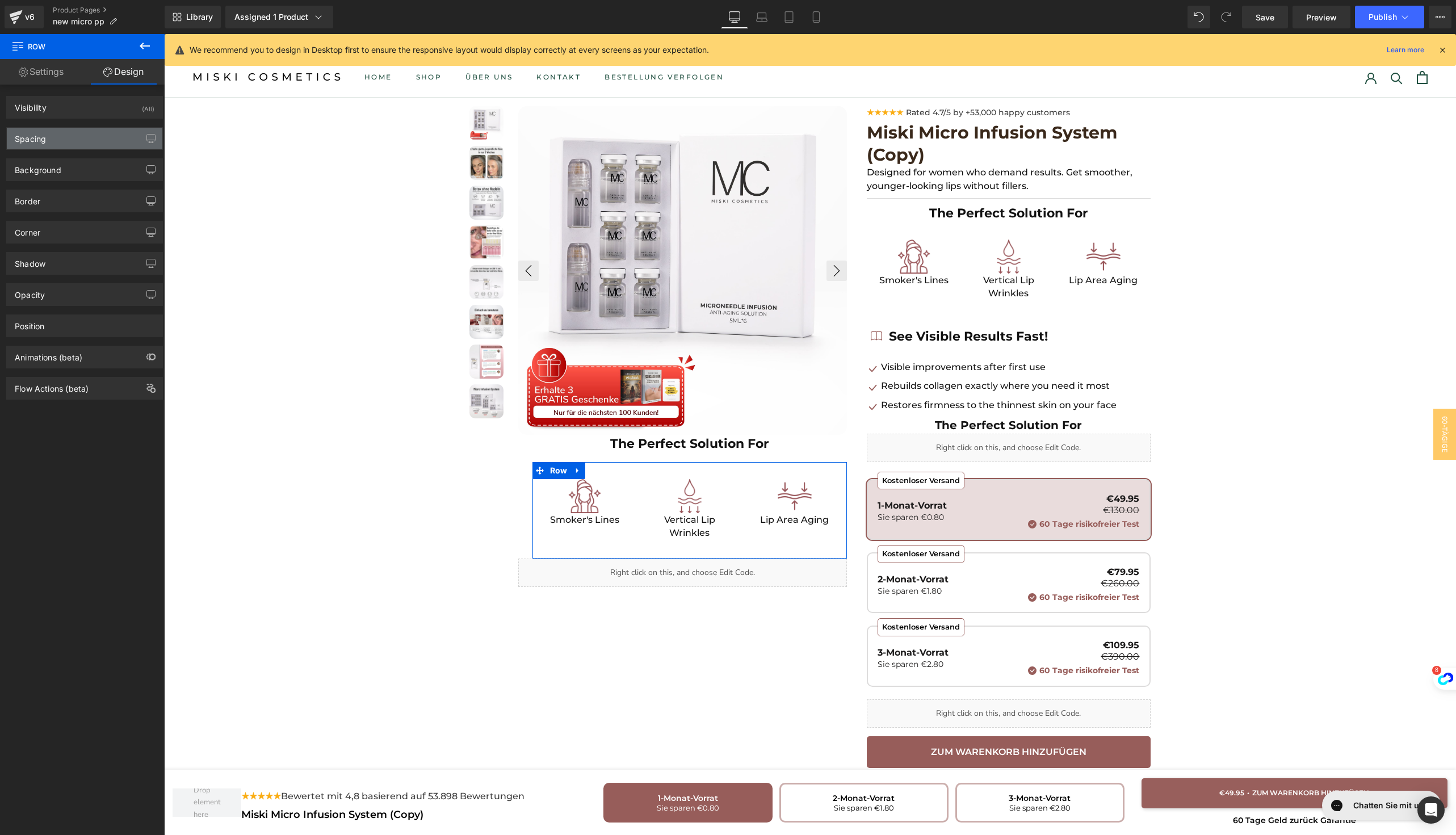
click at [69, 147] on div "Spacing" at bounding box center [84, 138] width 155 height 22
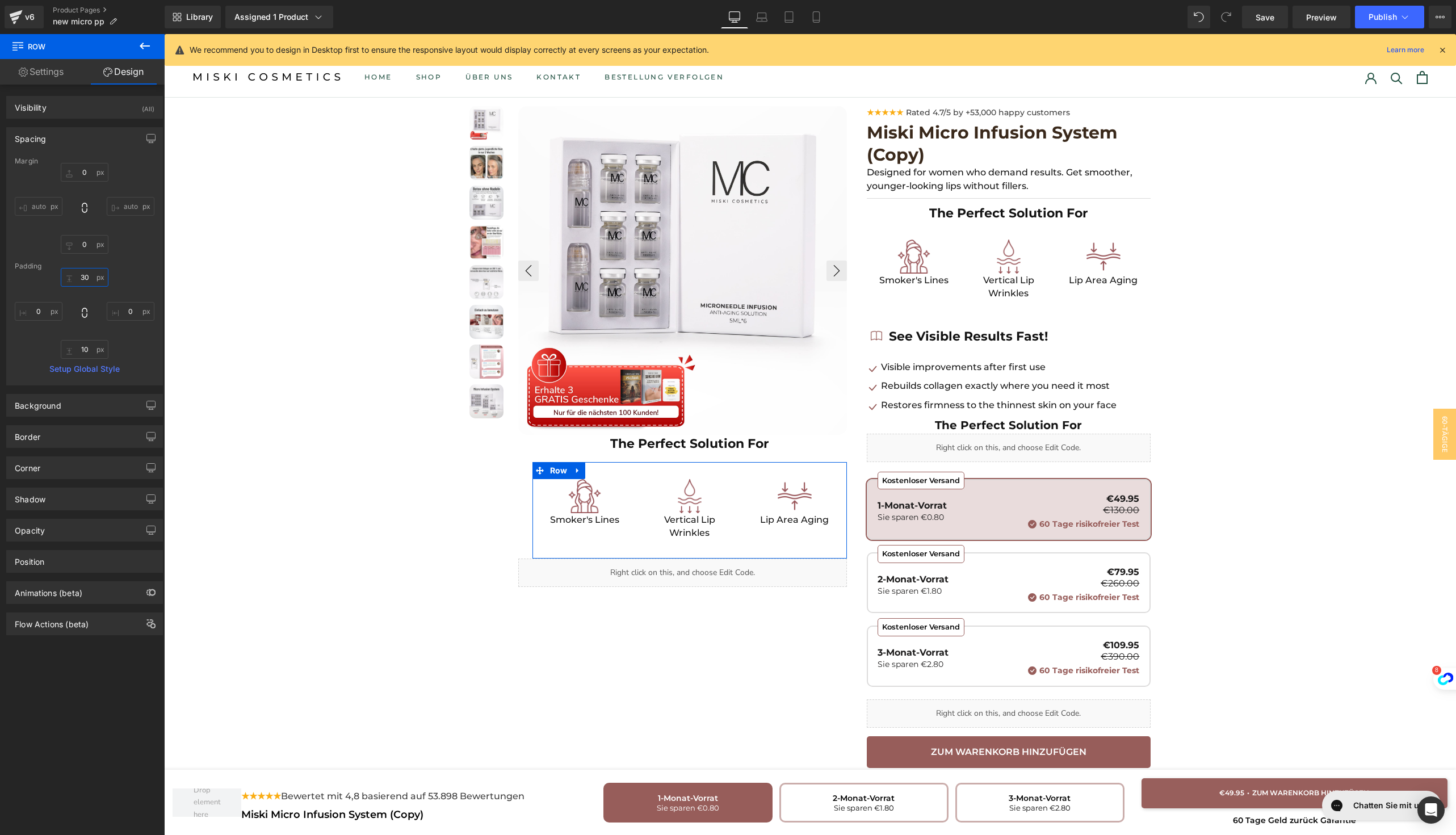
click at [83, 276] on input "text" at bounding box center [85, 277] width 48 height 19
type input "30"
type input "0"
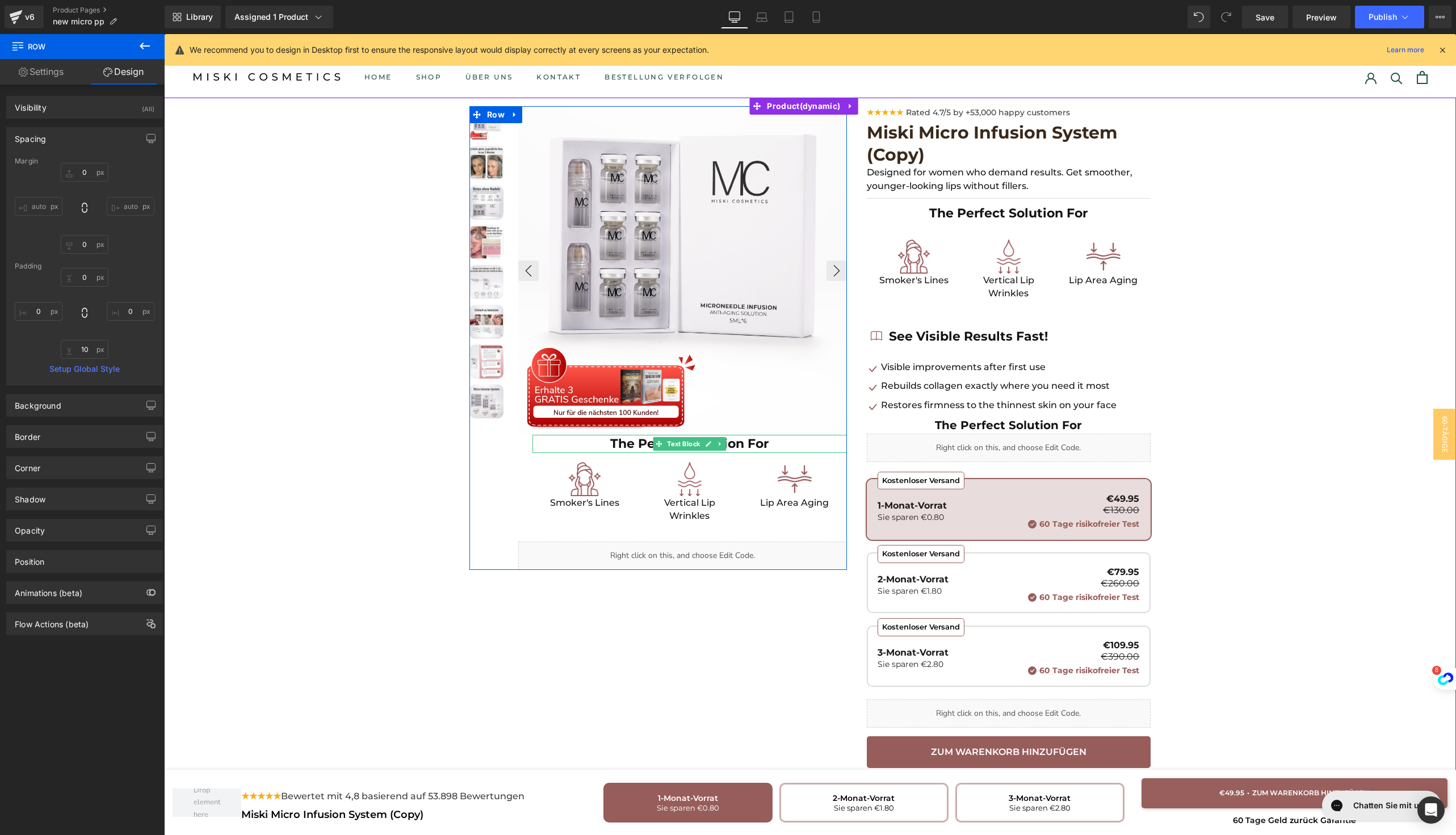
click at [625, 447] on strong "The Perfect Solution For" at bounding box center [690, 443] width 159 height 15
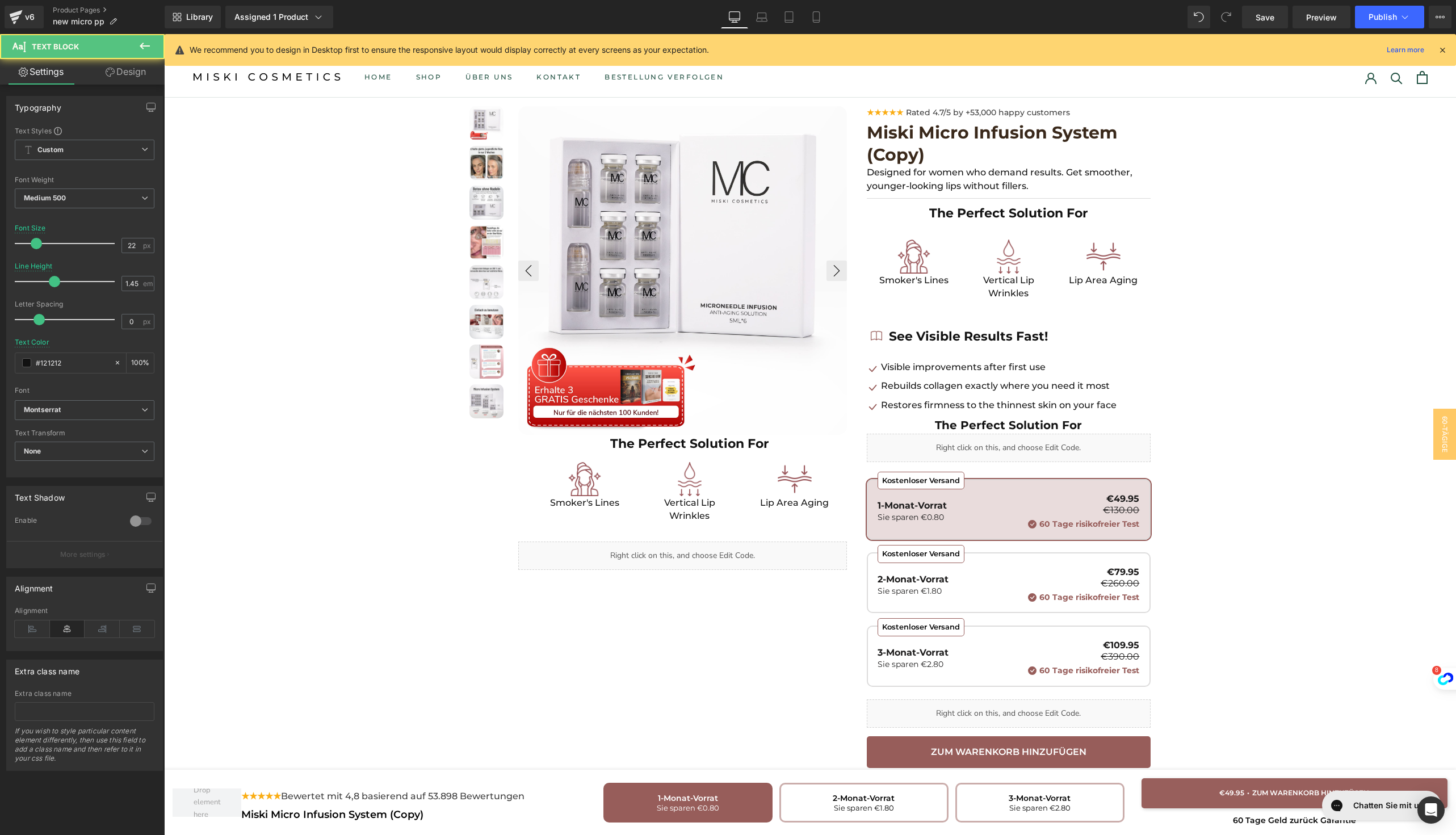
click at [135, 74] on link "Design" at bounding box center [126, 71] width 82 height 26
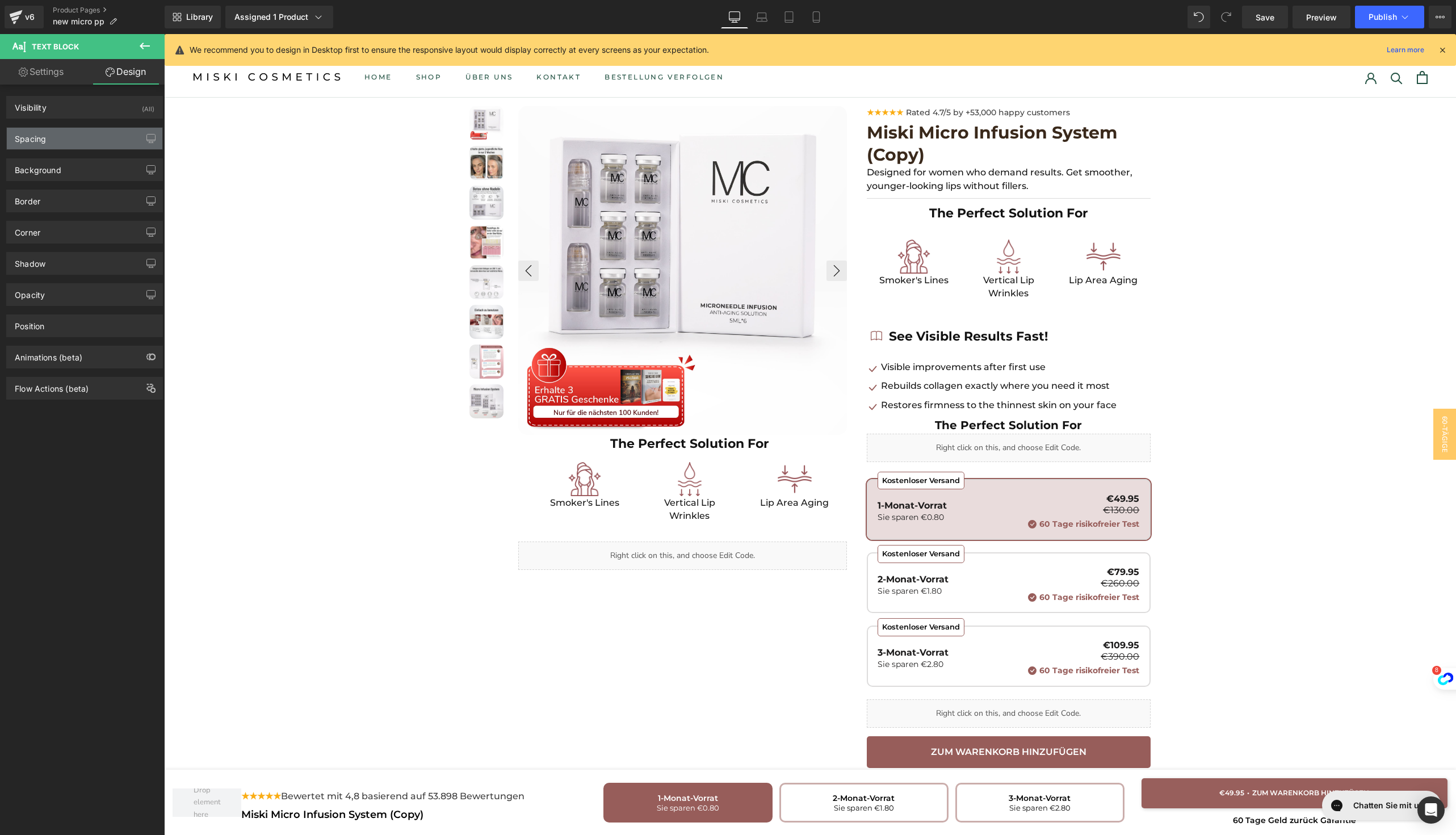
click at [76, 144] on div "Spacing" at bounding box center [84, 138] width 155 height 22
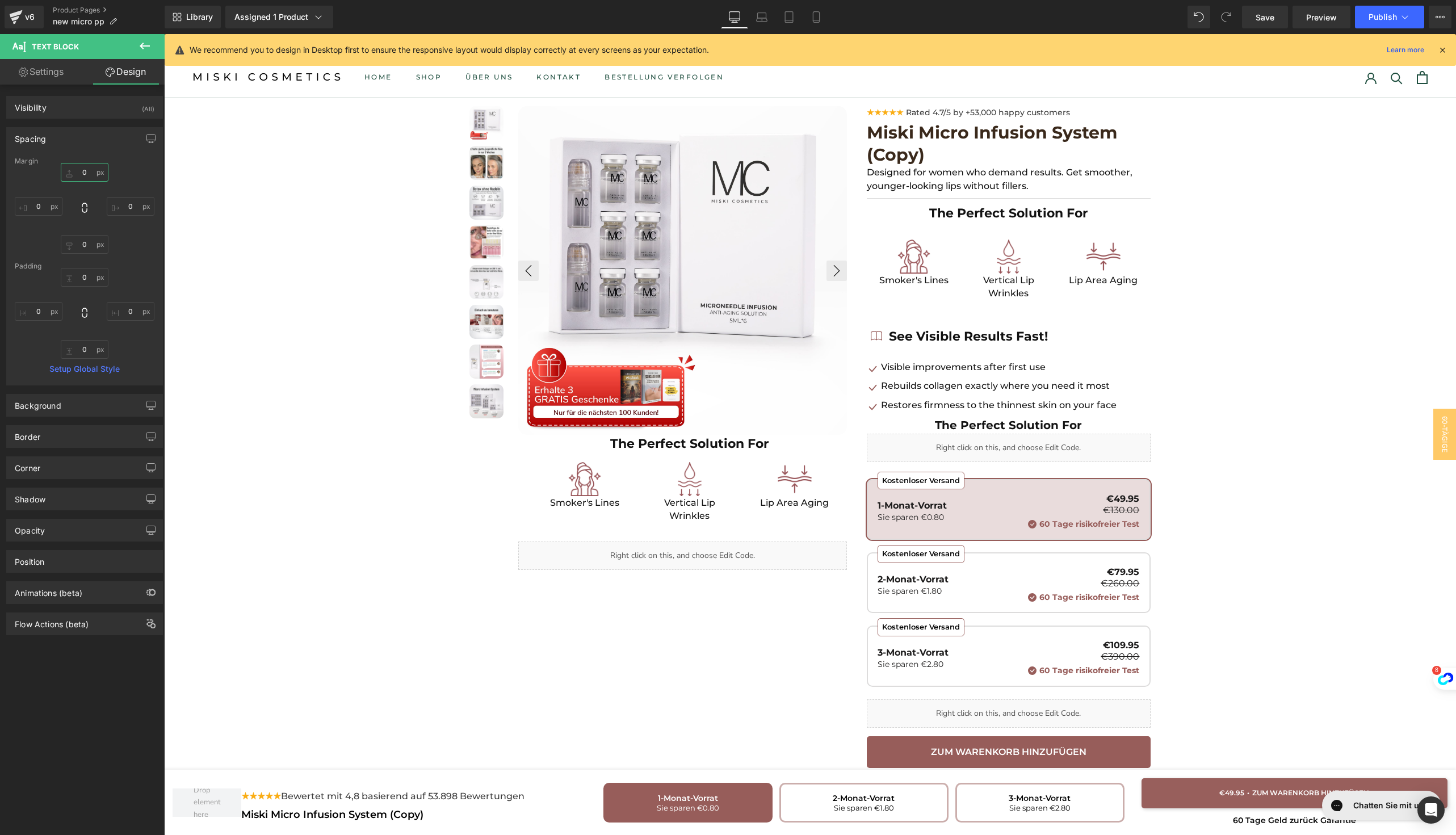
click at [79, 175] on input "0" at bounding box center [85, 172] width 48 height 19
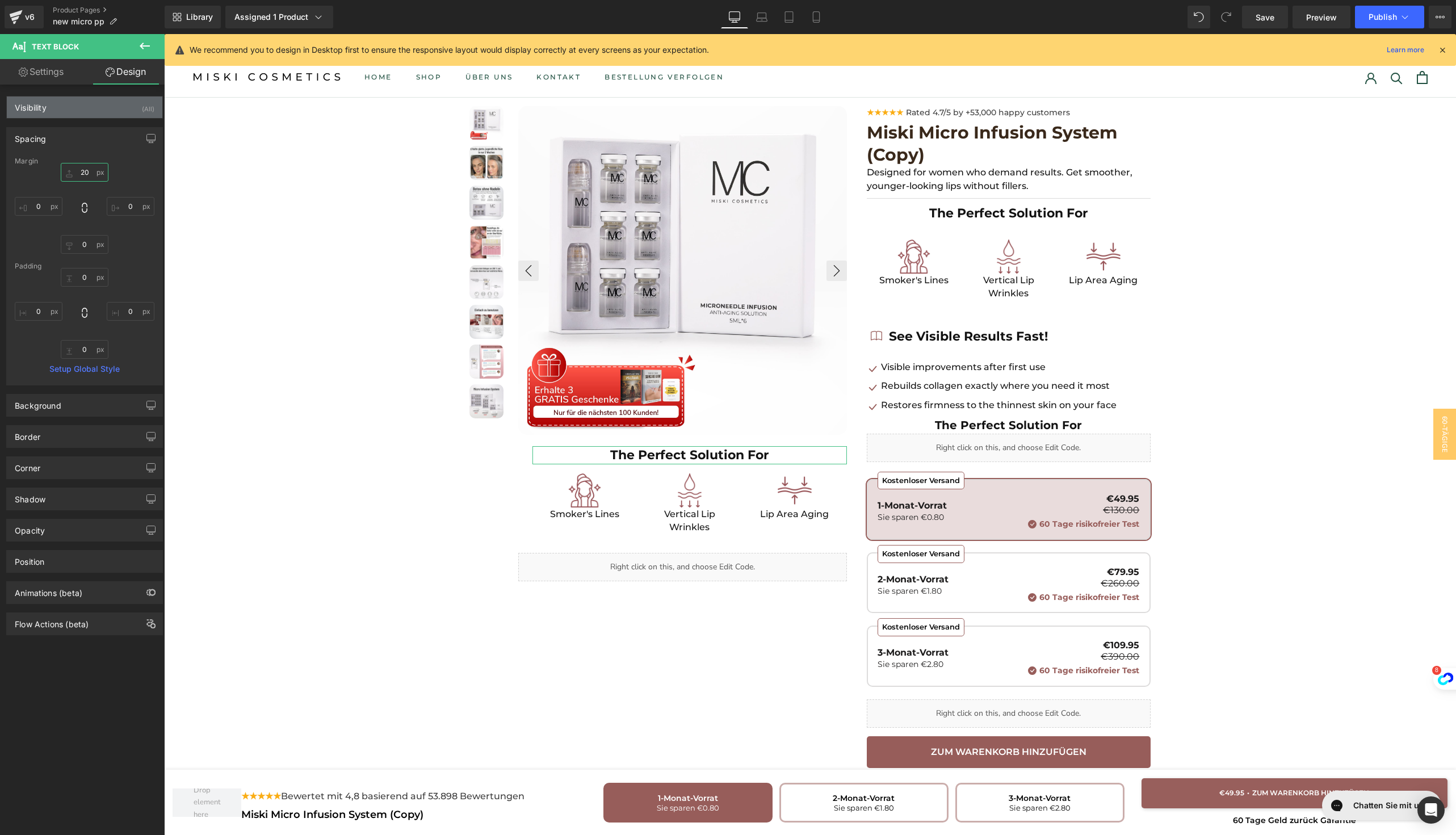
type input "20"
click at [36, 102] on div "Visibility" at bounding box center [30, 104] width 32 height 16
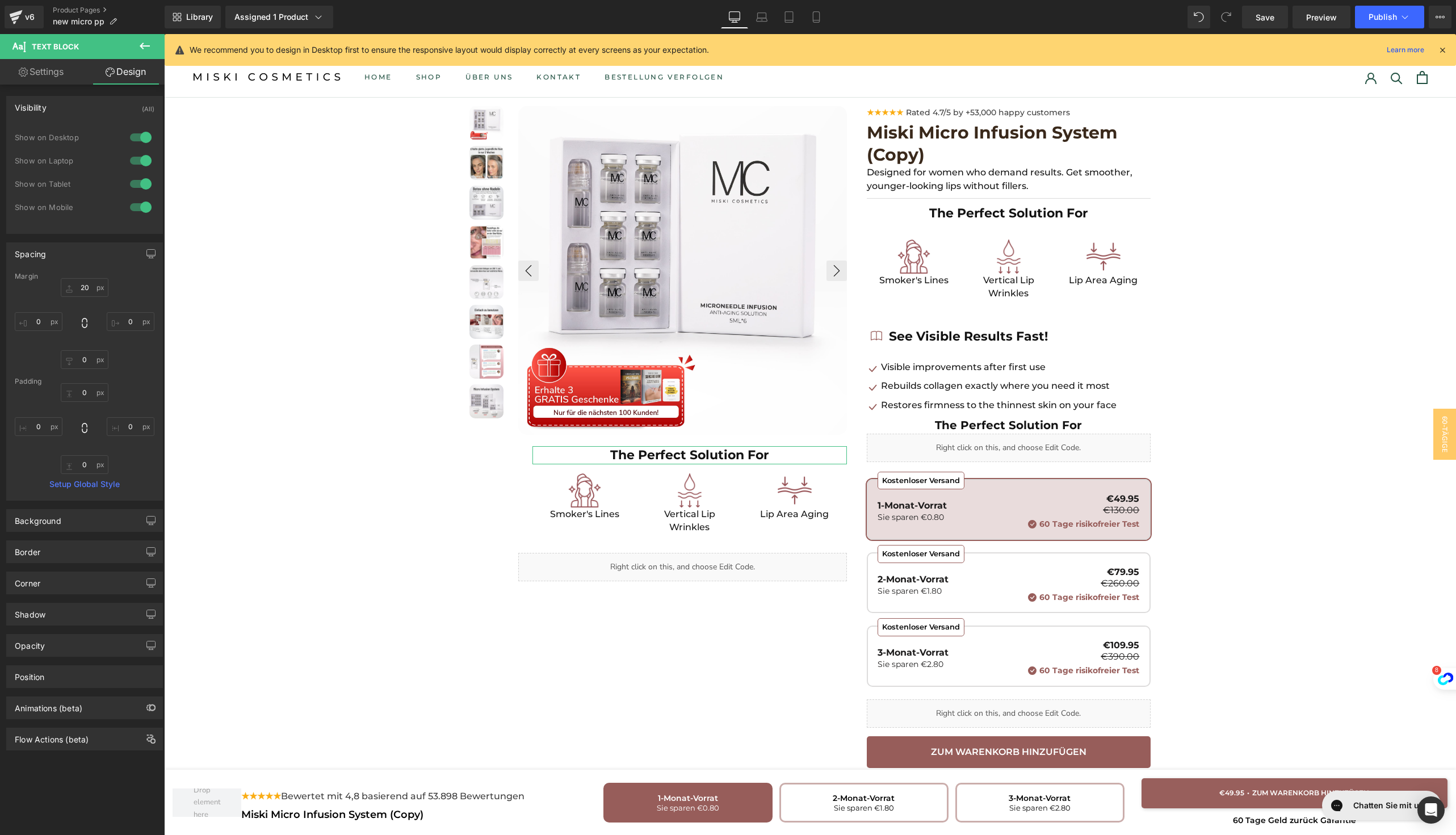
click at [130, 206] on div at bounding box center [140, 207] width 27 height 18
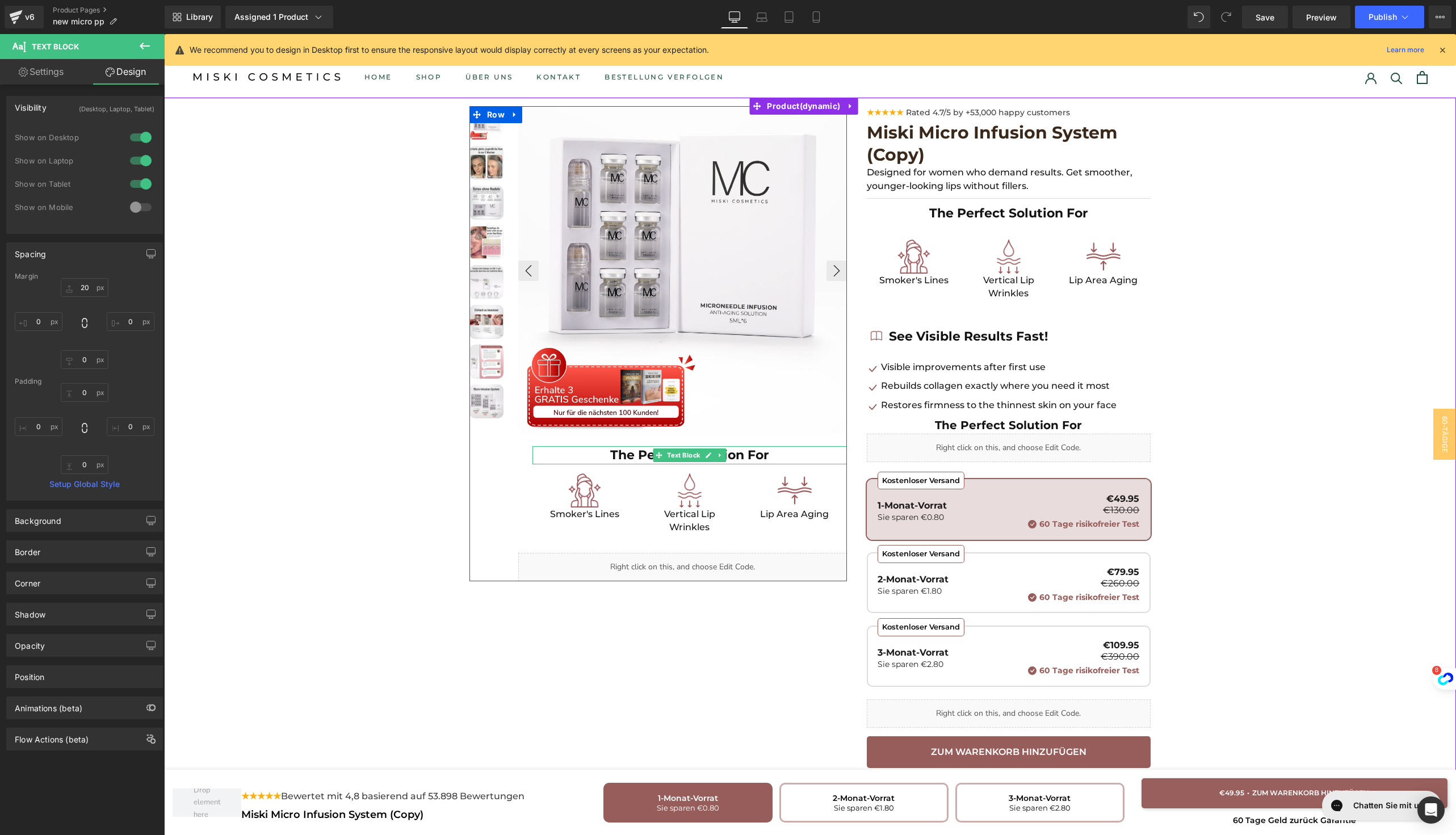
click at [576, 457] on p "The Perfect Solution For" at bounding box center [690, 455] width 315 height 18
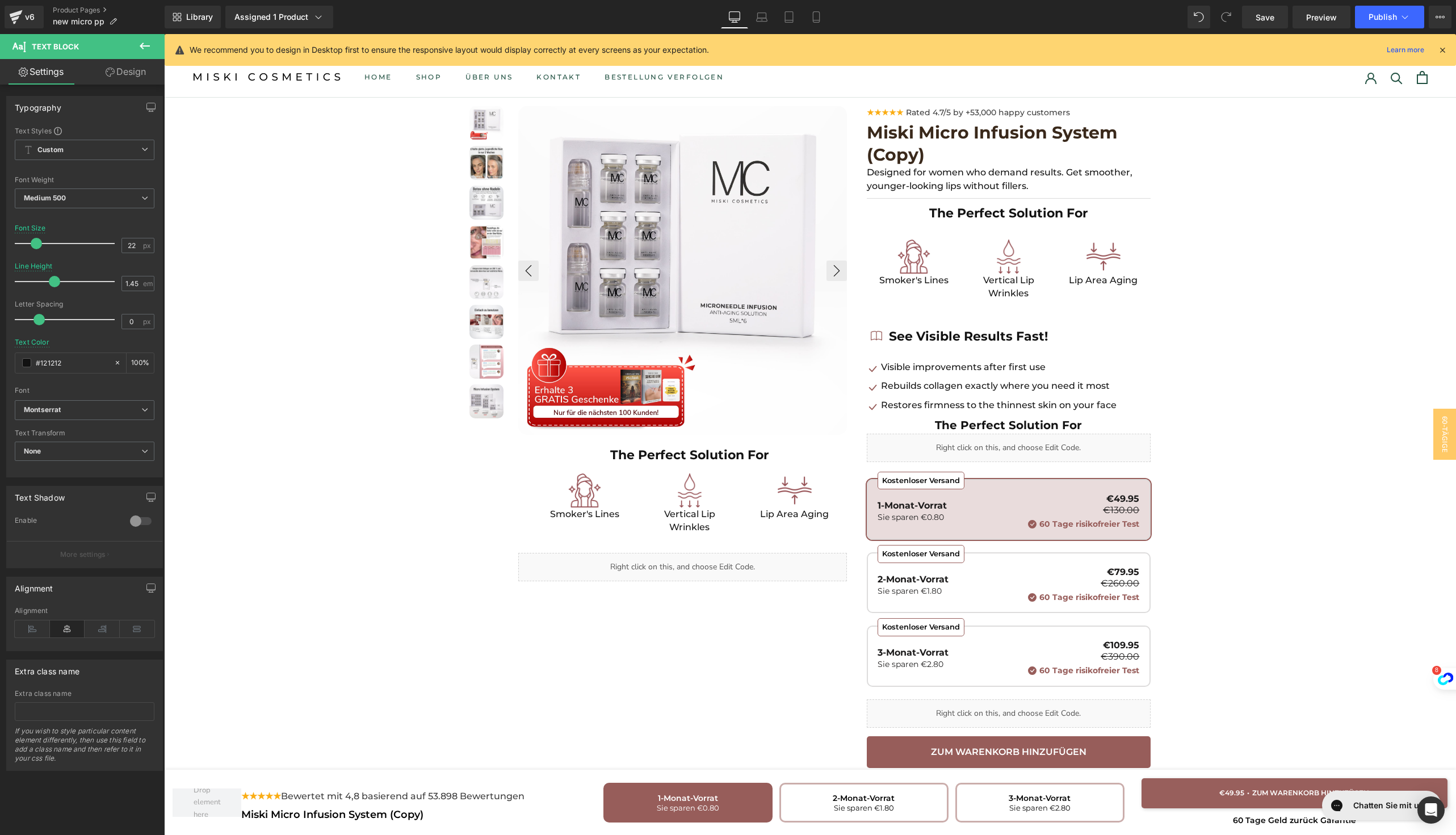
click at [136, 74] on link "Design" at bounding box center [126, 71] width 82 height 26
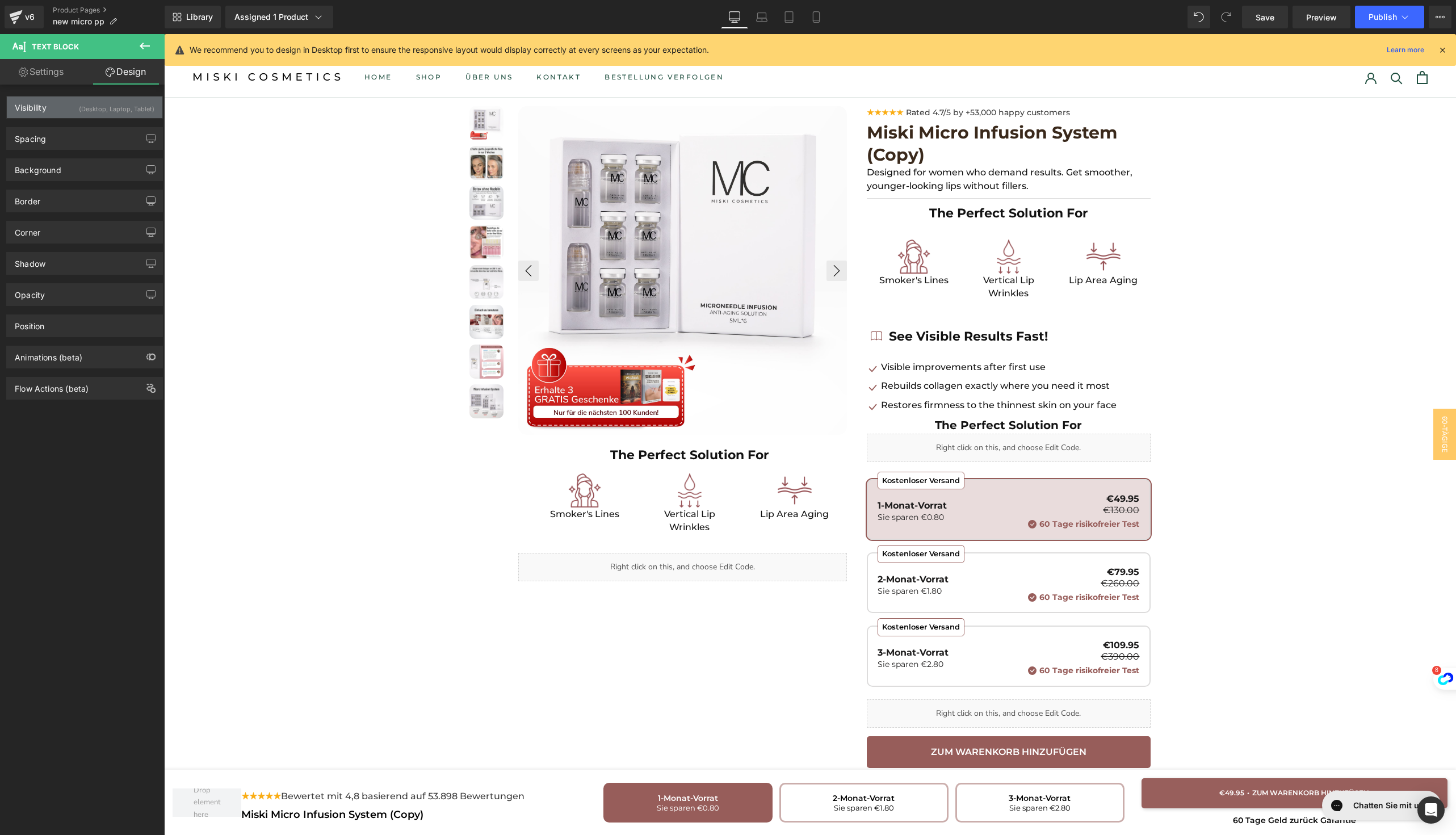
click at [87, 114] on div "(Desktop, Laptop, Tablet)" at bounding box center [116, 106] width 75 height 19
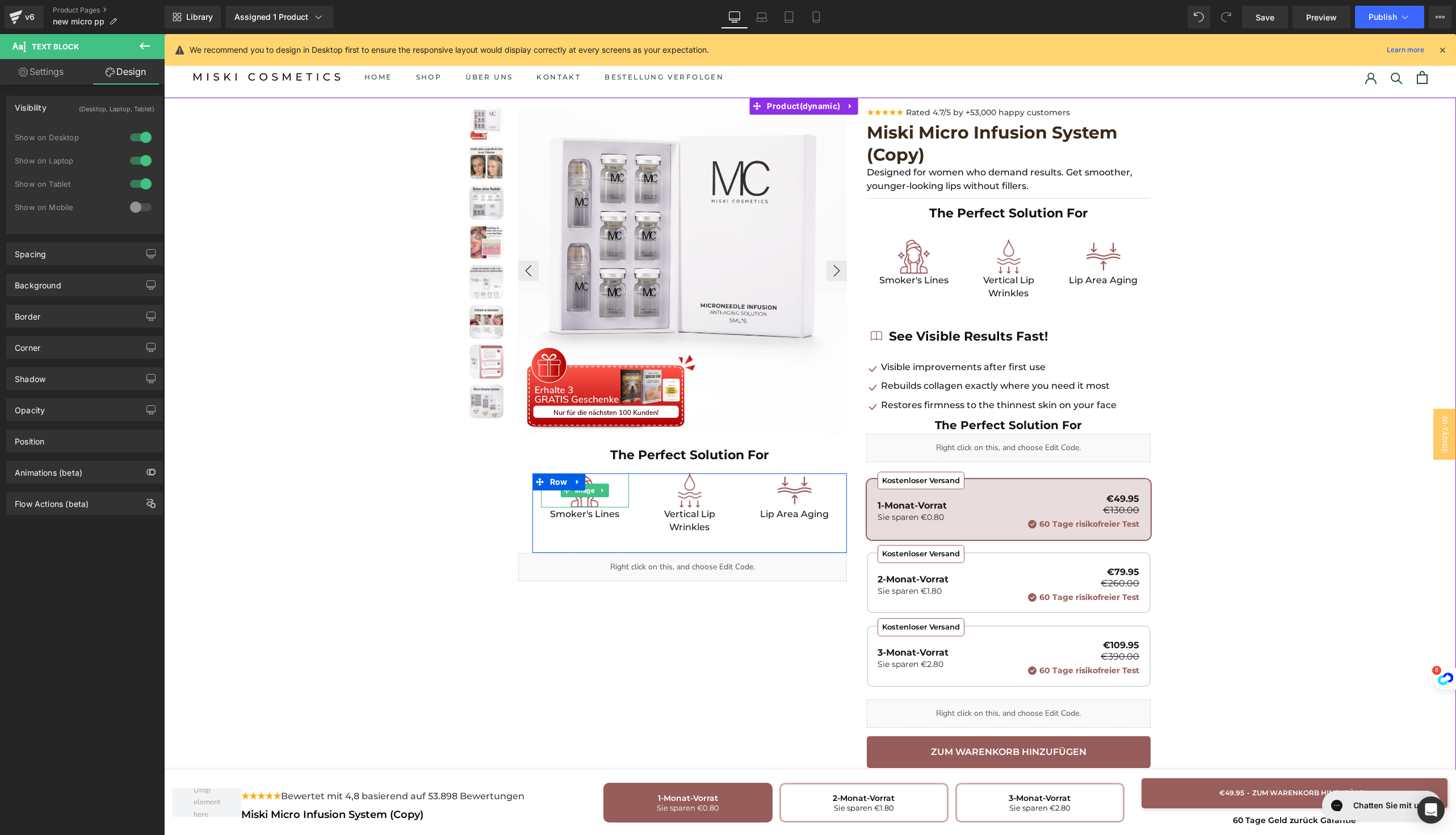
click at [555, 500] on div at bounding box center [585, 491] width 88 height 34
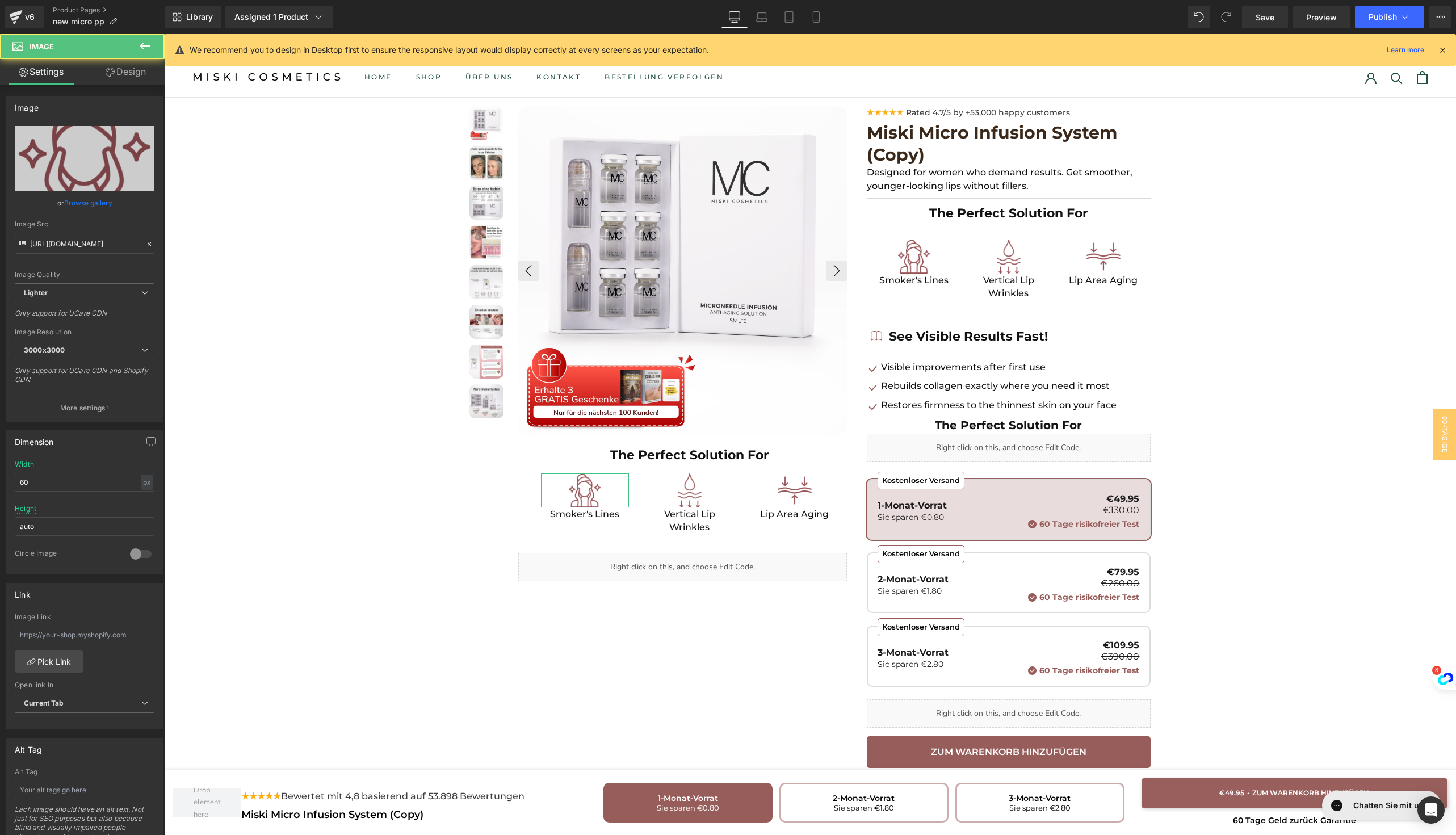
click at [118, 69] on link "Design" at bounding box center [126, 71] width 82 height 26
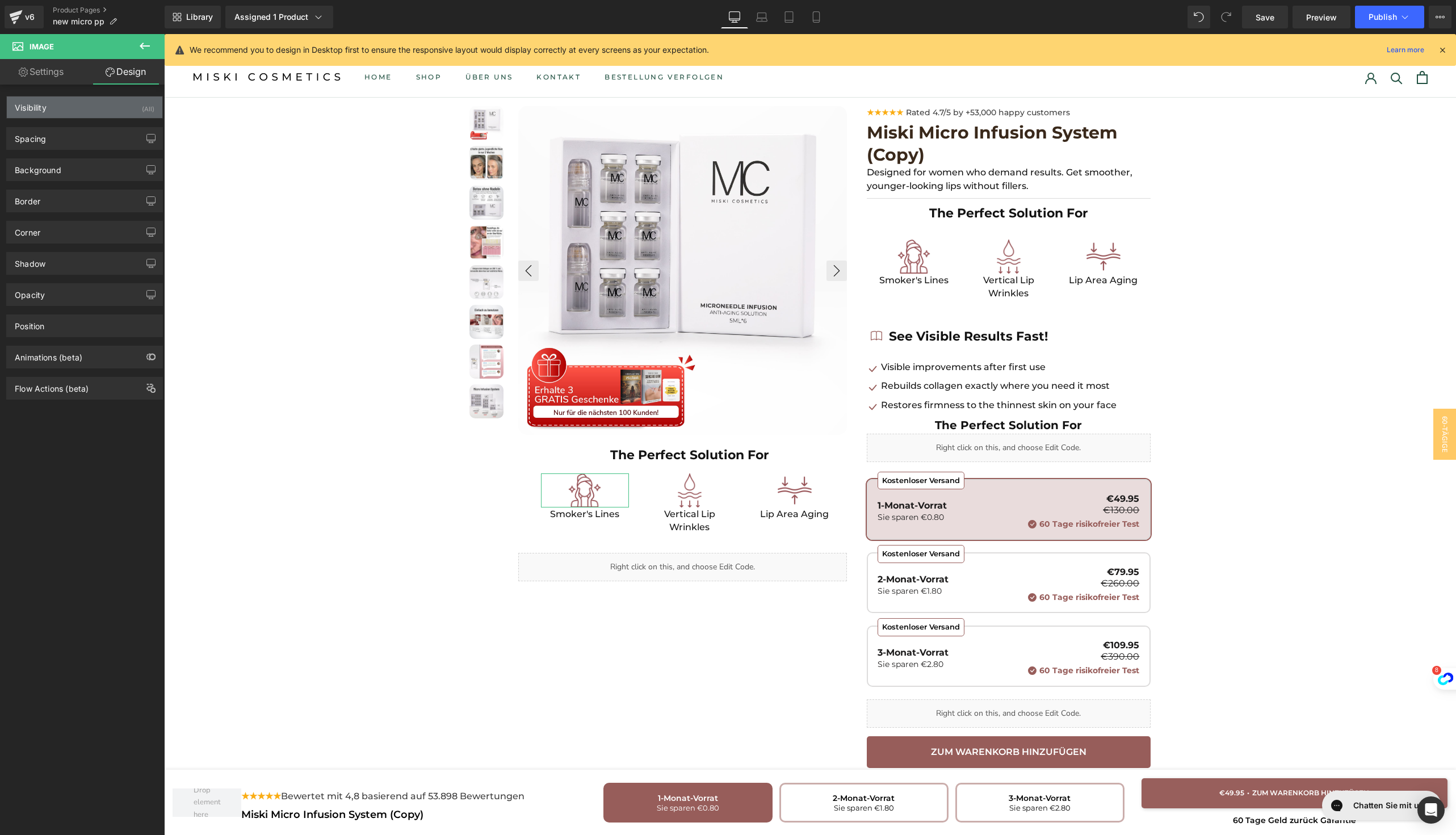
click at [108, 108] on div "Visibility (All)" at bounding box center [84, 107] width 155 height 22
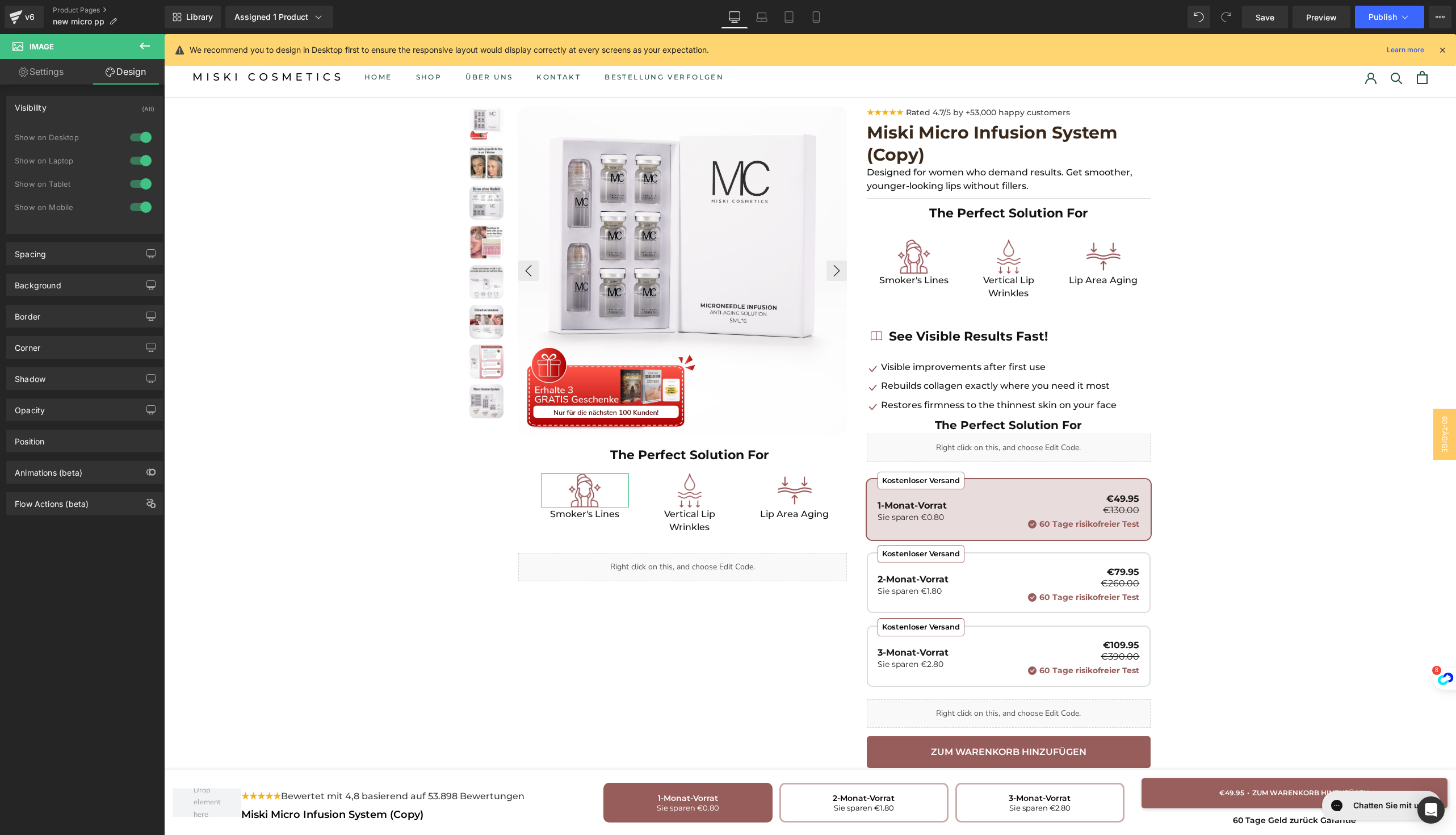
click at [132, 203] on div at bounding box center [140, 207] width 27 height 18
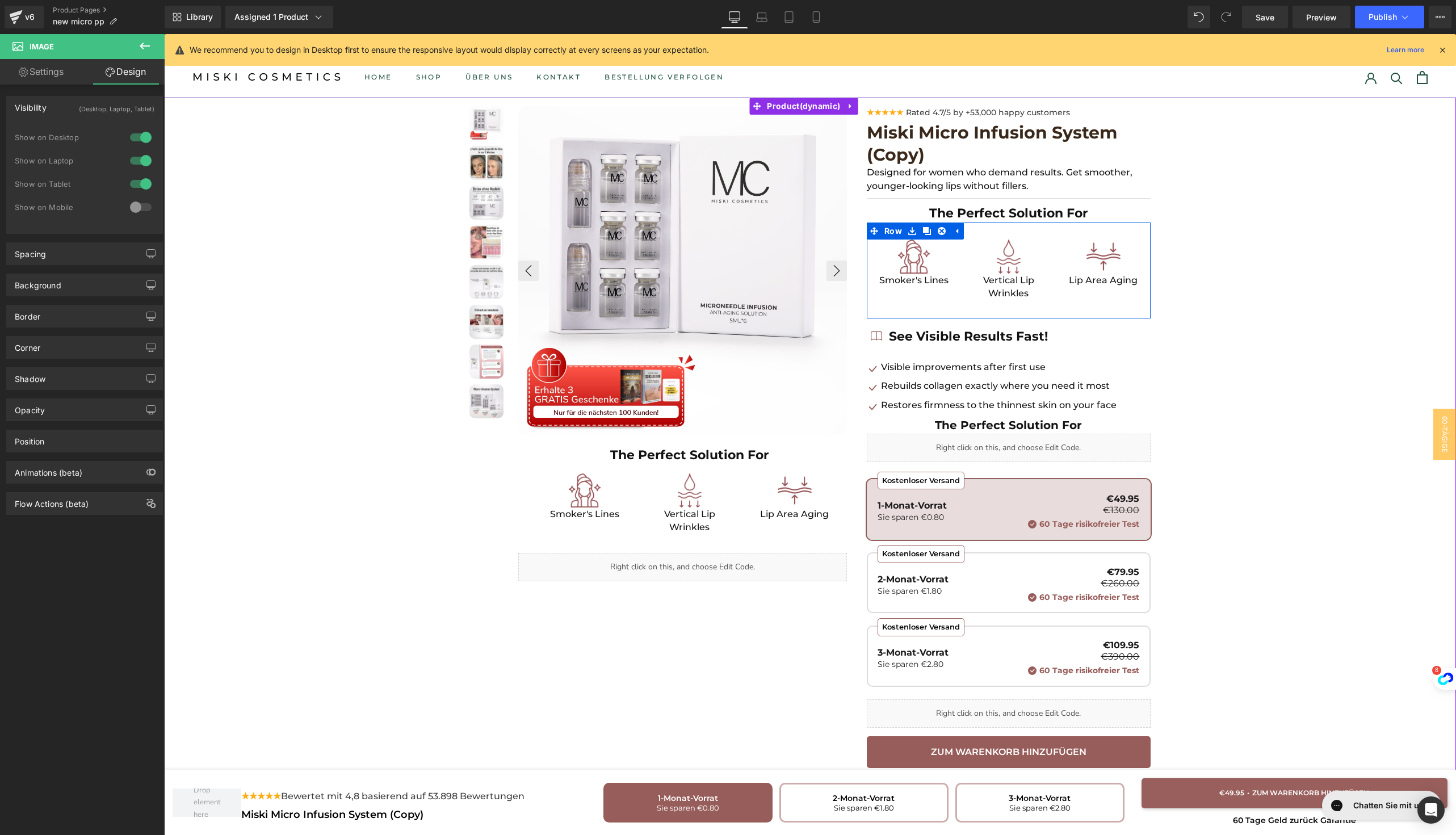
click at [871, 290] on div "Image Smoker's Lines Text Block Image Vertical Lip Wrinkles Text Block Image Li…" at bounding box center [1008, 271] width 284 height 97
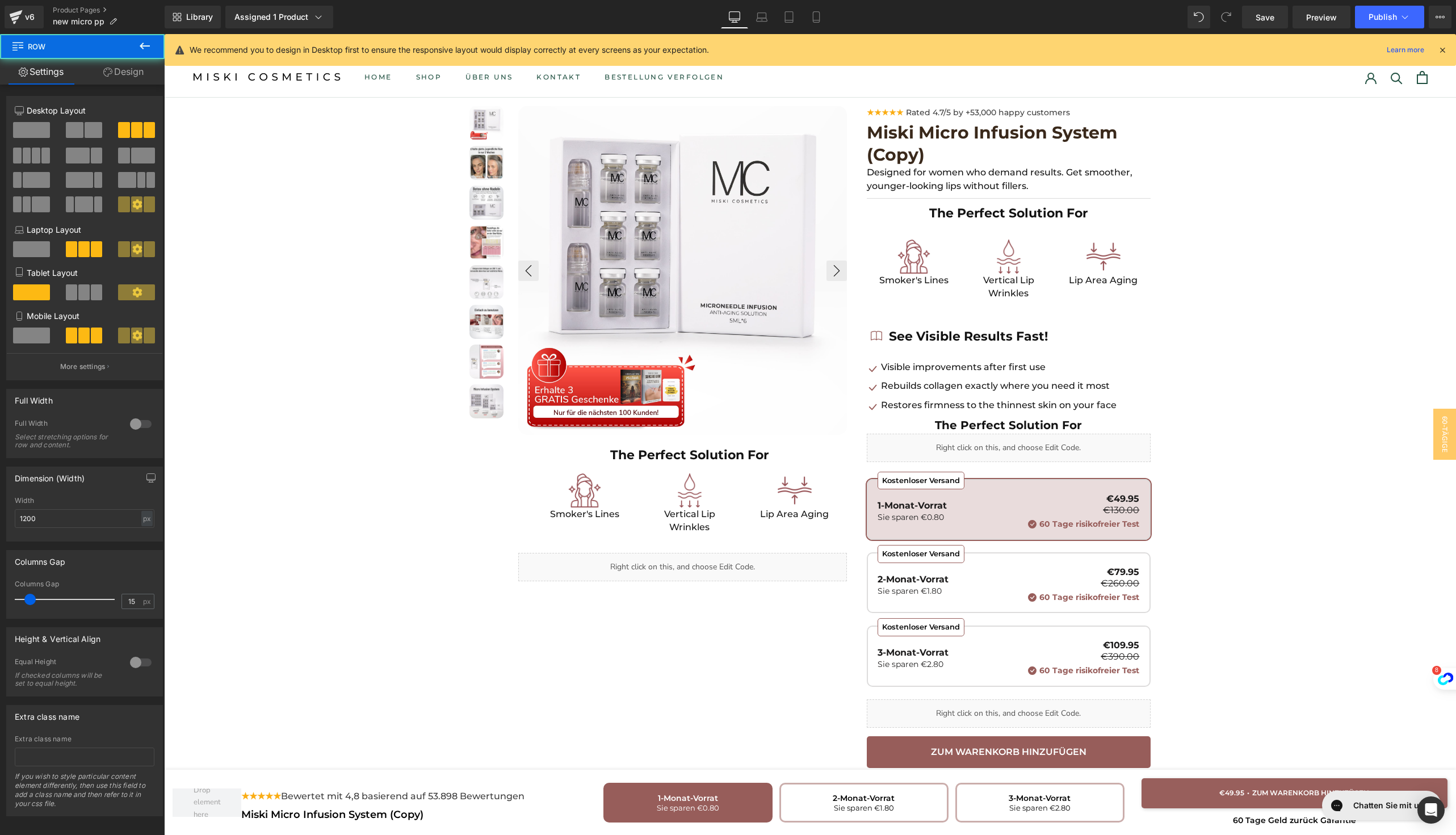
click at [118, 73] on link "Design" at bounding box center [123, 71] width 82 height 26
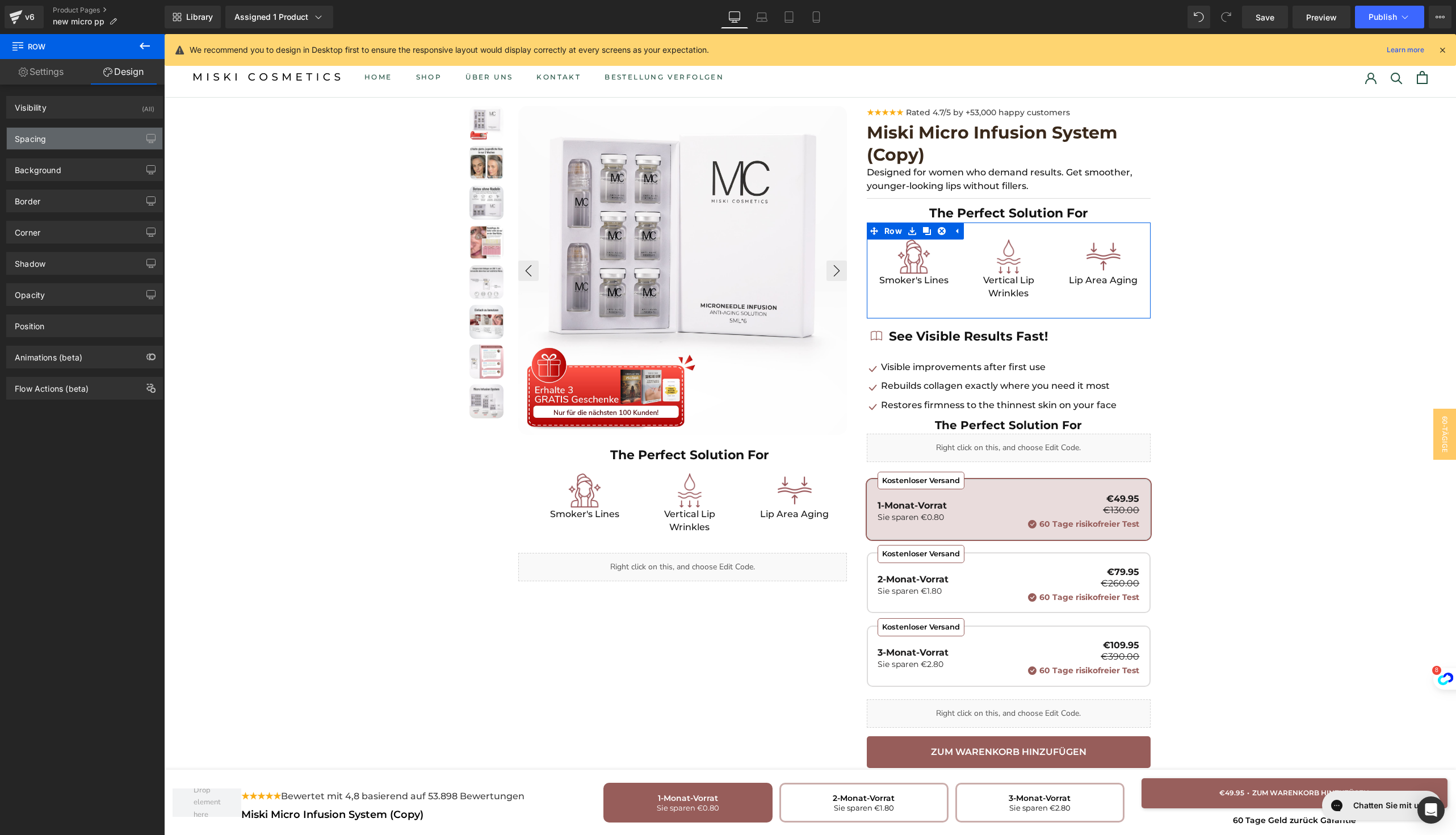
click at [101, 133] on div "Spacing" at bounding box center [84, 138] width 155 height 22
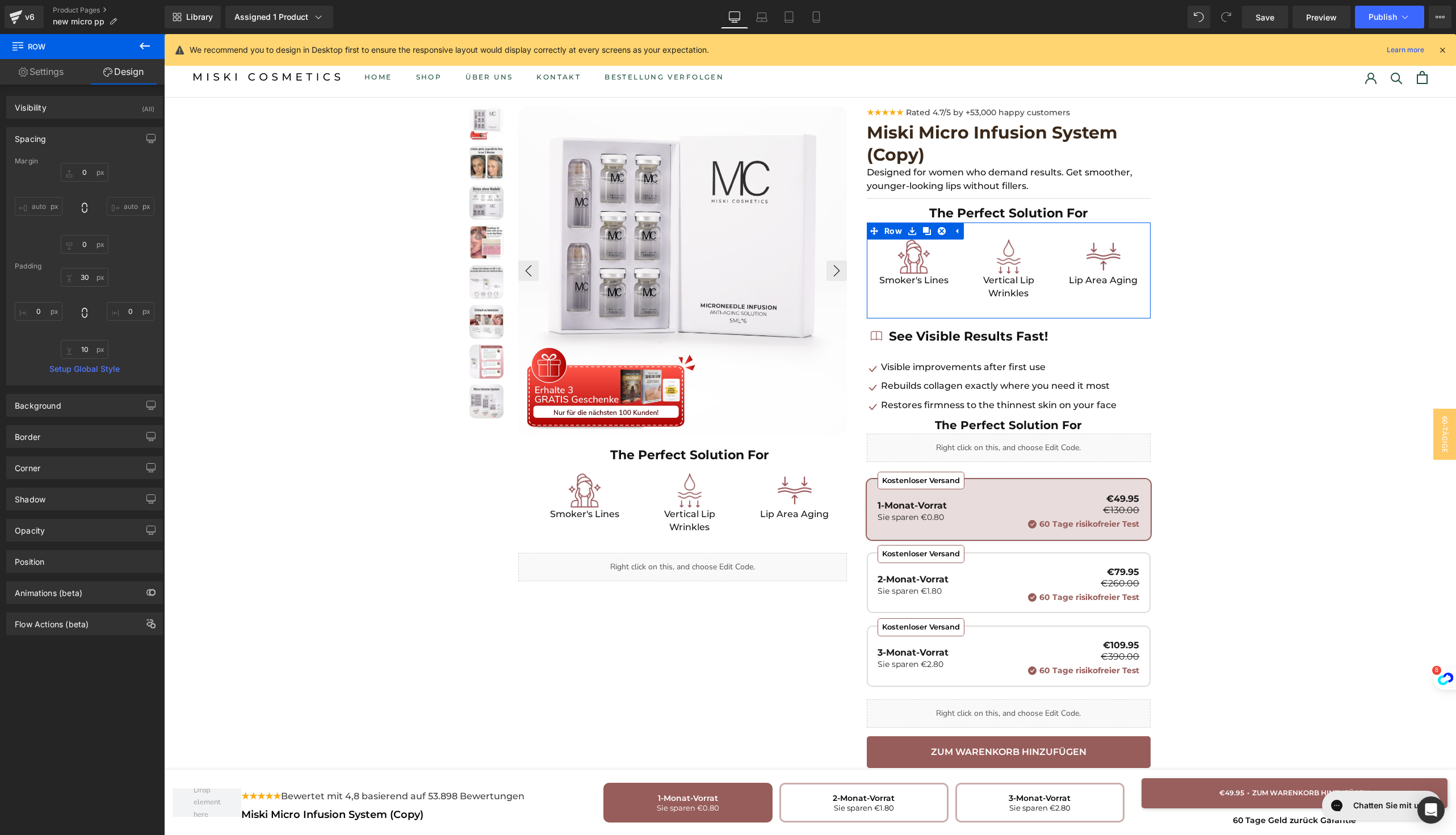
click at [100, 133] on div "Spacing" at bounding box center [84, 138] width 155 height 22
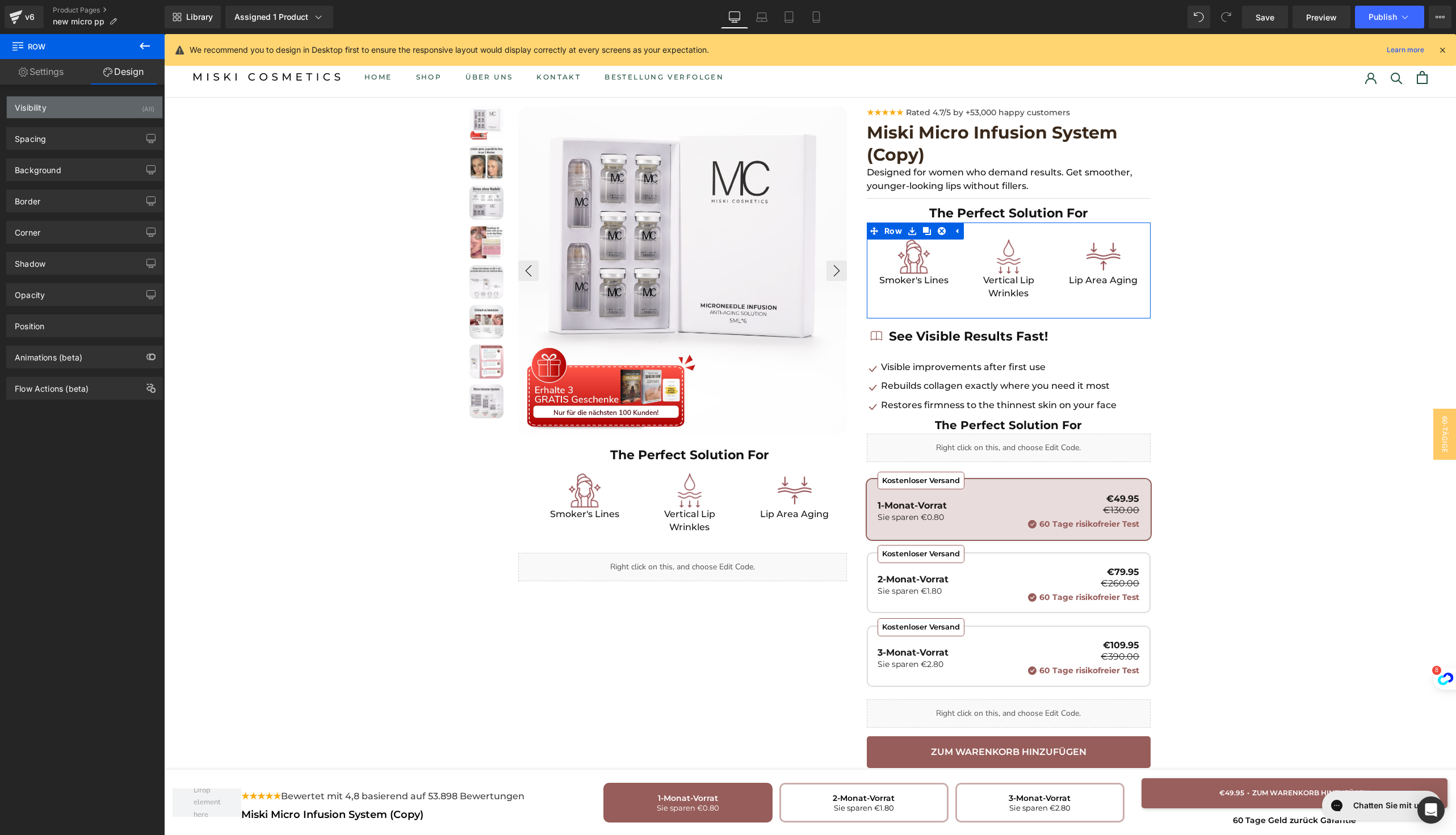
click at [100, 112] on div "Visibility (All)" at bounding box center [84, 107] width 155 height 22
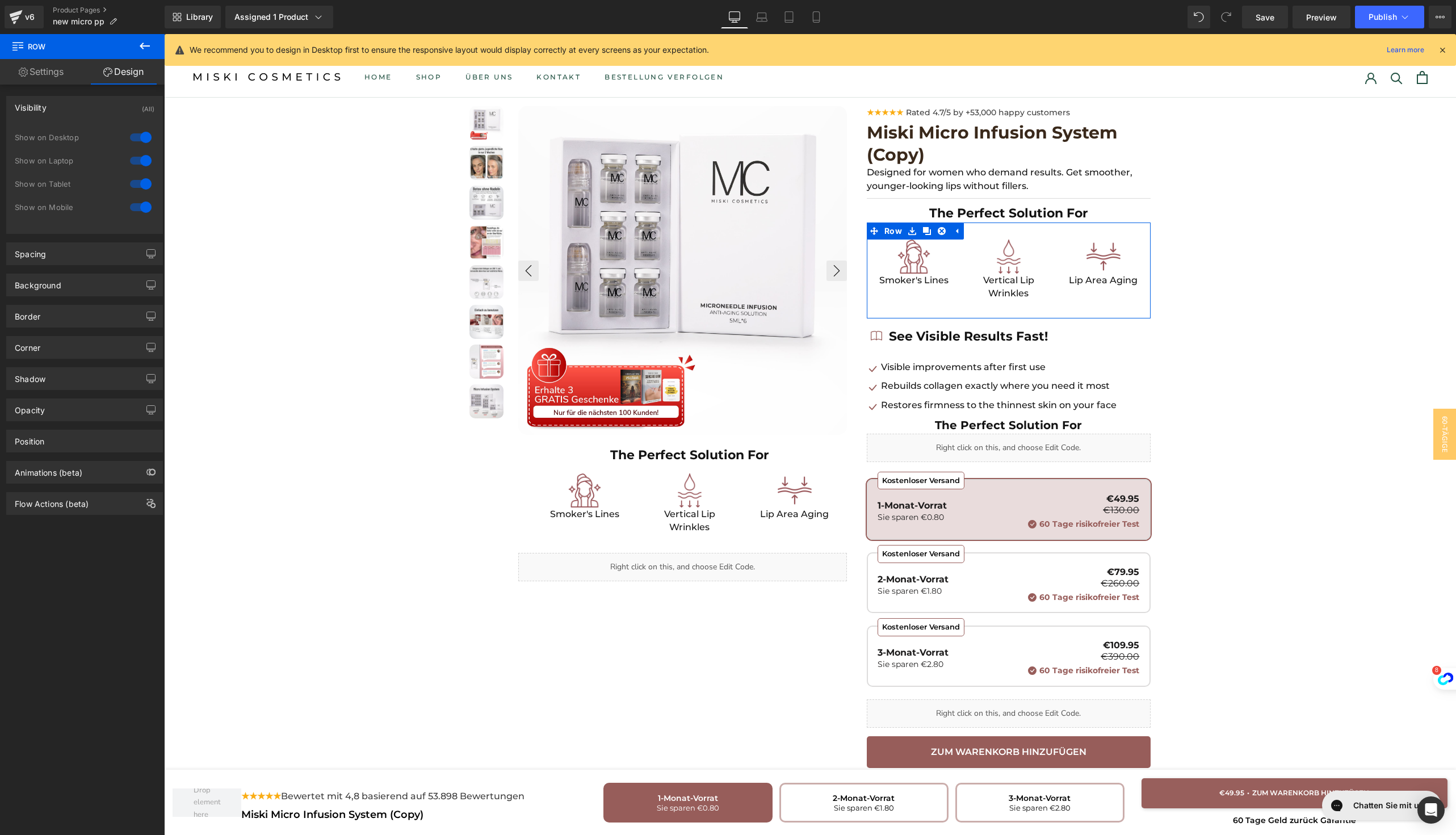
click at [134, 133] on div at bounding box center [140, 137] width 27 height 18
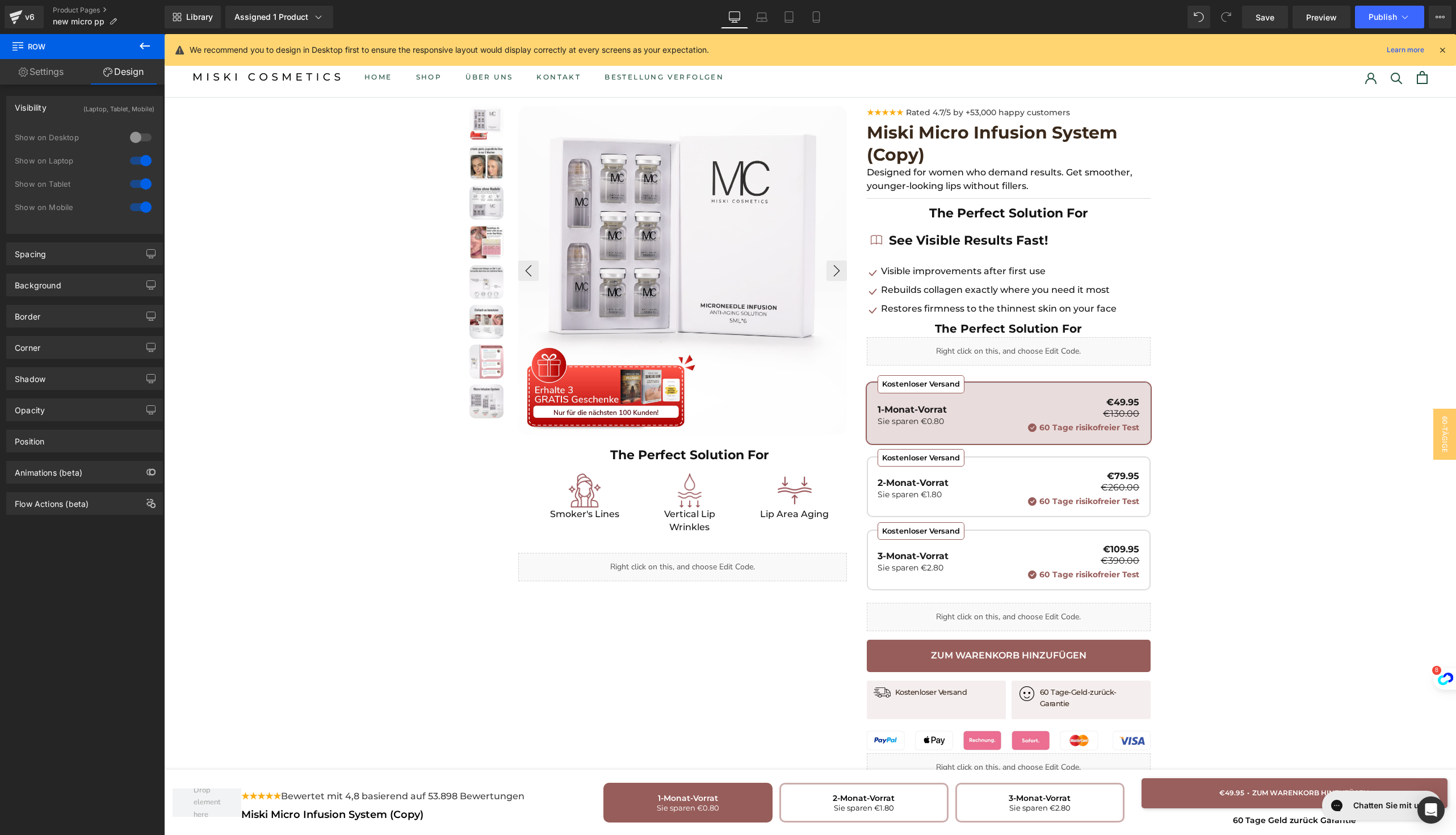
click at [134, 161] on div at bounding box center [140, 160] width 27 height 18
click at [134, 181] on div at bounding box center [140, 183] width 27 height 18
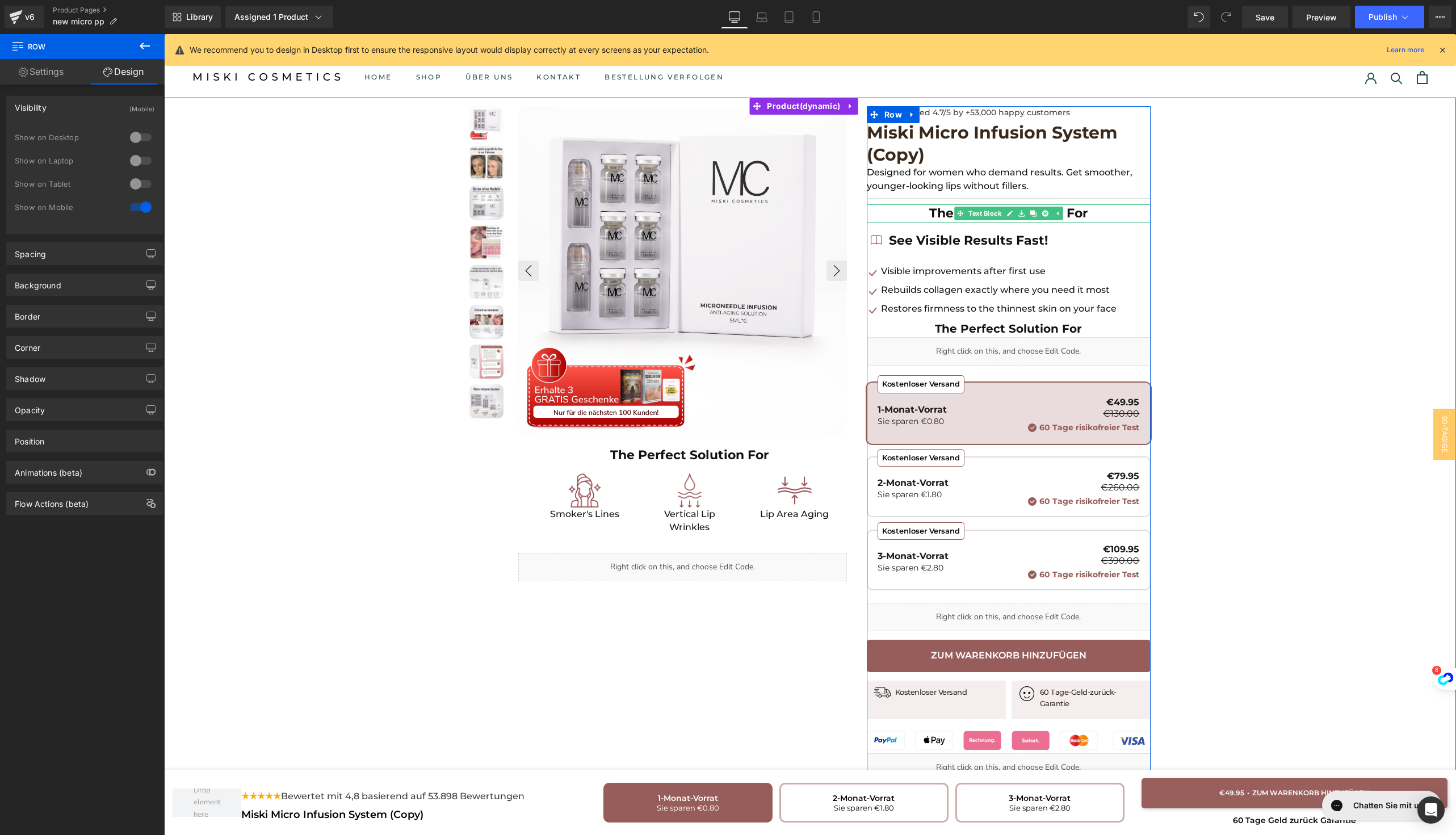
click at [909, 216] on p "The Perfect Solution For" at bounding box center [1008, 213] width 284 height 18
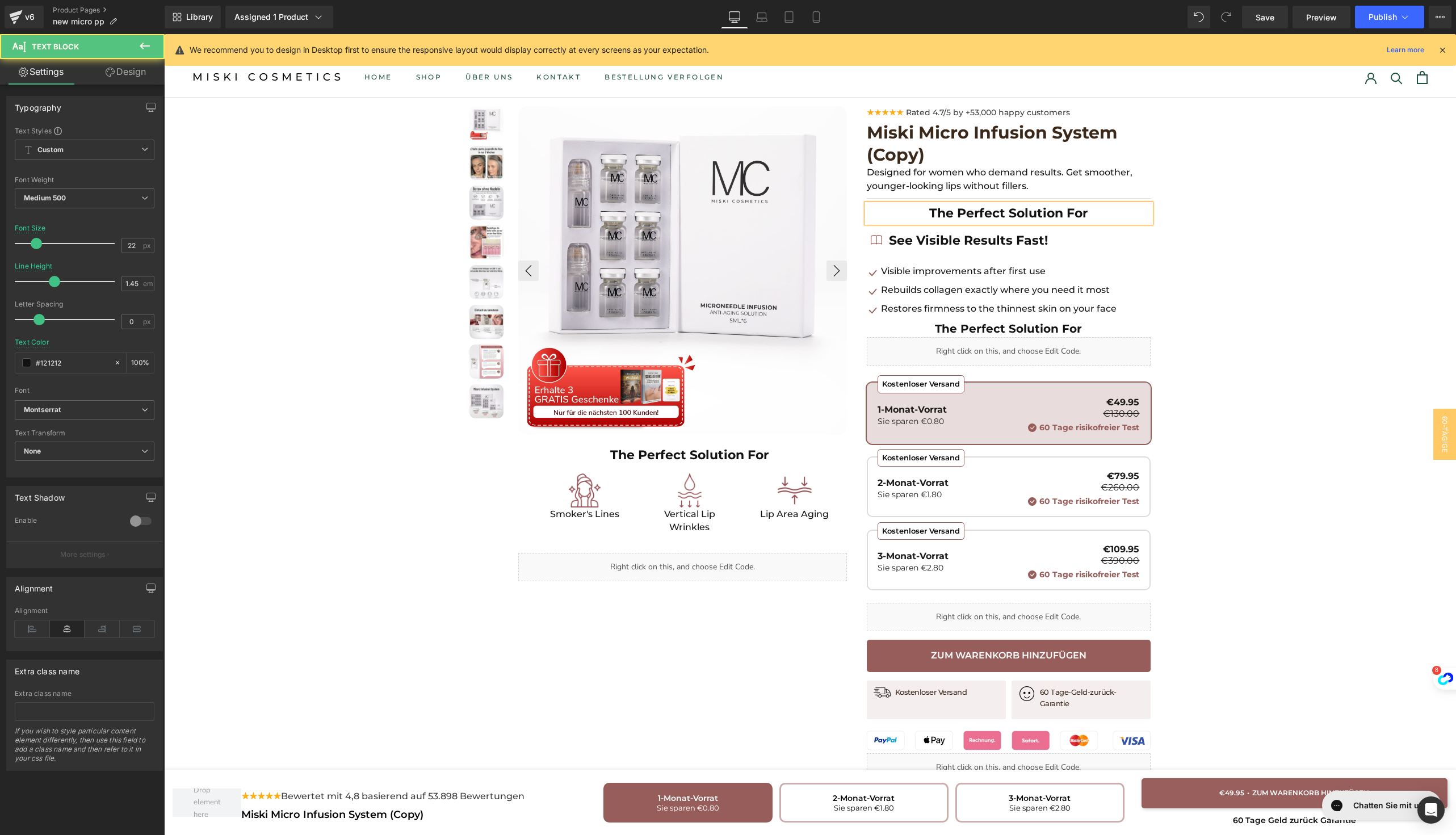
click at [115, 71] on link "Design" at bounding box center [126, 71] width 82 height 26
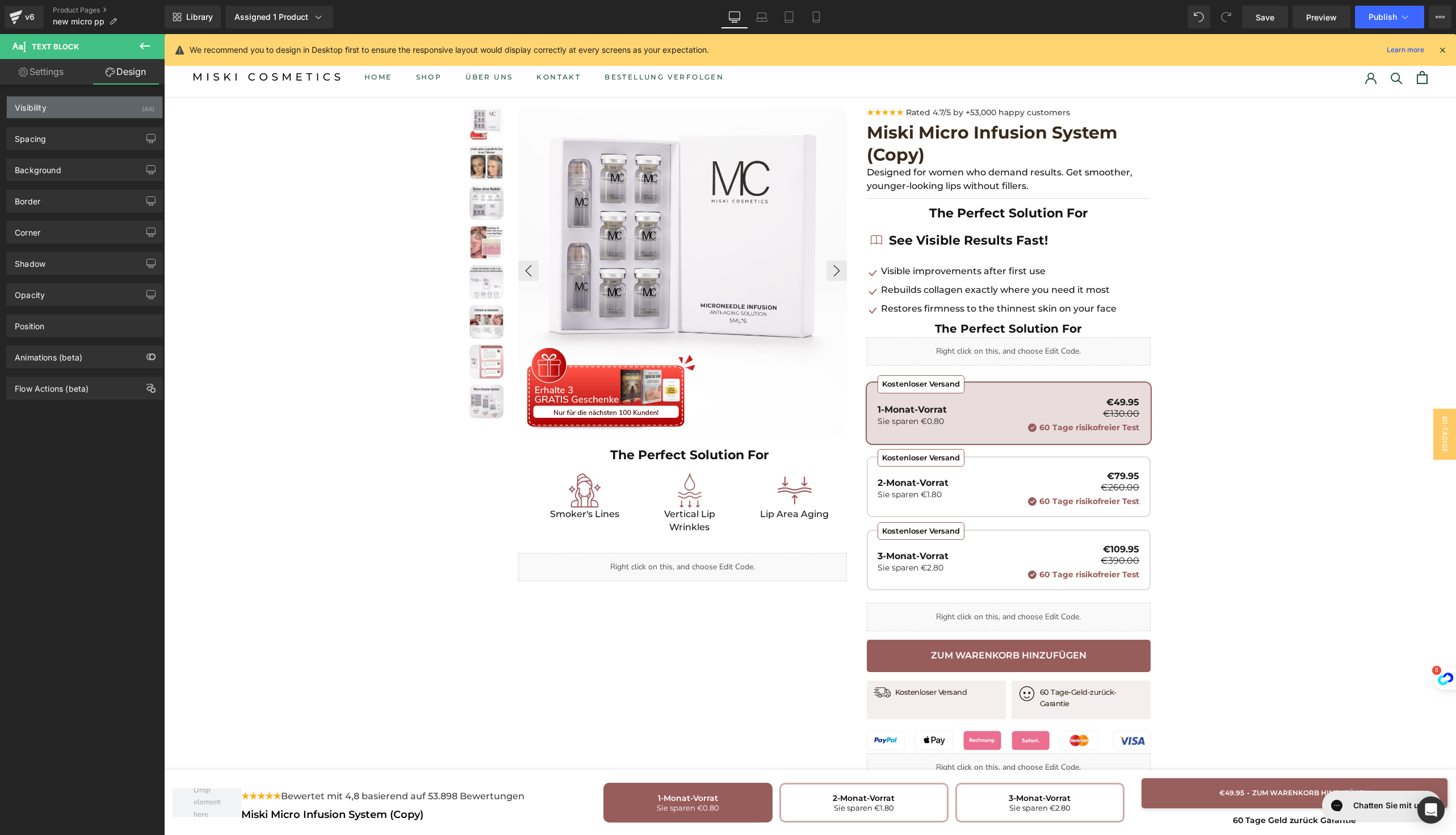
click at [106, 108] on div "Visibility (All)" at bounding box center [84, 107] width 155 height 22
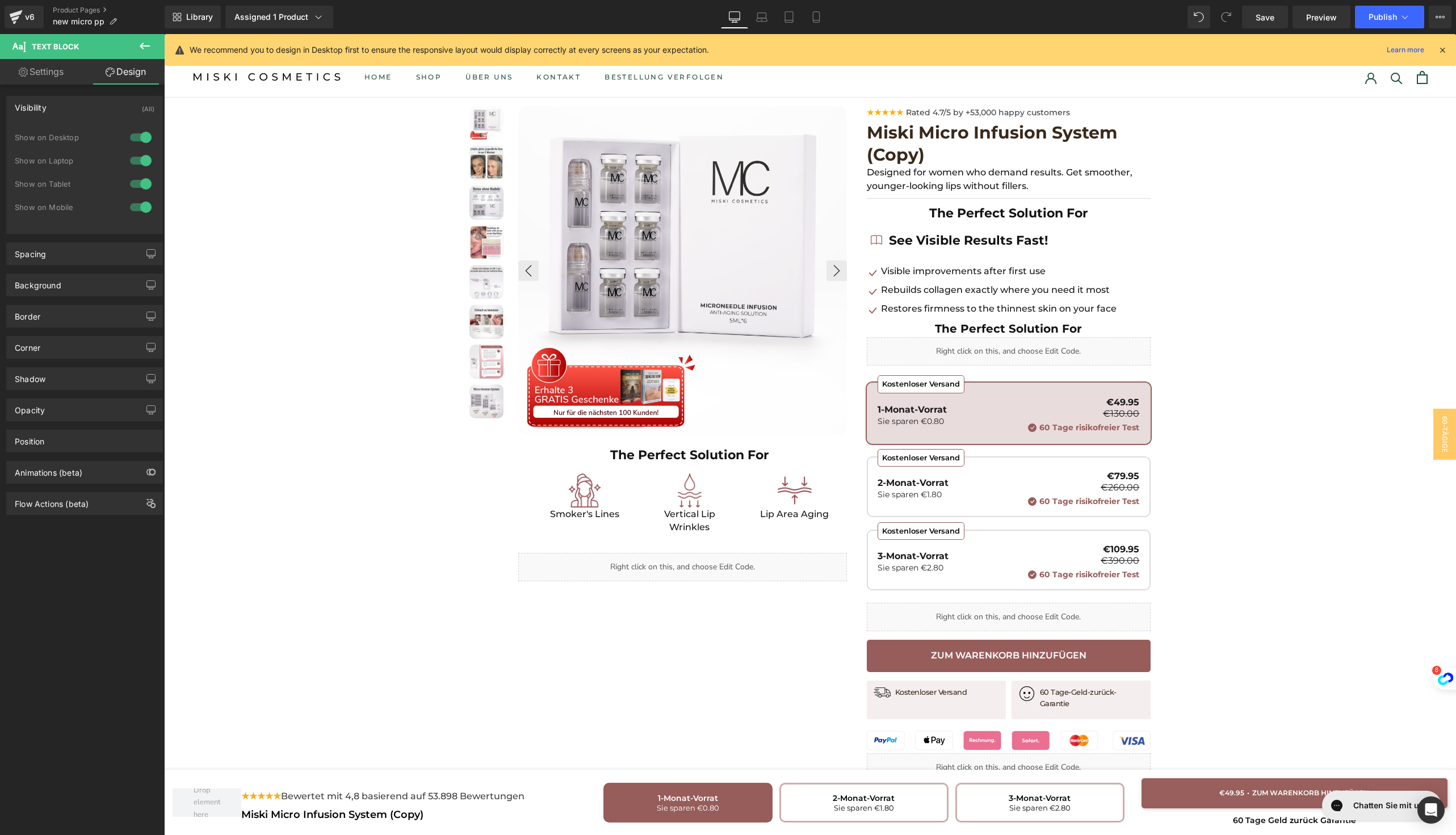
click at [136, 135] on div at bounding box center [140, 137] width 27 height 18
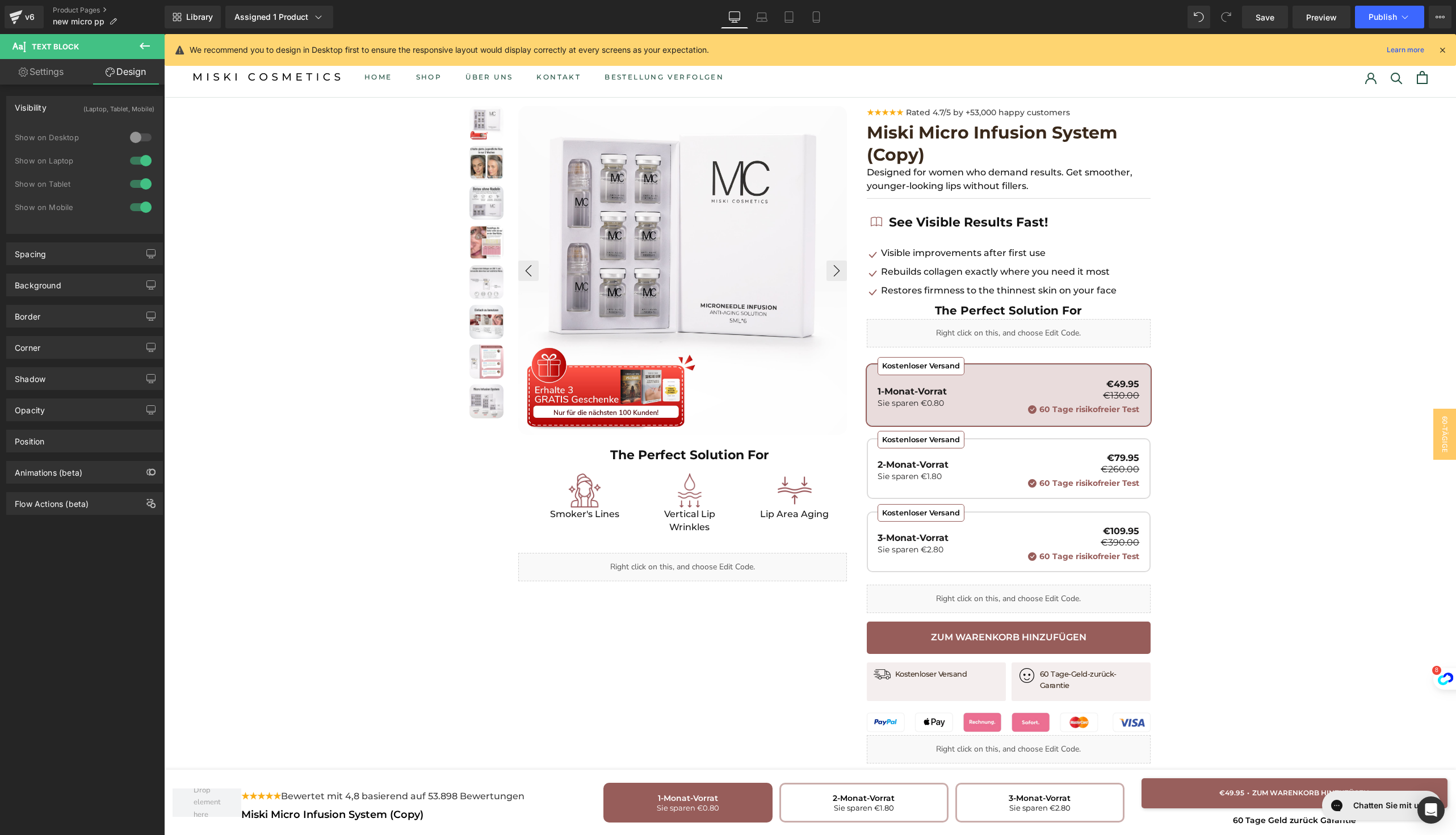
click at [136, 159] on div at bounding box center [140, 160] width 27 height 18
click at [136, 176] on div at bounding box center [140, 183] width 27 height 18
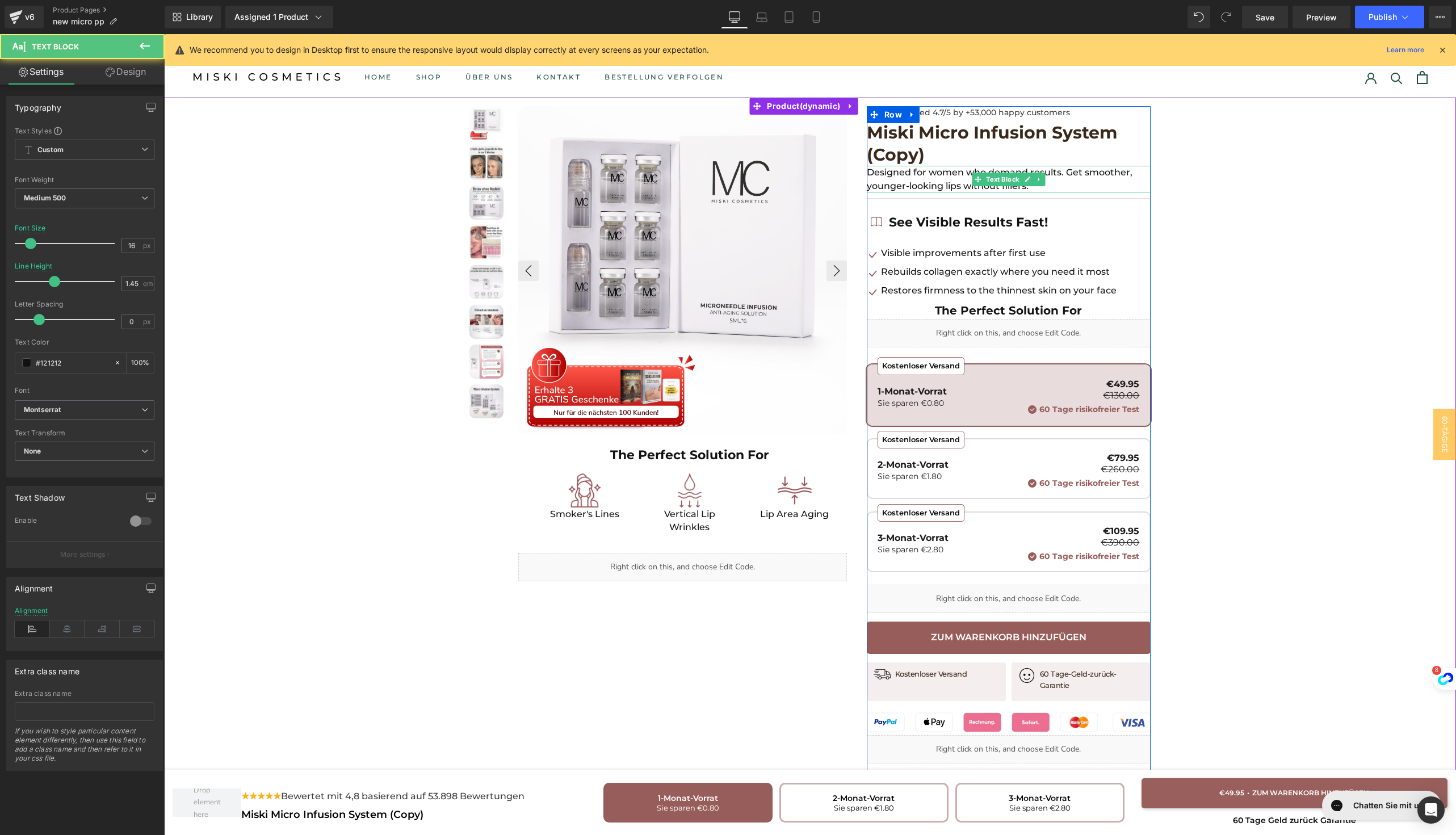
click at [867, 179] on p "Designed for women who demand results. Get smoother, younger-looking lips witho…" at bounding box center [1008, 179] width 284 height 26
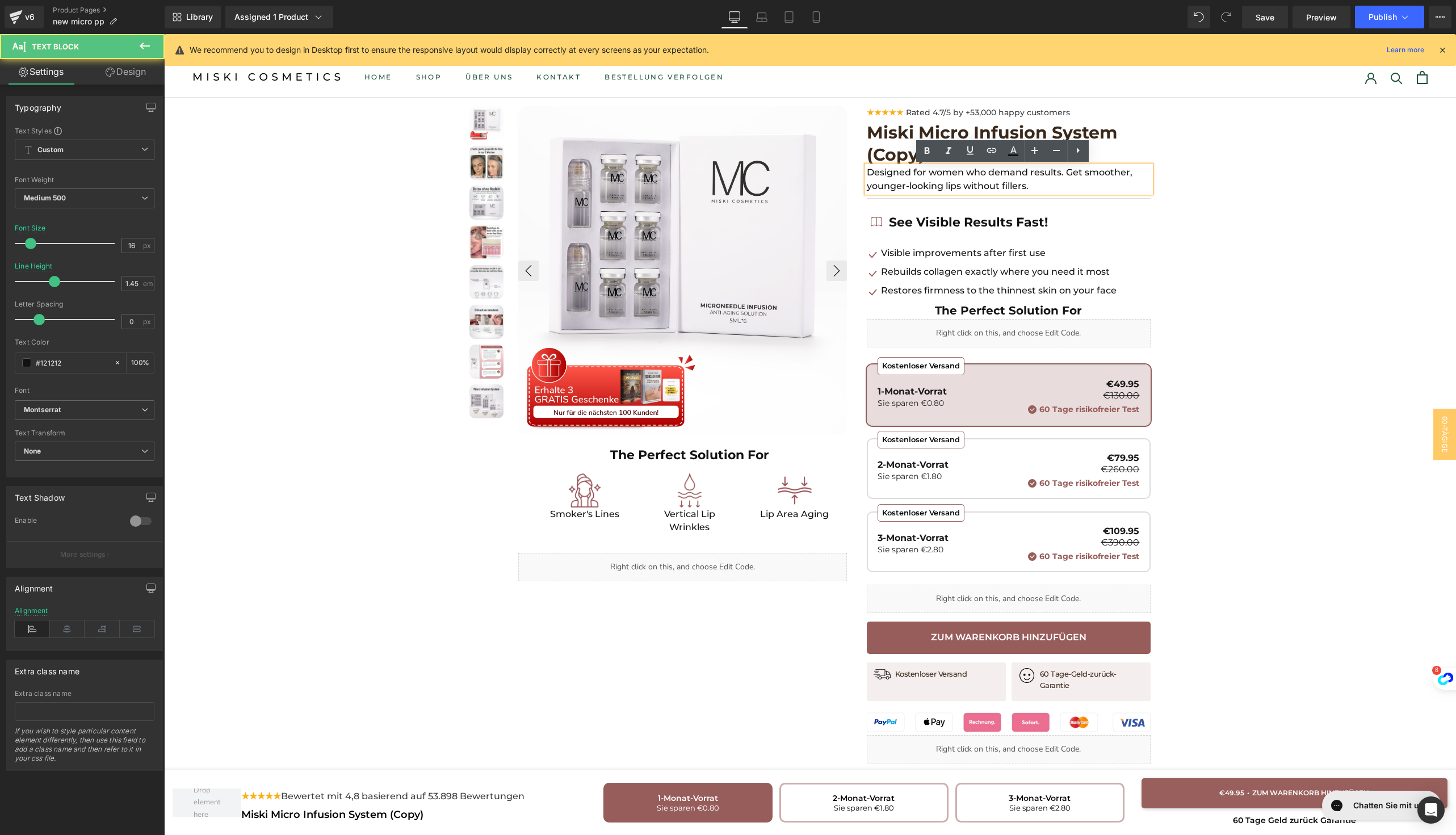
click at [886, 182] on p "Designed for women who demand results. Get smoother, younger-looking lips witho…" at bounding box center [1008, 179] width 284 height 26
click at [132, 242] on input "16" at bounding box center [132, 245] width 20 height 14
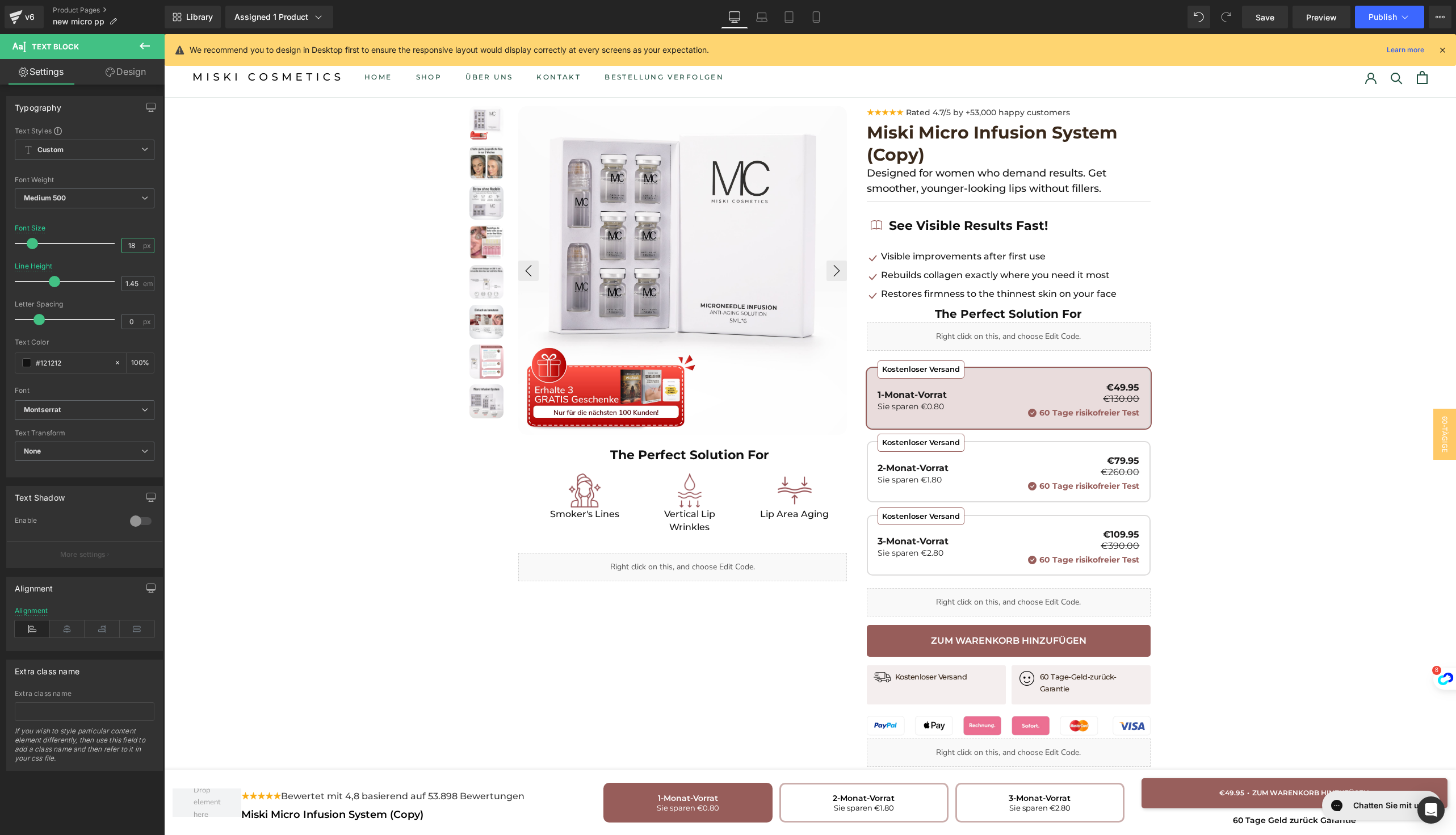
type input "18"
click at [130, 70] on link "Design" at bounding box center [126, 71] width 82 height 26
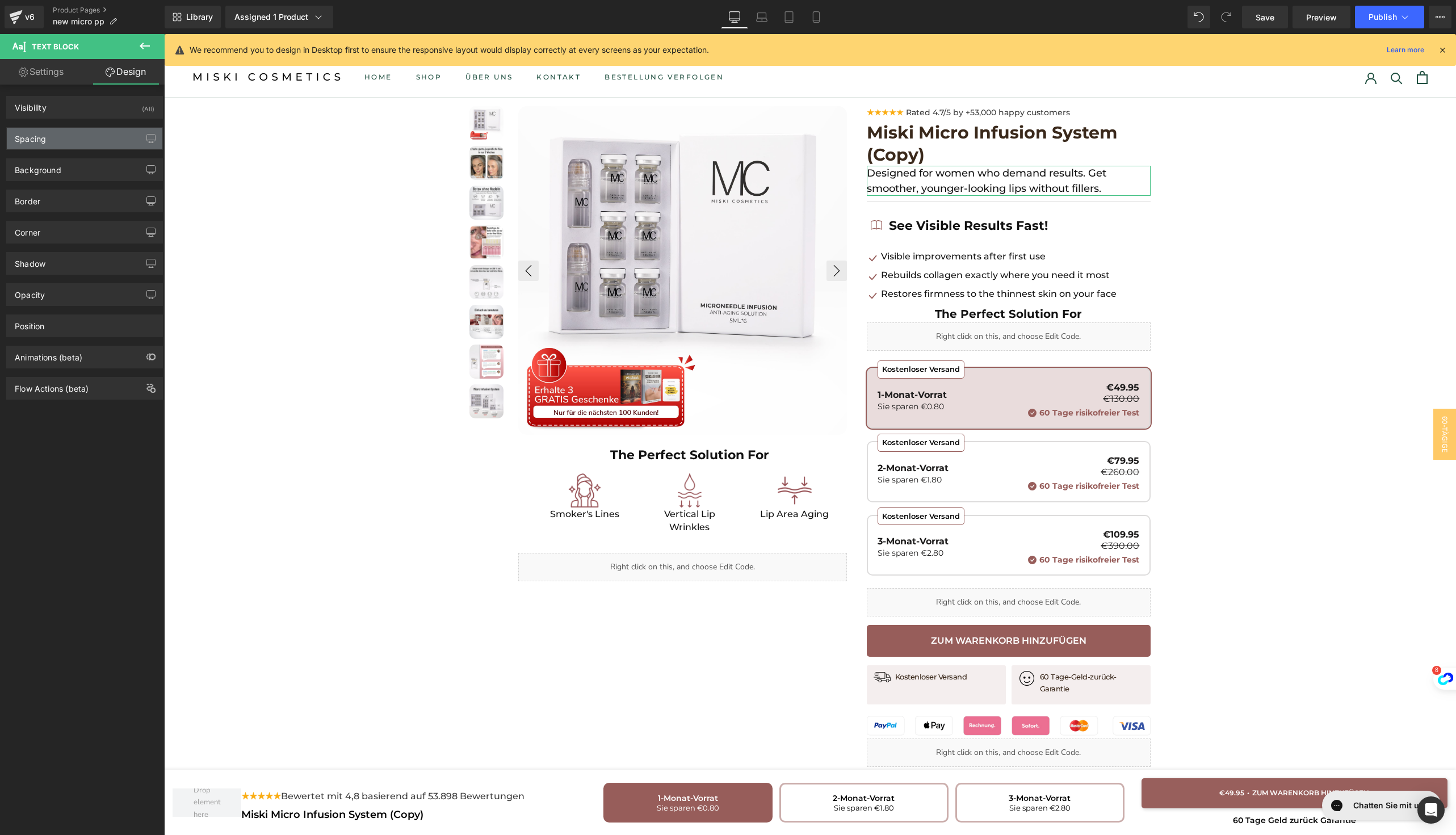
click at [63, 135] on div "Spacing" at bounding box center [84, 138] width 155 height 22
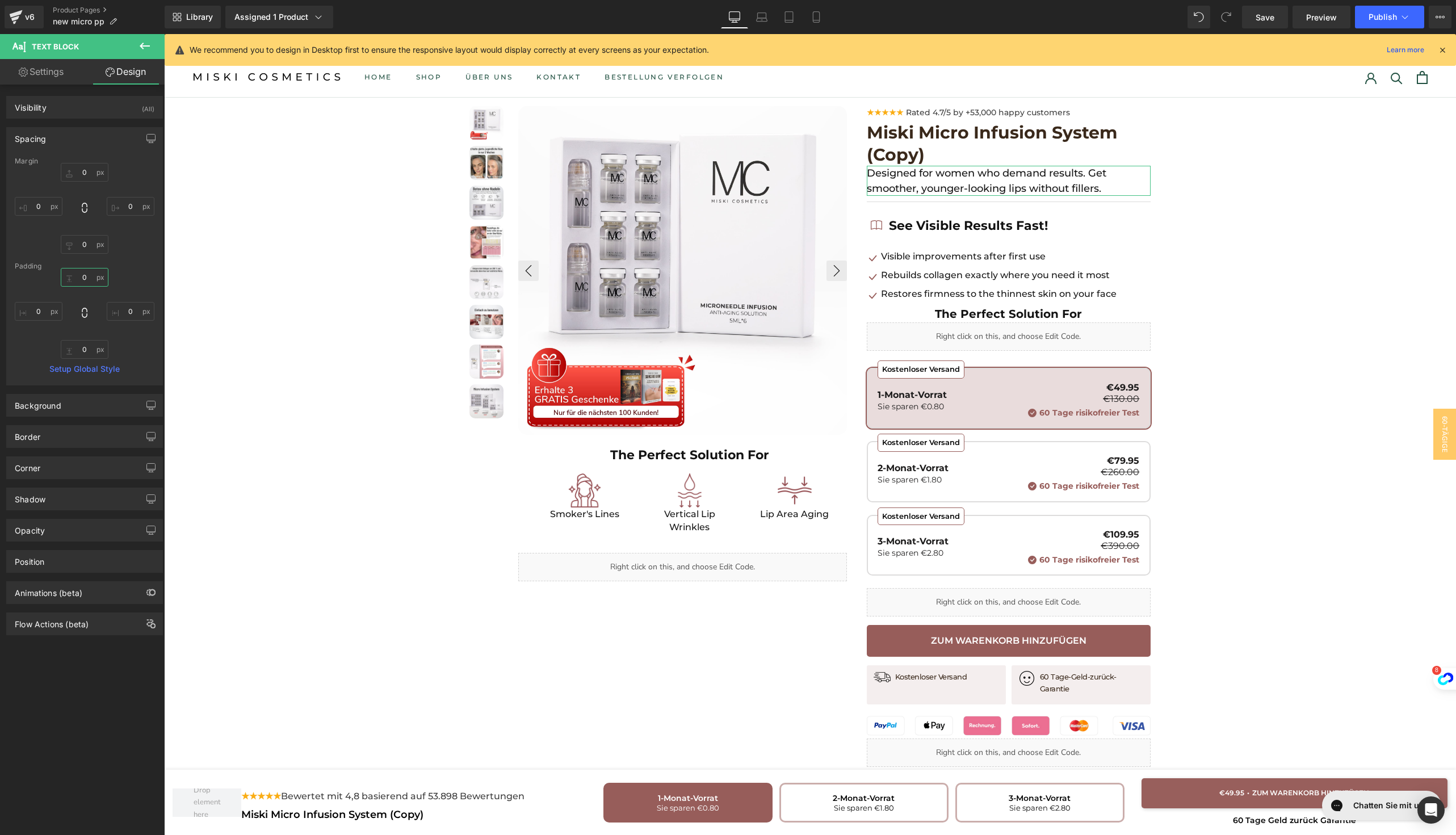
click at [81, 282] on input "text" at bounding box center [85, 277] width 48 height 19
type input "20"
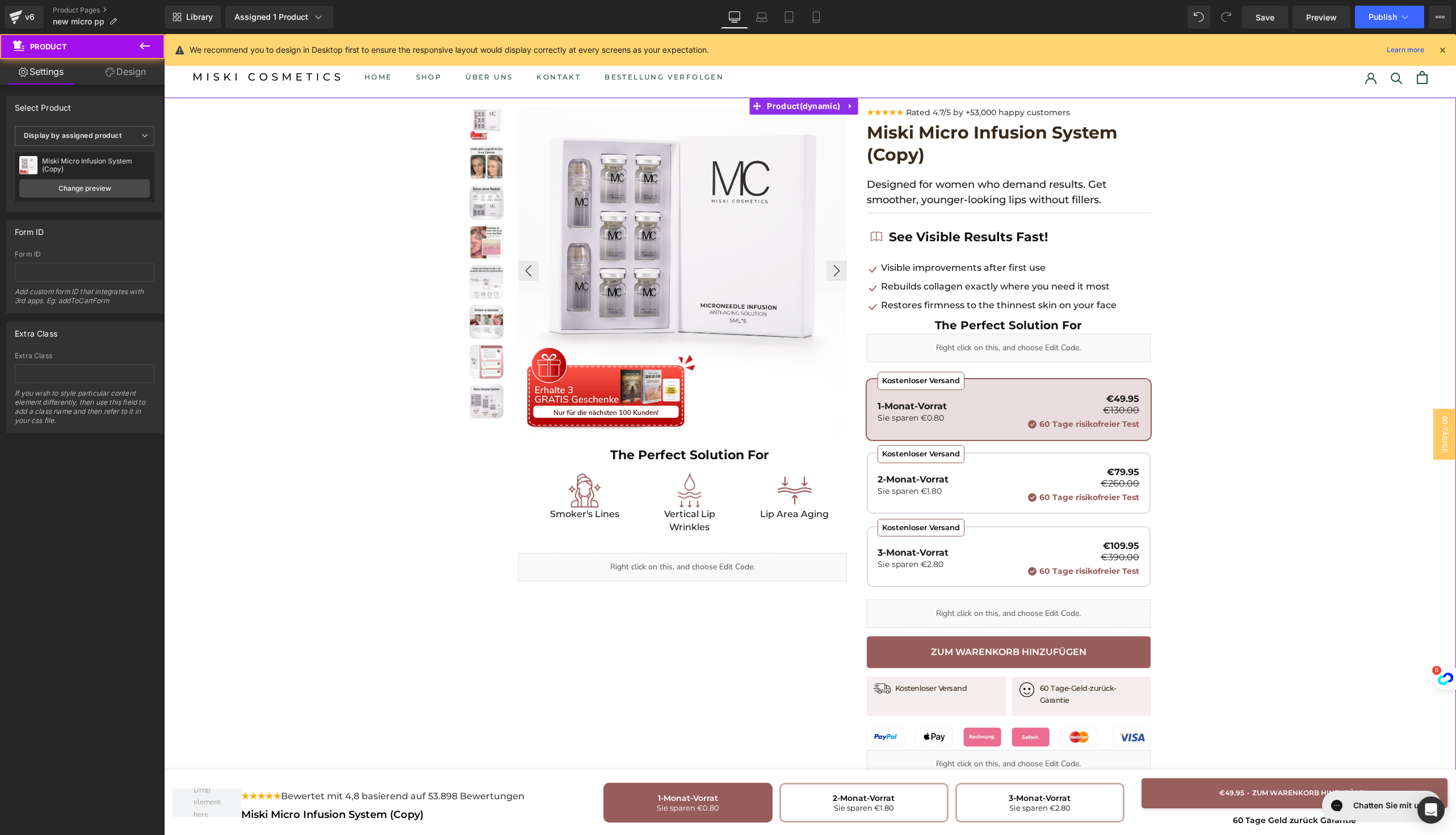
click at [1245, 230] on div at bounding box center [810, 530] width 1292 height 865
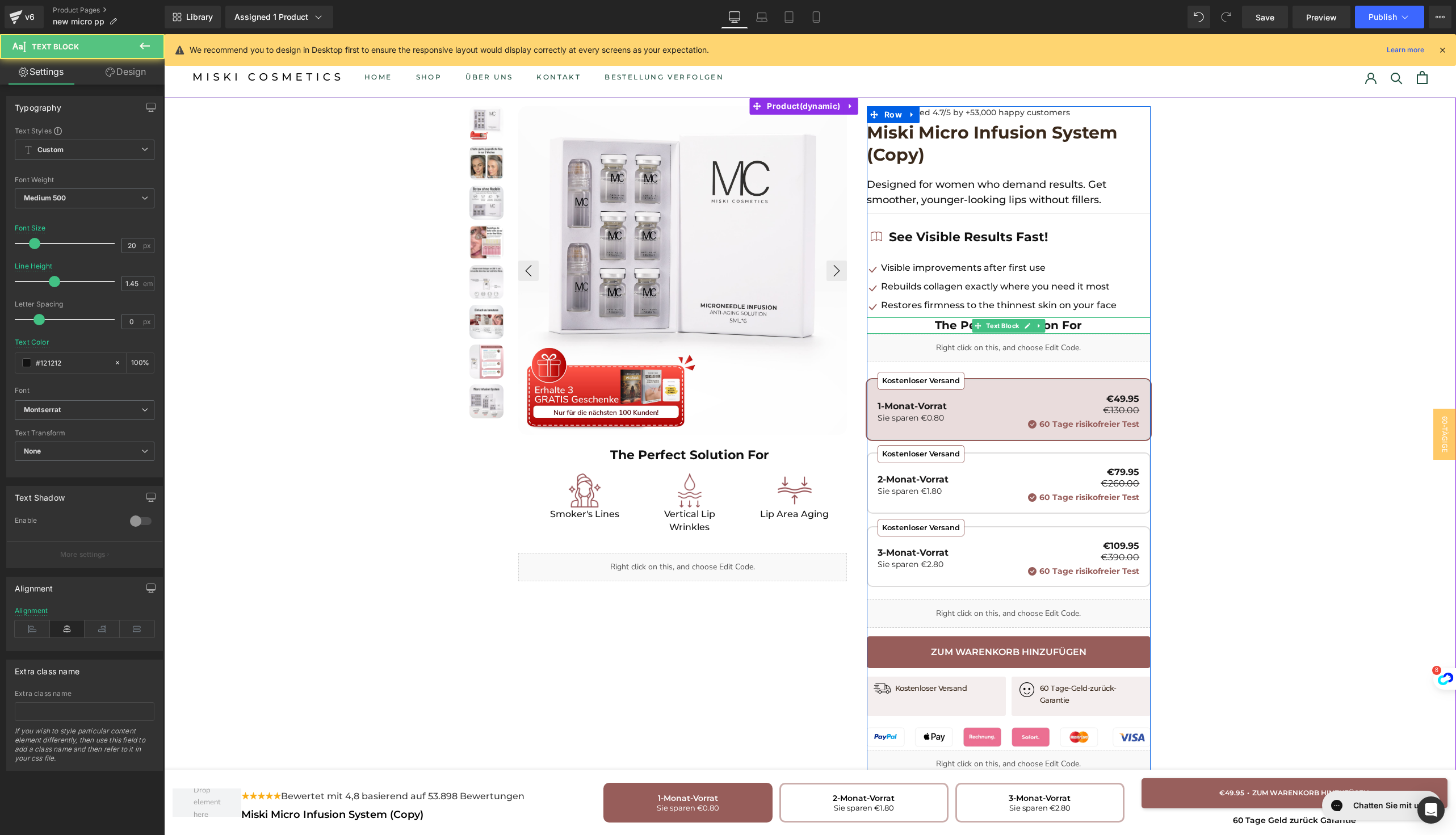
click at [935, 324] on strong "The Perfect Solution For" at bounding box center [1008, 325] width 147 height 14
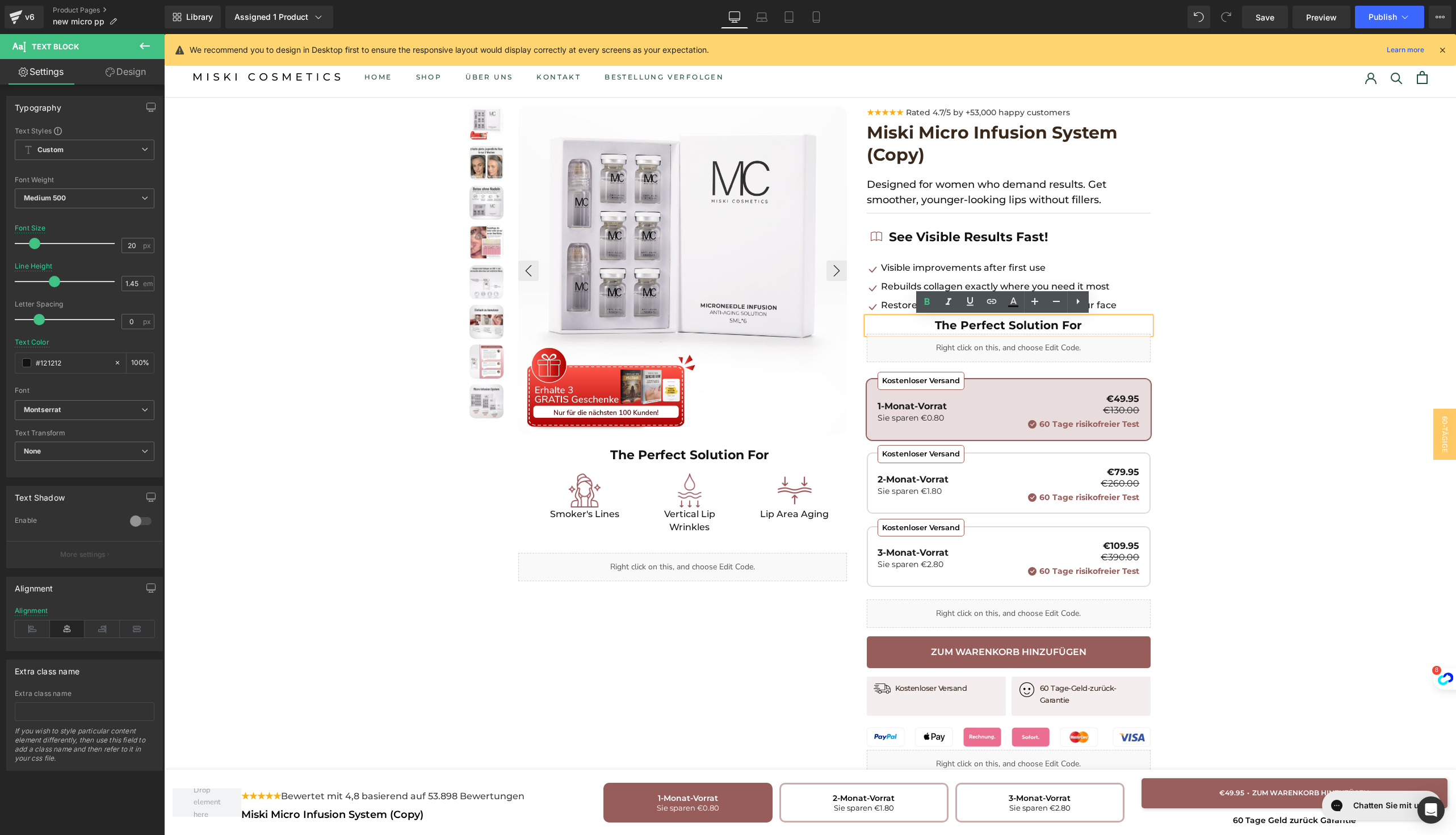
click at [1197, 317] on div at bounding box center [810, 530] width 1292 height 865
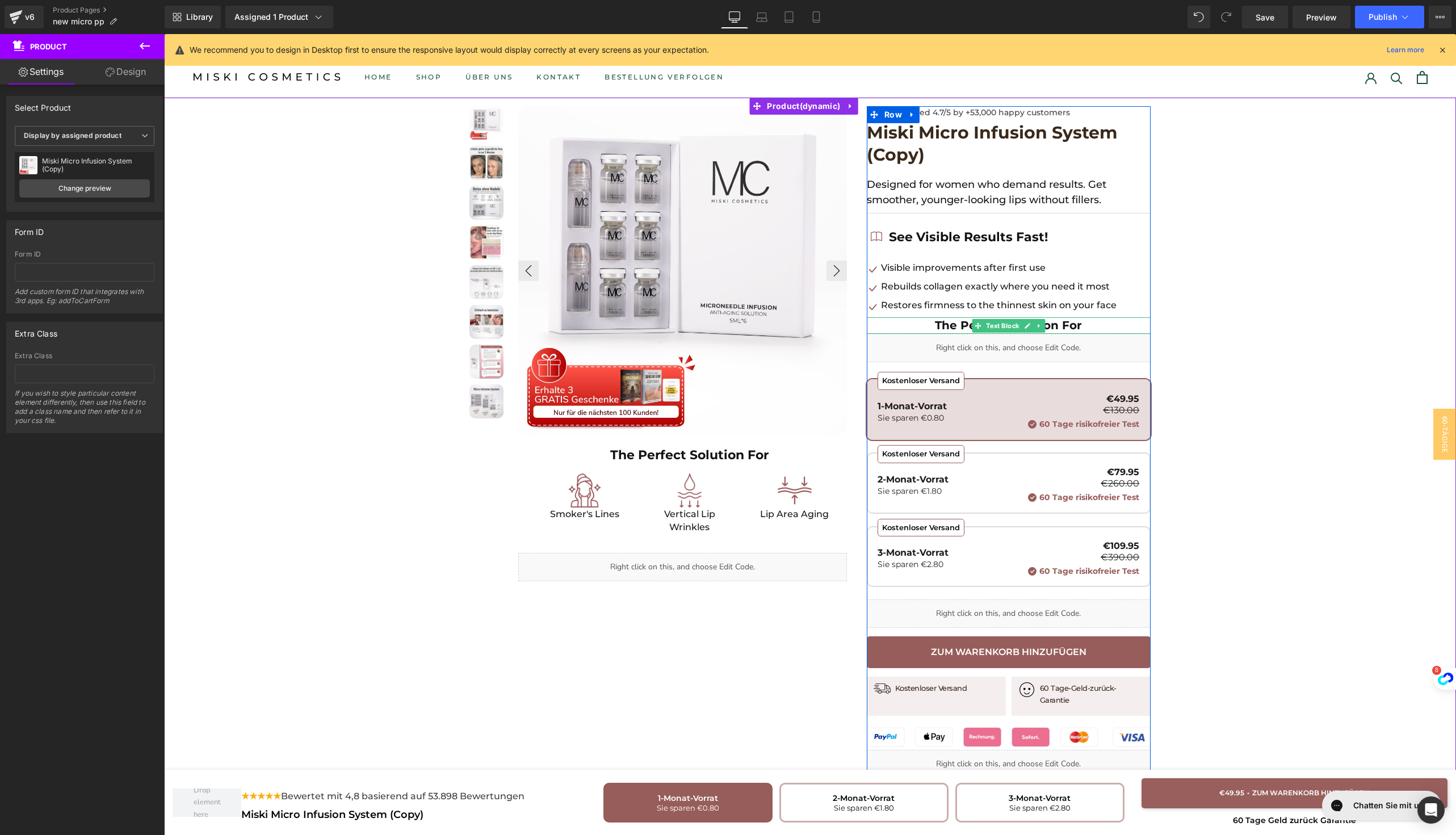
click at [929, 325] on p "The Perfect Solution For" at bounding box center [1008, 325] width 284 height 17
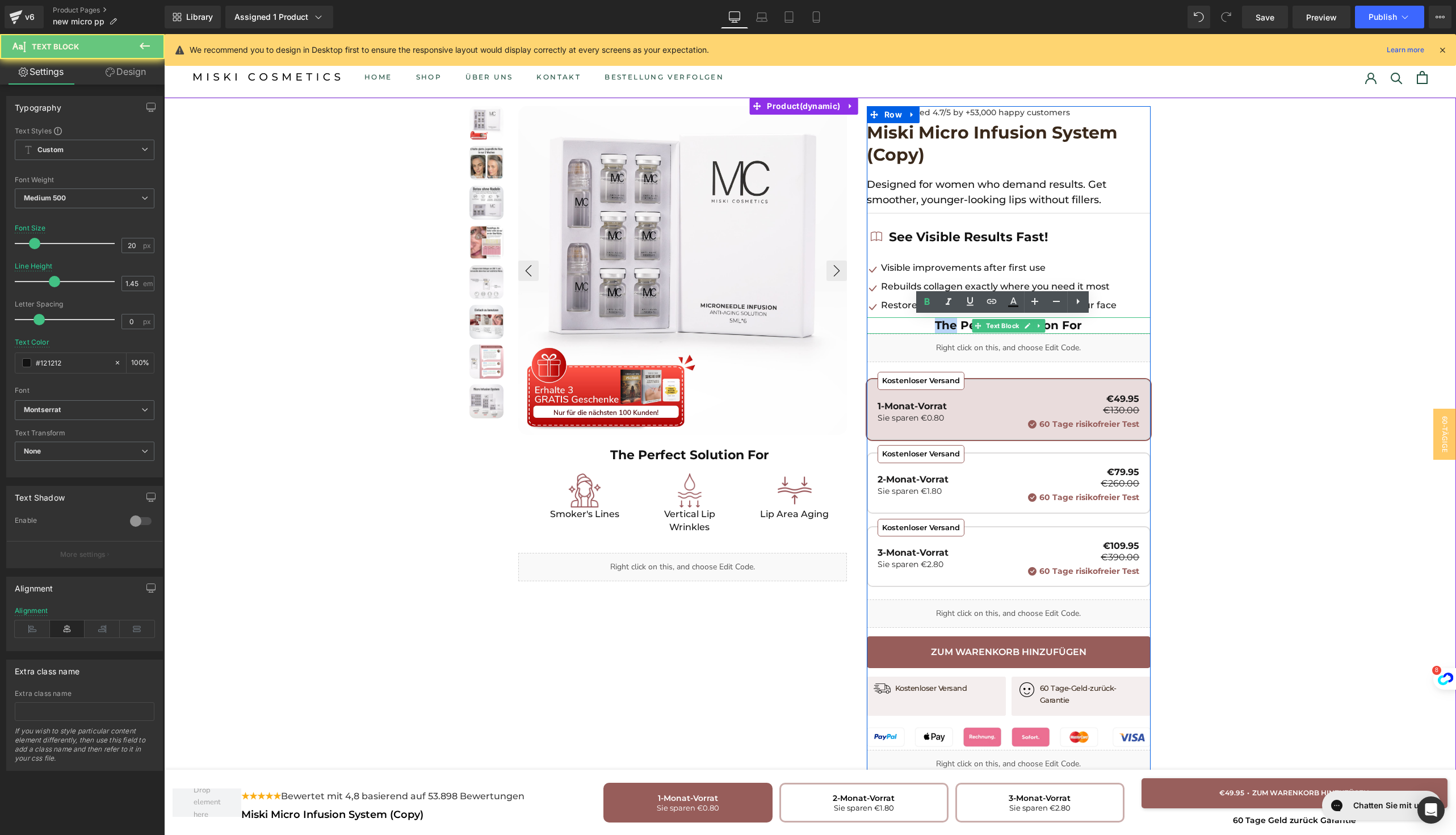
click at [929, 325] on p "The Perfect Solution For" at bounding box center [1008, 325] width 284 height 17
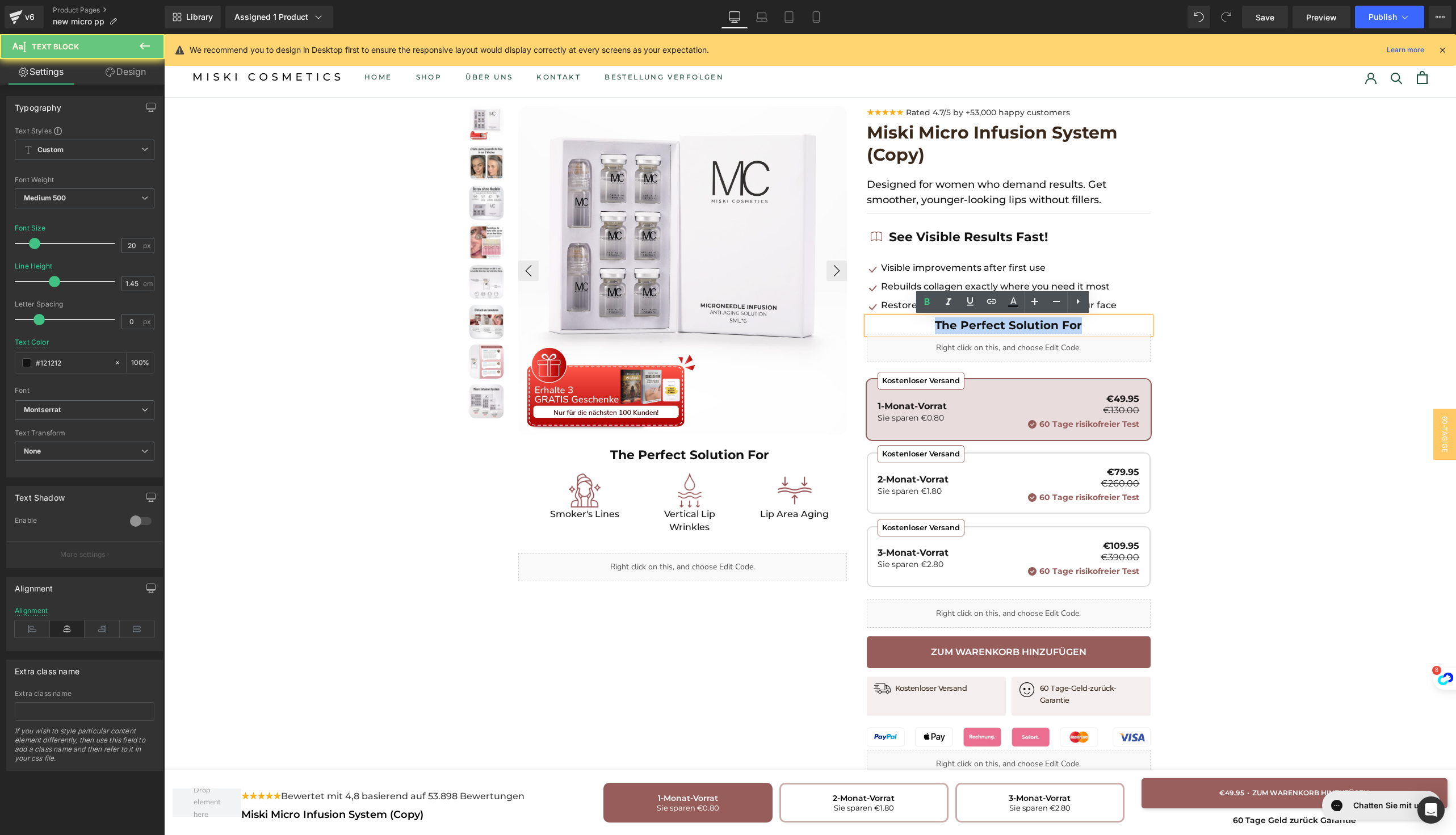
click at [929, 325] on p "The Perfect Solution For" at bounding box center [1008, 325] width 284 height 17
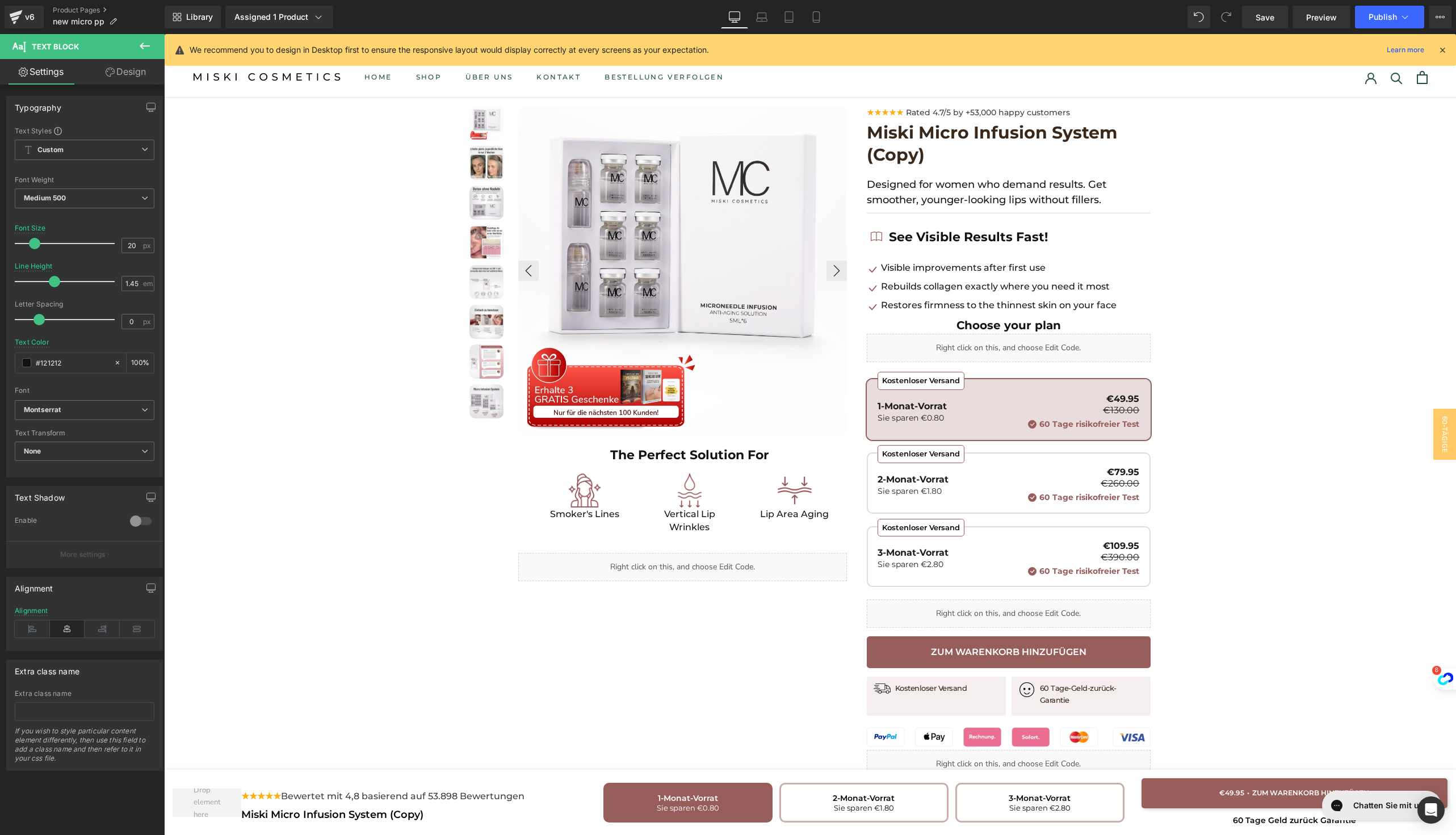
click at [135, 75] on link "Design" at bounding box center [126, 71] width 82 height 26
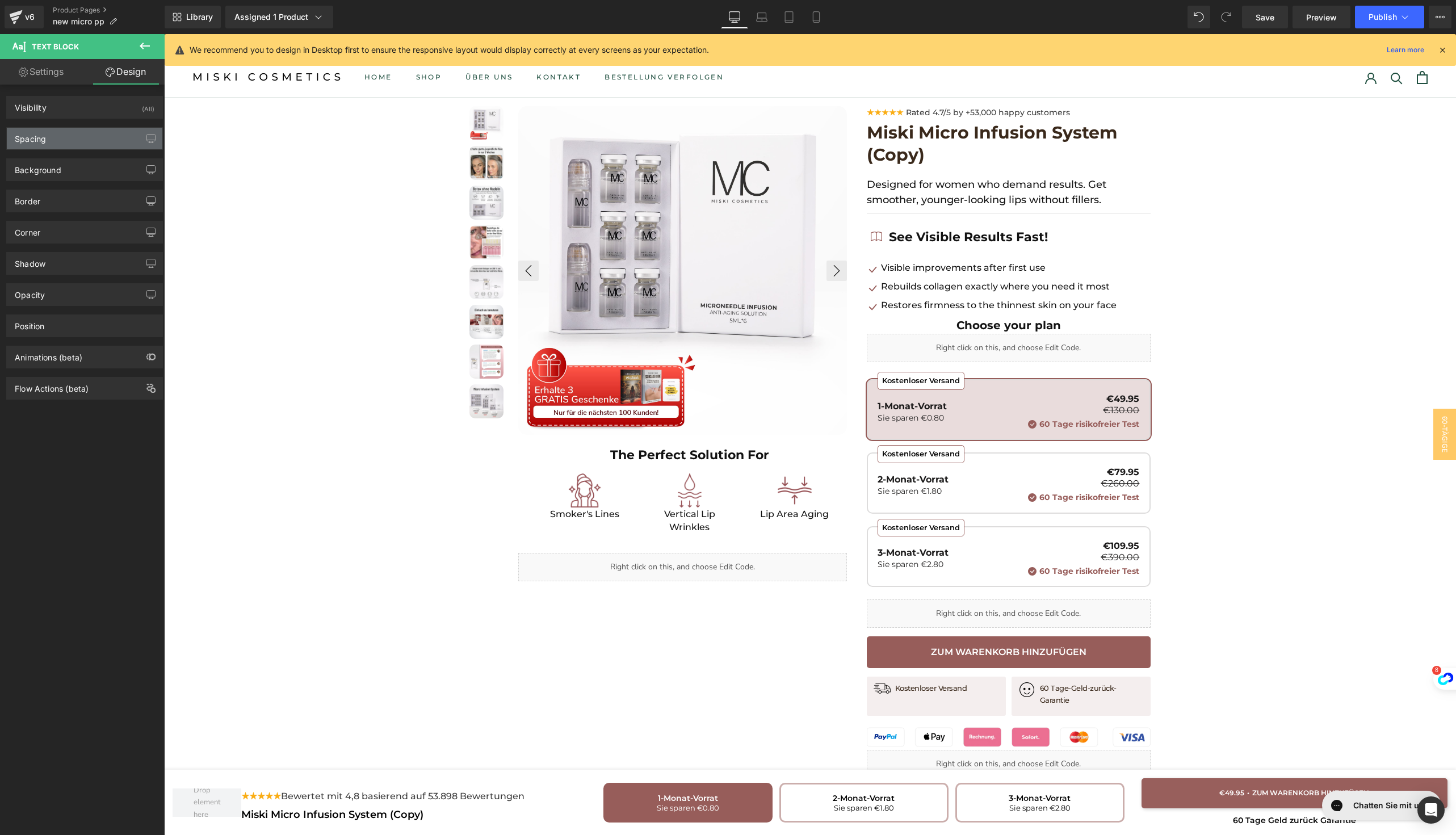
click at [80, 140] on div "Spacing" at bounding box center [84, 138] width 155 height 22
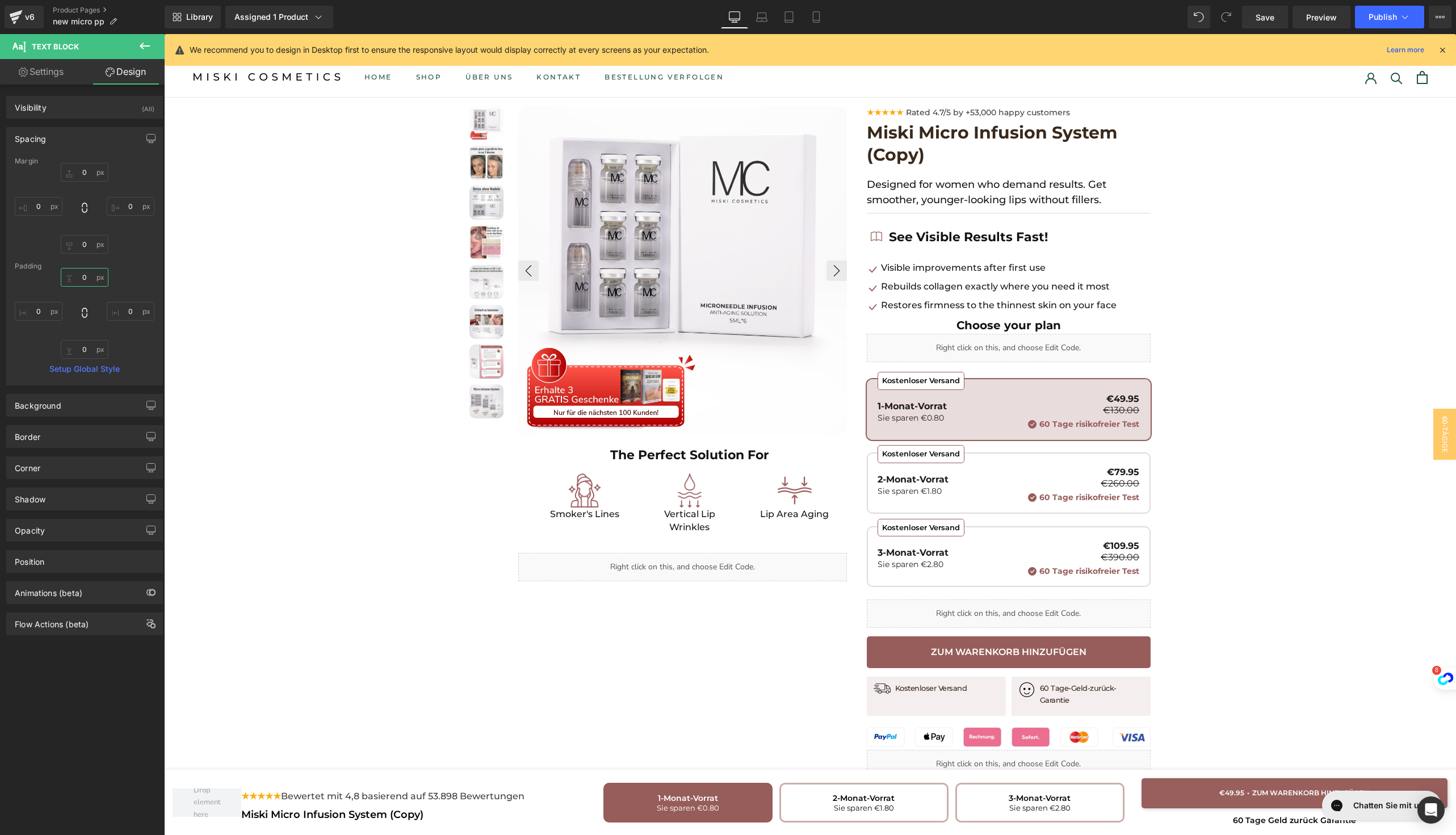
click at [82, 277] on input "0" at bounding box center [85, 277] width 48 height 19
type input "3"
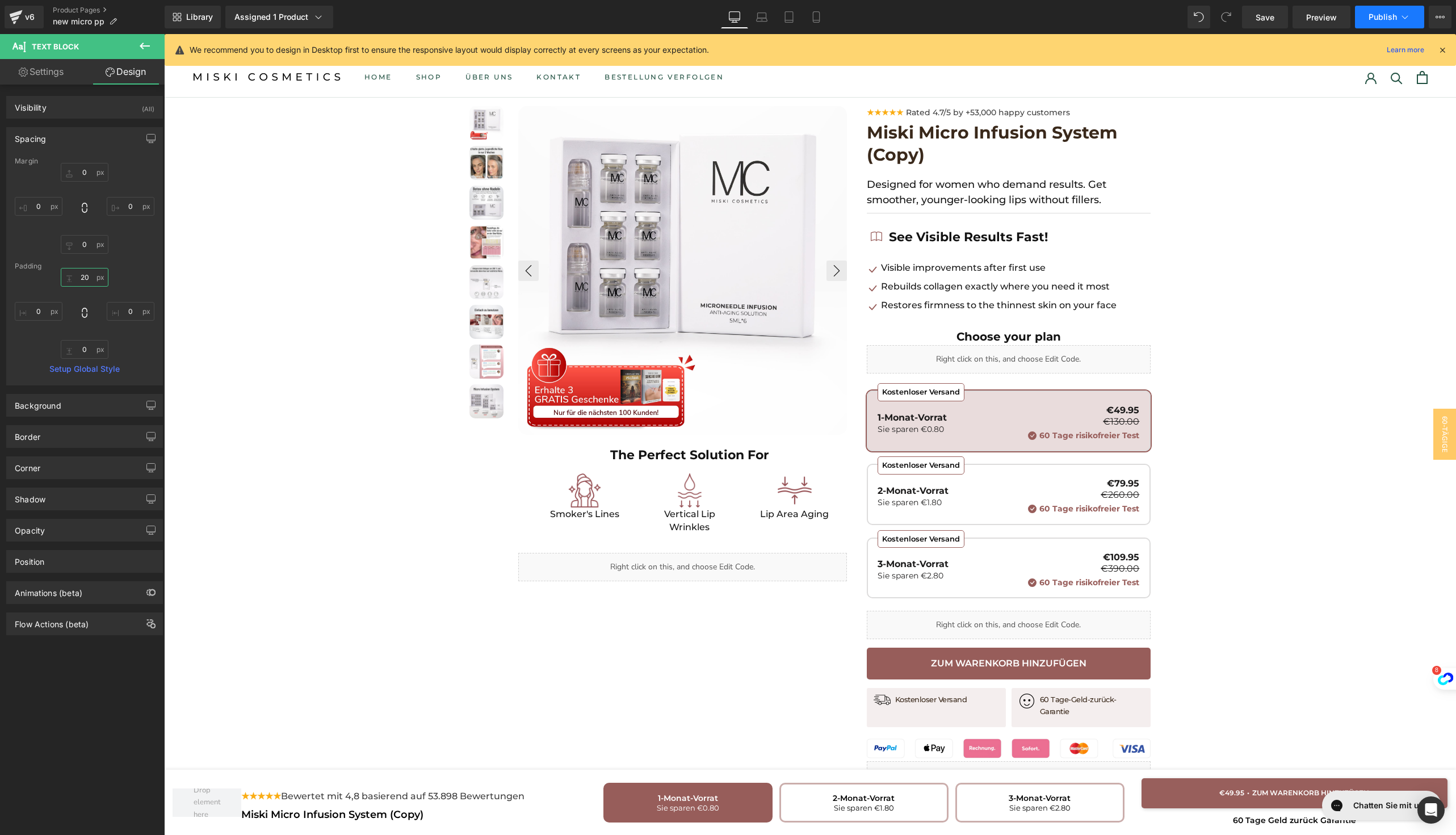
type input "20"
click at [1385, 26] on button "Publish" at bounding box center [1389, 17] width 69 height 22
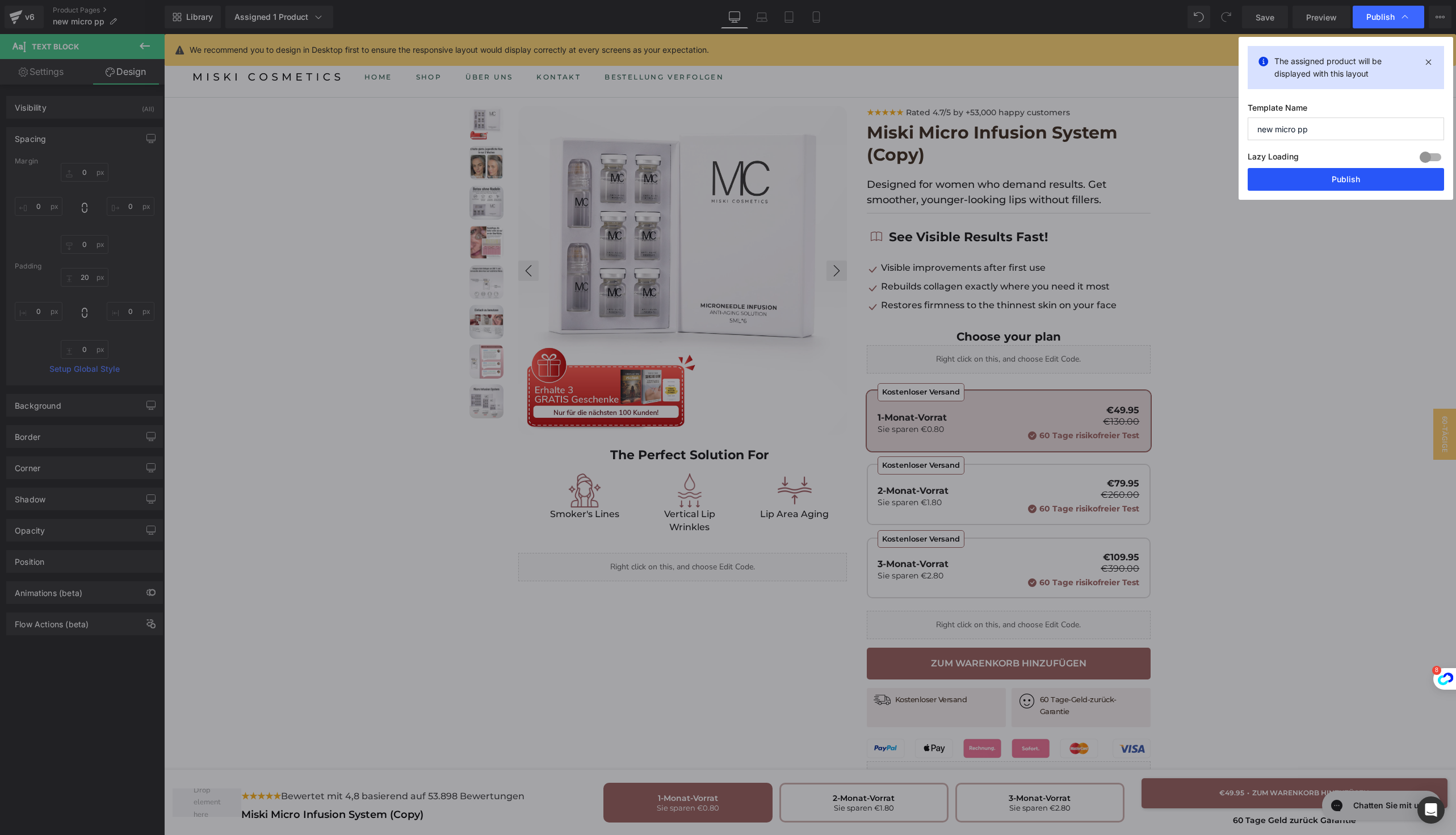
drag, startPoint x: 1291, startPoint y: 179, endPoint x: 764, endPoint y: 65, distance: 539.2
click at [1291, 179] on button "Publish" at bounding box center [1346, 179] width 196 height 22
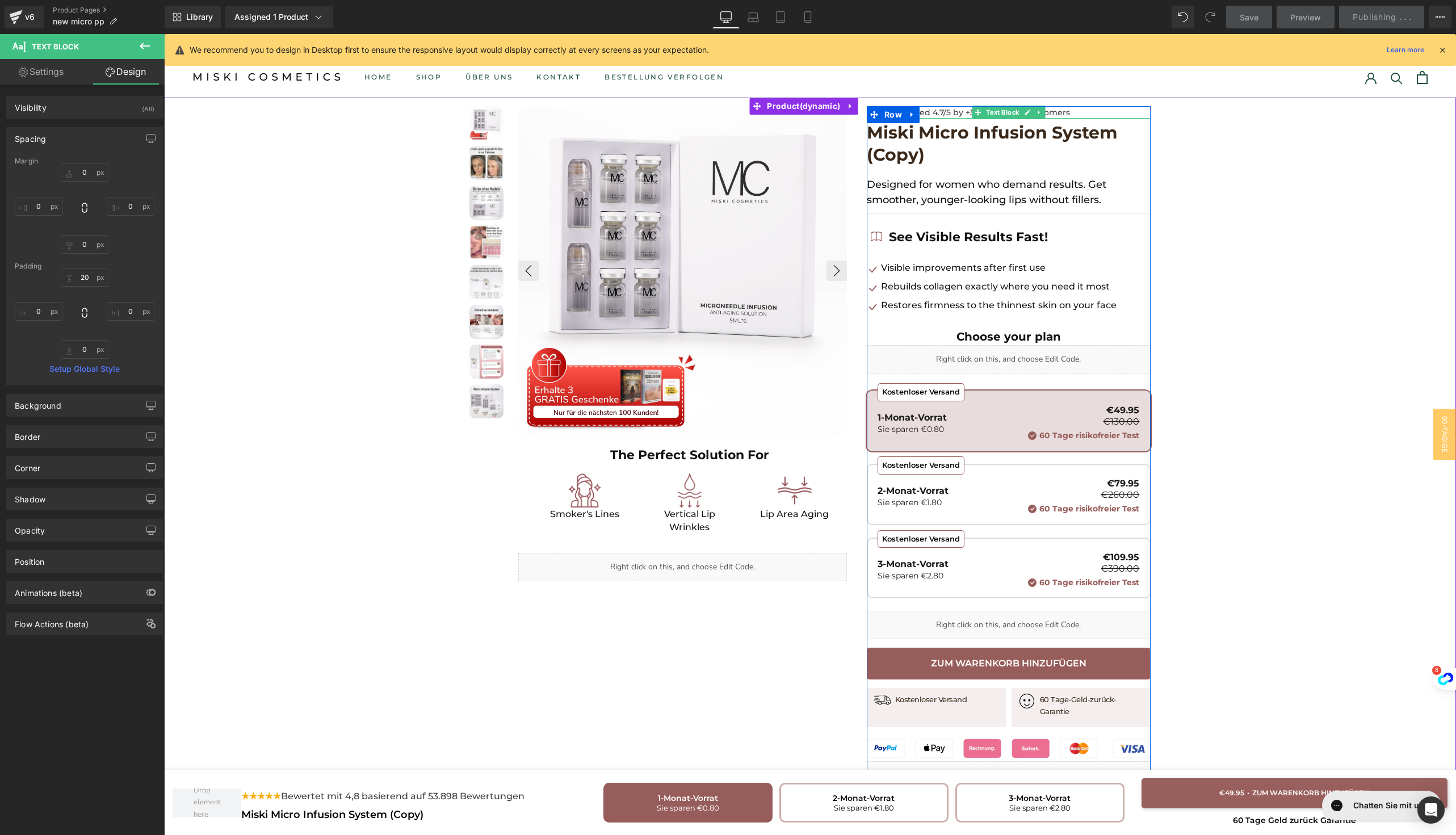
click at [920, 112] on font "Rated 4.7/5 by +53,000 happy customers" at bounding box center [988, 112] width 164 height 10
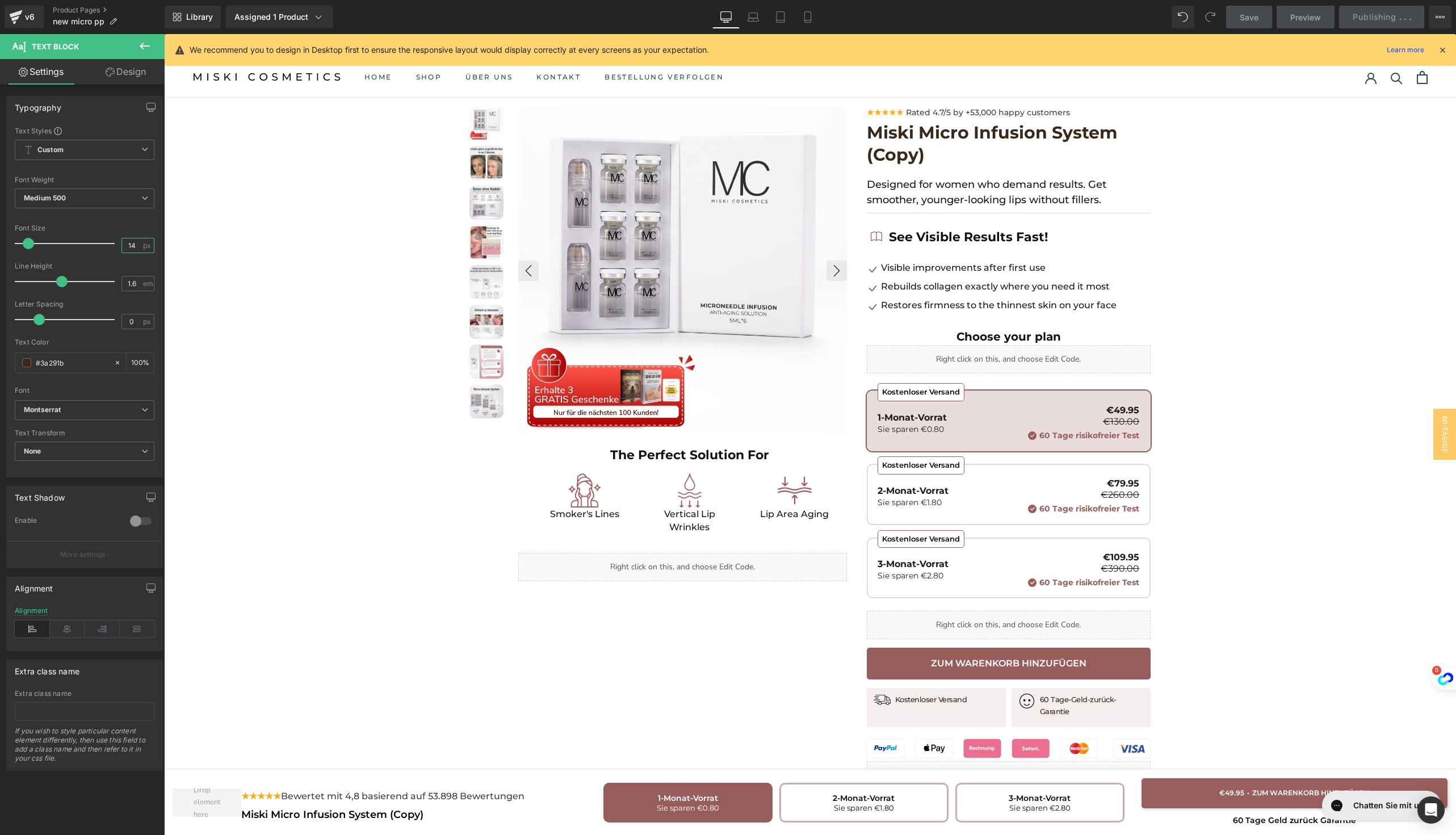
click at [128, 245] on input "14" at bounding box center [132, 245] width 20 height 14
type input "18"
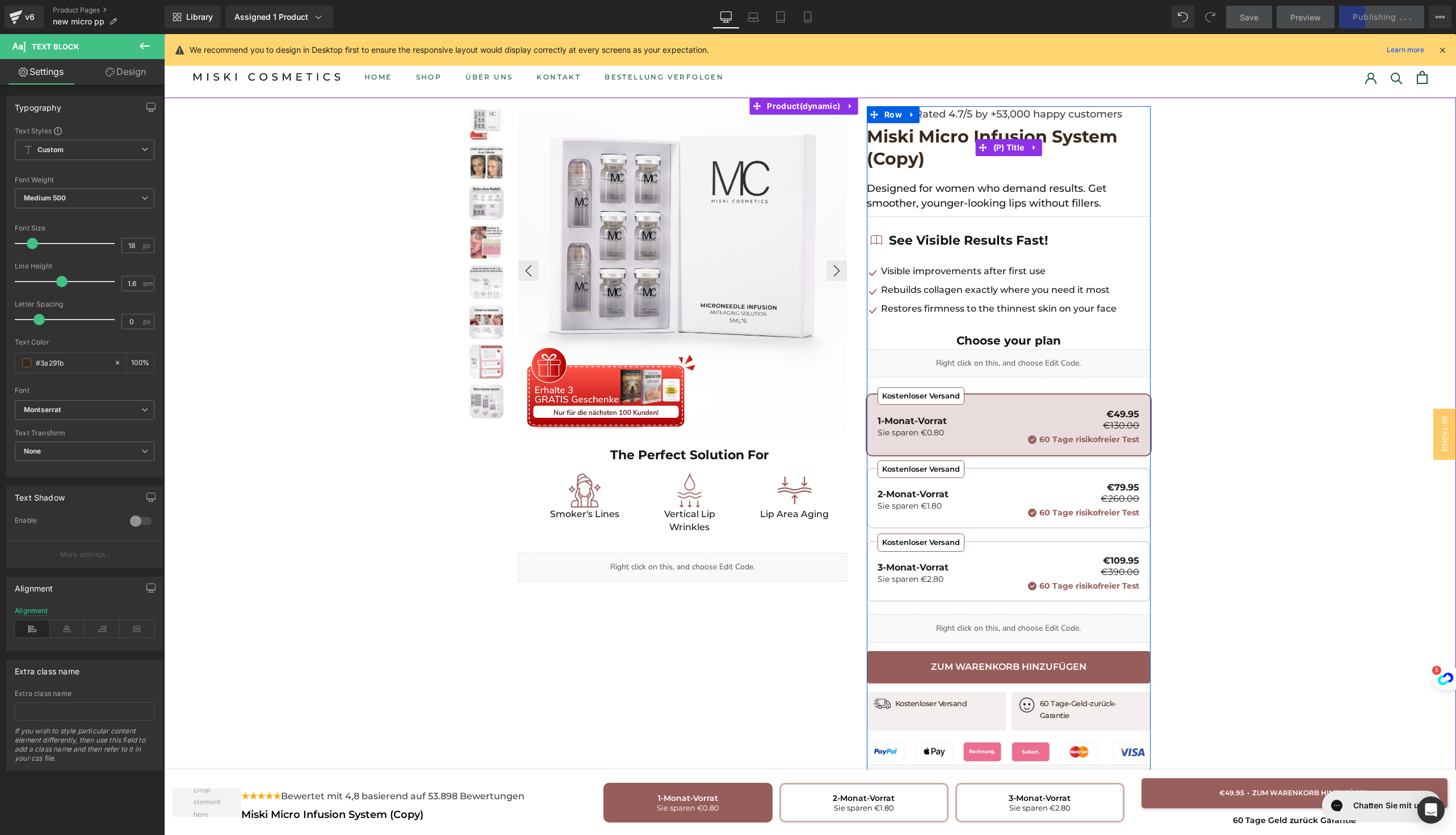
click at [919, 167] on span "Miski Micro Infusion System (Copy)" at bounding box center [1008, 147] width 284 height 44
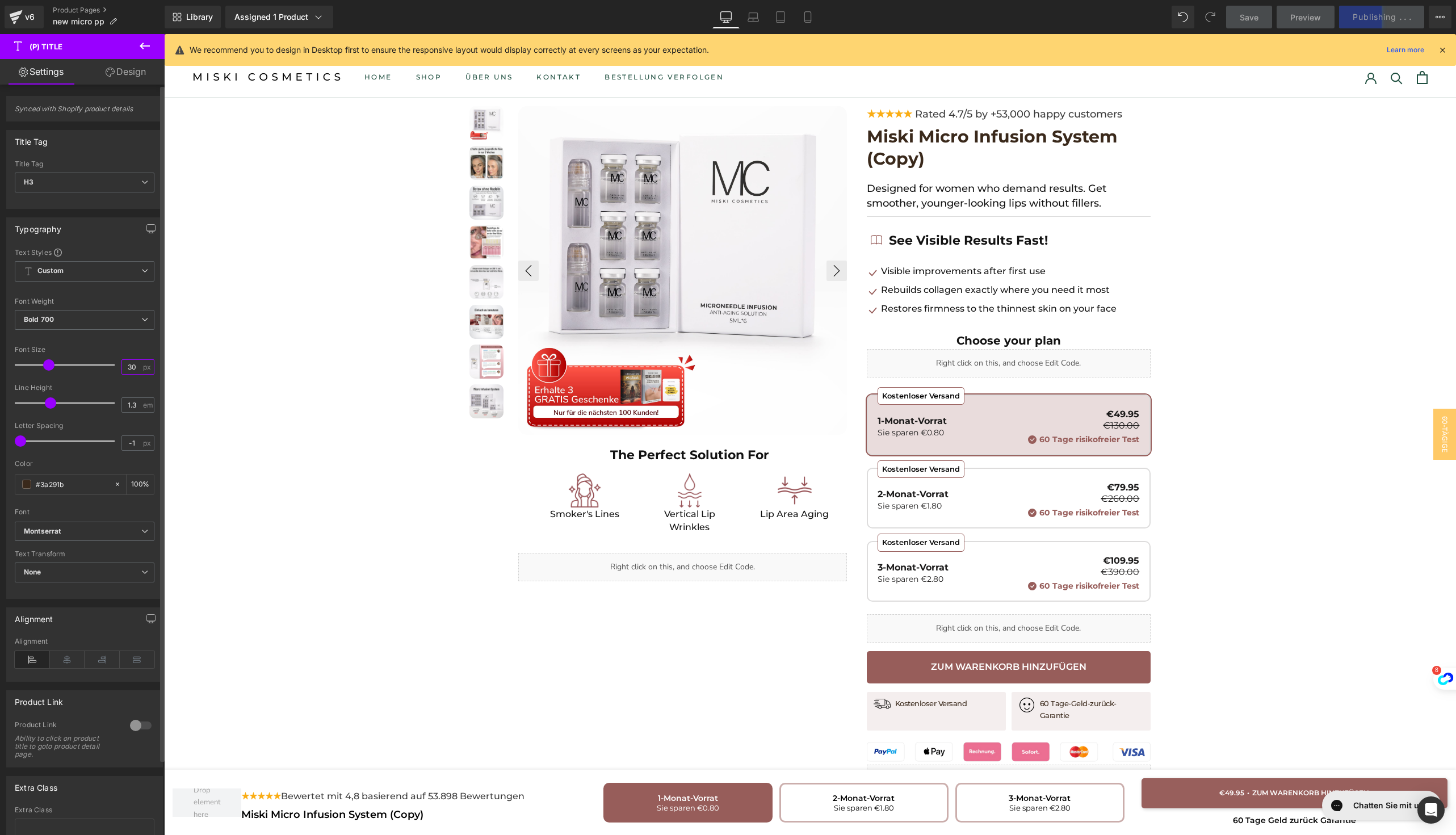
click at [134, 369] on input "30" at bounding box center [132, 366] width 20 height 14
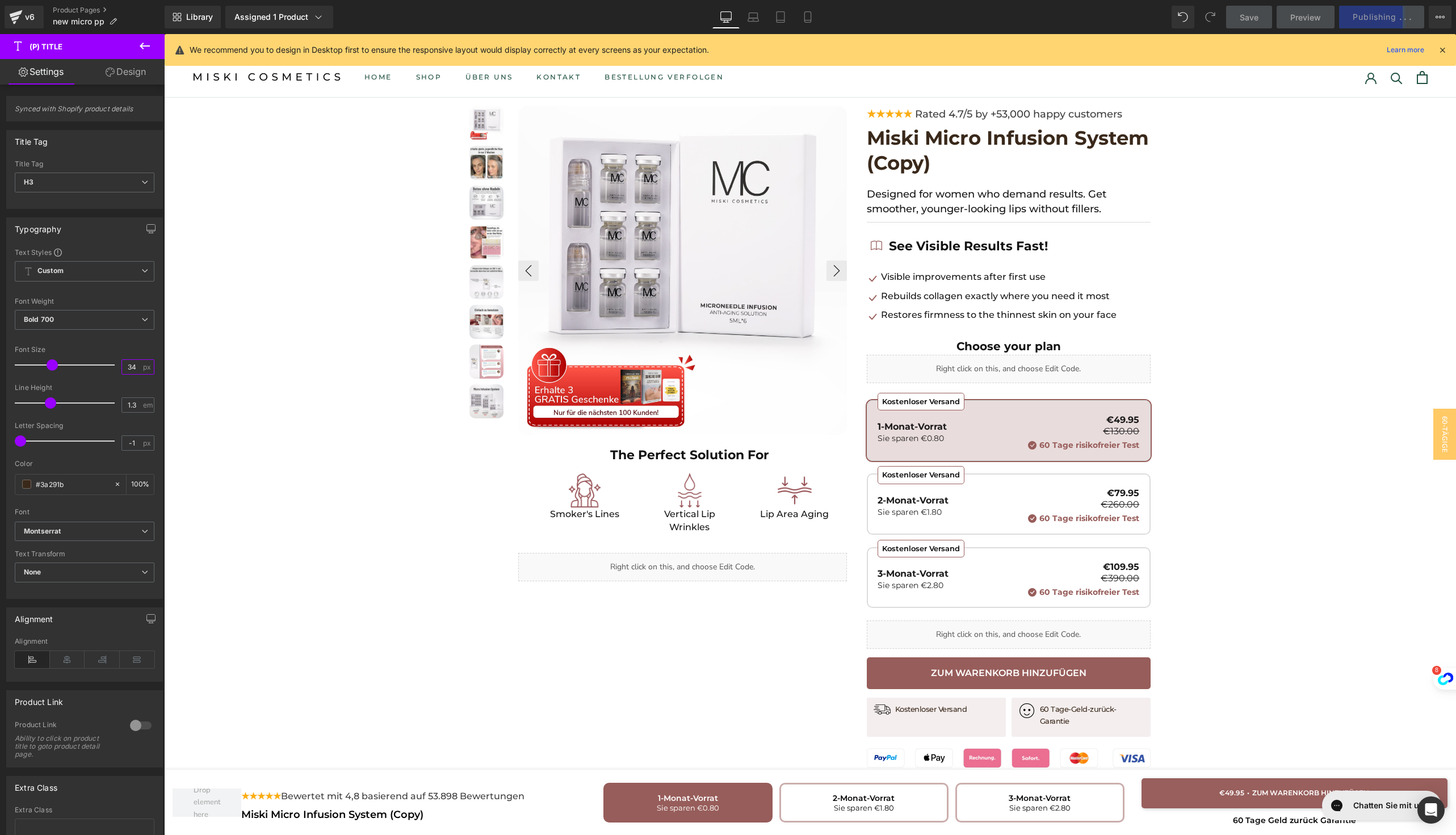
type input "34"
